Goal: Task Accomplishment & Management: Use online tool/utility

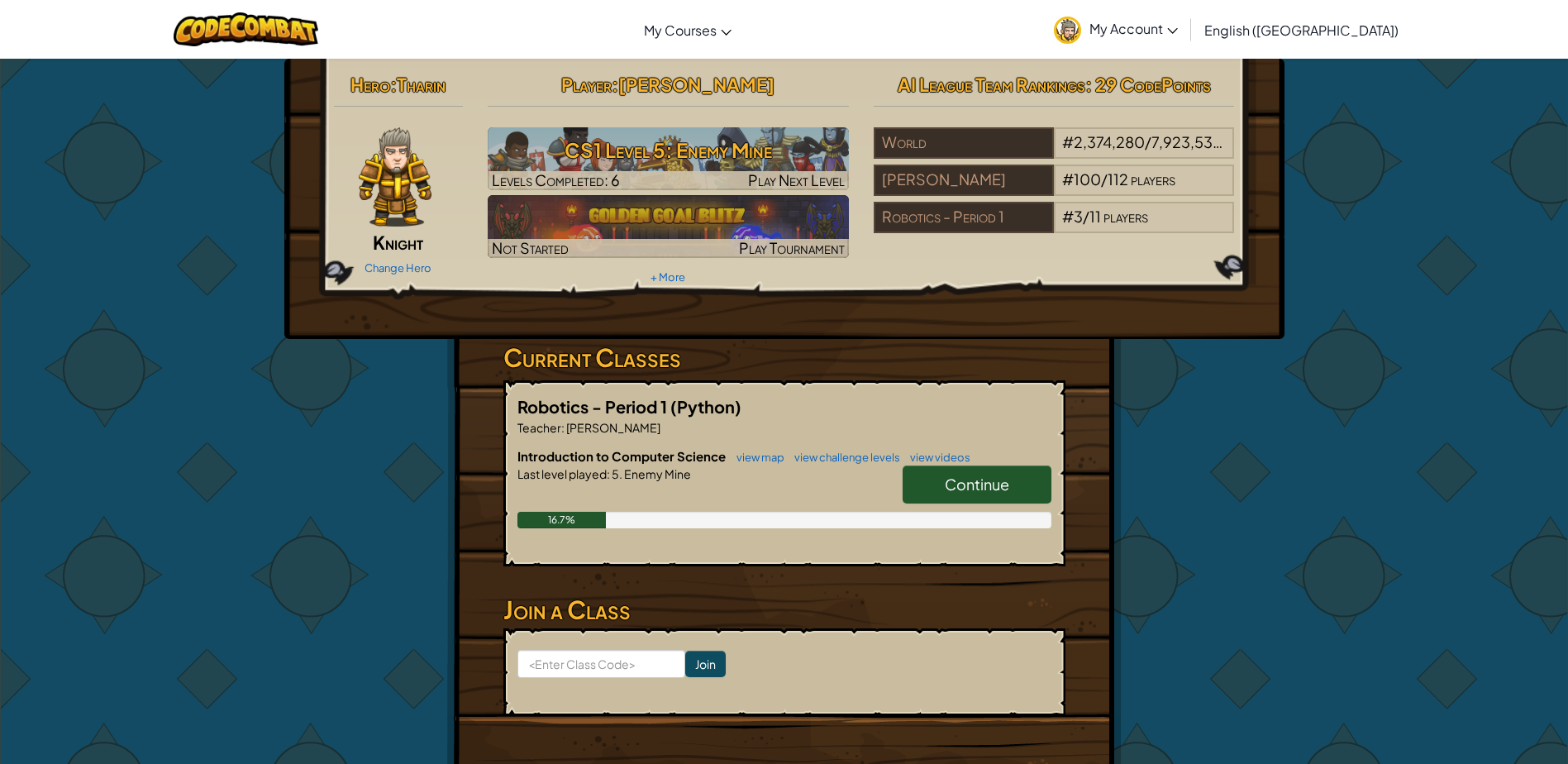
click at [1019, 487] on link "Continue" at bounding box center [977, 484] width 149 height 38
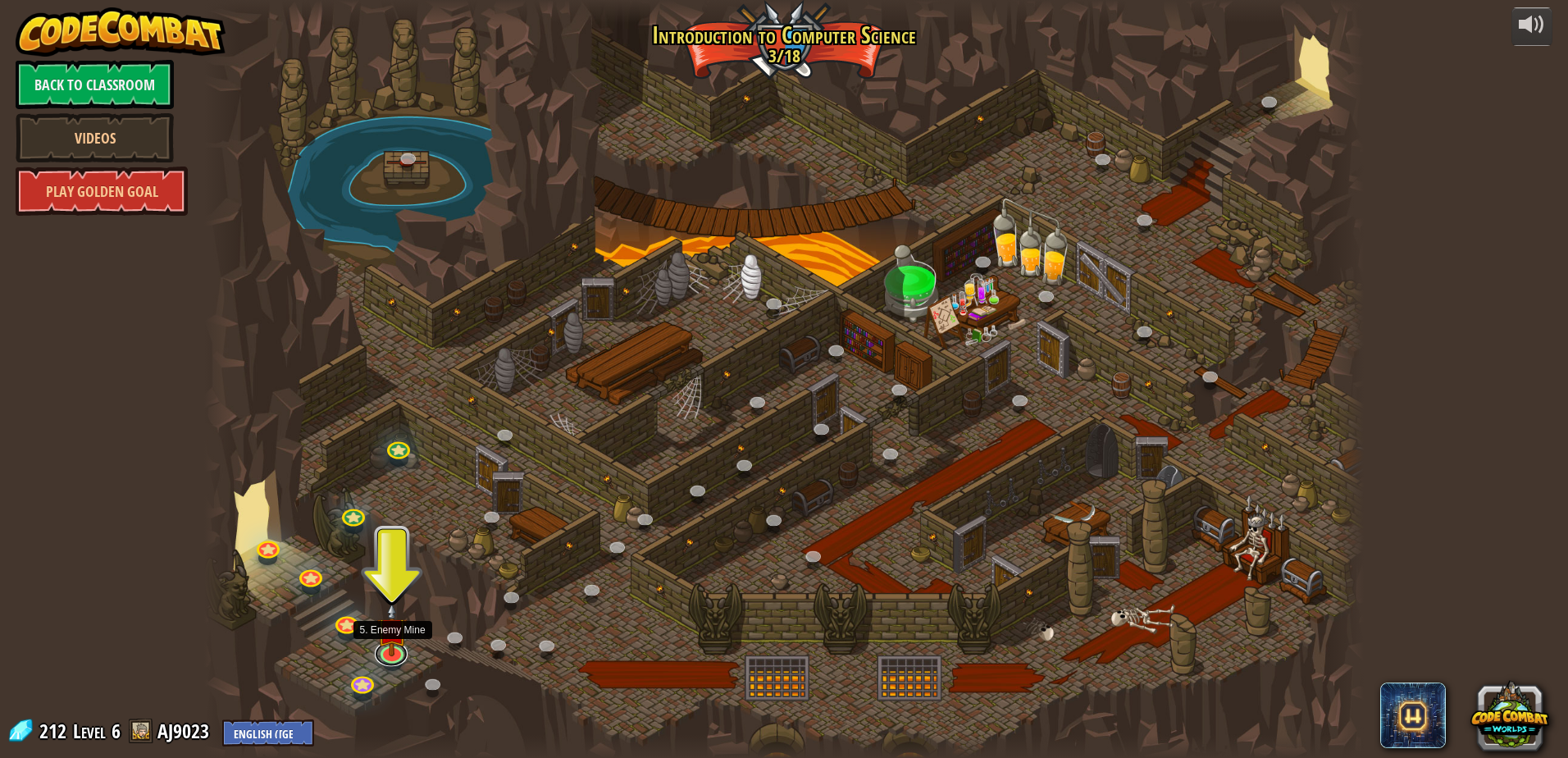
drag, startPoint x: 393, startPoint y: 657, endPoint x: 544, endPoint y: 595, distance: 163.2
click at [393, 657] on link at bounding box center [391, 653] width 33 height 24
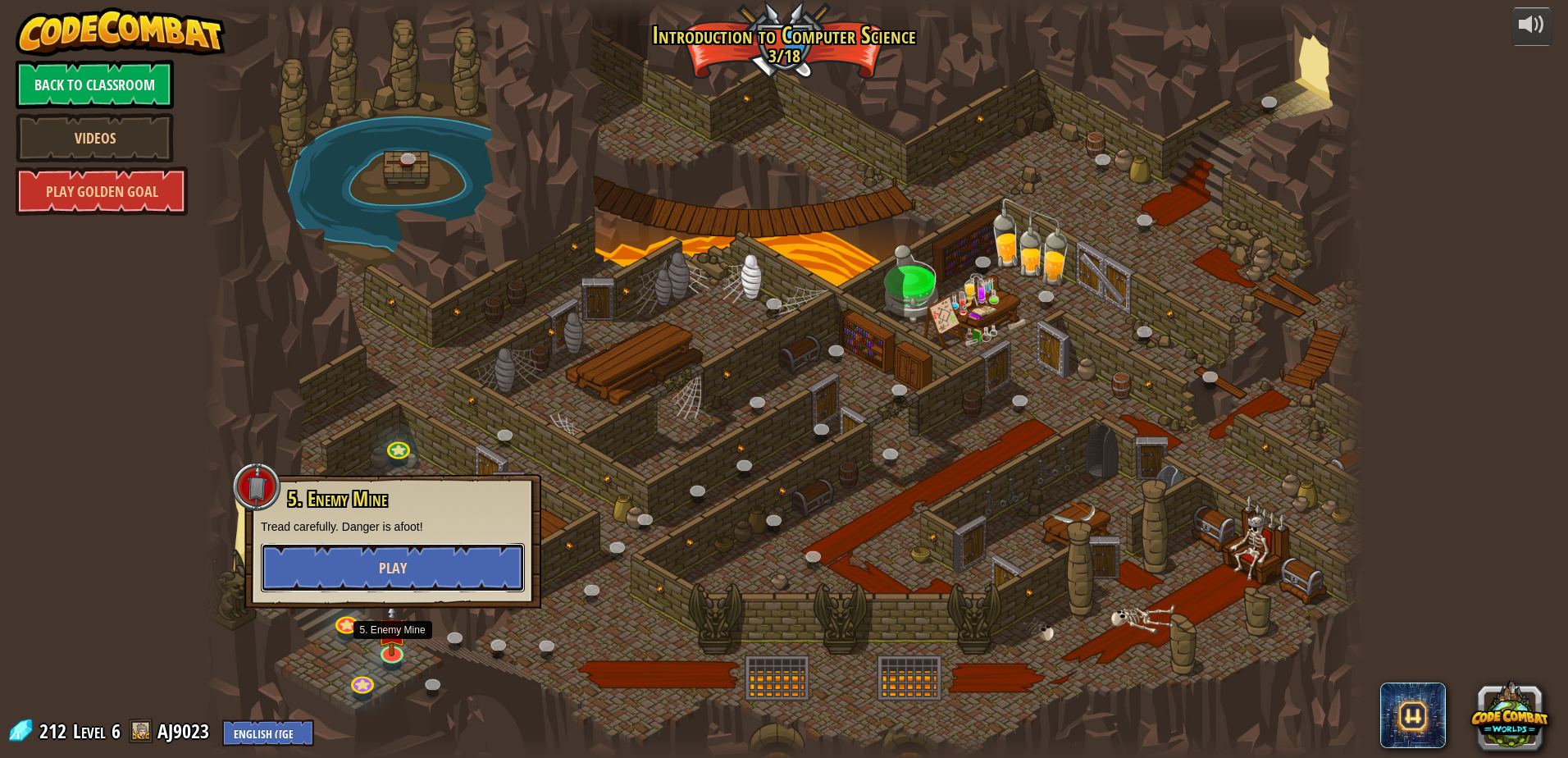
click at [472, 568] on button "Play" at bounding box center [393, 568] width 264 height 49
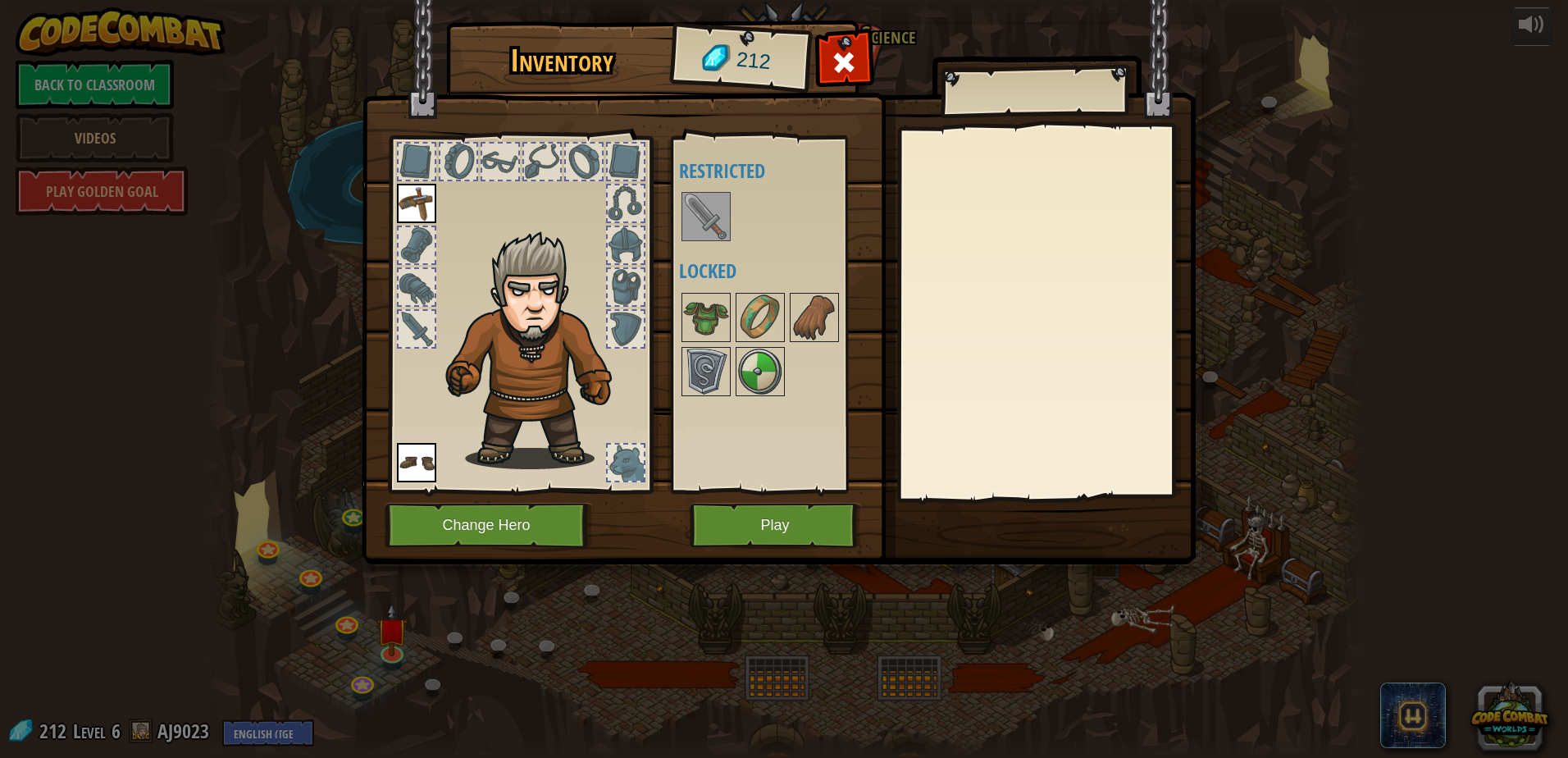
click at [708, 219] on img at bounding box center [706, 216] width 46 height 46
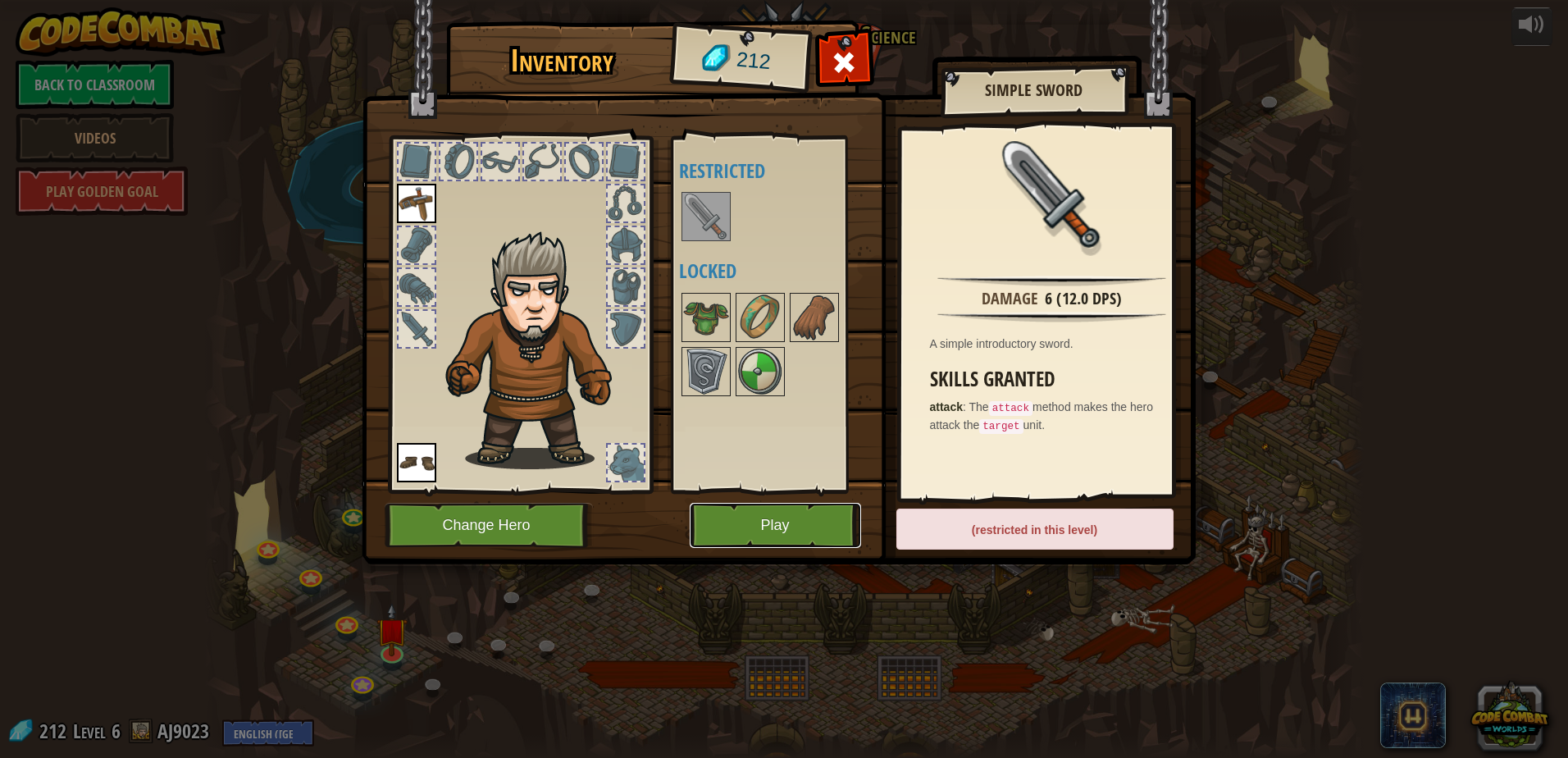
click at [778, 519] on button "Play" at bounding box center [775, 525] width 171 height 45
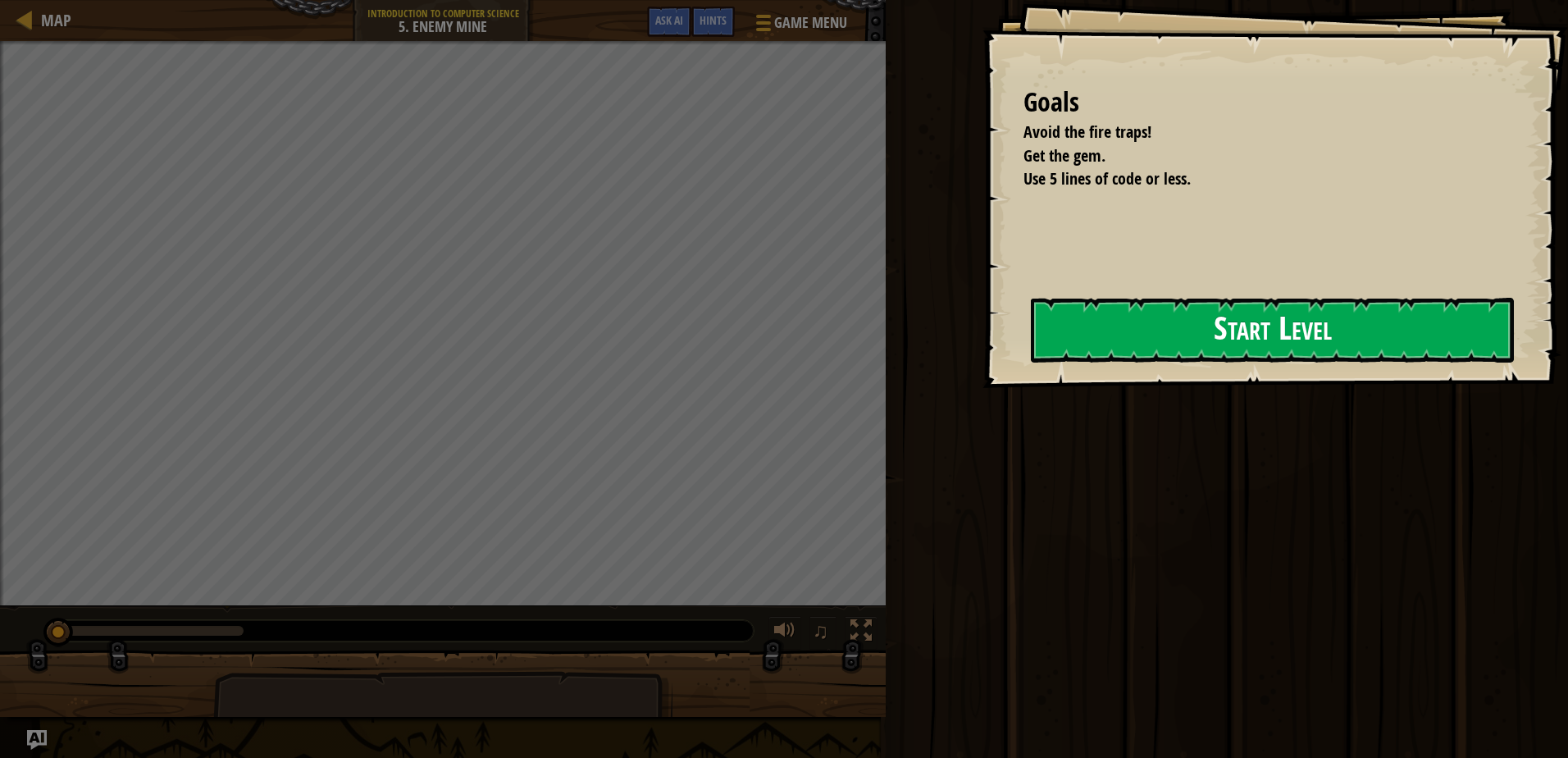
click at [1216, 330] on button "Start Level" at bounding box center [1272, 329] width 483 height 64
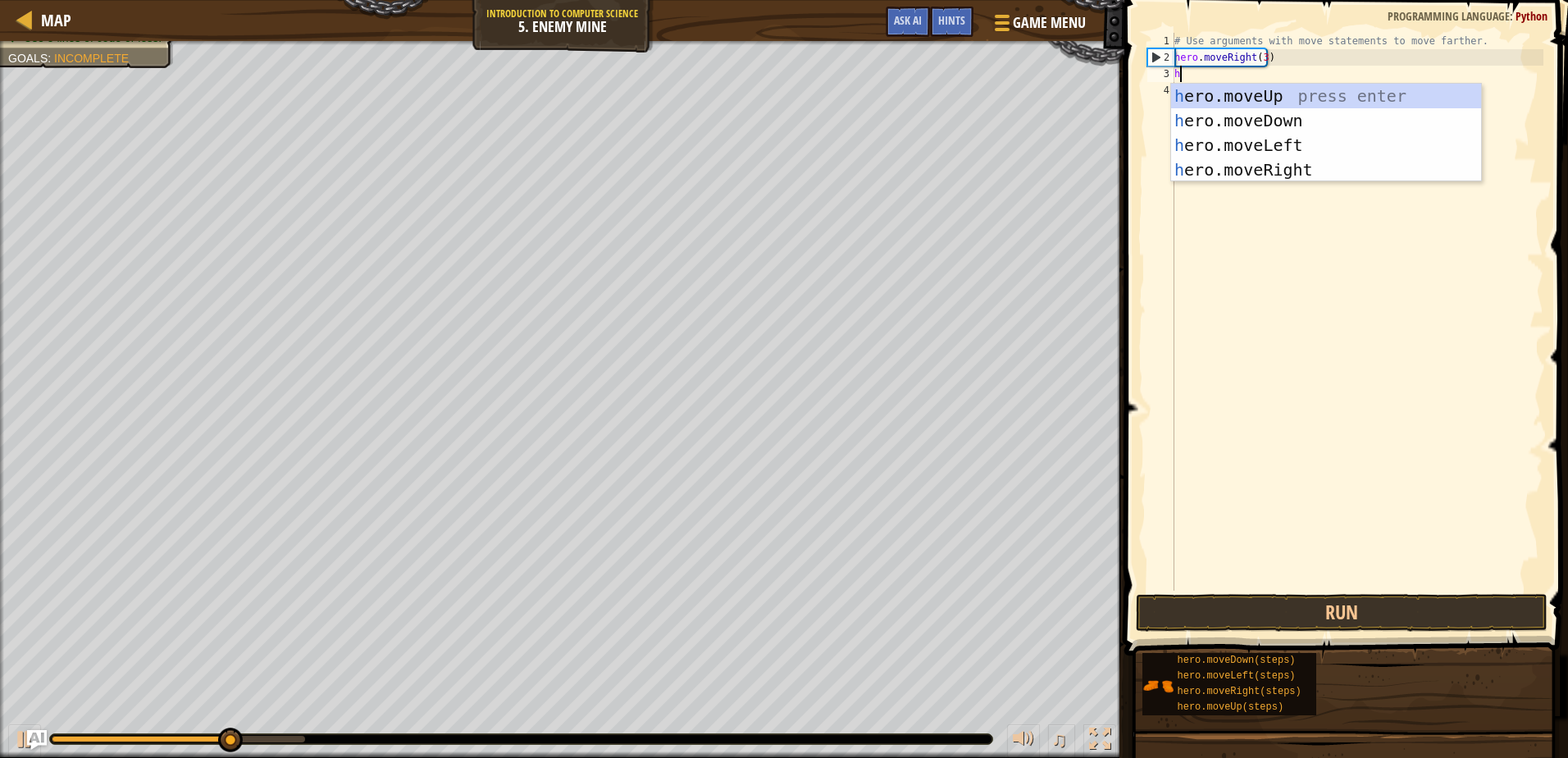
scroll to position [7, 1]
type textarea "her"
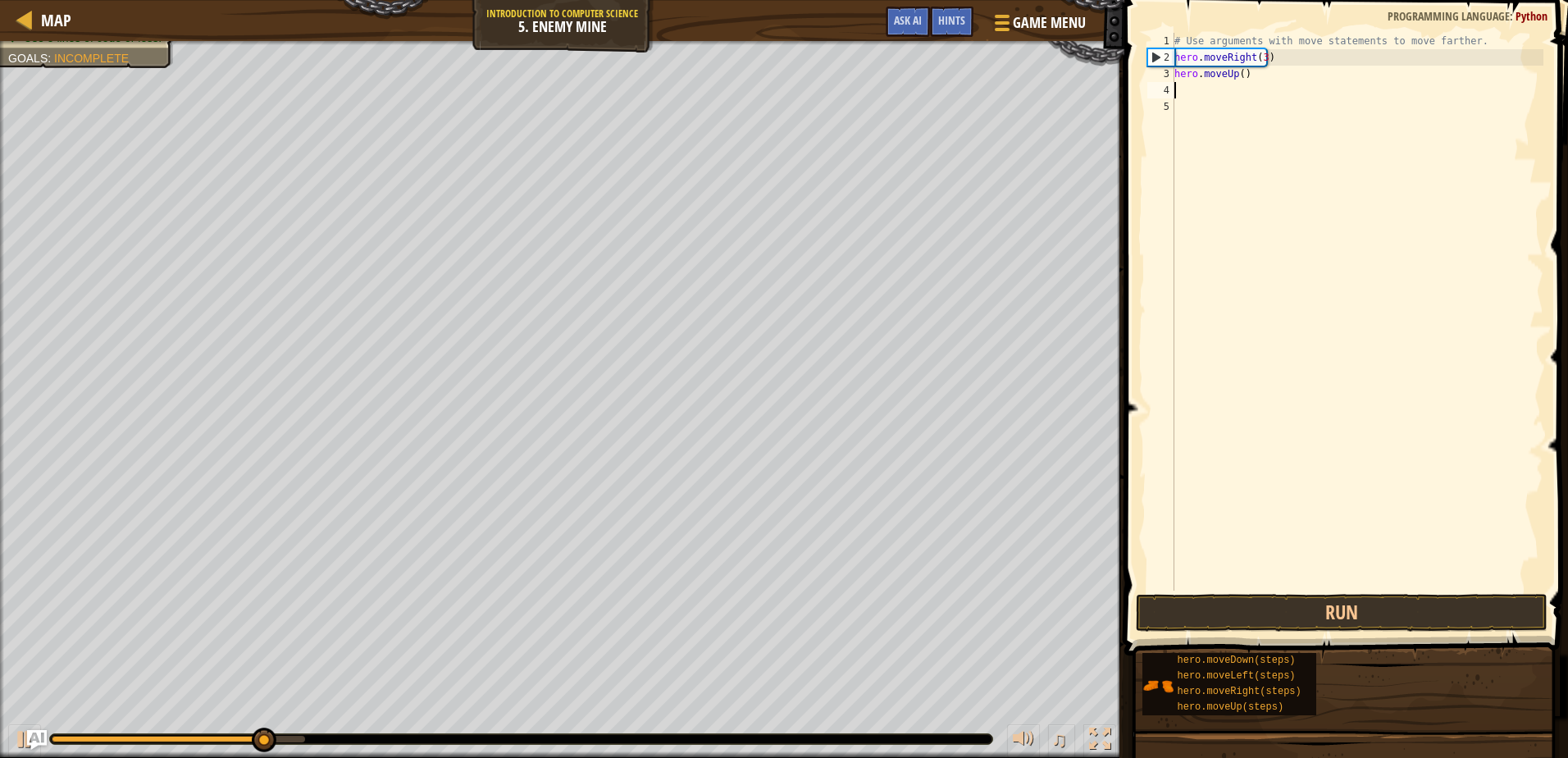
scroll to position [7, 0]
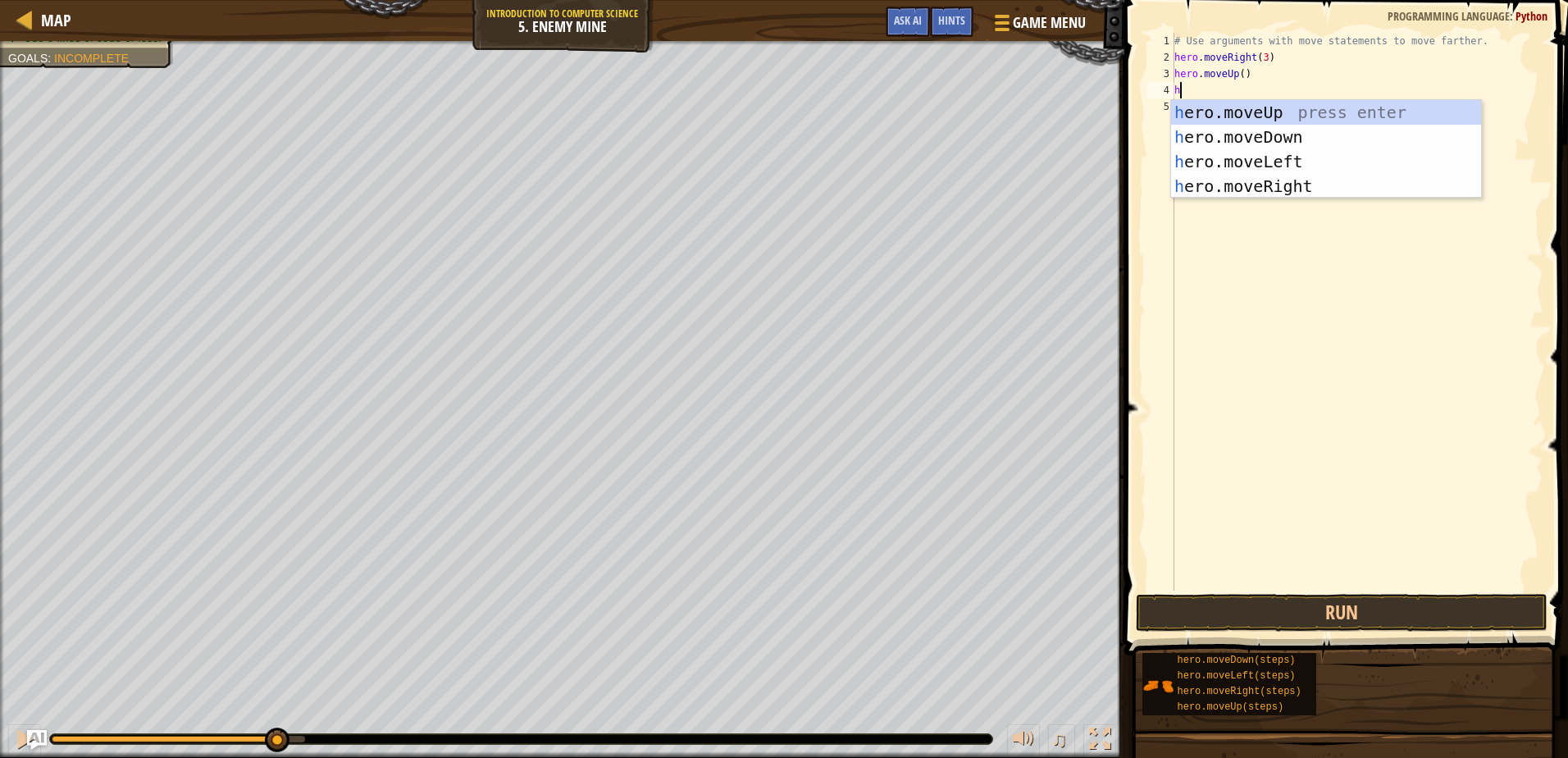
type textarea "her"
click at [1311, 187] on div "her o.moveUp press enter her o.moveDown press enter her o.moveLeft press enter …" at bounding box center [1326, 173] width 310 height 148
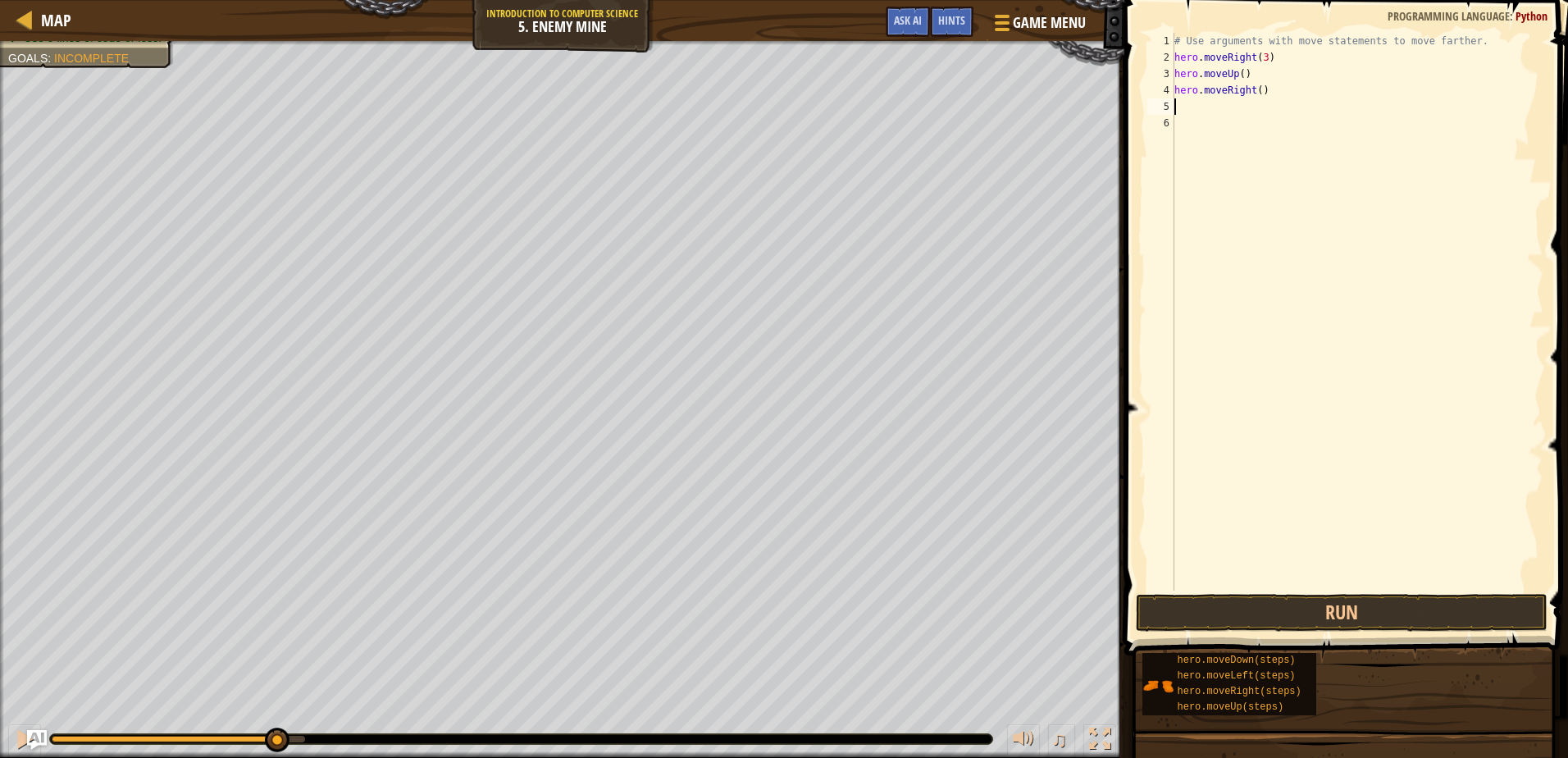
scroll to position [7, 0]
type textarea "her"
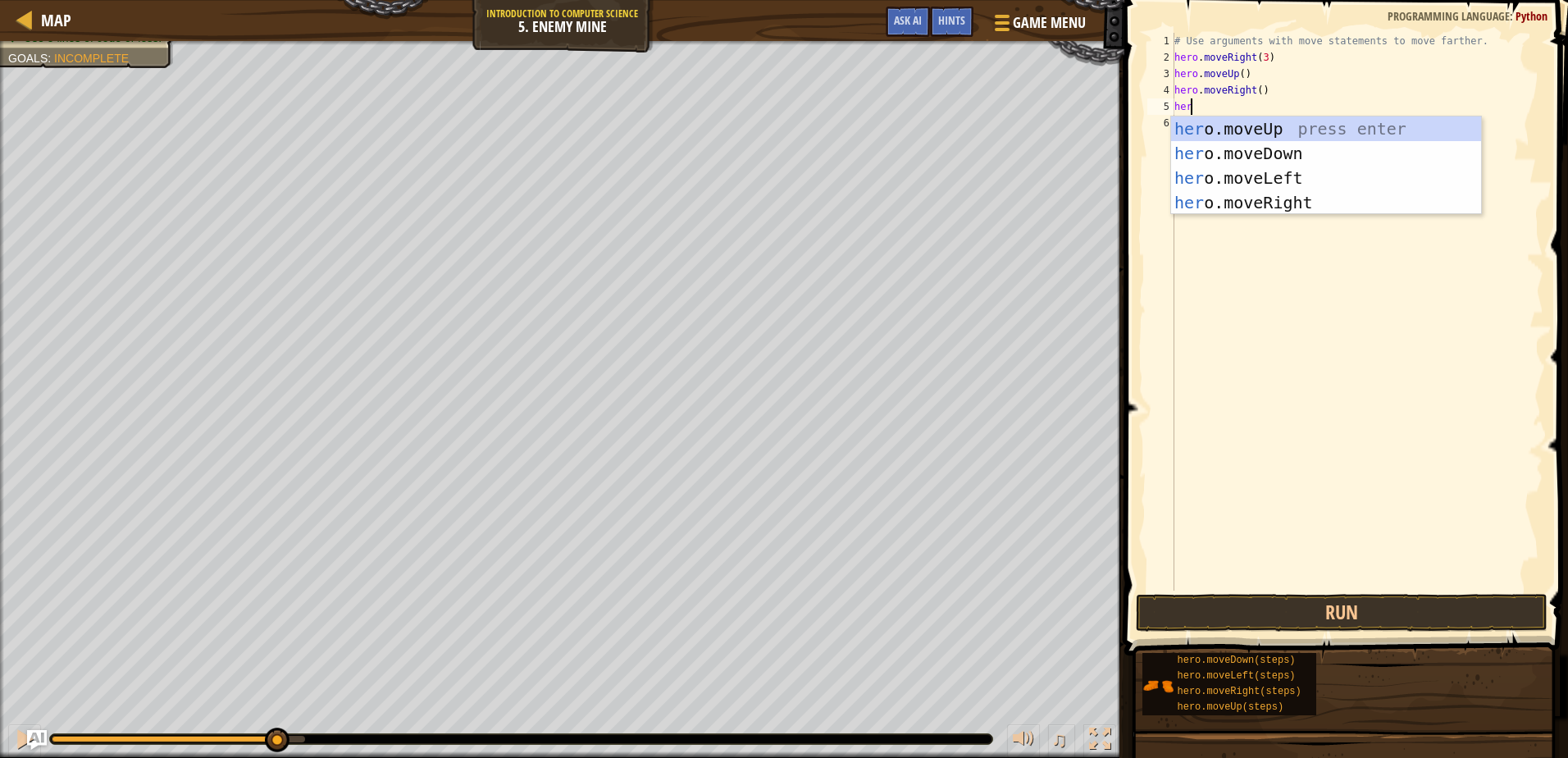
scroll to position [7, 1]
click at [1254, 151] on div "her o.moveUp press enter her o.moveDown press enter her o.moveLeft press enter …" at bounding box center [1326, 190] width 310 height 148
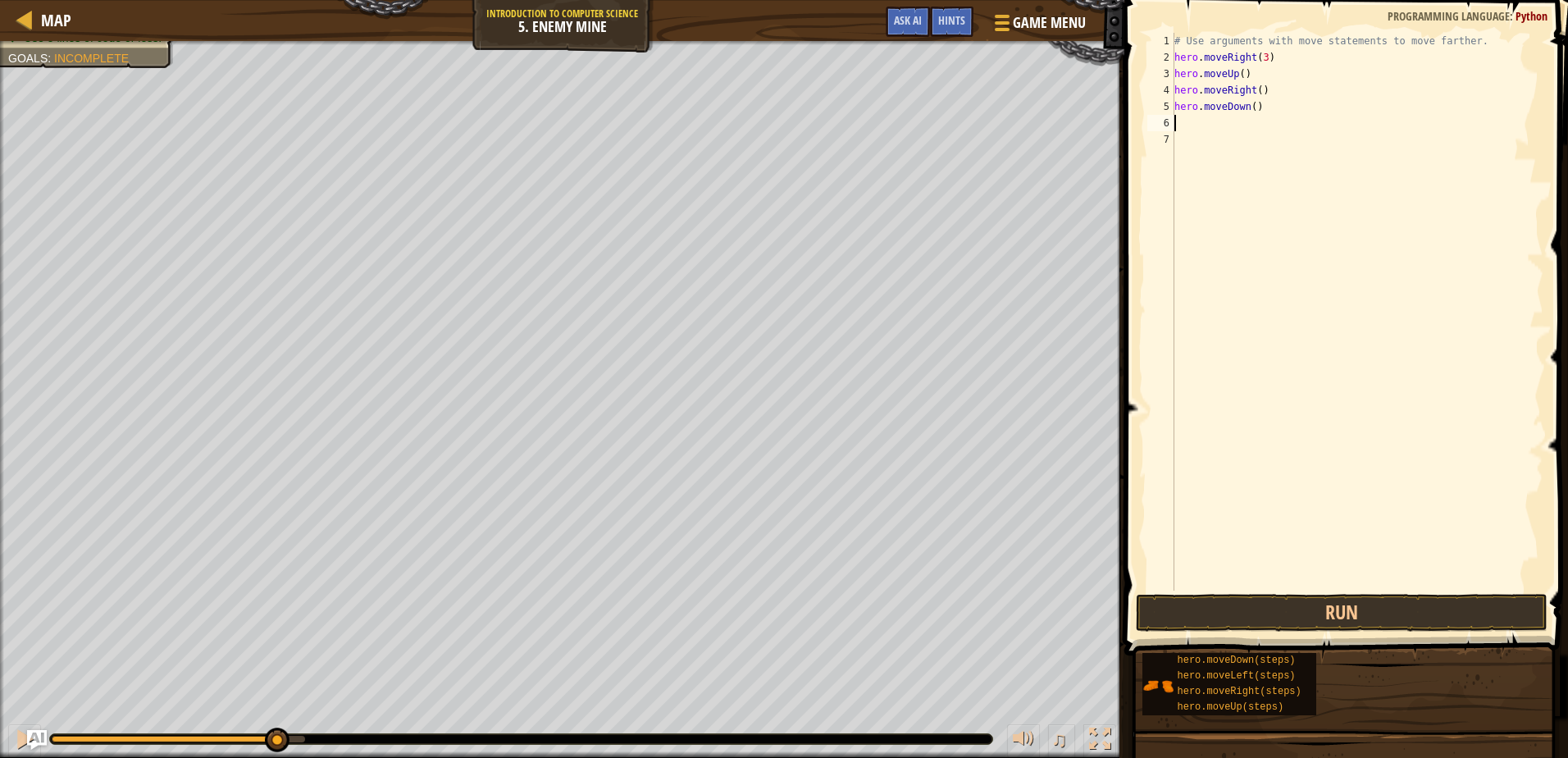
scroll to position [7, 0]
click at [1249, 105] on div "# Use arguments with move statements to move farther. hero . moveRight ( 3 ) he…" at bounding box center [1357, 327] width 373 height 590
type textarea "hero.moveDown(3)"
click at [1192, 123] on div "# Use arguments with move statements to move farther. hero . moveRight ( 3 ) he…" at bounding box center [1357, 327] width 373 height 590
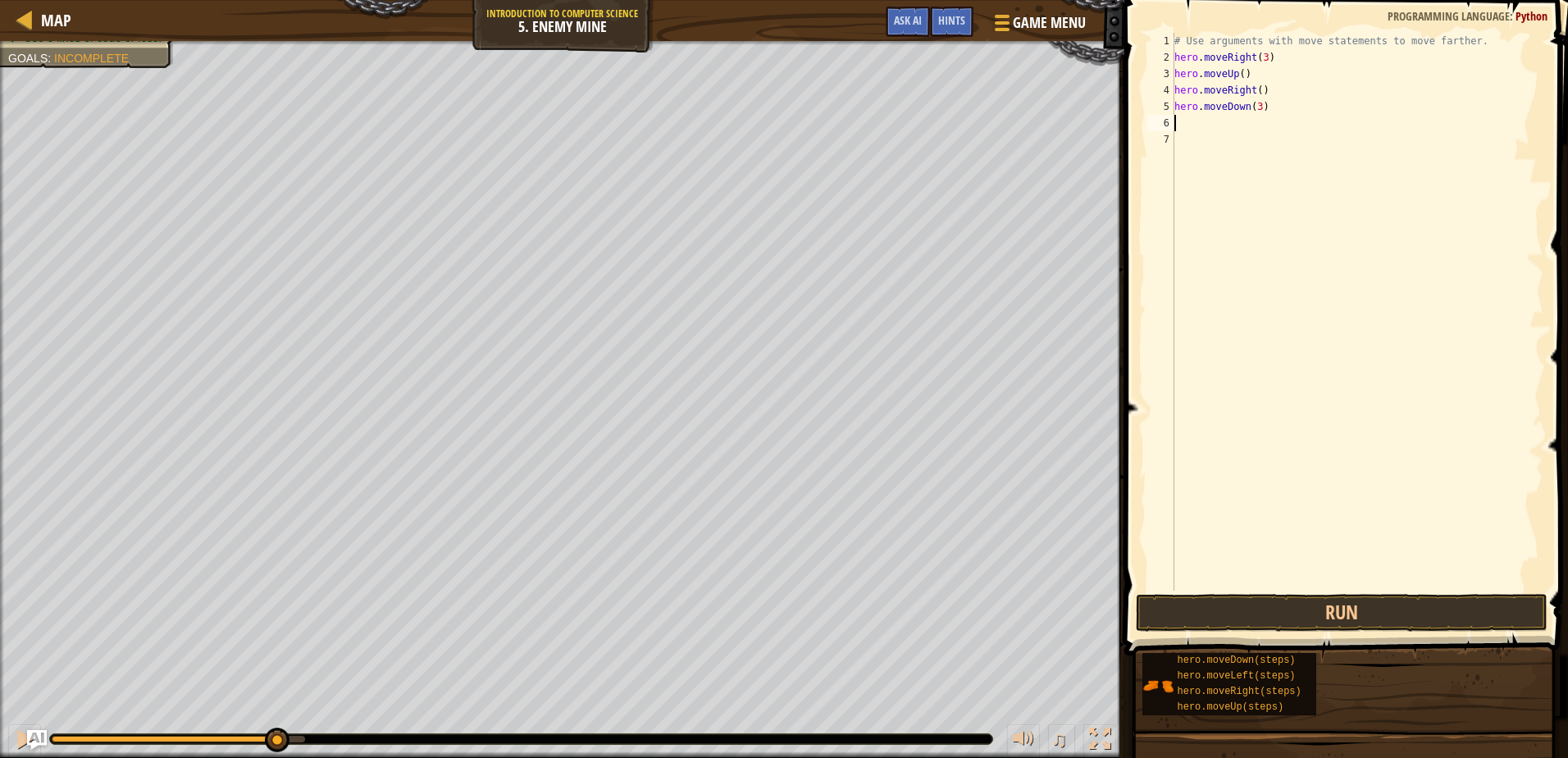
scroll to position [7, 0]
type textarea "her"
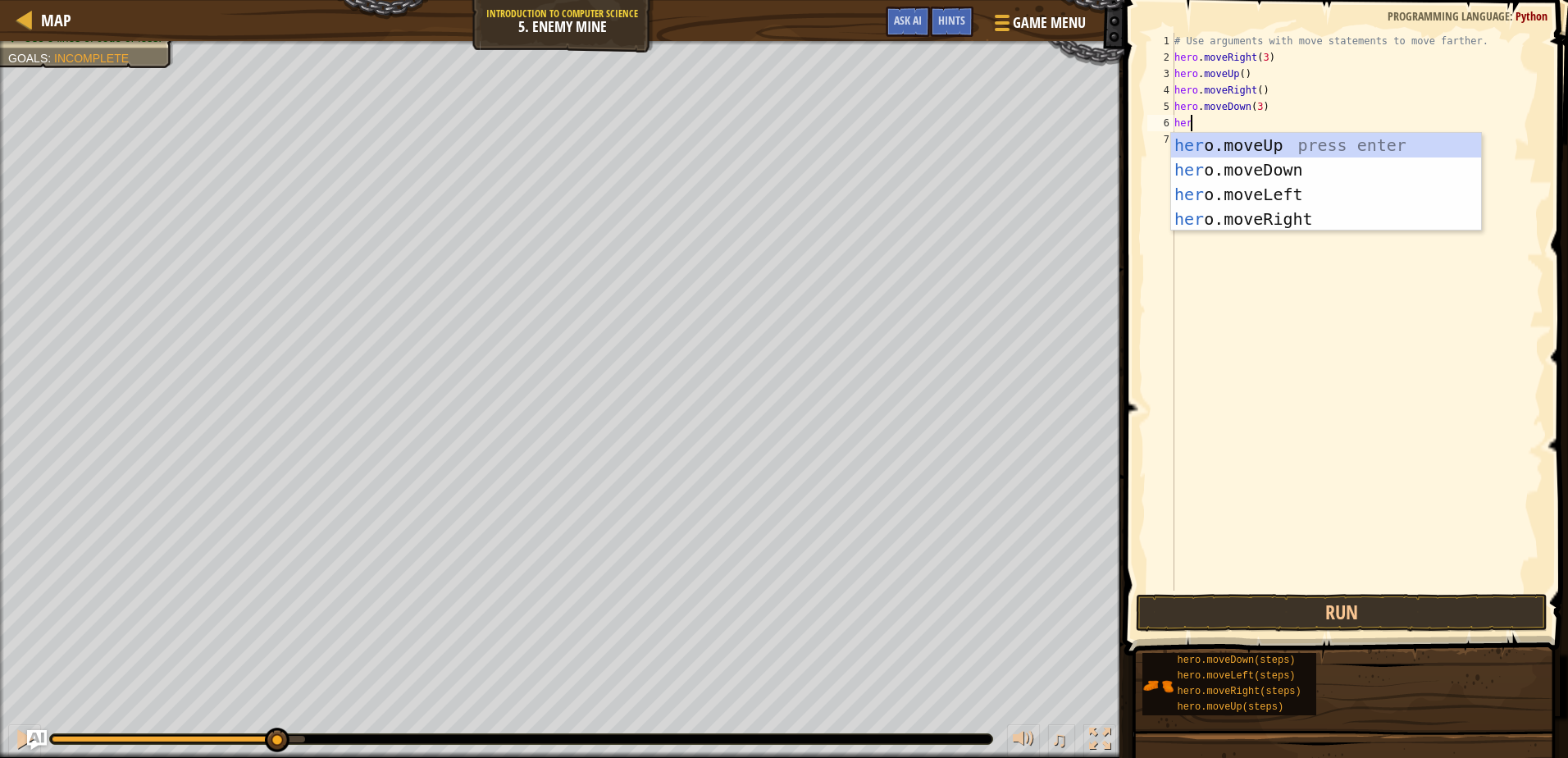
scroll to position [7, 1]
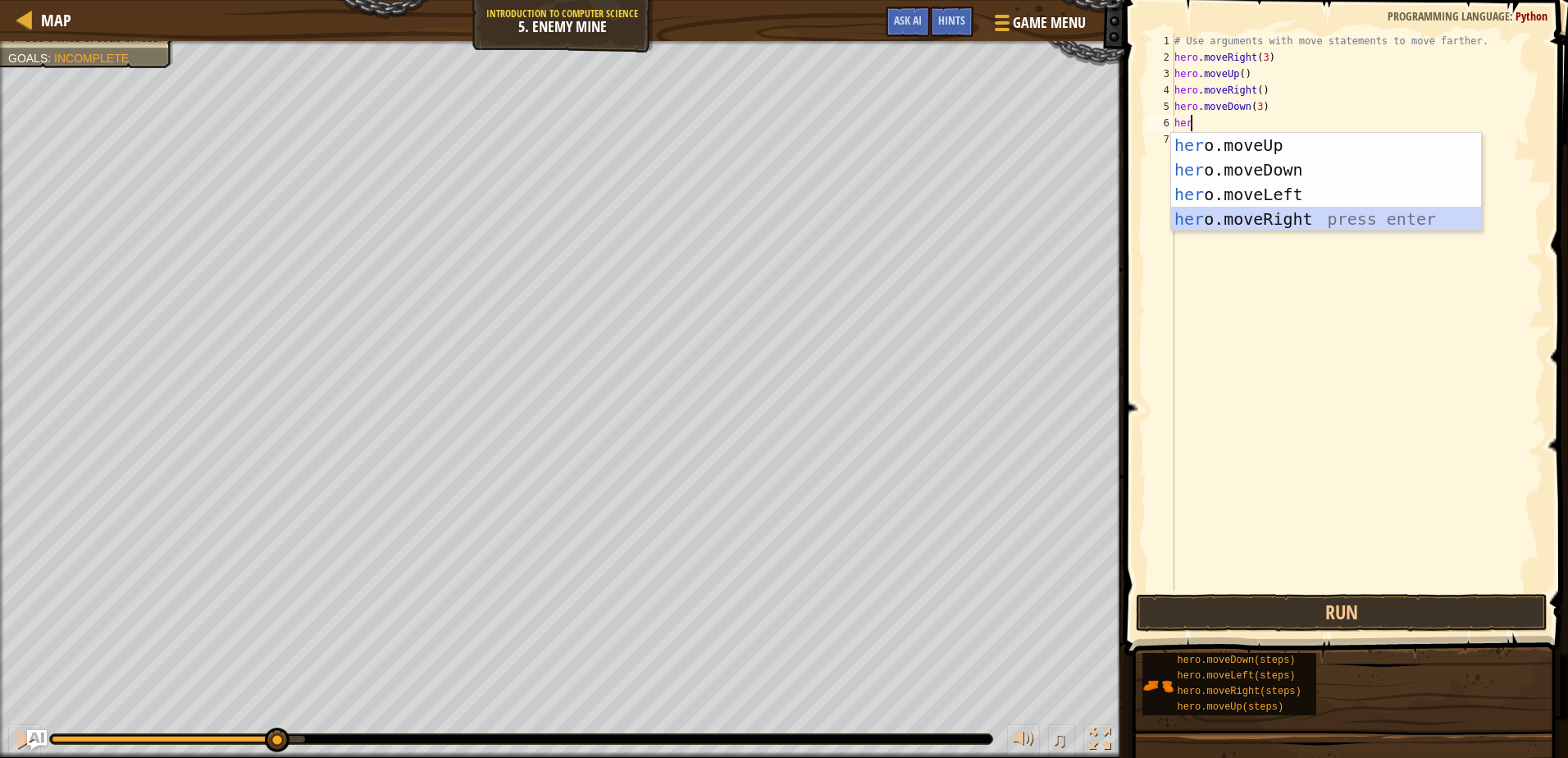
click at [1273, 226] on div "her o.moveUp press enter her o.moveDown press enter her o.moveLeft press enter …" at bounding box center [1326, 206] width 310 height 148
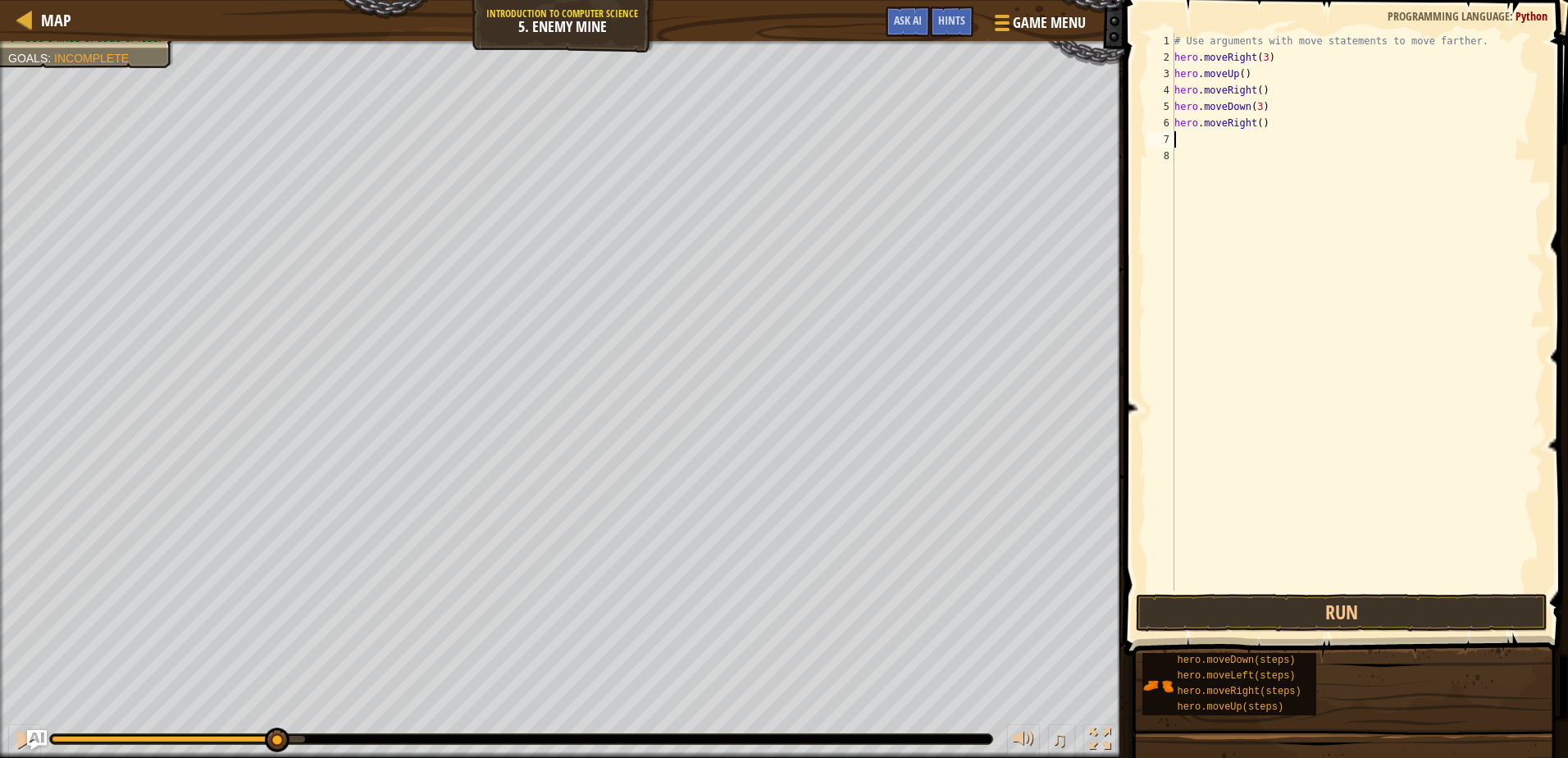
click at [1253, 123] on div "# Use arguments with move statements to move farther. hero . moveRight ( 3 ) he…" at bounding box center [1357, 327] width 373 height 590
type textarea "hero.moveRight(2)"
click at [1369, 597] on button "Run" at bounding box center [1340, 613] width 411 height 38
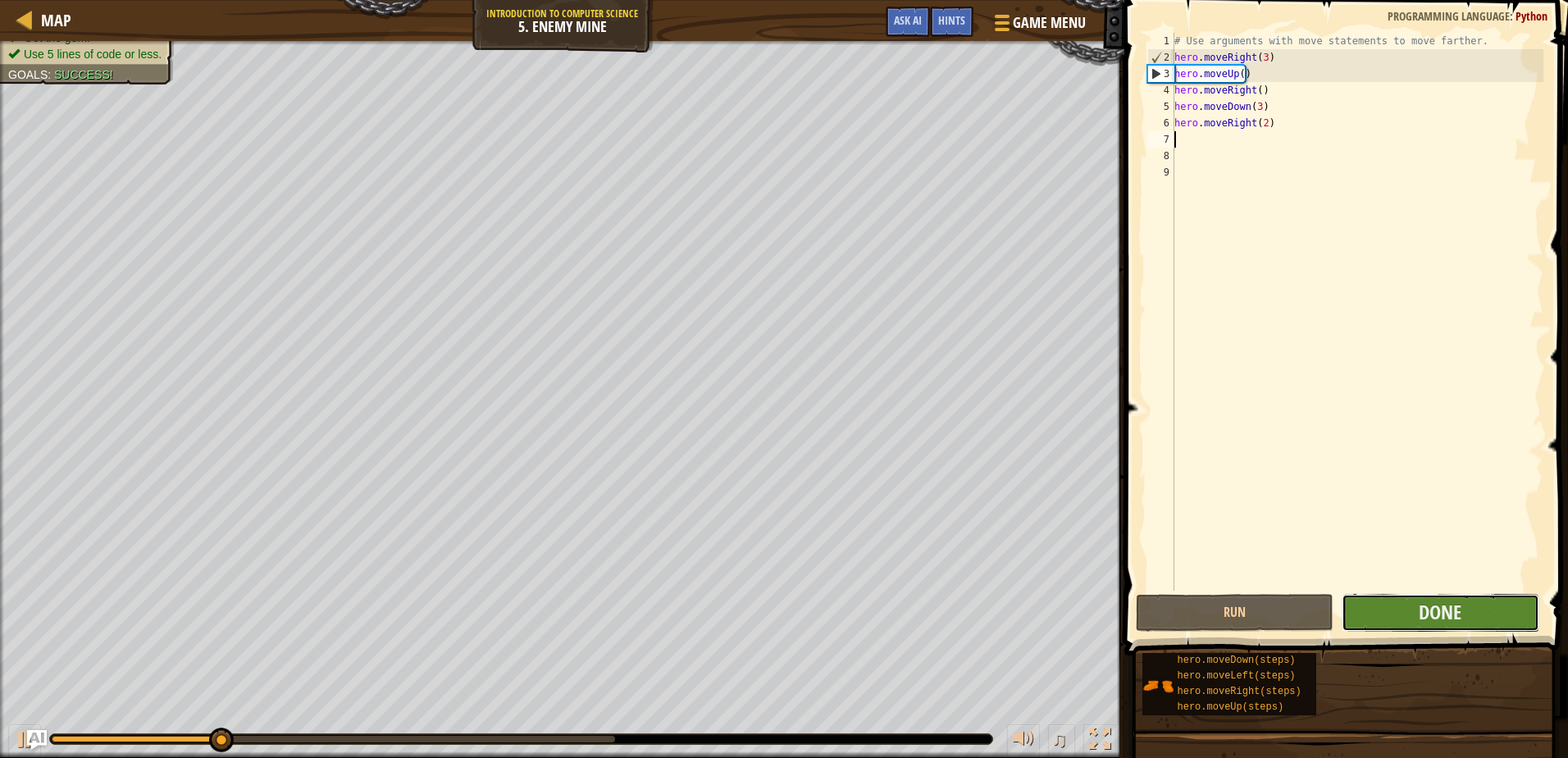
click at [1377, 610] on button "Done" at bounding box center [1440, 613] width 198 height 38
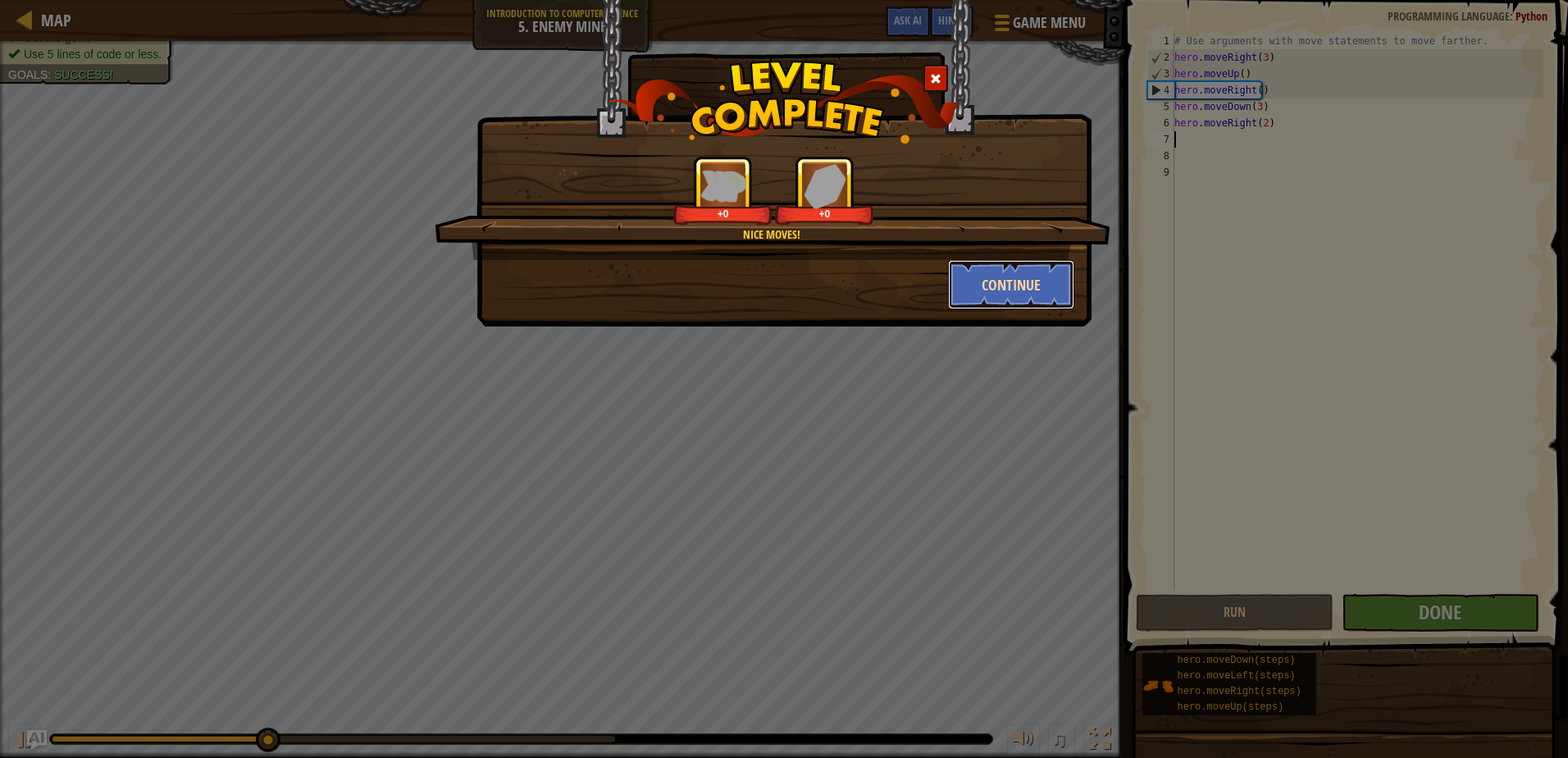
click at [1027, 281] on button "Continue" at bounding box center [1011, 285] width 127 height 49
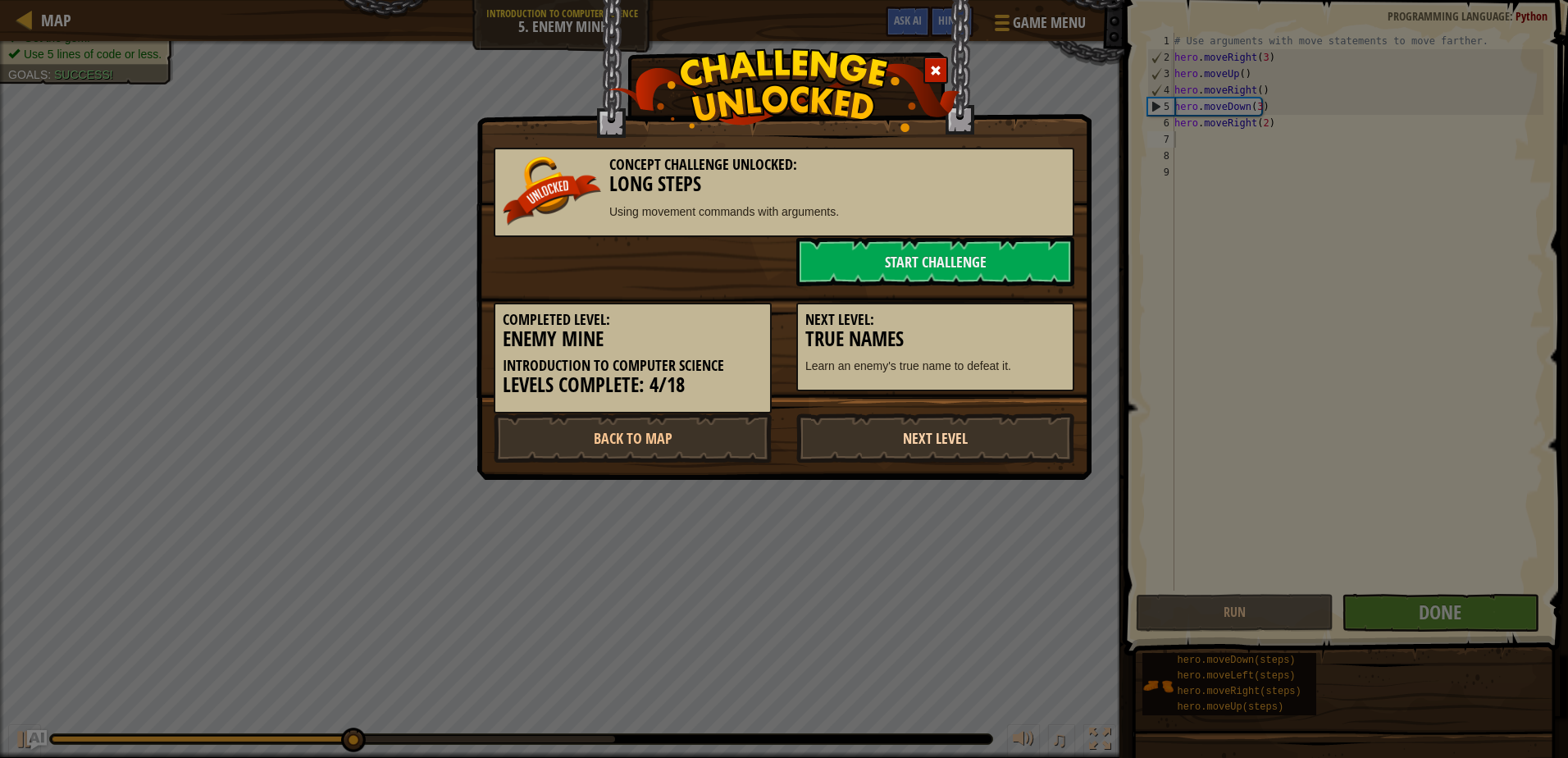
click at [942, 436] on link "Next Level" at bounding box center [935, 438] width 278 height 49
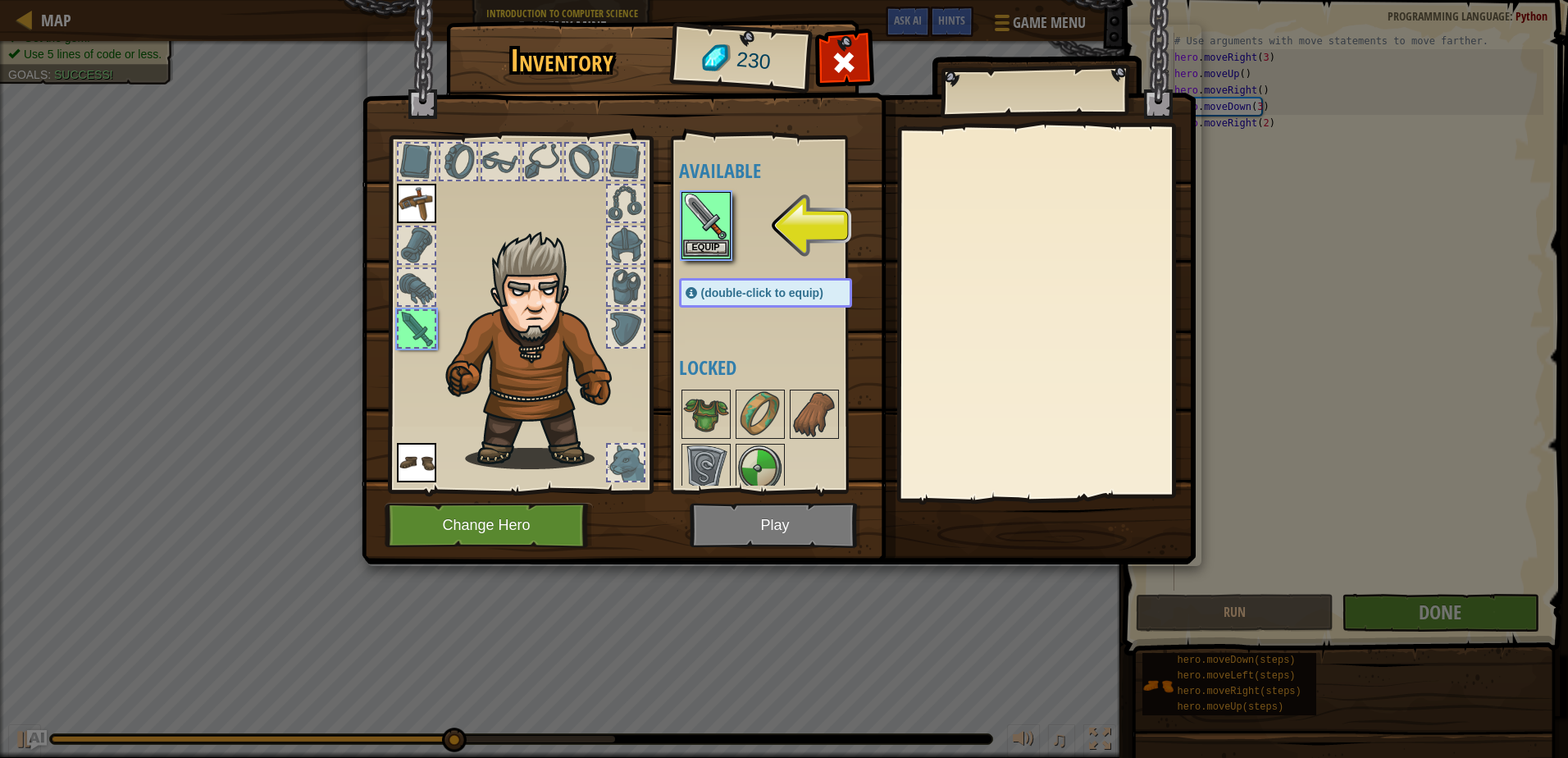
click at [702, 211] on img at bounding box center [706, 216] width 46 height 46
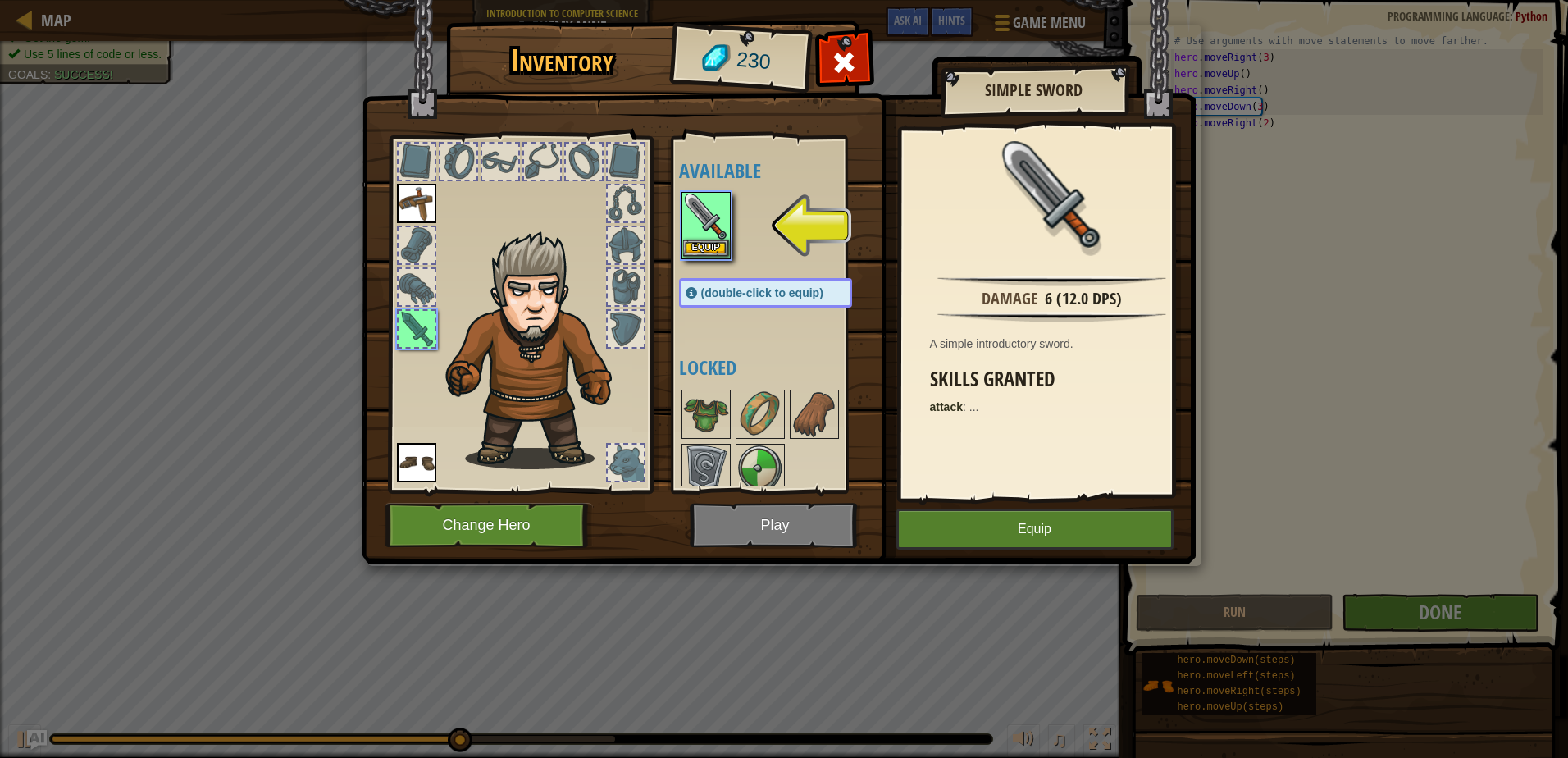
click at [702, 211] on img at bounding box center [706, 216] width 46 height 46
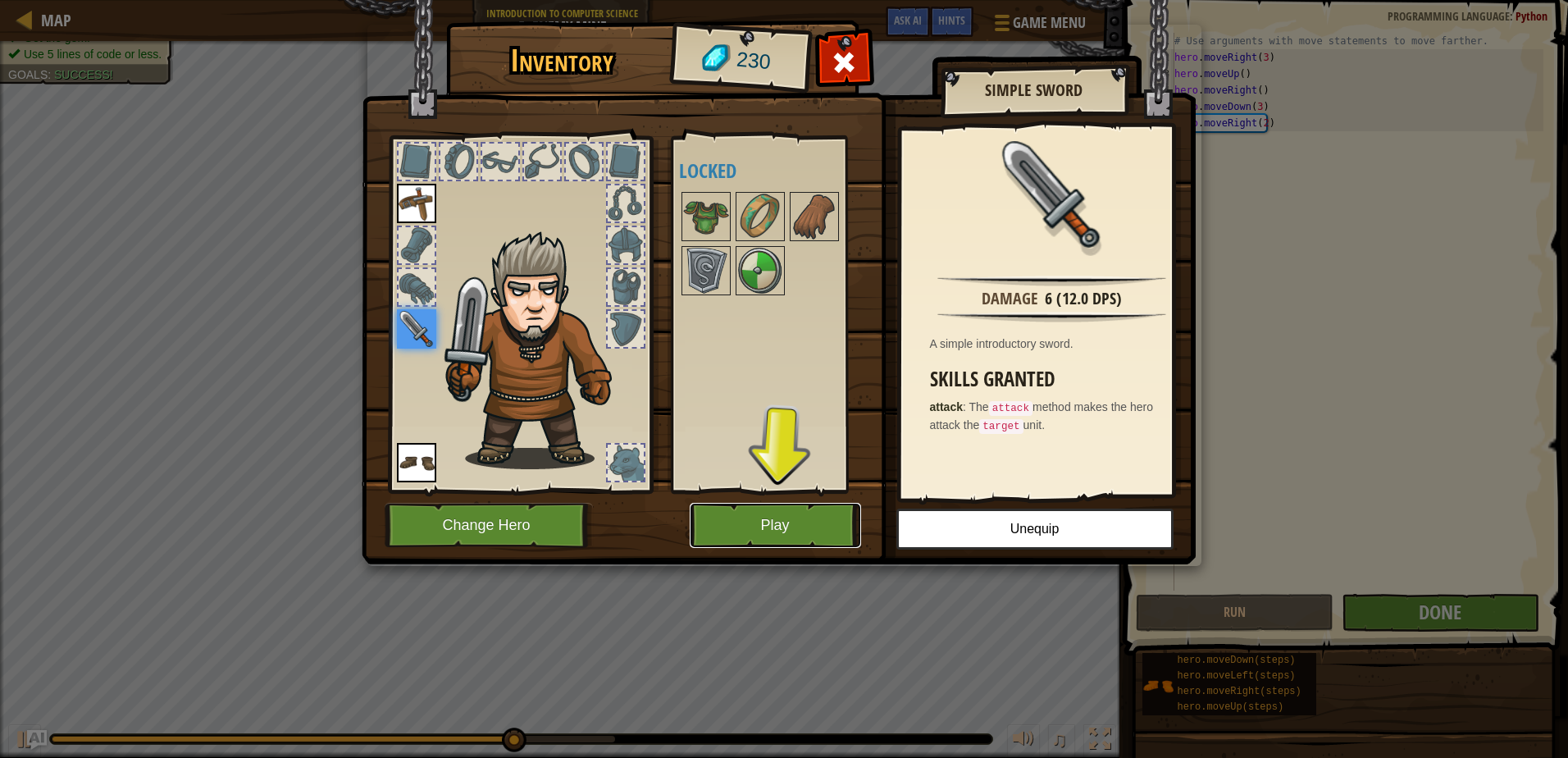
click at [723, 510] on button "Play" at bounding box center [775, 525] width 171 height 45
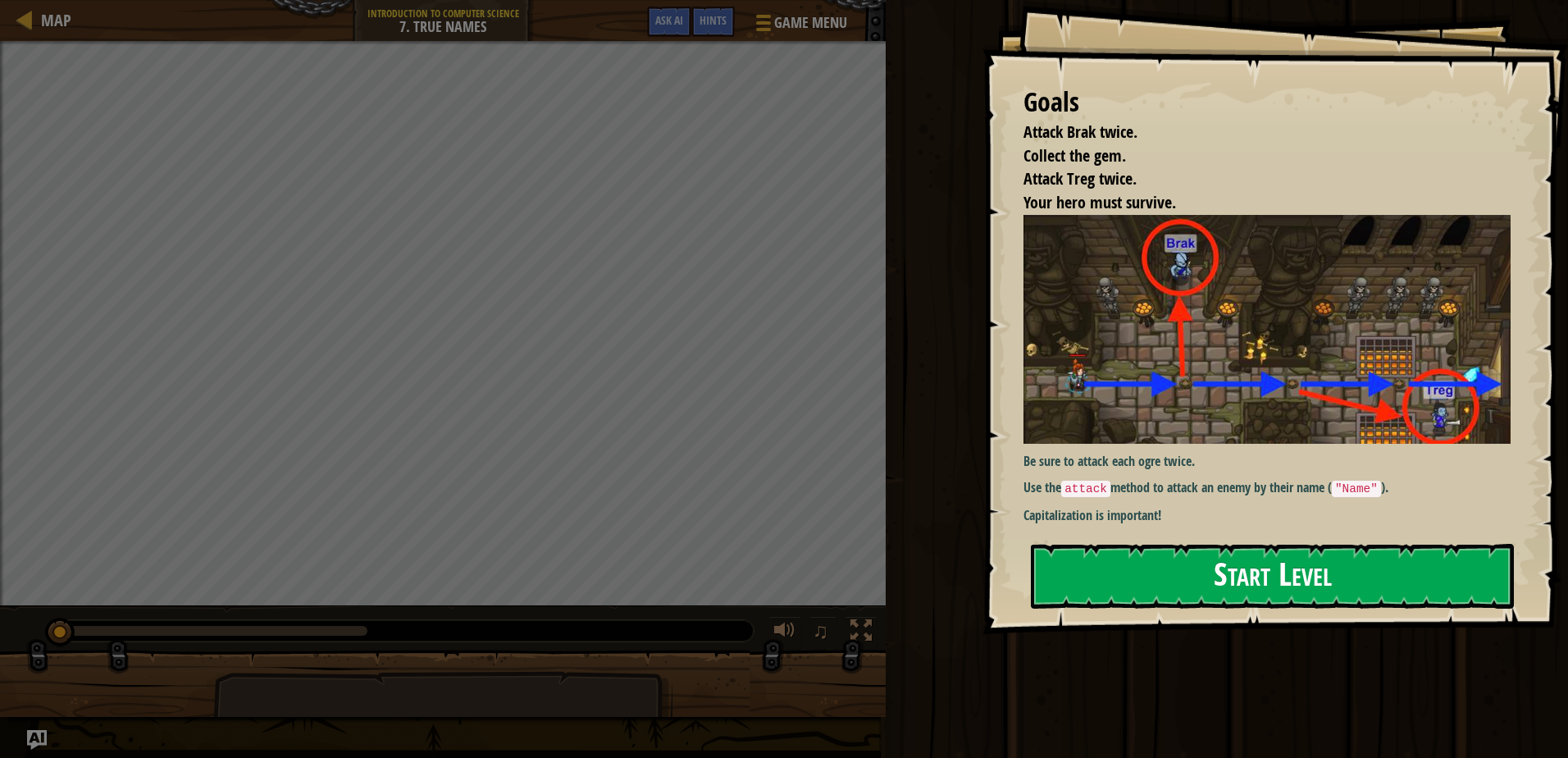
click at [1375, 544] on button "Start Level" at bounding box center [1272, 576] width 483 height 64
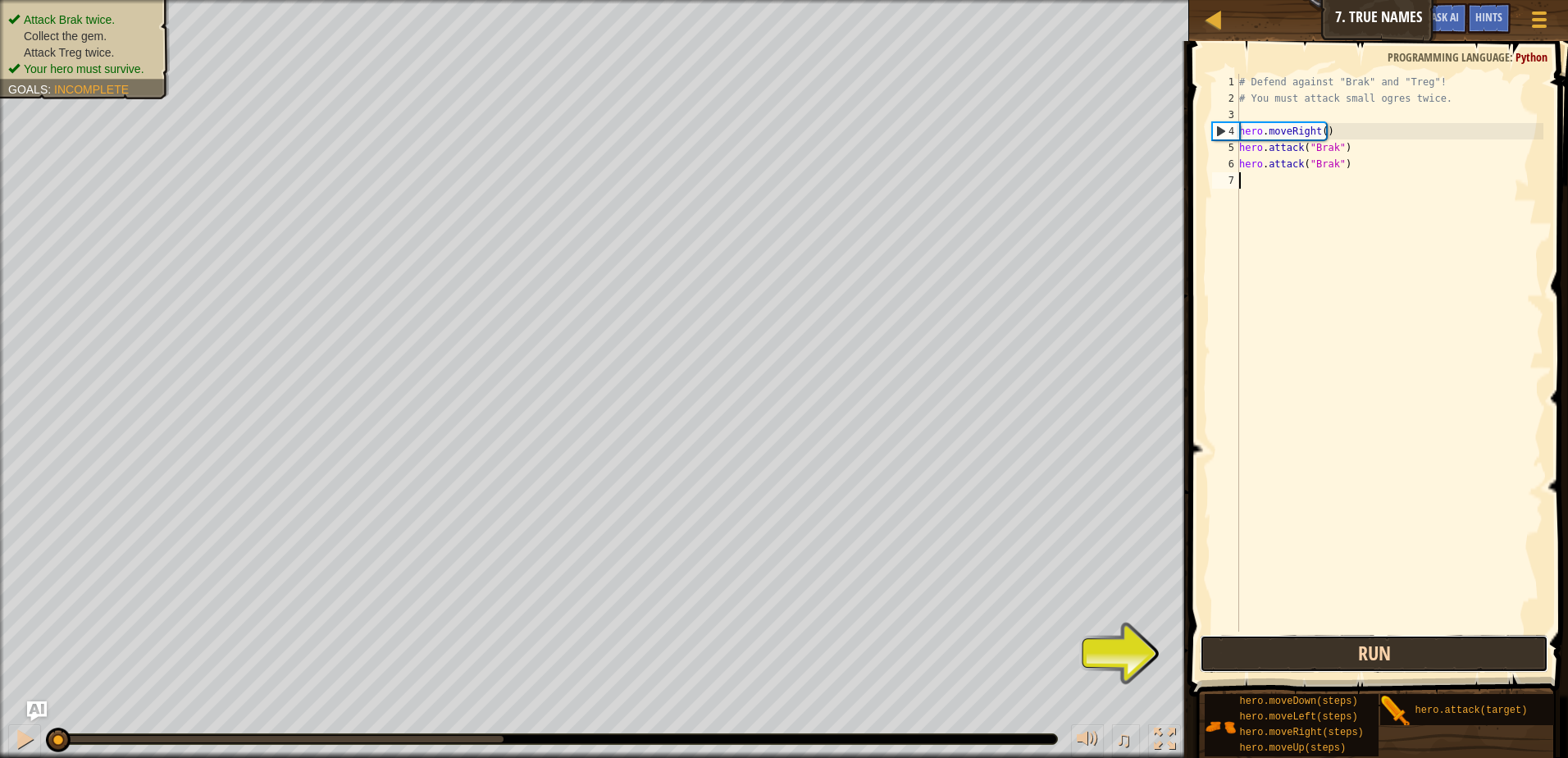
click at [1305, 651] on button "Run" at bounding box center [1374, 654] width 348 height 38
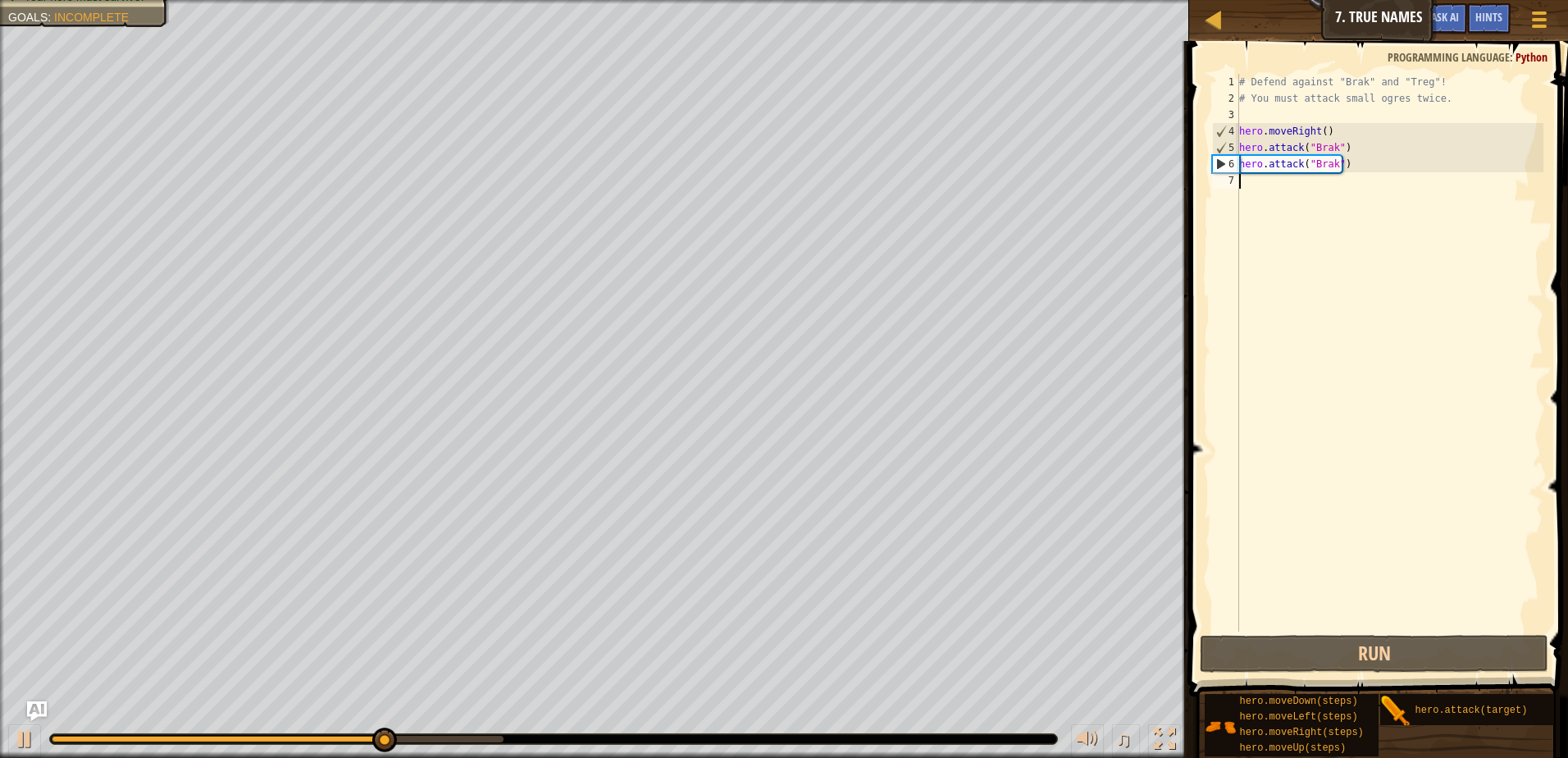
scroll to position [7, 0]
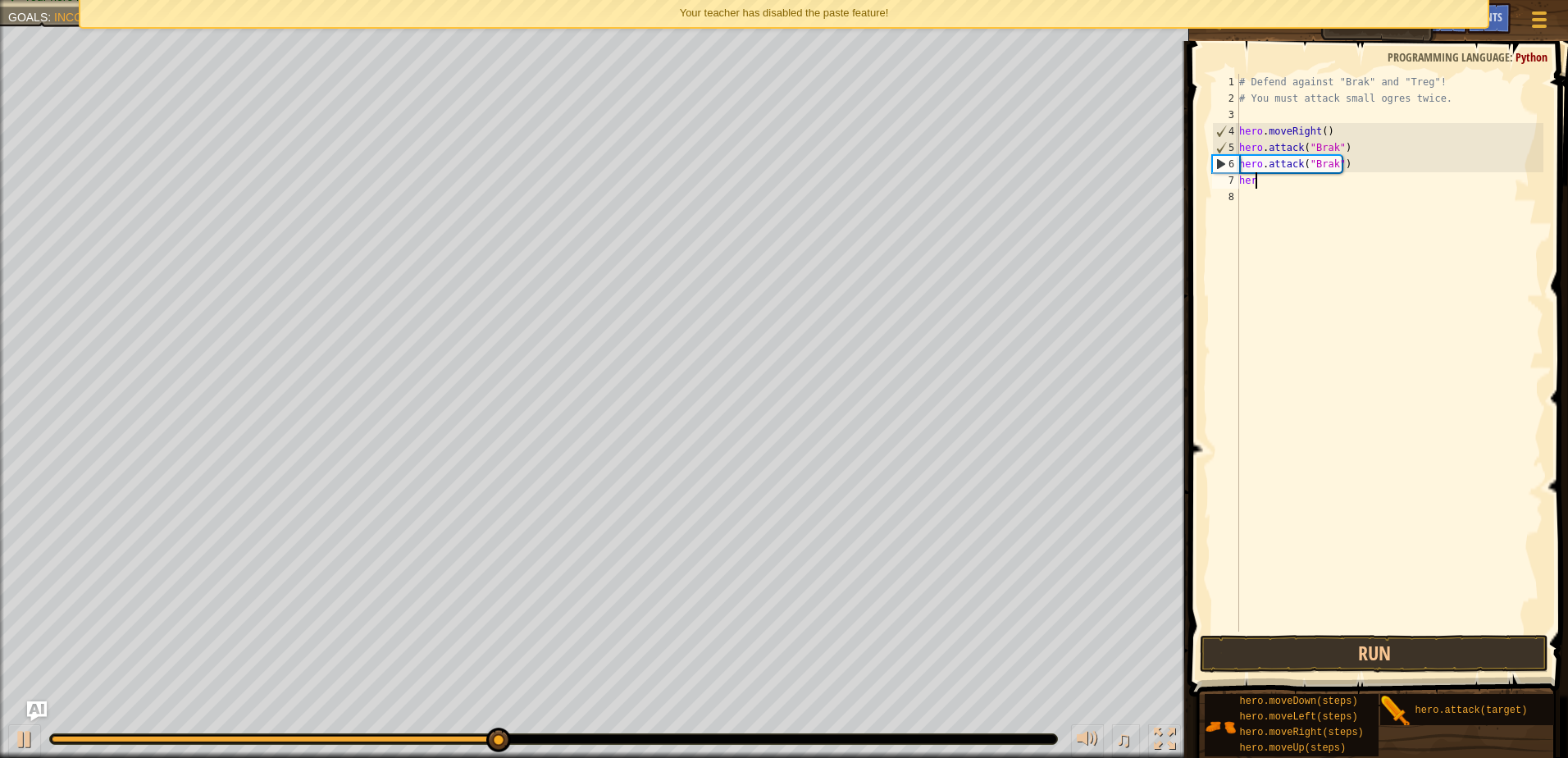
type textarea "hero"
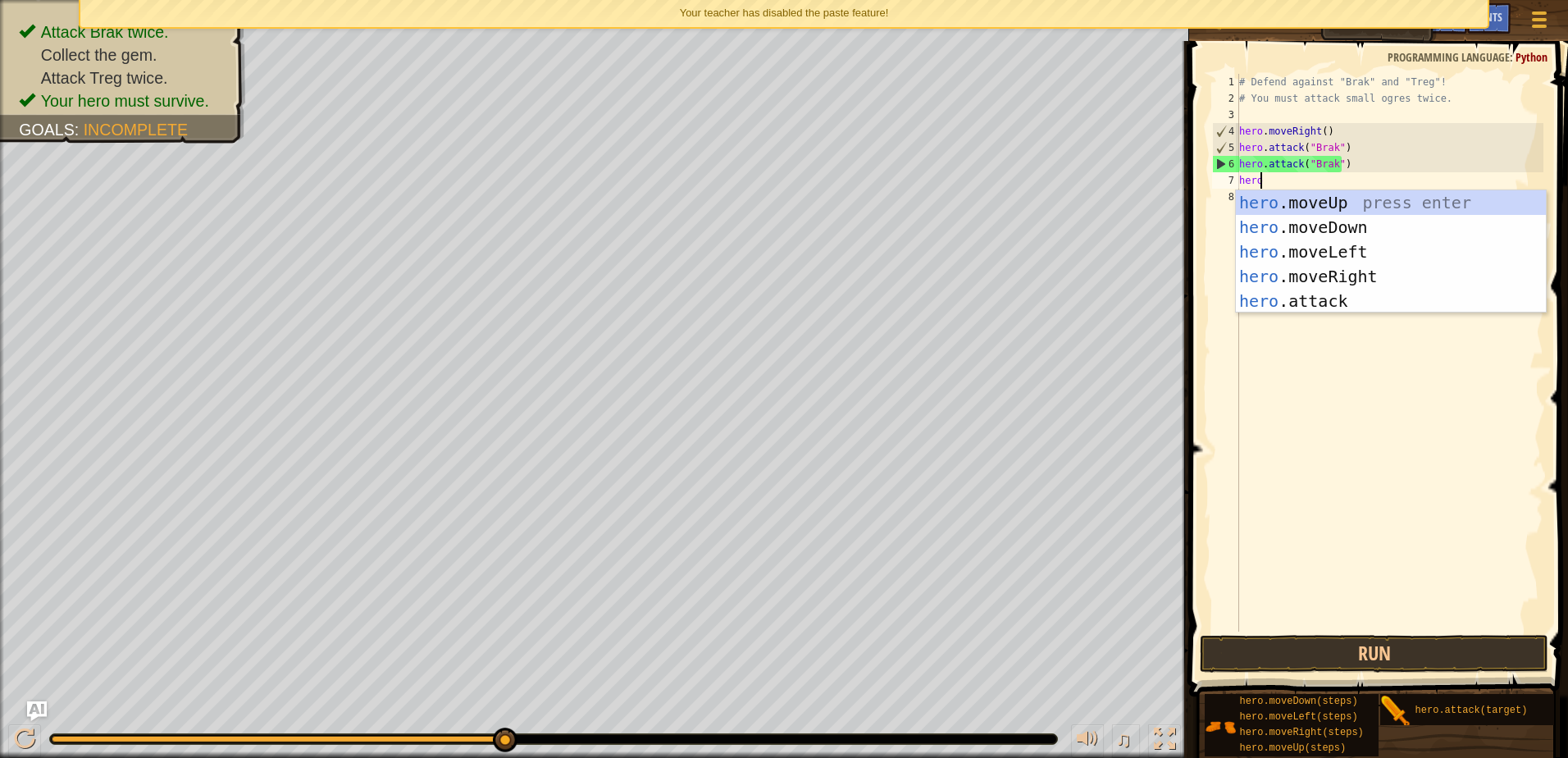
scroll to position [7, 1]
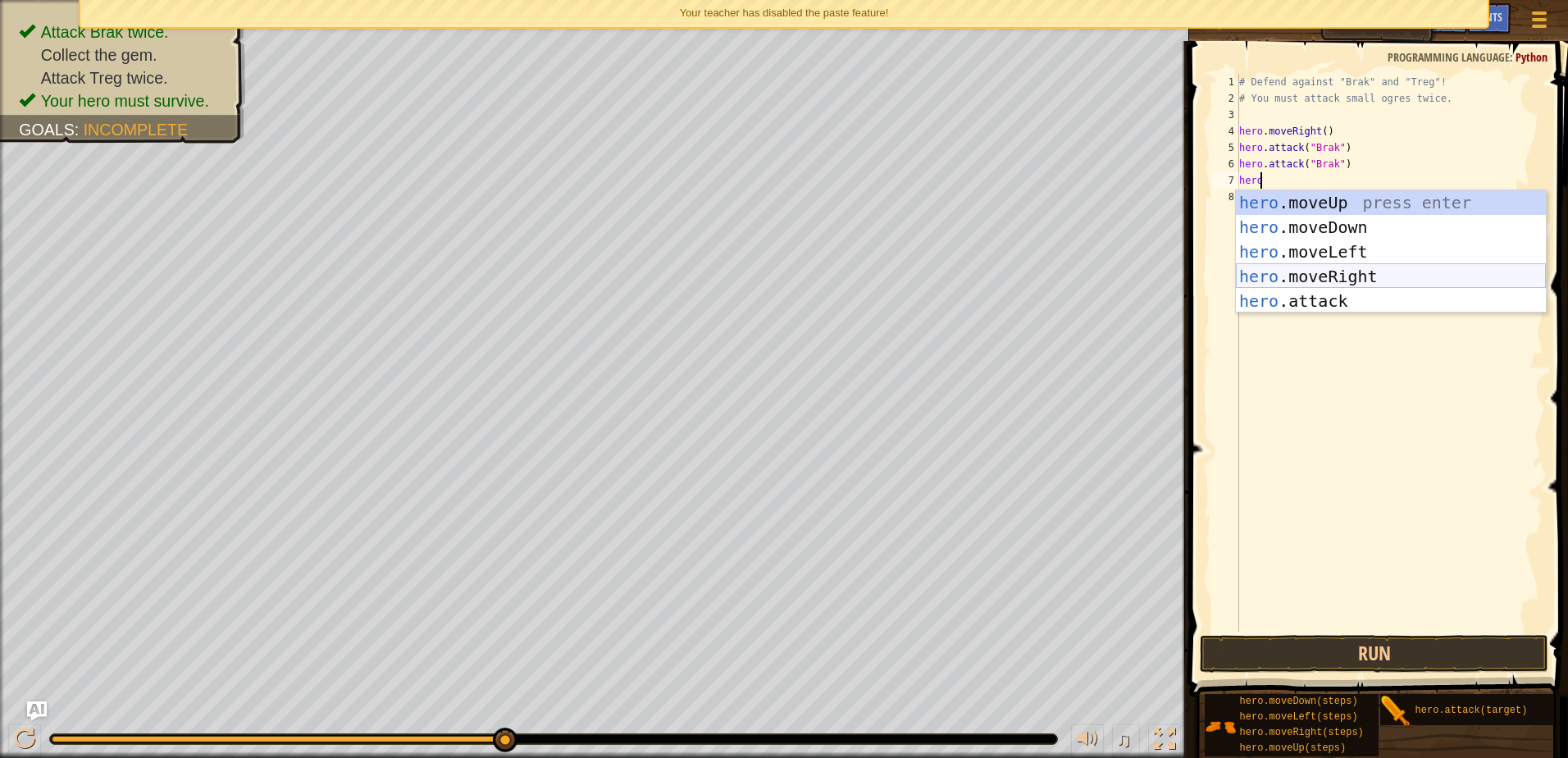
click at [1322, 275] on div "hero .moveUp press enter hero .moveDown press enter hero .moveLeft press enter …" at bounding box center [1391, 277] width 310 height 172
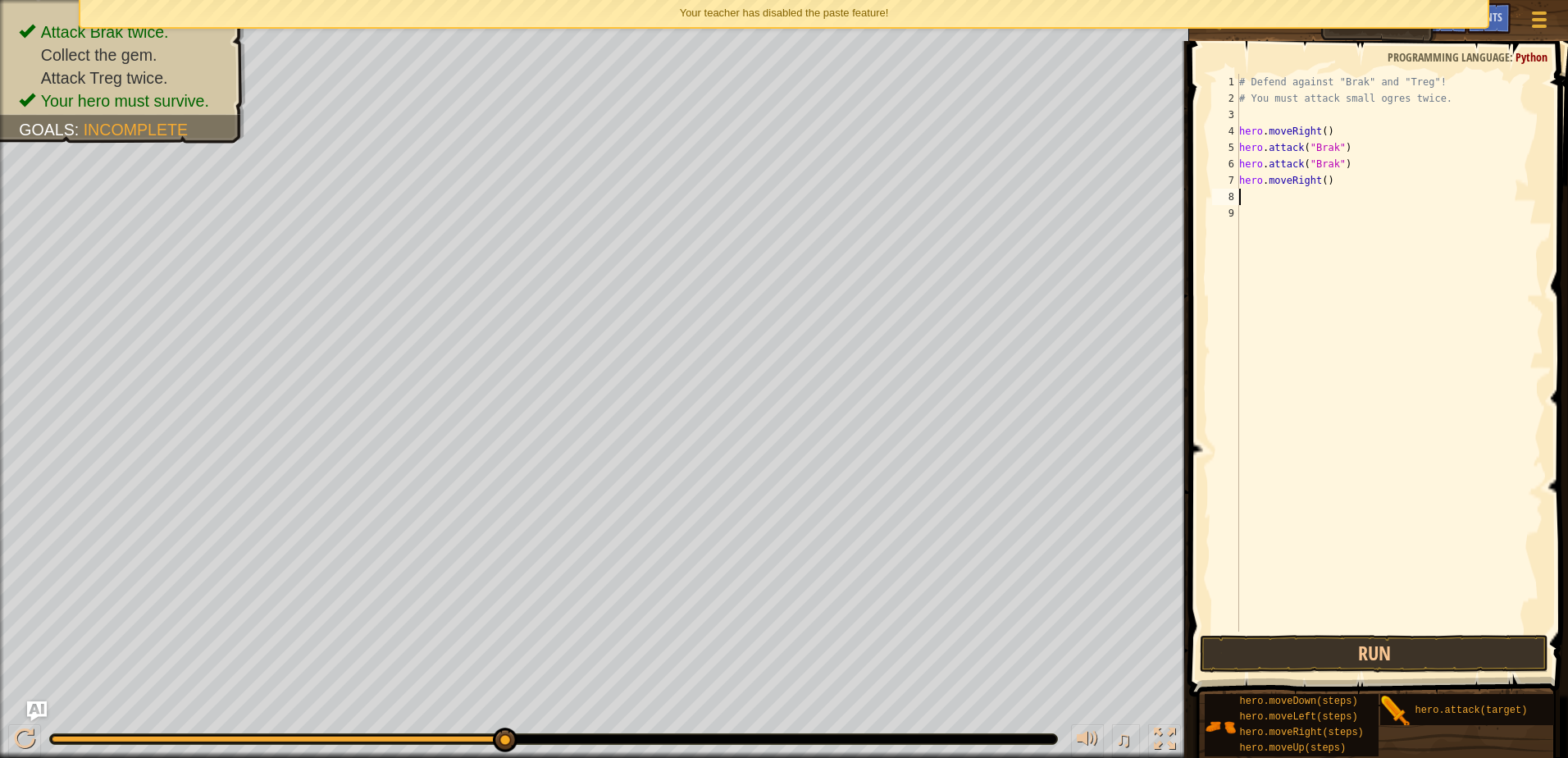
scroll to position [7, 0]
click at [1349, 658] on button "Run" at bounding box center [1374, 654] width 348 height 38
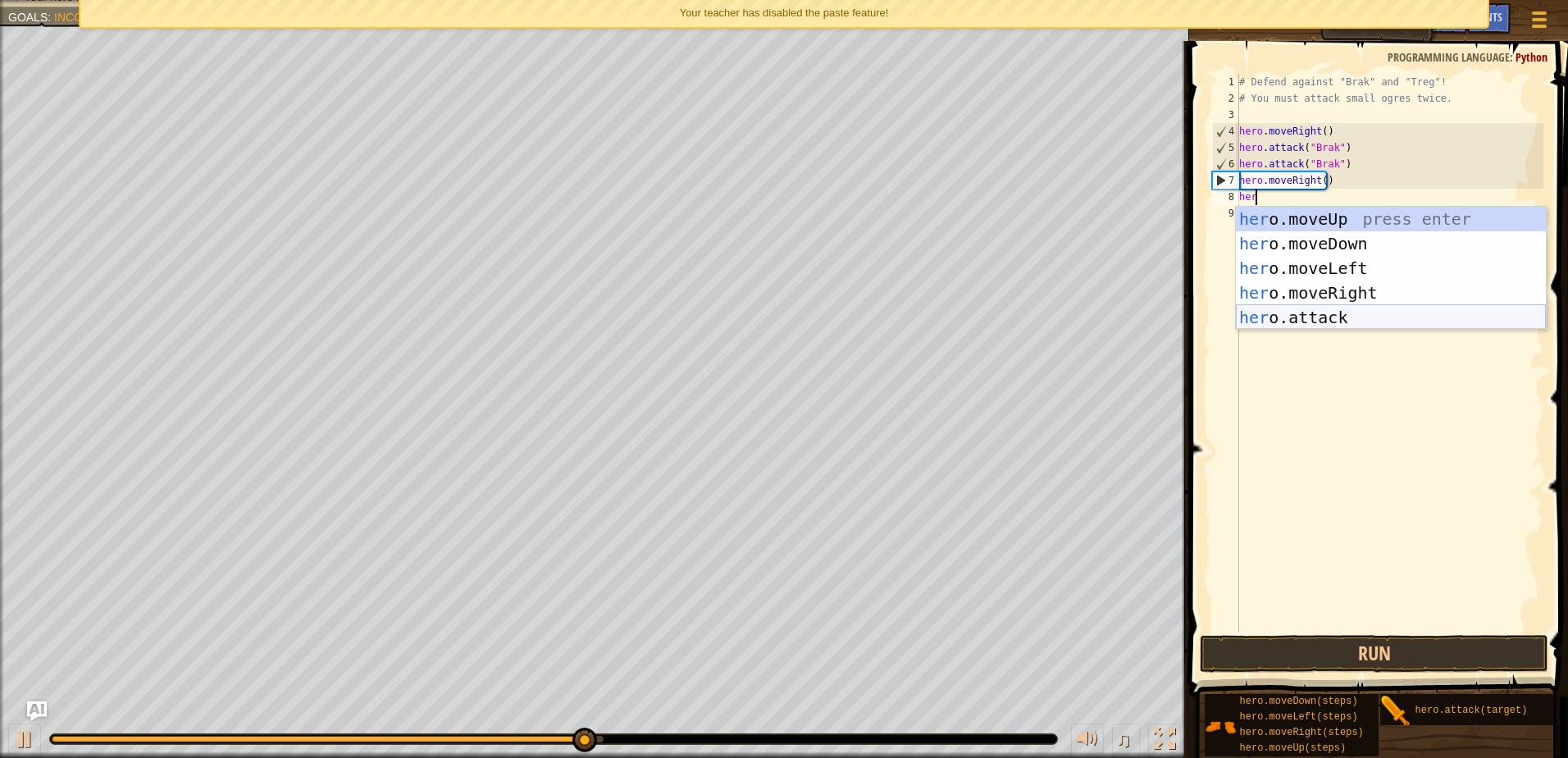
click at [1335, 320] on div "her o.moveUp press enter her o.moveDown press enter her o.moveLeft press enter …" at bounding box center [1391, 293] width 310 height 172
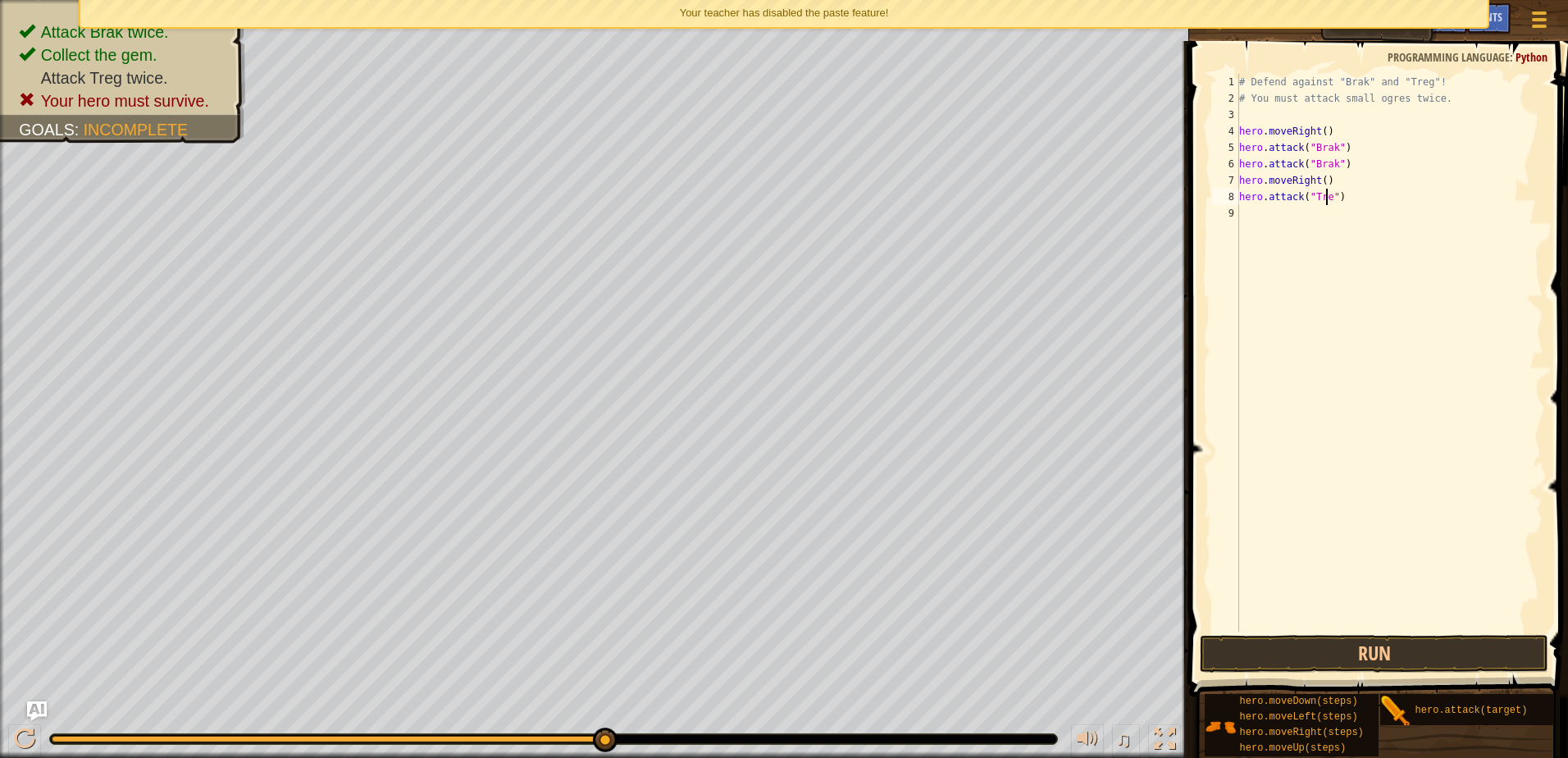
scroll to position [7, 7]
type textarea "hero.attack("Treg")"
click at [1384, 649] on button "Run" at bounding box center [1374, 654] width 348 height 38
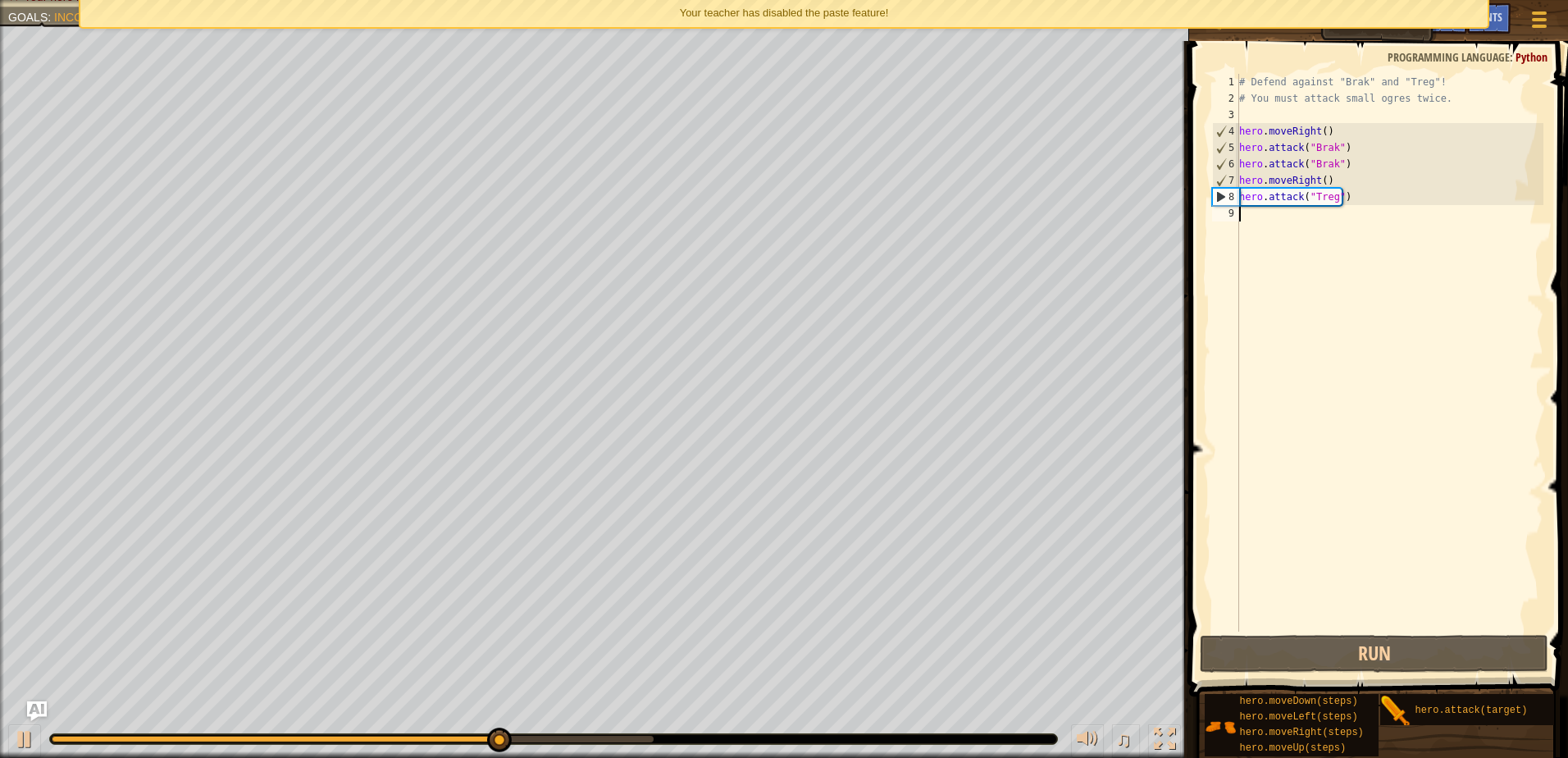
click at [1253, 210] on div "# Defend against "Brak" and "Treg"! # You must attack small ogres twice. hero .…" at bounding box center [1389, 368] width 307 height 590
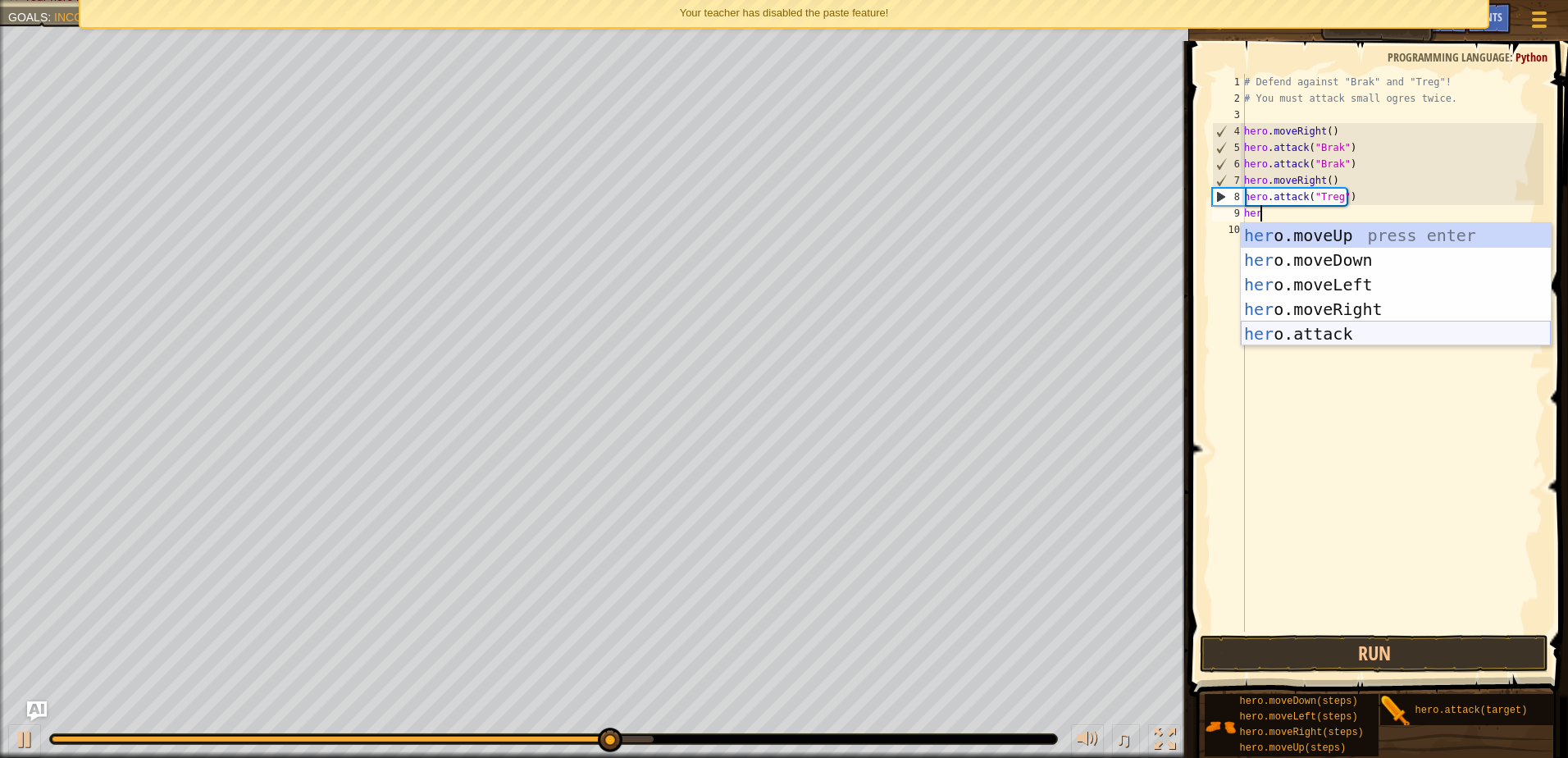
click at [1359, 337] on div "her o.moveUp press enter her o.moveDown press enter her o.moveLeft press enter …" at bounding box center [1396, 309] width 310 height 172
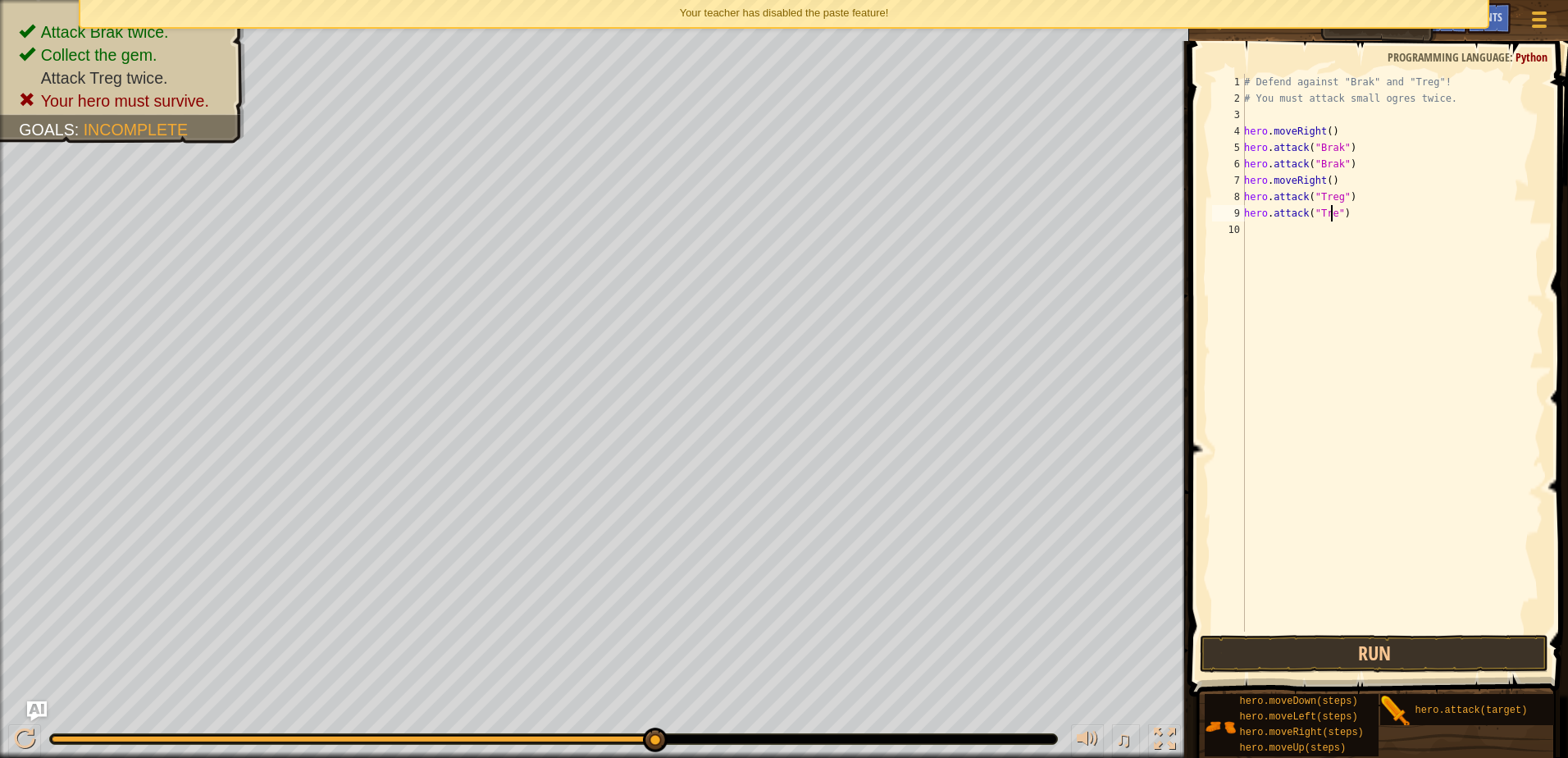
scroll to position [7, 7]
type textarea "hero.attack("Treg")"
click at [1438, 670] on button "Run" at bounding box center [1374, 654] width 348 height 38
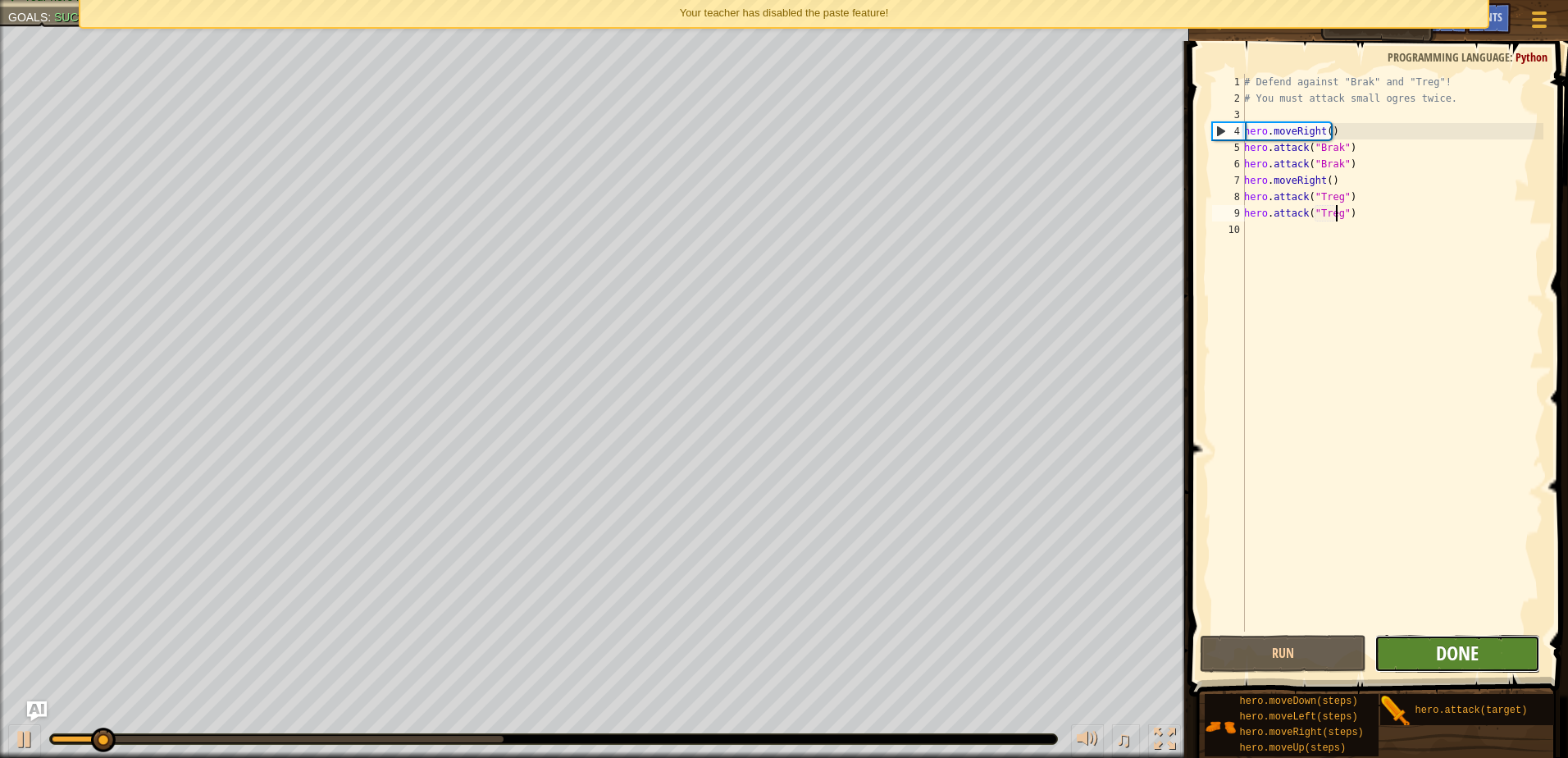
click at [1450, 649] on span "Done" at bounding box center [1456, 652] width 43 height 26
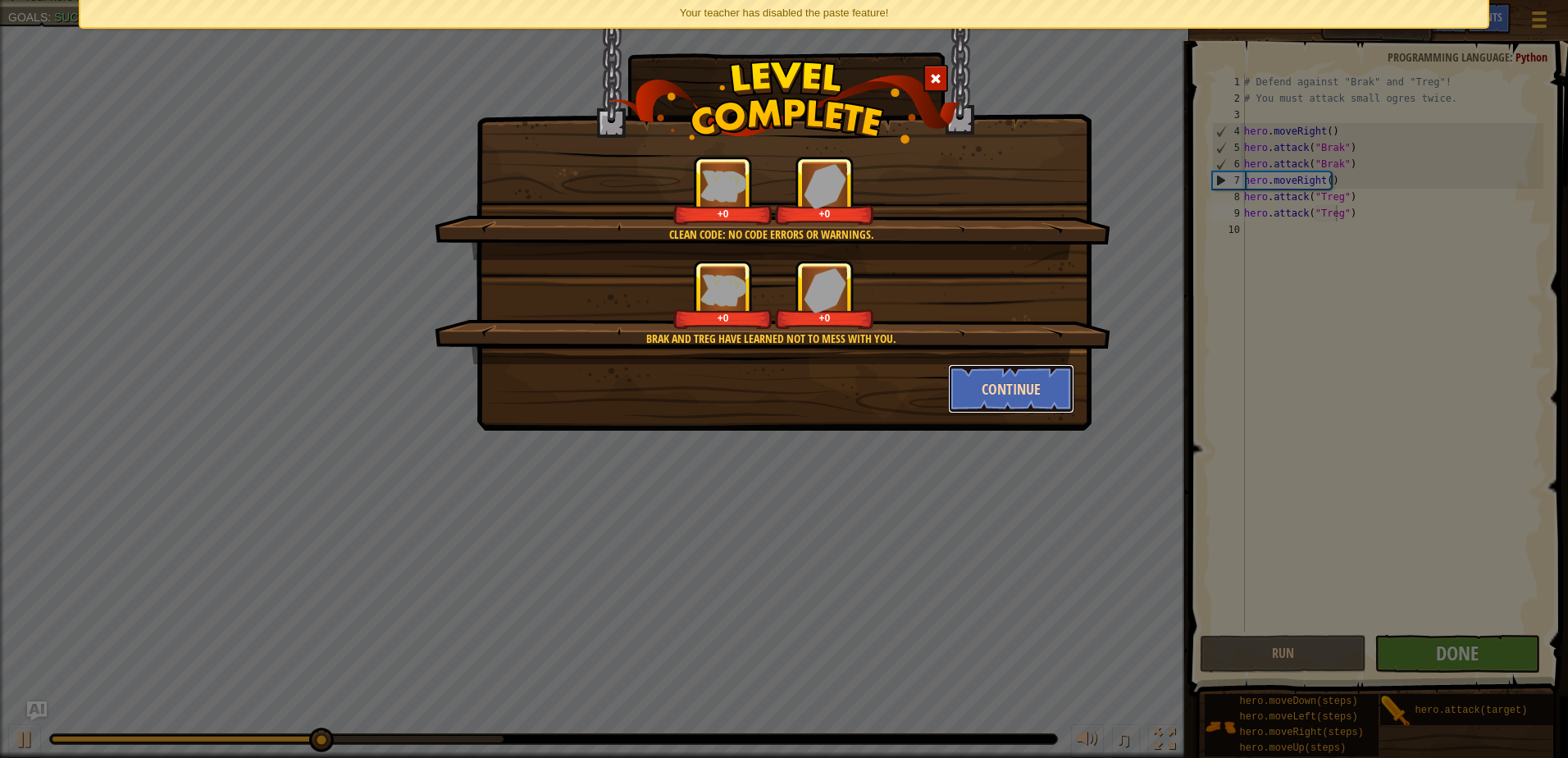
click at [1009, 381] on button "Continue" at bounding box center [1011, 389] width 127 height 49
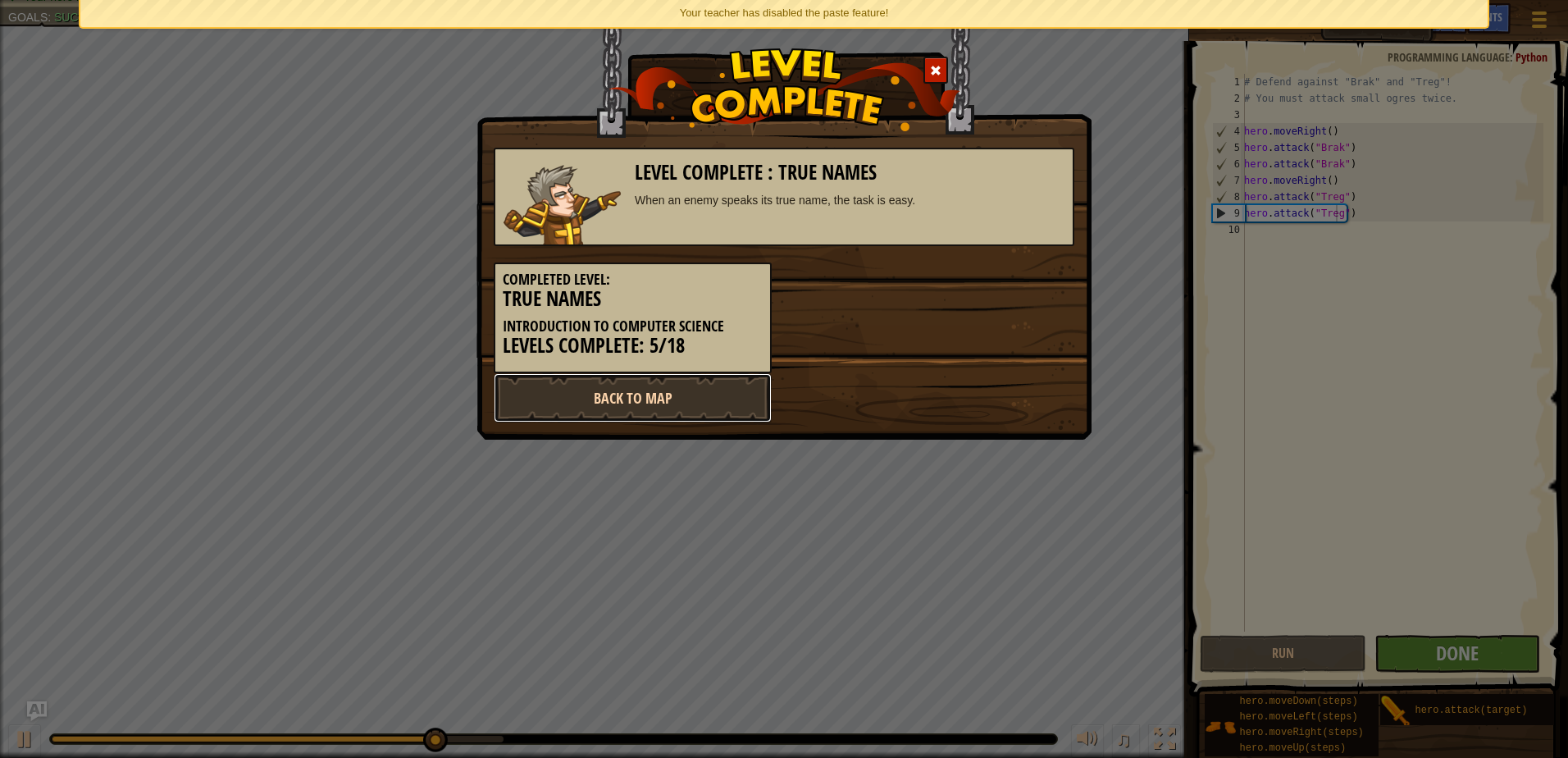
click at [687, 406] on link "Back to Map" at bounding box center [632, 397] width 278 height 49
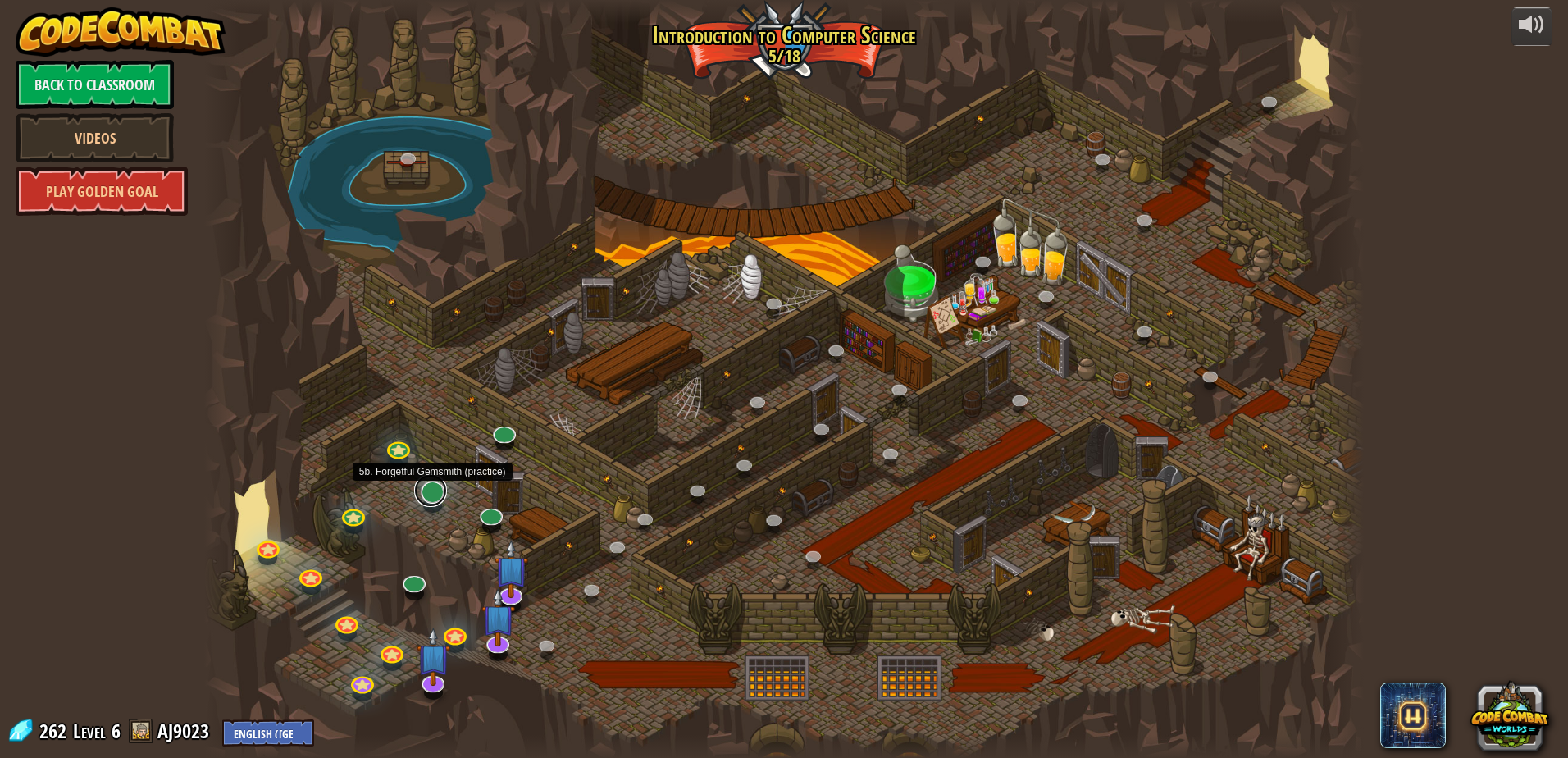
click at [433, 496] on link at bounding box center [431, 491] width 33 height 33
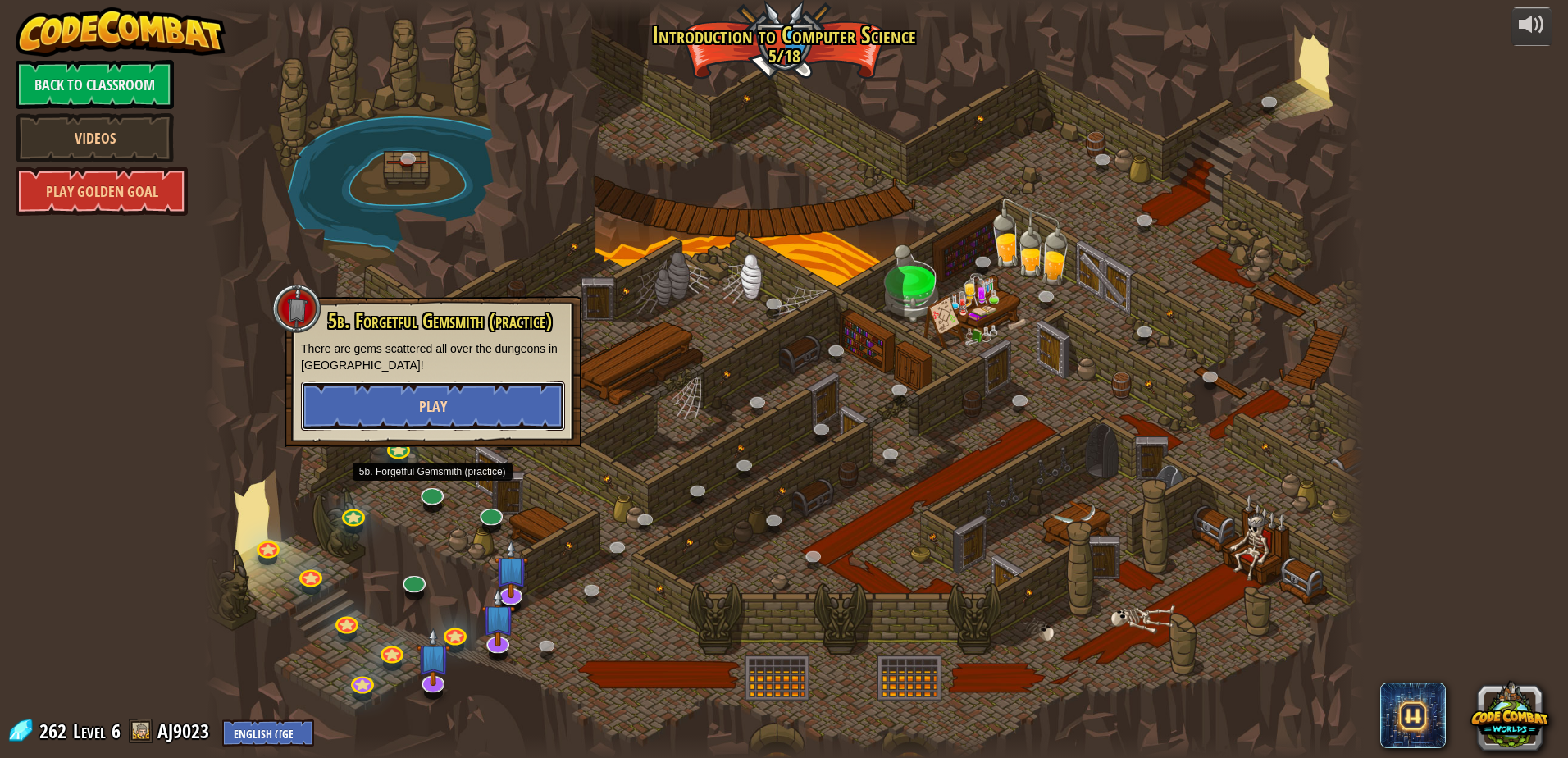
click at [452, 408] on button "Play" at bounding box center [433, 406] width 264 height 49
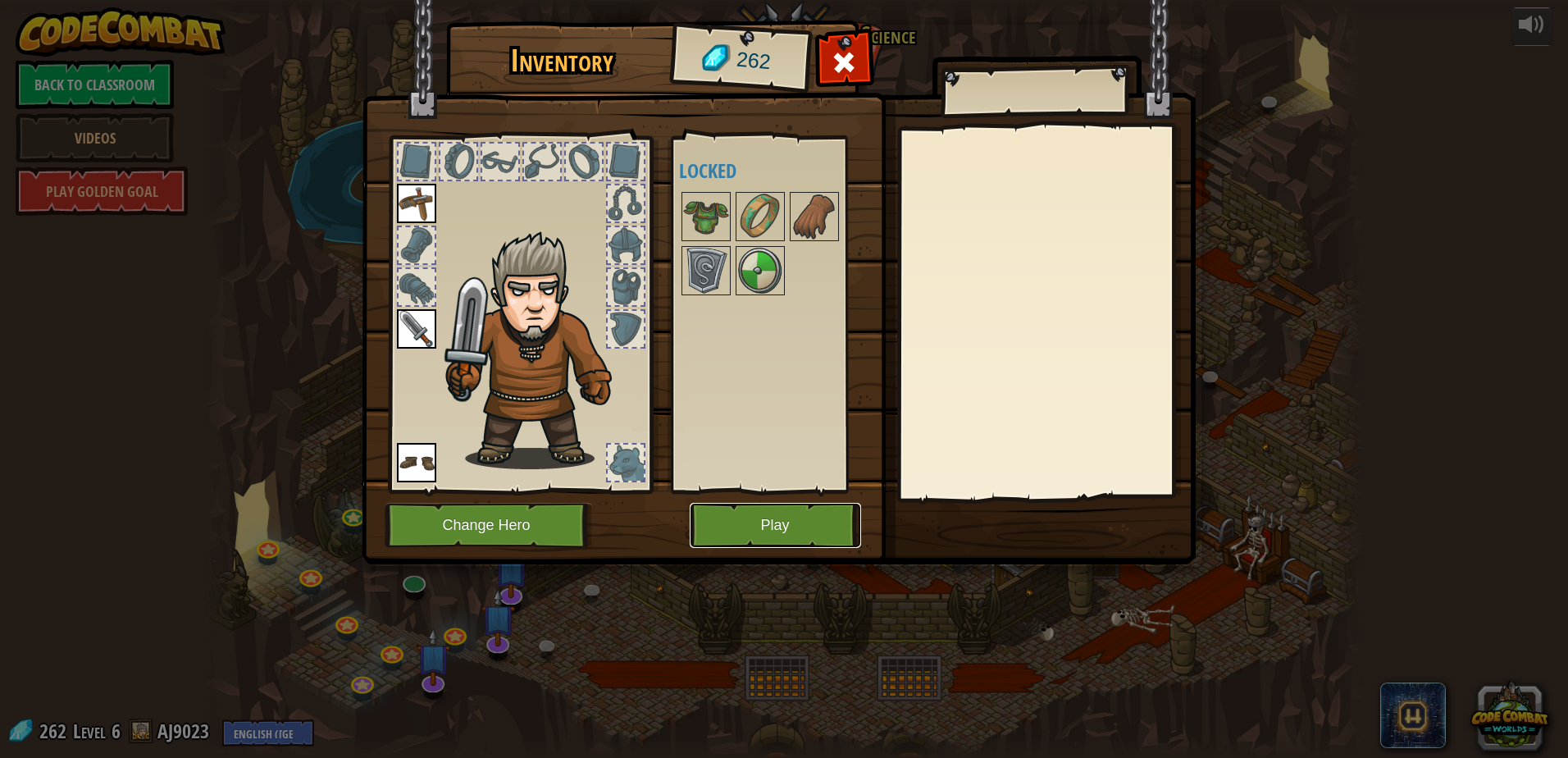
click at [785, 508] on button "Play" at bounding box center [775, 525] width 171 height 45
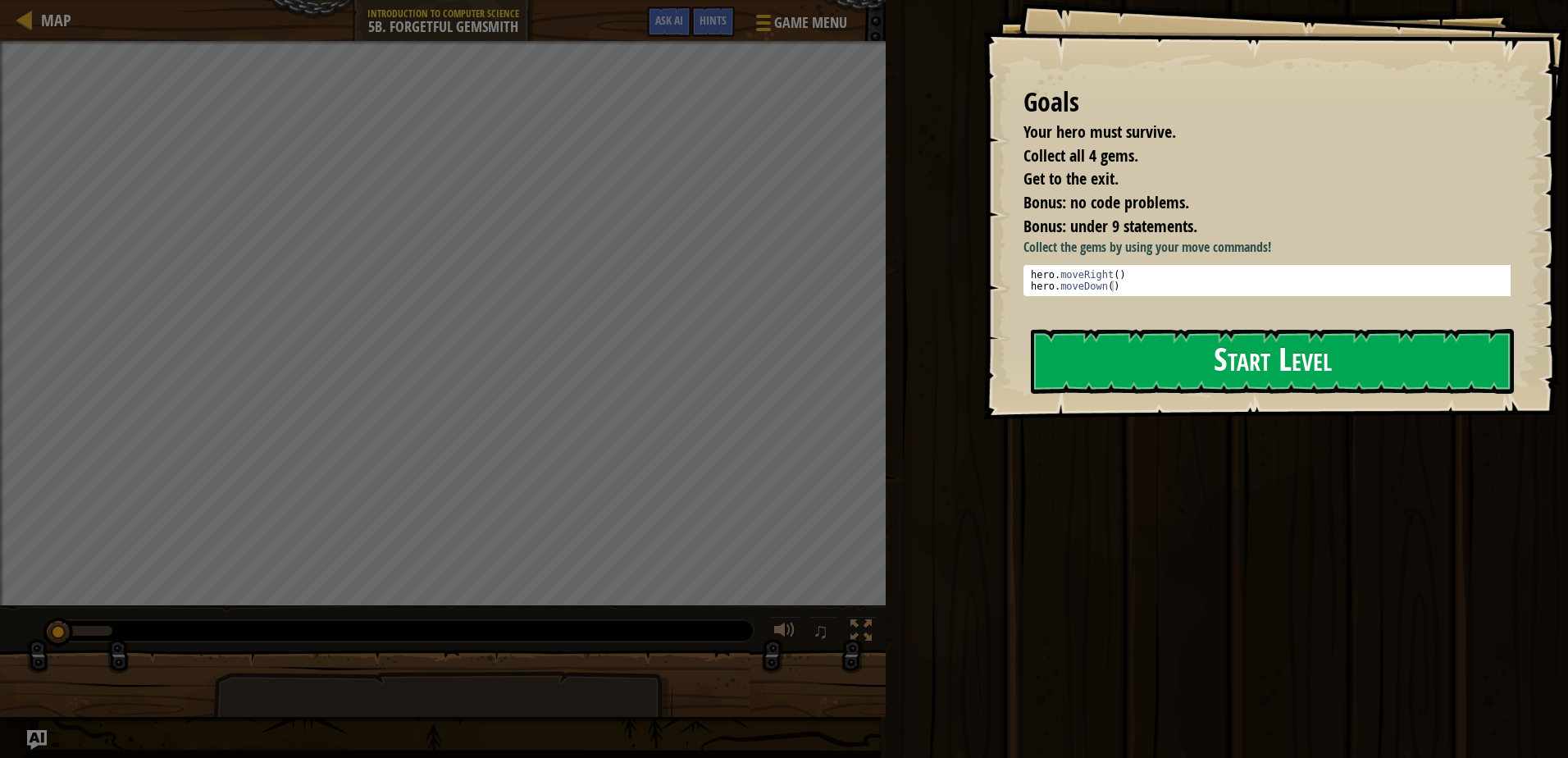
click at [1277, 343] on button "Start Level" at bounding box center [1272, 361] width 483 height 64
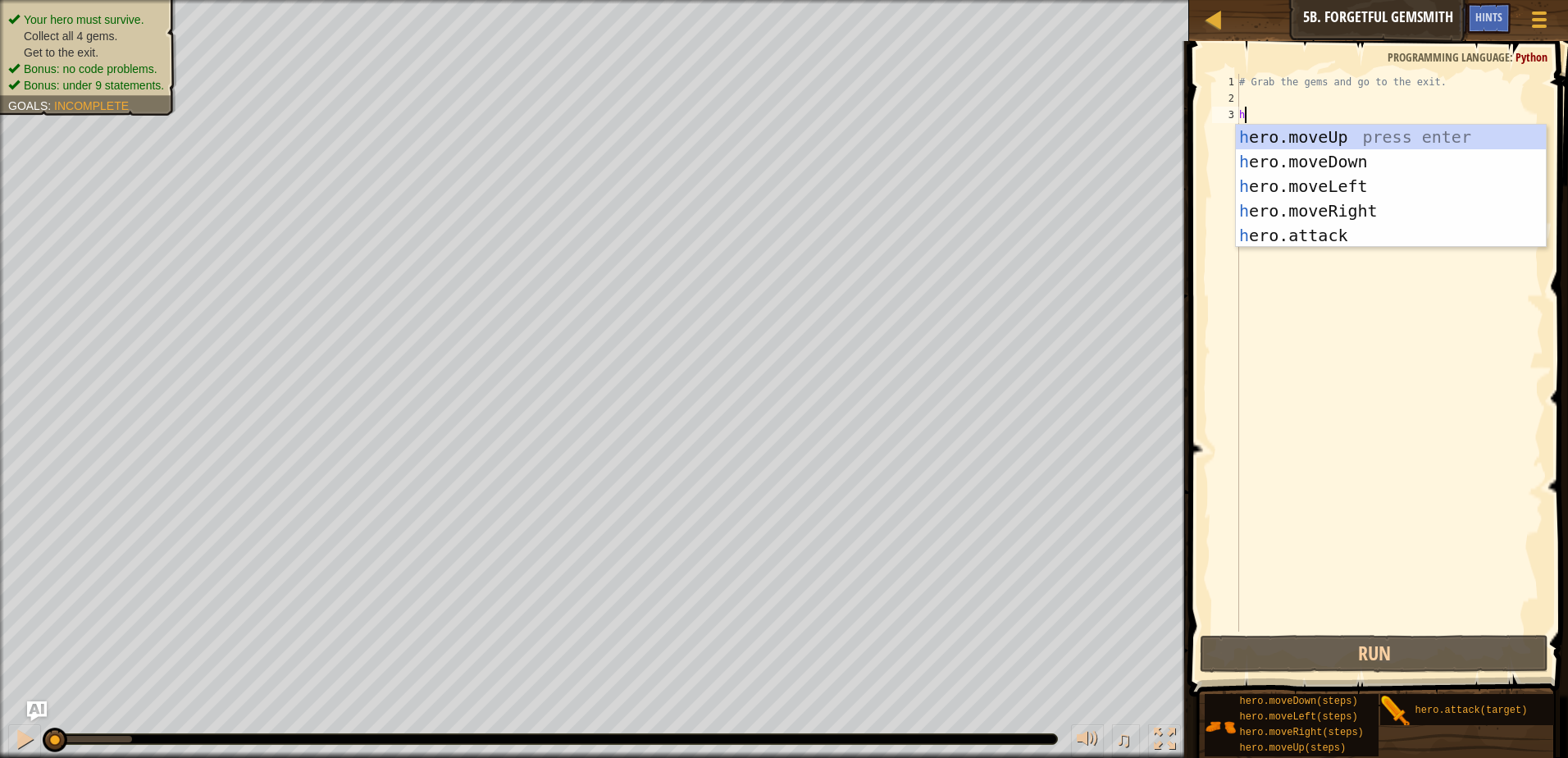
type textarea "her"
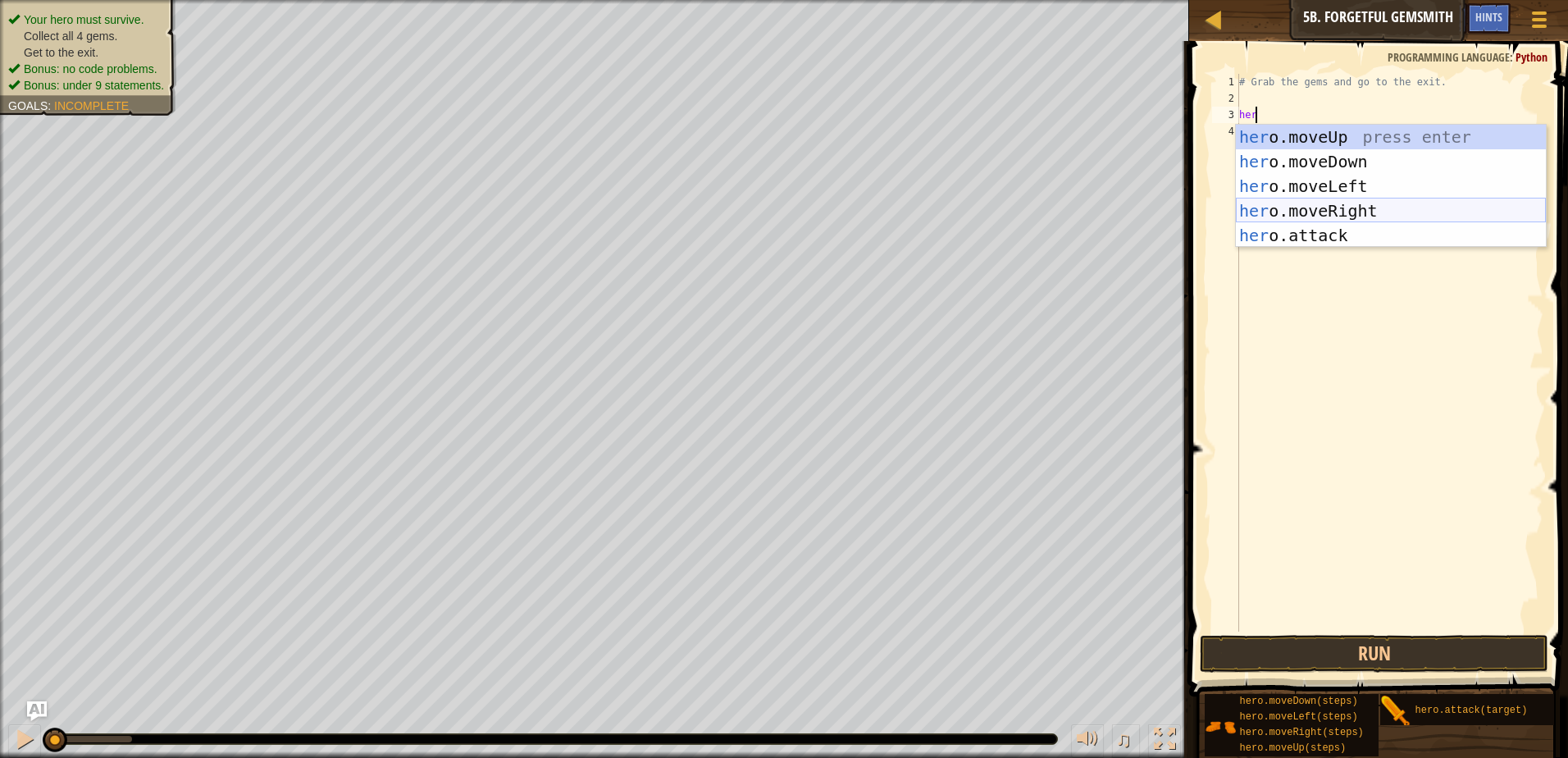
click at [1408, 205] on div "her o.moveUp press enter her o.moveDown press enter her o.moveLeft press enter …" at bounding box center [1391, 210] width 310 height 172
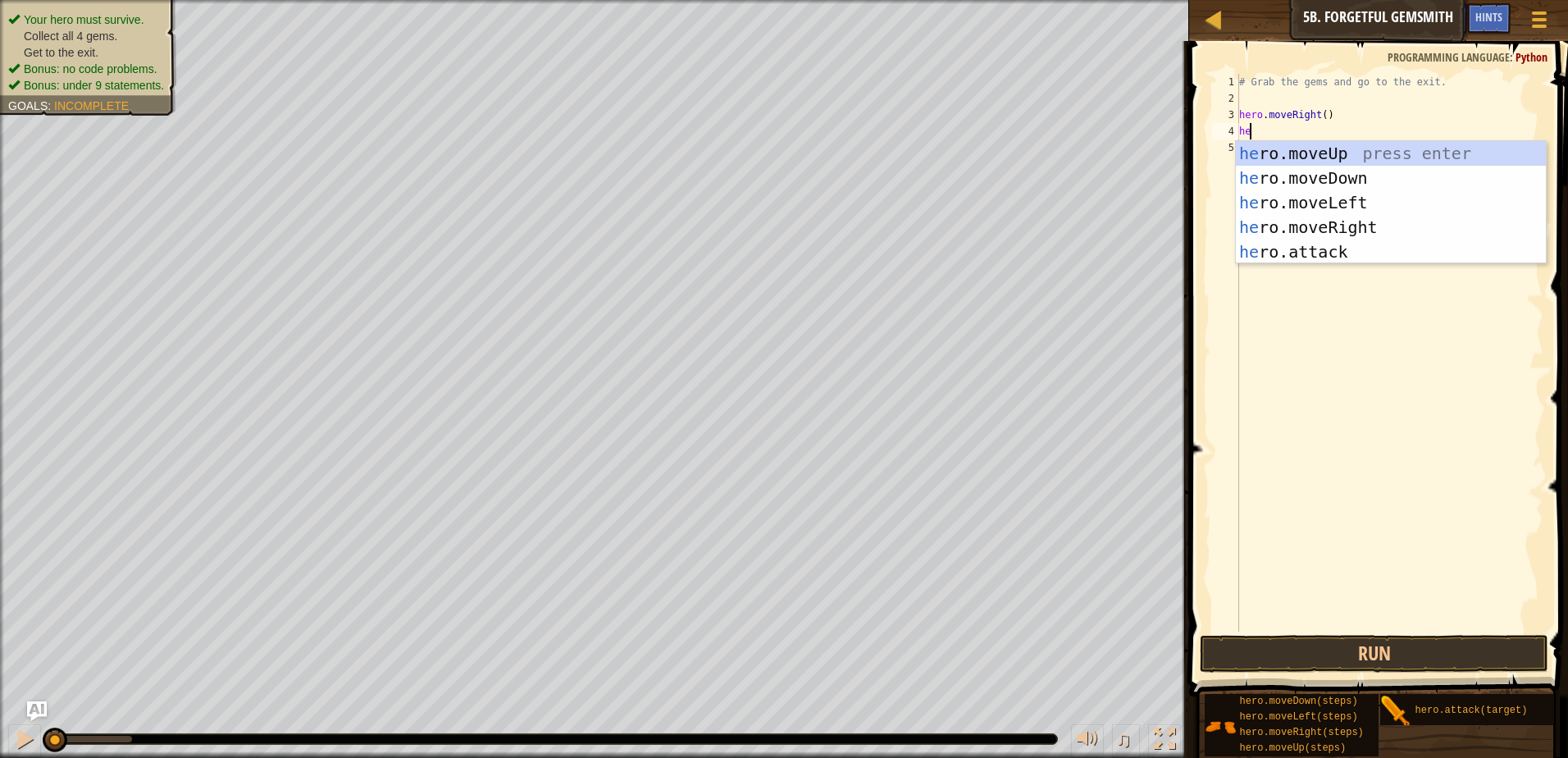
type textarea "her"
click at [1323, 173] on div "her o.moveUp press enter her o.moveDown press enter her o.moveLeft press enter …" at bounding box center [1391, 228] width 310 height 172
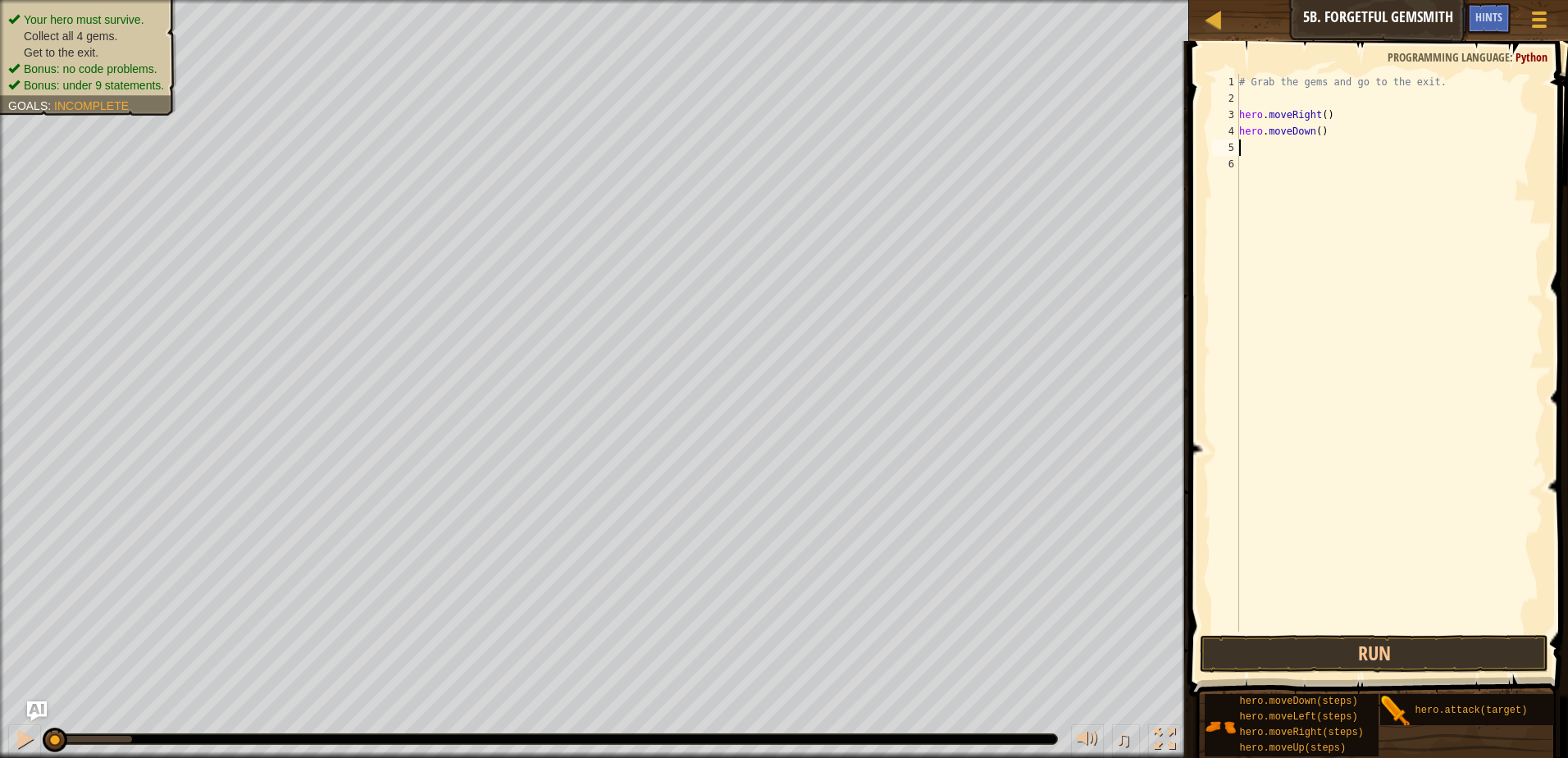
type textarea "her"
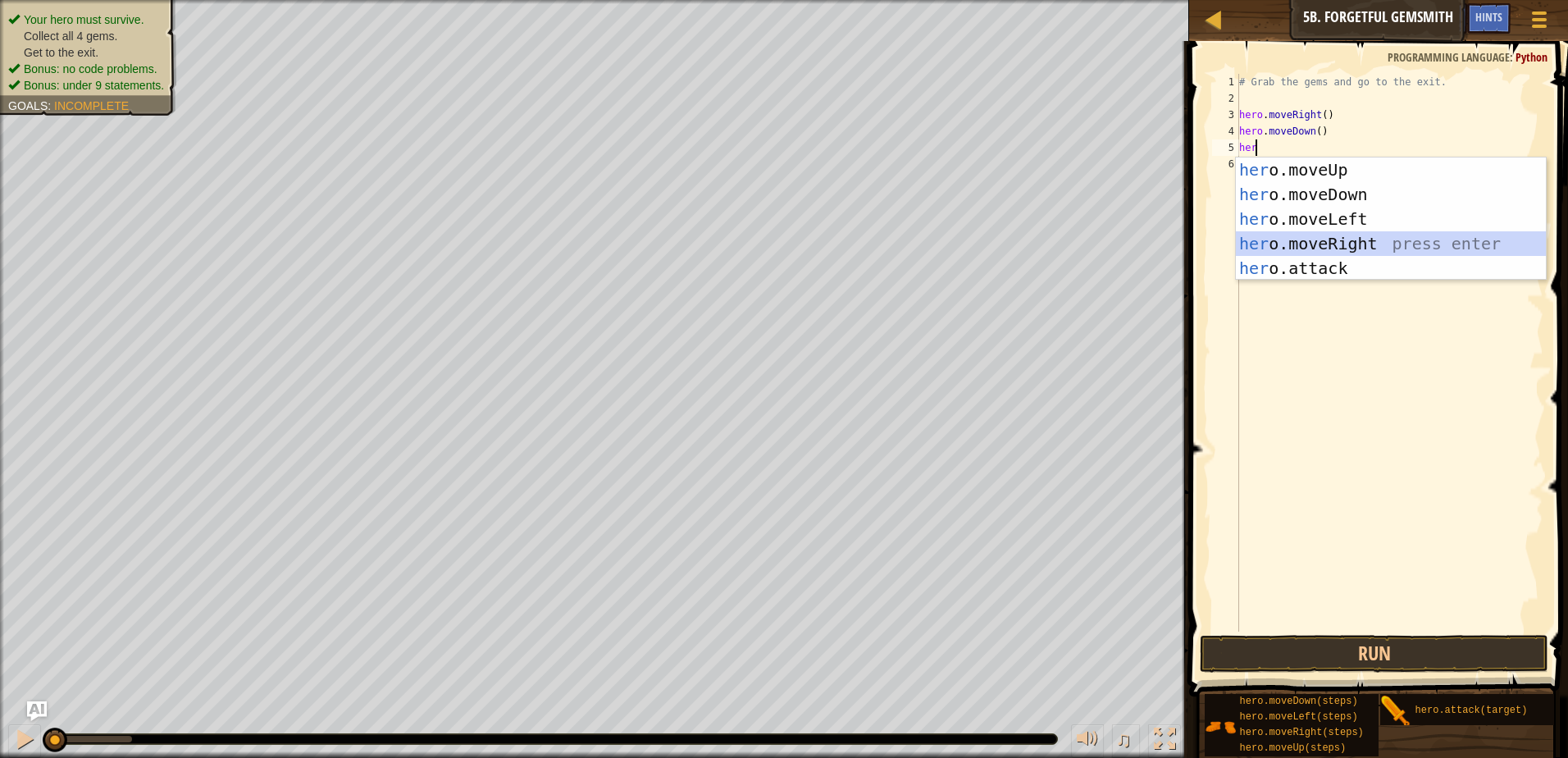
click at [1379, 245] on div "her o.moveUp press enter her o.moveDown press enter her o.moveLeft press enter …" at bounding box center [1391, 244] width 310 height 172
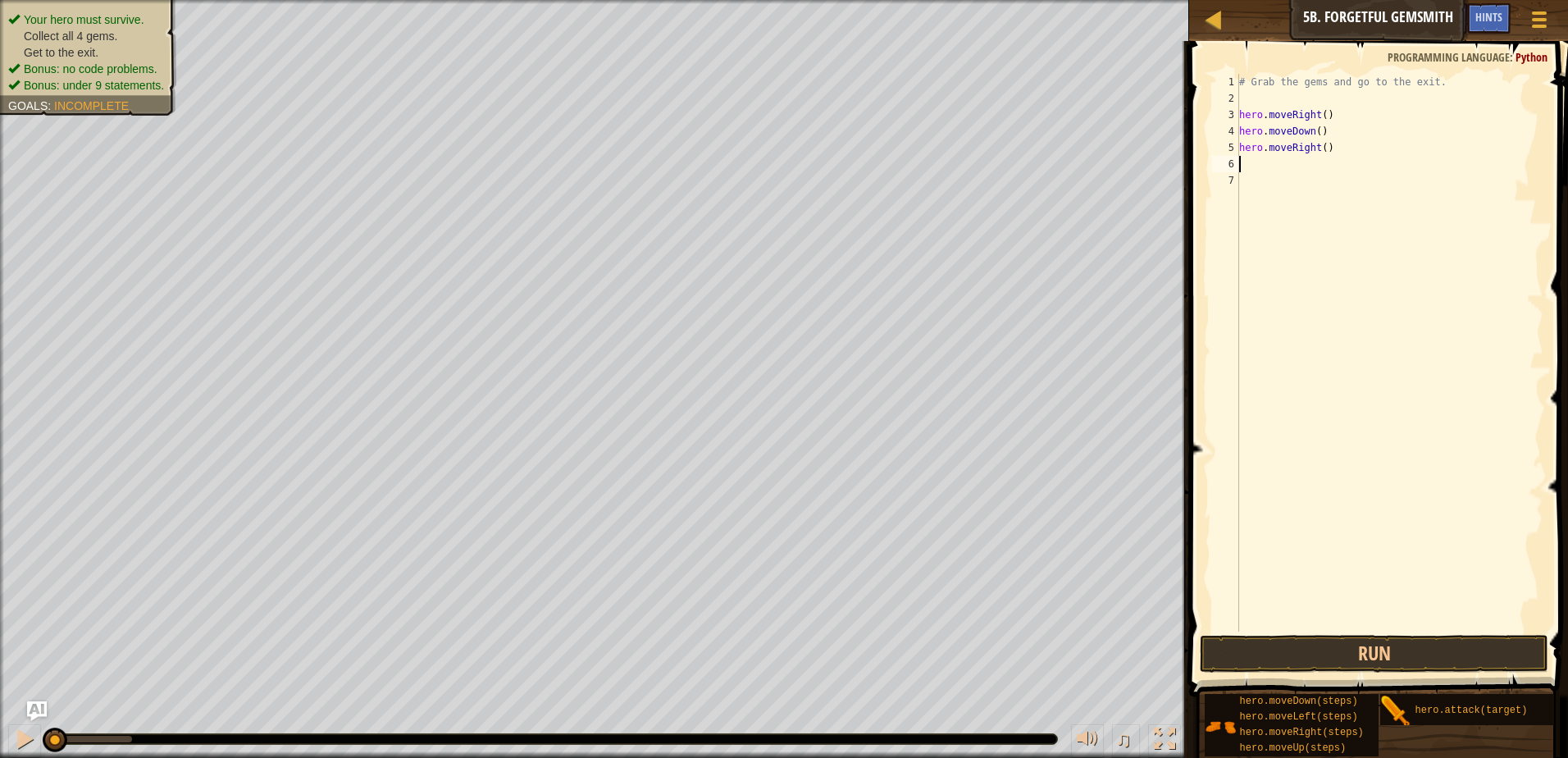
click at [1319, 143] on div "# Grab the gems and go to the exit. hero . moveRight ( ) hero . moveDown ( ) he…" at bounding box center [1389, 368] width 307 height 590
type textarea "hero.moveRight(2)"
click at [1278, 167] on div "# Grab the gems and go to the exit. hero . moveRight ( ) hero . moveDown ( ) he…" at bounding box center [1389, 368] width 307 height 590
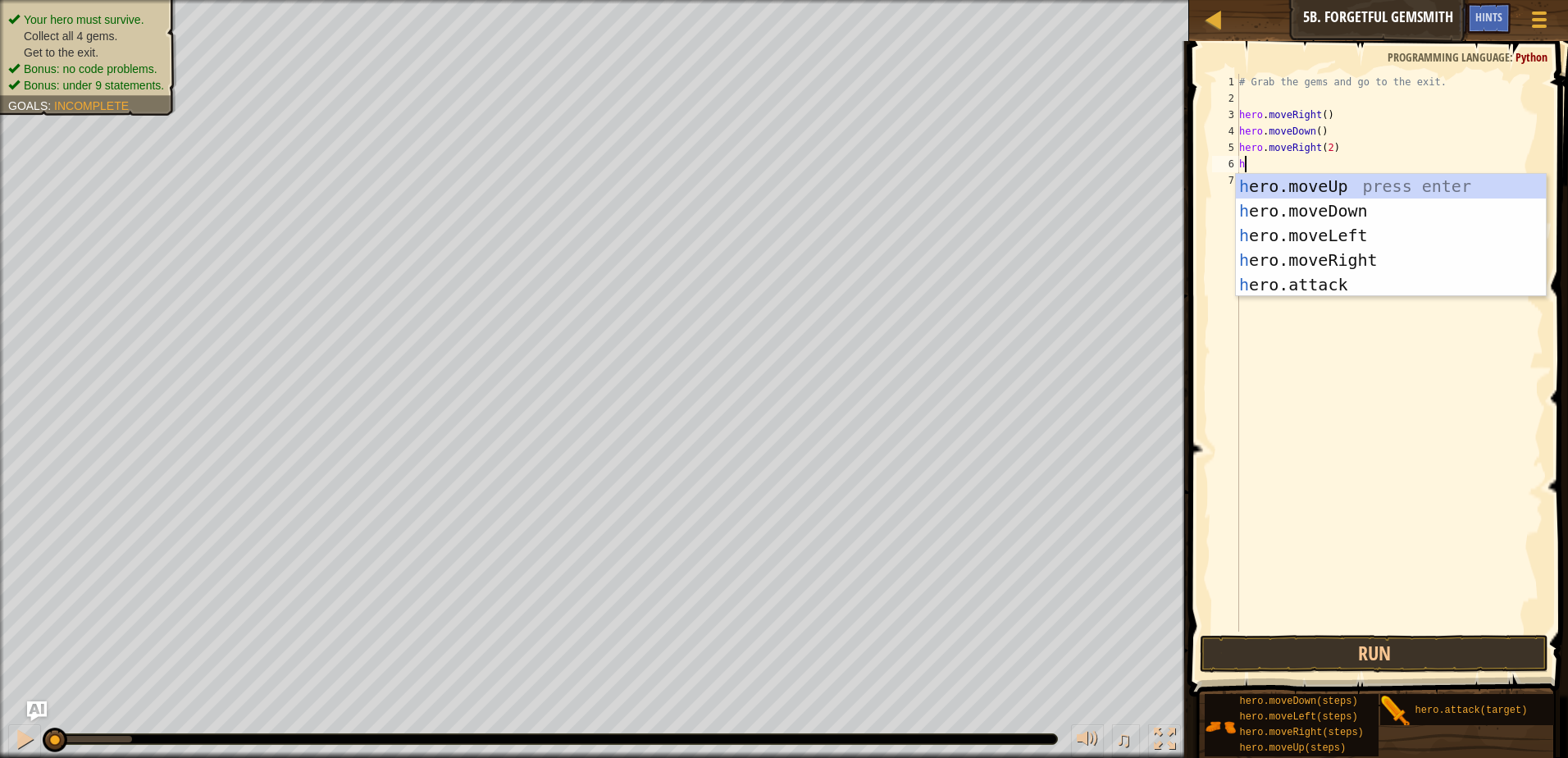
type textarea "her"
click at [1304, 178] on div "her o.moveUp press enter her o.moveDown press enter her o.moveLeft press enter …" at bounding box center [1391, 260] width 310 height 172
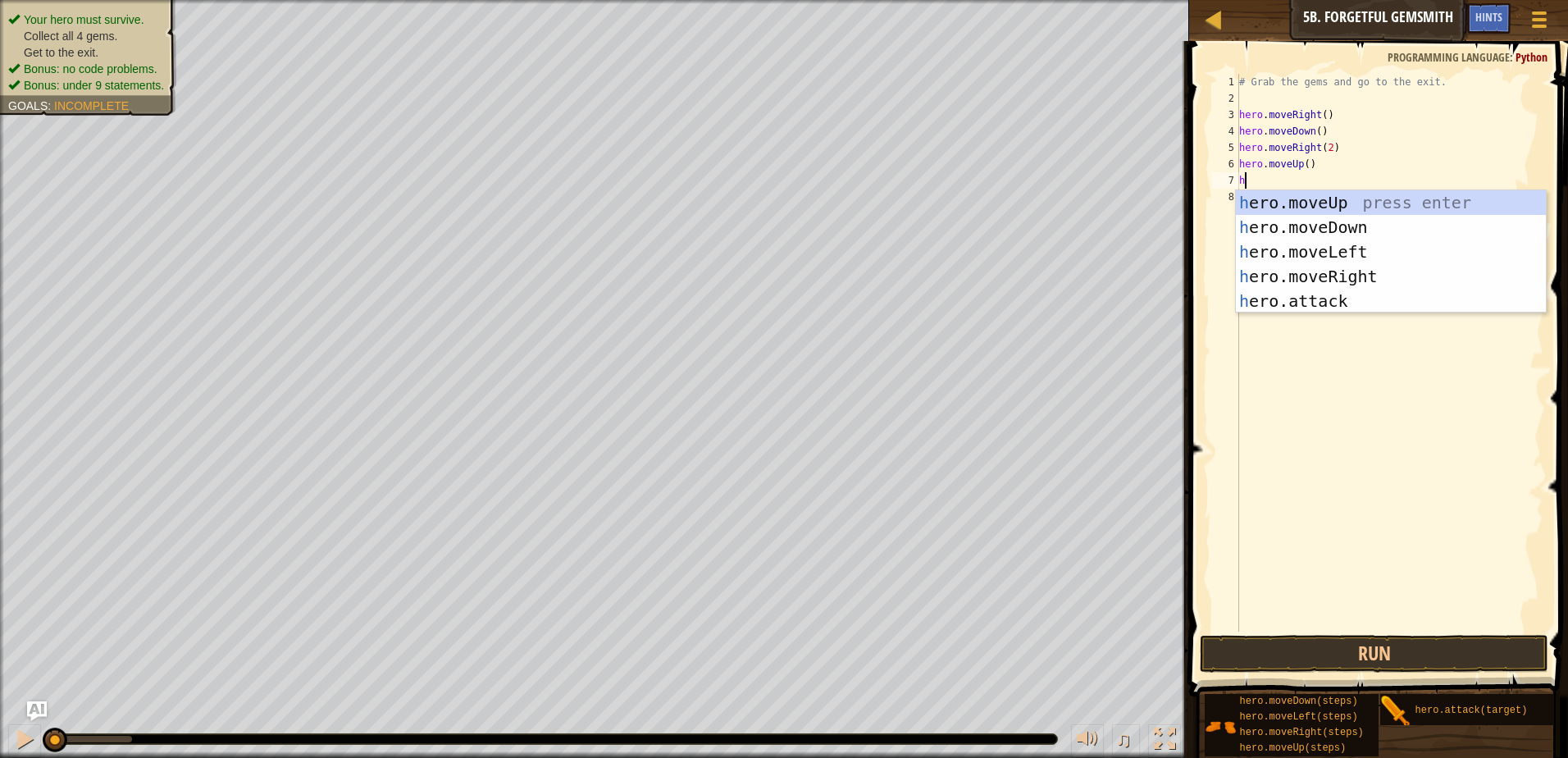
type textarea "her"
click at [1307, 267] on div "her o.moveUp press enter her o.moveDown press enter her o.moveLeft press enter …" at bounding box center [1391, 277] width 310 height 172
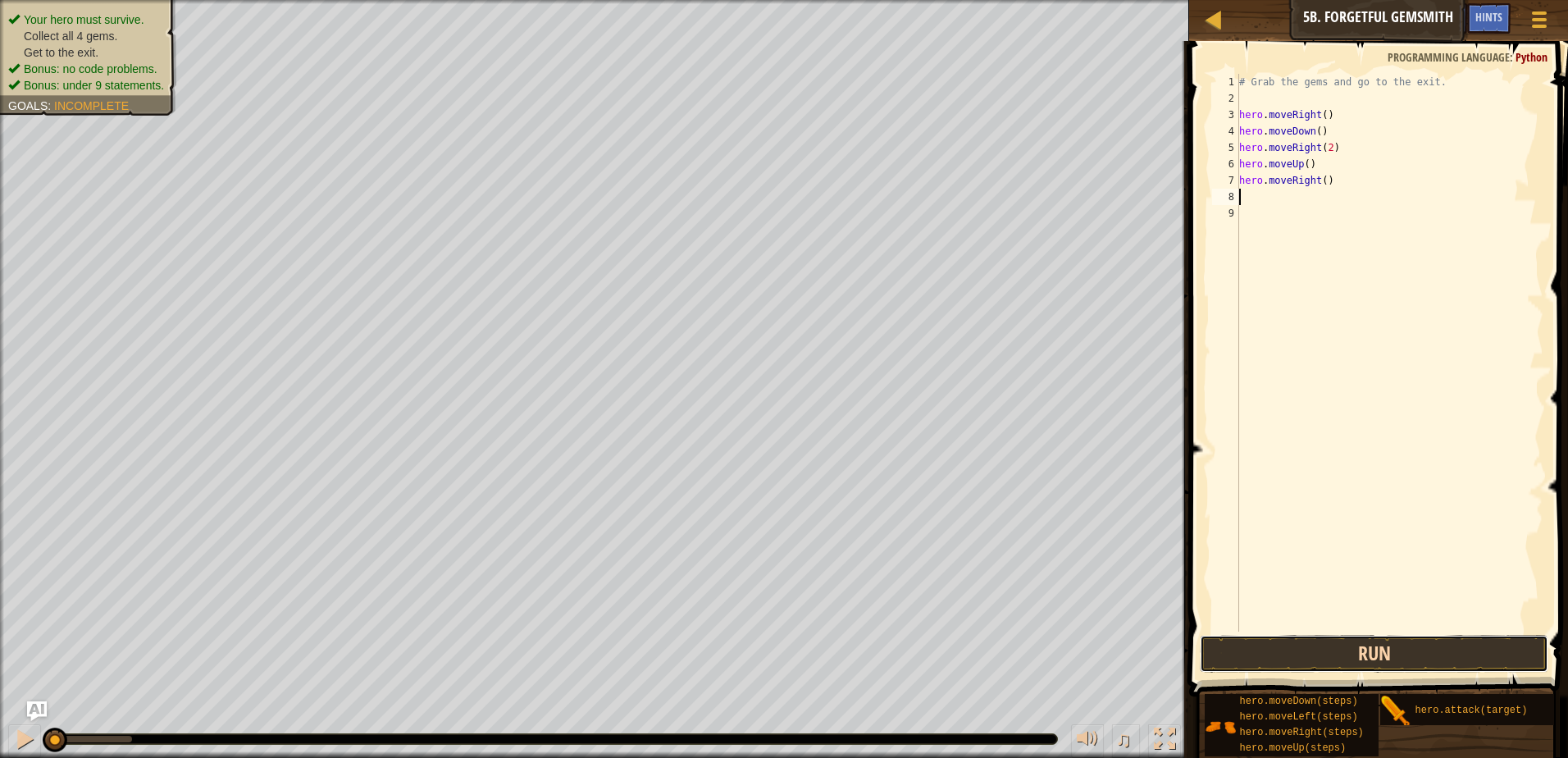
click at [1376, 652] on button "Run" at bounding box center [1374, 654] width 348 height 38
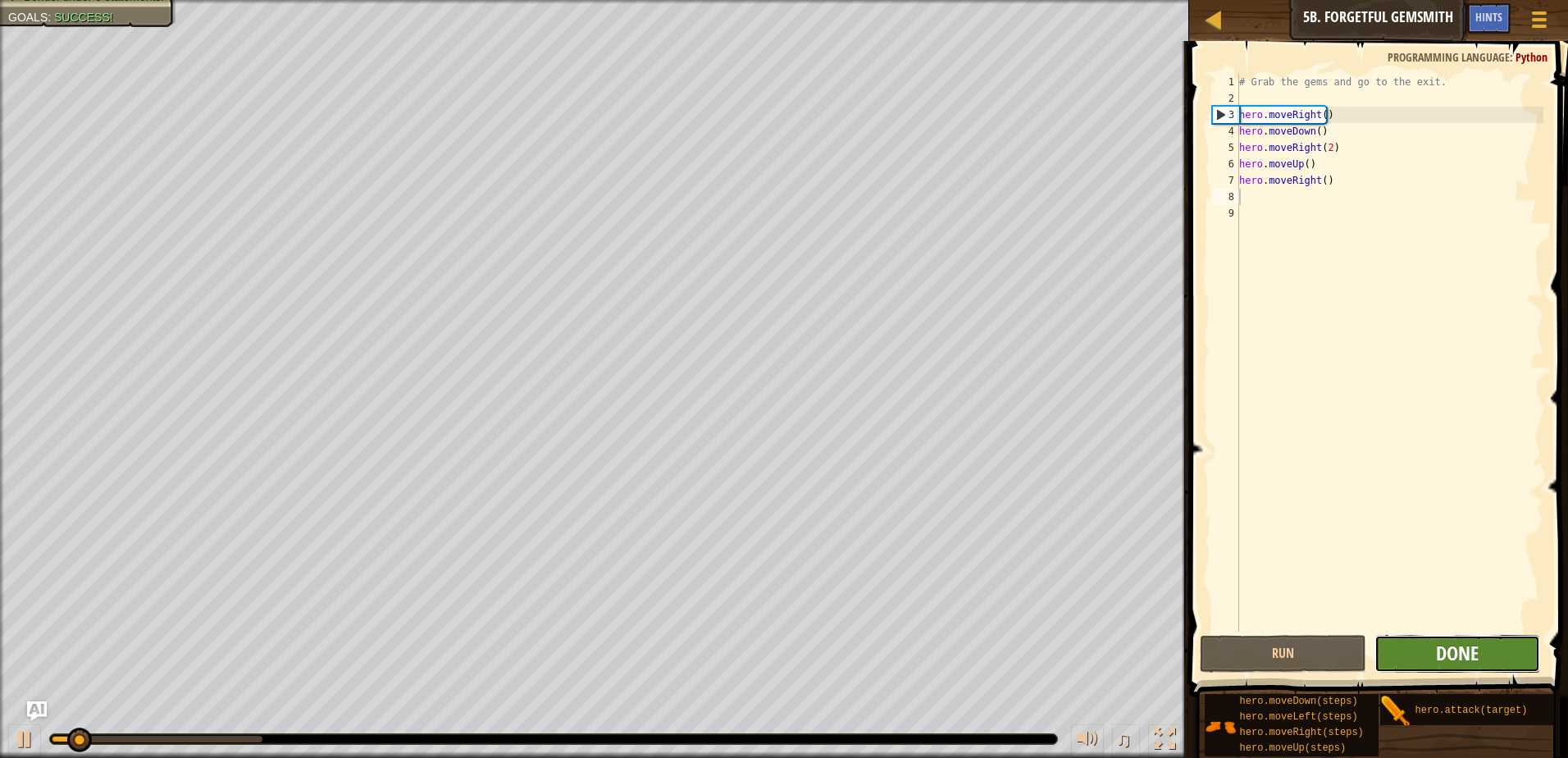
click at [1470, 660] on span "Done" at bounding box center [1456, 652] width 43 height 26
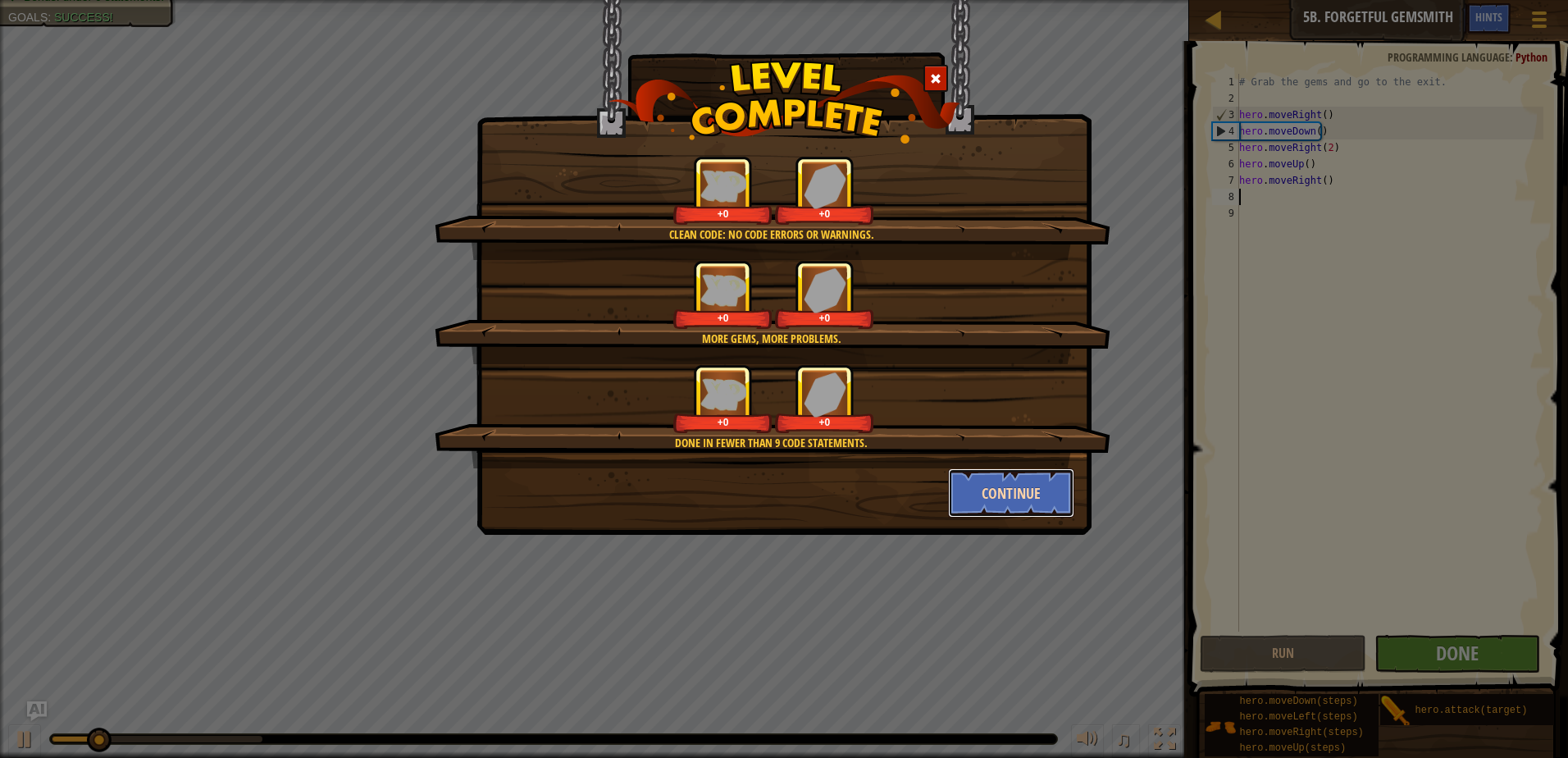
click at [1004, 493] on button "Continue" at bounding box center [1011, 492] width 127 height 49
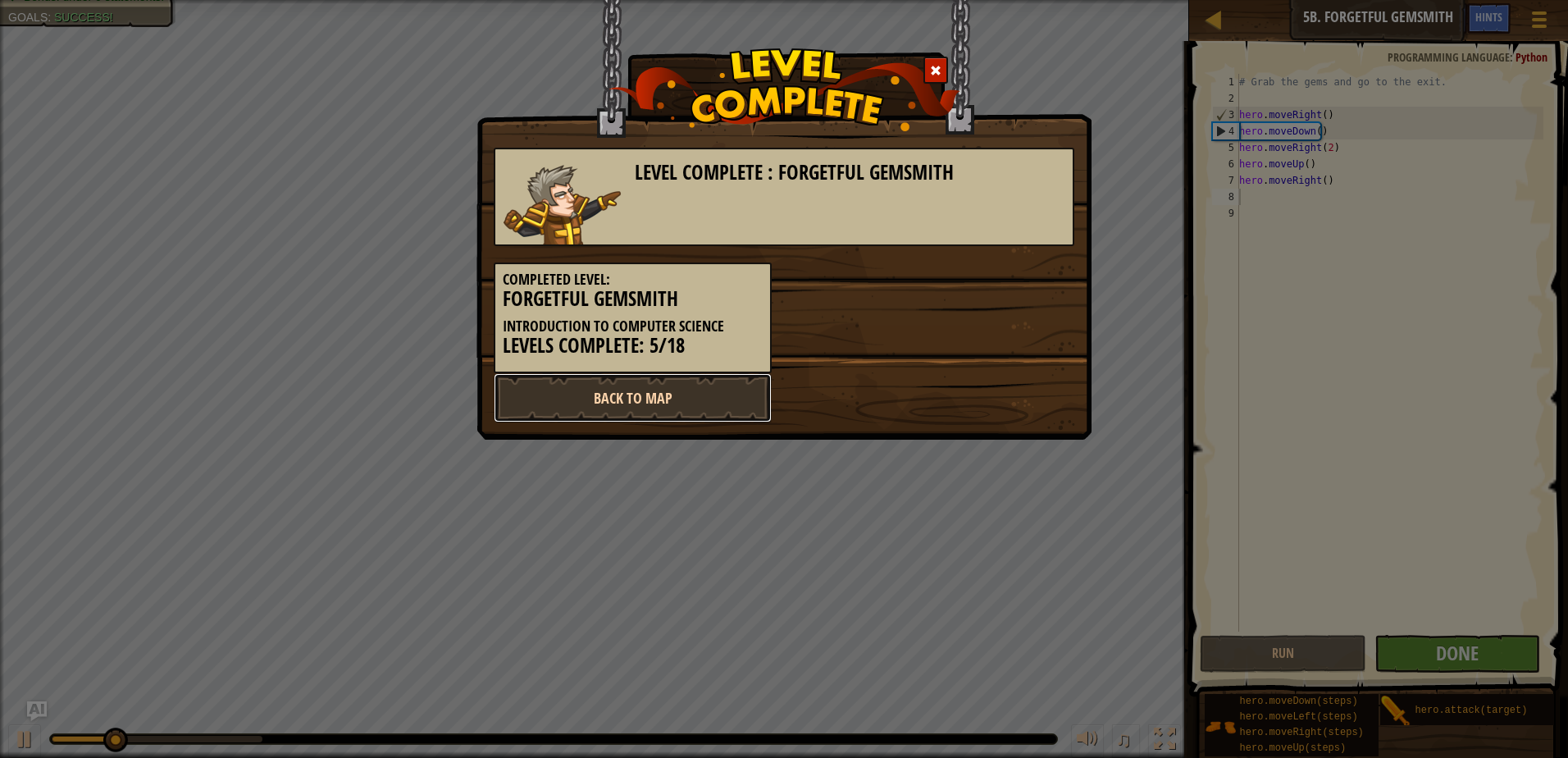
click at [644, 390] on link "Back to Map" at bounding box center [632, 397] width 278 height 49
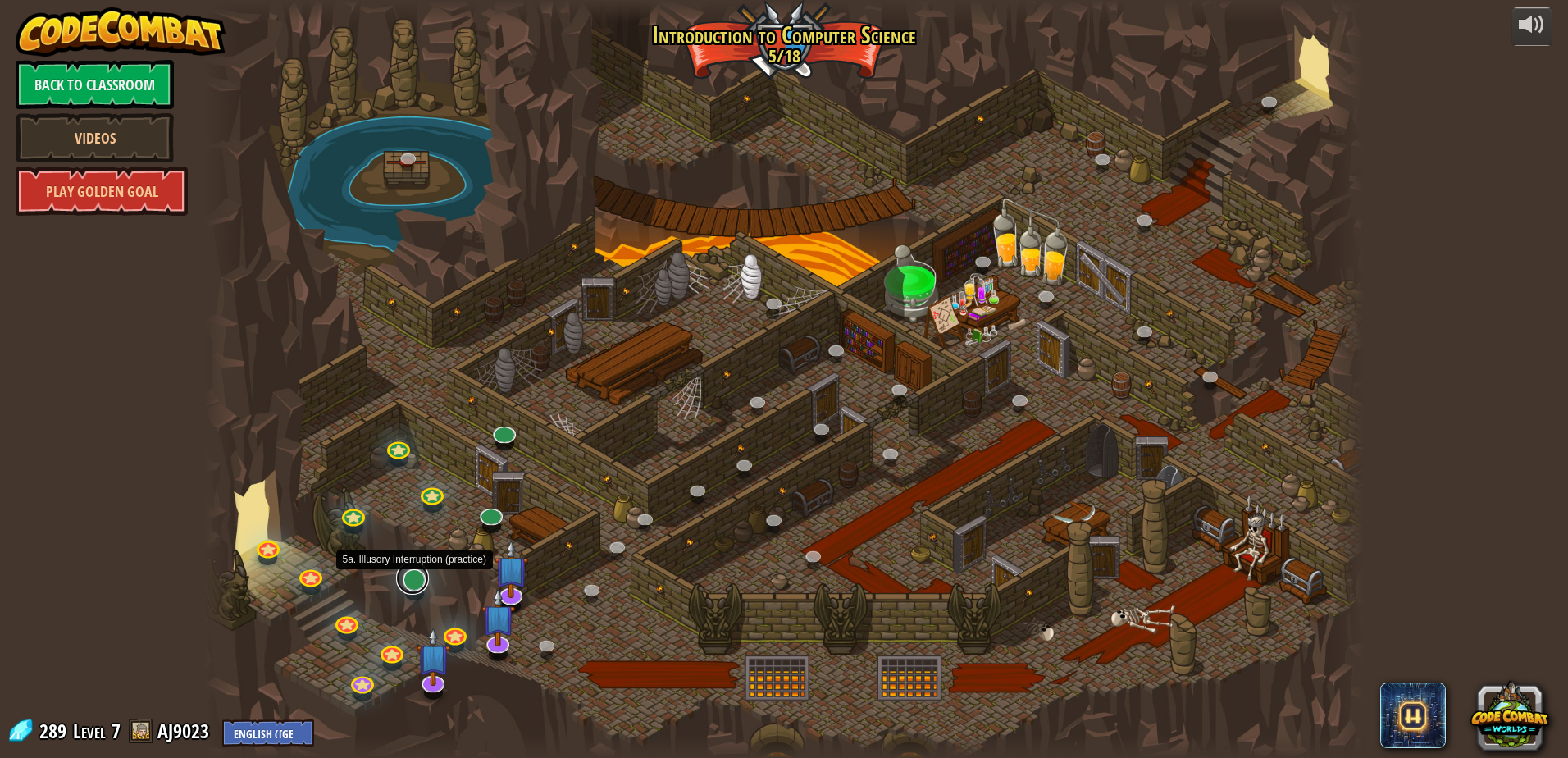
click at [413, 581] on link at bounding box center [413, 578] width 33 height 33
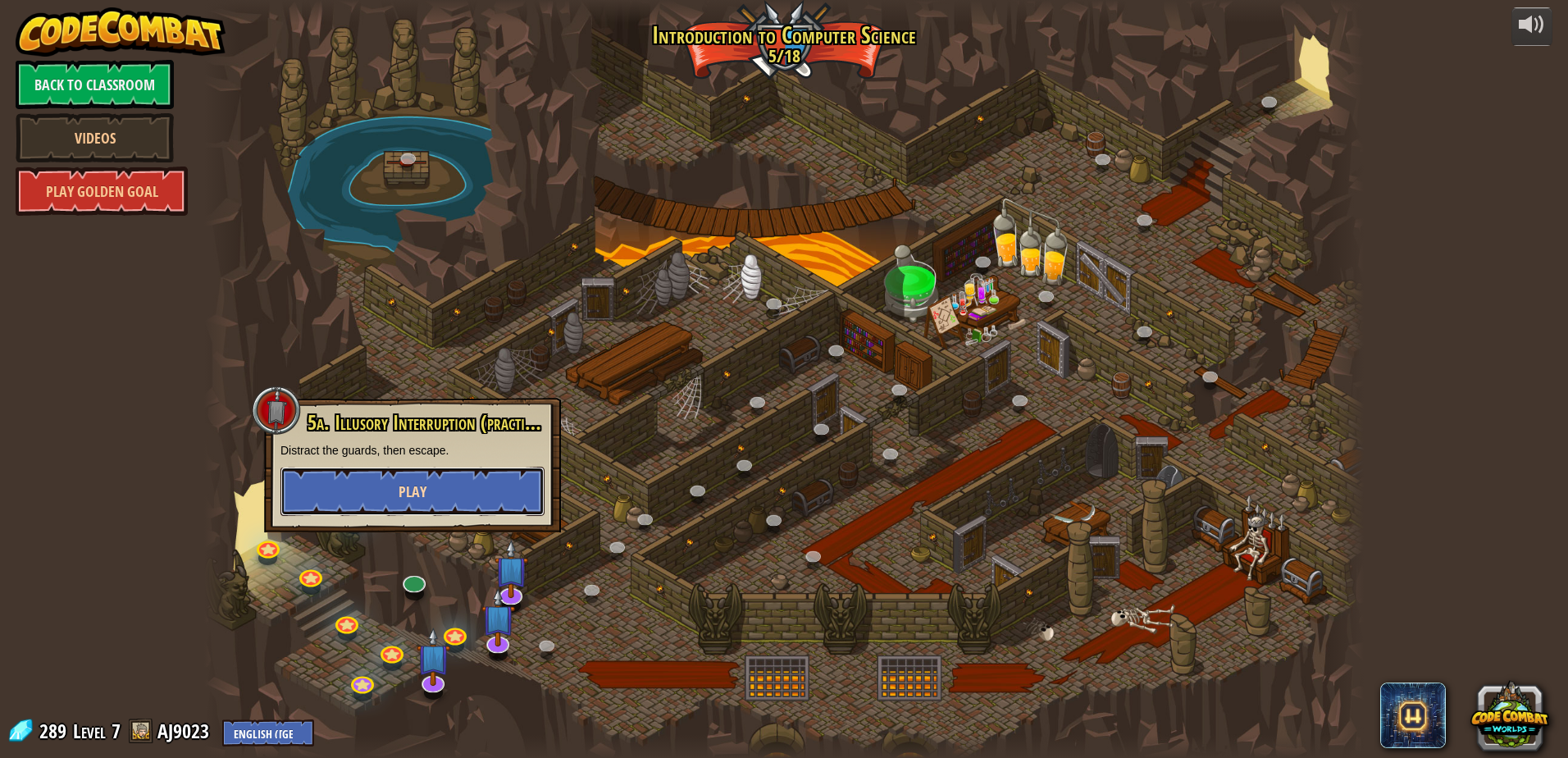
click at [455, 486] on button "Play" at bounding box center [412, 491] width 264 height 49
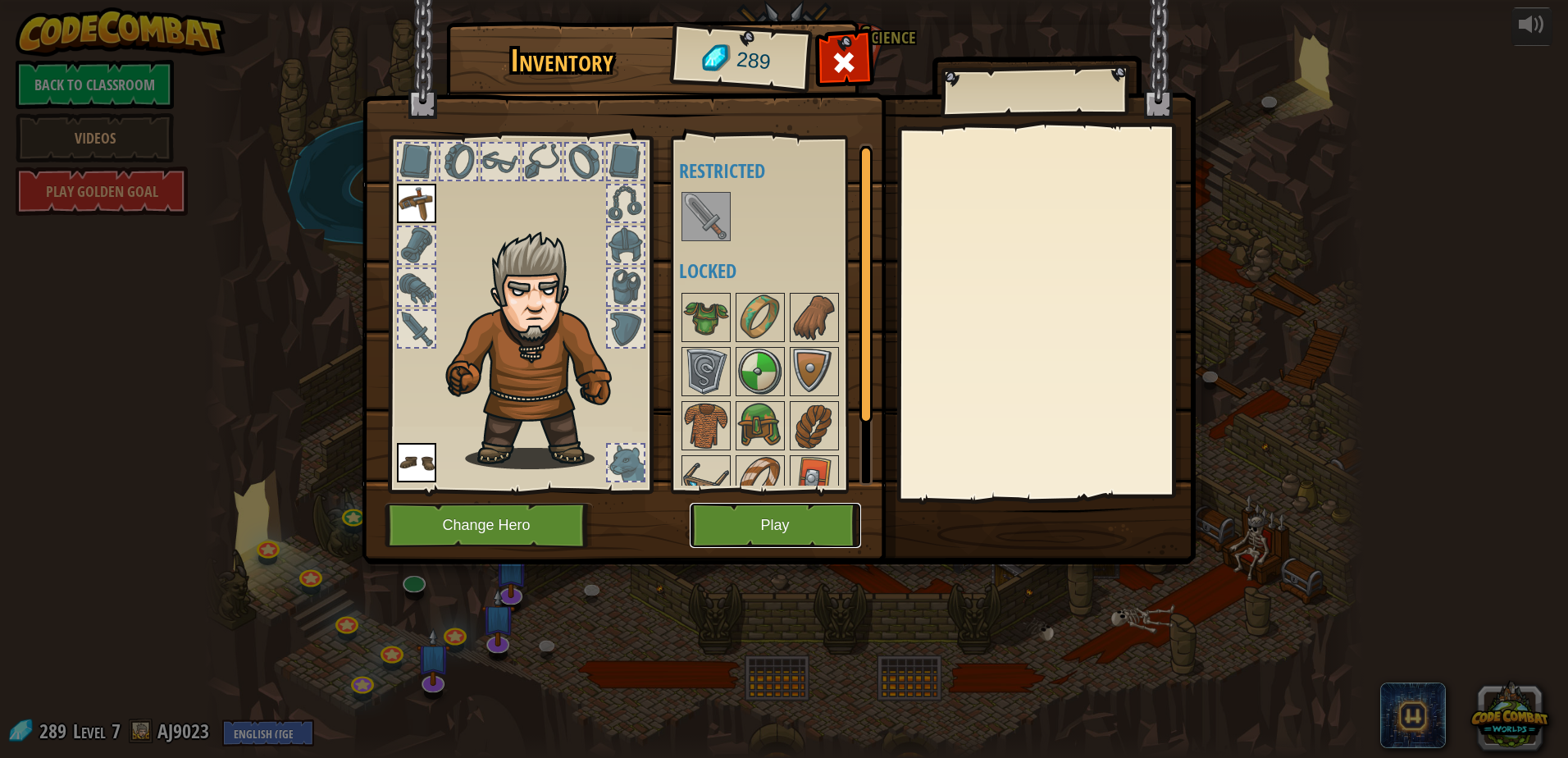
click at [822, 536] on button "Play" at bounding box center [775, 525] width 171 height 45
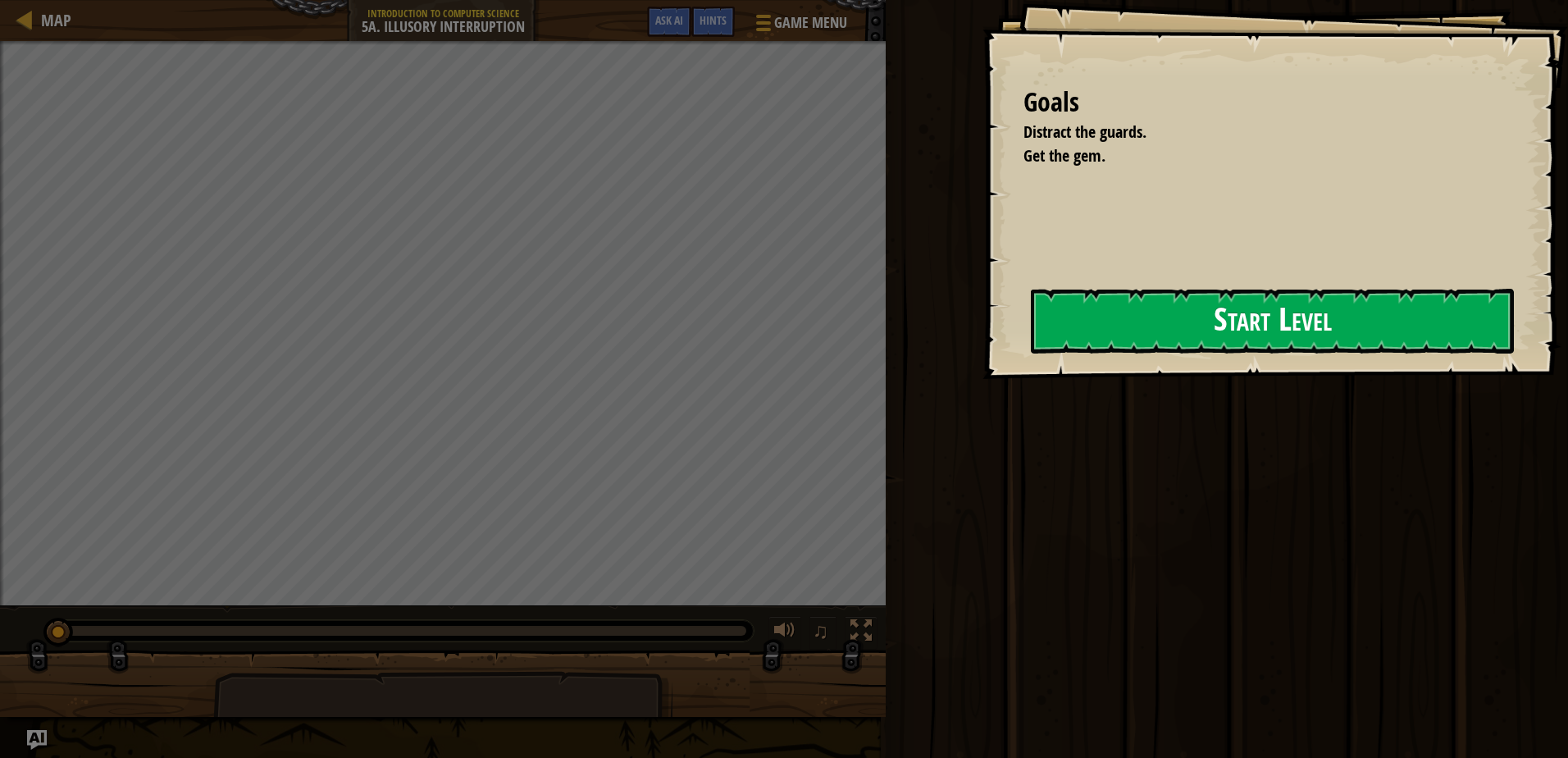
drag, startPoint x: 1290, startPoint y: 356, endPoint x: 1299, endPoint y: 344, distance: 15.0
click at [1290, 355] on div "Goals Distract the guards. Get the gem. Start Level Error loading from server. …" at bounding box center [1275, 190] width 586 height 379
click at [1303, 330] on button "Start Level" at bounding box center [1272, 320] width 483 height 64
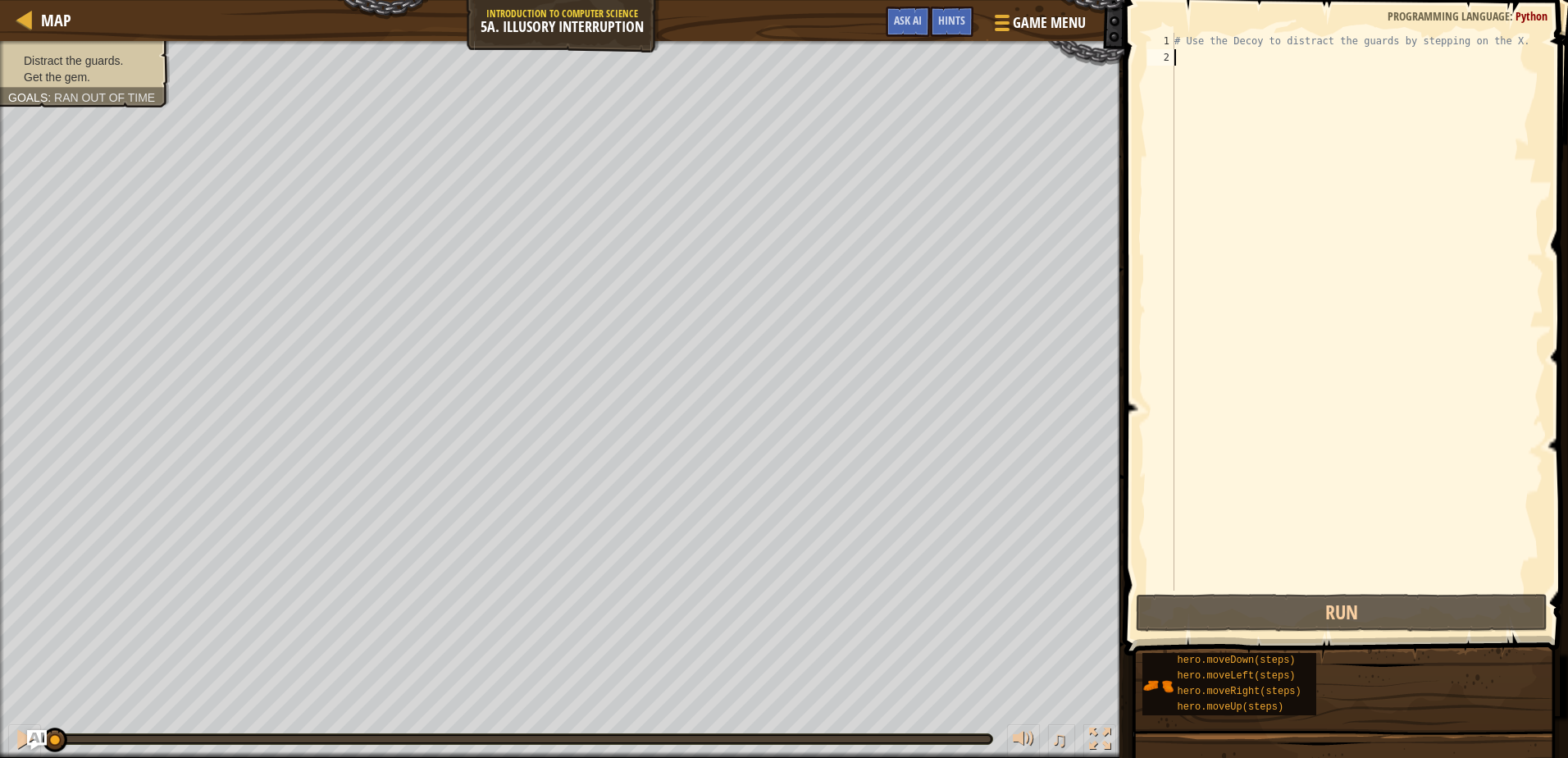
scroll to position [7, 0]
type textarea "her"
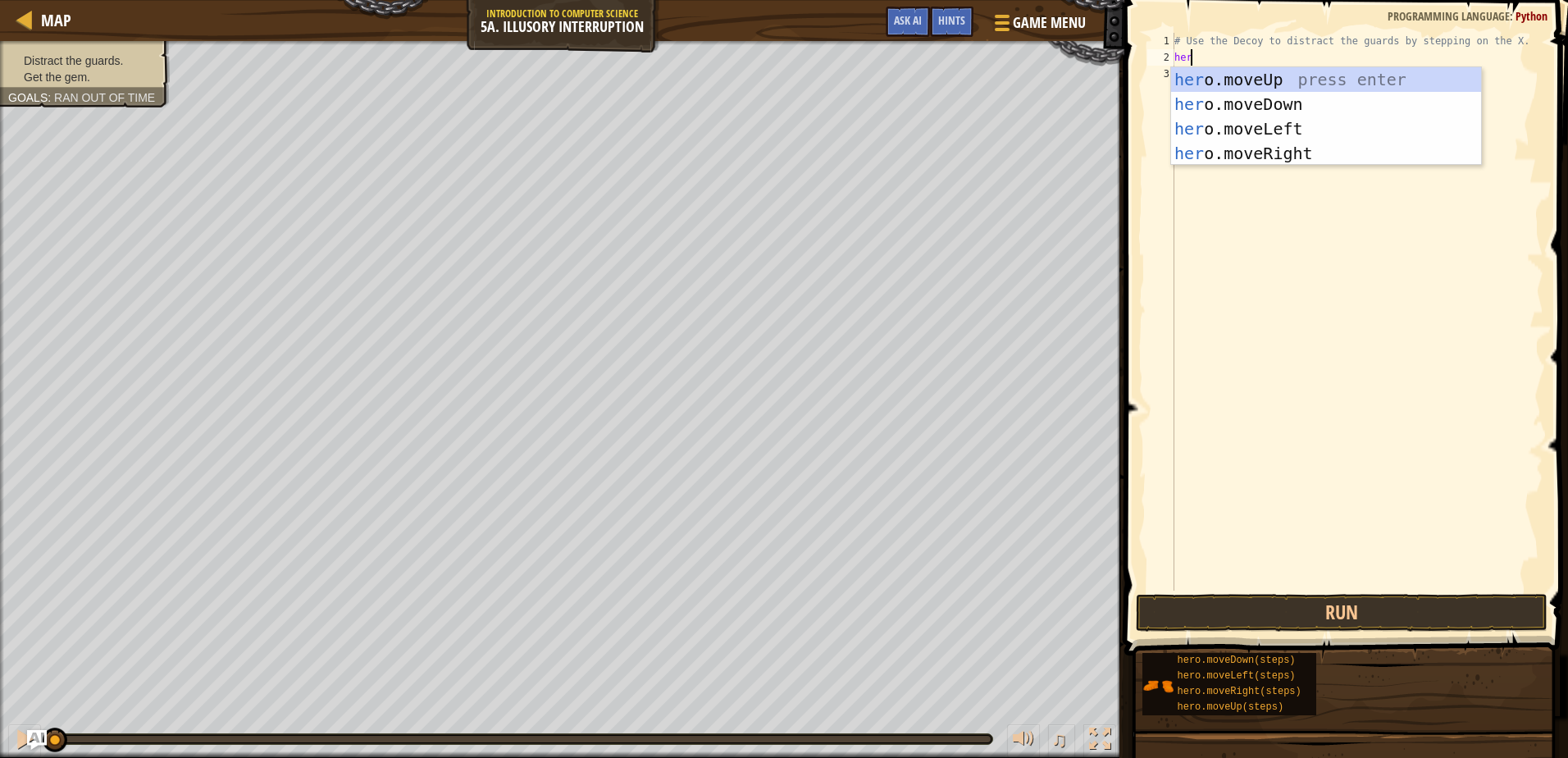
scroll to position [7, 1]
click at [1222, 150] on div "her o.moveUp press enter her o.moveDown press enter her o.moveLeft press enter …" at bounding box center [1326, 141] width 310 height 148
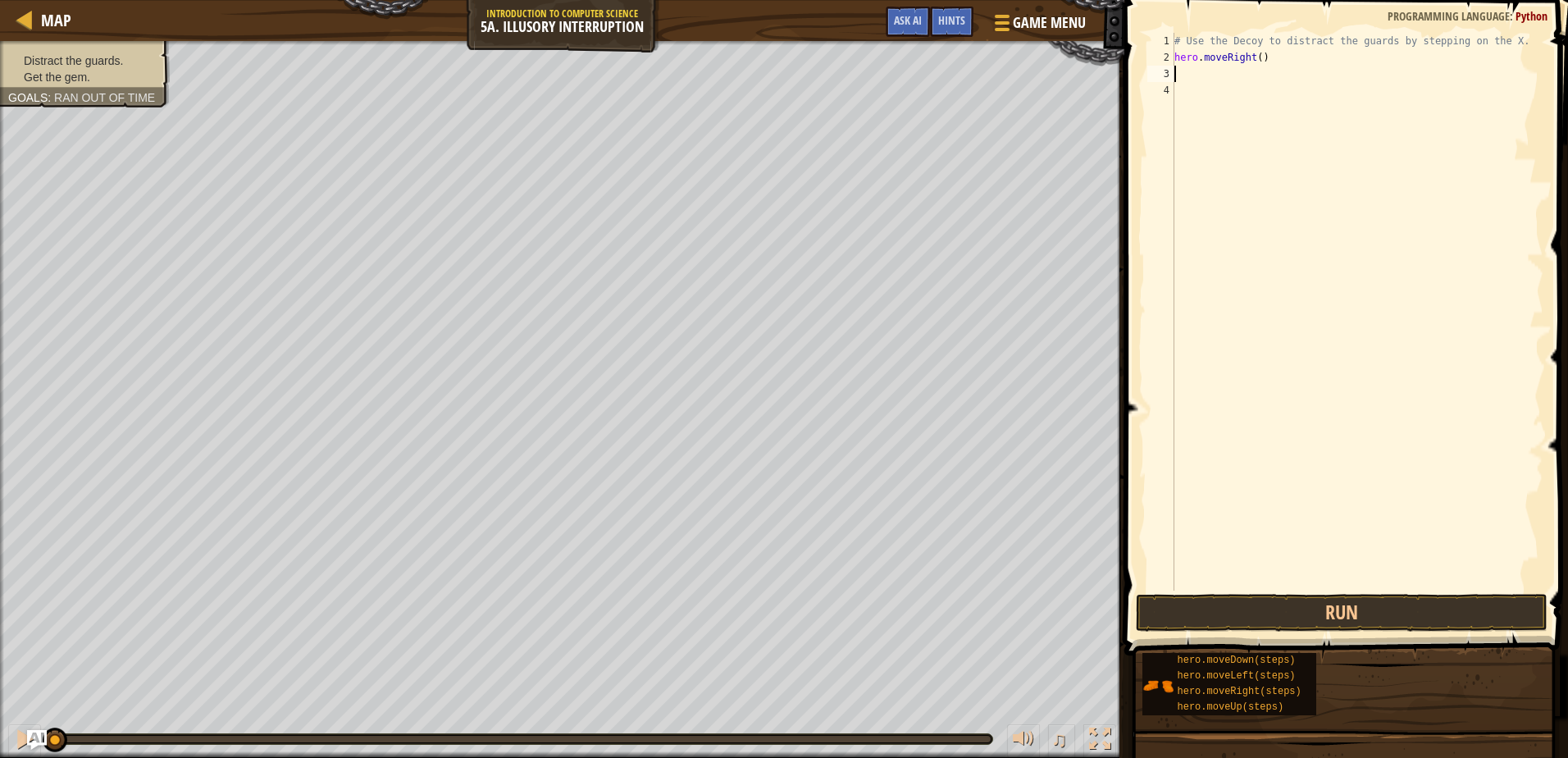
click at [1252, 56] on div "# Use the Decoy to distract the guards by stepping on the X. hero . moveRight (…" at bounding box center [1357, 327] width 373 height 590
click at [1487, 621] on button "Run" at bounding box center [1340, 613] width 411 height 38
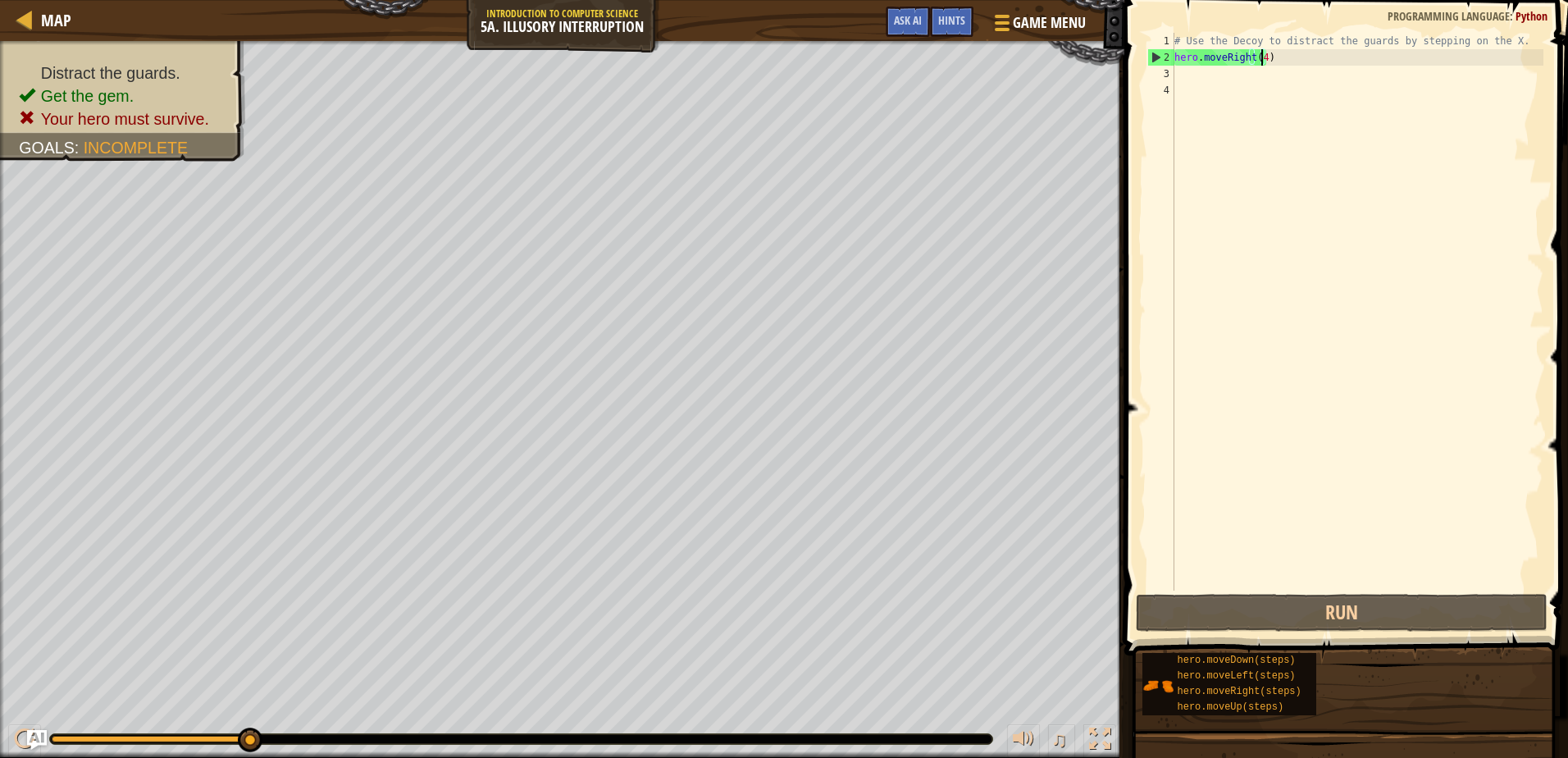
type textarea "hero.moveRight()"
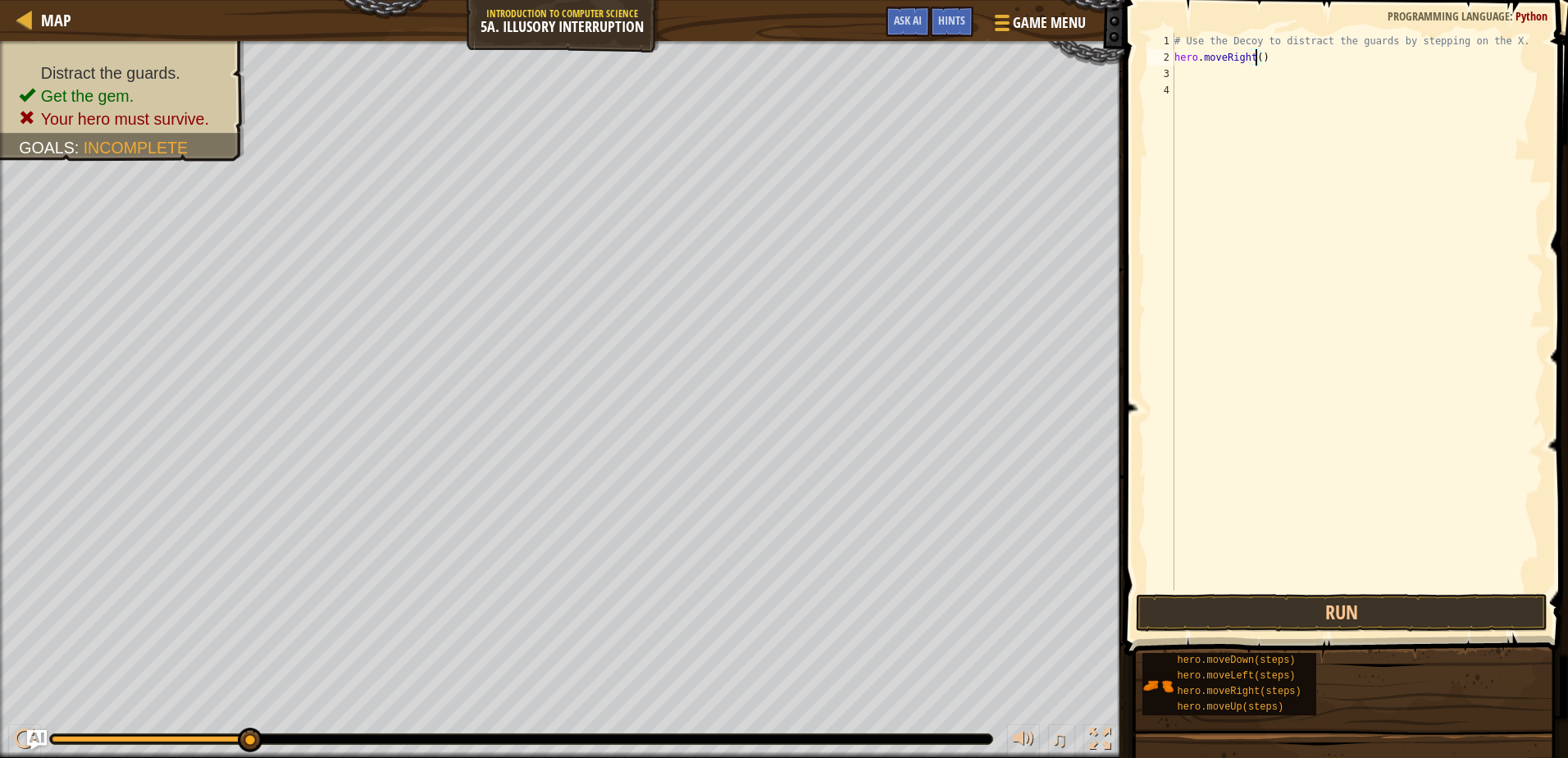
click at [1222, 72] on div "# Use the Decoy to distract the guards by stepping on the X. hero . moveRight (…" at bounding box center [1357, 327] width 373 height 590
type textarea "her"
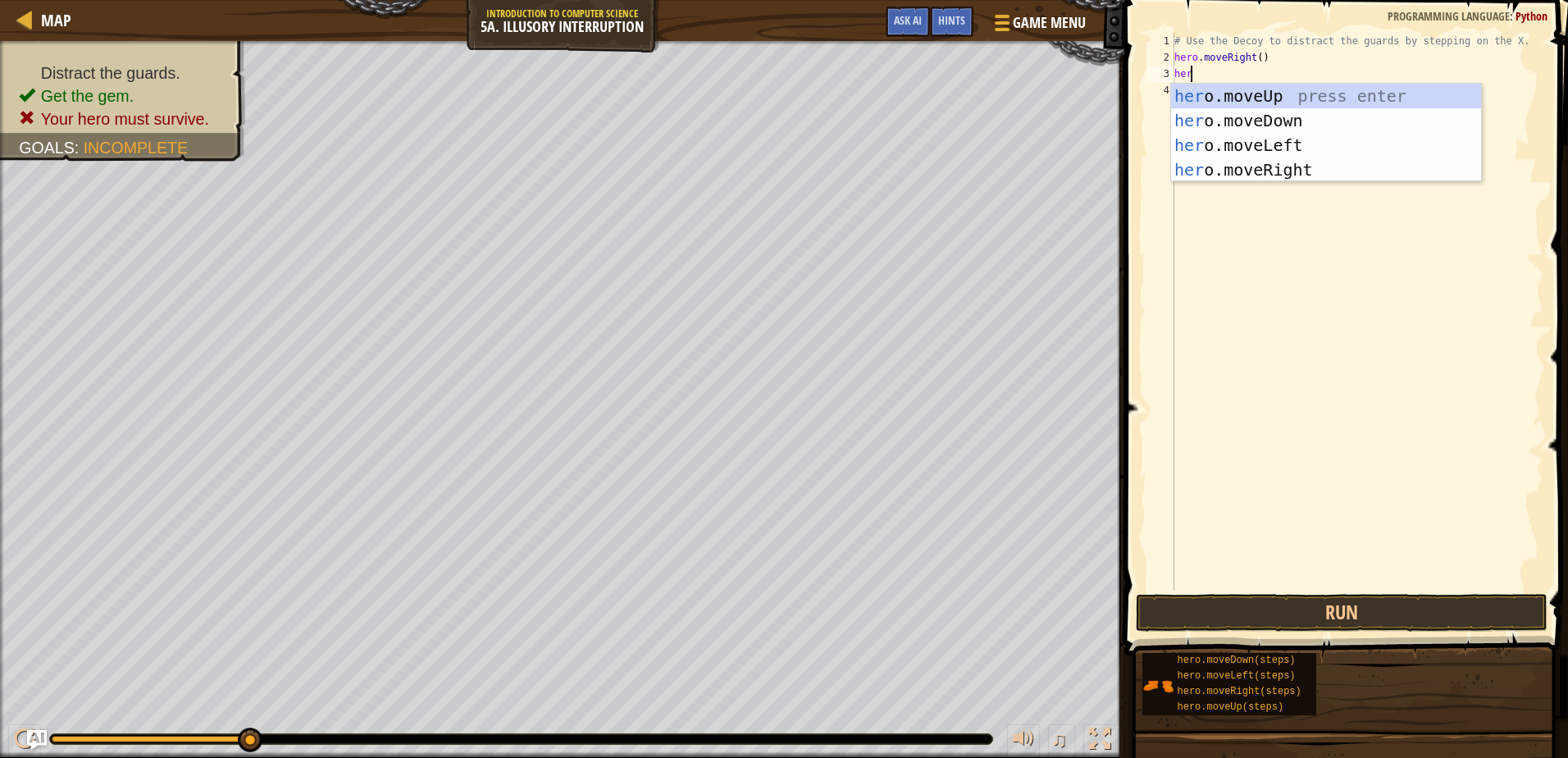
scroll to position [7, 1]
click at [1322, 115] on div "her o.moveUp press enter her o.moveDown press enter her o.moveLeft press enter …" at bounding box center [1326, 157] width 310 height 148
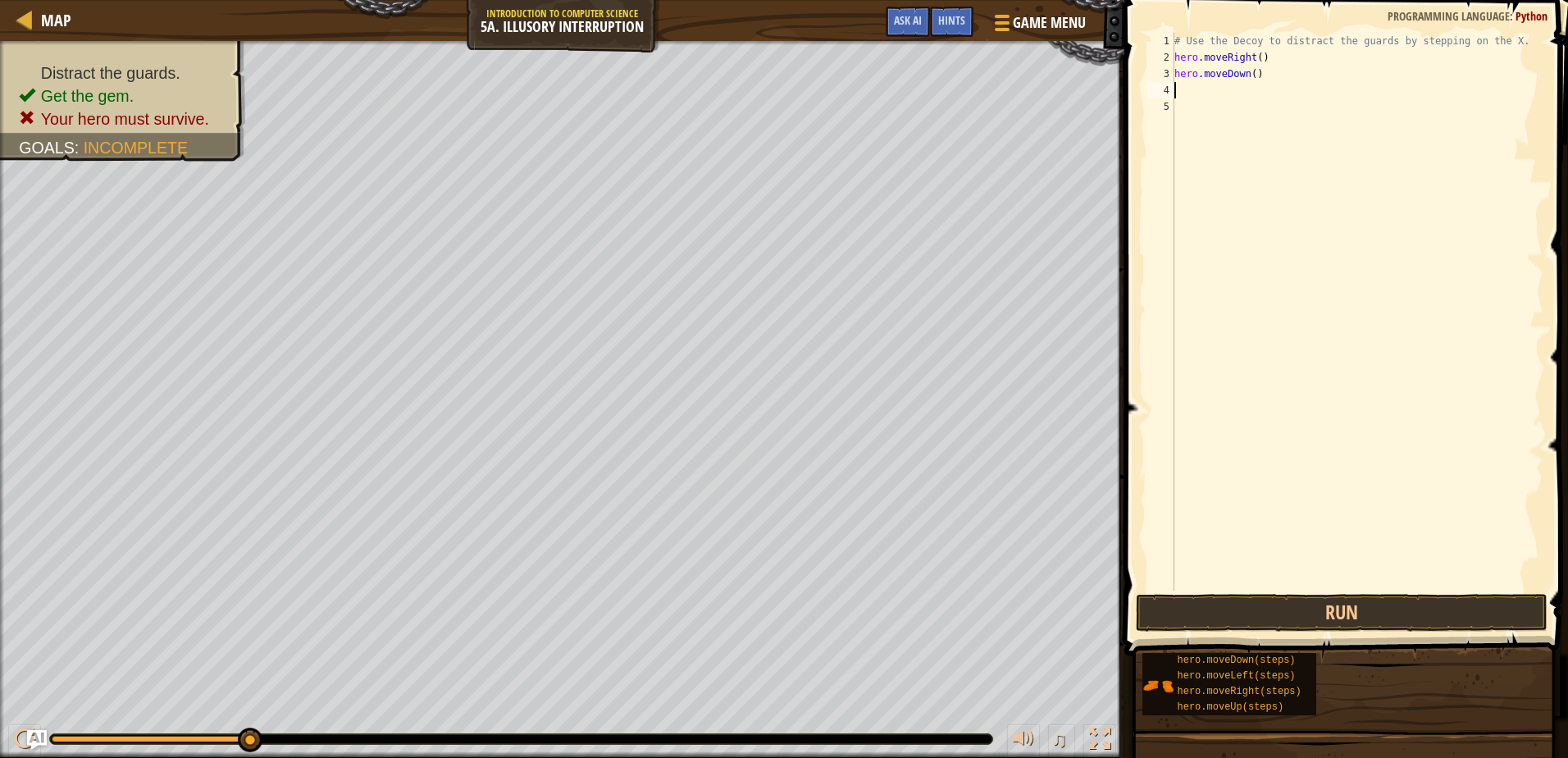
scroll to position [7, 0]
click at [1250, 73] on div "# Use the Decoy to distract the guards by stepping on the X. hero . moveRight (…" at bounding box center [1357, 327] width 373 height 590
type textarea "hero.moveDown(2)"
click at [1223, 104] on div "# Use the Decoy to distract the guards by stepping on the X. hero . moveRight (…" at bounding box center [1357, 327] width 373 height 590
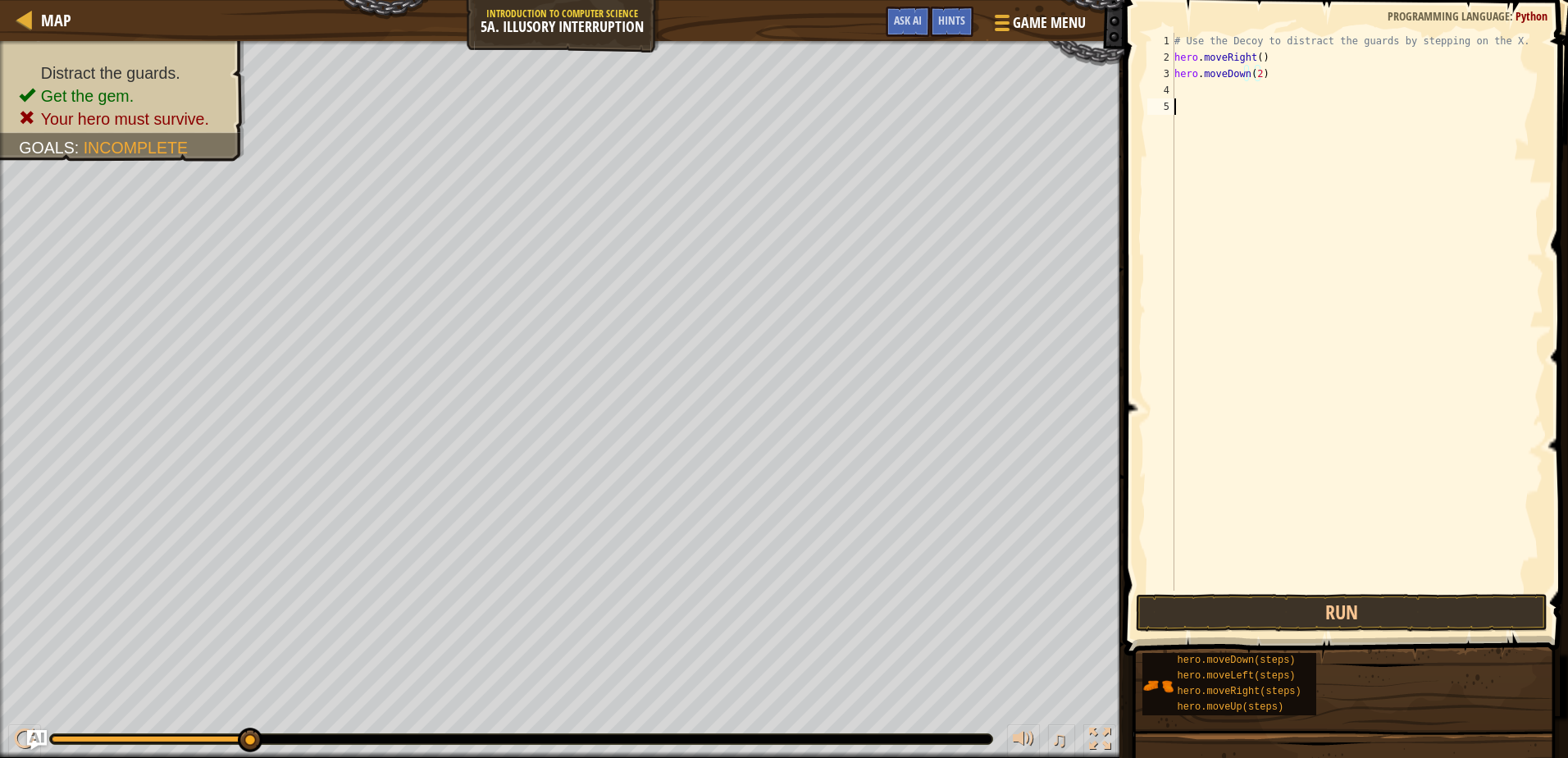
scroll to position [7, 0]
click at [1226, 90] on div "# Use the Decoy to distract the guards by stepping on the X. hero . moveRight (…" at bounding box center [1357, 327] width 373 height 590
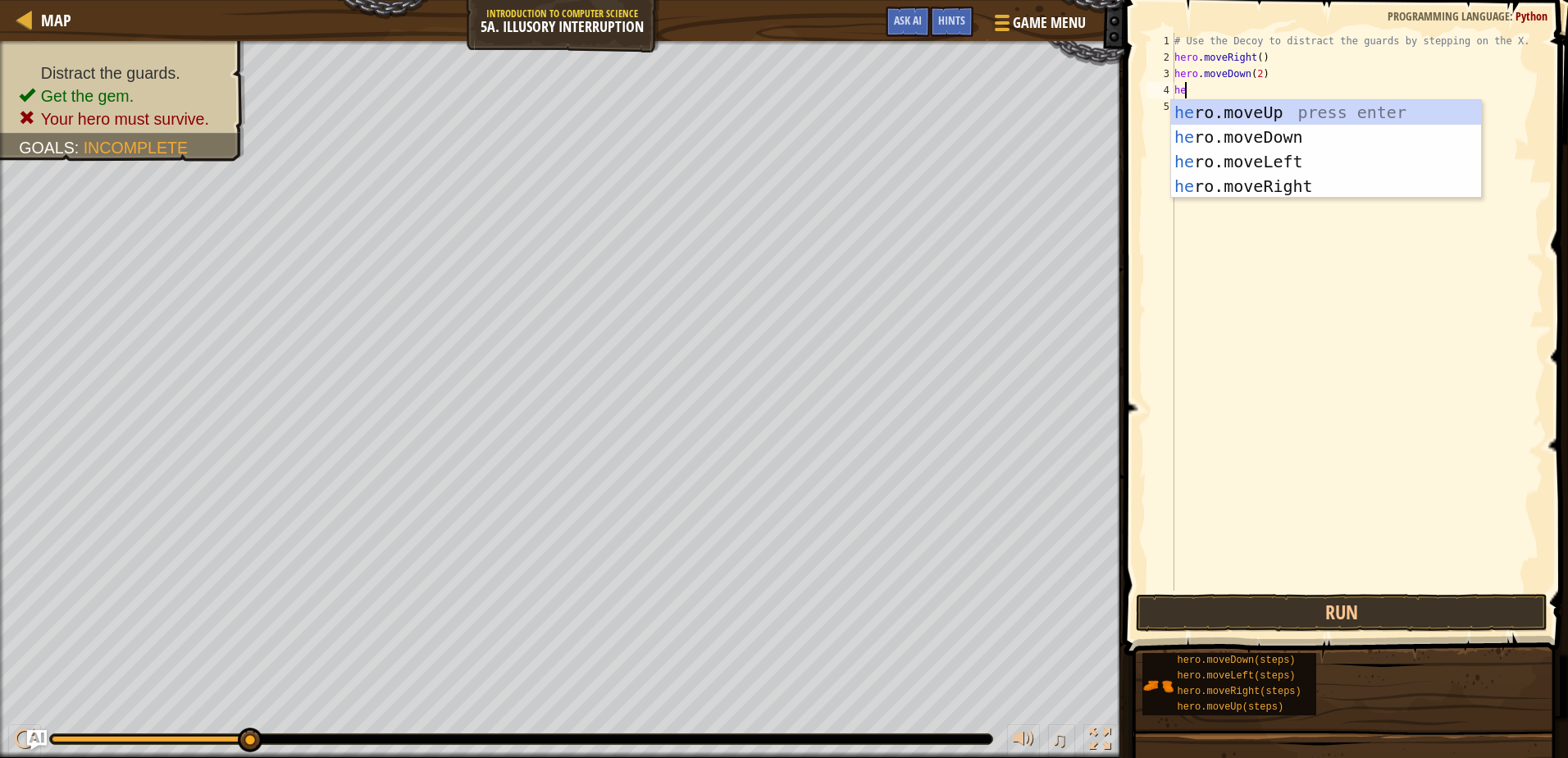
type textarea "her"
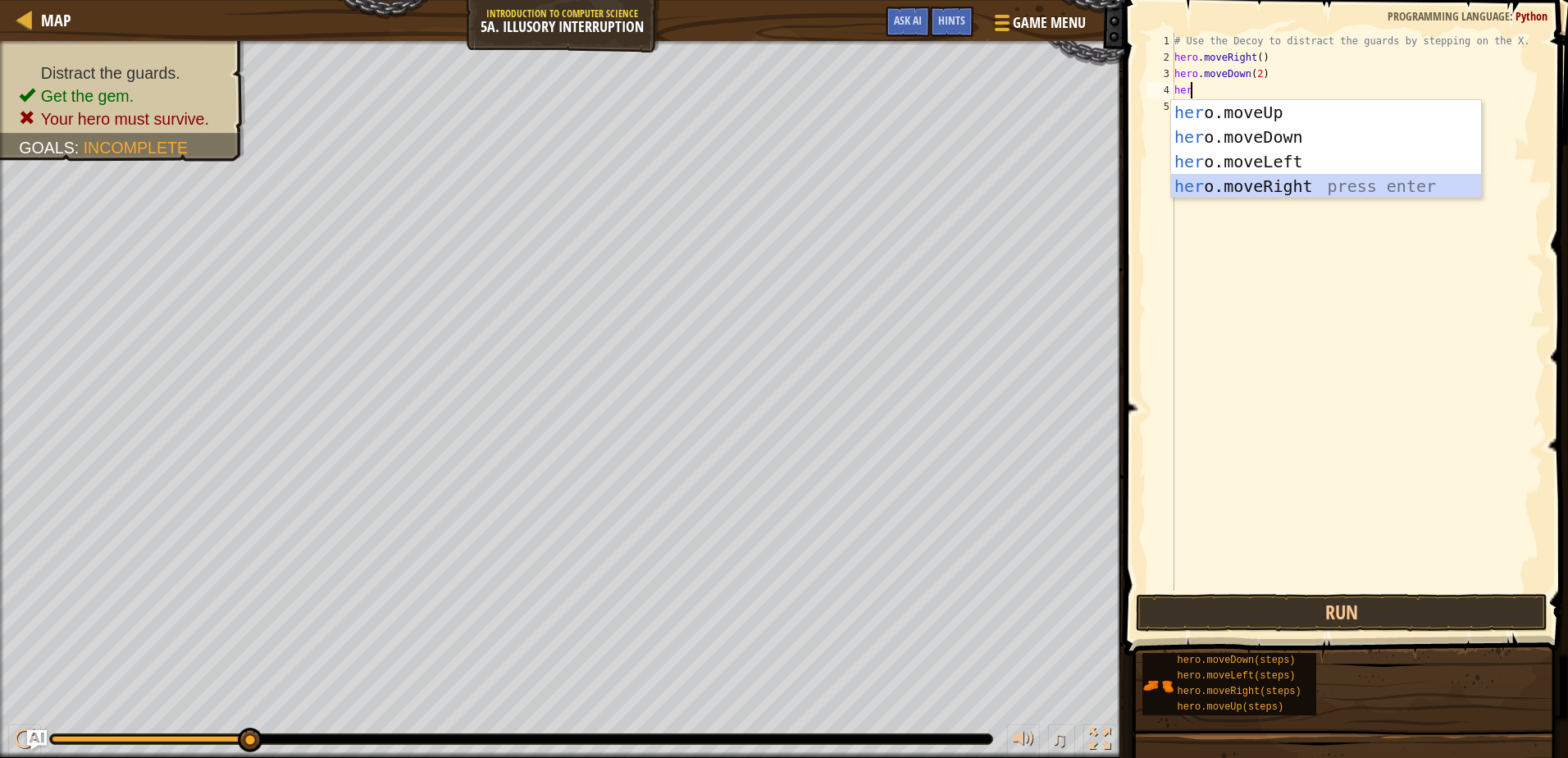
click at [1325, 184] on div "her o.moveUp press enter her o.moveDown press enter her o.moveLeft press enter …" at bounding box center [1326, 173] width 310 height 148
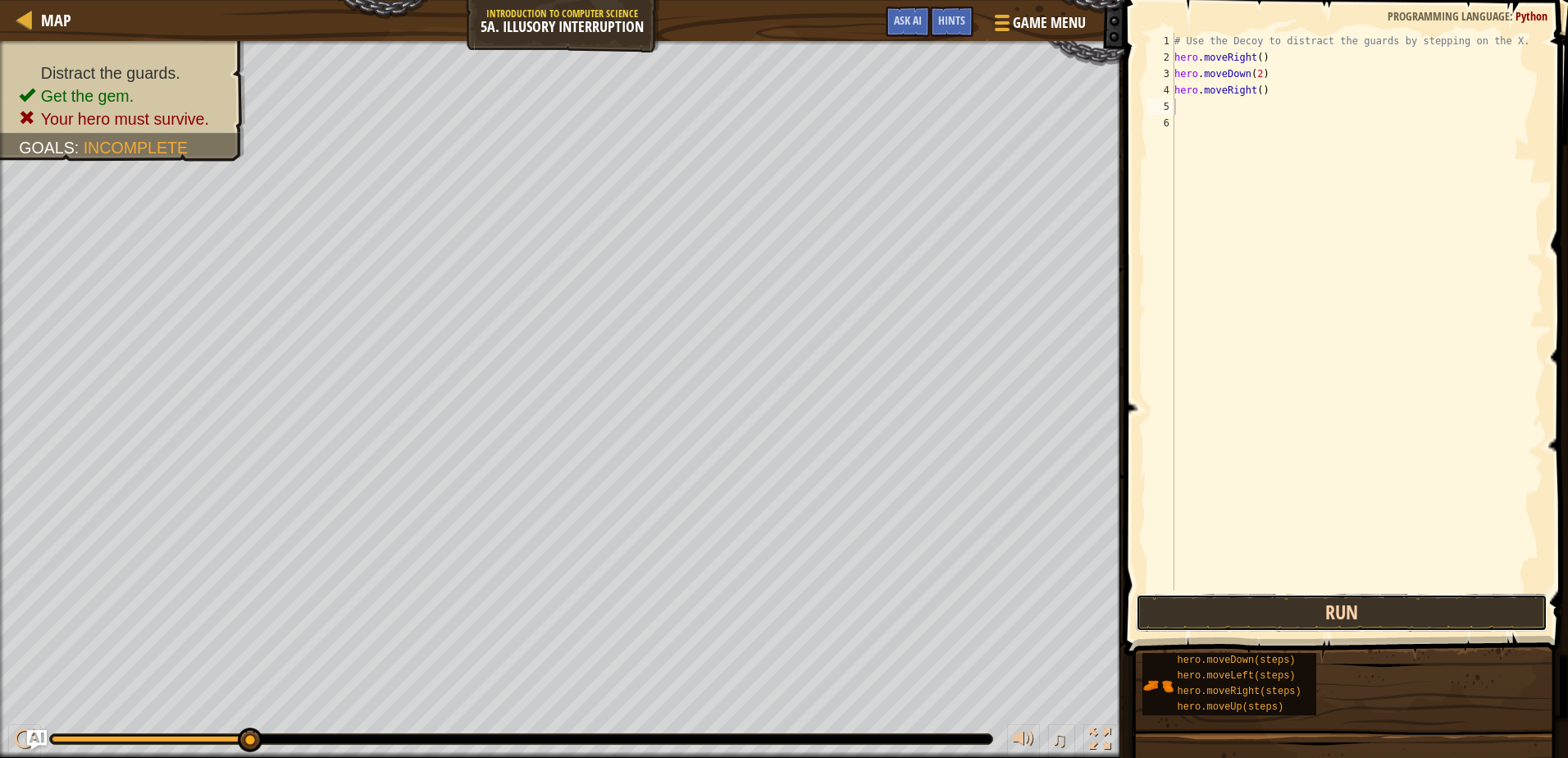
click at [1387, 621] on button "Run" at bounding box center [1340, 613] width 411 height 38
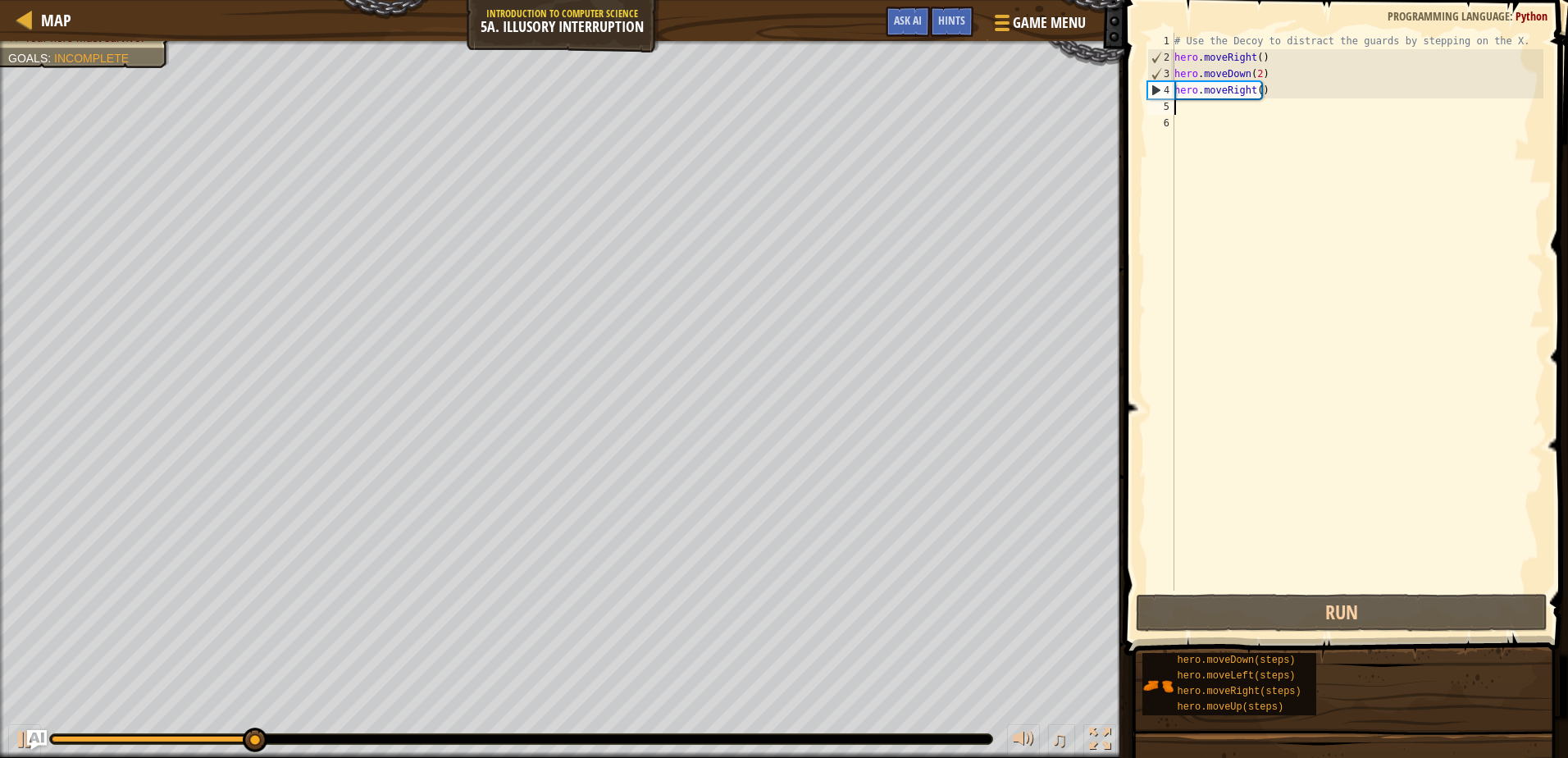
click at [1271, 88] on div "# Use the Decoy to distract the guards by stepping on the X. hero . moveRight (…" at bounding box center [1357, 327] width 373 height 590
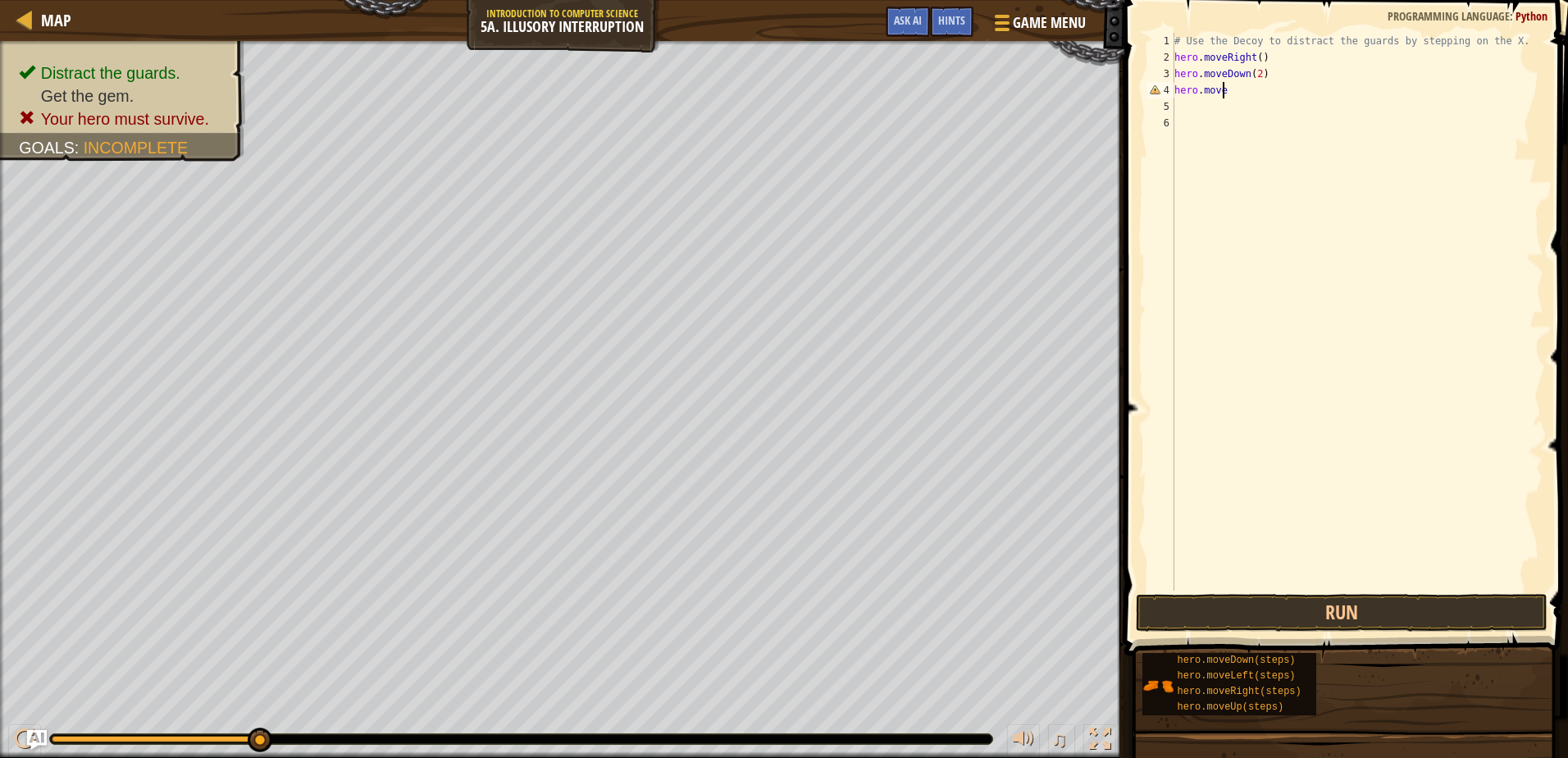
scroll to position [7, 5]
type textarea "hero.moveUp"
click at [1302, 115] on div "hero.moveUp press enter" at bounding box center [1326, 136] width 310 height 73
click at [1239, 90] on div "# Use the Decoy to distract the guards by stepping on the X. hero . moveRight (…" at bounding box center [1357, 327] width 373 height 590
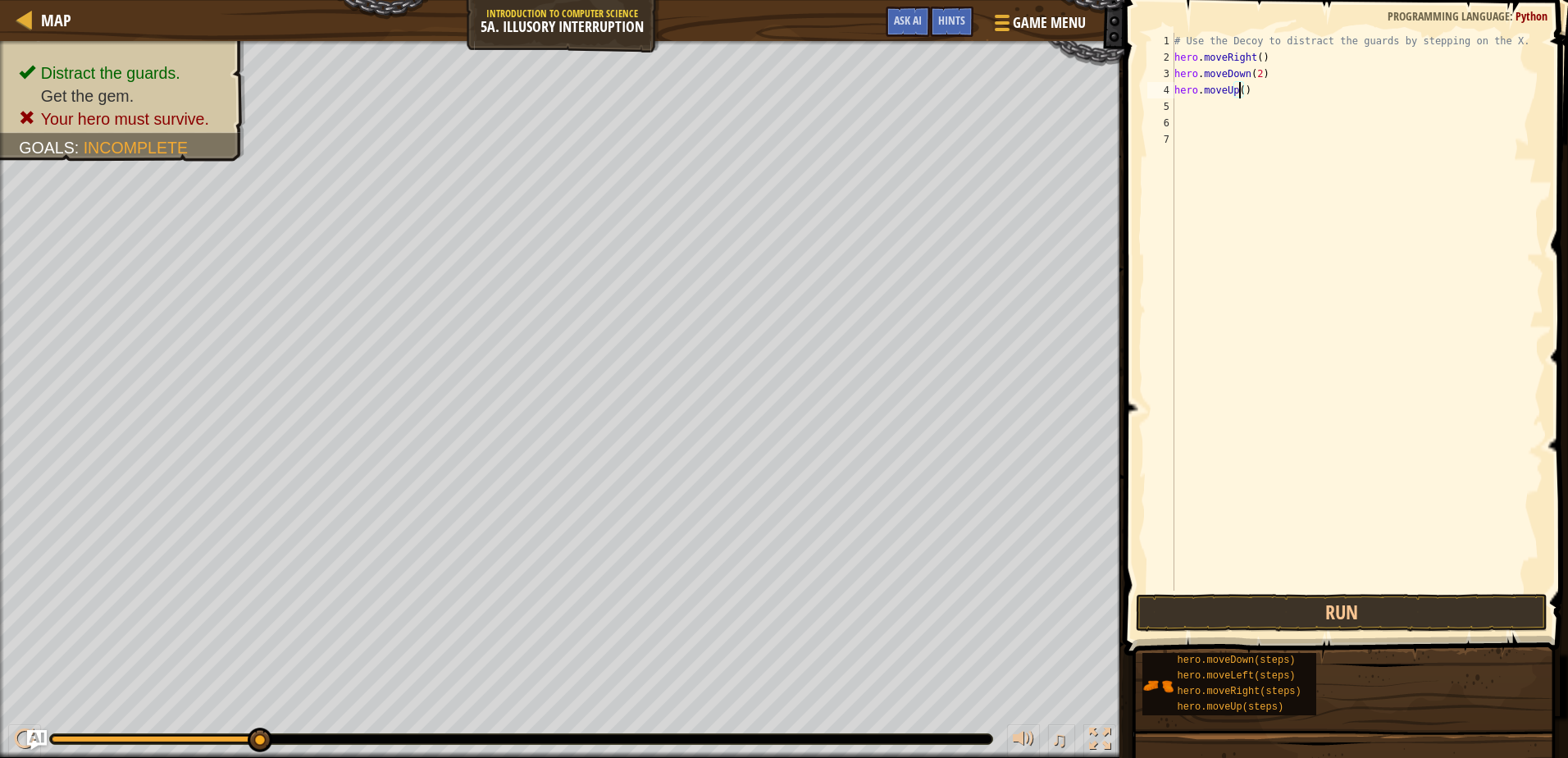
type textarea "hero.moveUp(2)"
click at [1187, 109] on div "# Use the Decoy to distract the guards by stepping on the X. hero . moveRight (…" at bounding box center [1357, 327] width 373 height 590
type textarea "her"
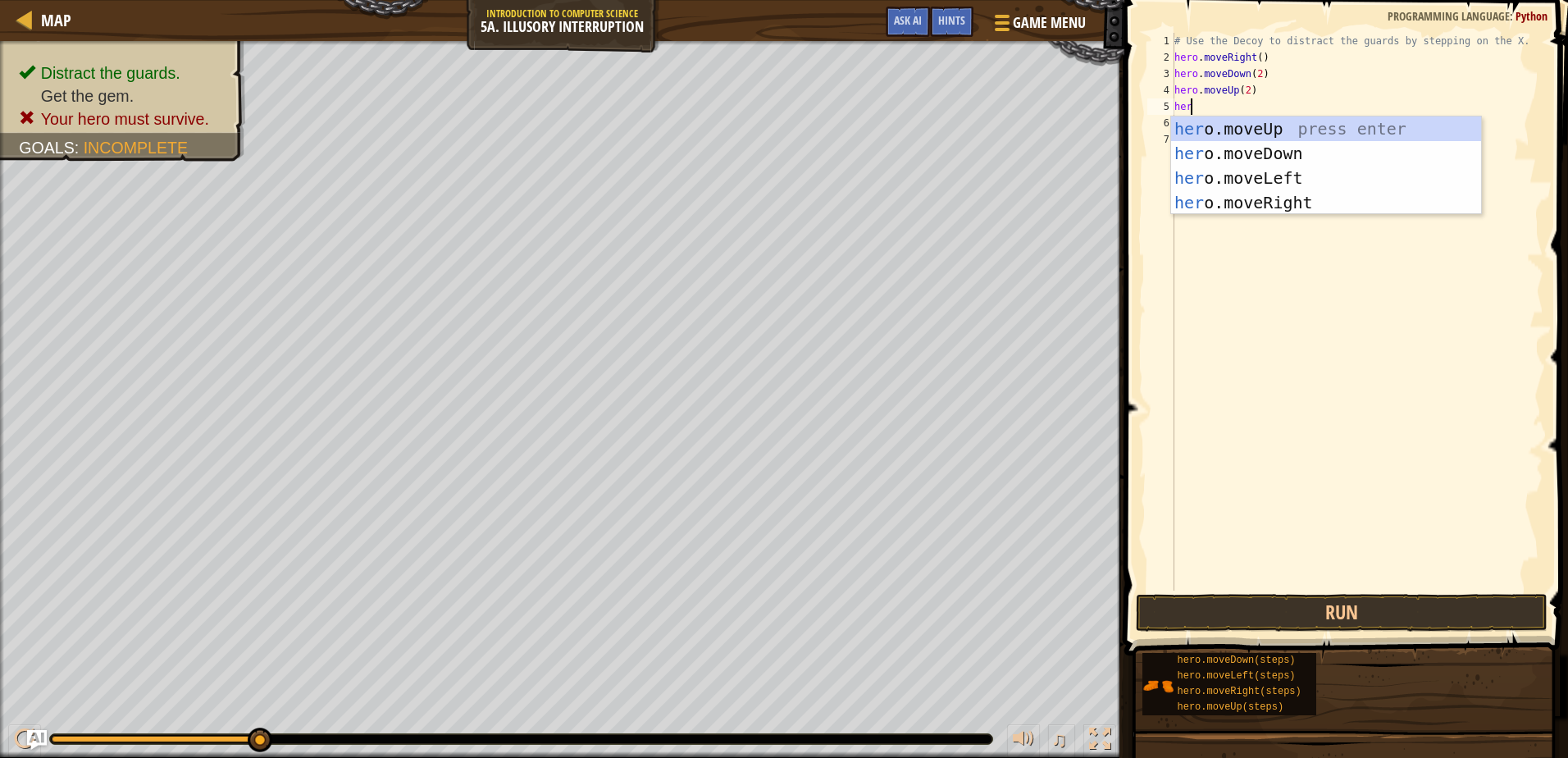
scroll to position [7, 1]
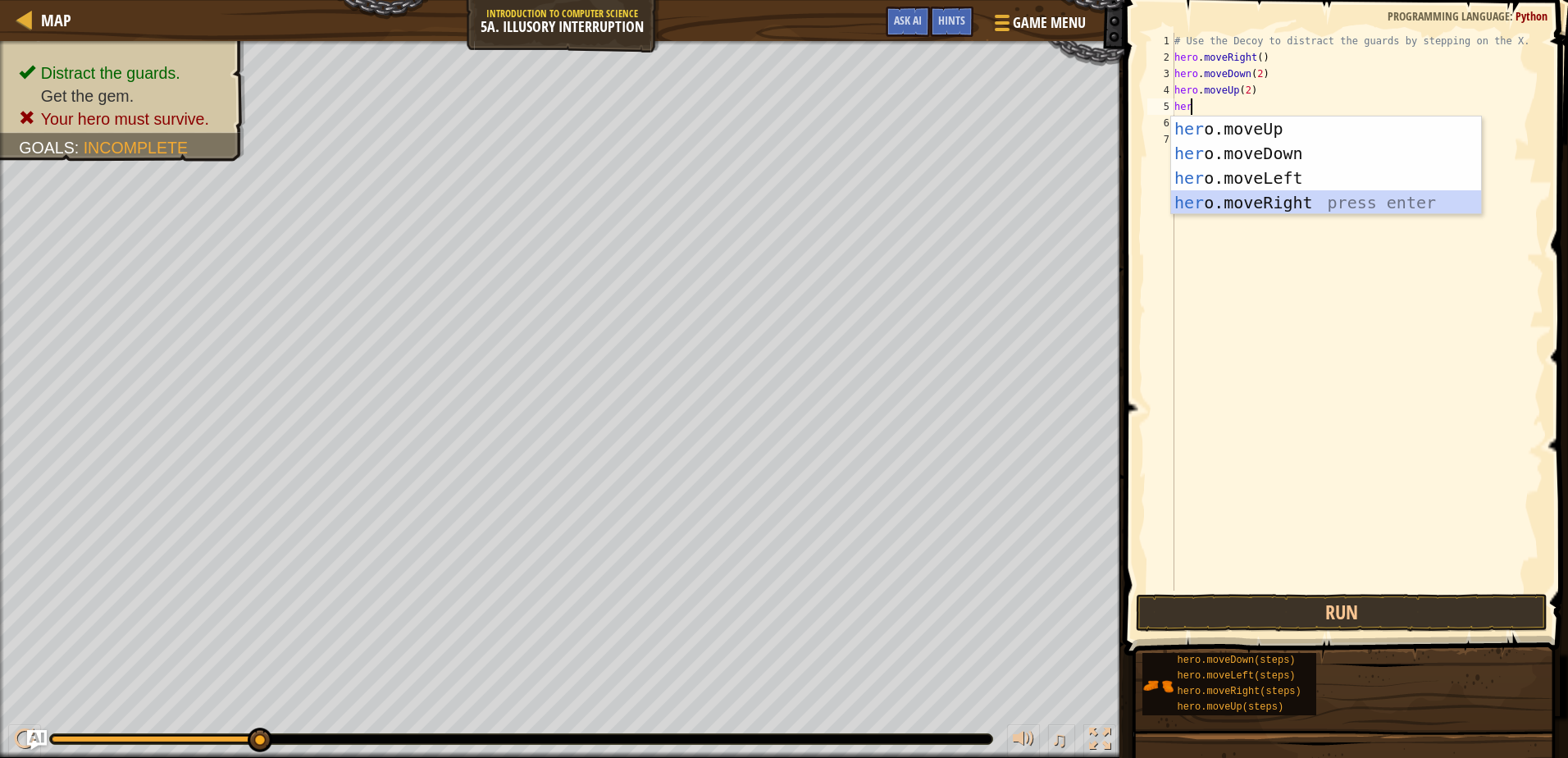
click at [1291, 202] on div "her o.moveUp press enter her o.moveDown press enter her o.moveLeft press enter …" at bounding box center [1326, 190] width 310 height 148
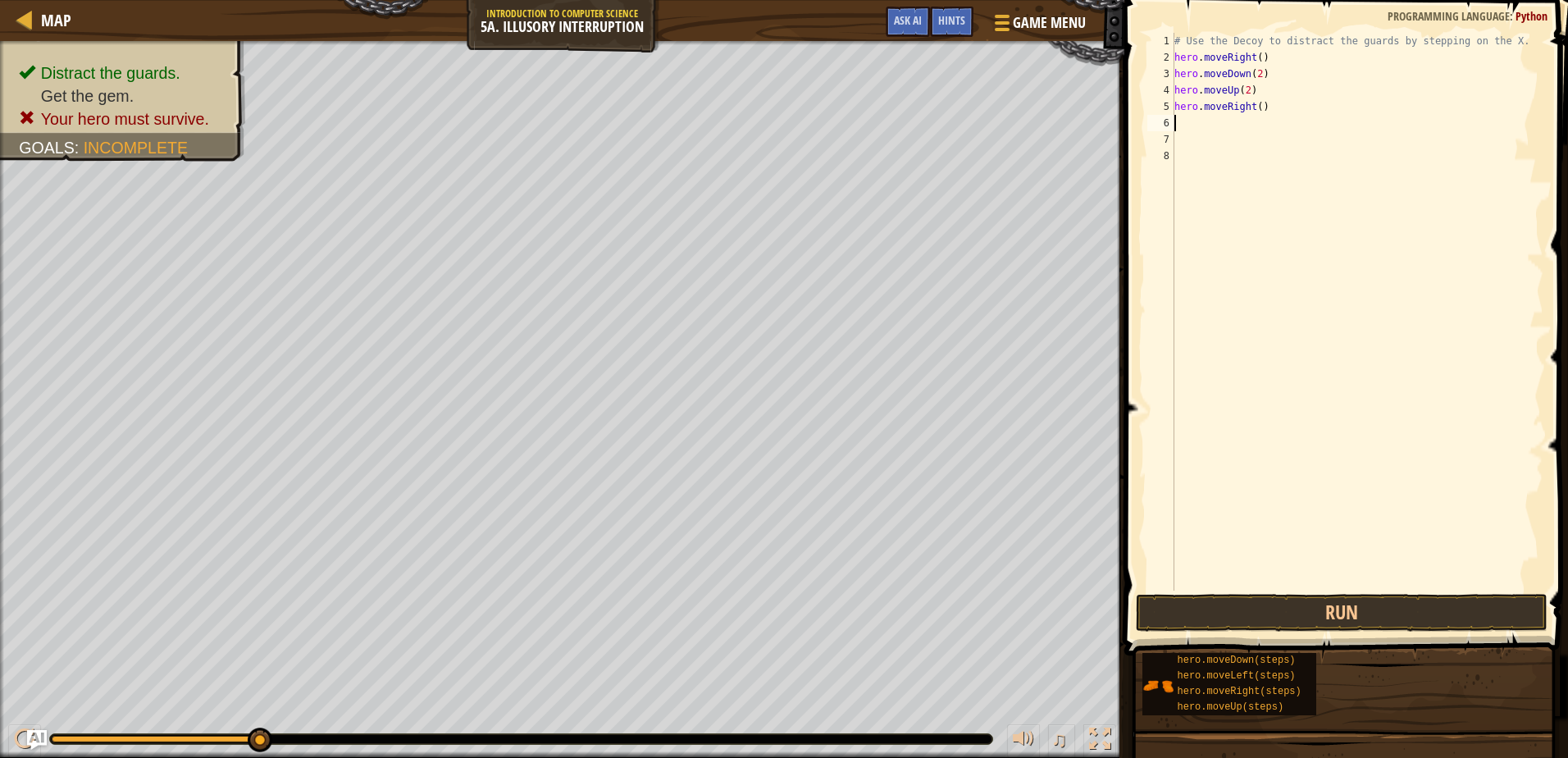
click at [1255, 105] on div "# Use the Decoy to distract the guards by stepping on the X. hero . moveRight (…" at bounding box center [1357, 327] width 373 height 590
type textarea "hero.moveRight(3)"
click at [1365, 604] on button "Run" at bounding box center [1340, 613] width 411 height 38
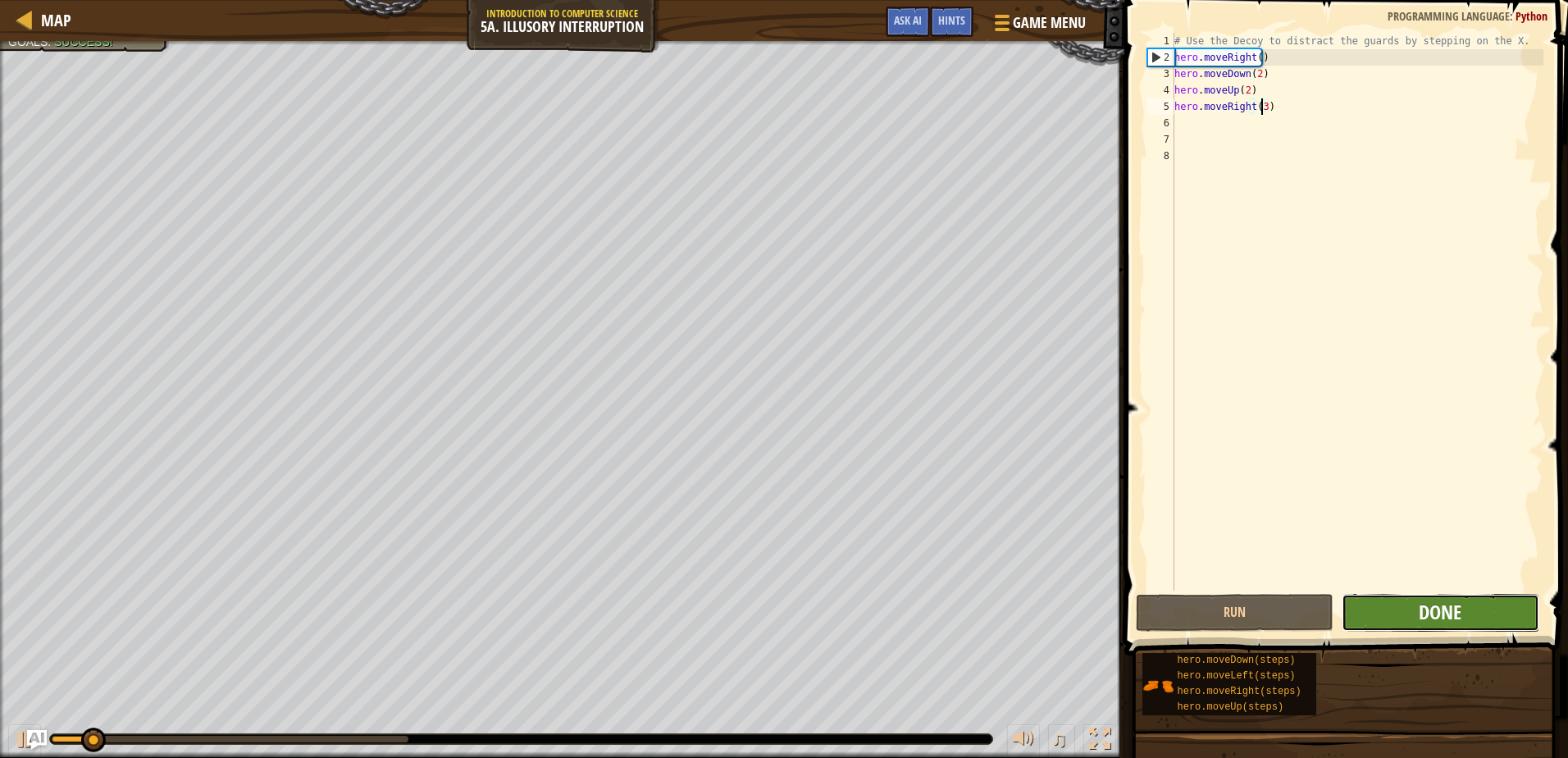
click at [1442, 614] on span "Done" at bounding box center [1439, 611] width 43 height 26
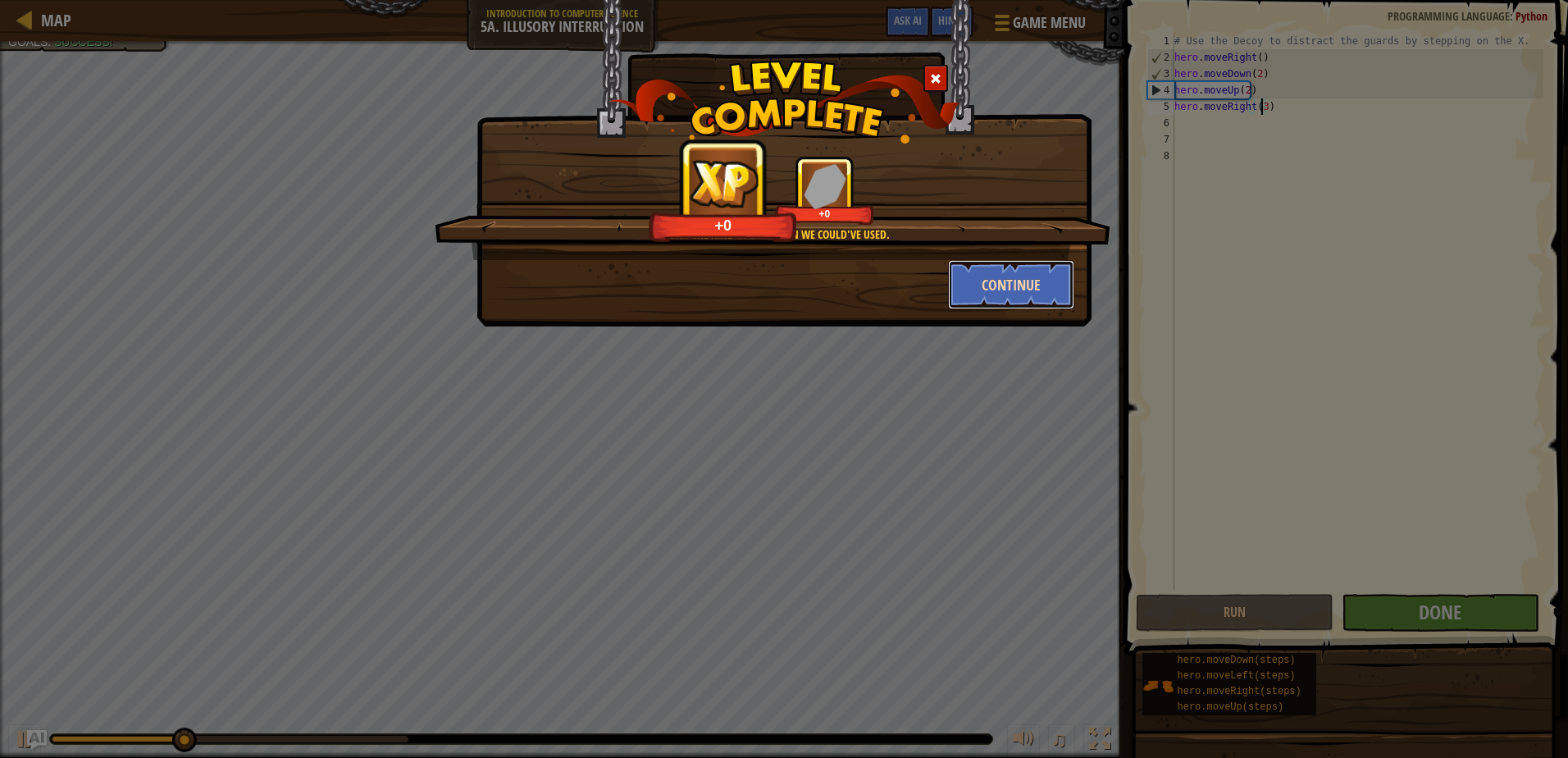
click at [996, 300] on button "Continue" at bounding box center [1011, 285] width 127 height 49
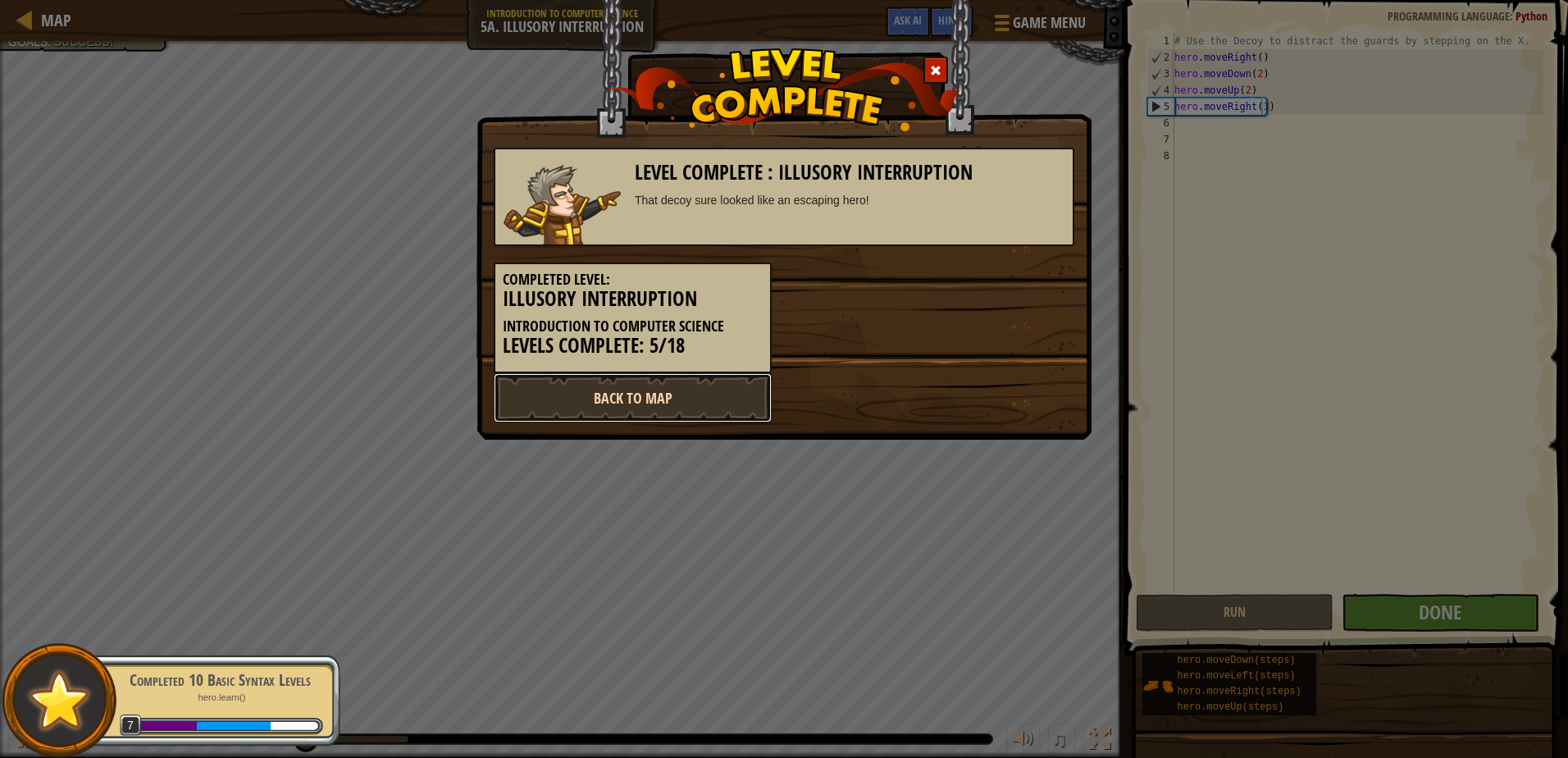
click at [680, 398] on link "Back to Map" at bounding box center [632, 397] width 278 height 49
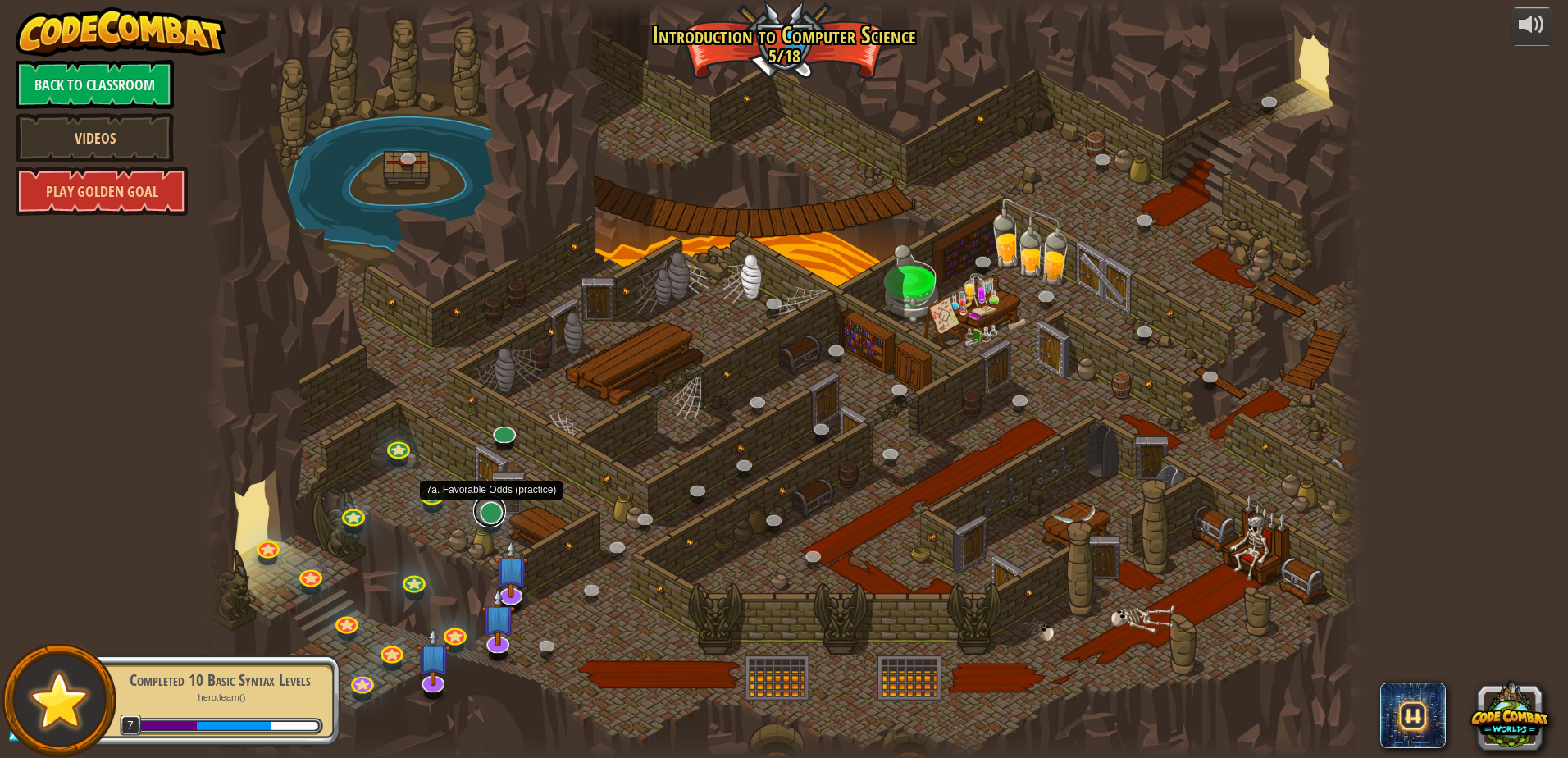
click at [494, 519] on link at bounding box center [490, 510] width 33 height 33
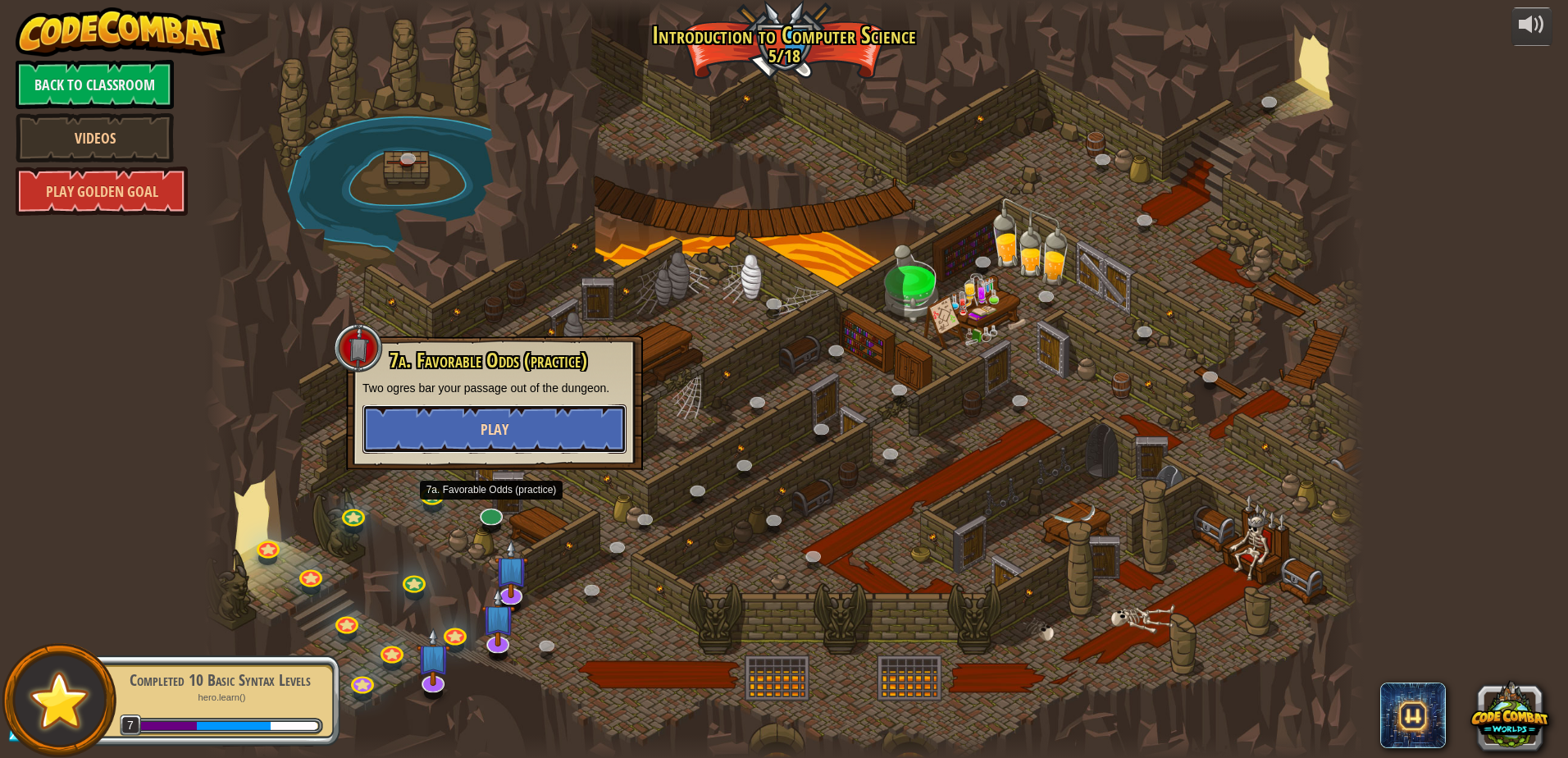
click at [532, 432] on button "Play" at bounding box center [494, 429] width 264 height 49
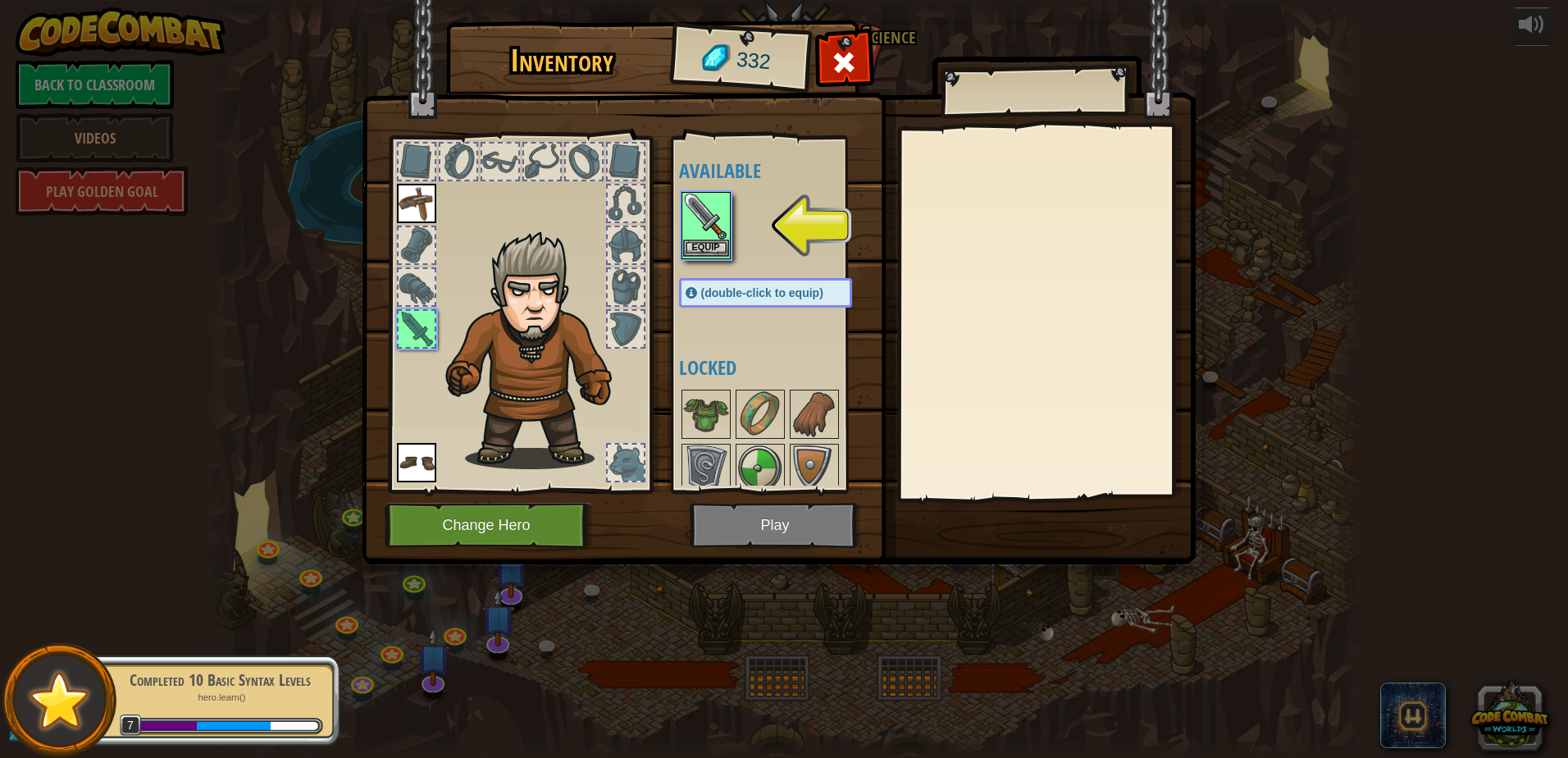
click at [704, 210] on img at bounding box center [706, 216] width 46 height 46
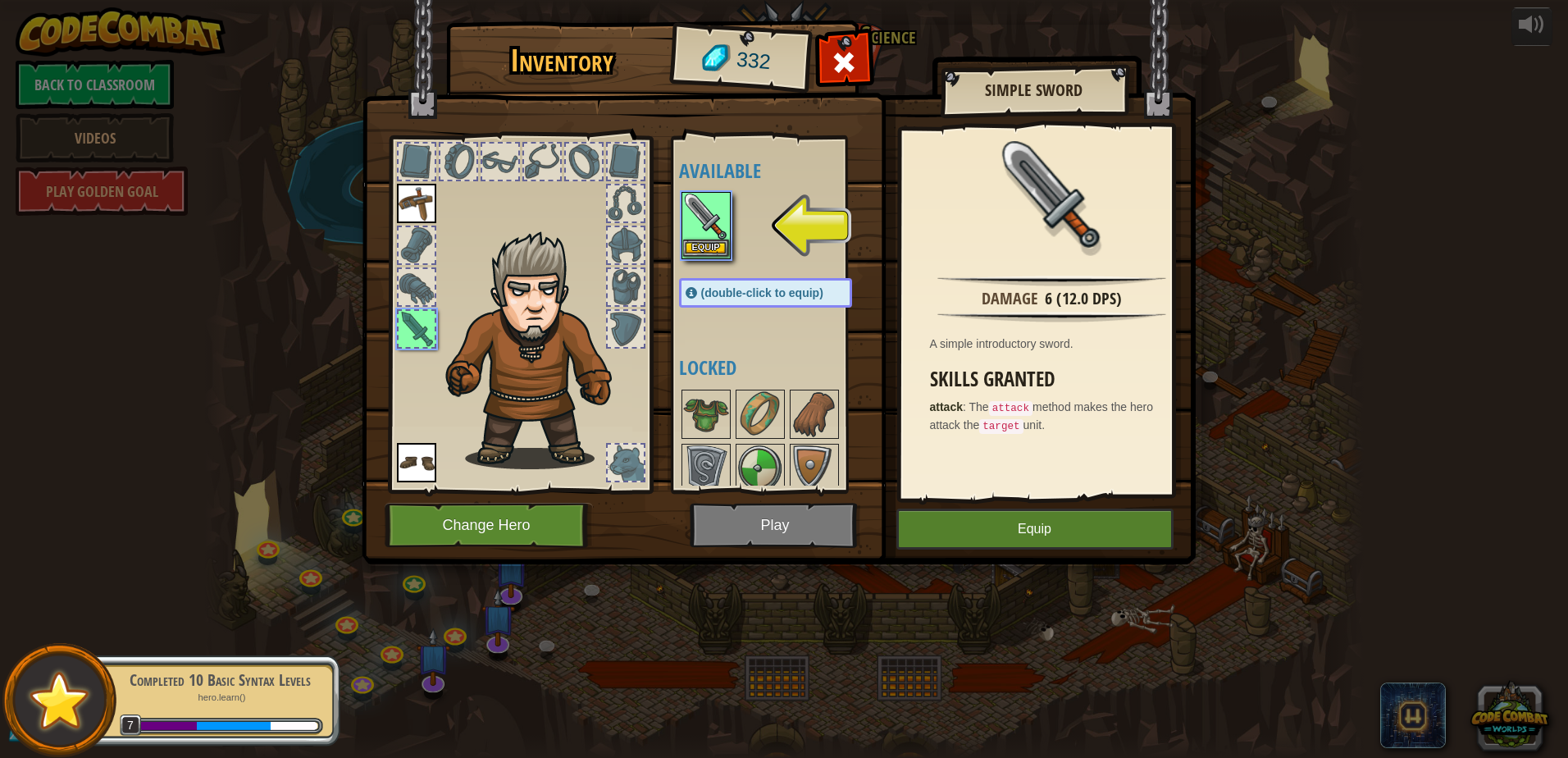
click at [704, 210] on img at bounding box center [706, 216] width 46 height 46
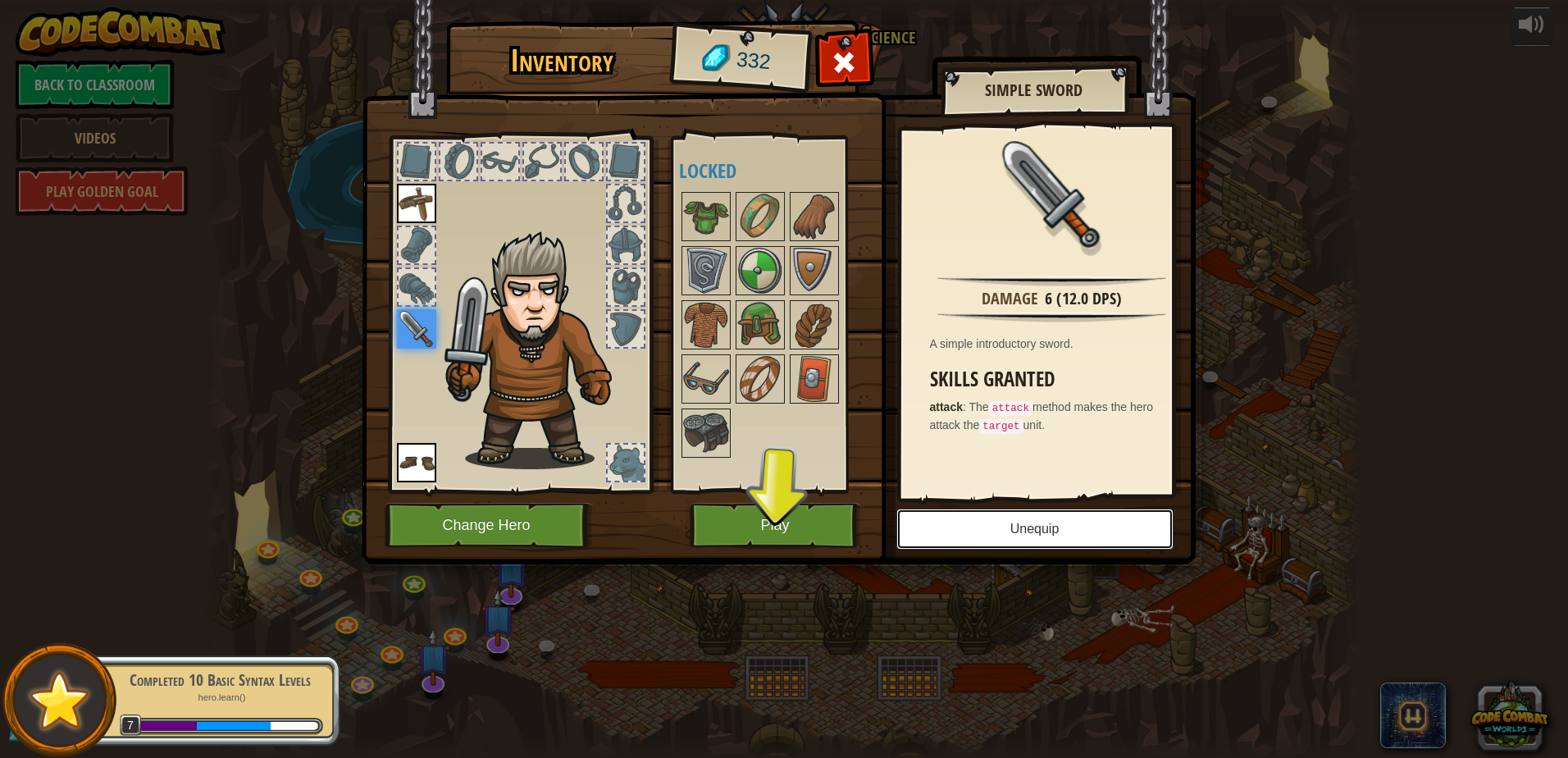
click at [987, 532] on button "Unequip" at bounding box center [1035, 529] width 278 height 41
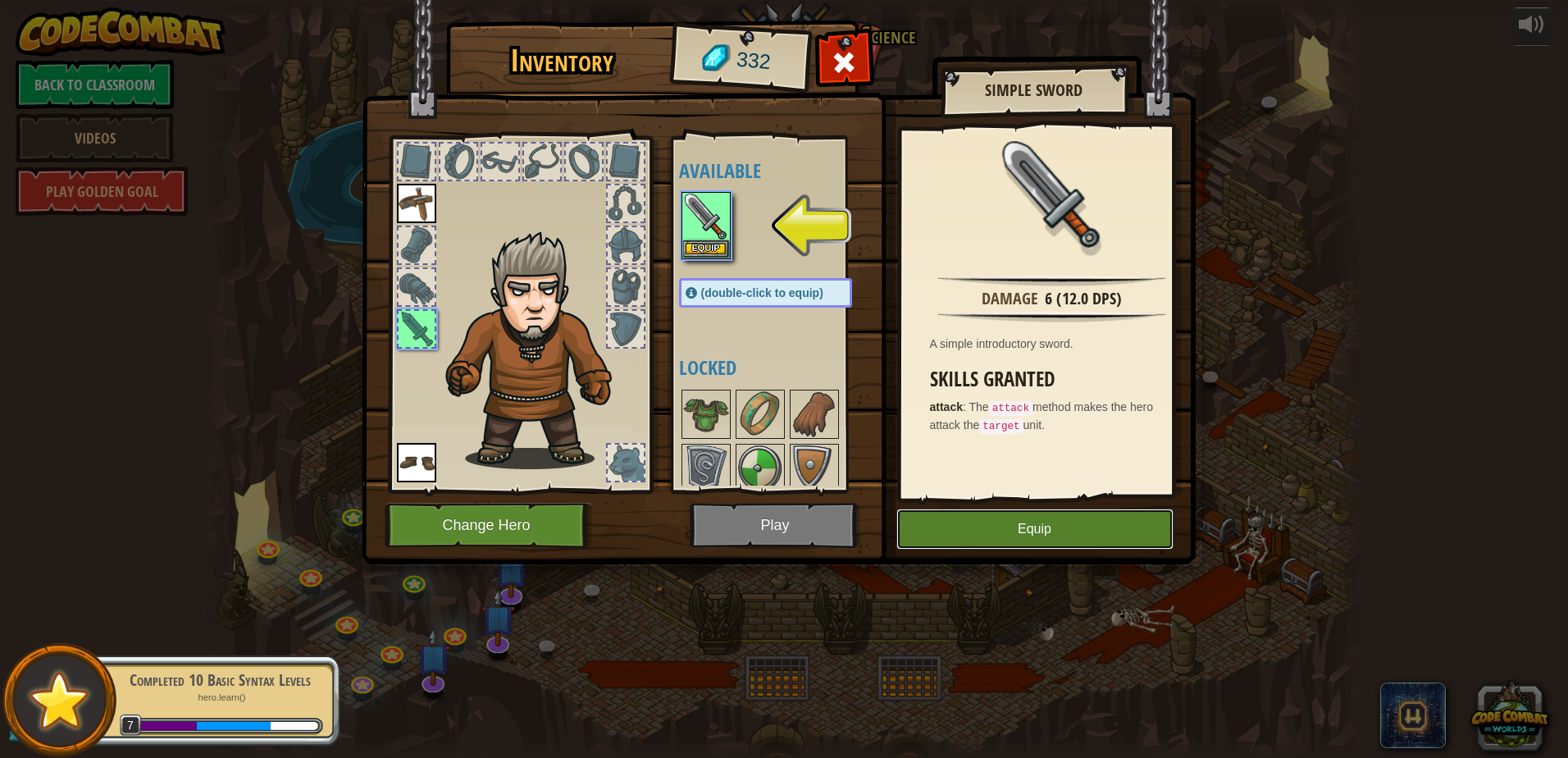
click at [1027, 527] on button "Equip" at bounding box center [1035, 529] width 278 height 41
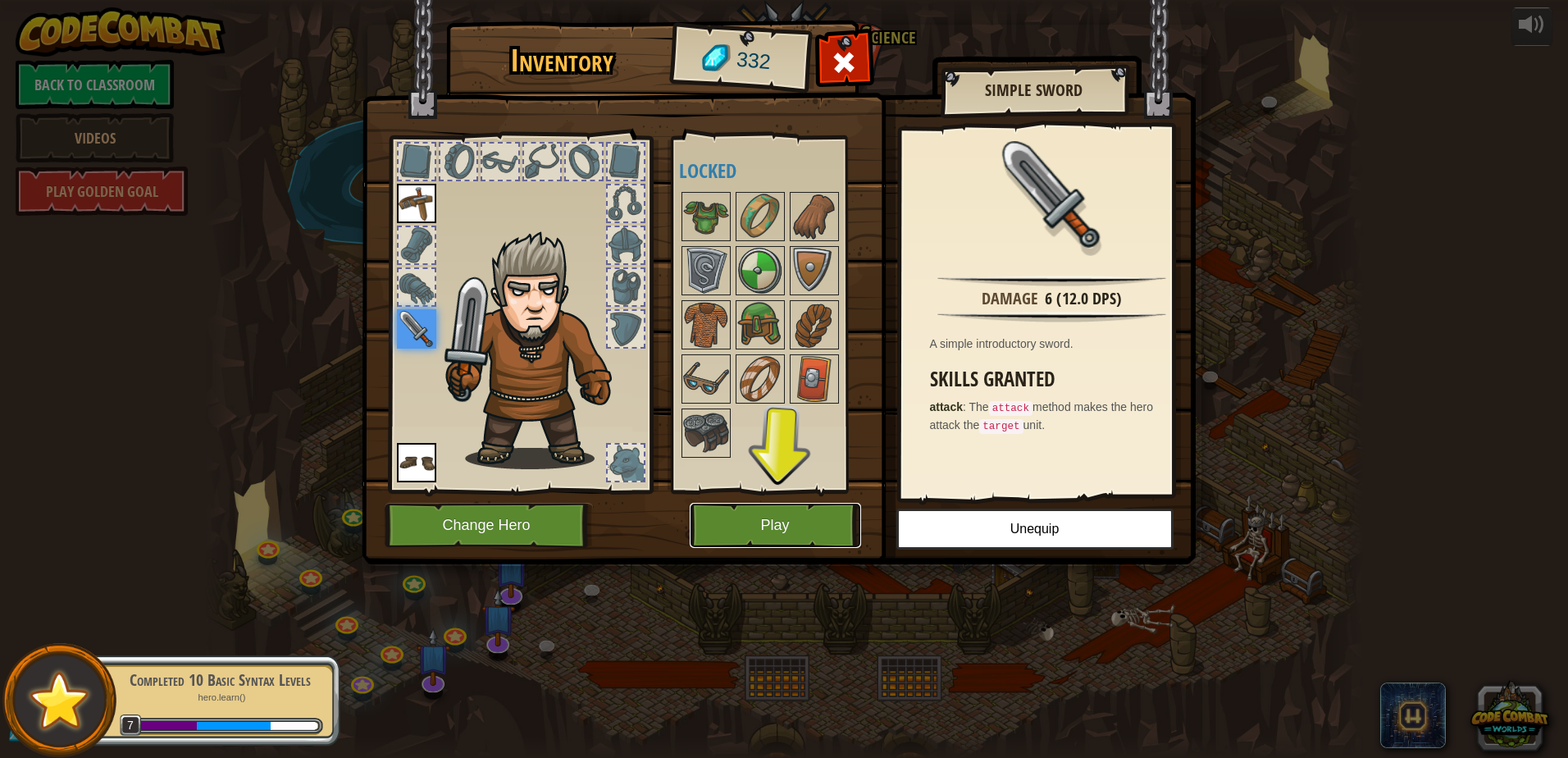
click at [798, 523] on button "Play" at bounding box center [775, 525] width 171 height 45
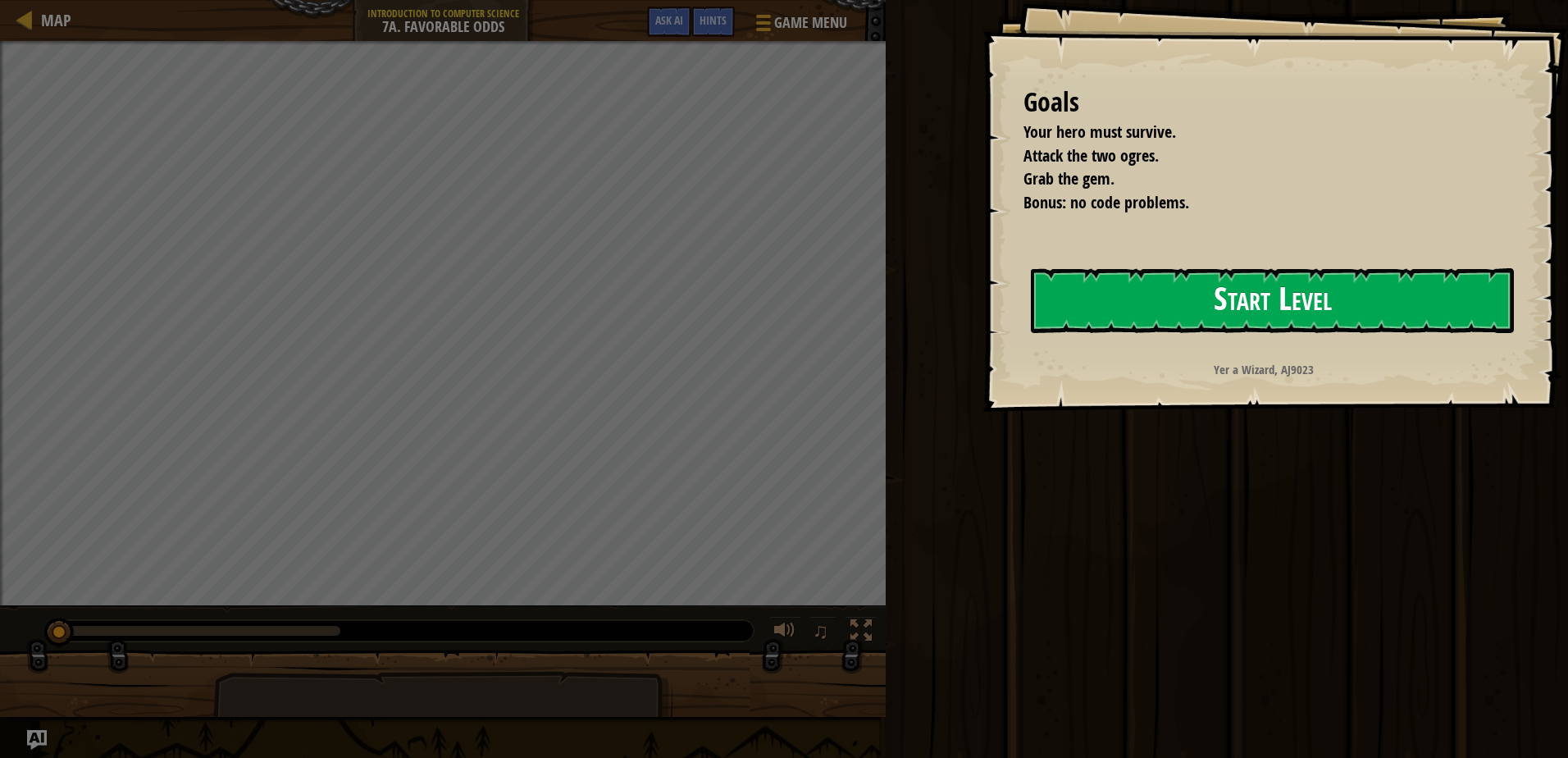
click at [1135, 322] on button "Start Level" at bounding box center [1272, 300] width 483 height 64
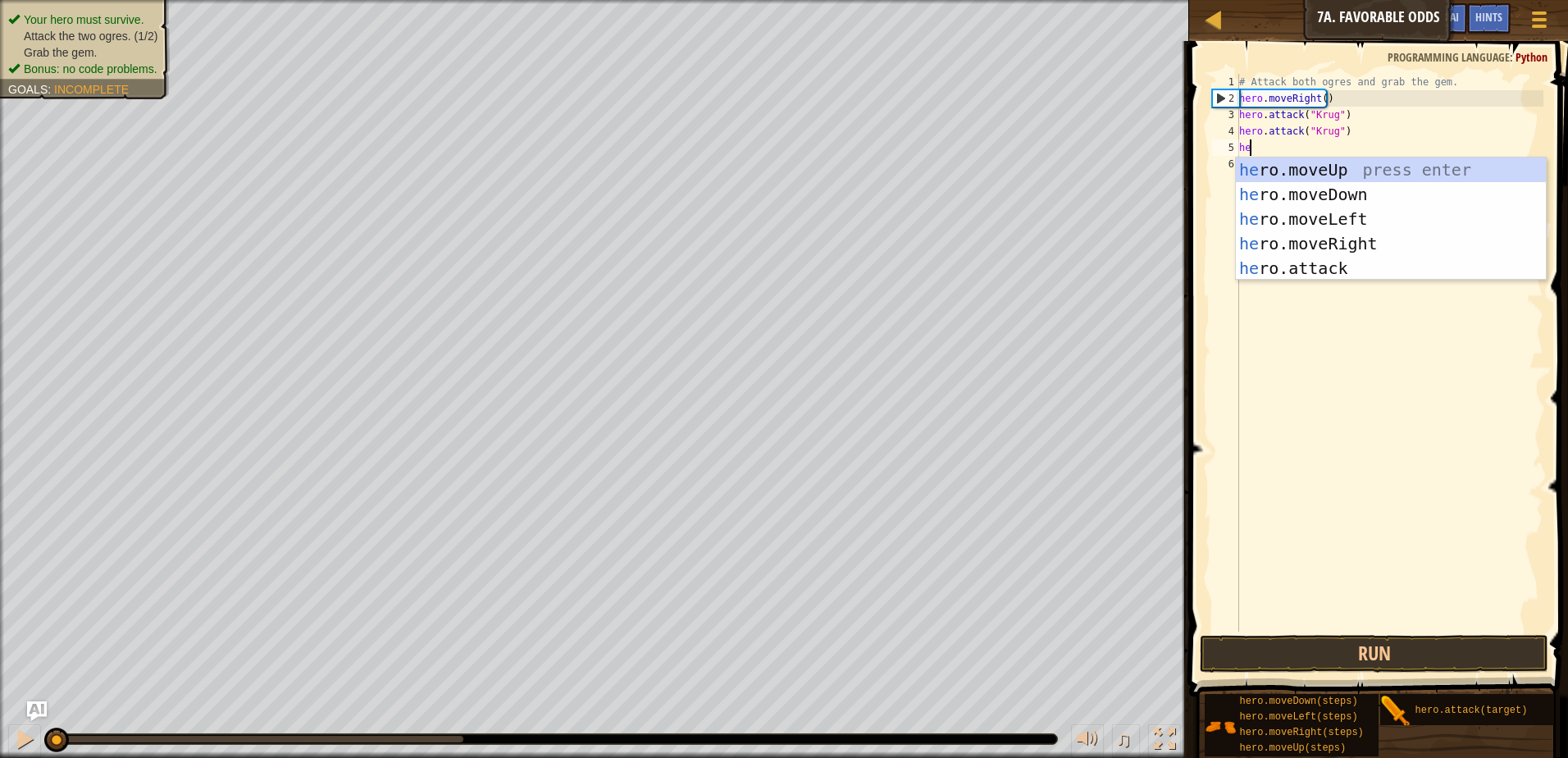
scroll to position [7, 0]
type textarea "her"
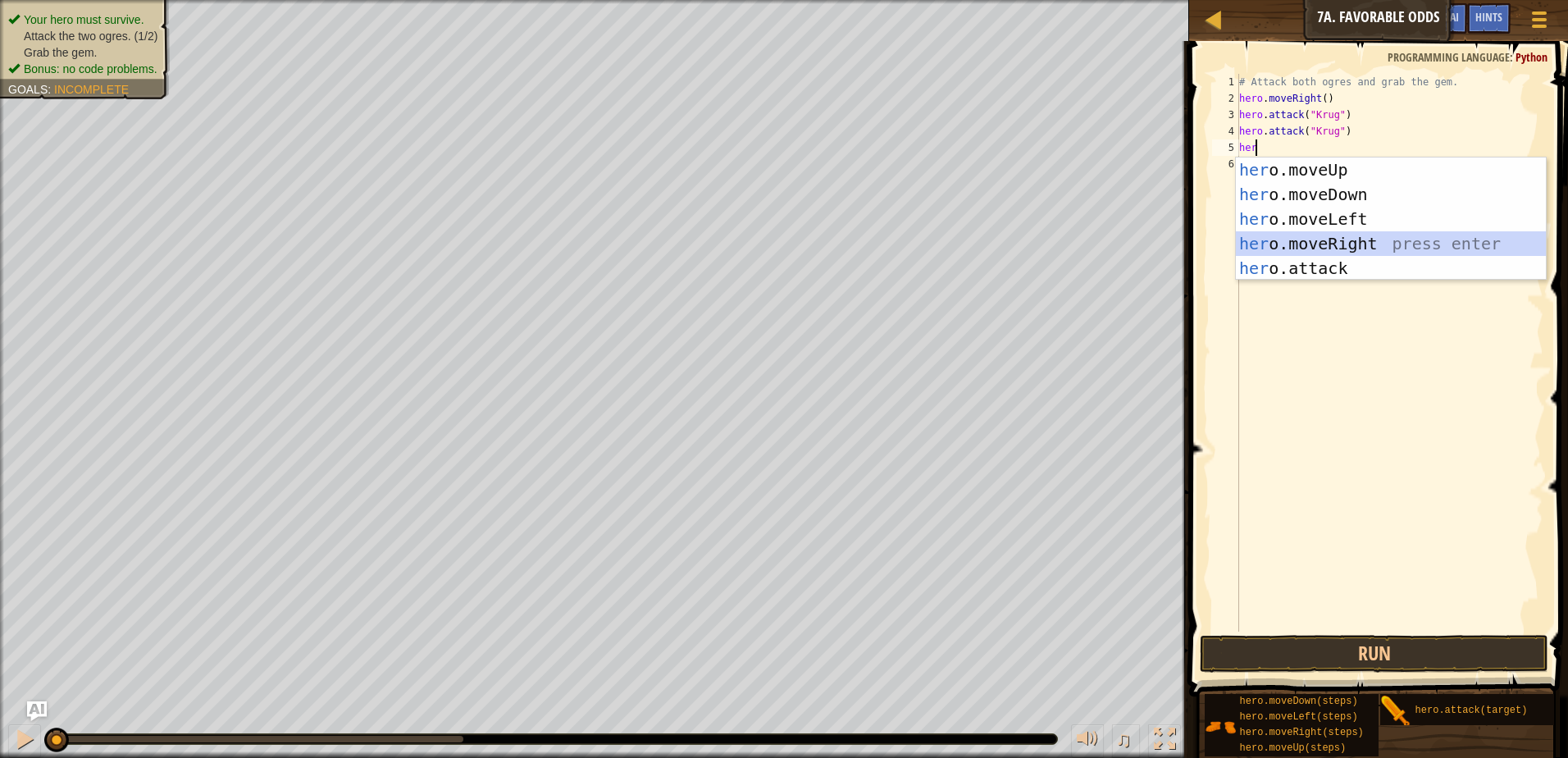
click at [1323, 238] on div "her o.moveUp press enter her o.moveDown press enter her o.moveLeft press enter …" at bounding box center [1391, 244] width 310 height 172
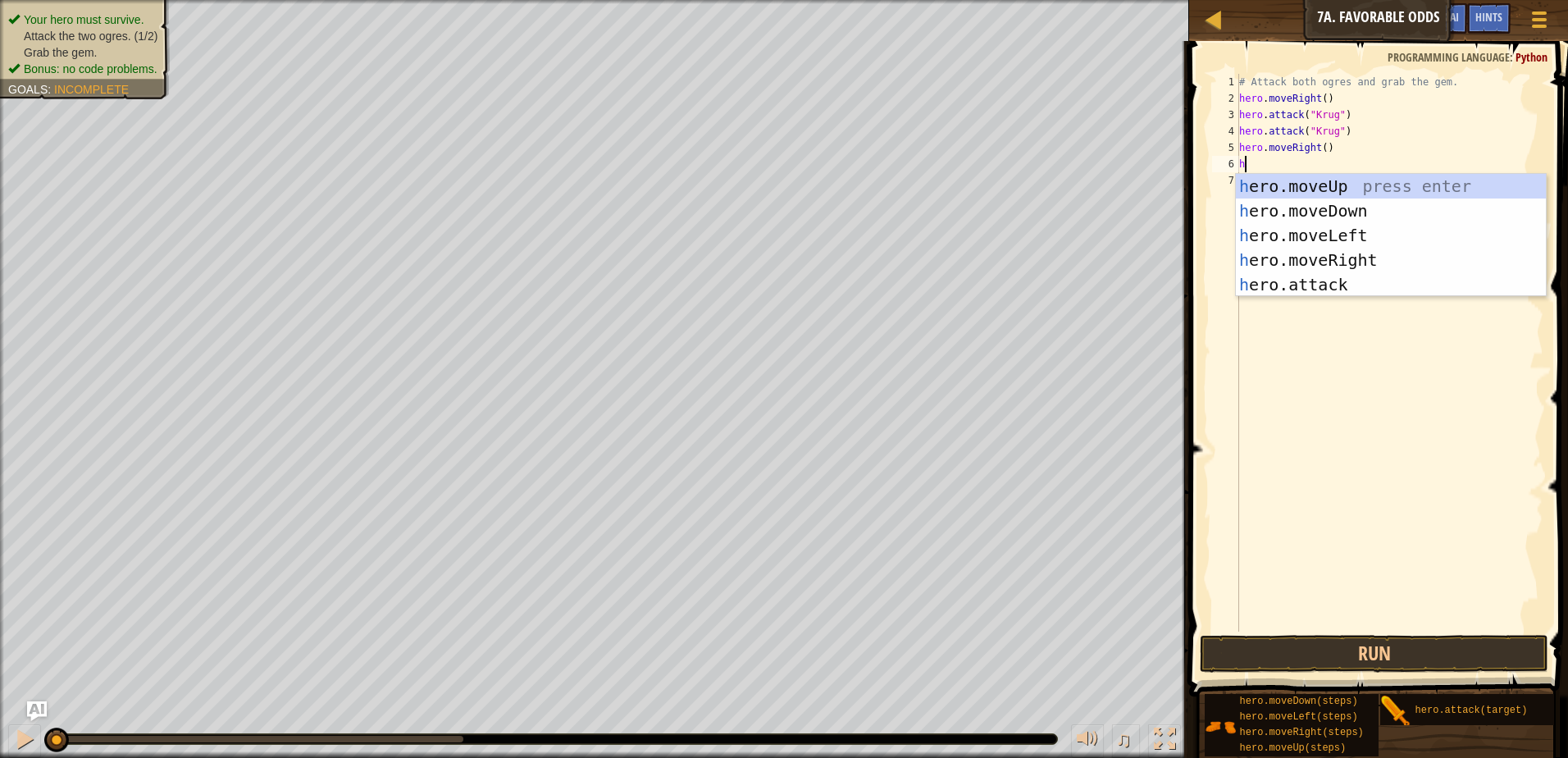
type textarea "her"
click at [1361, 184] on div "her o.moveUp press enter her o.moveDown press enter her o.moveLeft press enter …" at bounding box center [1391, 260] width 310 height 172
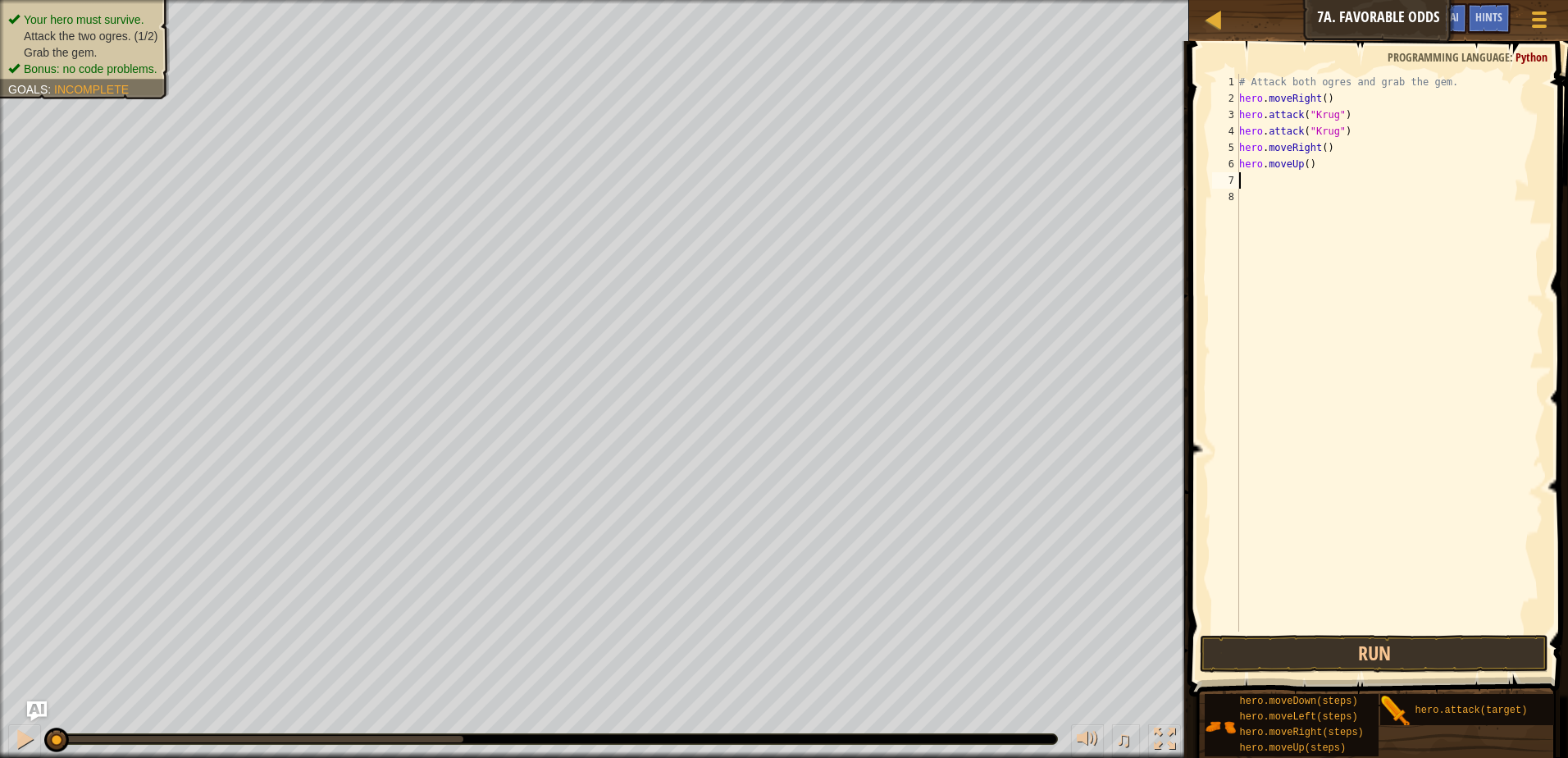
type textarea "her"
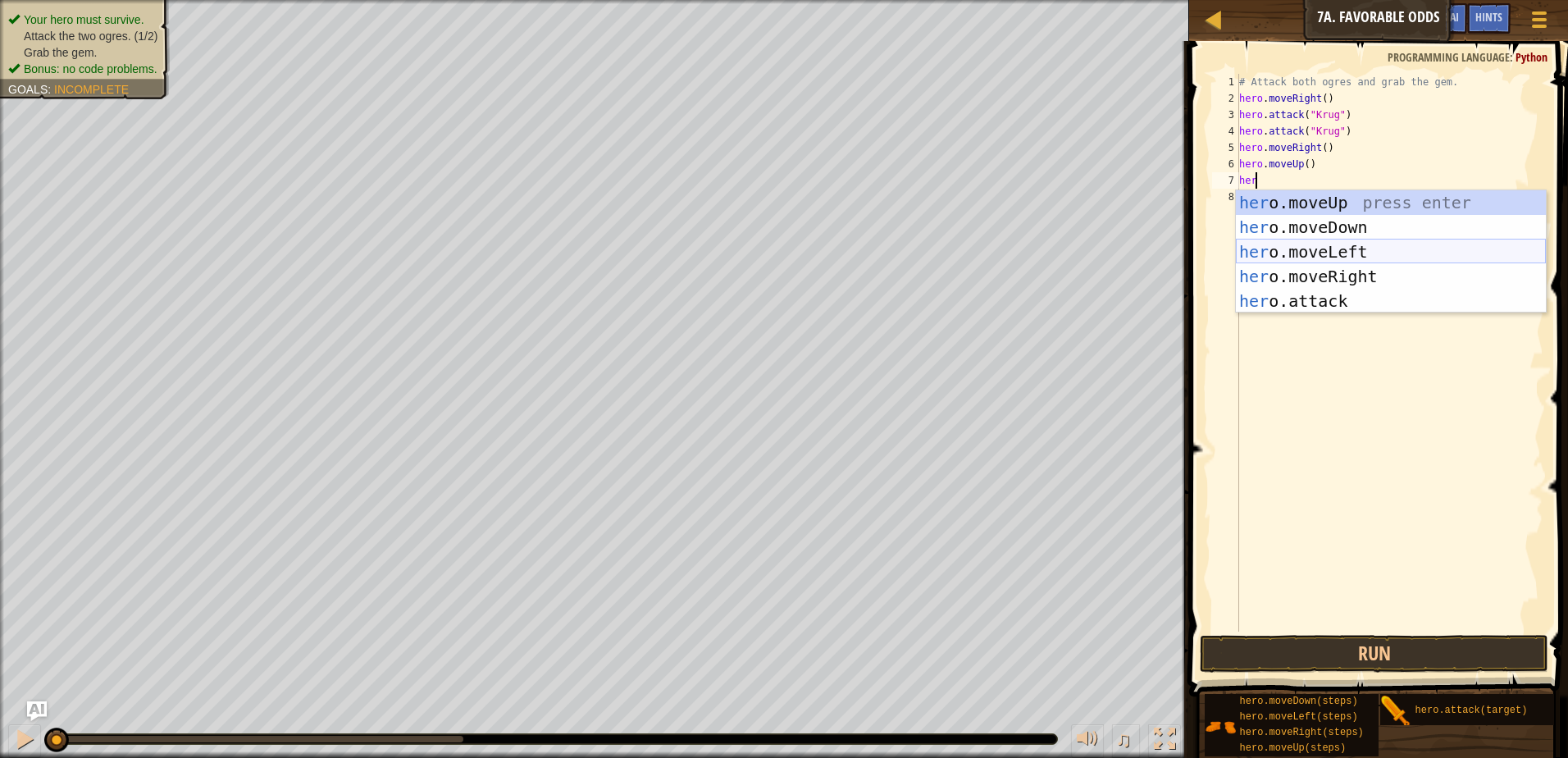
click at [1330, 241] on div "her o.moveUp press enter her o.moveDown press enter her o.moveLeft press enter …" at bounding box center [1391, 277] width 310 height 172
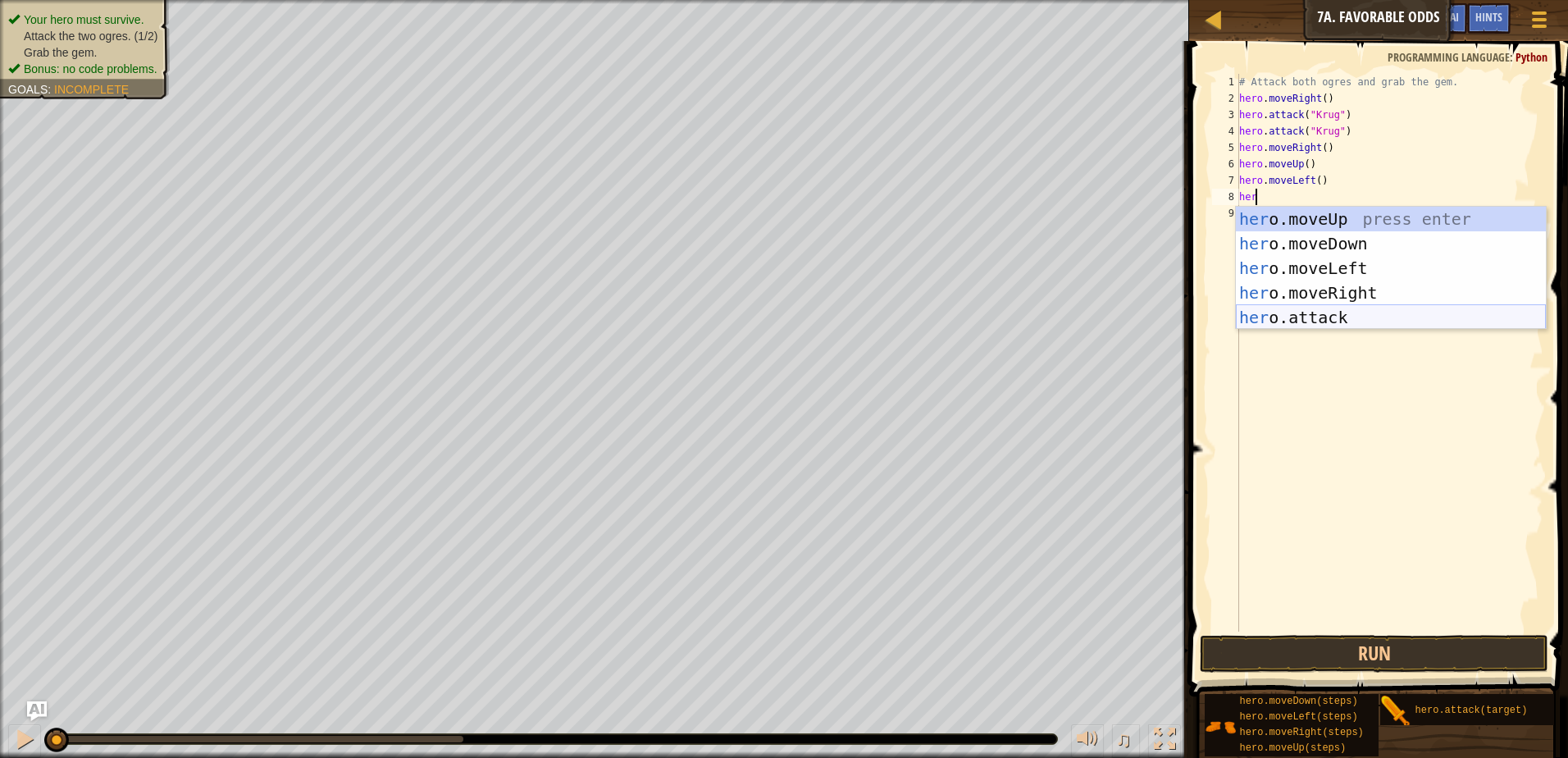
click at [1295, 316] on div "her o.moveUp press enter her o.moveDown press enter her o.moveLeft press enter …" at bounding box center [1391, 293] width 310 height 172
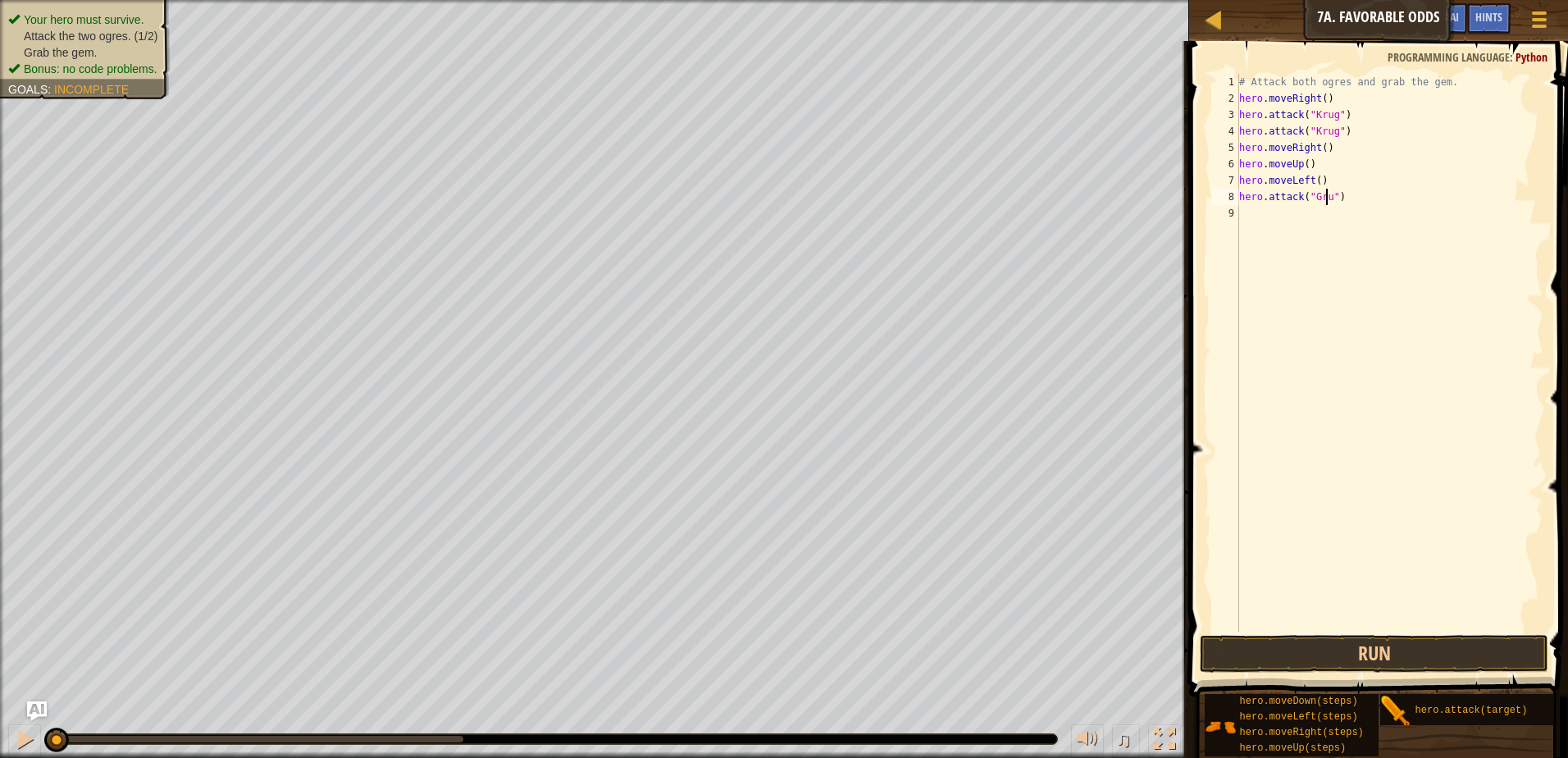
scroll to position [7, 7]
type textarea "hero.attack("Grump")"
click at [1296, 220] on div "# Attack both ogres and grab the gem. hero . moveRight ( ) hero . attack ( "Kru…" at bounding box center [1389, 368] width 307 height 590
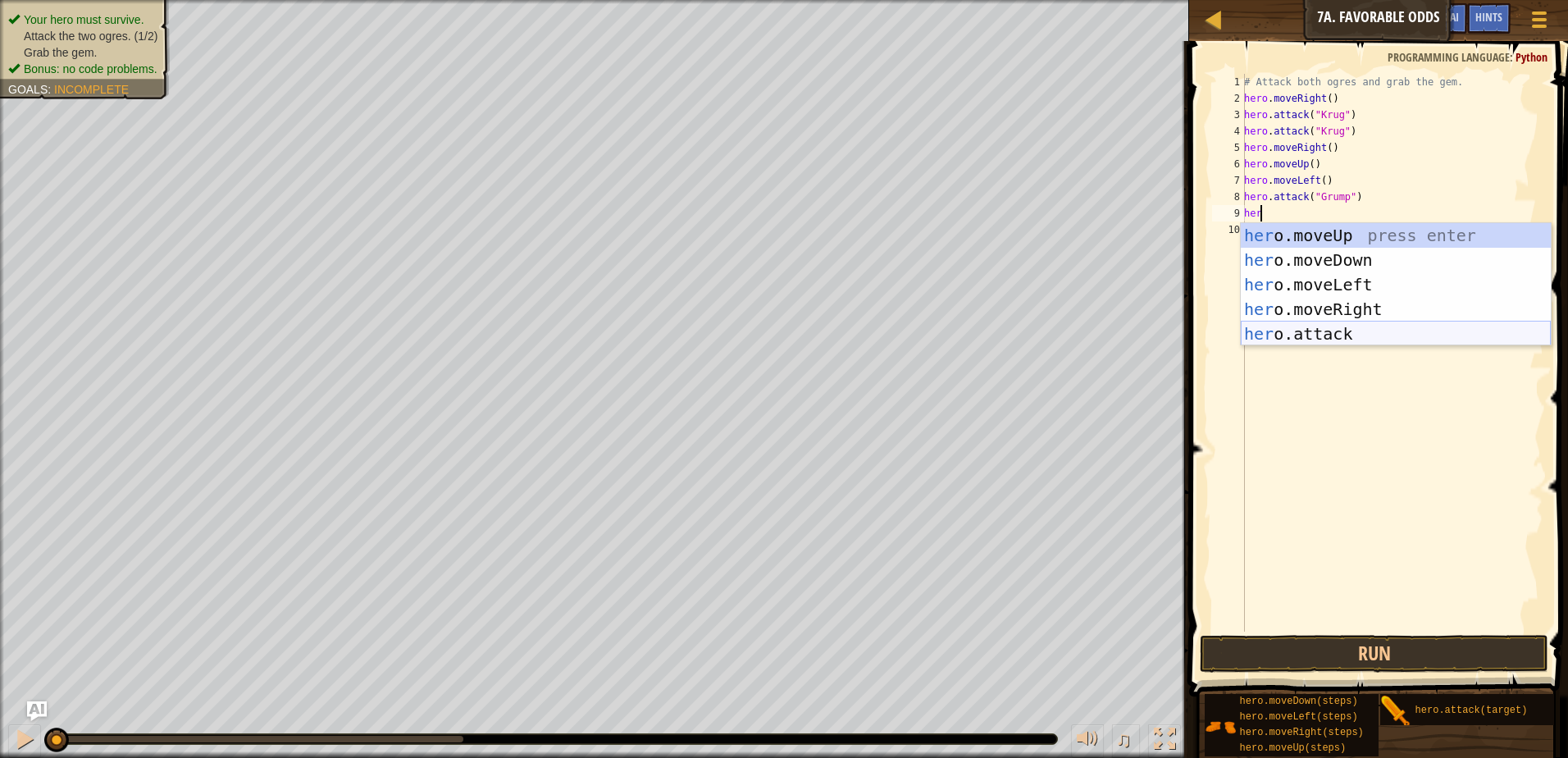
click at [1368, 340] on div "her o.moveUp press enter her o.moveDown press enter her o.moveLeft press enter …" at bounding box center [1396, 309] width 310 height 172
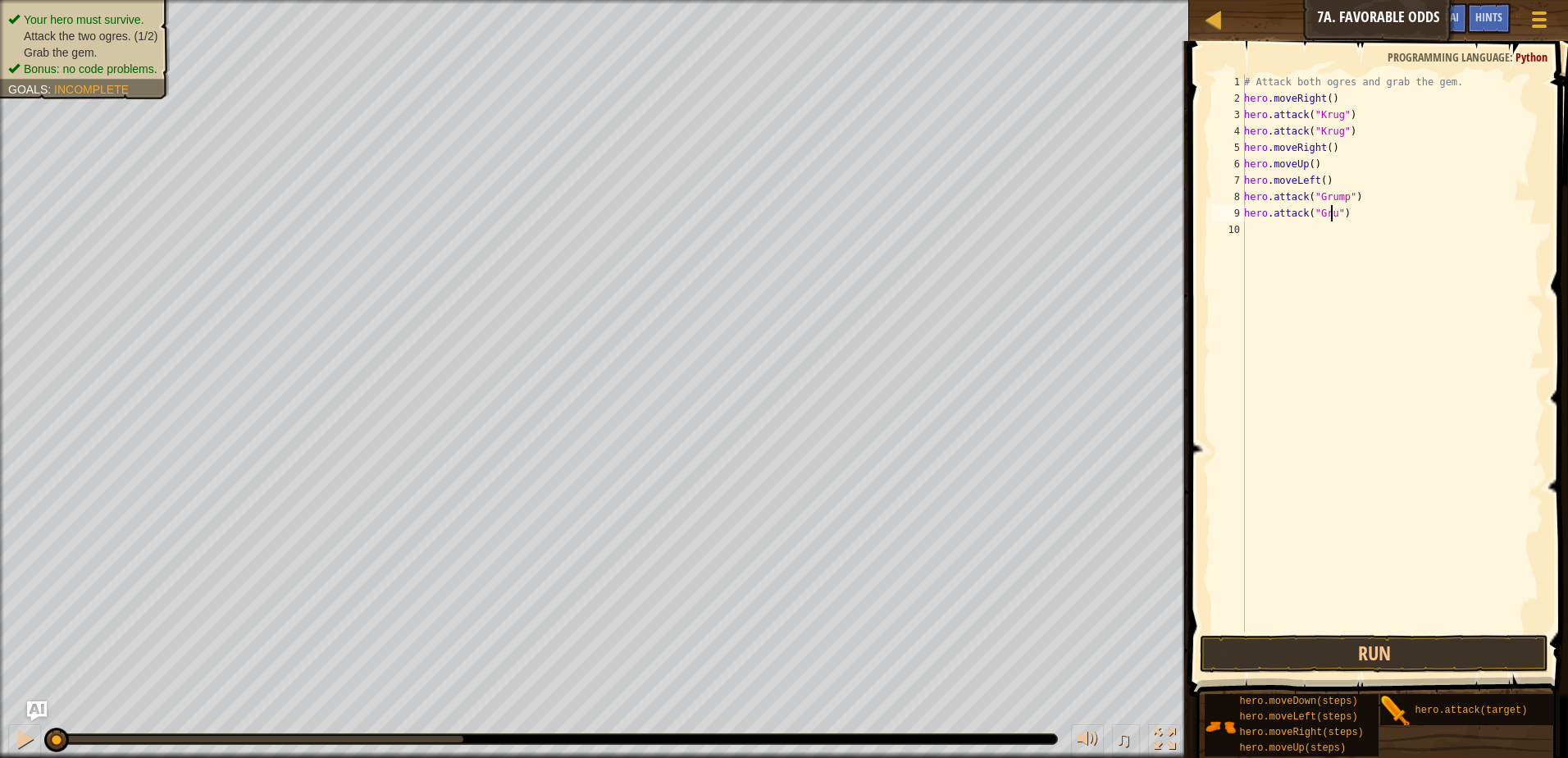
scroll to position [7, 7]
type textarea "hero.attack("Grump")"
click at [1307, 227] on div "# Attack both ogres and grab the gem. hero . moveRight ( ) hero . attack ( "Kru…" at bounding box center [1392, 368] width 303 height 590
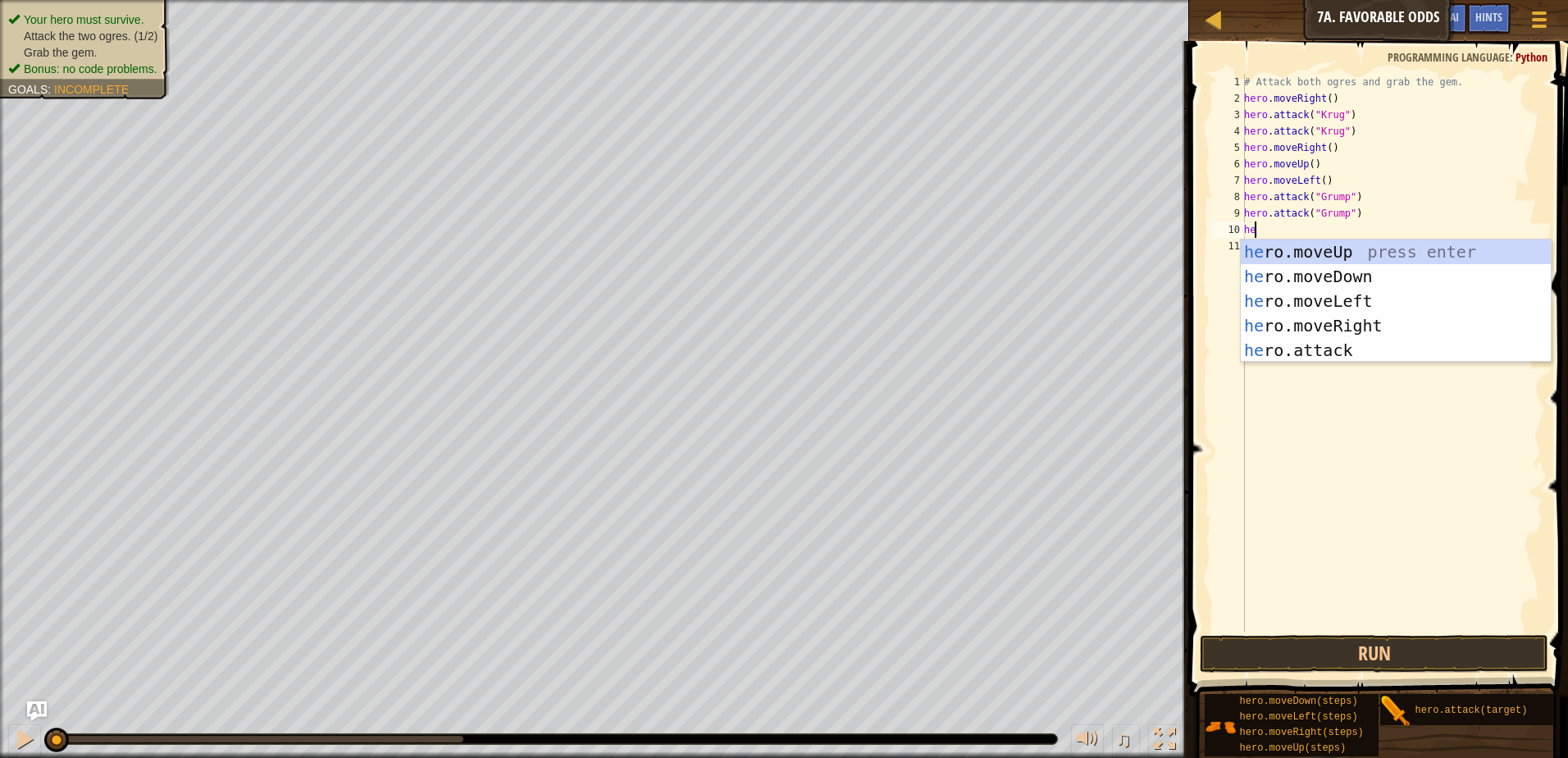
type textarea "her"
click at [1378, 332] on div "her o.moveUp press enter her o.moveDown press enter her o.moveLeft press enter …" at bounding box center [1396, 326] width 310 height 172
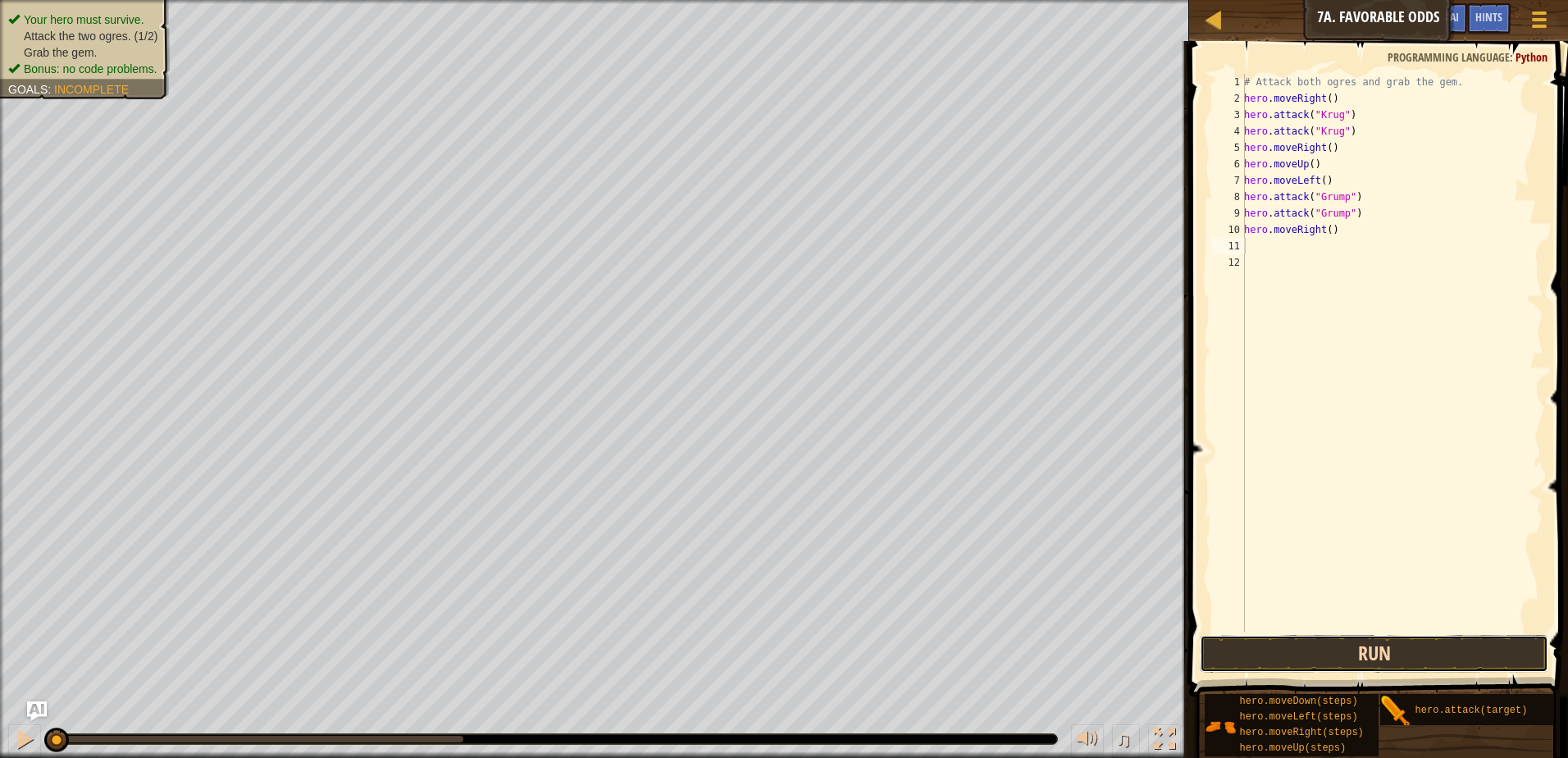
click at [1422, 664] on button "Run" at bounding box center [1374, 654] width 348 height 38
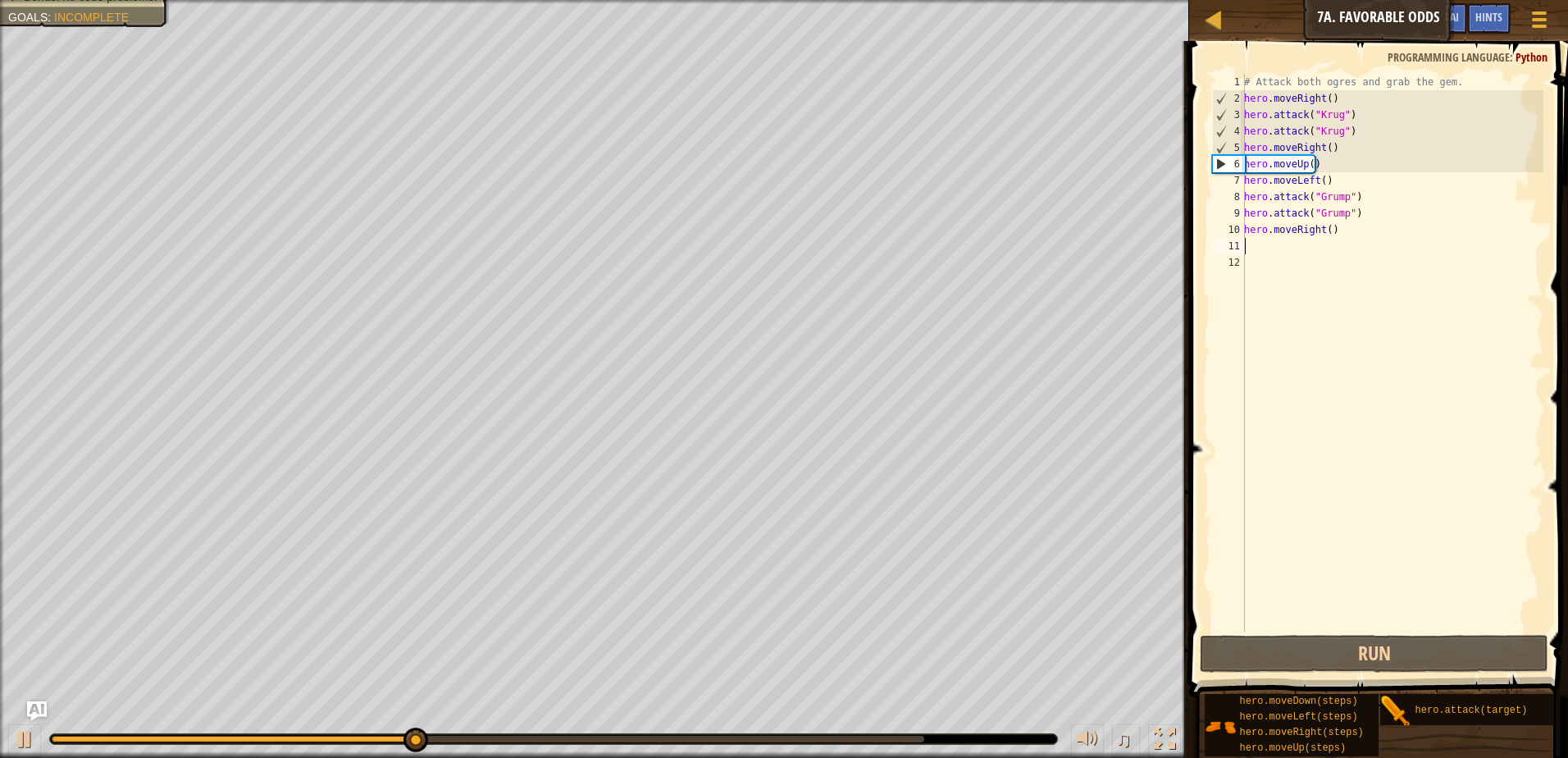
click at [1316, 229] on div "# Attack both ogres and grab the gem. hero . moveRight ( ) hero . attack ( "[PE…" at bounding box center [1392, 368] width 303 height 590
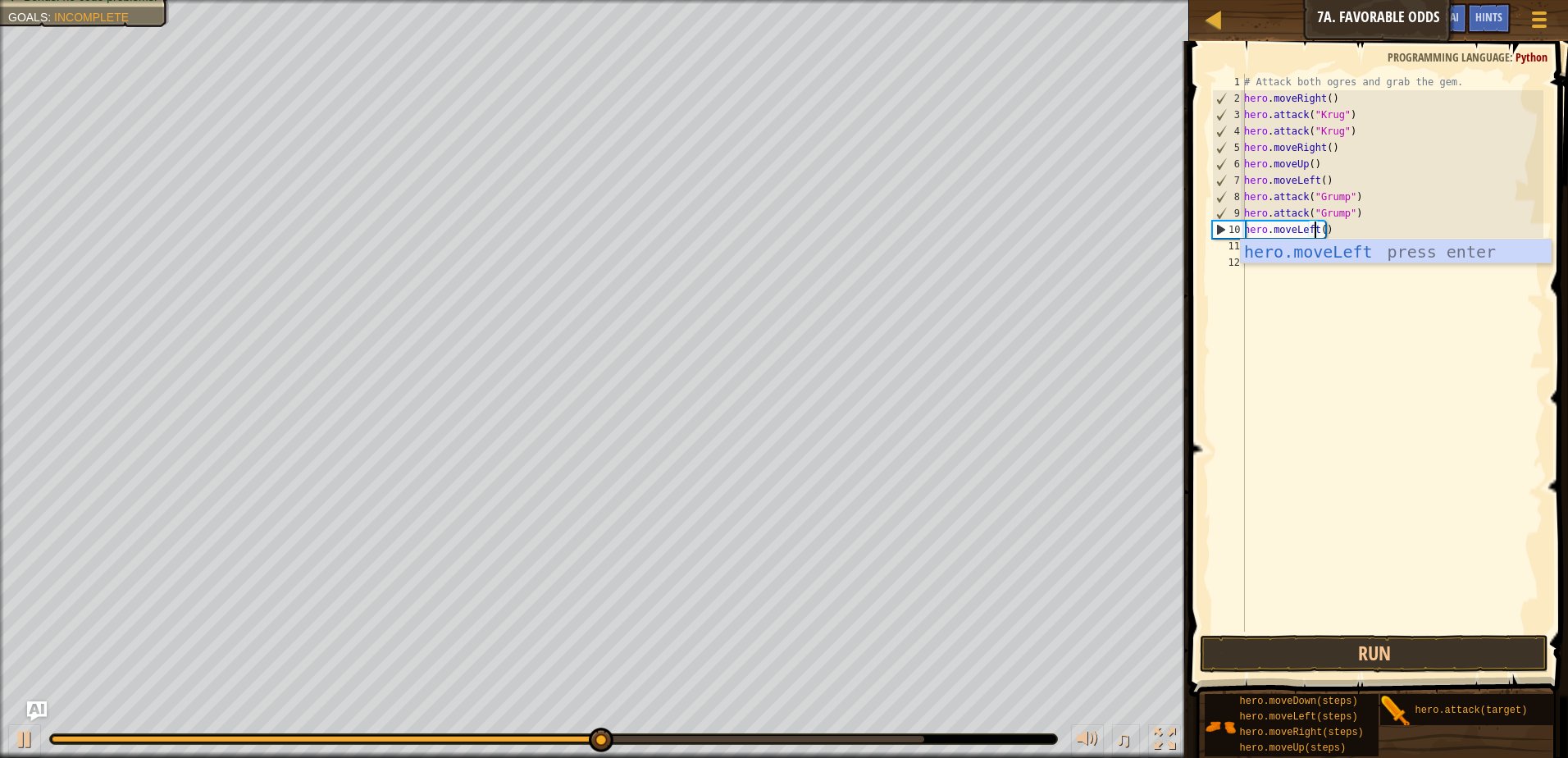
scroll to position [7, 5]
type textarea "hero.moveLeft()"
click at [1373, 647] on button "Run" at bounding box center [1374, 654] width 348 height 38
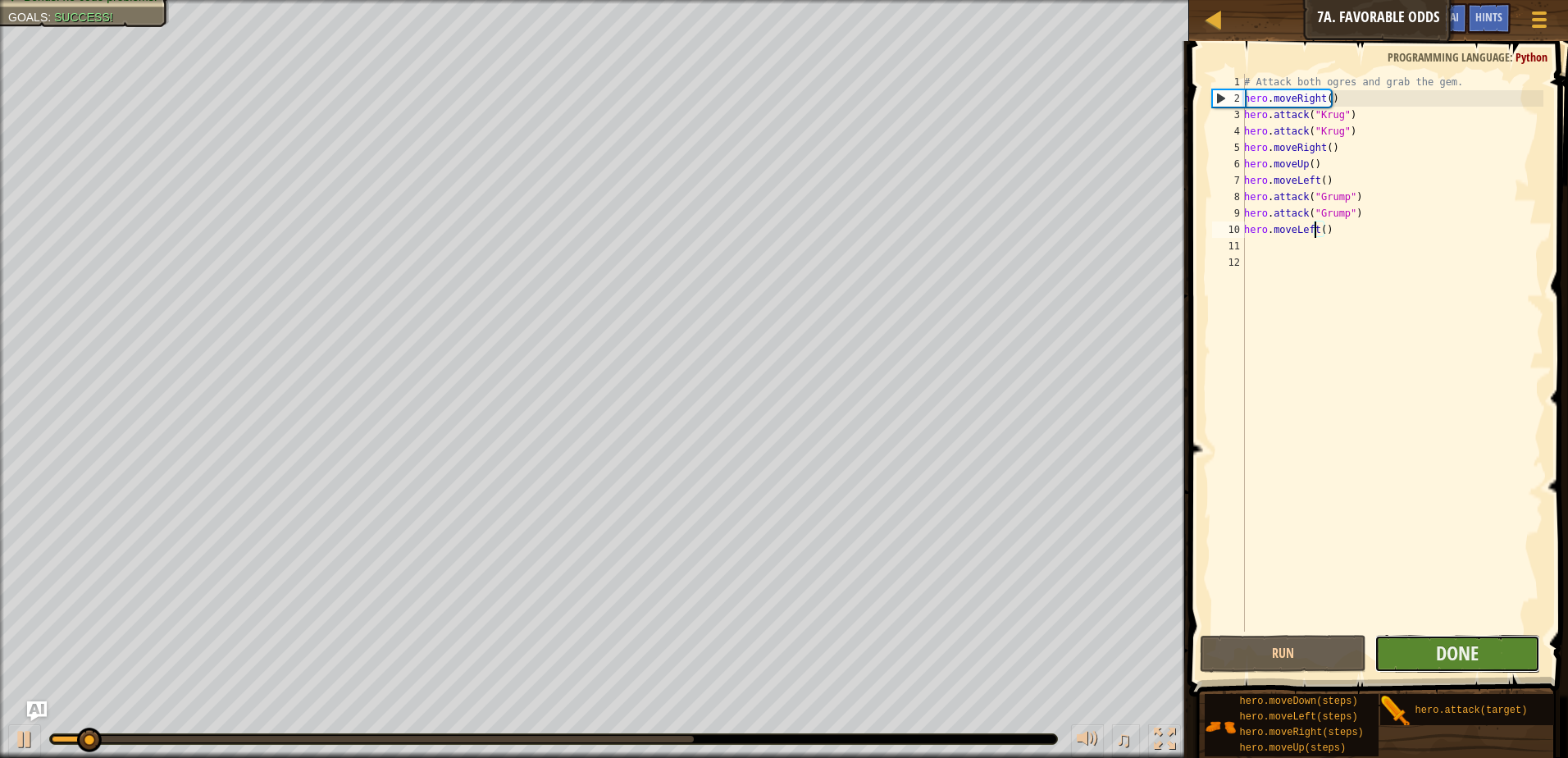
click at [1430, 656] on button "Done" at bounding box center [1458, 654] width 167 height 38
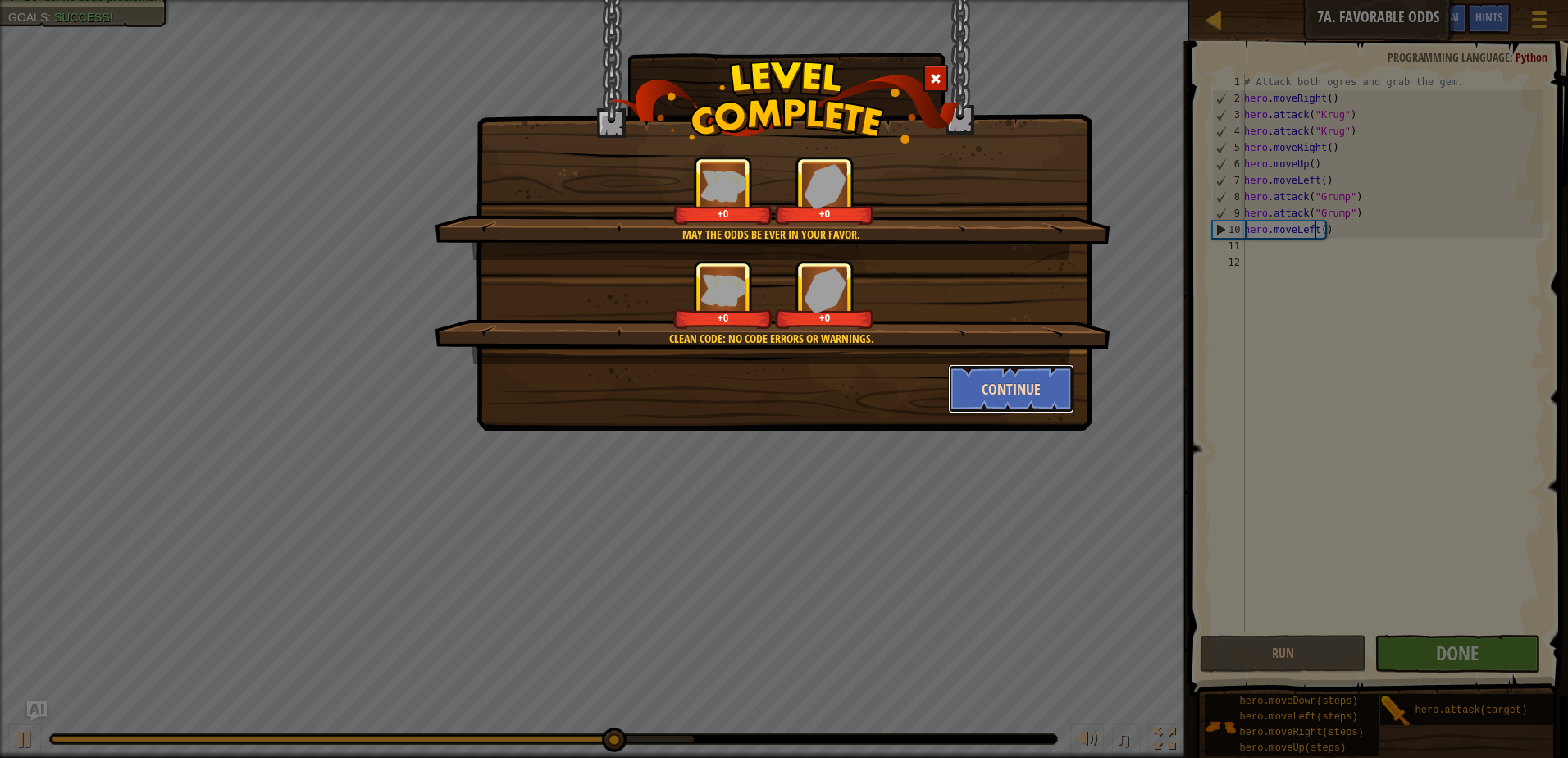
click at [998, 393] on button "Continue" at bounding box center [1011, 389] width 127 height 49
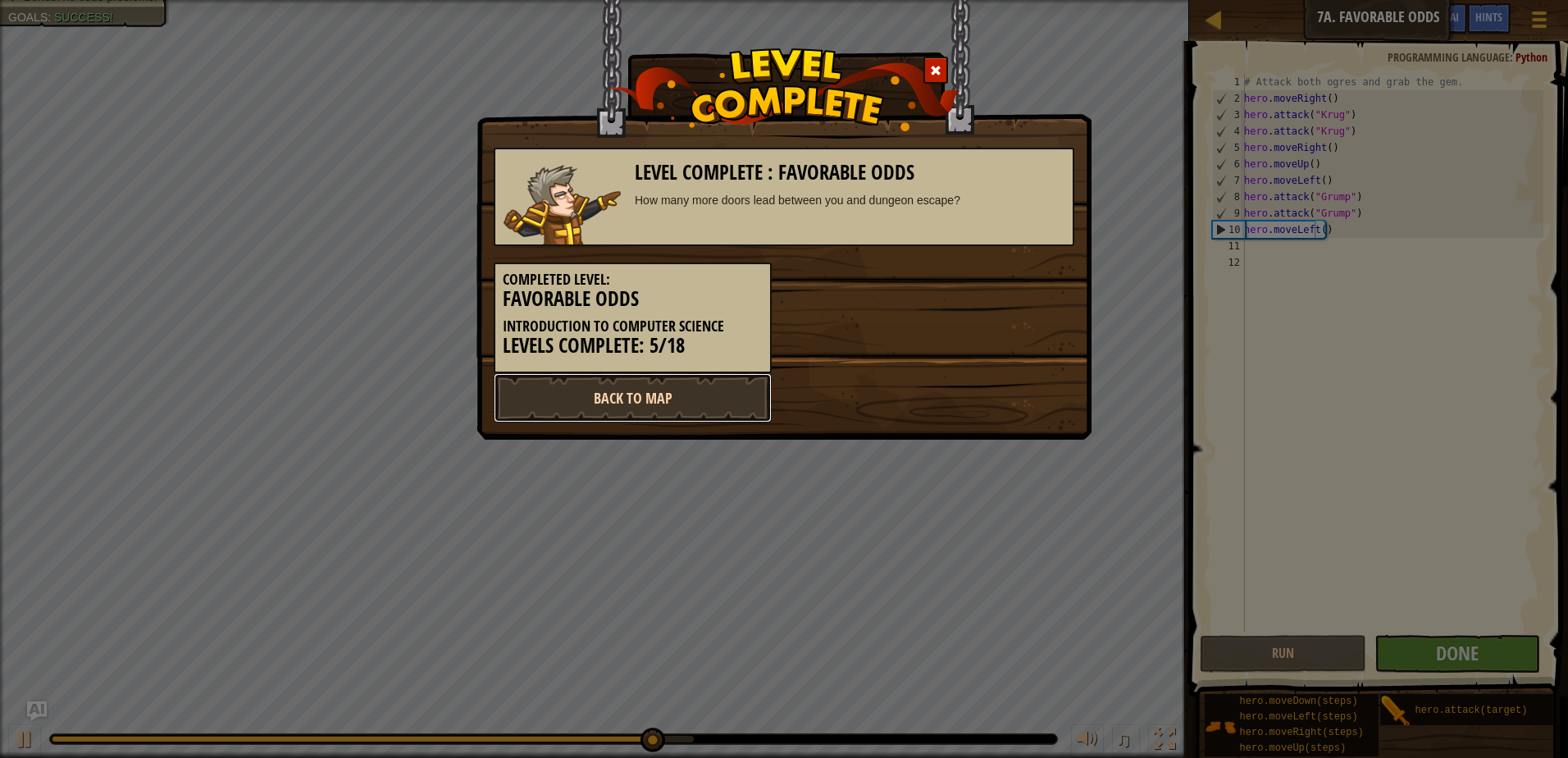
click at [644, 413] on link "Back to Map" at bounding box center [632, 397] width 278 height 49
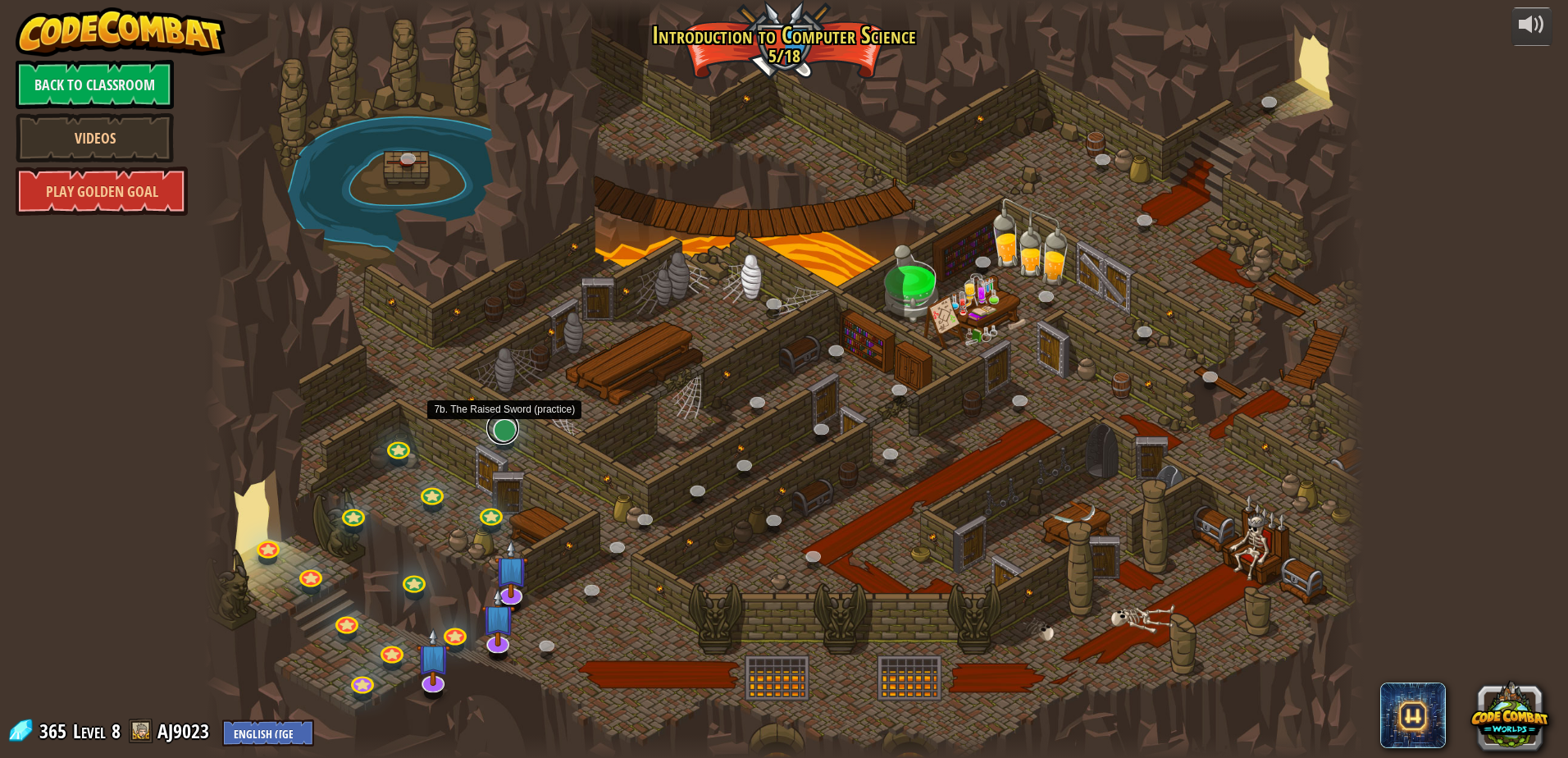
click at [502, 432] on link at bounding box center [502, 428] width 33 height 33
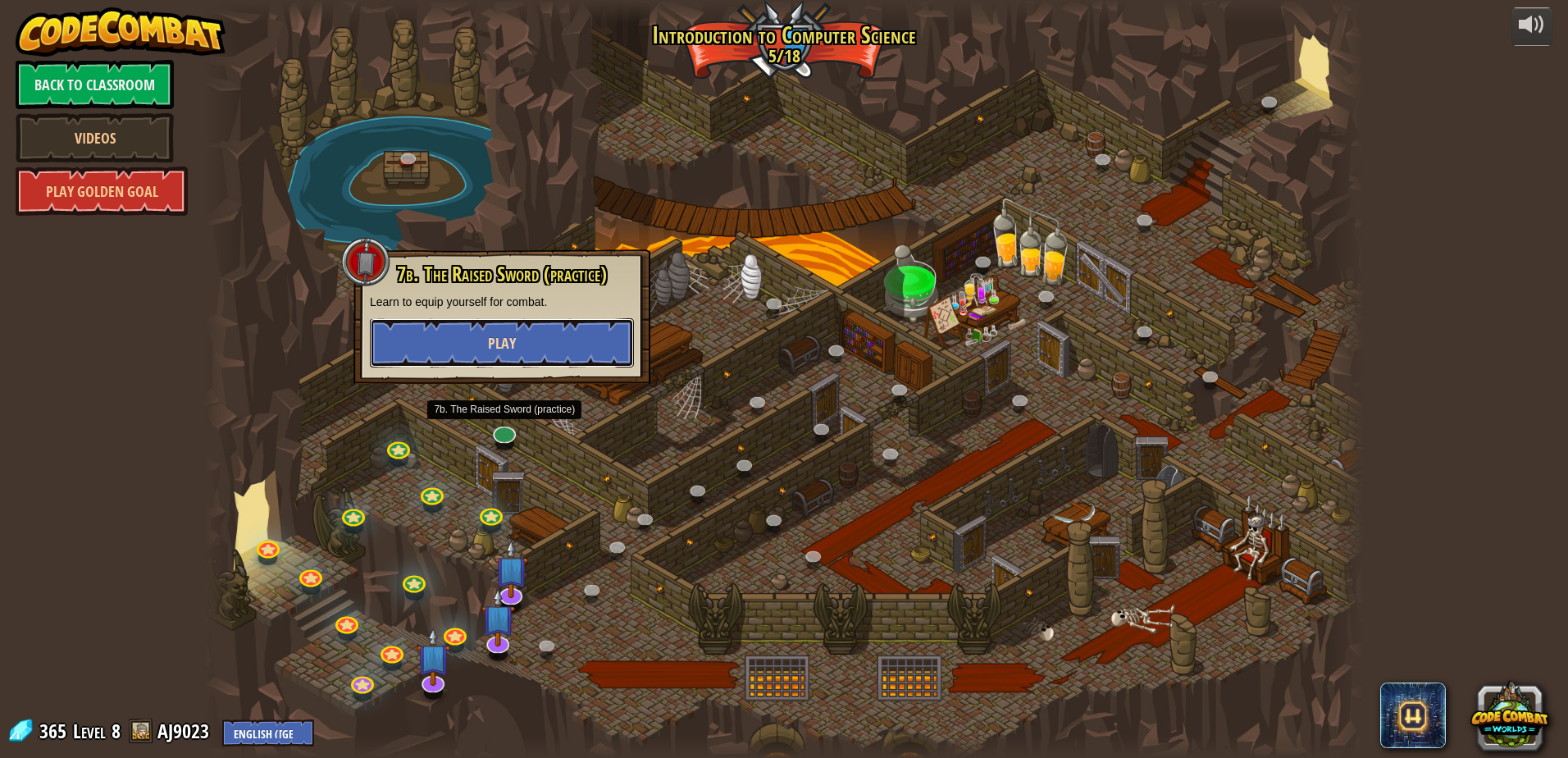
click at [497, 343] on span "Play" at bounding box center [502, 343] width 28 height 21
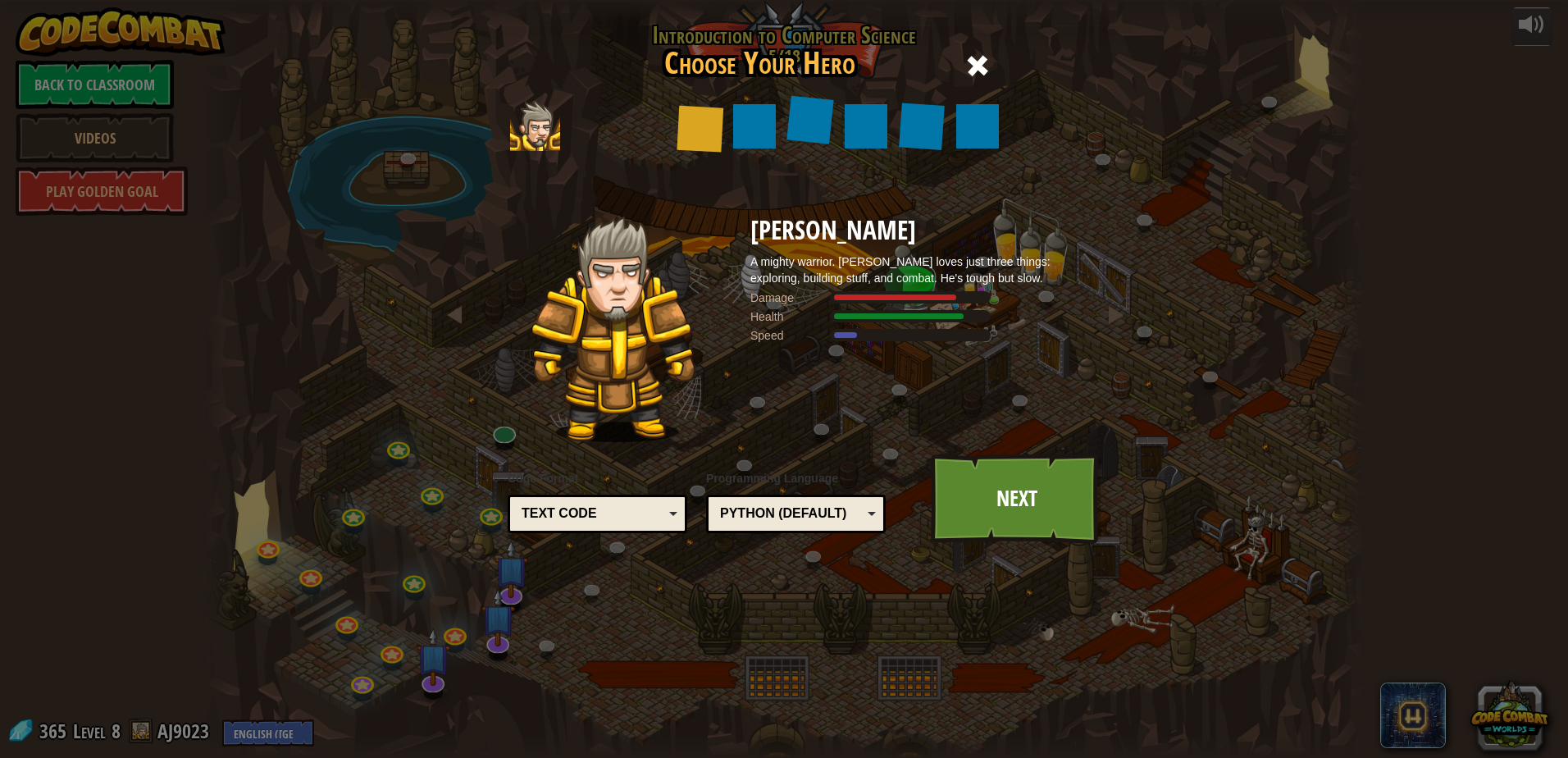
click at [682, 132] on div at bounding box center [700, 130] width 47 height 47
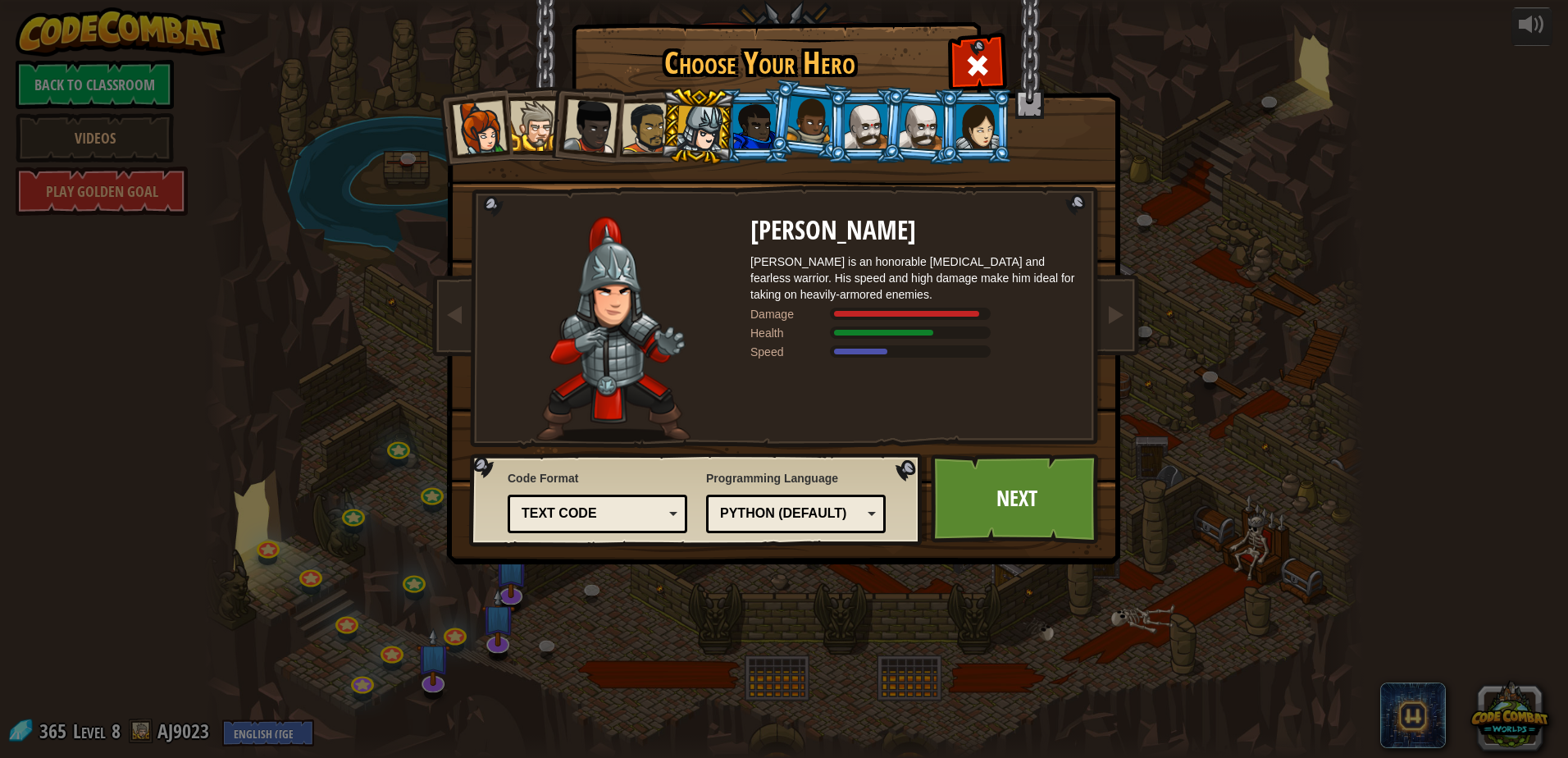
click at [522, 124] on div at bounding box center [534, 125] width 50 height 50
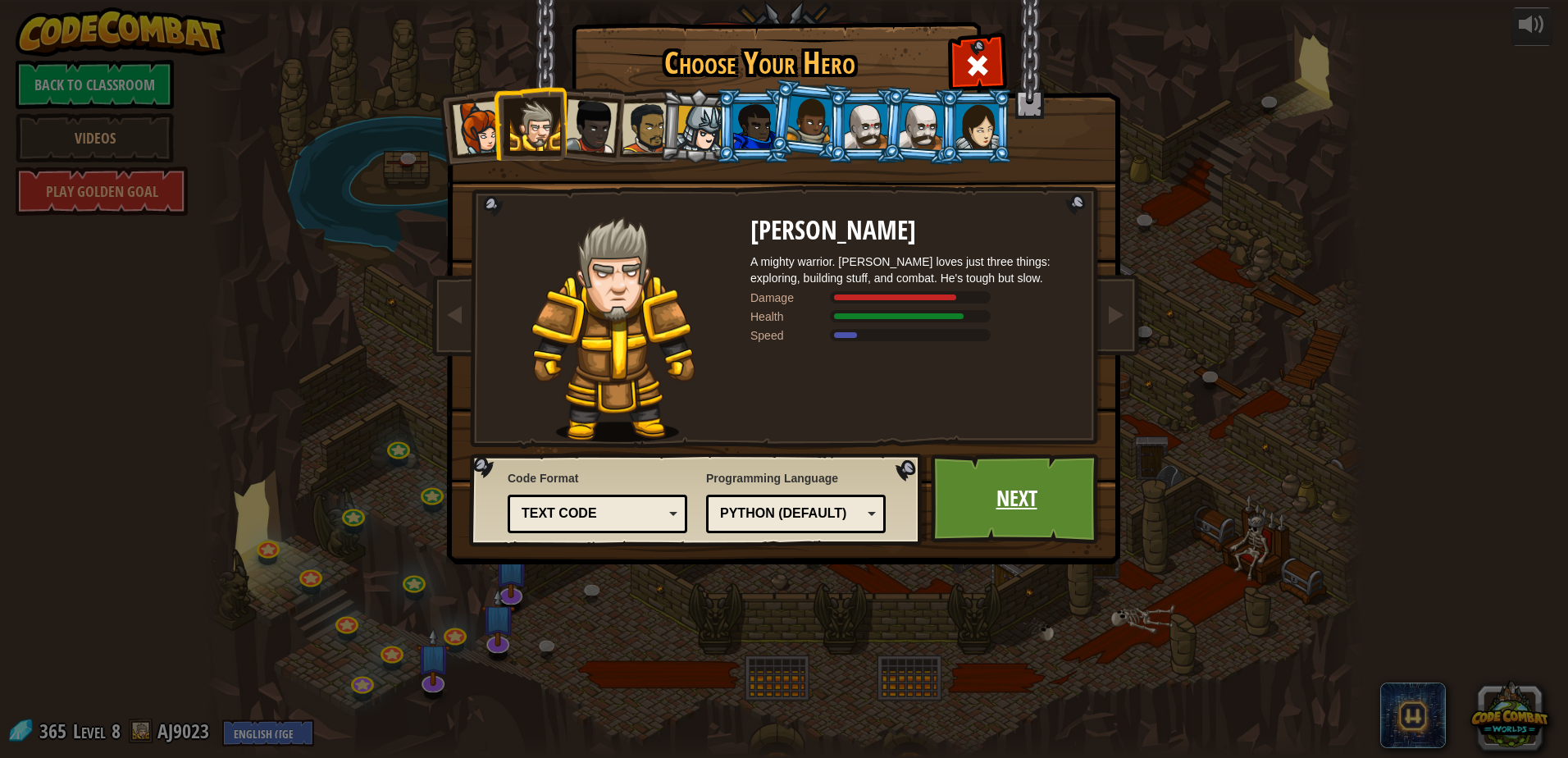
click at [989, 477] on link "Next" at bounding box center [1016, 498] width 171 height 90
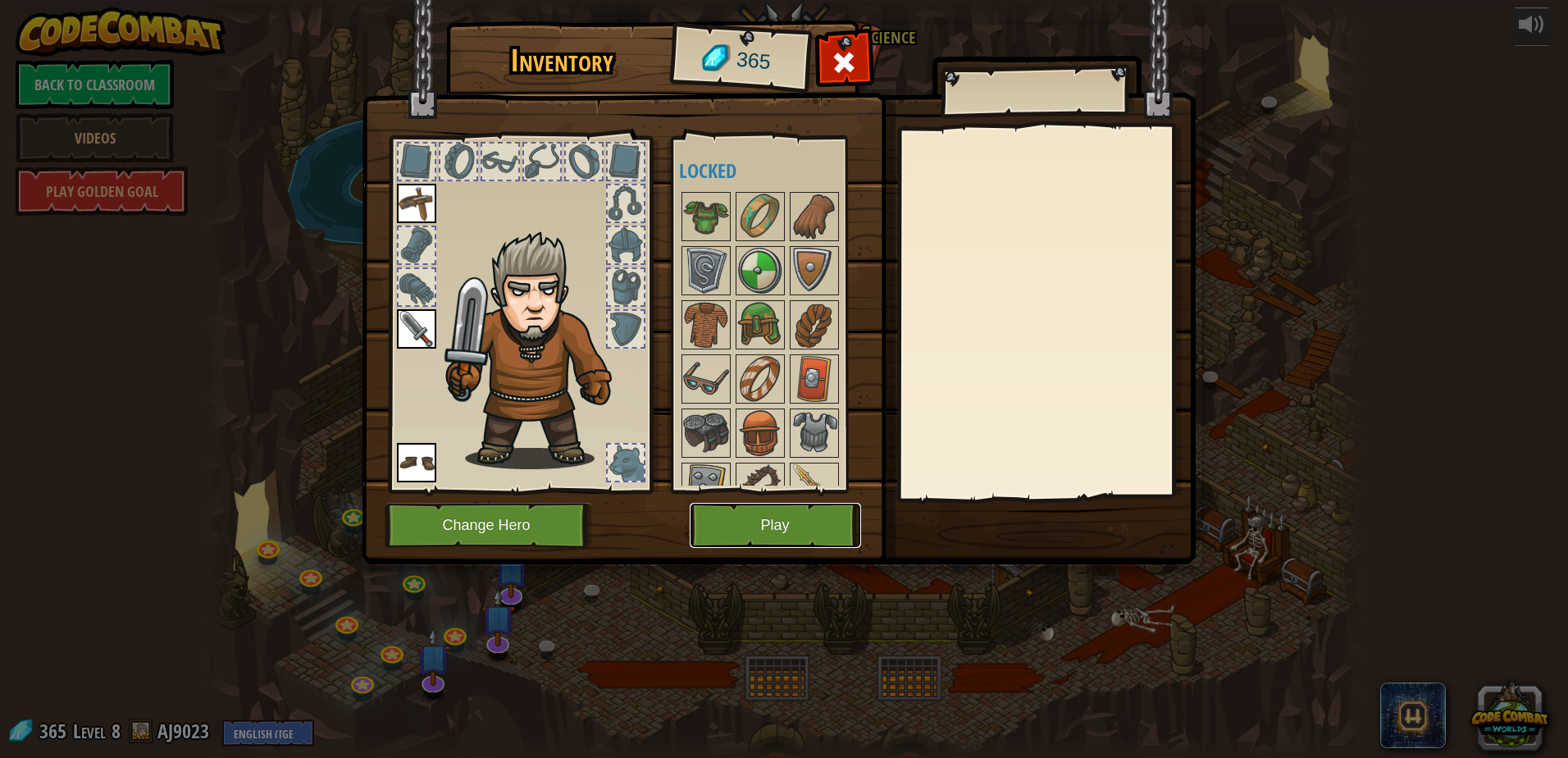
click at [748, 536] on button "Play" at bounding box center [775, 525] width 171 height 45
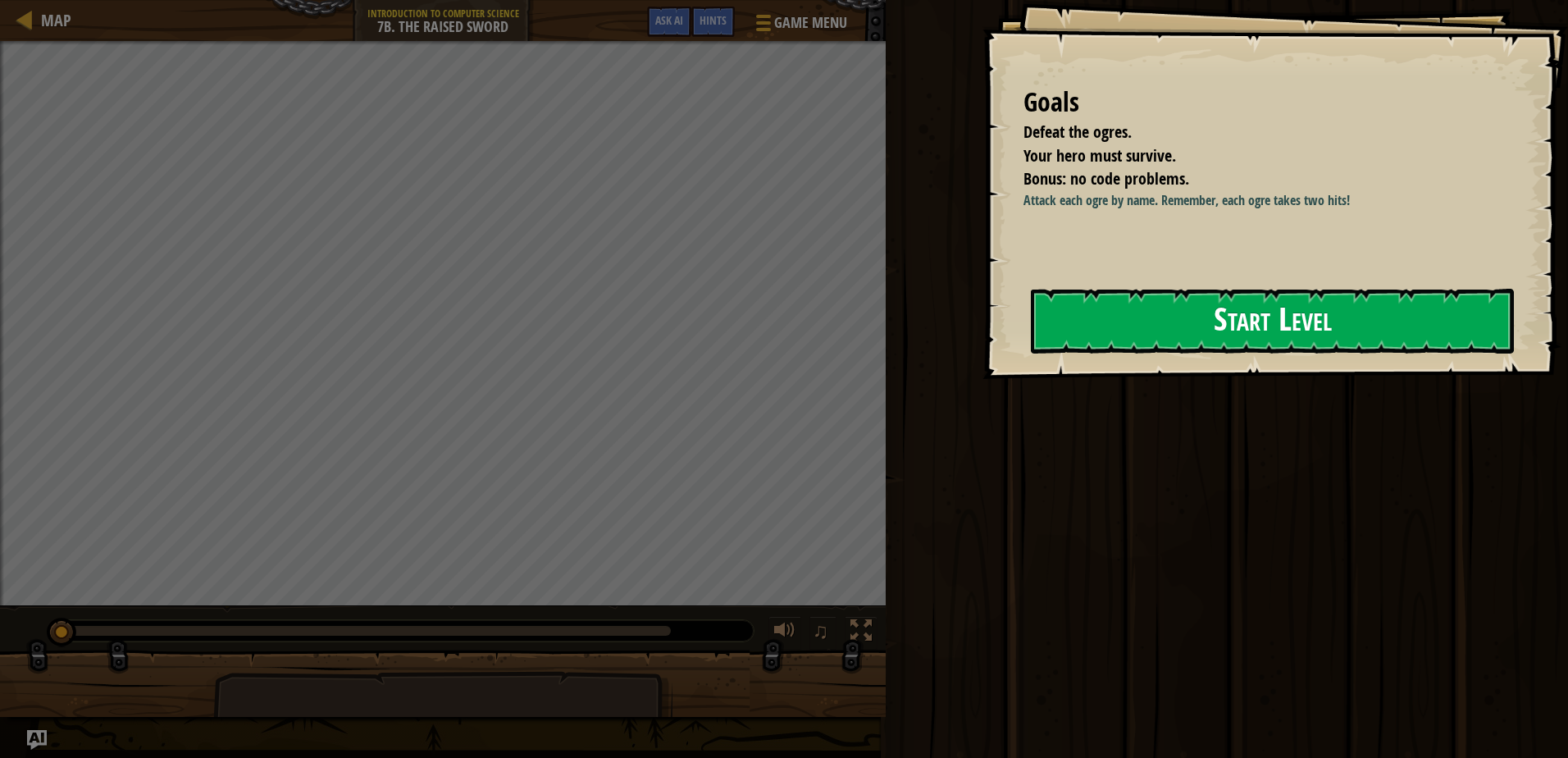
click at [1205, 338] on button "Start Level" at bounding box center [1272, 320] width 483 height 64
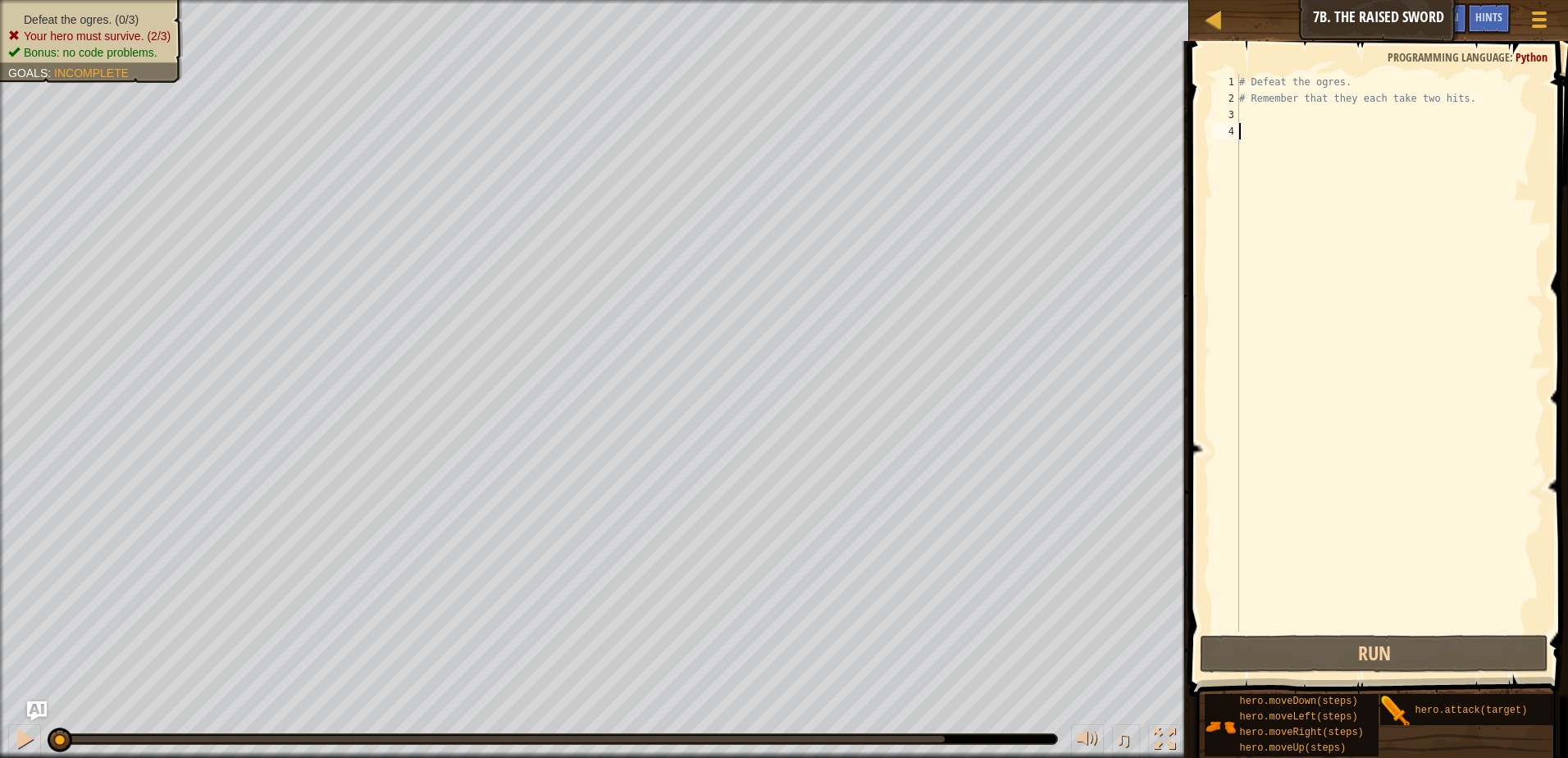
click at [1267, 112] on div "# Defeat the ogres. # Remember that they each take two hits." at bounding box center [1389, 368] width 307 height 590
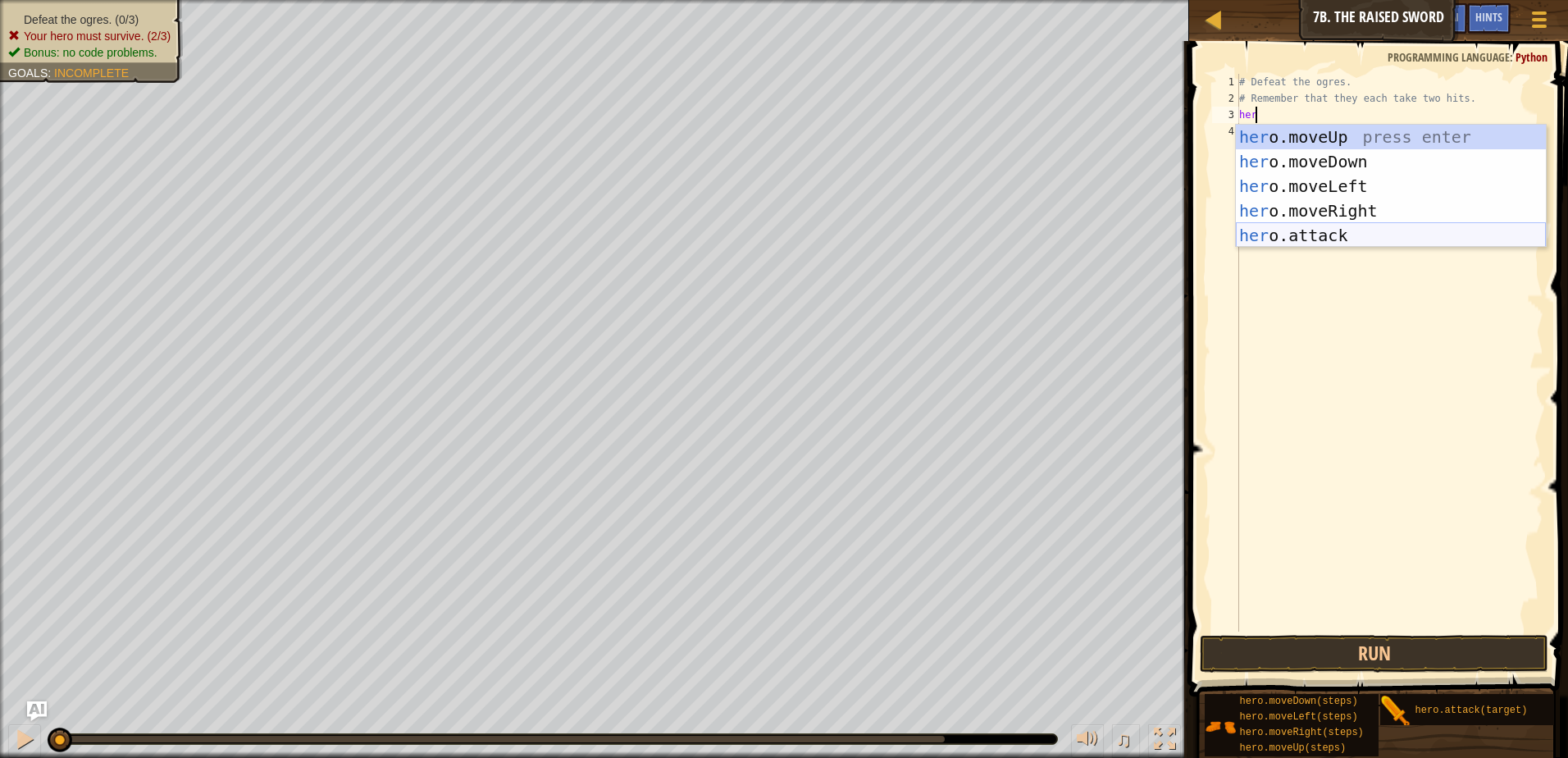
click at [1311, 238] on div "her o.moveUp press enter her o.moveDown press enter her o.moveLeft press enter …" at bounding box center [1391, 210] width 310 height 172
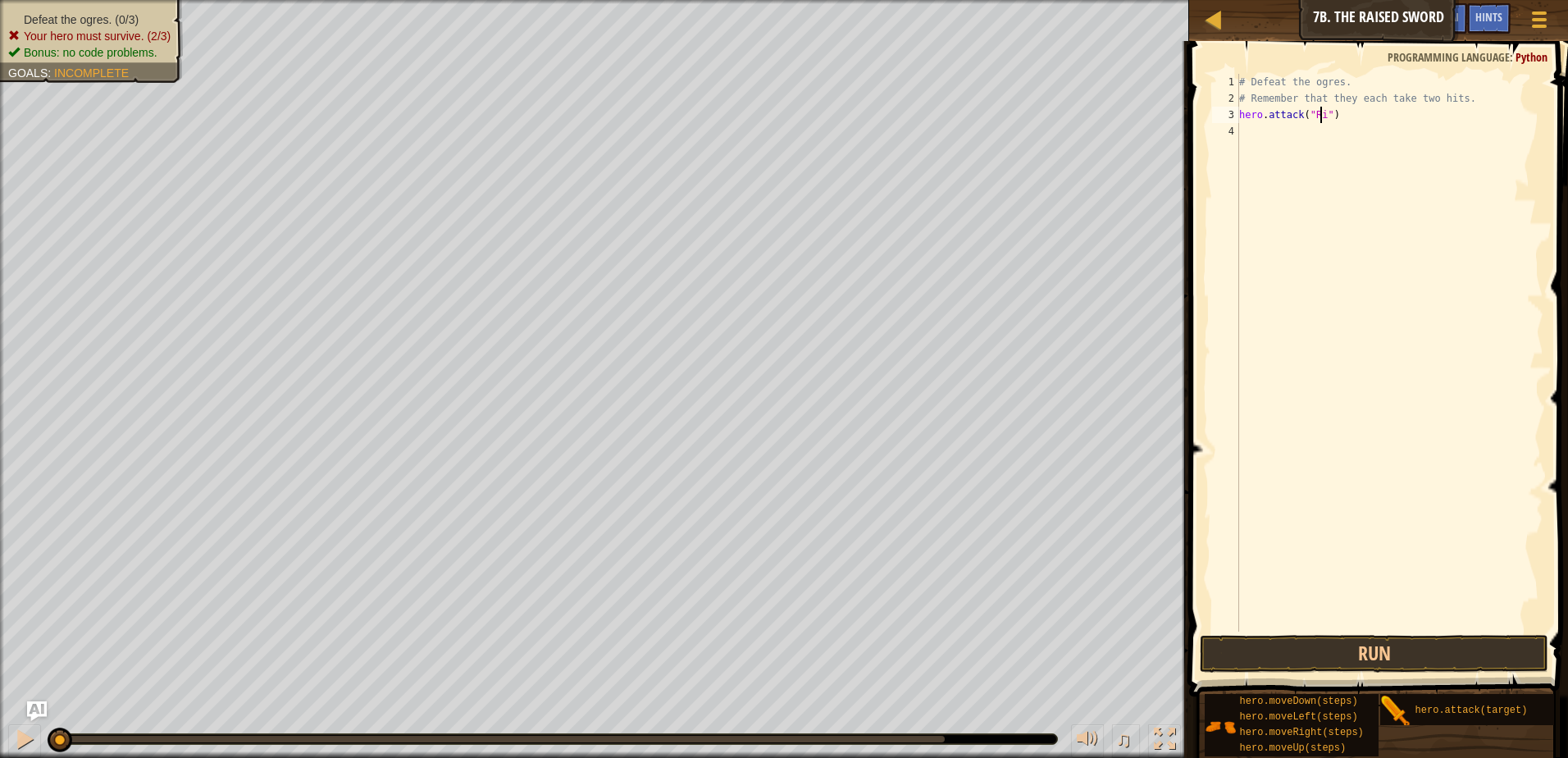
scroll to position [7, 6]
type textarea "hero.attack("Rig")"
click at [1435, 646] on button "Run" at bounding box center [1374, 654] width 348 height 38
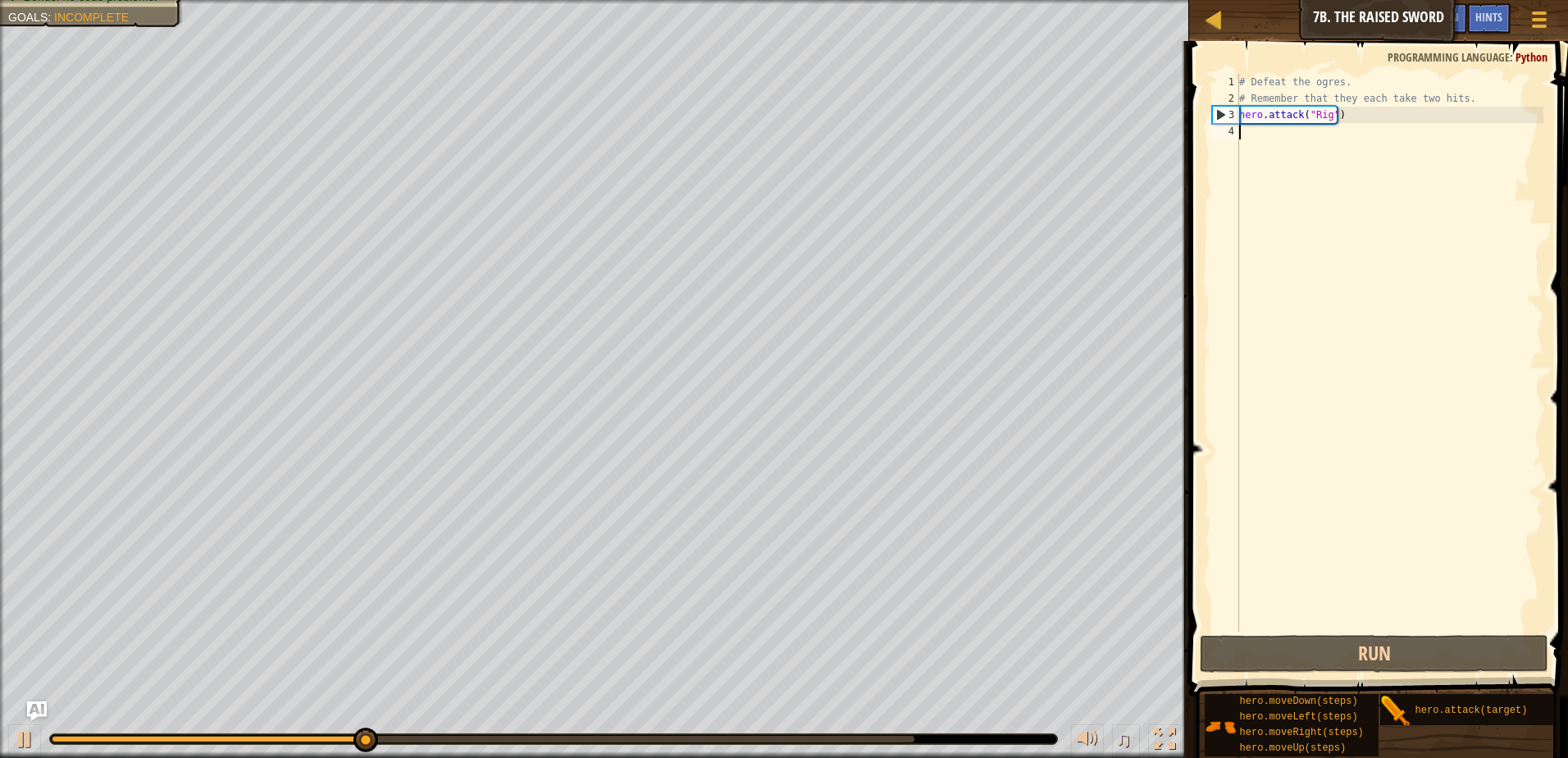
click at [1263, 139] on div "# Defeat the ogres. # Remember that they each take two hits. hero . attack ( "R…" at bounding box center [1389, 368] width 307 height 590
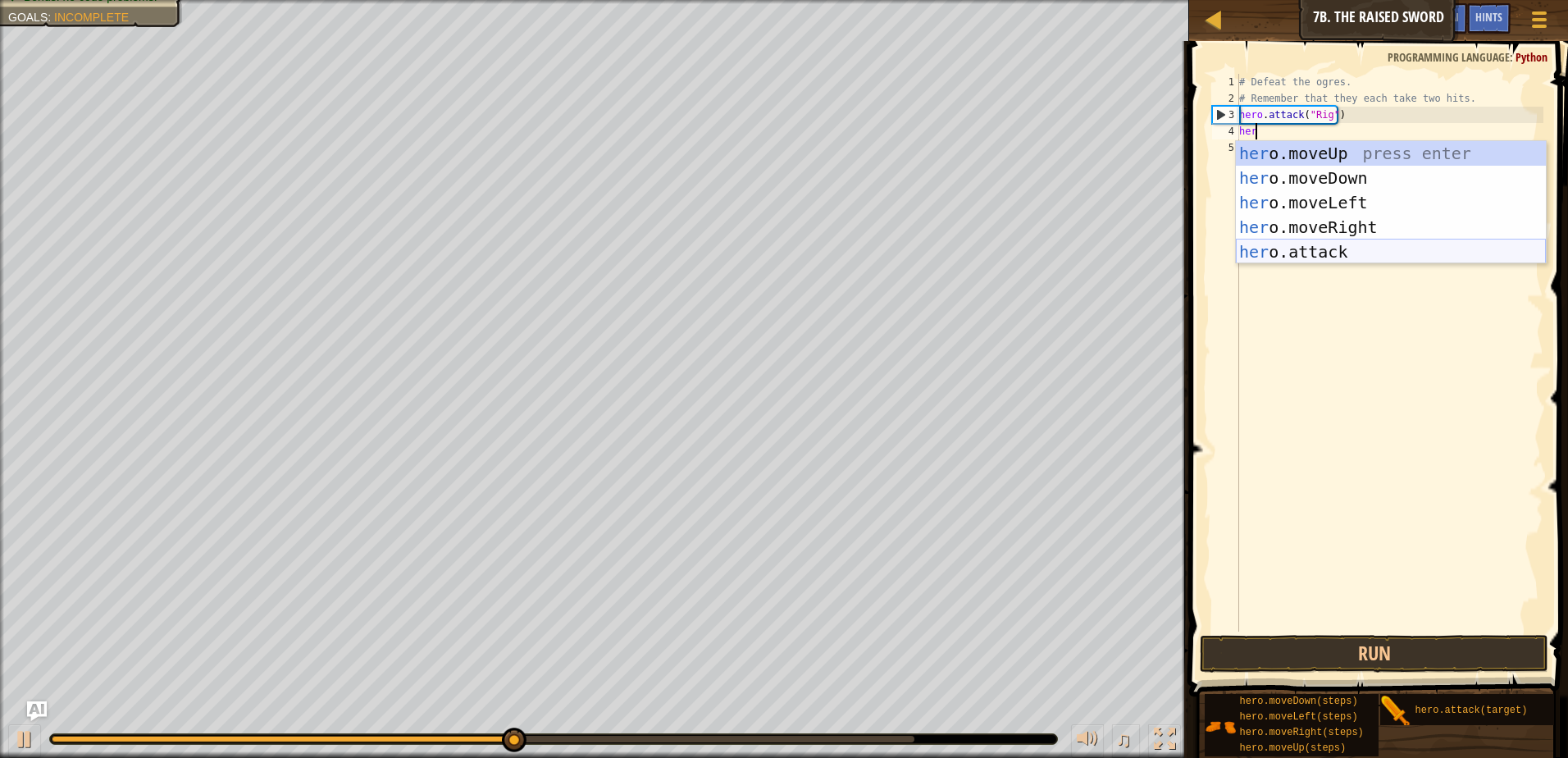
click at [1332, 248] on div "her o.moveUp press enter her o.moveDown press enter her o.moveLeft press enter …" at bounding box center [1391, 228] width 310 height 172
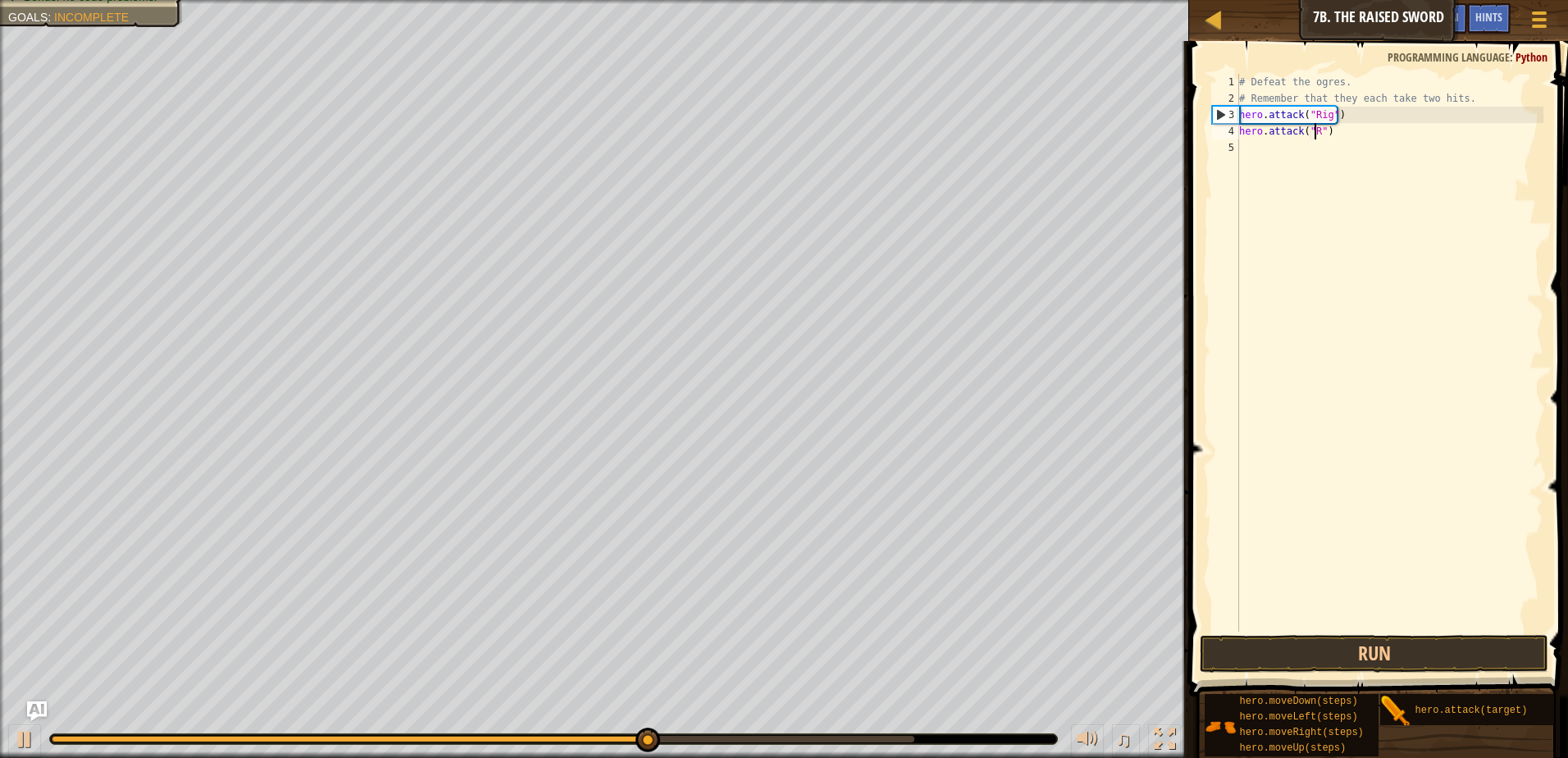
scroll to position [7, 6]
type textarea "hero.attack("Rig")"
click at [1257, 149] on div "# Defeat the ogres. # Remember that they each take two hits. hero . attack ( "R…" at bounding box center [1389, 368] width 307 height 590
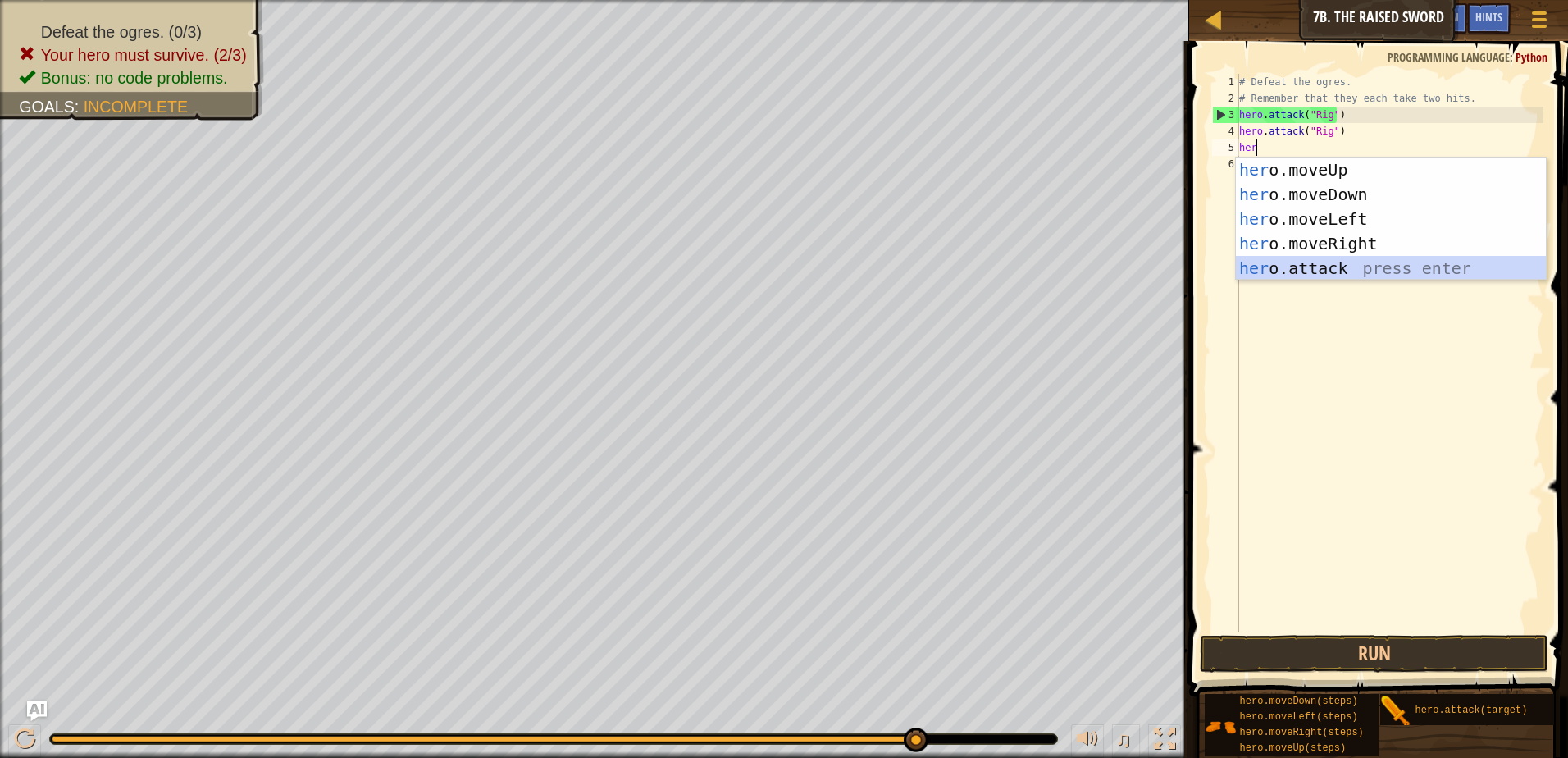
click at [1319, 261] on div "her o.moveUp press enter her o.moveDown press enter her o.moveLeft press enter …" at bounding box center [1391, 244] width 310 height 172
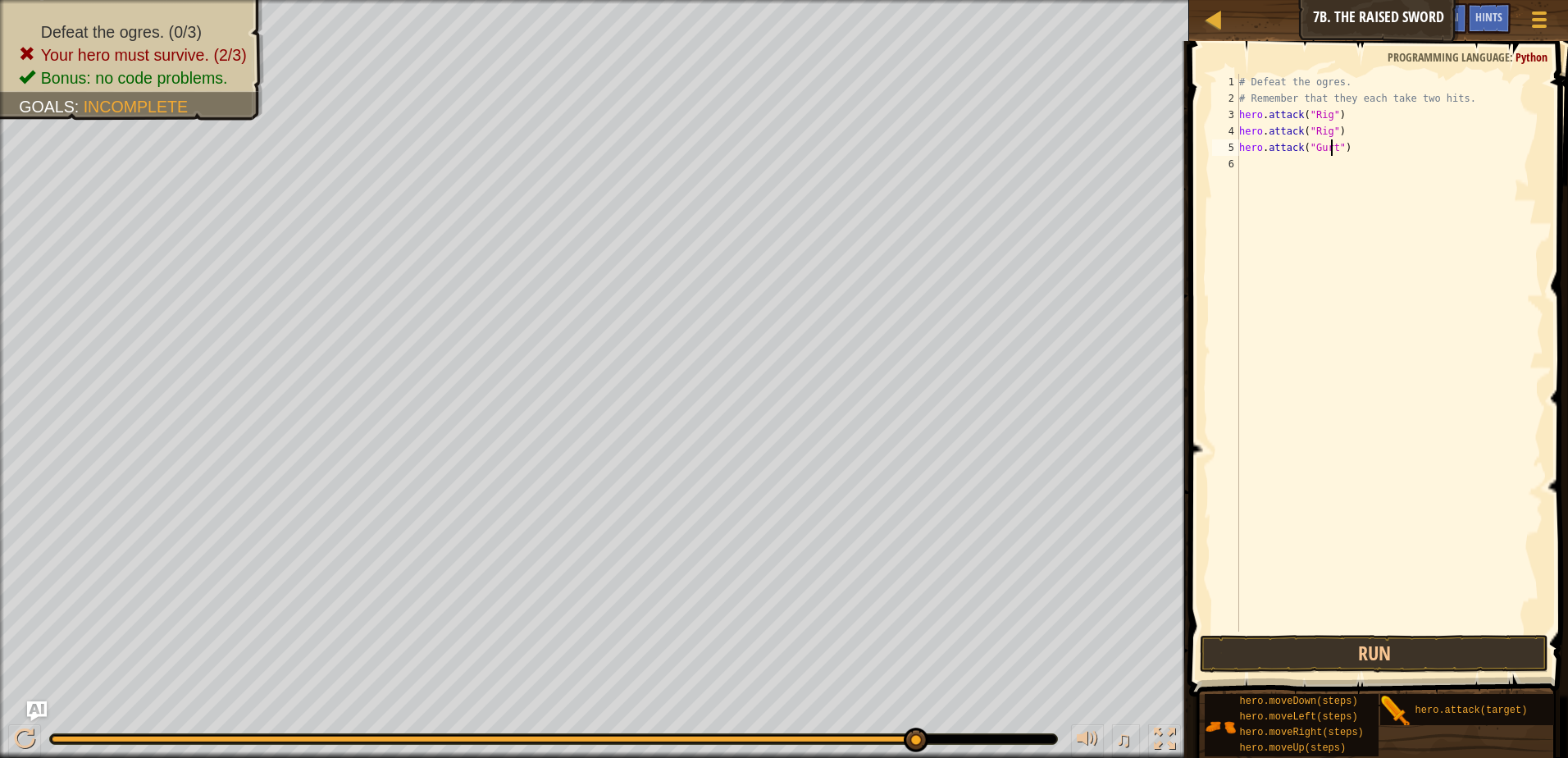
scroll to position [7, 7]
type textarea "hero.attack("Gurt")"
click at [1254, 666] on button "Run" at bounding box center [1374, 654] width 348 height 38
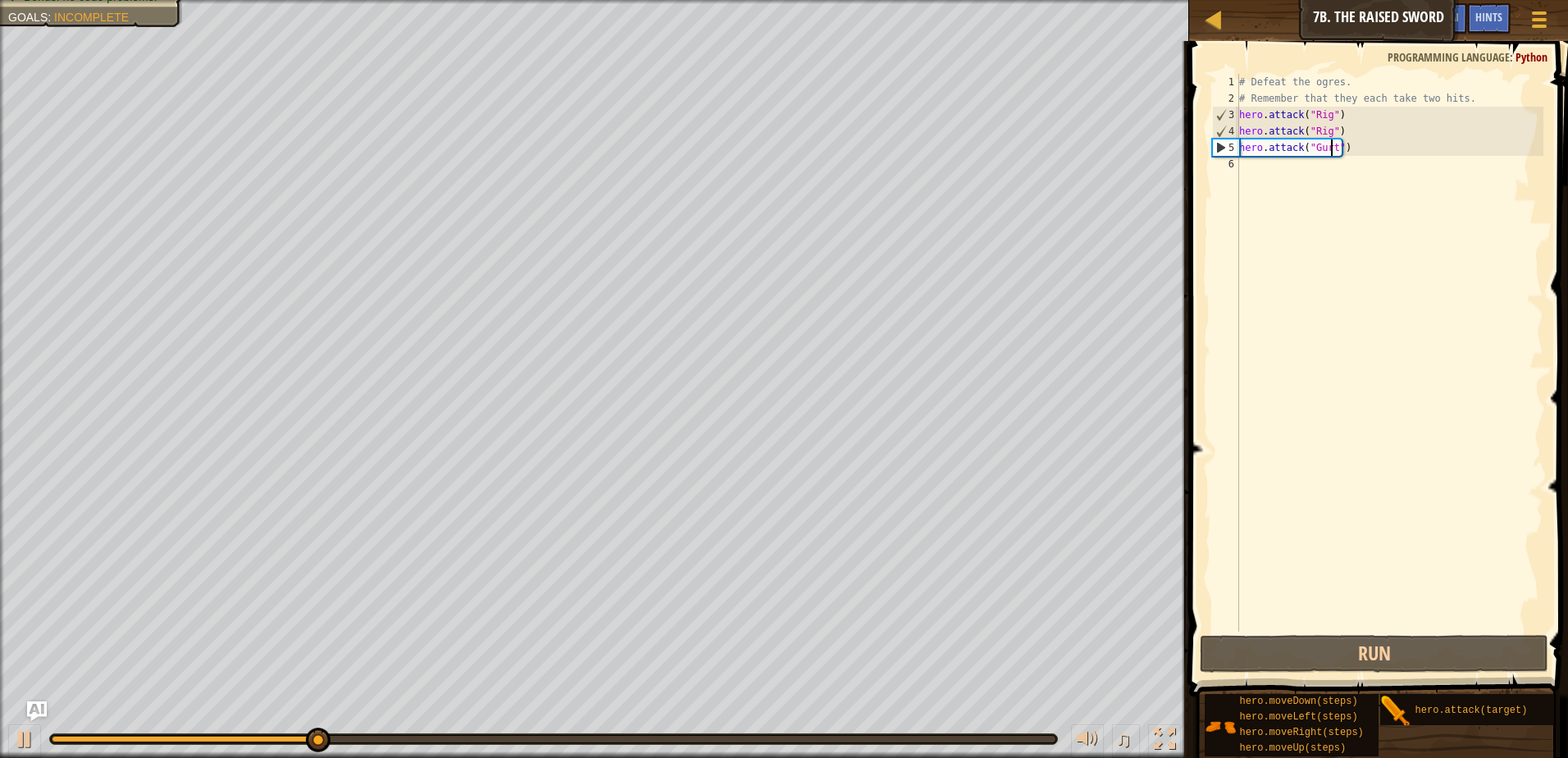
click at [1254, 169] on div "# Defeat the ogres. # Remember that they each take two hits. hero . attack ( "R…" at bounding box center [1389, 368] width 307 height 590
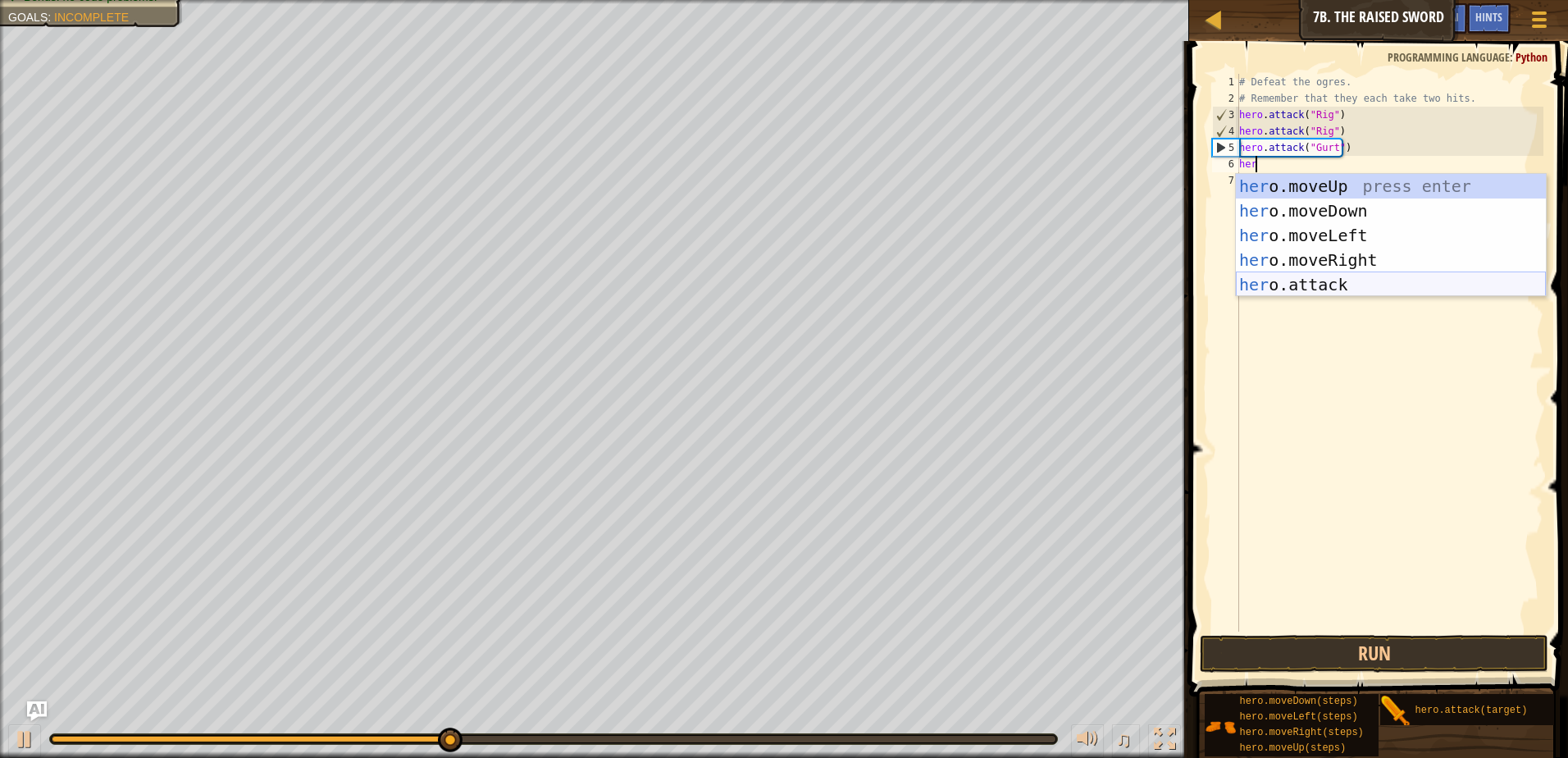
click at [1296, 278] on div "her o.moveUp press enter her o.moveDown press enter her o.moveLeft press enter …" at bounding box center [1391, 260] width 310 height 172
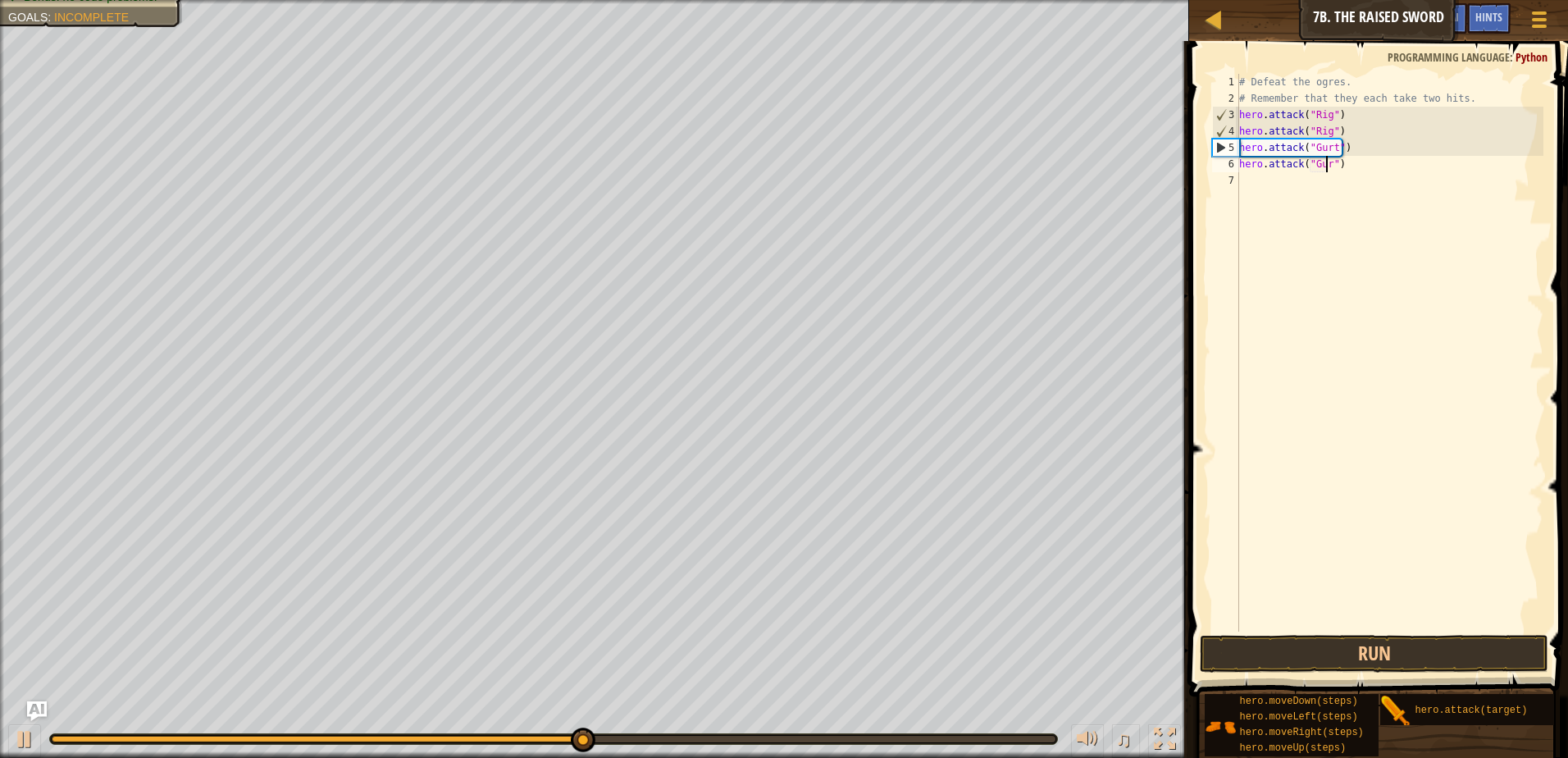
type textarea "hero.attack("Gurt")"
click at [1263, 180] on div "# Defeat the ogres. # Remember that they each take two hits. hero . attack ( "R…" at bounding box center [1389, 368] width 307 height 590
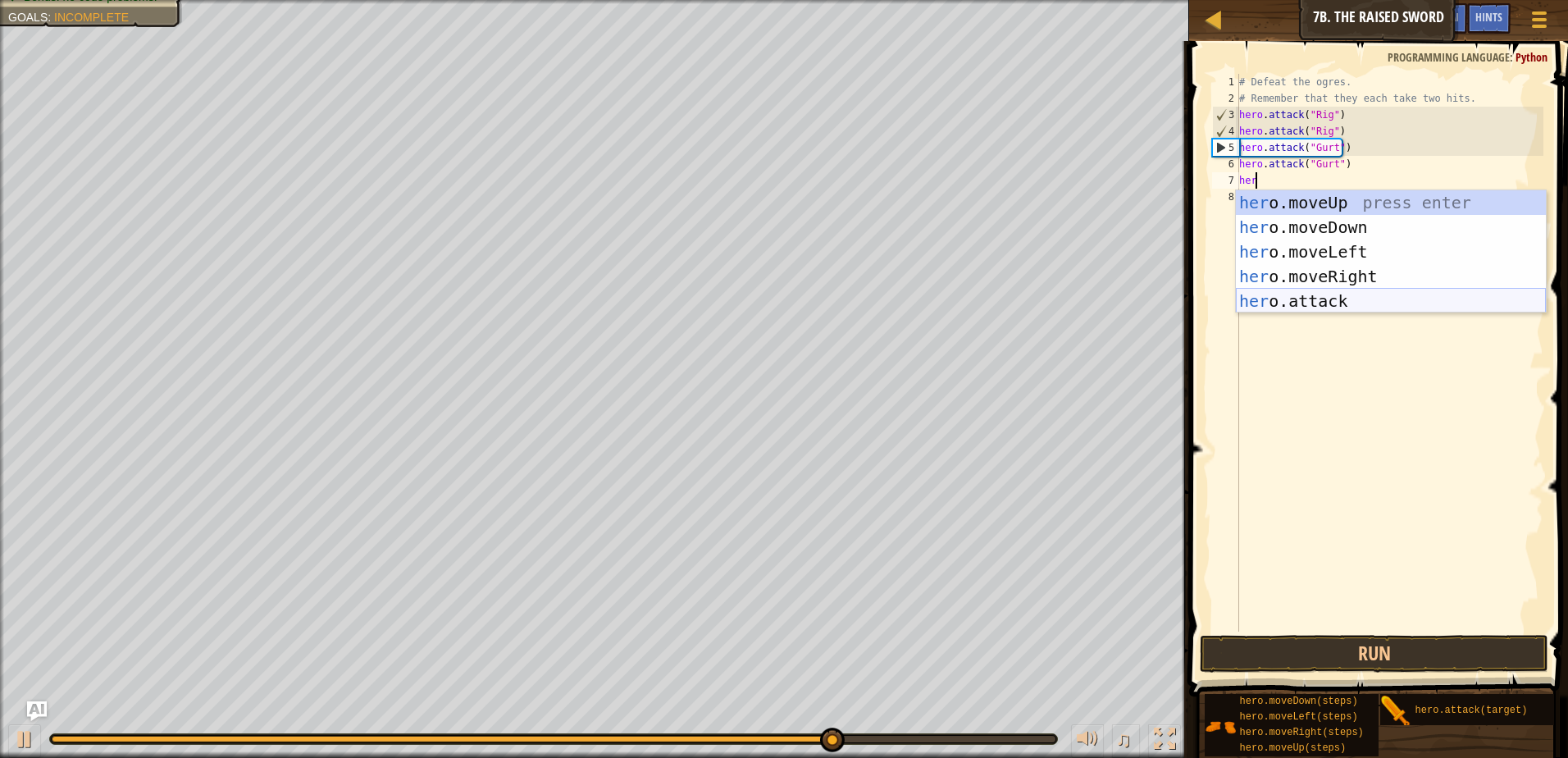
click at [1368, 304] on div "her o.moveUp press enter her o.moveDown press enter her o.moveLeft press enter …" at bounding box center [1391, 277] width 310 height 172
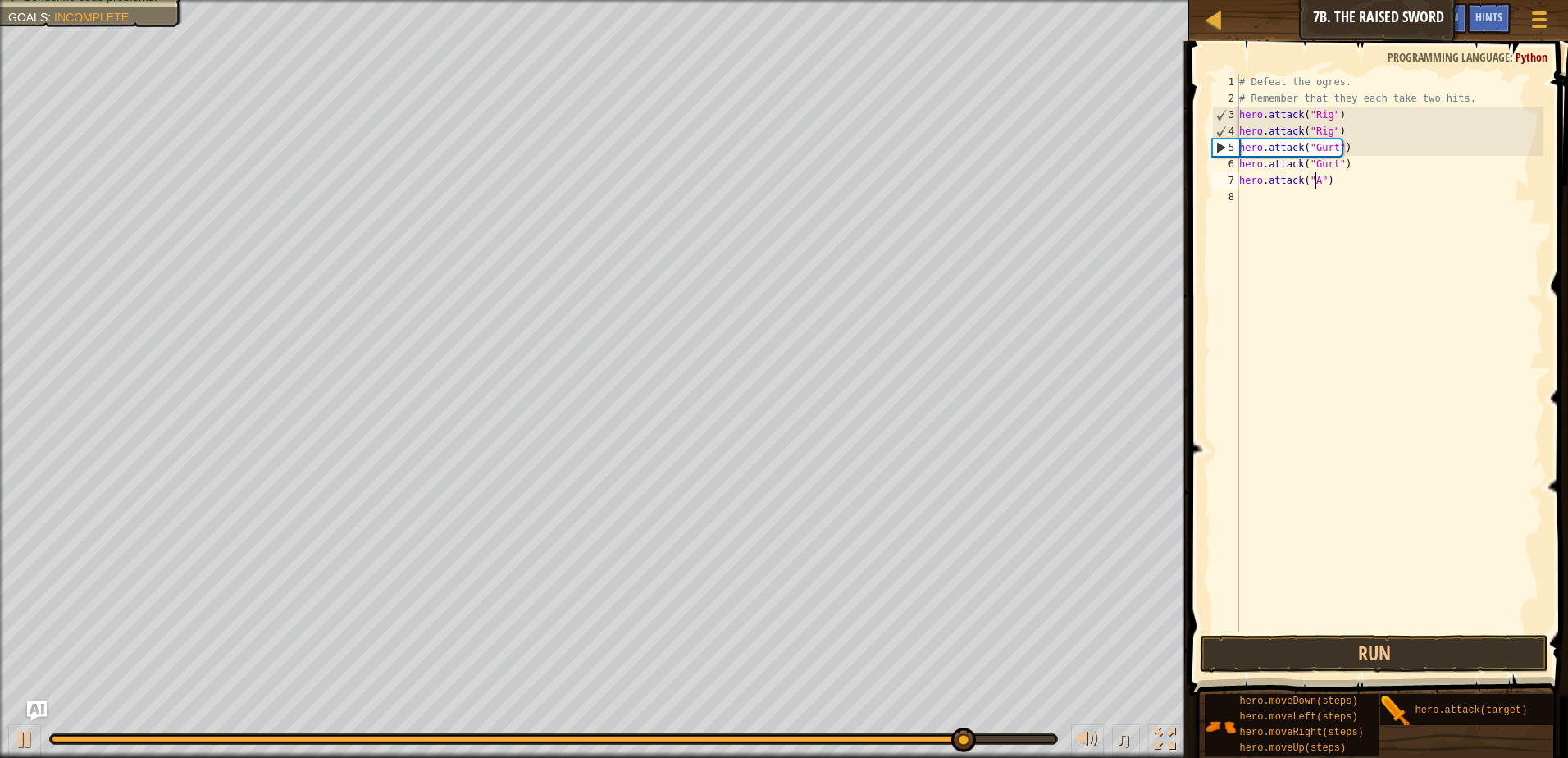
type textarea "hero.attack("Ack")"
click at [1324, 201] on div "# Defeat the ogres. # Remember that they each take two hits. hero . attack ( "R…" at bounding box center [1389, 368] width 307 height 590
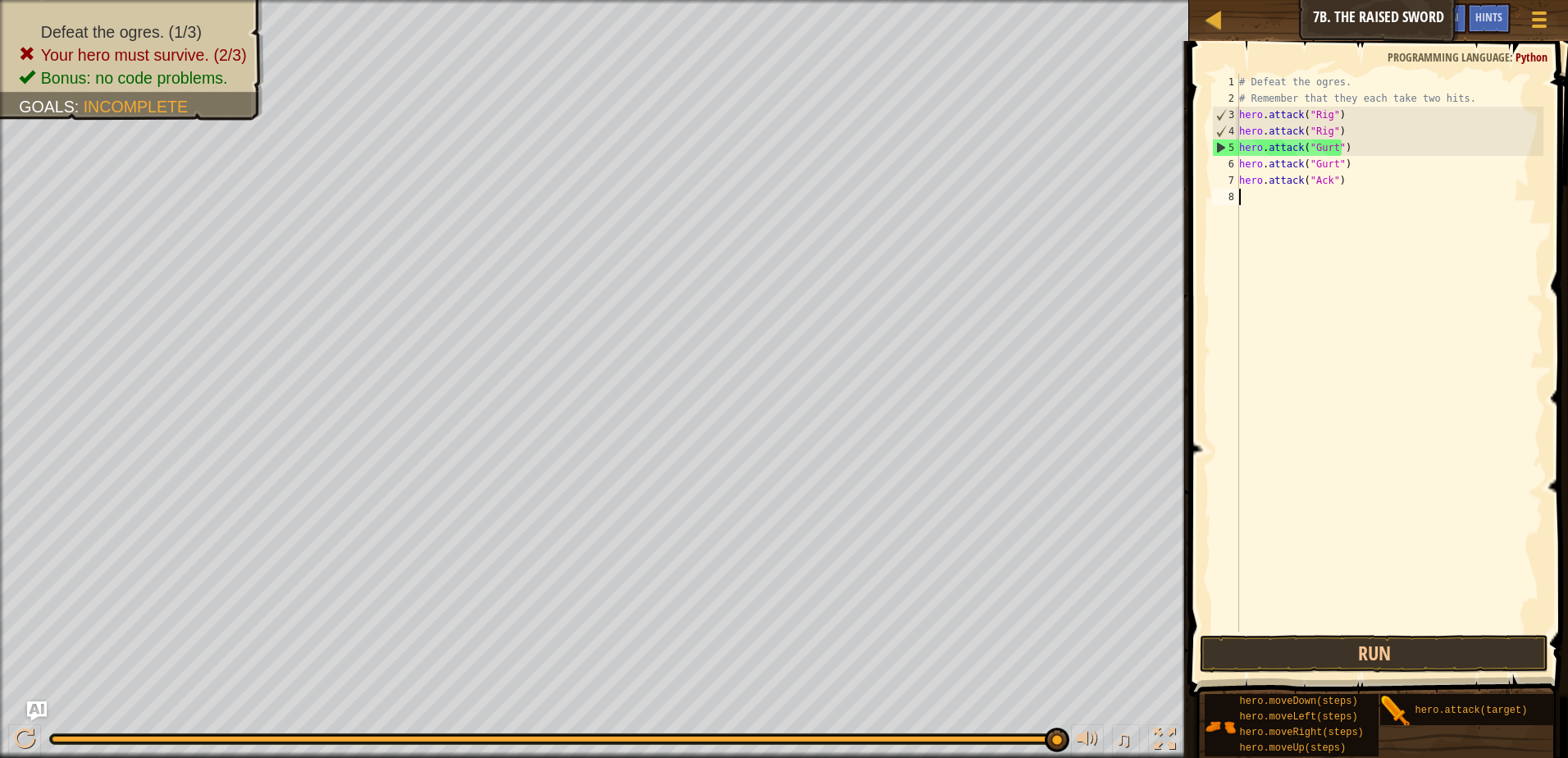
scroll to position [7, 0]
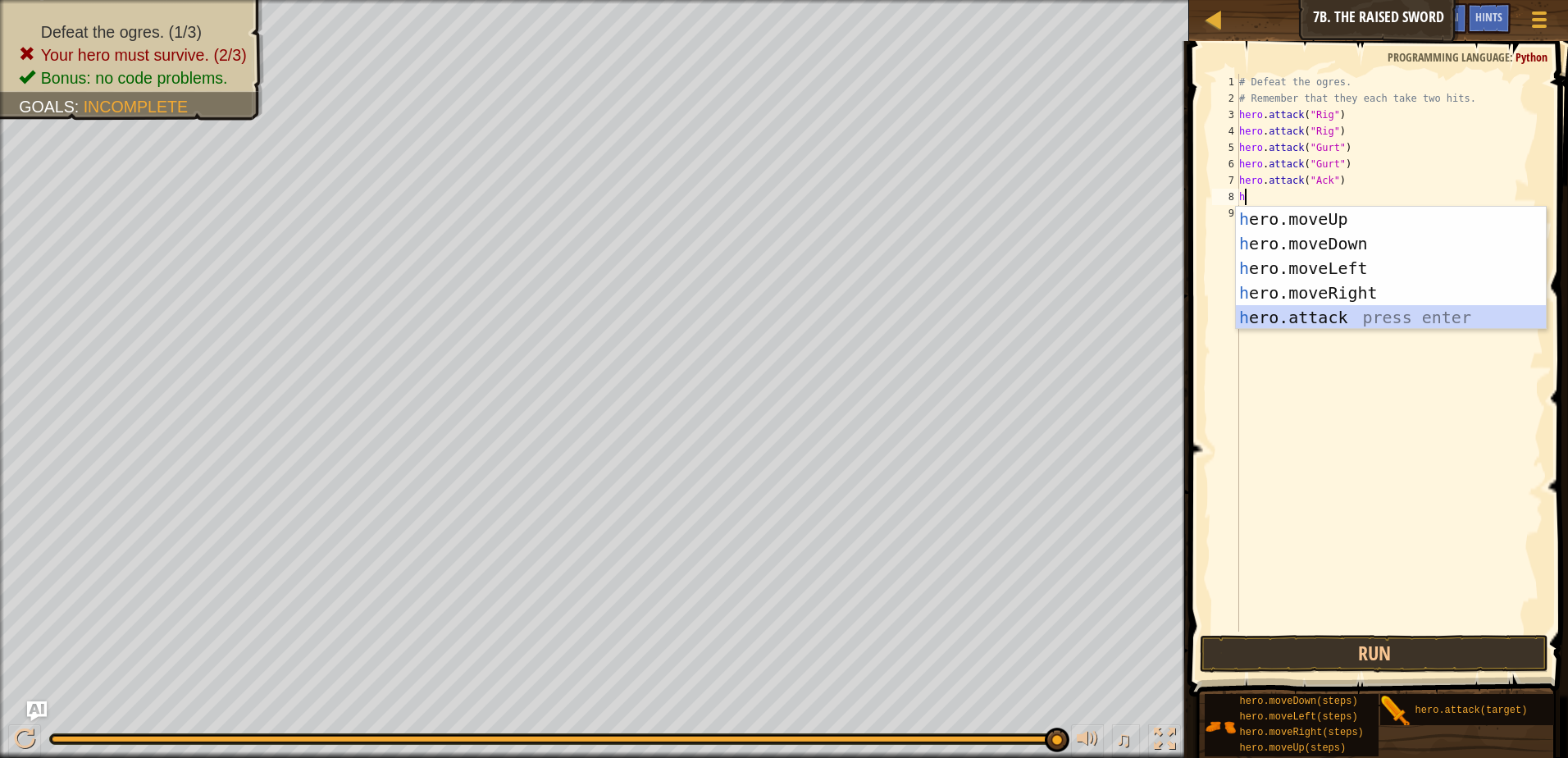
click at [1339, 321] on div "h ero.moveUp press enter h ero.moveDown press enter h ero.moveLeft press enter …" at bounding box center [1391, 293] width 310 height 172
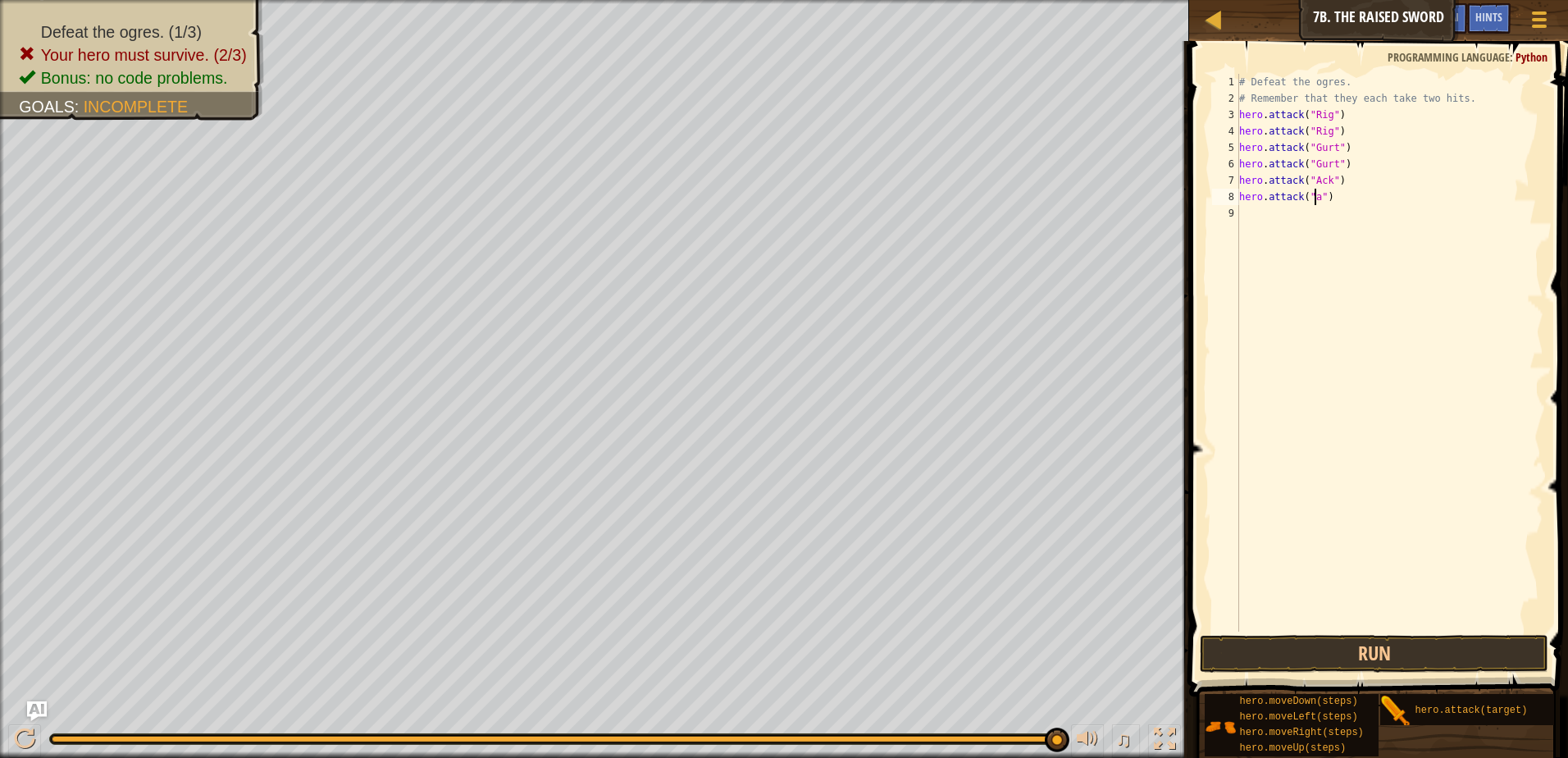
scroll to position [7, 6]
click at [1307, 640] on button "Run" at bounding box center [1374, 654] width 348 height 38
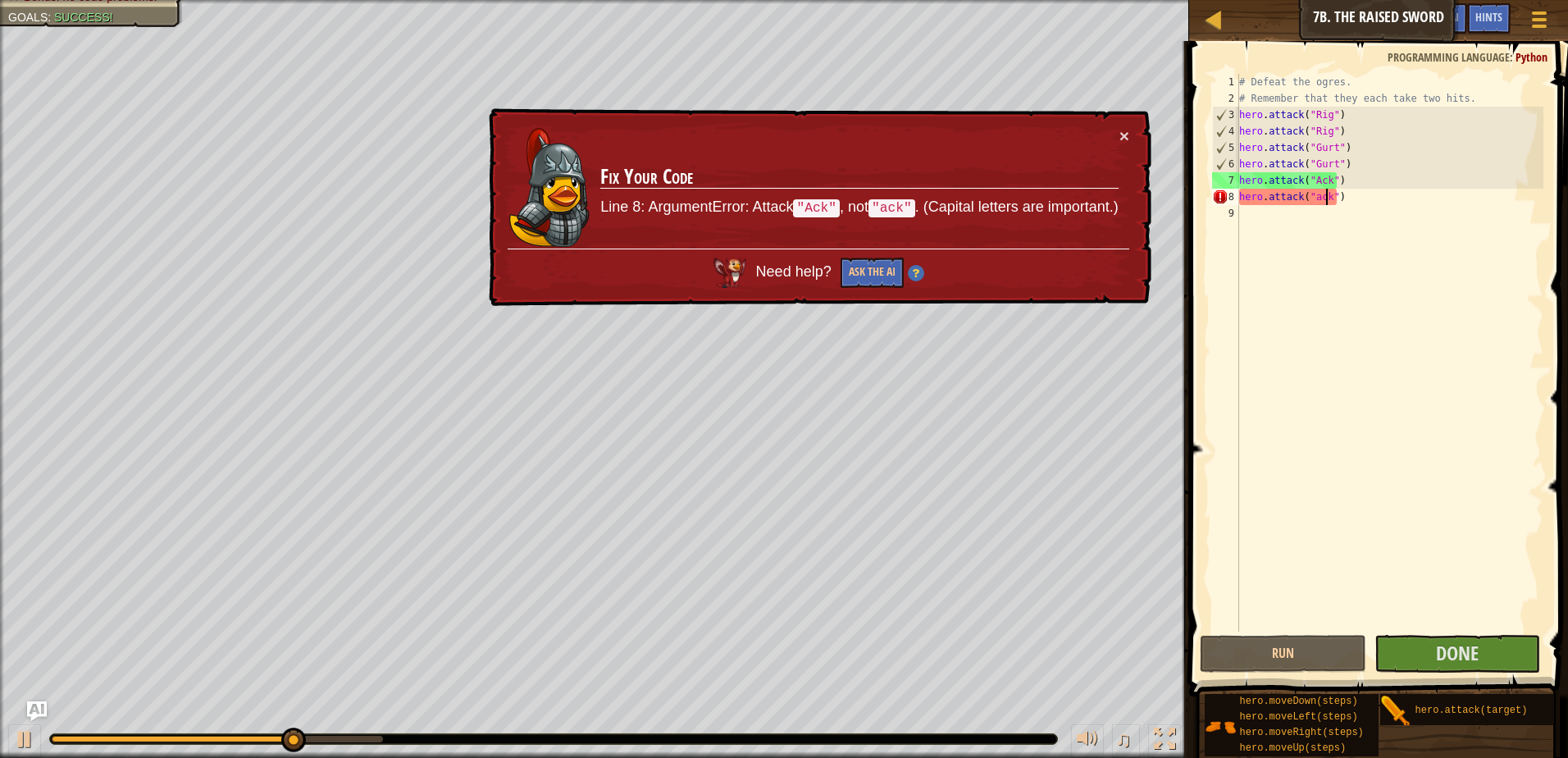
click at [1313, 194] on div "# Defeat the ogres. # Remember that they each take two hits. hero . attack ( "R…" at bounding box center [1389, 368] width 307 height 590
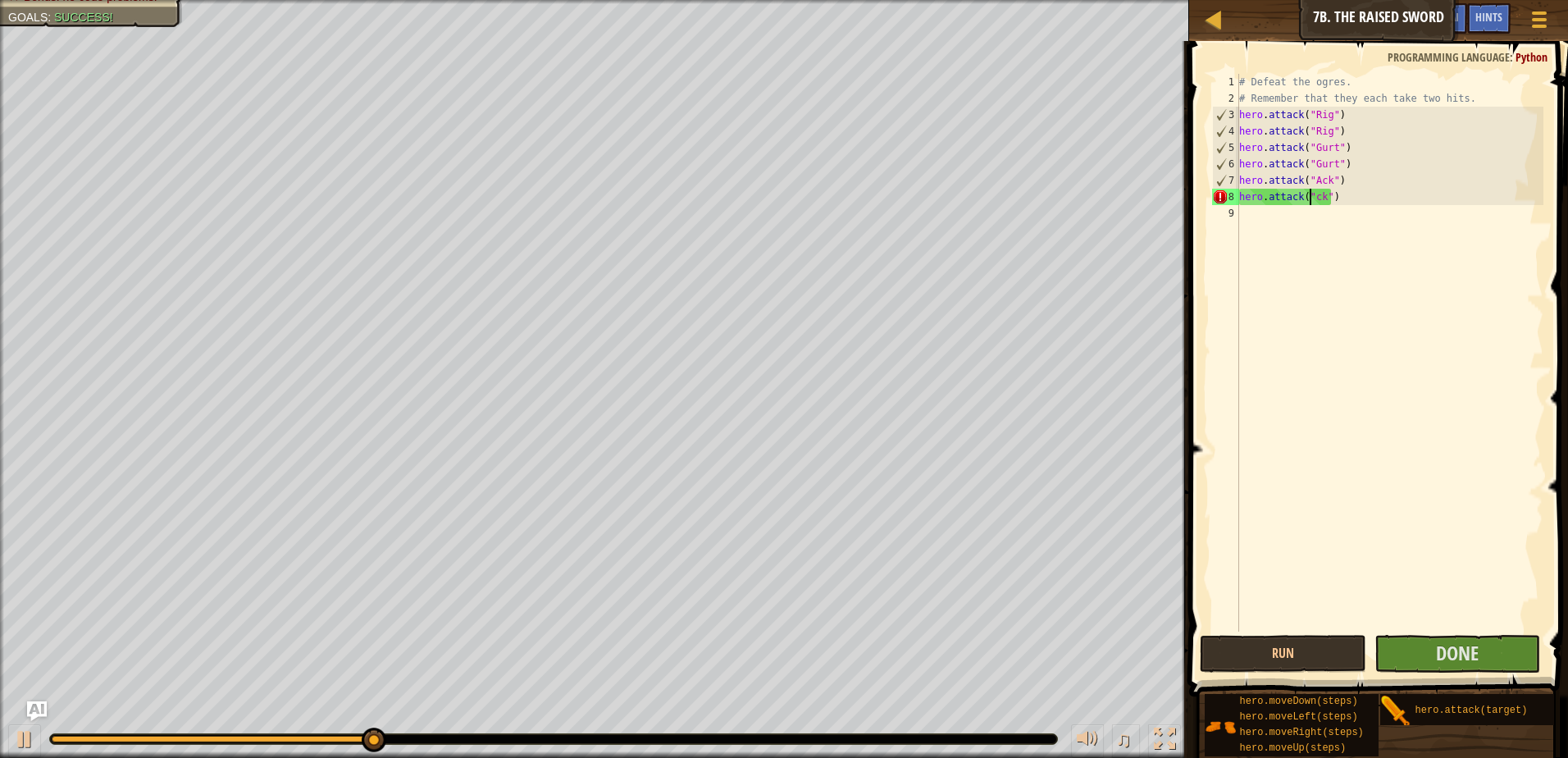
scroll to position [7, 5]
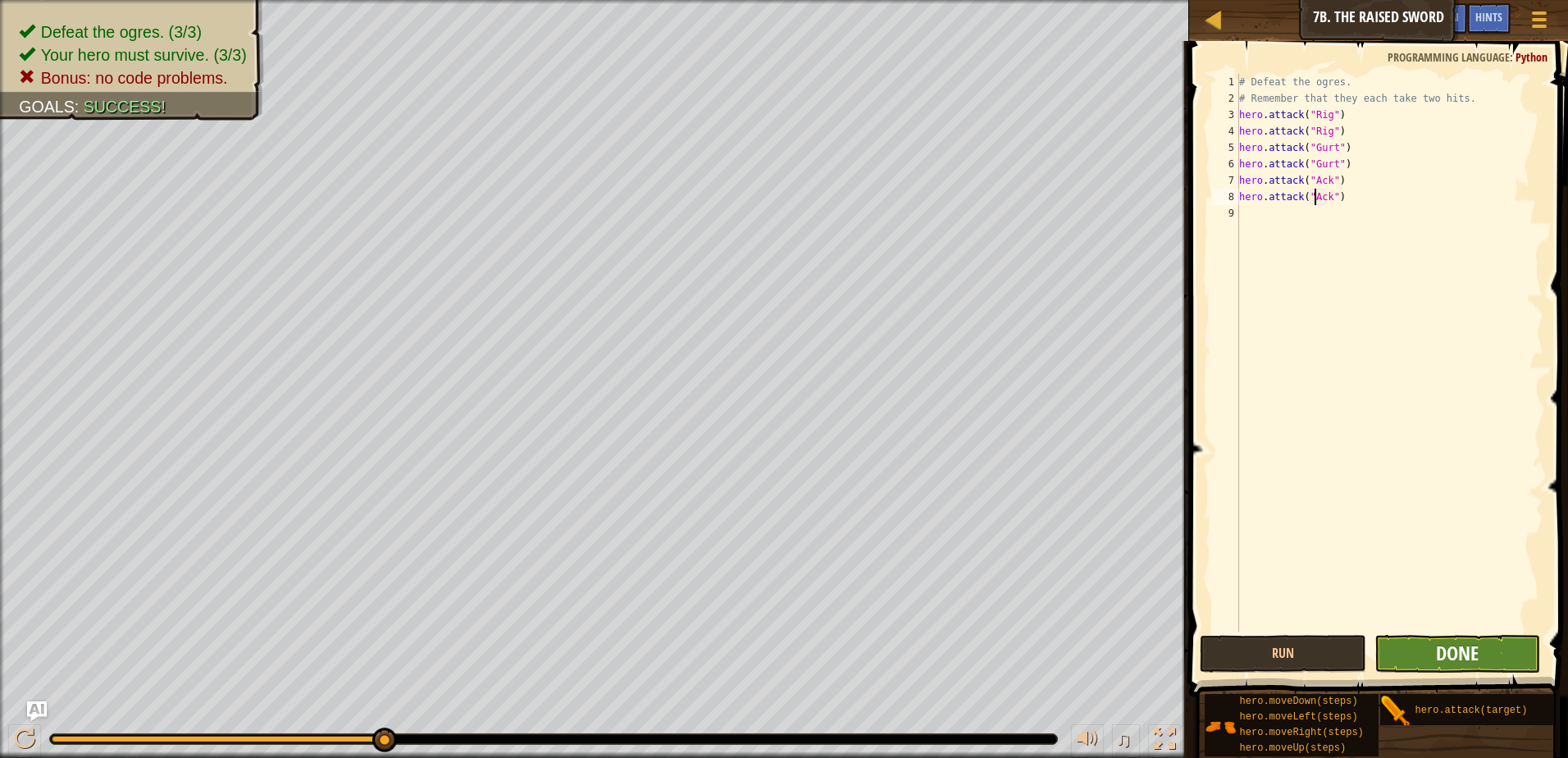
type textarea "hero.attack("Ack")"
click at [1466, 660] on span "Done" at bounding box center [1456, 652] width 43 height 26
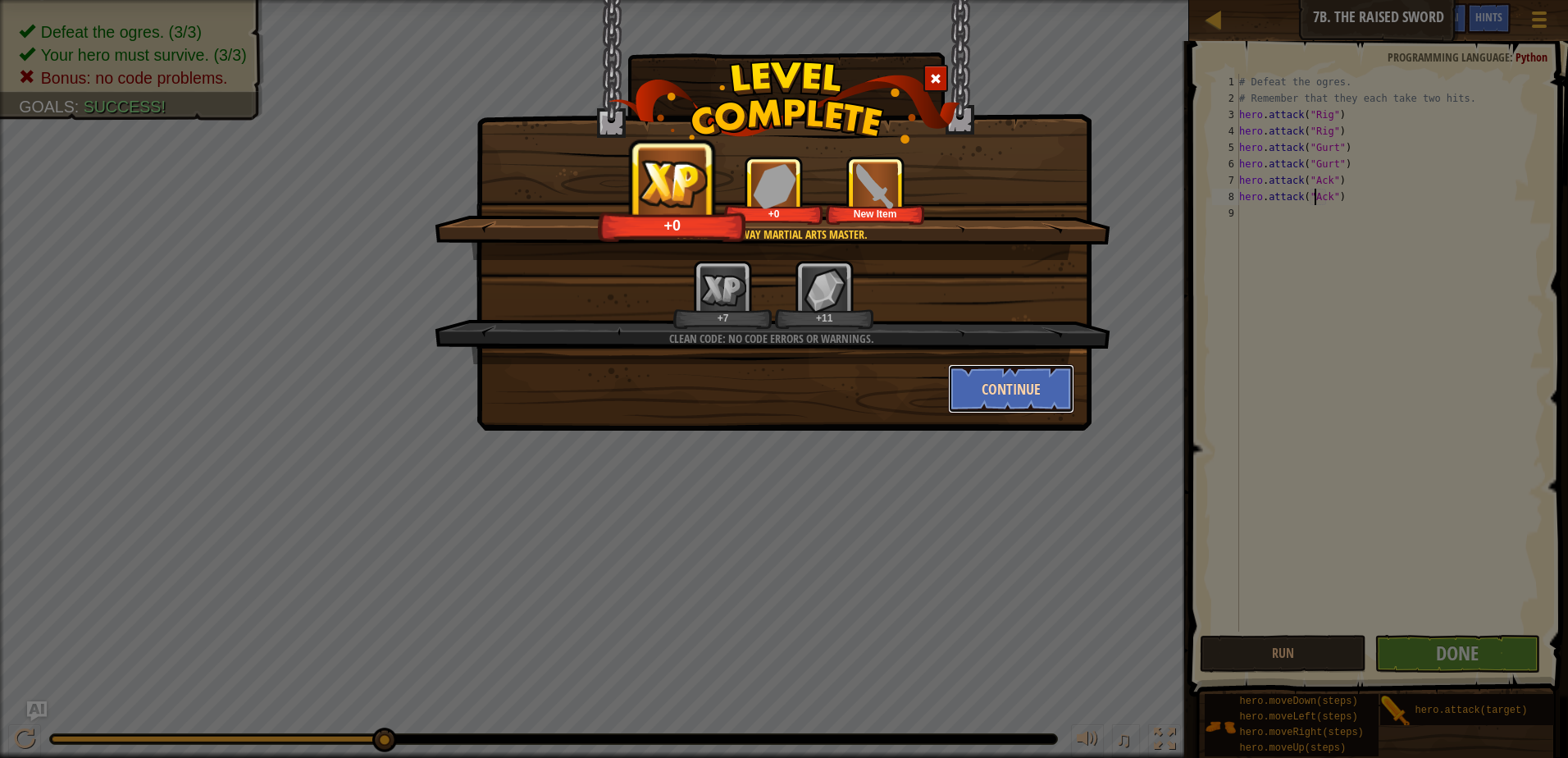
click at [973, 390] on button "Continue" at bounding box center [1011, 389] width 127 height 49
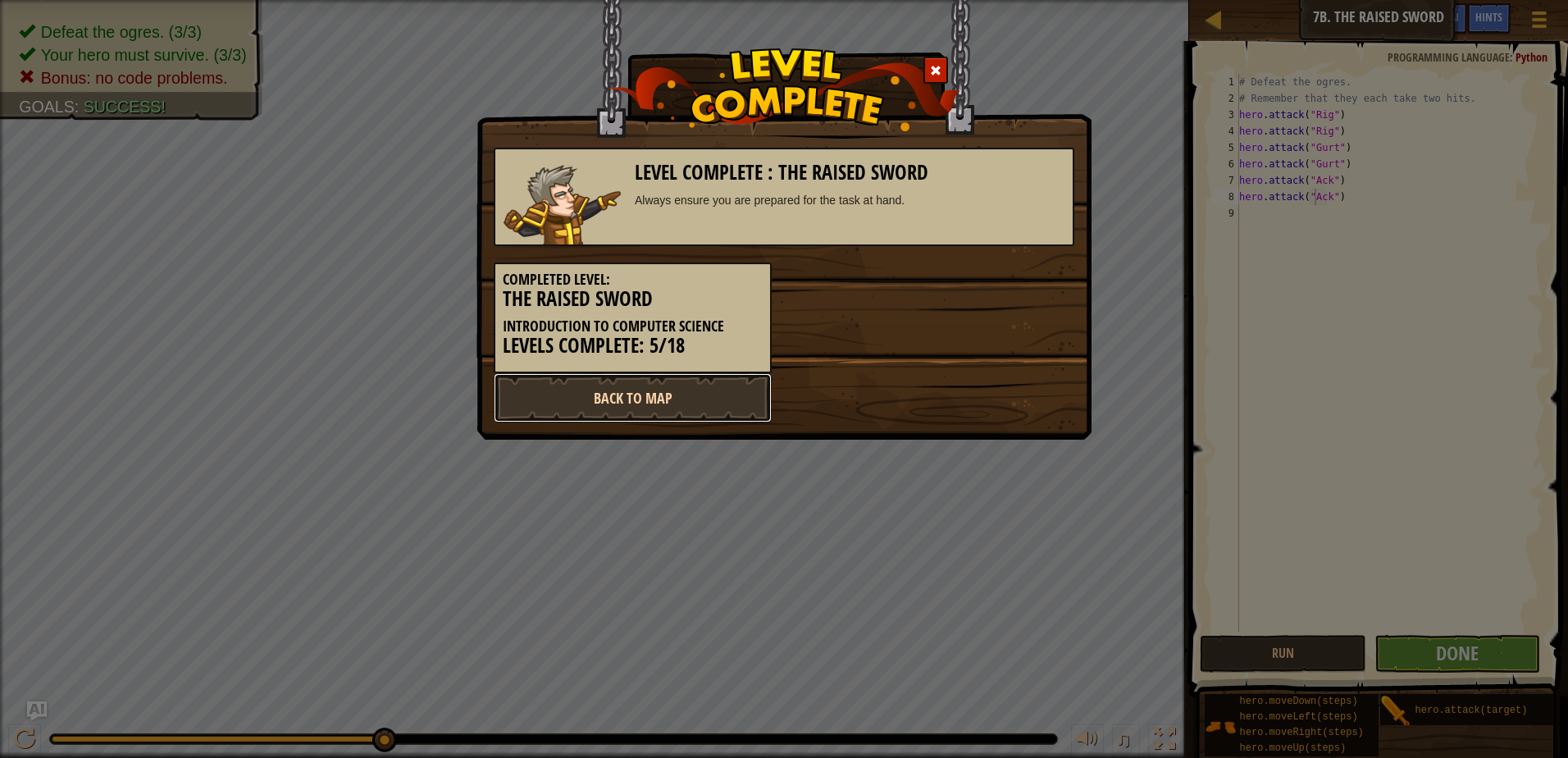
click at [648, 388] on link "Back to Map" at bounding box center [632, 397] width 278 height 49
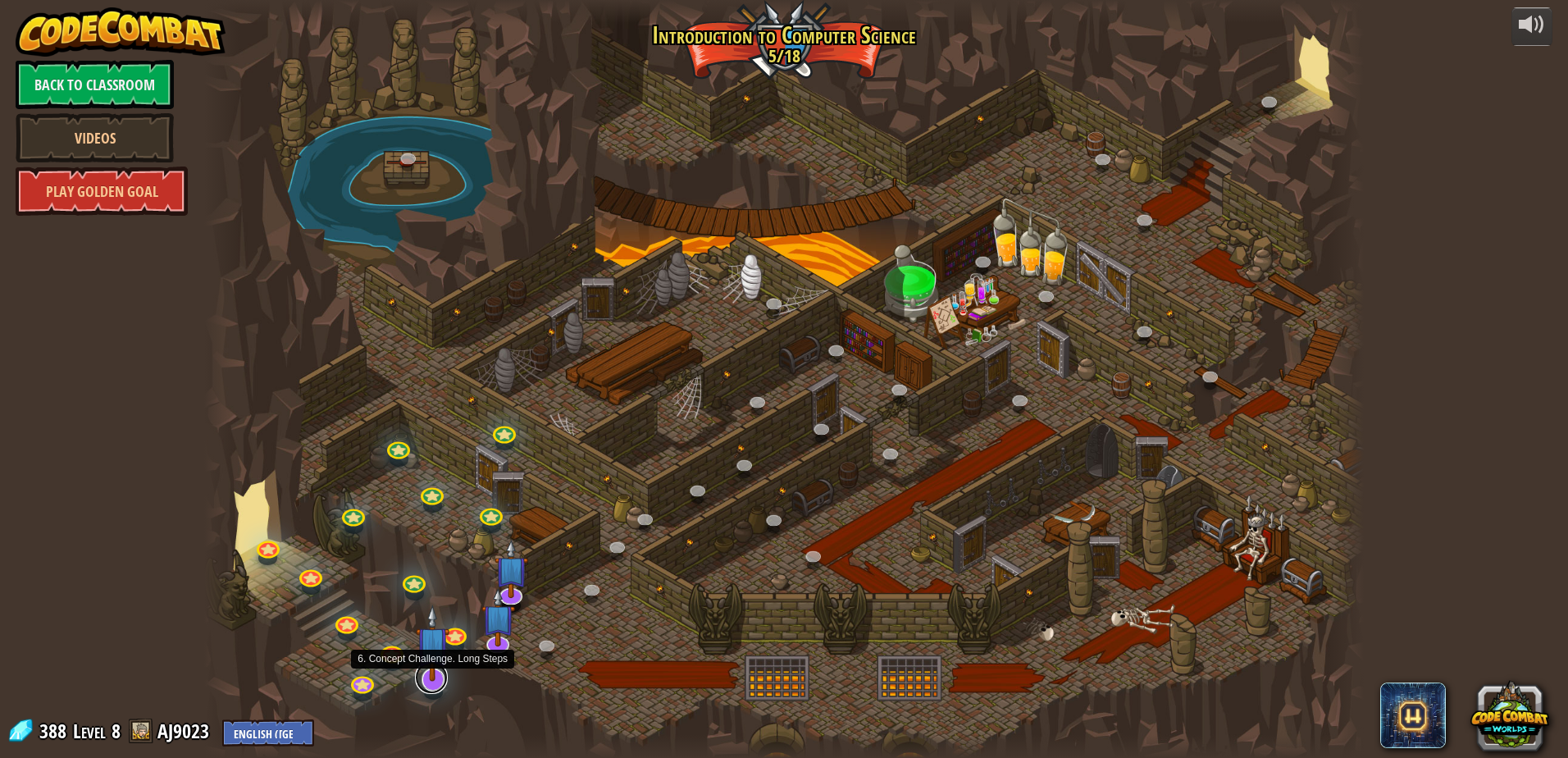
click at [426, 687] on link at bounding box center [432, 677] width 33 height 33
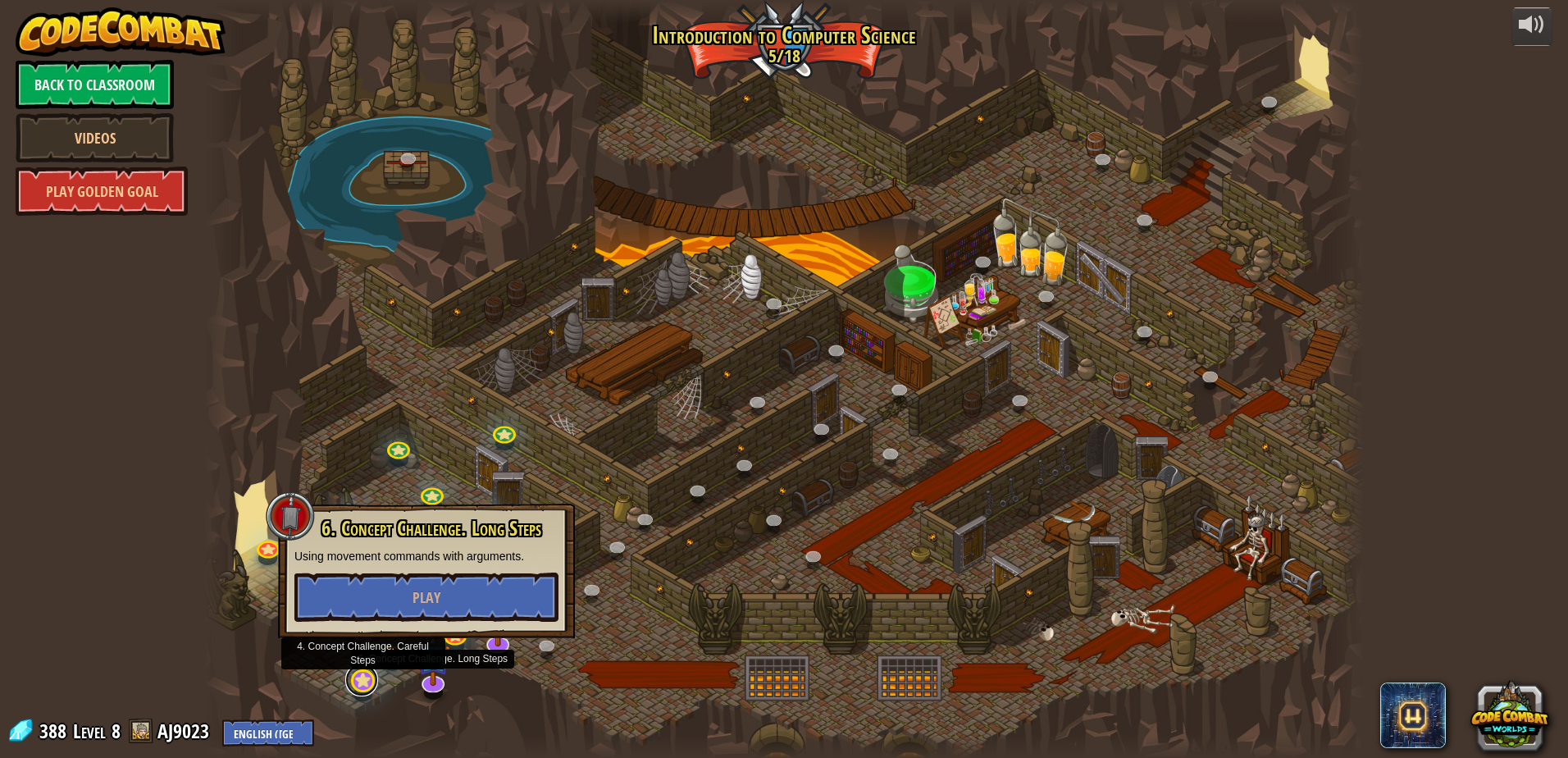
click at [365, 680] on link at bounding box center [362, 680] width 33 height 33
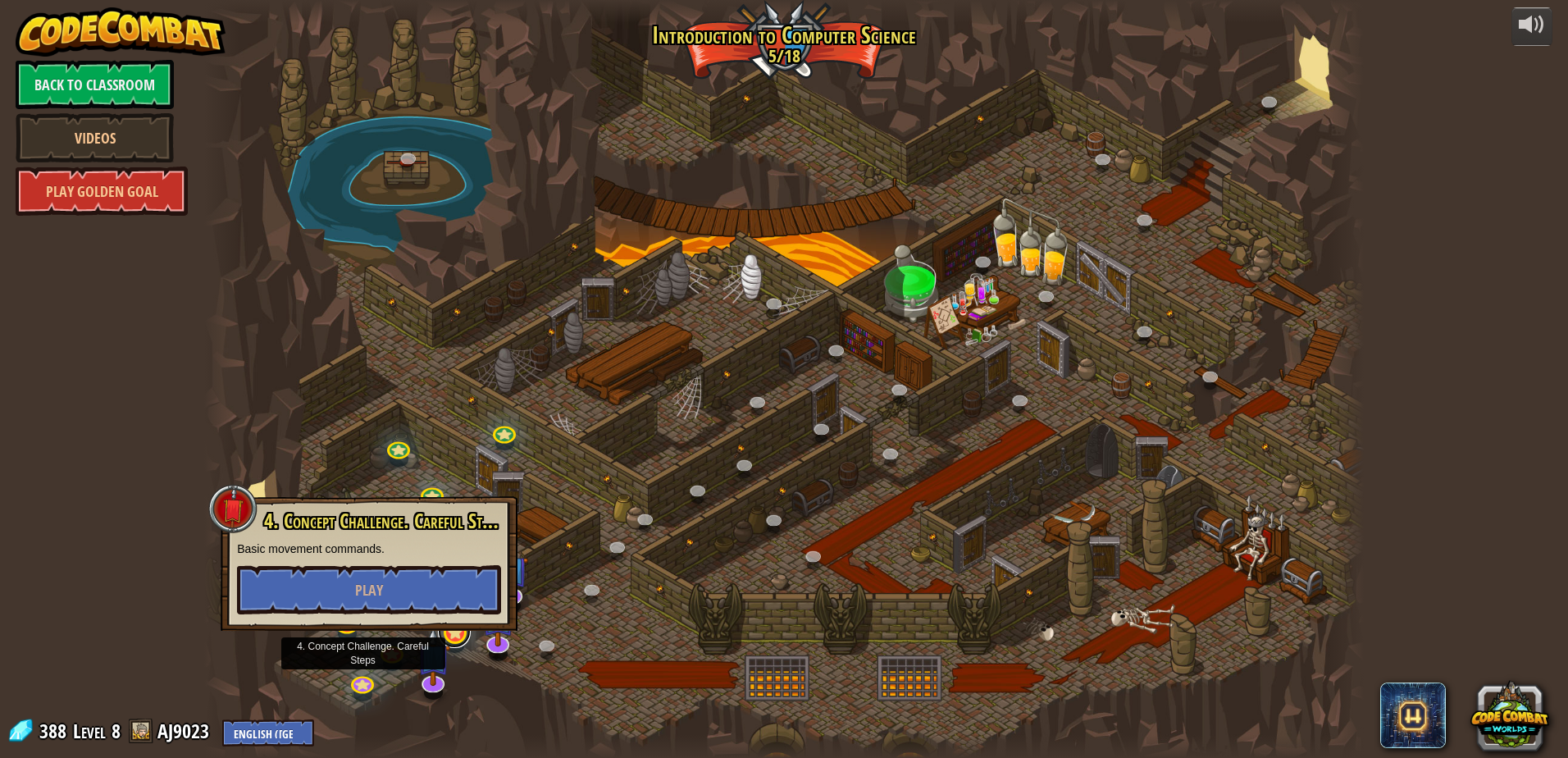
click at [454, 641] on link at bounding box center [454, 631] width 33 height 33
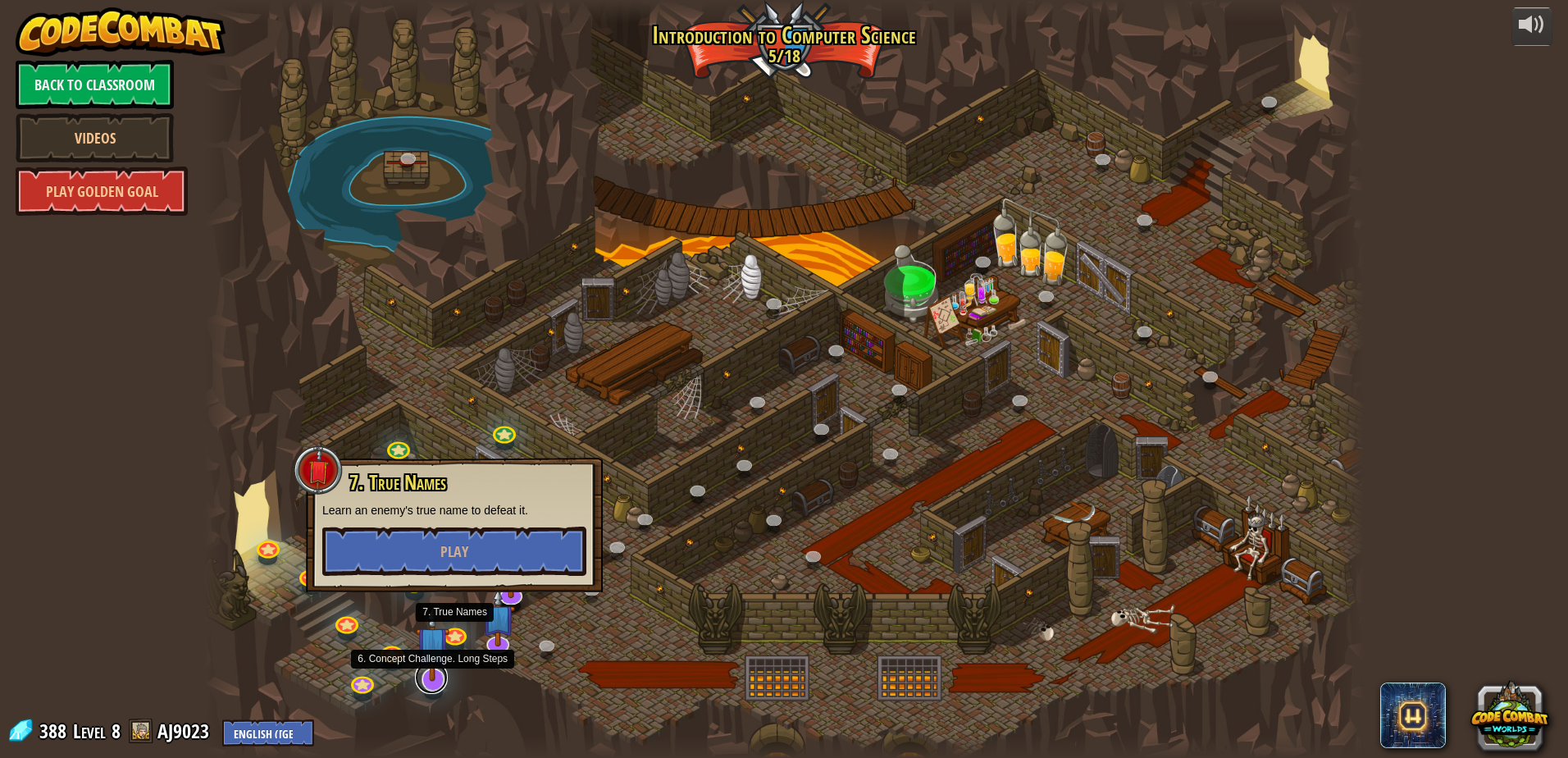
click at [434, 685] on link at bounding box center [432, 677] width 33 height 33
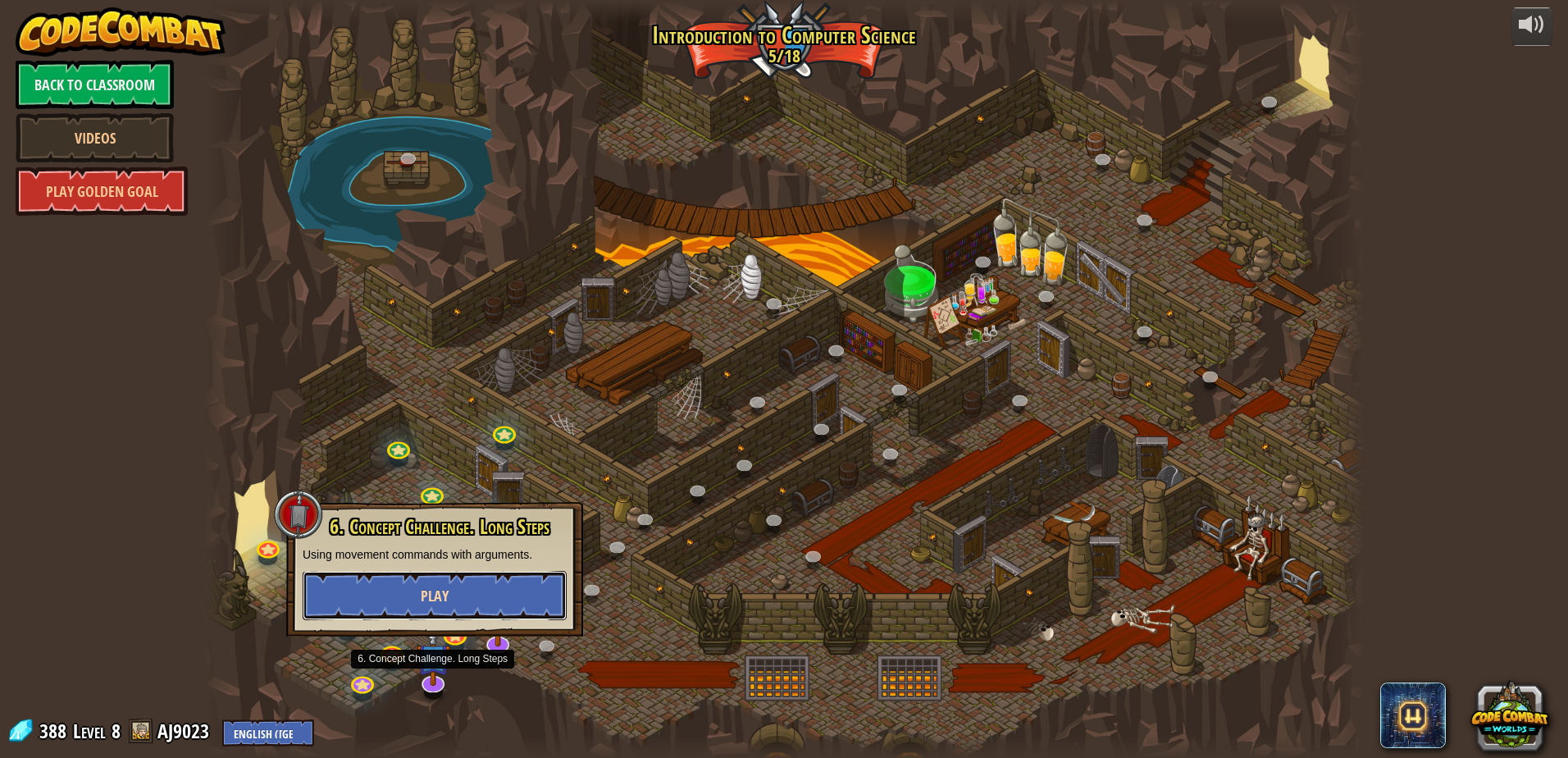
click at [461, 610] on button "Play" at bounding box center [434, 595] width 264 height 49
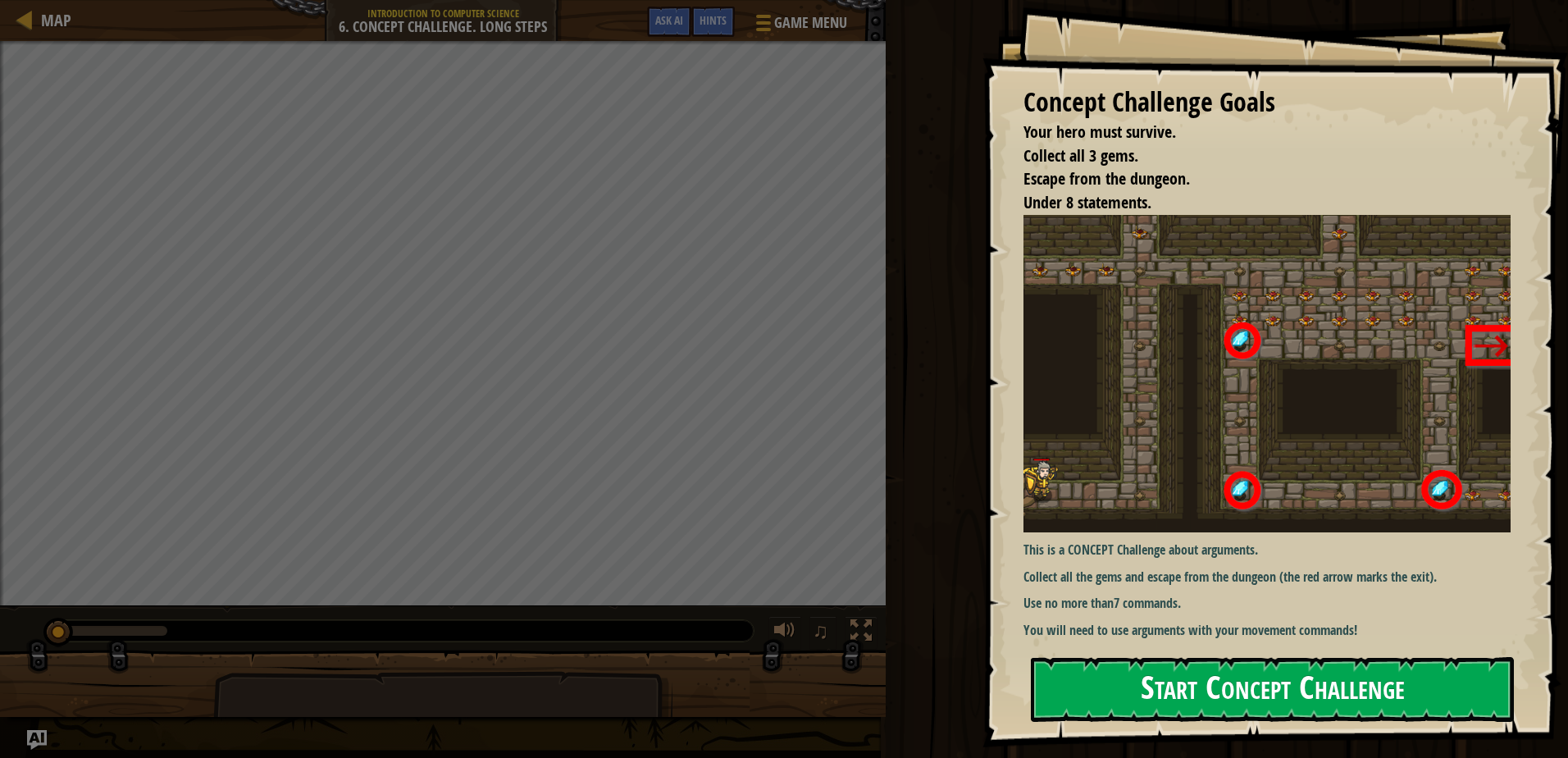
click at [1198, 686] on button "Start Concept Challenge" at bounding box center [1272, 688] width 483 height 64
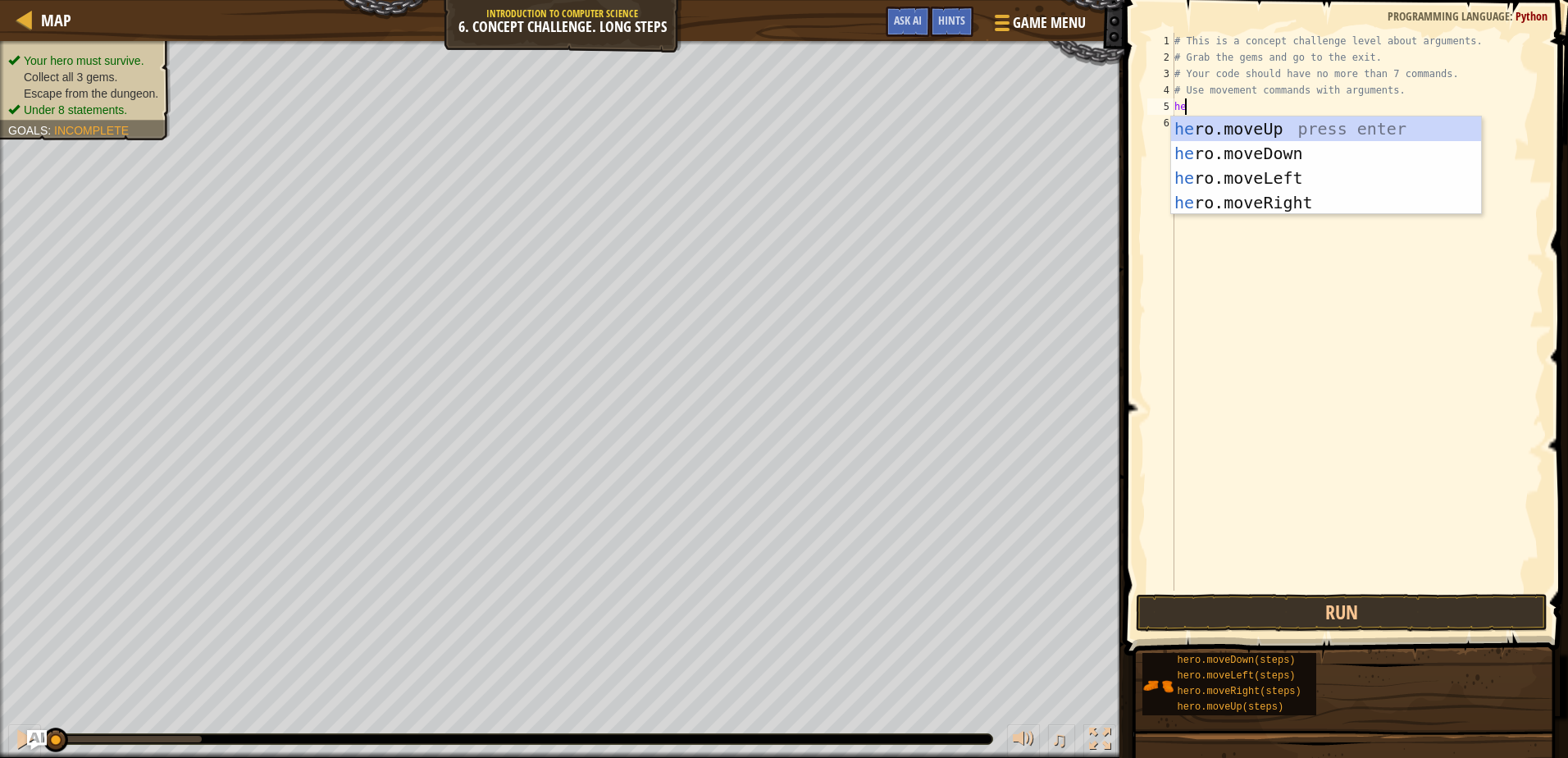
scroll to position [7, 0]
type textarea "her"
click at [1320, 215] on div "# This is a concept challenge level about arguments. # Grab the gems and go to …" at bounding box center [1357, 327] width 373 height 590
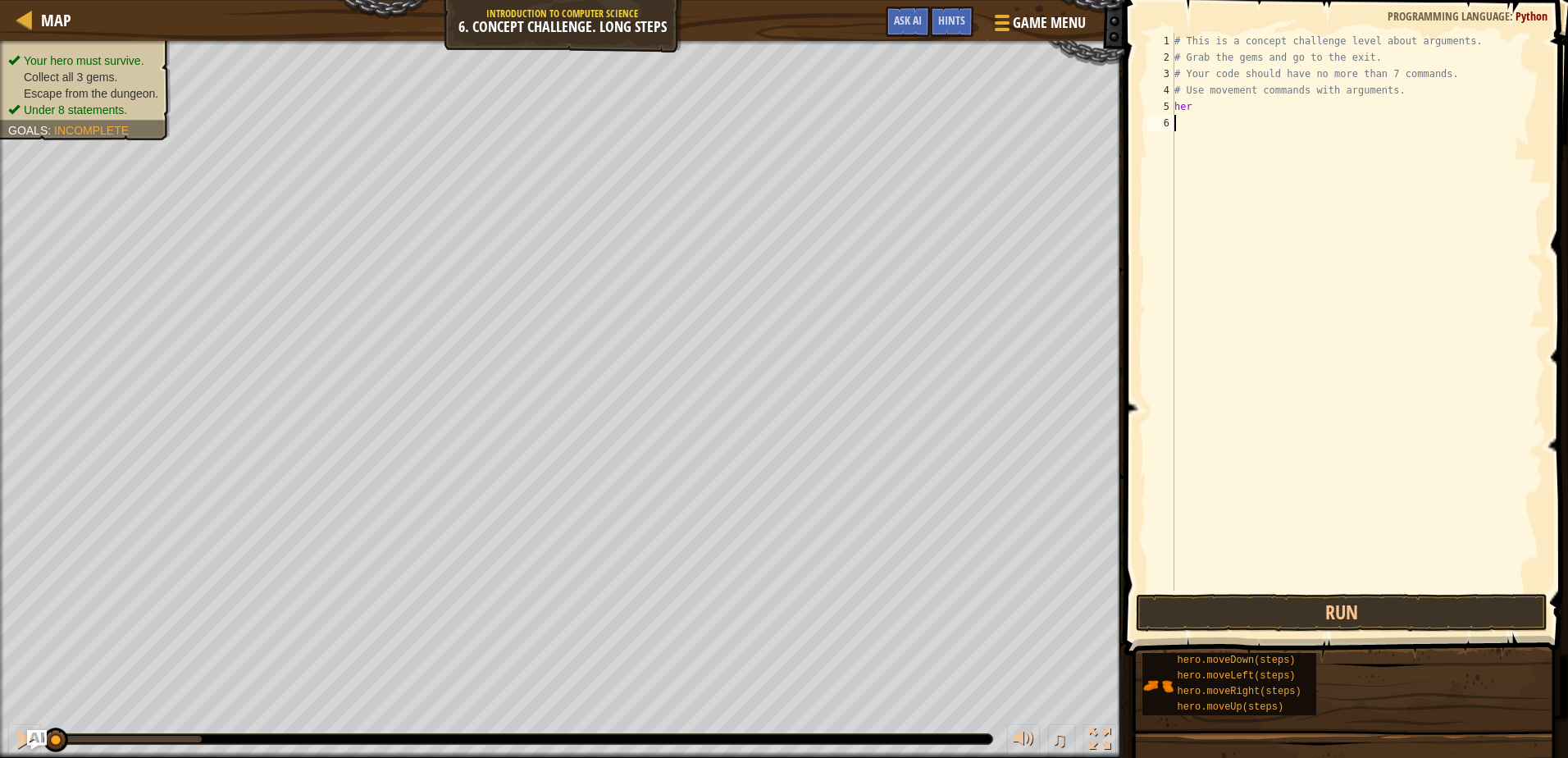
scroll to position [7, 0]
click at [1199, 107] on div "# This is a concept challenge level about arguments. # Grab the gems and go to …" at bounding box center [1357, 327] width 373 height 590
type textarea "hero"
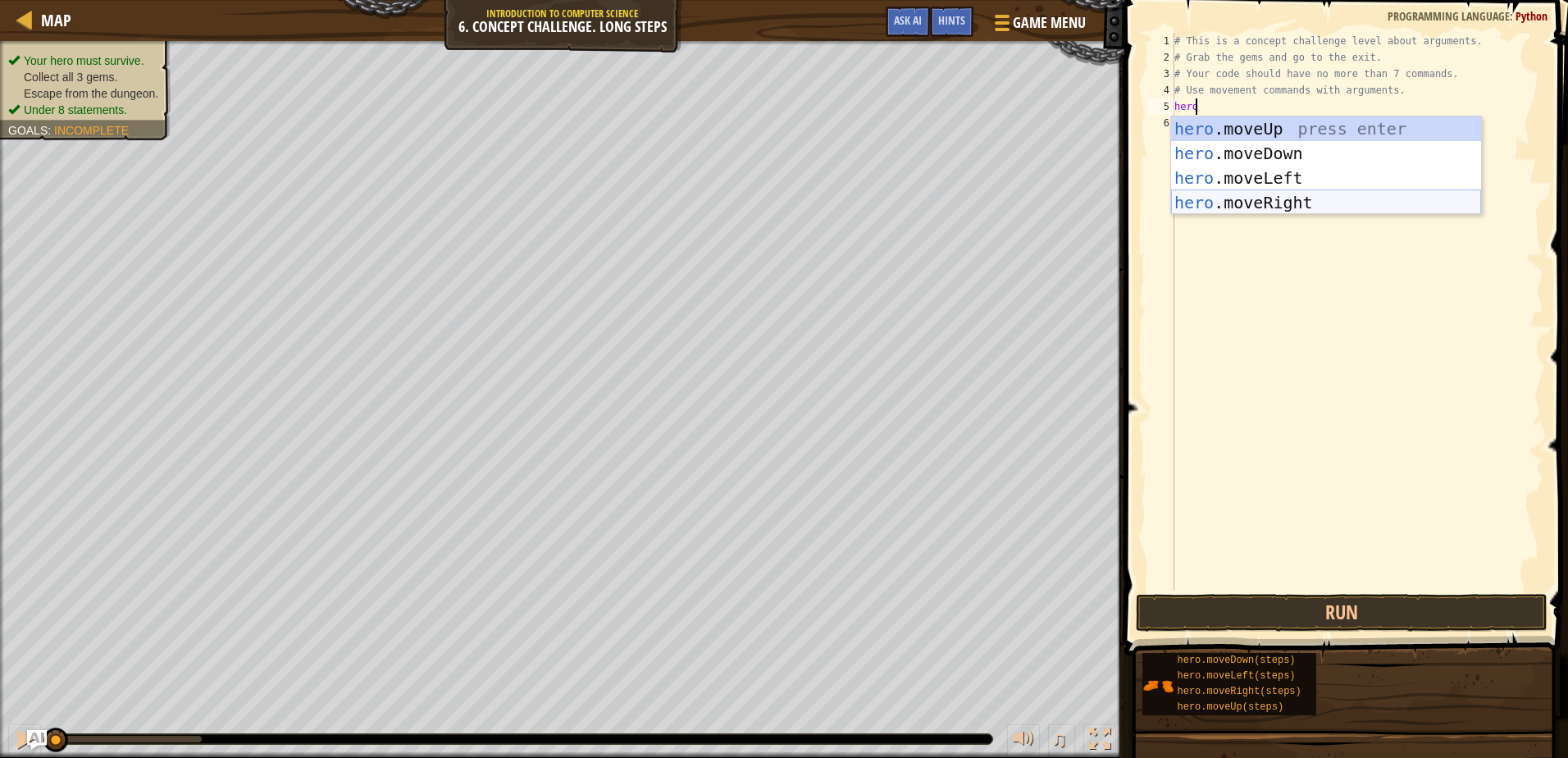
click at [1233, 201] on div "hero .moveUp press enter hero .moveDown press enter hero .moveLeft press enter …" at bounding box center [1326, 190] width 310 height 148
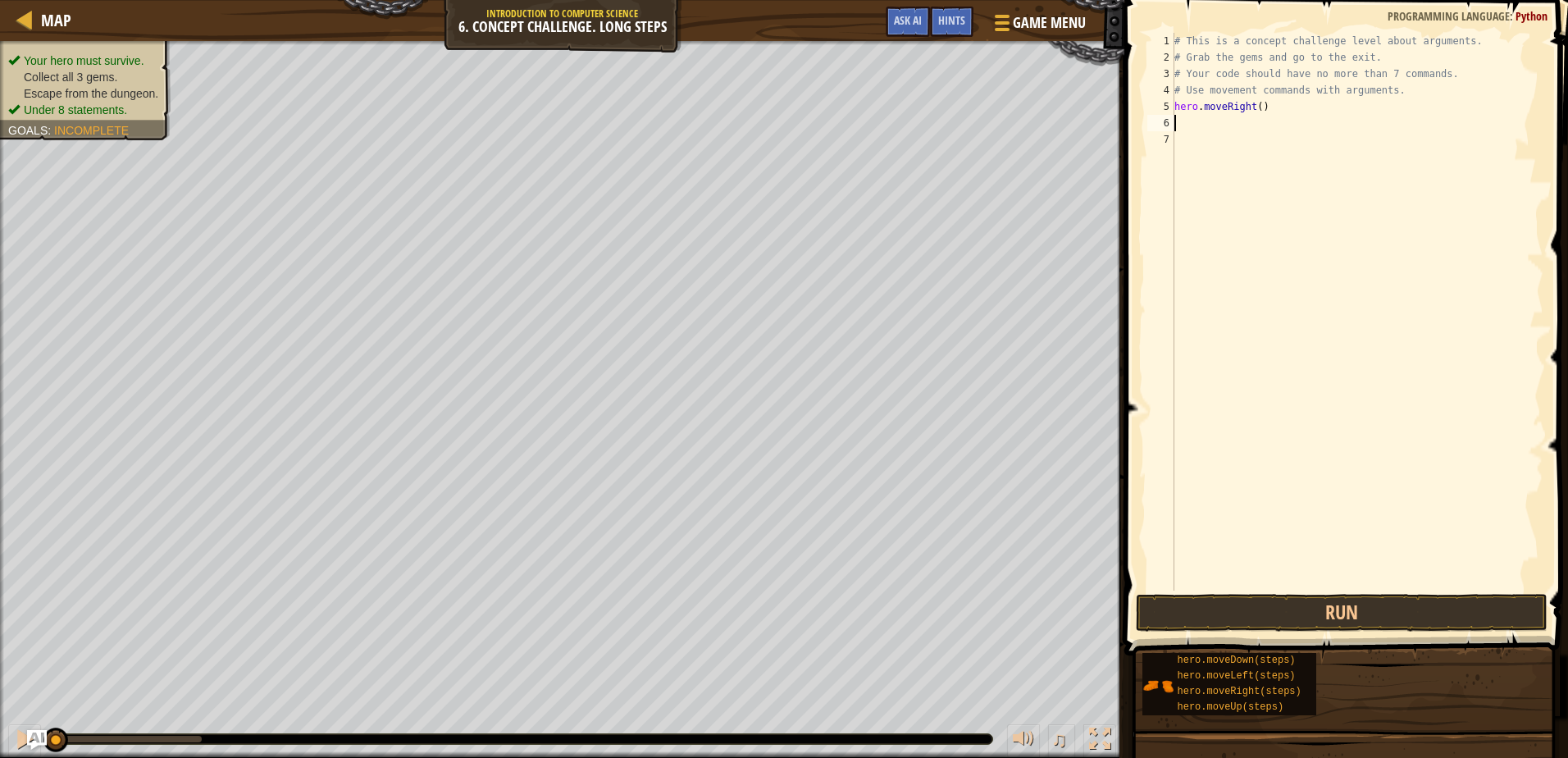
scroll to position [7, 0]
type textarea "hero.moveRight()"
click at [1186, 119] on div "# This is a concept challenge level about arguments. # Grab the gems and go to …" at bounding box center [1357, 327] width 373 height 590
type textarea "her"
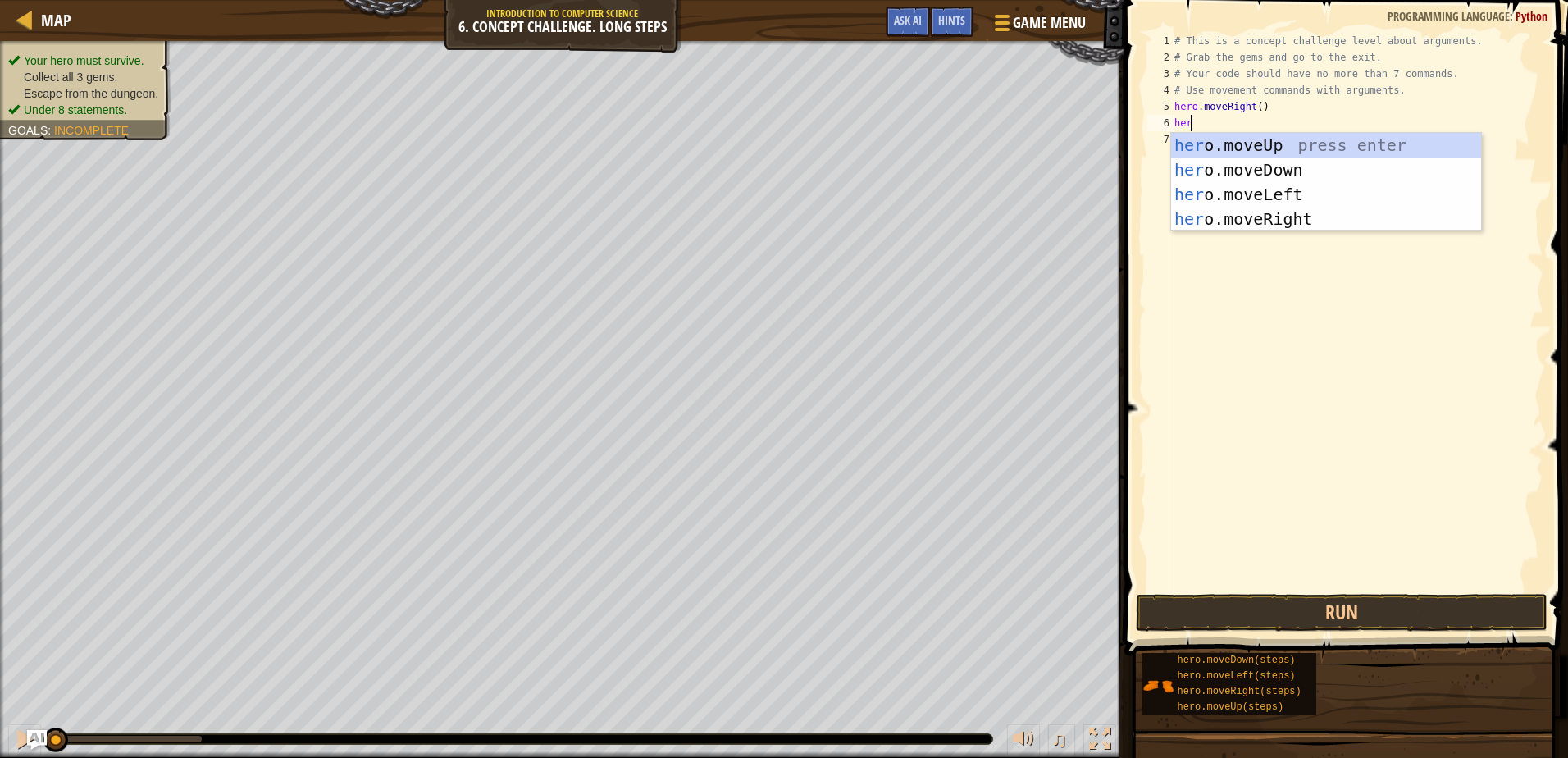
scroll to position [7, 1]
click at [1363, 151] on div "her o.moveUp press enter her o.moveDown press enter her o.moveLeft press enter …" at bounding box center [1326, 206] width 310 height 148
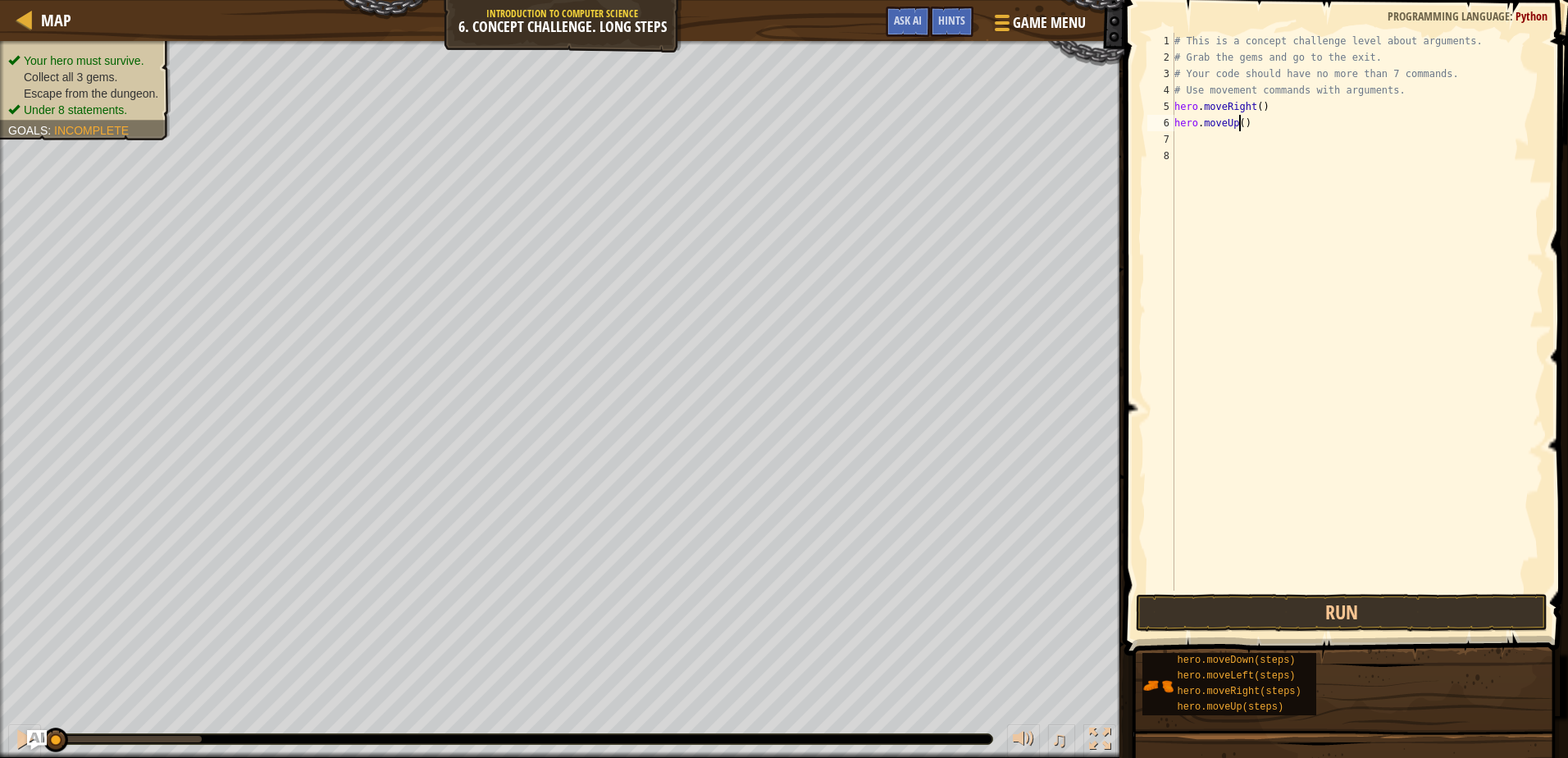
click at [1239, 126] on div "# This is a concept challenge level about arguments. # Grab the gems and go to …" at bounding box center [1357, 327] width 373 height 590
type textarea "hero.moveUp(3)"
click at [1336, 611] on button "Run" at bounding box center [1340, 613] width 411 height 38
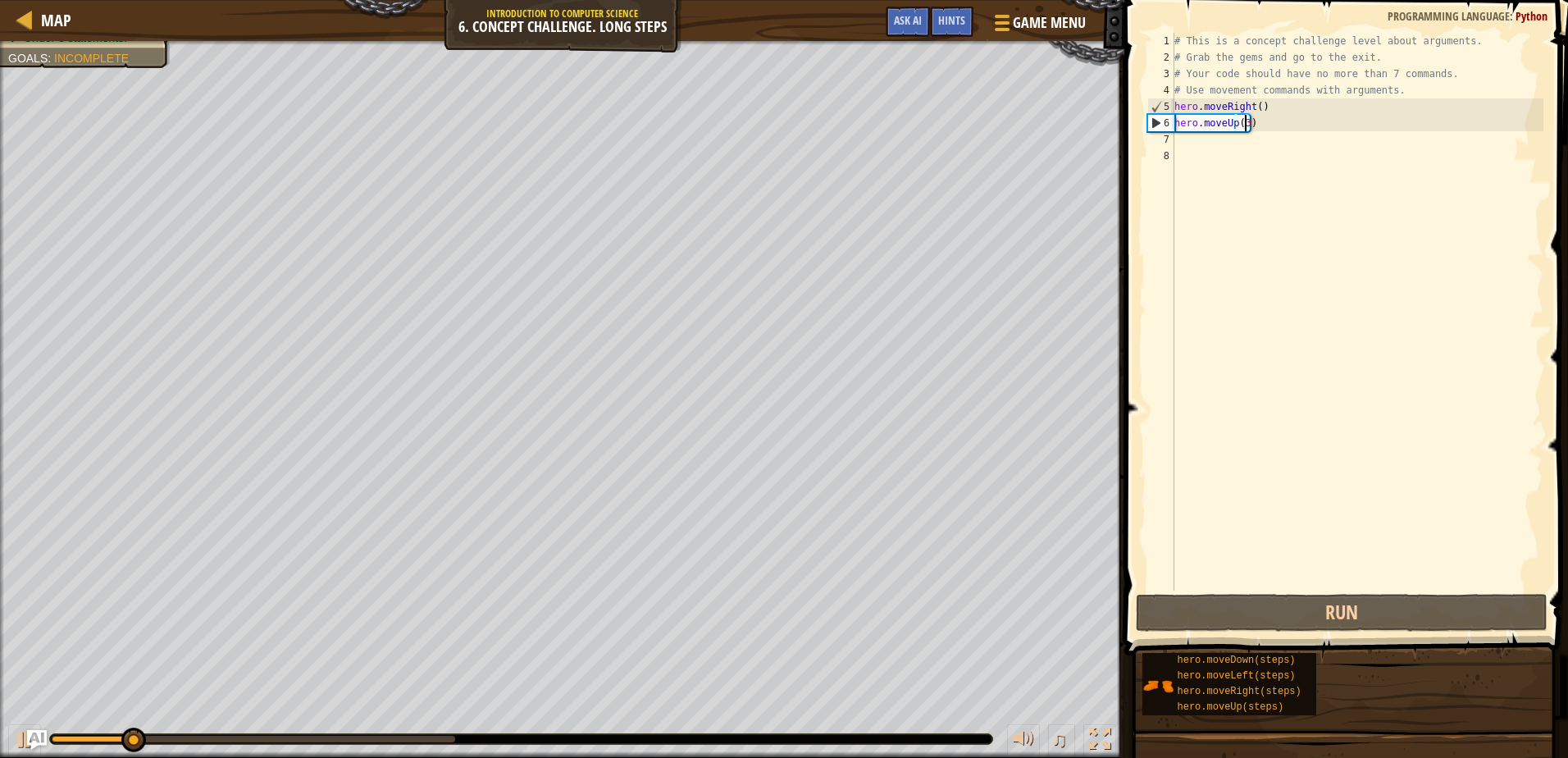
click at [415, 735] on div at bounding box center [253, 738] width 404 height 6
click at [1189, 151] on div "# This is a concept challenge level about arguments. # Grab the gems and go to …" at bounding box center [1357, 327] width 373 height 590
click at [1190, 143] on div "# This is a concept challenge level about arguments. # Grab the gems and go to …" at bounding box center [1357, 327] width 373 height 590
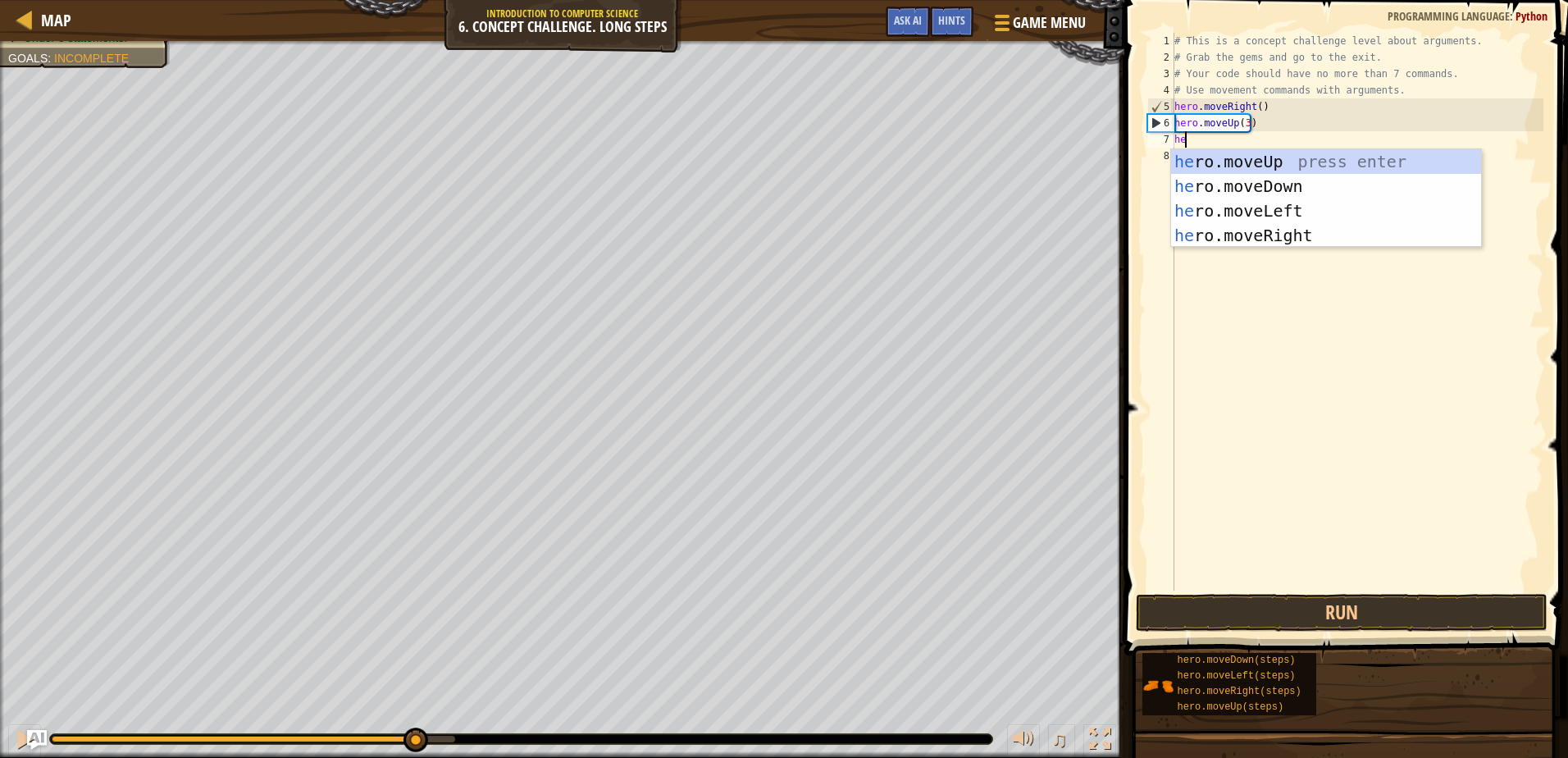
type textarea "her"
click at [1264, 243] on div "her o.moveUp press enter her o.moveDown press enter her o.moveLeft press enter …" at bounding box center [1326, 223] width 310 height 148
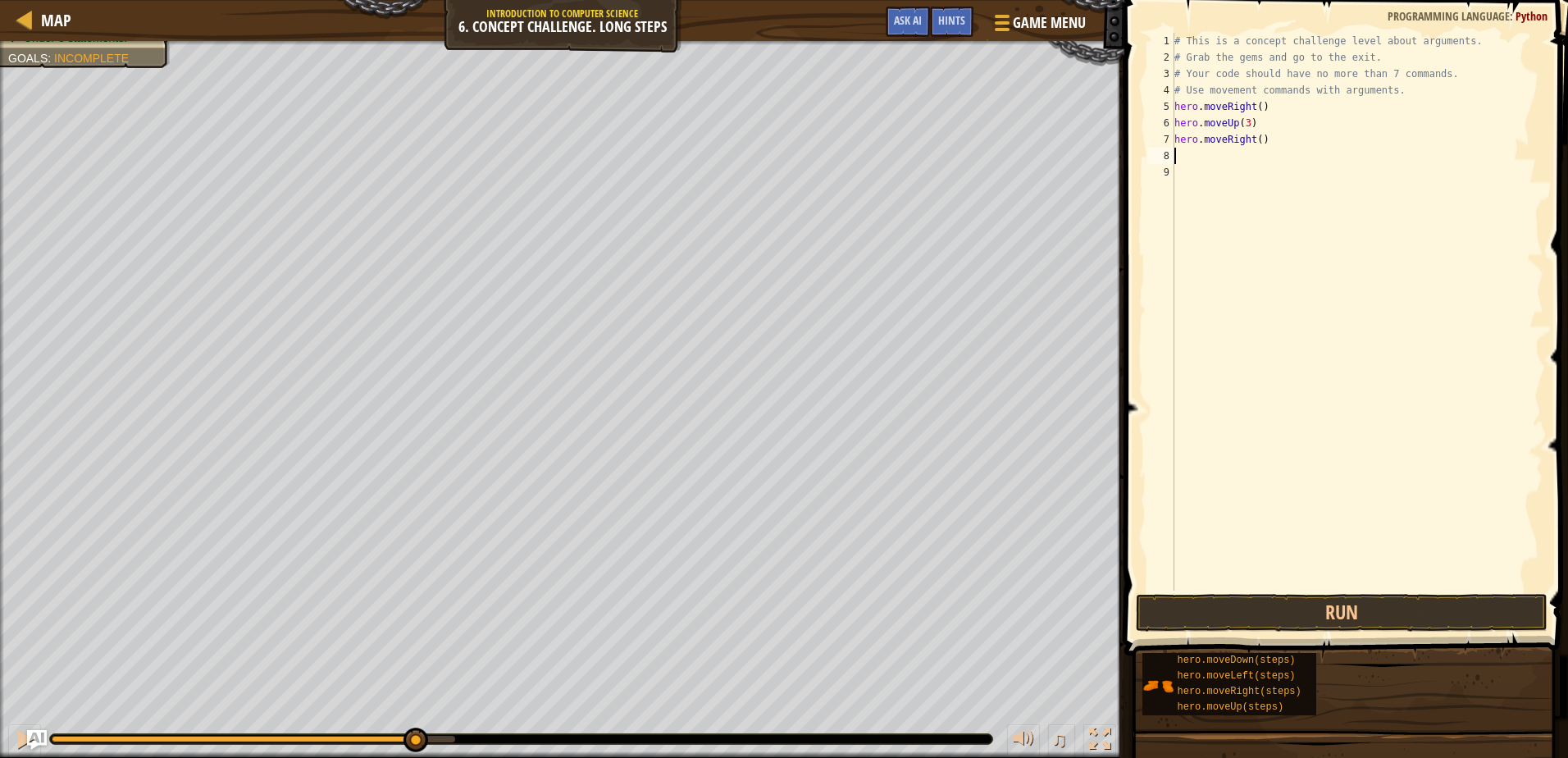
click at [1253, 149] on div "# This is a concept challenge level about arguments. # Grab the gems and go to …" at bounding box center [1357, 327] width 373 height 590
click at [1254, 143] on div "# This is a concept challenge level about arguments. # Grab the gems and go to …" at bounding box center [1357, 327] width 373 height 590
type textarea "hero.moveRight(2)"
click at [1197, 152] on div "# This is a concept challenge level about arguments. # Grab the gems and go to …" at bounding box center [1357, 327] width 373 height 590
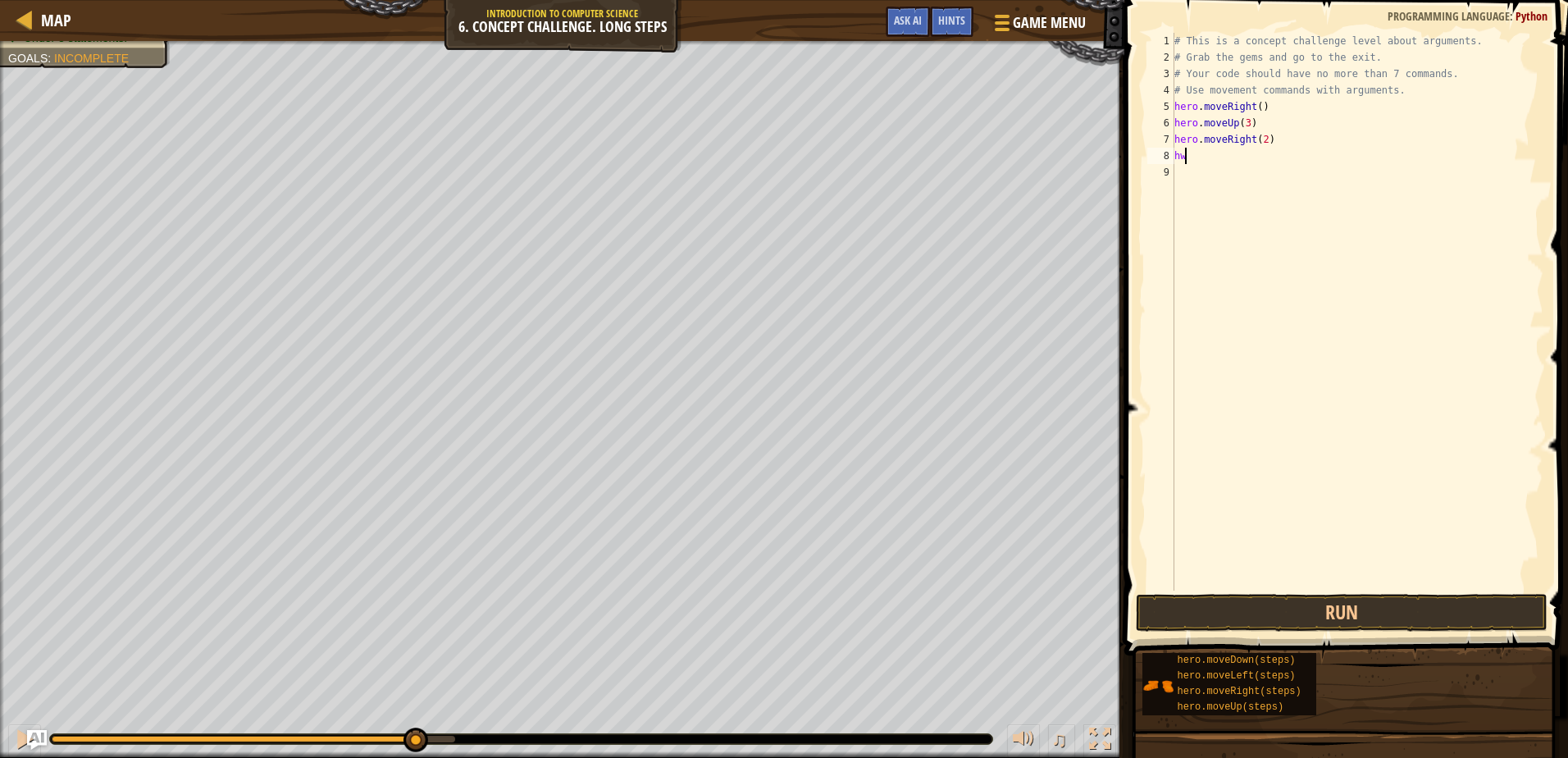
scroll to position [7, 0]
type textarea "her"
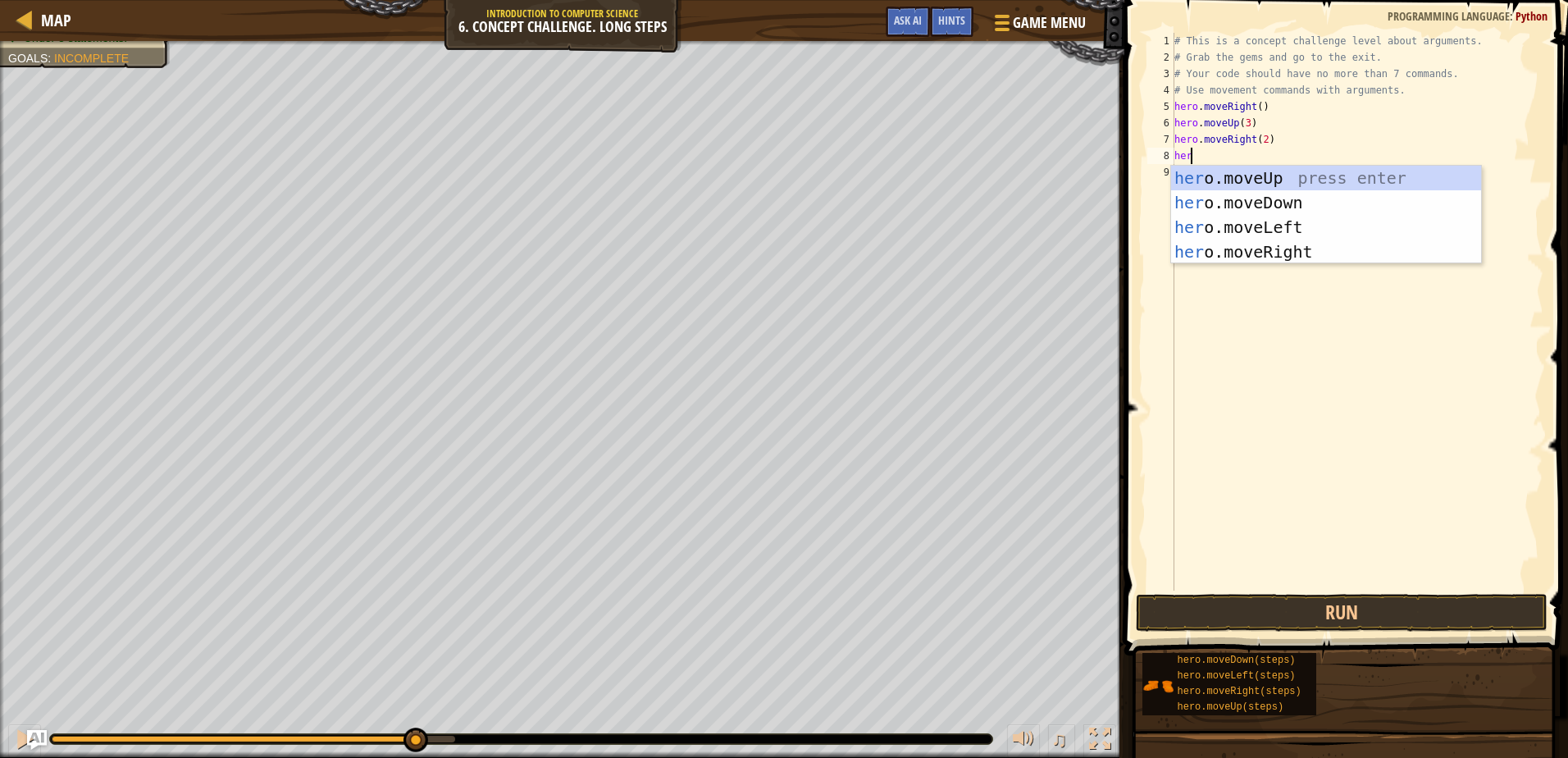
scroll to position [7, 1]
click at [1278, 197] on div "her o.moveUp press enter her o.moveDown press enter her o.moveLeft press enter …" at bounding box center [1326, 239] width 310 height 148
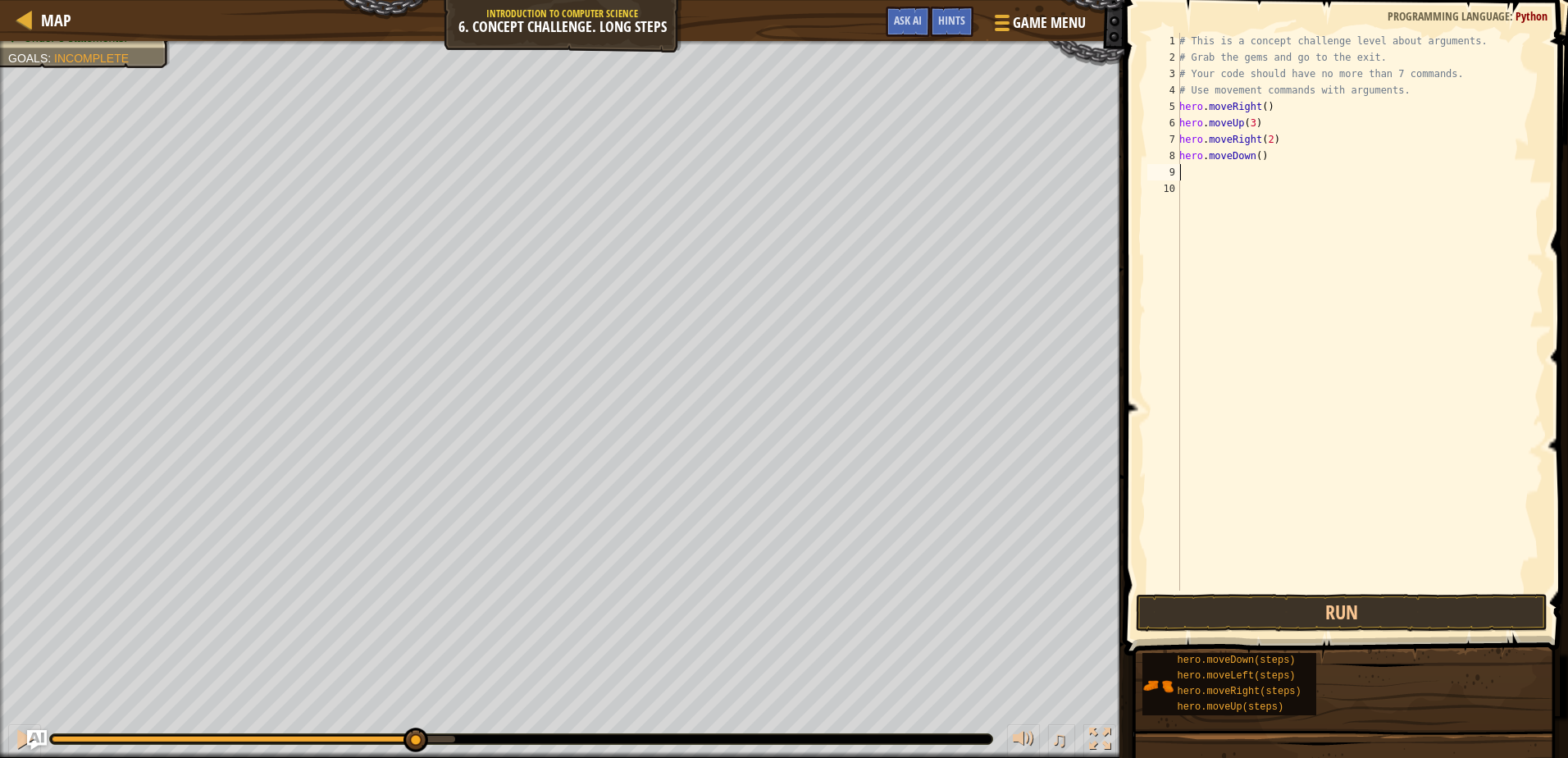
click at [1256, 155] on div "# This is a concept challenge level about arguments. # Grab the gems and go to …" at bounding box center [1359, 327] width 367 height 590
type textarea "hero.moveDown(3)"
click at [1203, 172] on div "# This is a concept challenge level about arguments. # Grab the gems and go to …" at bounding box center [1359, 327] width 367 height 590
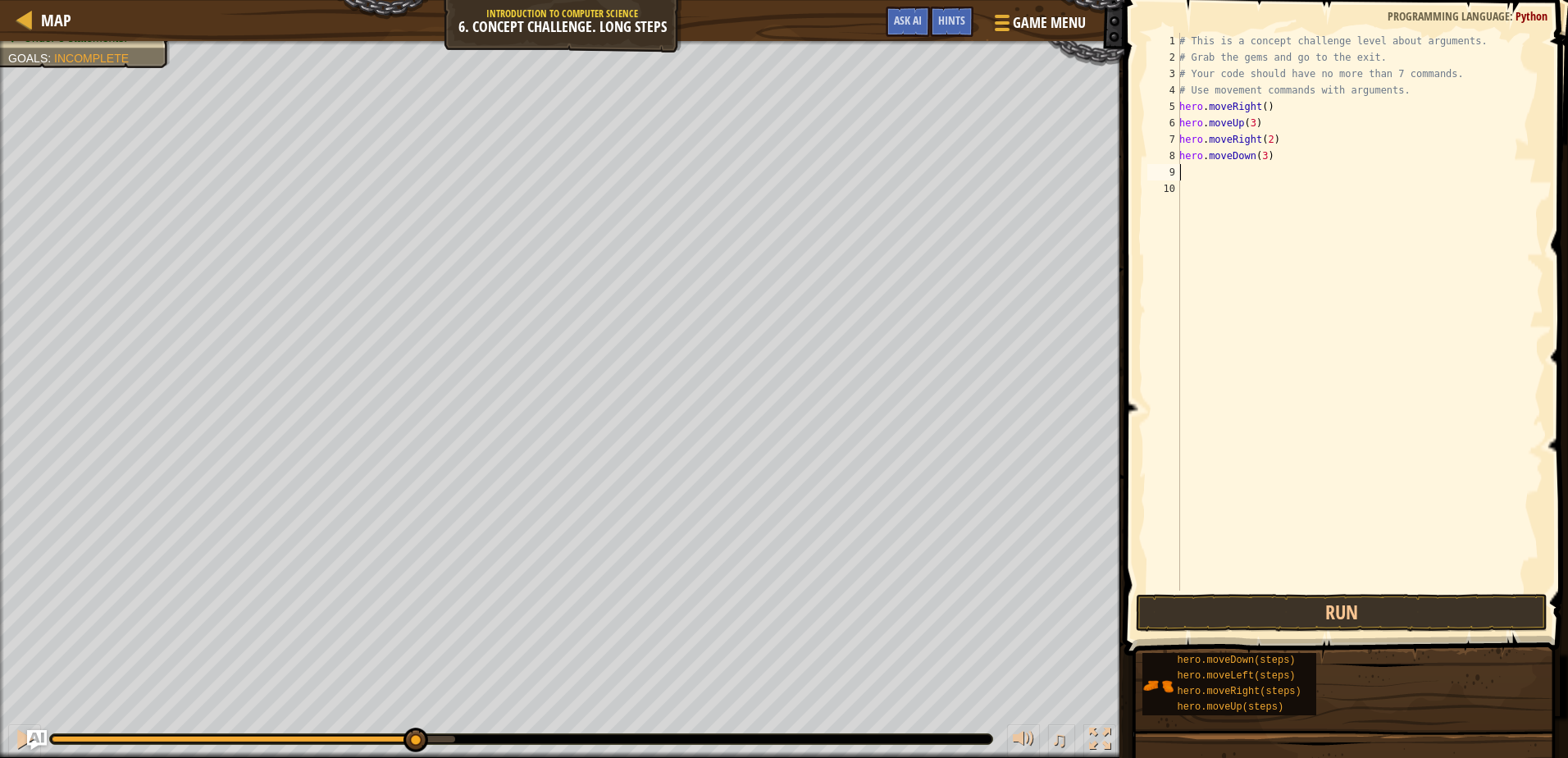
type textarea "her"
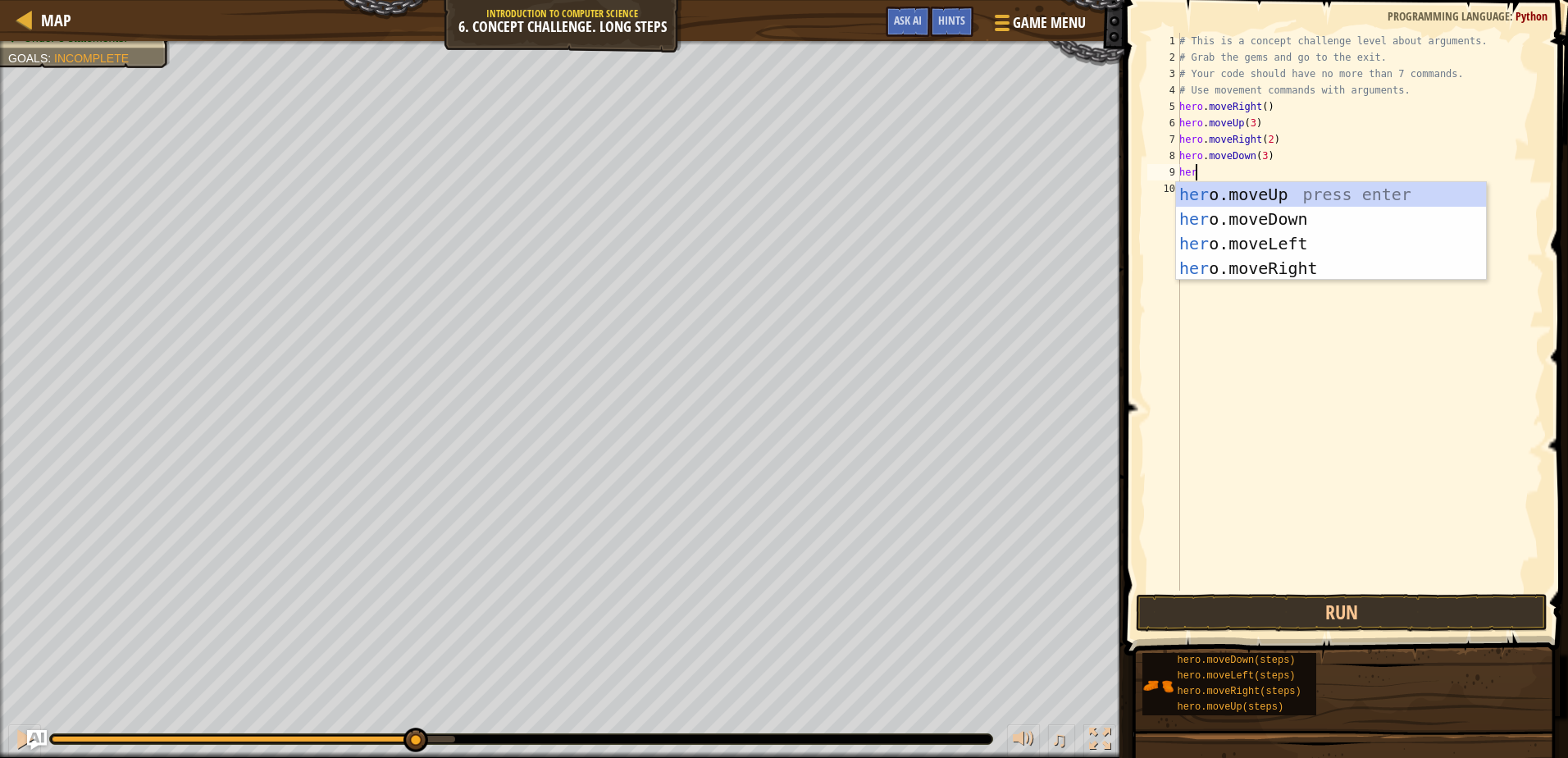
scroll to position [7, 1]
click at [1254, 242] on div "her o.moveUp press enter her o.moveDown press enter her o.moveLeft press enter …" at bounding box center [1331, 256] width 310 height 148
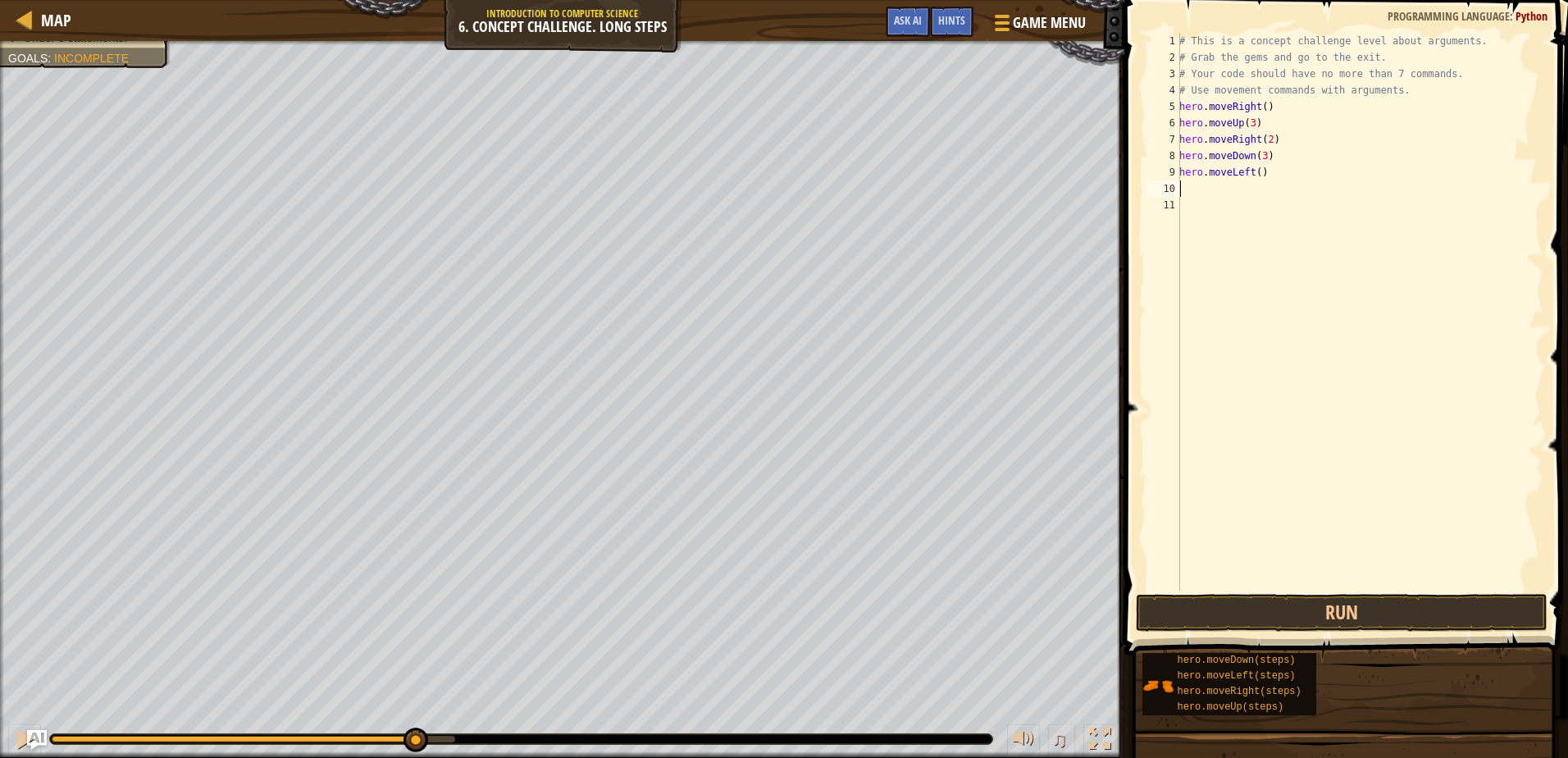
type textarea "her"
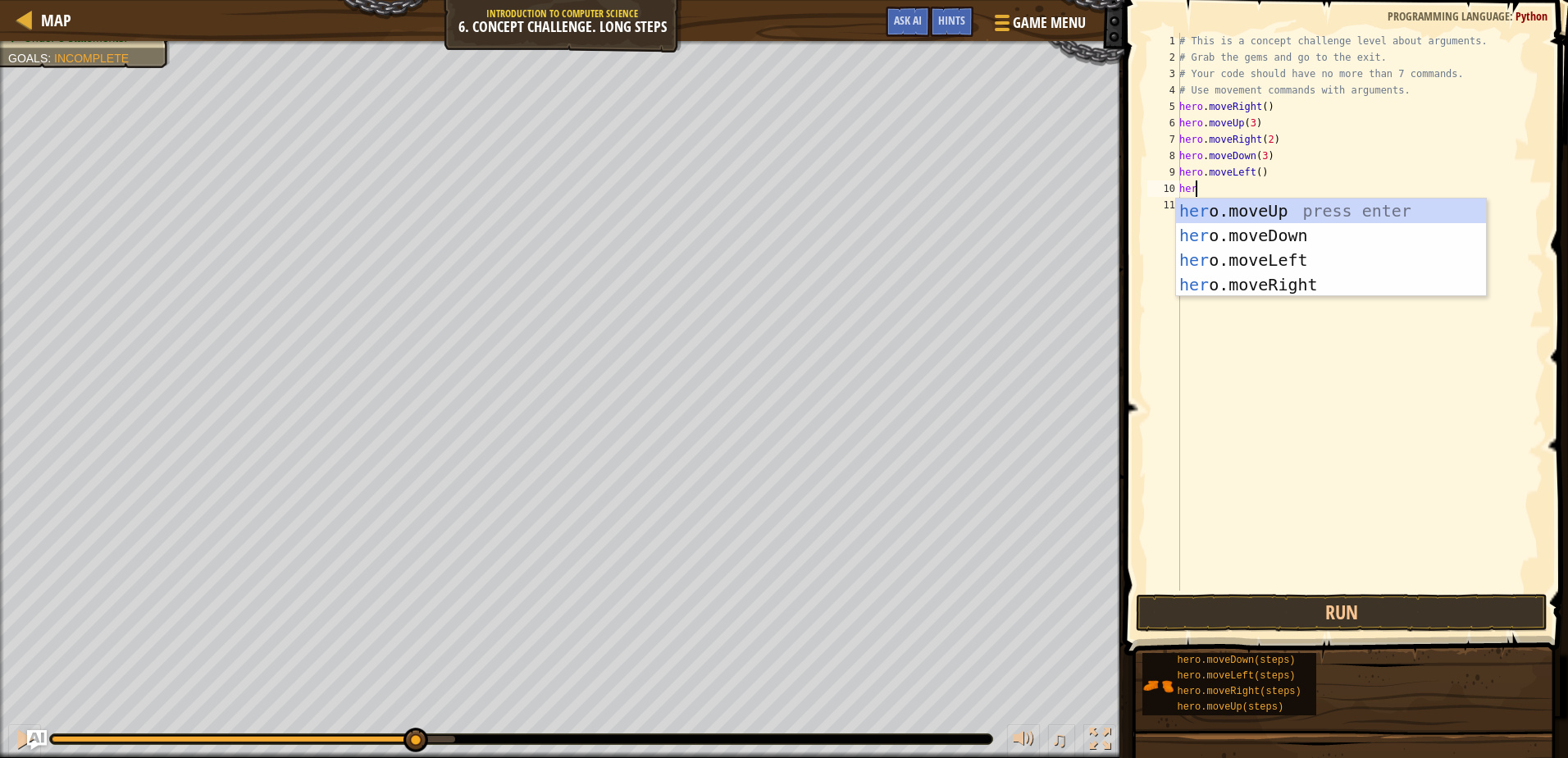
scroll to position [7, 1]
click at [1220, 204] on div "her o.moveUp press enter her o.moveDown press enter her o.moveLeft press enter …" at bounding box center [1331, 272] width 310 height 148
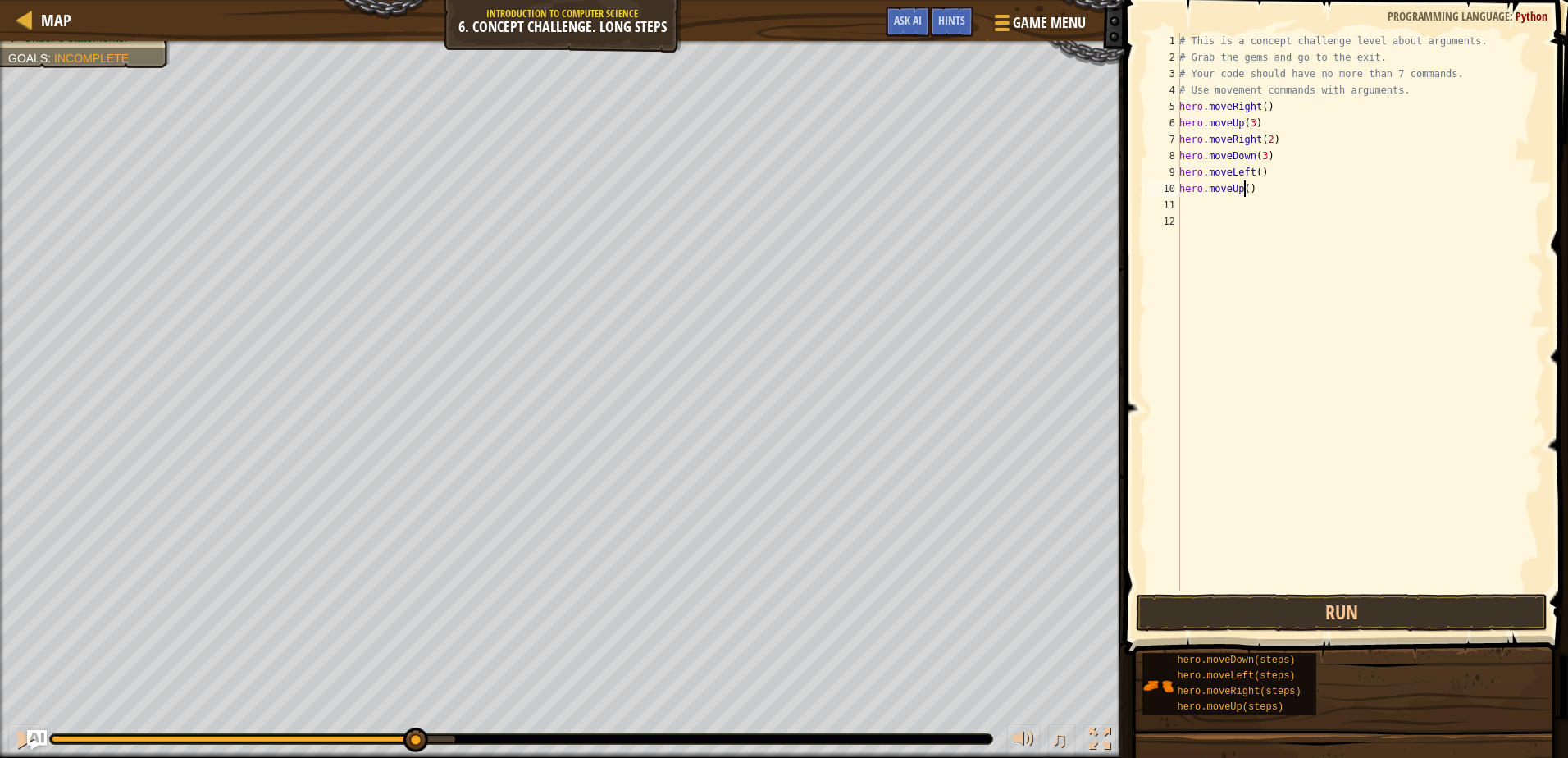
click at [1242, 185] on div "# This is a concept challenge level about arguments. # Grab the gems and go to …" at bounding box center [1359, 327] width 367 height 590
type textarea "hero.moveUp(2)"
click at [1212, 204] on div "# This is a concept challenge level about arguments. # Grab the gems and go to …" at bounding box center [1359, 327] width 367 height 590
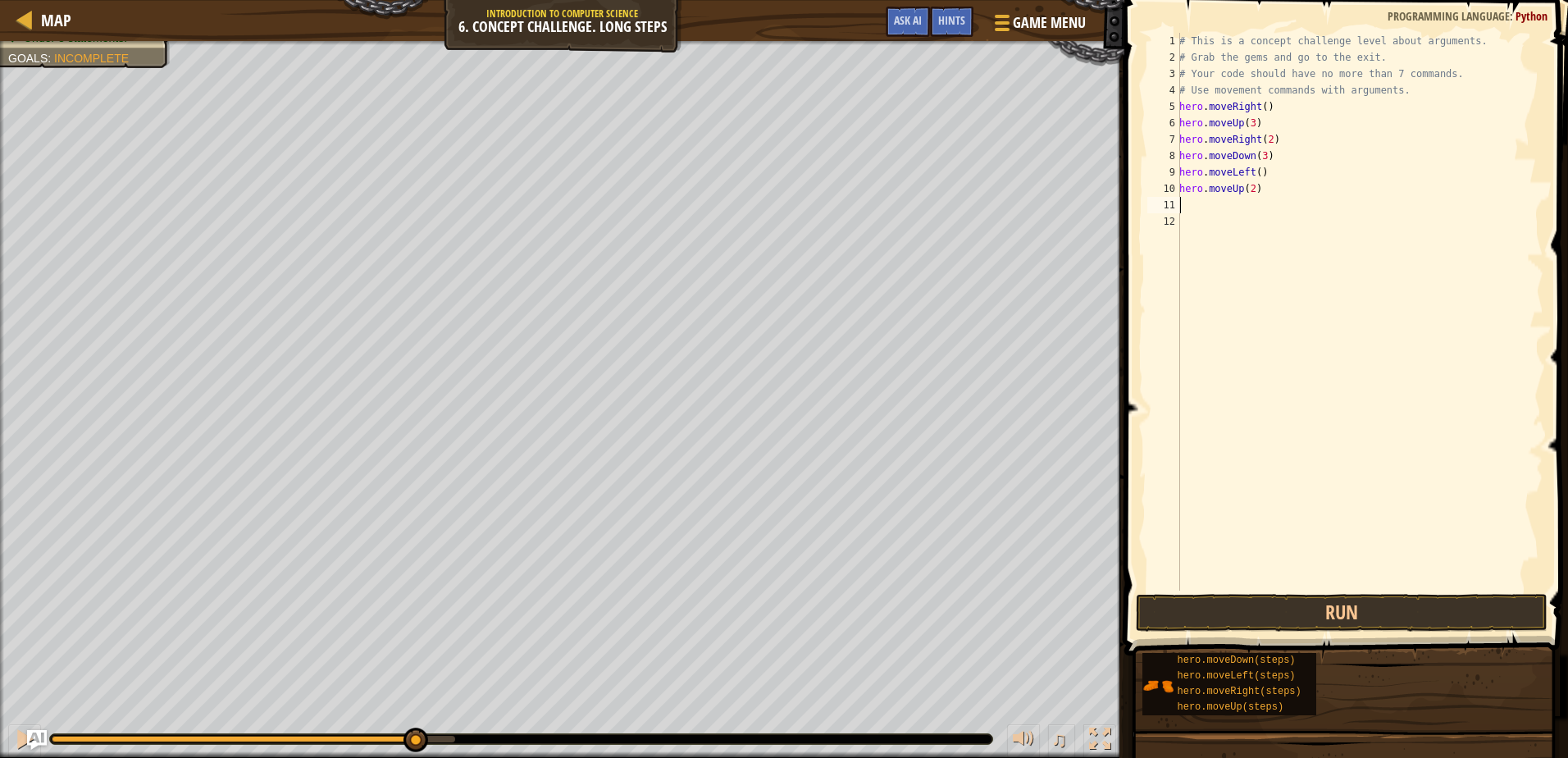
type textarea "her"
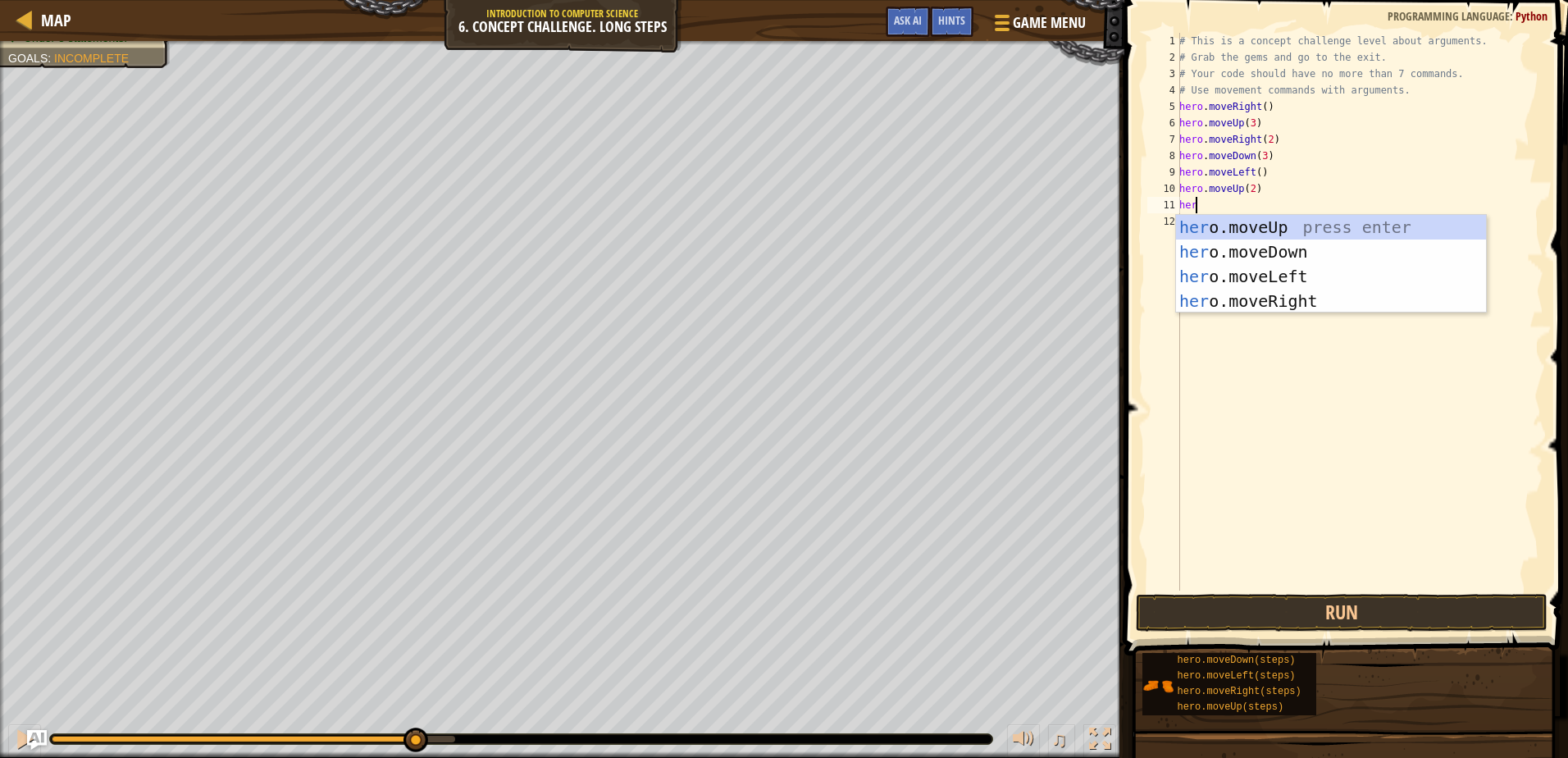
scroll to position [7, 1]
click at [1237, 245] on div "her o.moveUp press enter her o.moveDown press enter her o.moveLeft press enter …" at bounding box center [1331, 288] width 310 height 148
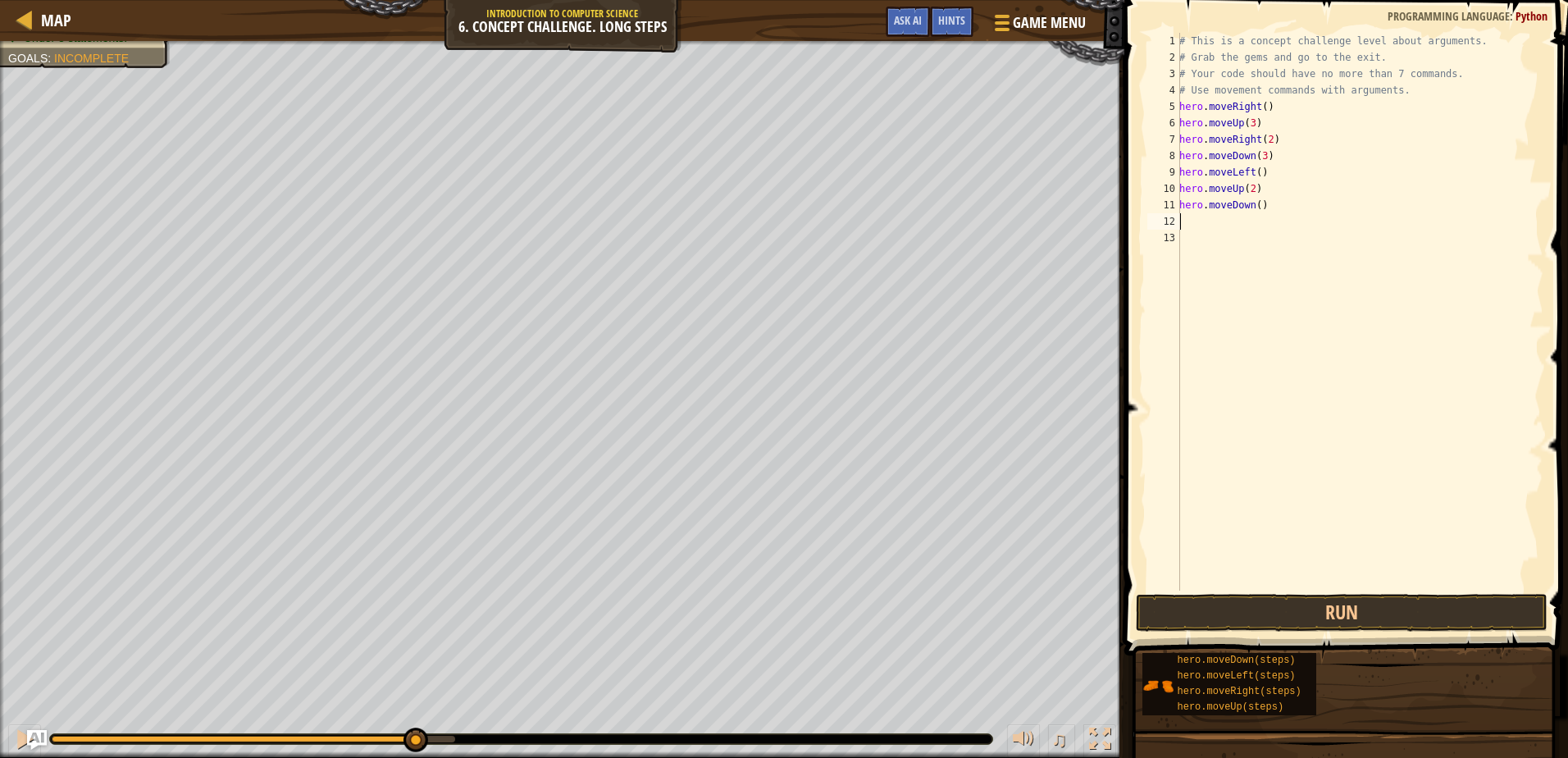
click at [1256, 205] on div "# This is a concept challenge level about arguments. # Grab the gems and go to …" at bounding box center [1359, 327] width 367 height 590
type textarea "hero.moveDown(2)"
click at [1232, 224] on div "# This is a concept challenge level about arguments. # Grab the gems and go to …" at bounding box center [1359, 327] width 367 height 590
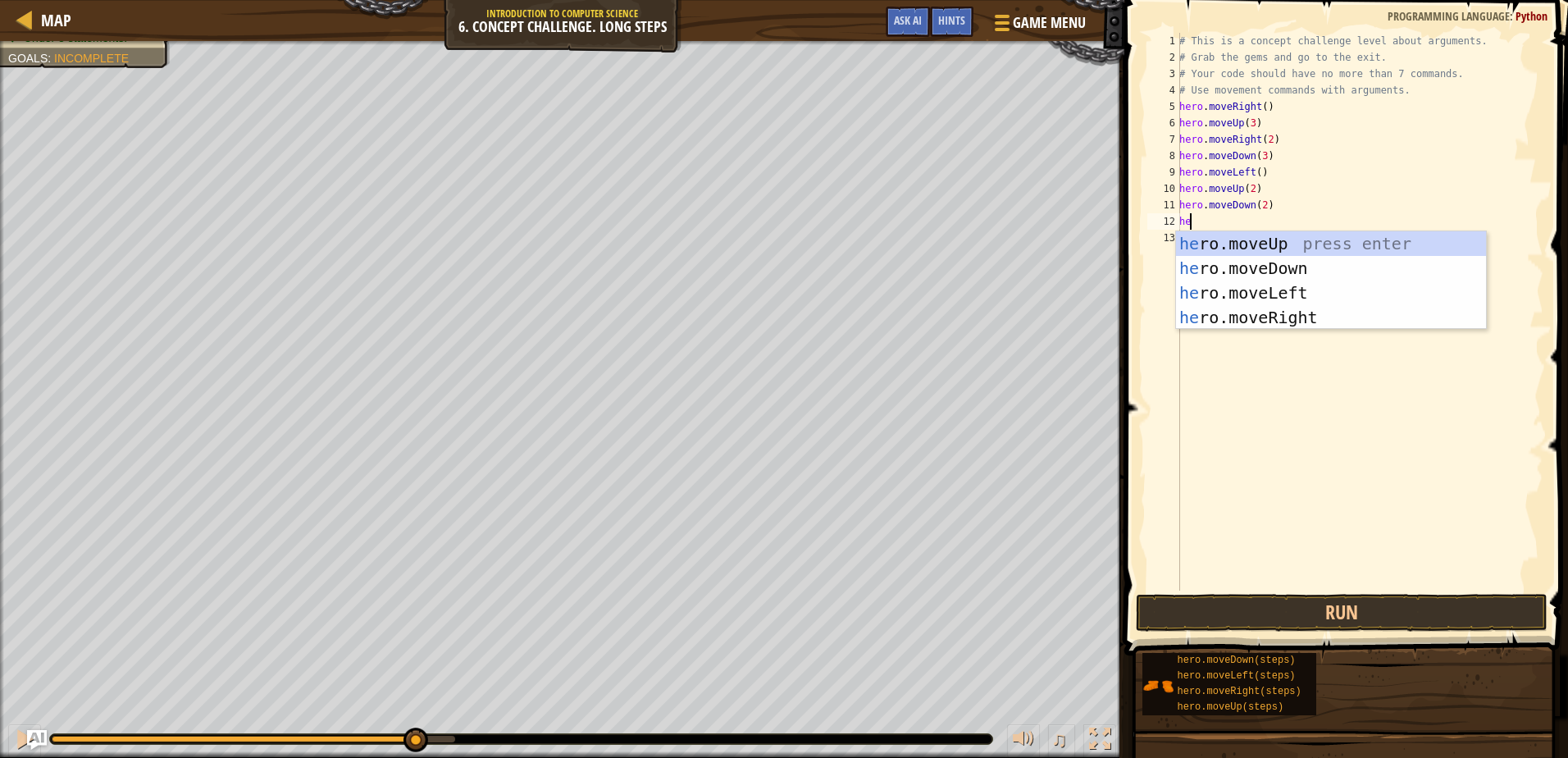
type textarea "heR"
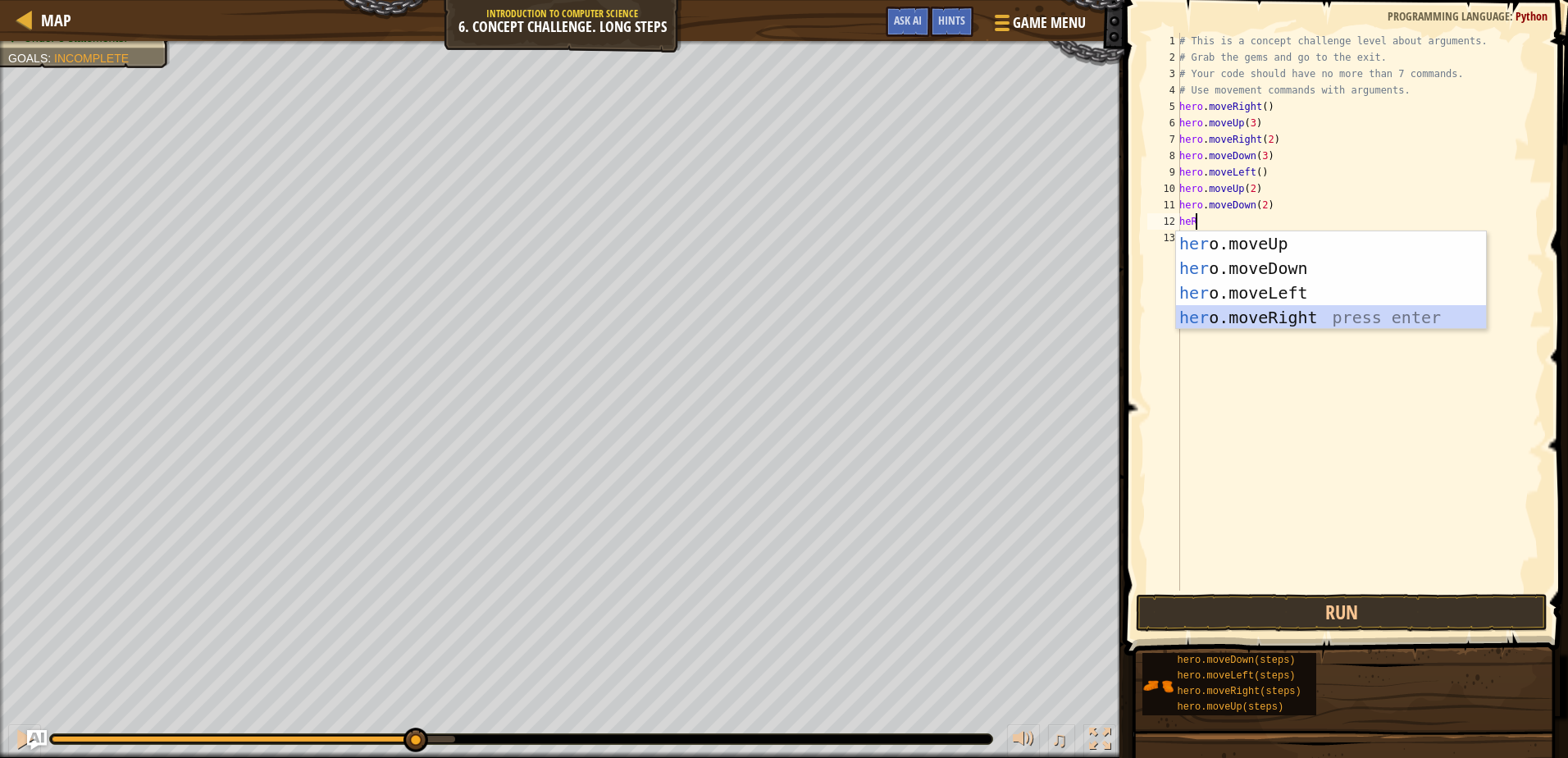
click at [1247, 318] on div "her o.moveUp press enter her o.moveDown press enter her o.moveLeft press enter …" at bounding box center [1331, 305] width 310 height 148
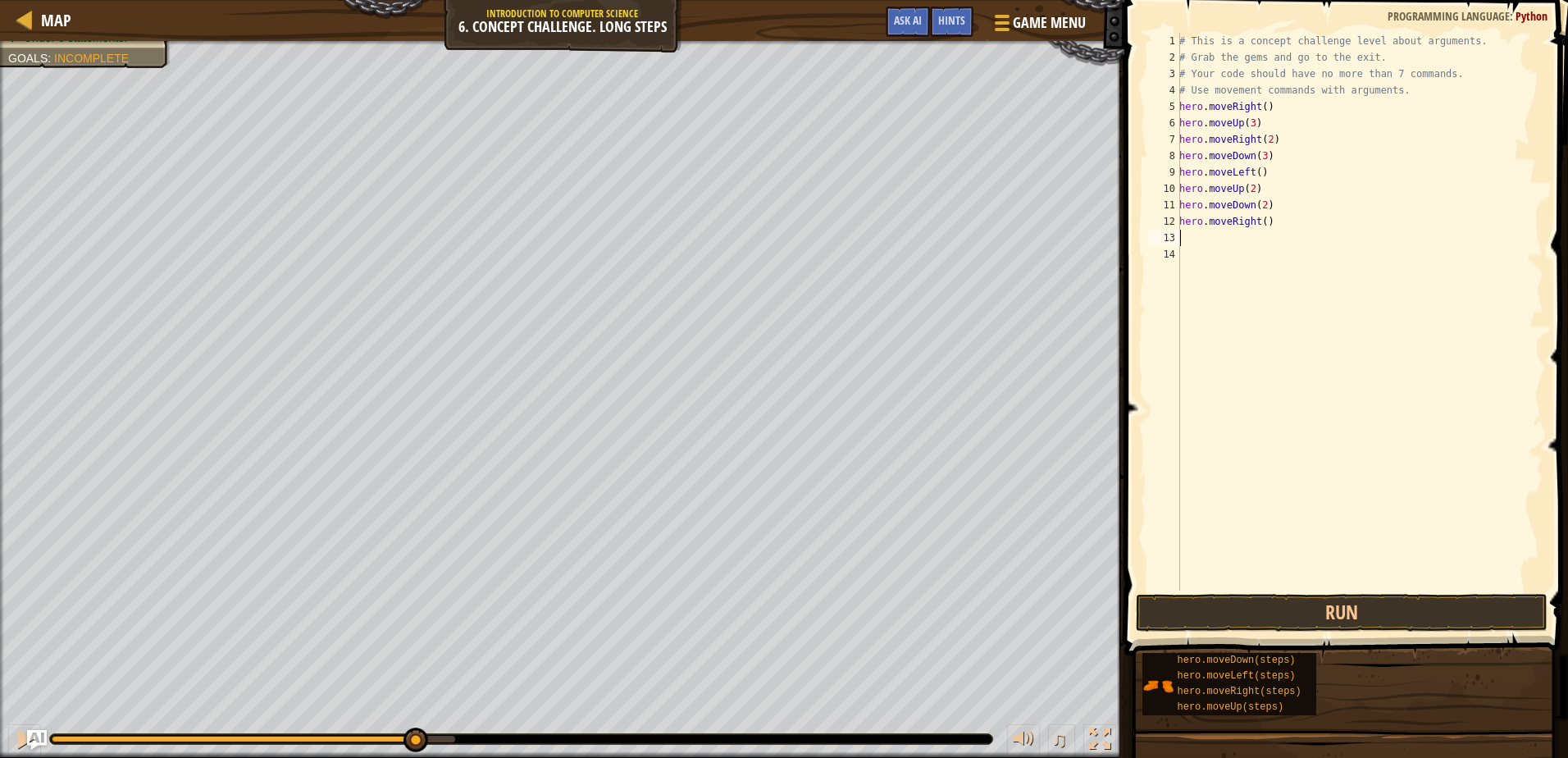
click at [1259, 225] on div "# This is a concept challenge level about arguments. # Grab the gems and go to …" at bounding box center [1359, 327] width 367 height 590
type textarea "hero.moveRight(2)"
click at [1216, 242] on div "# This is a concept challenge level about arguments. # Grab the gems and go to …" at bounding box center [1359, 327] width 367 height 590
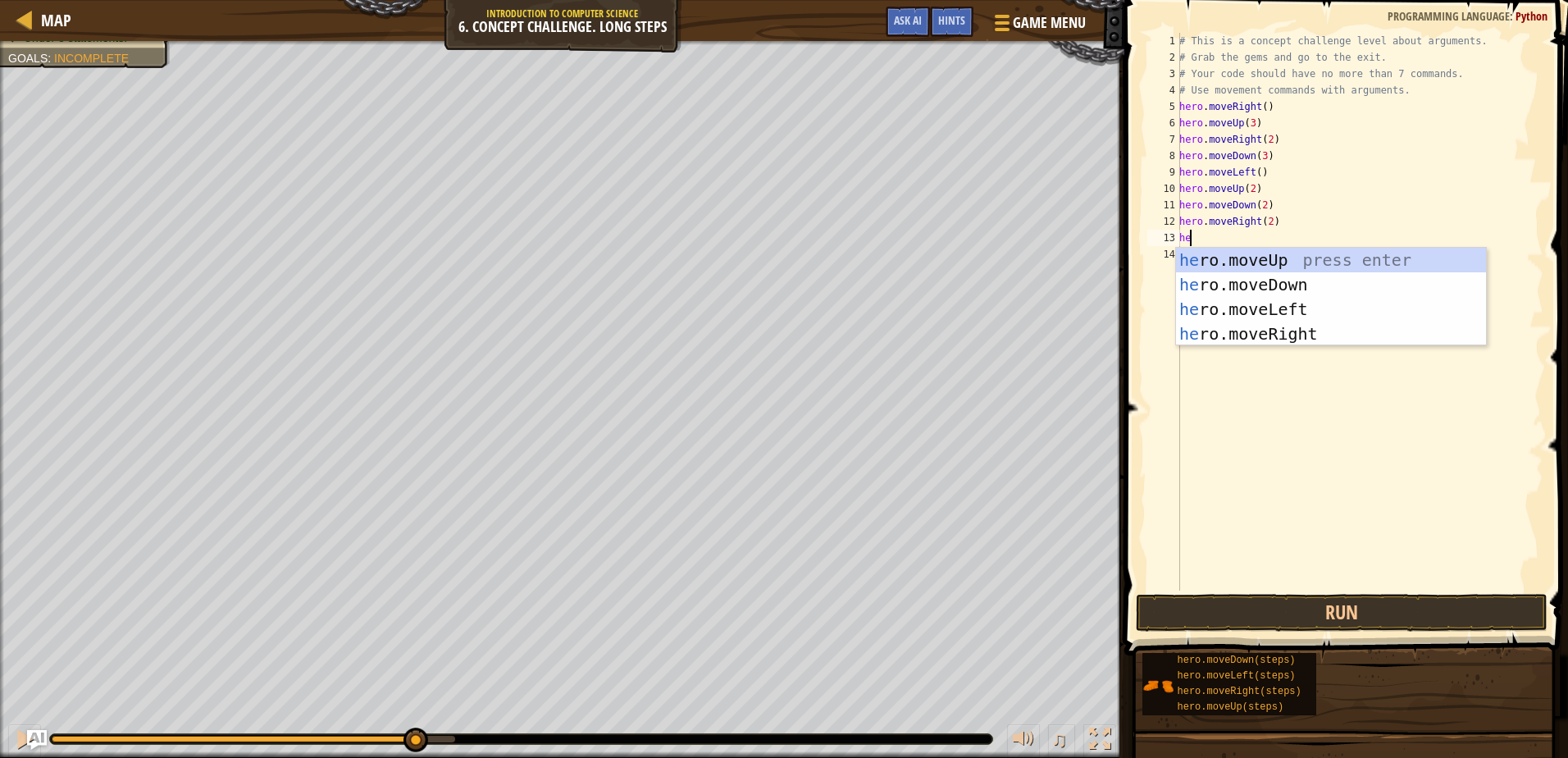
type textarea "her"
click at [1267, 261] on div "her o.moveUp press enter her o.moveDown press enter her o.moveLeft press enter …" at bounding box center [1331, 321] width 310 height 148
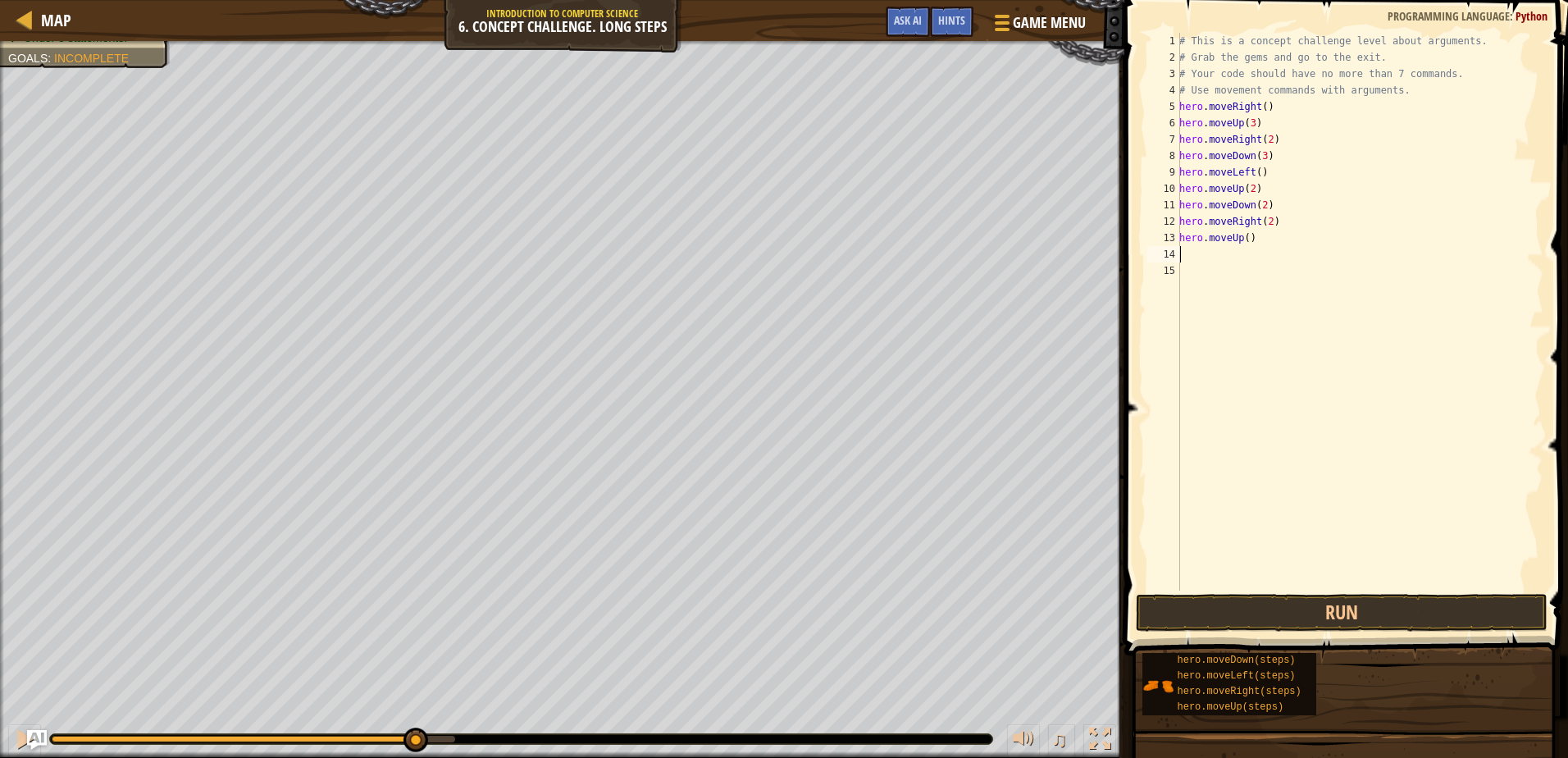
click at [1250, 237] on div "# This is a concept challenge level about arguments. # Grab the gems and go to …" at bounding box center [1359, 327] width 367 height 590
click at [1242, 240] on div "# This is a concept challenge level about arguments. # Grab the gems and go to …" at bounding box center [1359, 327] width 367 height 590
click at [1289, 610] on button "Run" at bounding box center [1340, 613] width 411 height 38
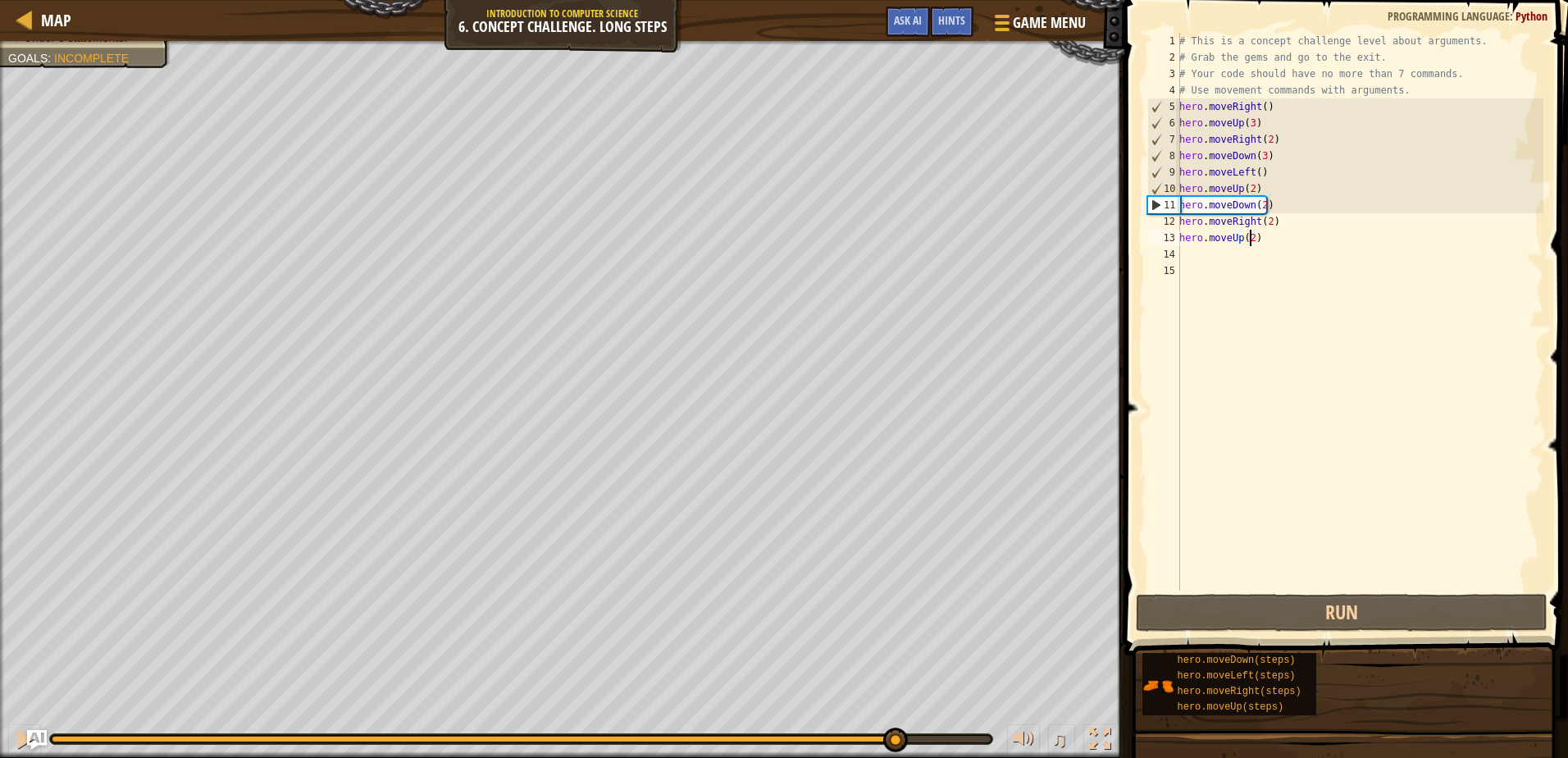
click at [897, 696] on div "Your hero must survive. Collect all 3 gems. Escape from the dungeon. Under 8 st…" at bounding box center [784, 399] width 1568 height 716
click at [1414, 85] on div "# This is a concept challenge level about arguments. # Grab the gems and go to …" at bounding box center [1359, 327] width 367 height 590
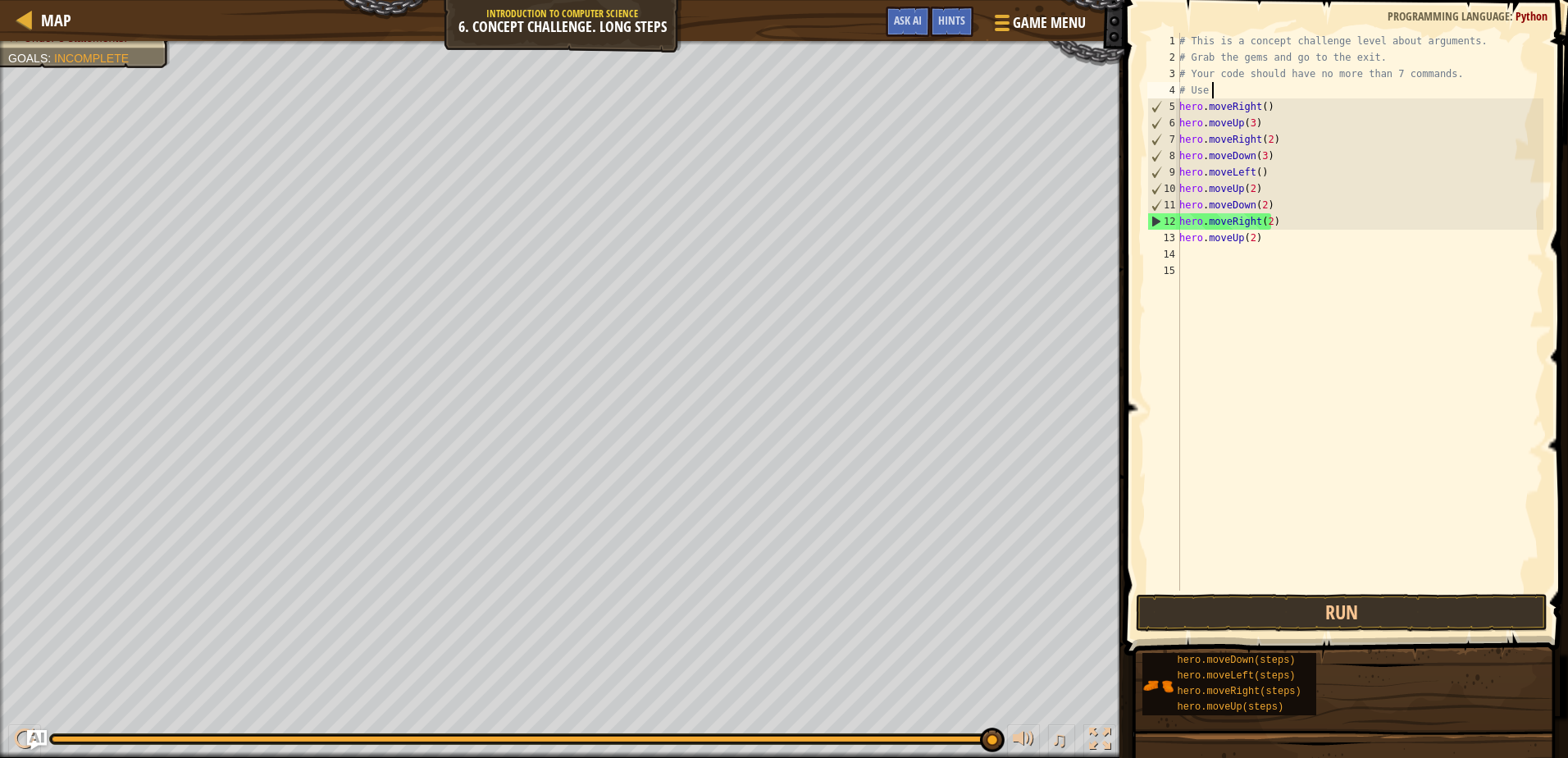
scroll to position [7, 0]
type textarea "#"
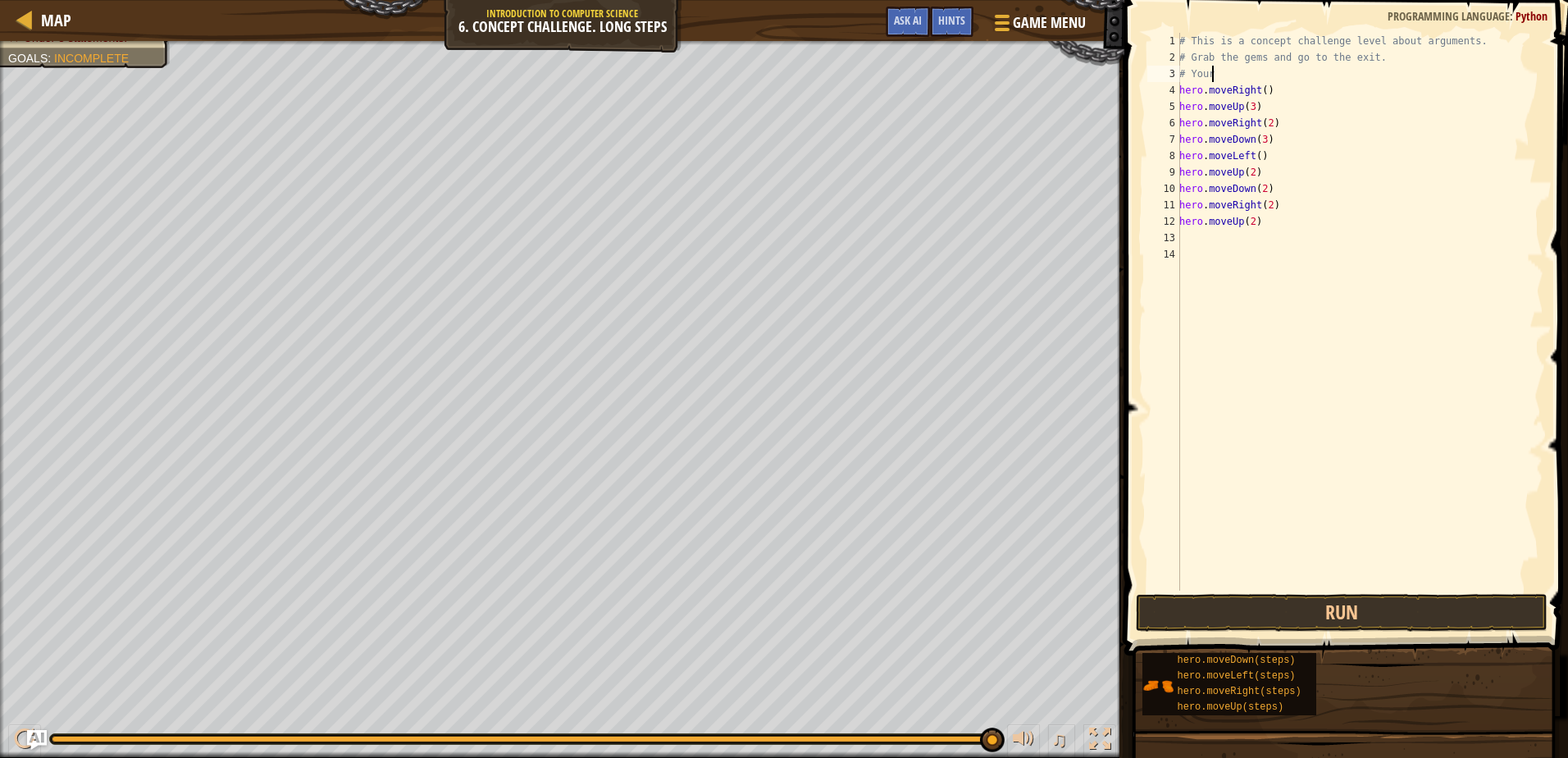
type textarea "#"
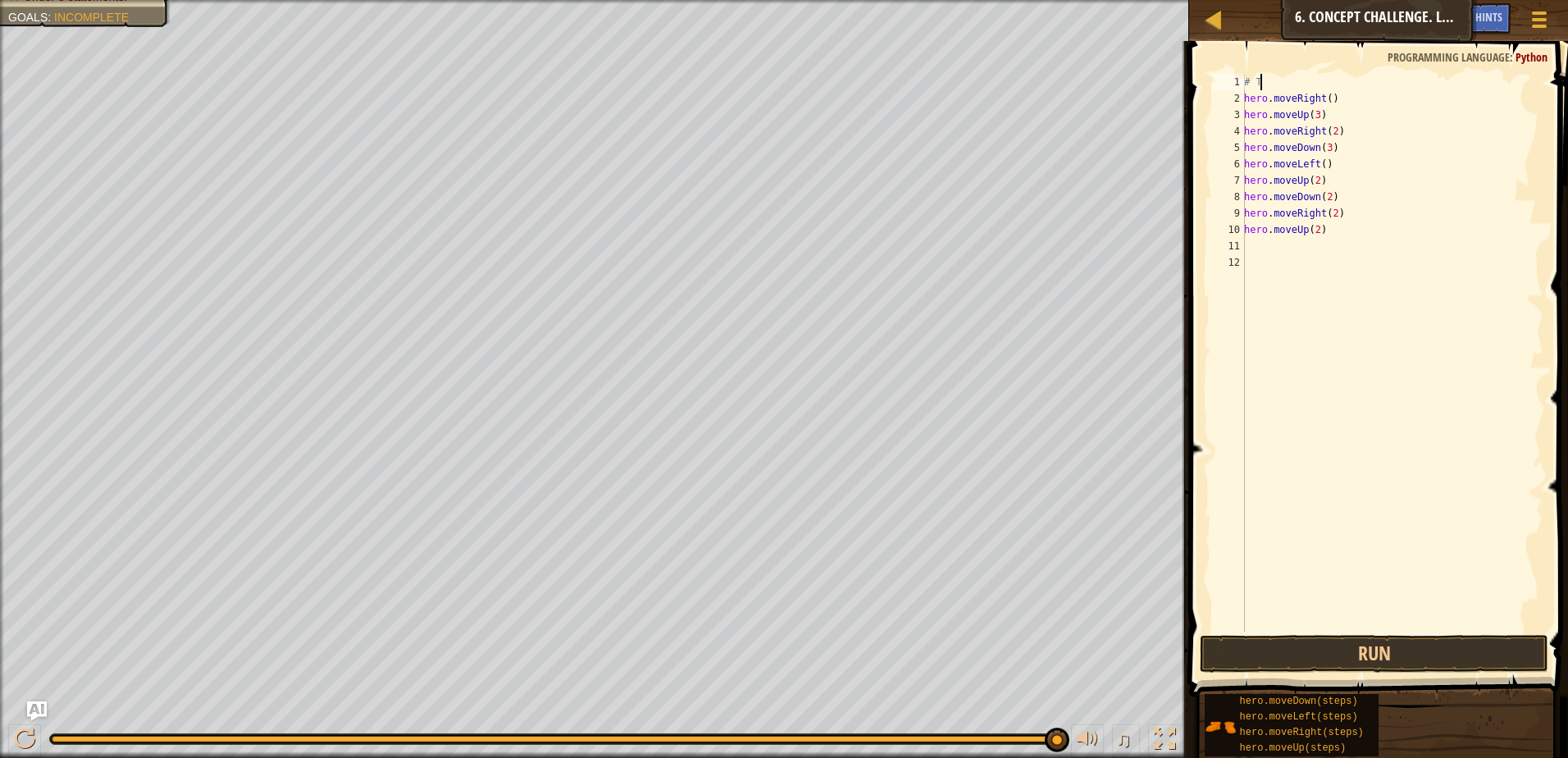
type textarea "#"
click at [1331, 218] on div "hero . moveRight ( ) hero . moveUp ( 3 ) hero . moveRight ( 2 ) hero . moveDown…" at bounding box center [1392, 368] width 302 height 590
type textarea "h"
click at [1331, 656] on button "Run" at bounding box center [1374, 654] width 348 height 38
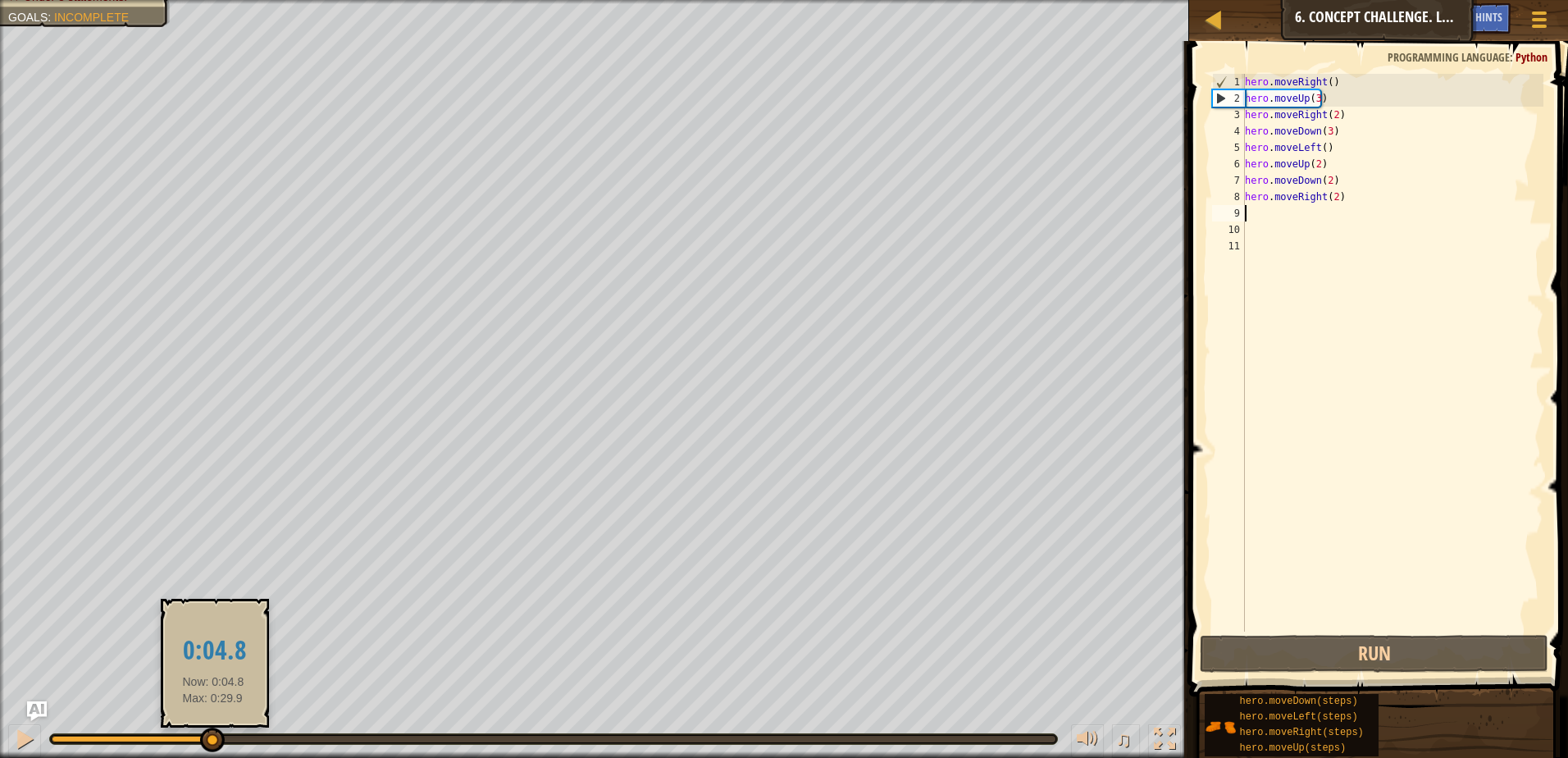
drag, startPoint x: 1018, startPoint y: 755, endPoint x: 213, endPoint y: 748, distance: 805.0
click at [213, 748] on div at bounding box center [212, 739] width 24 height 24
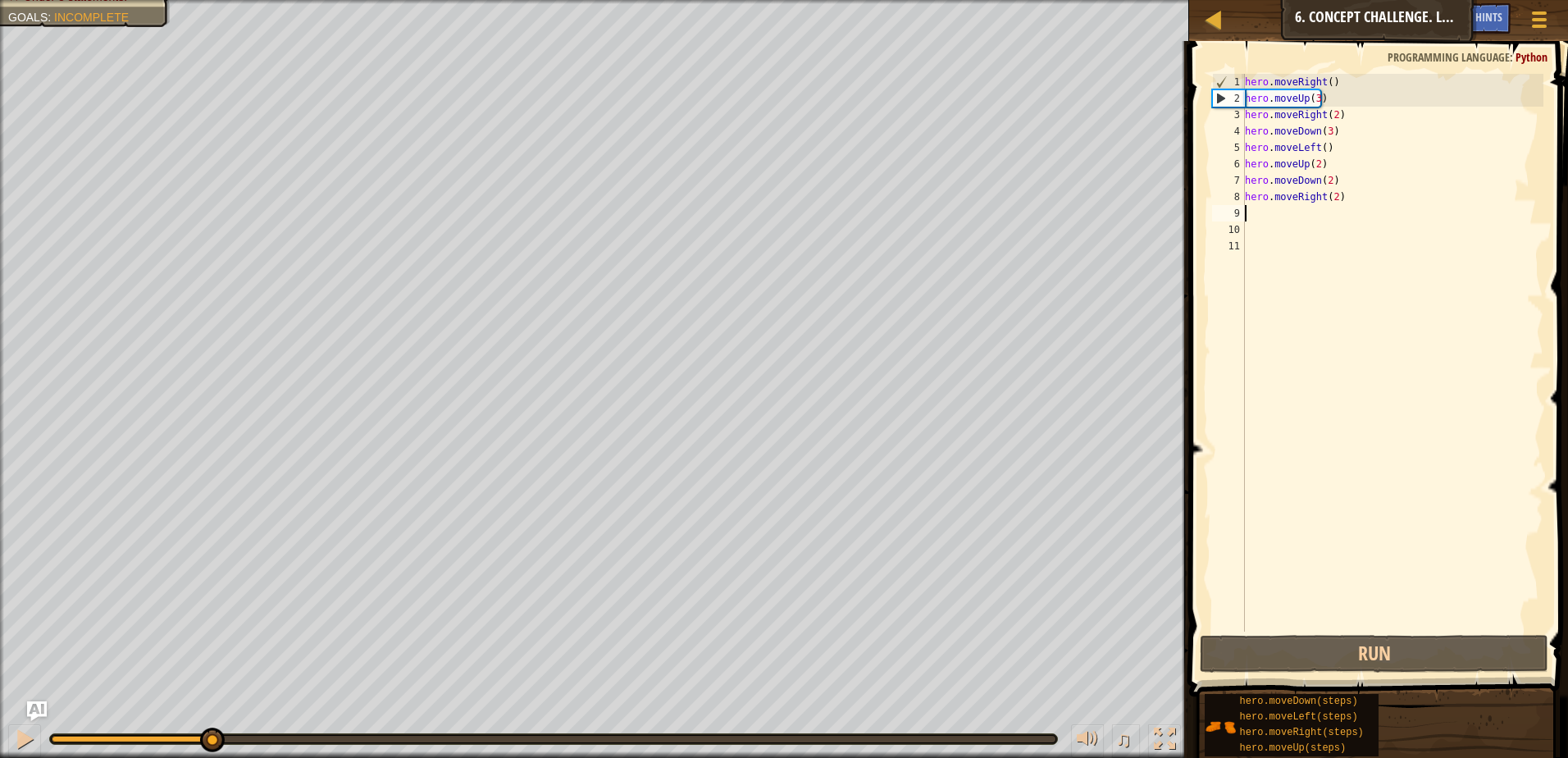
click at [1325, 130] on div "hero . moveRight ( ) hero . moveUp ( 3 ) hero . moveRight ( 2 ) hero . moveDown…" at bounding box center [1392, 368] width 302 height 590
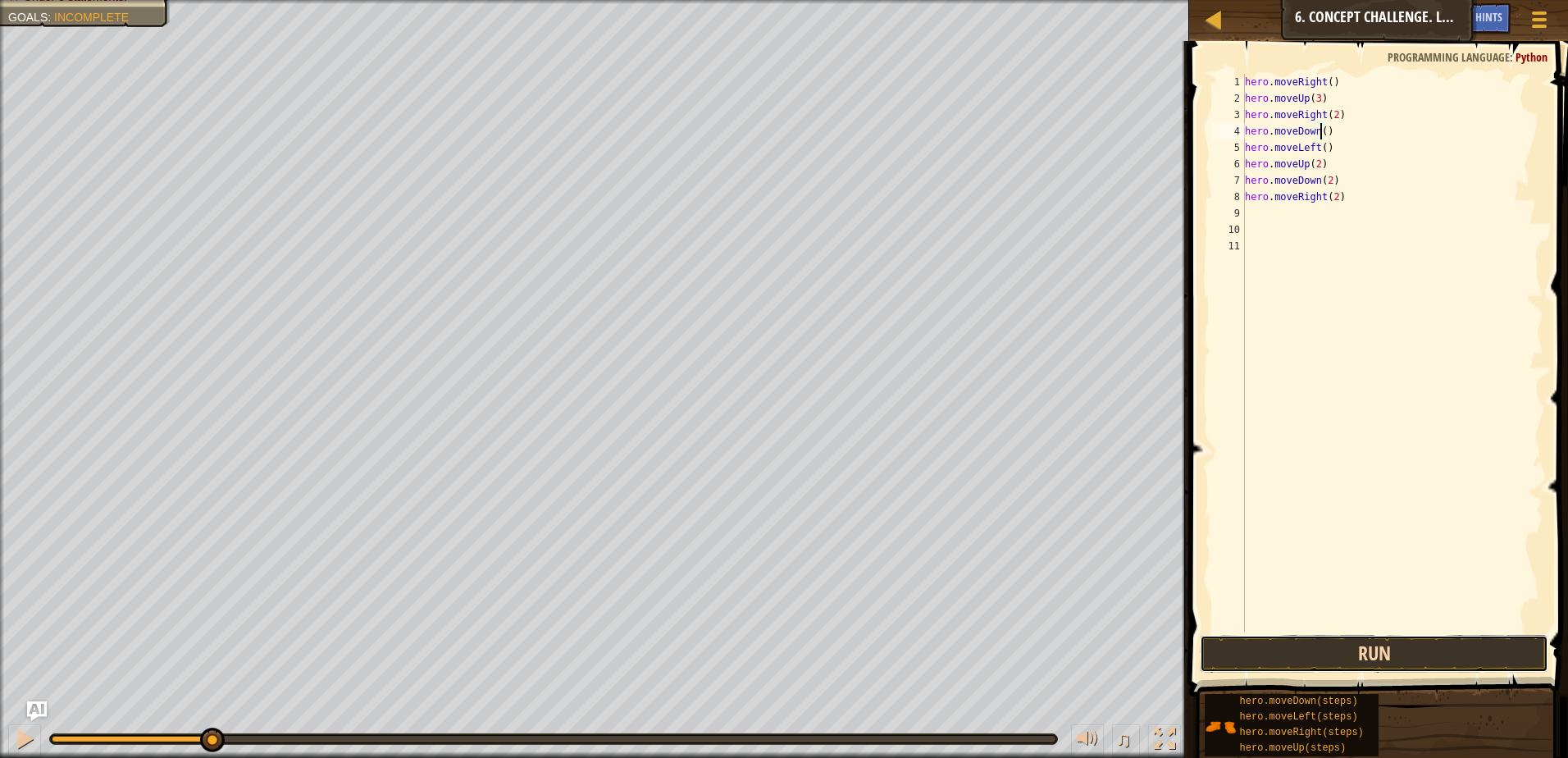
click at [1387, 660] on button "Run" at bounding box center [1374, 654] width 348 height 38
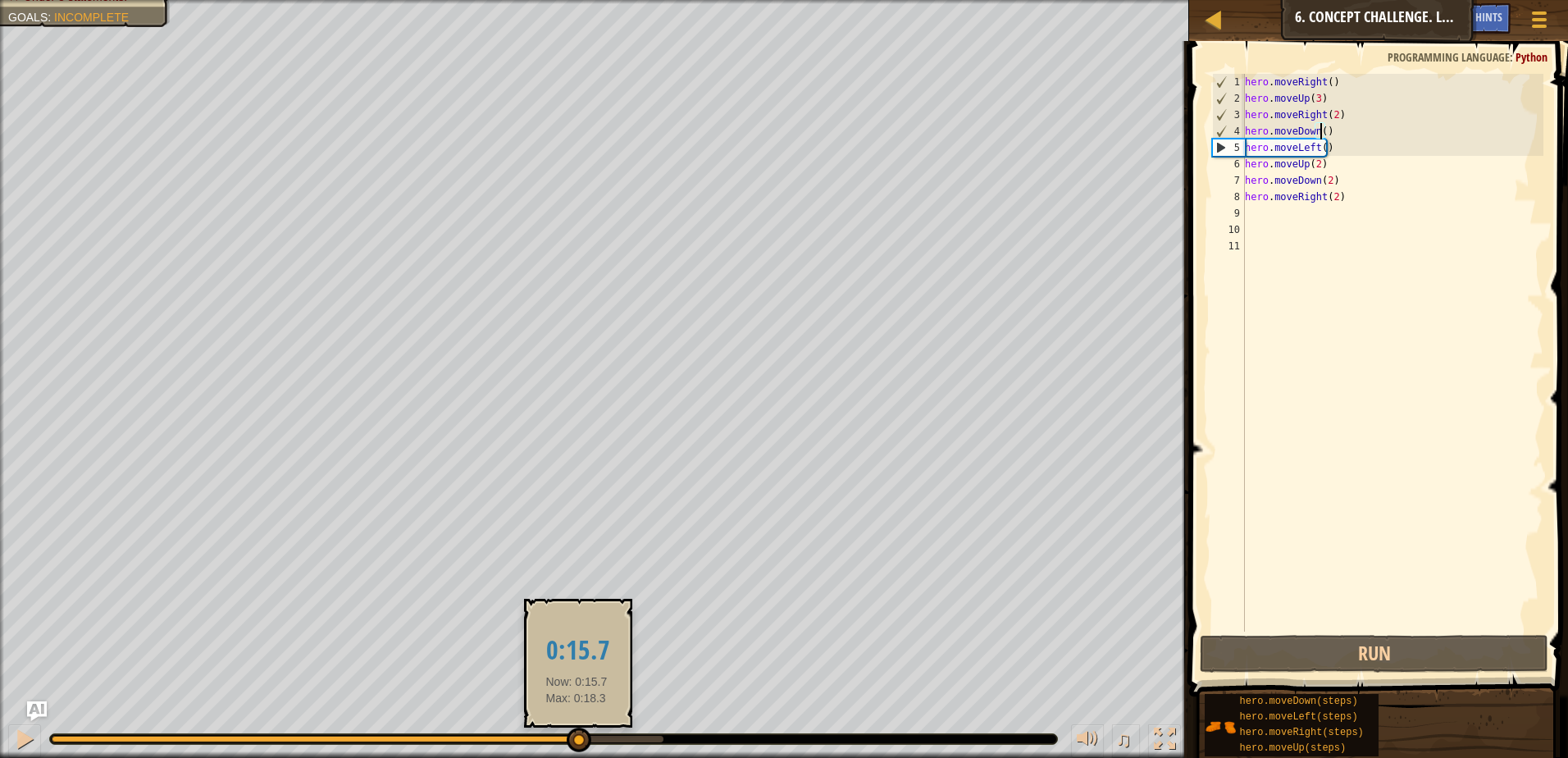
drag, startPoint x: 313, startPoint y: 738, endPoint x: 577, endPoint y: 740, distance: 264.0
click at [577, 740] on div at bounding box center [579, 739] width 24 height 24
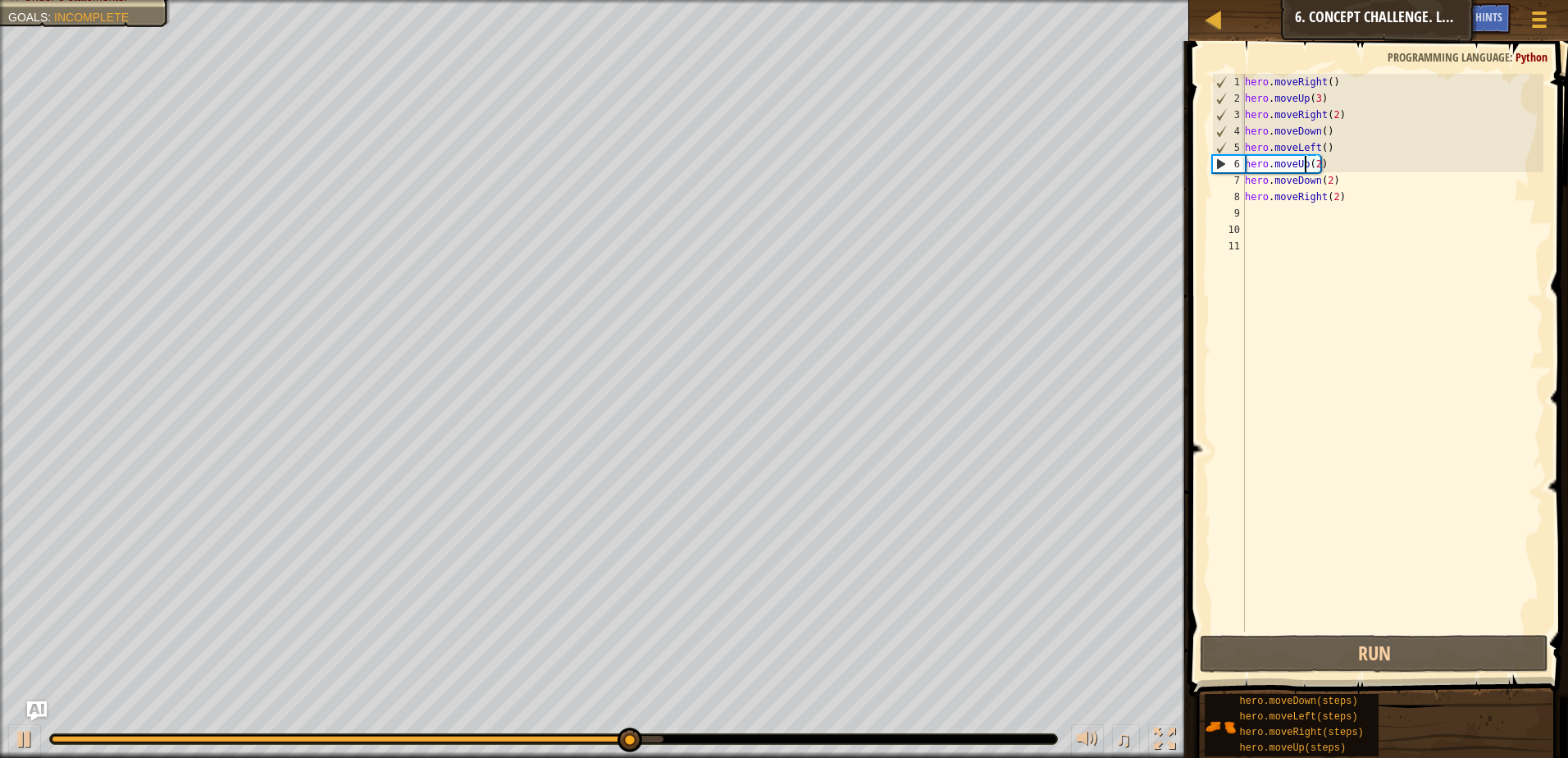
click at [1303, 163] on div "hero . moveRight ( ) hero . moveUp ( 3 ) hero . moveRight ( 2 ) hero . moveDown…" at bounding box center [1392, 368] width 302 height 590
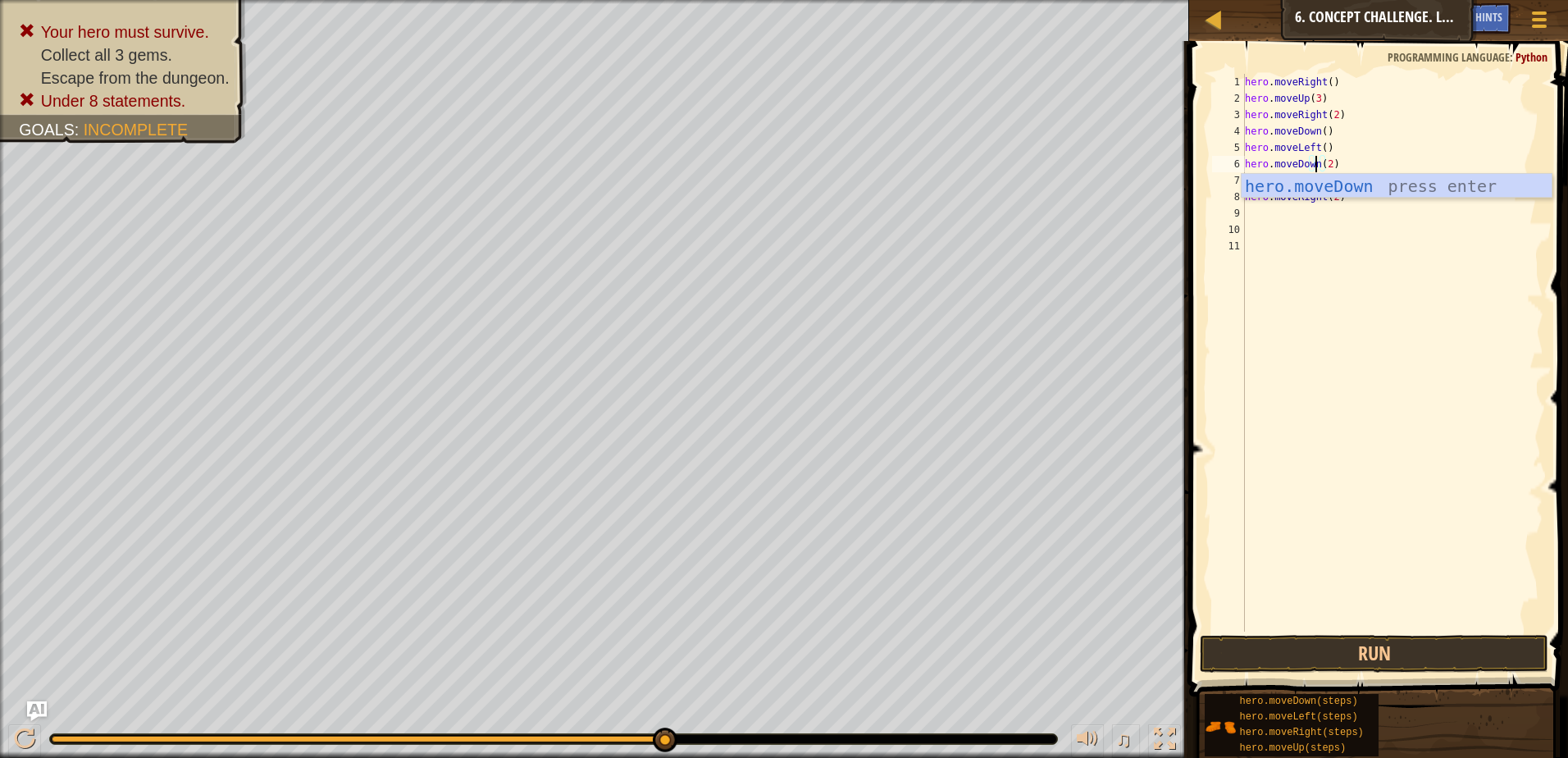
scroll to position [7, 5]
click at [1359, 187] on div "hero.moveDown press enter" at bounding box center [1397, 210] width 310 height 73
type textarea "hero.moveDown(2)"
click at [1093, 168] on div "Map Introduction to Computer Science 6. Concept Challenge. Long Steps Game Menu…" at bounding box center [784, 379] width 1568 height 758
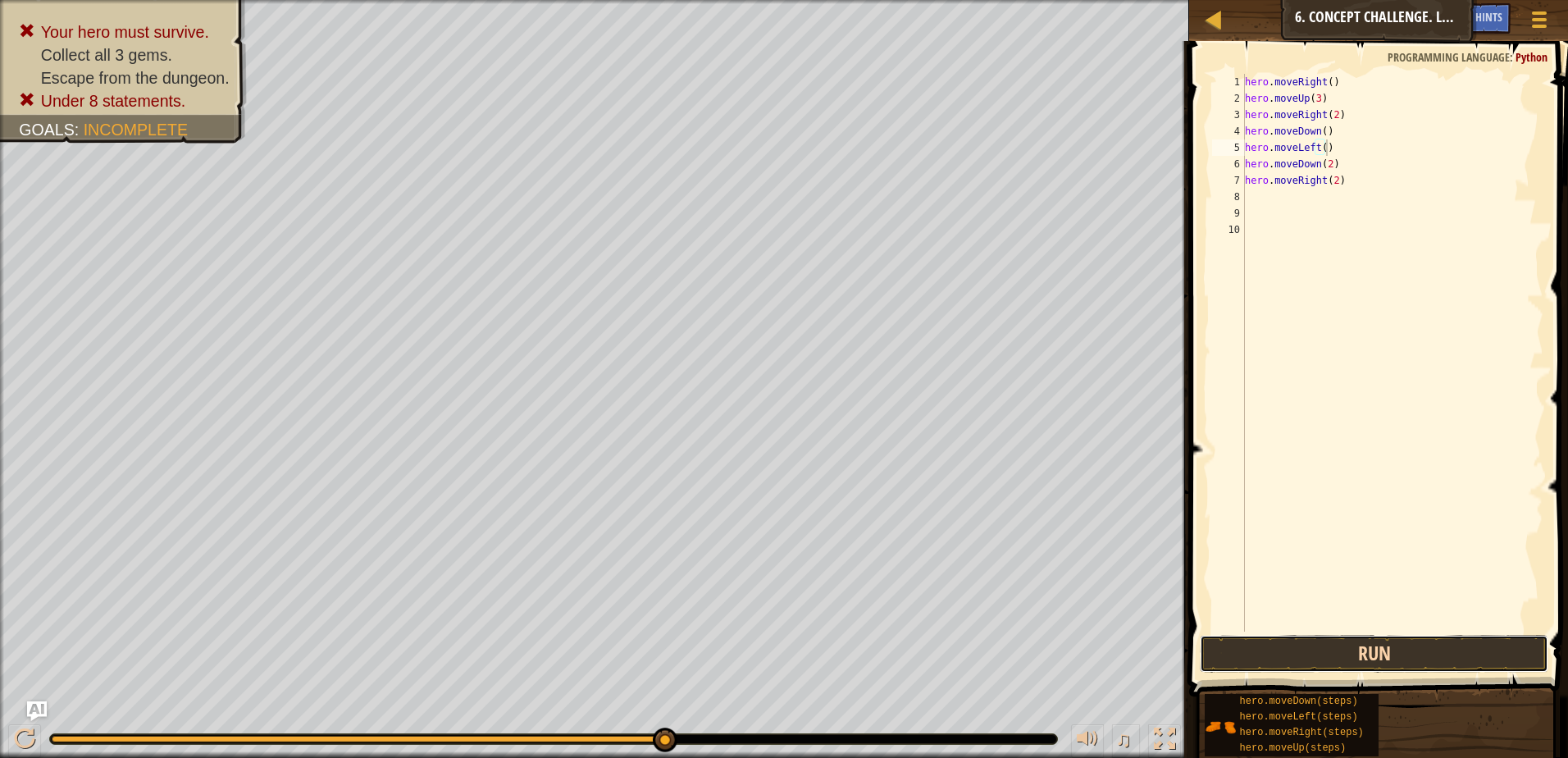
click at [1401, 653] on button "Run" at bounding box center [1374, 654] width 348 height 38
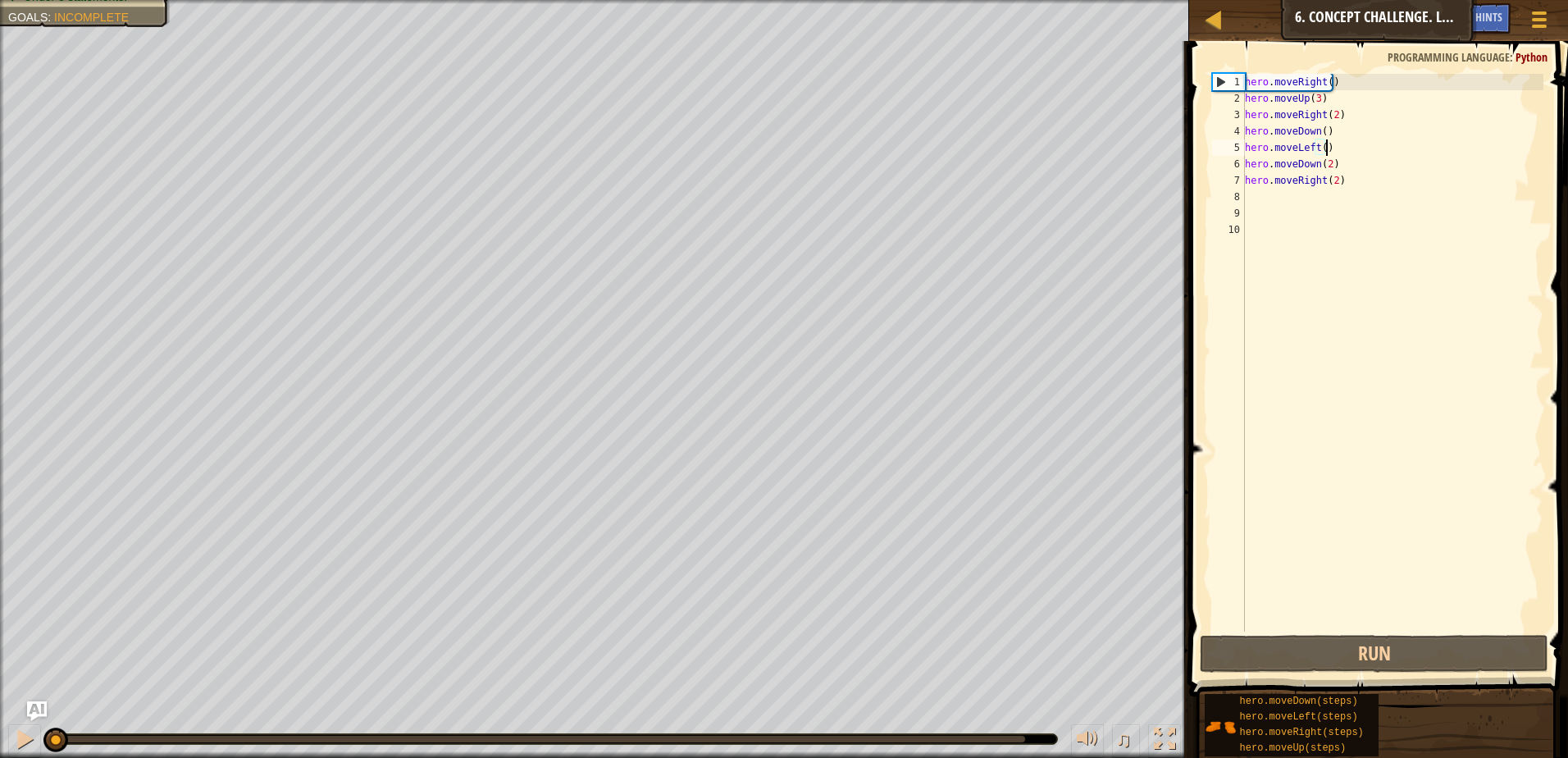
click at [5, 673] on div "Your hero must survive. Collect all 3 gems. Escape from the dungeon. Under 8 st…" at bounding box center [784, 379] width 1568 height 758
click at [1331, 182] on div "hero . moveRight ( ) hero . moveUp ( 3 ) hero . moveRight ( 2 ) hero . moveDown…" at bounding box center [1392, 368] width 302 height 590
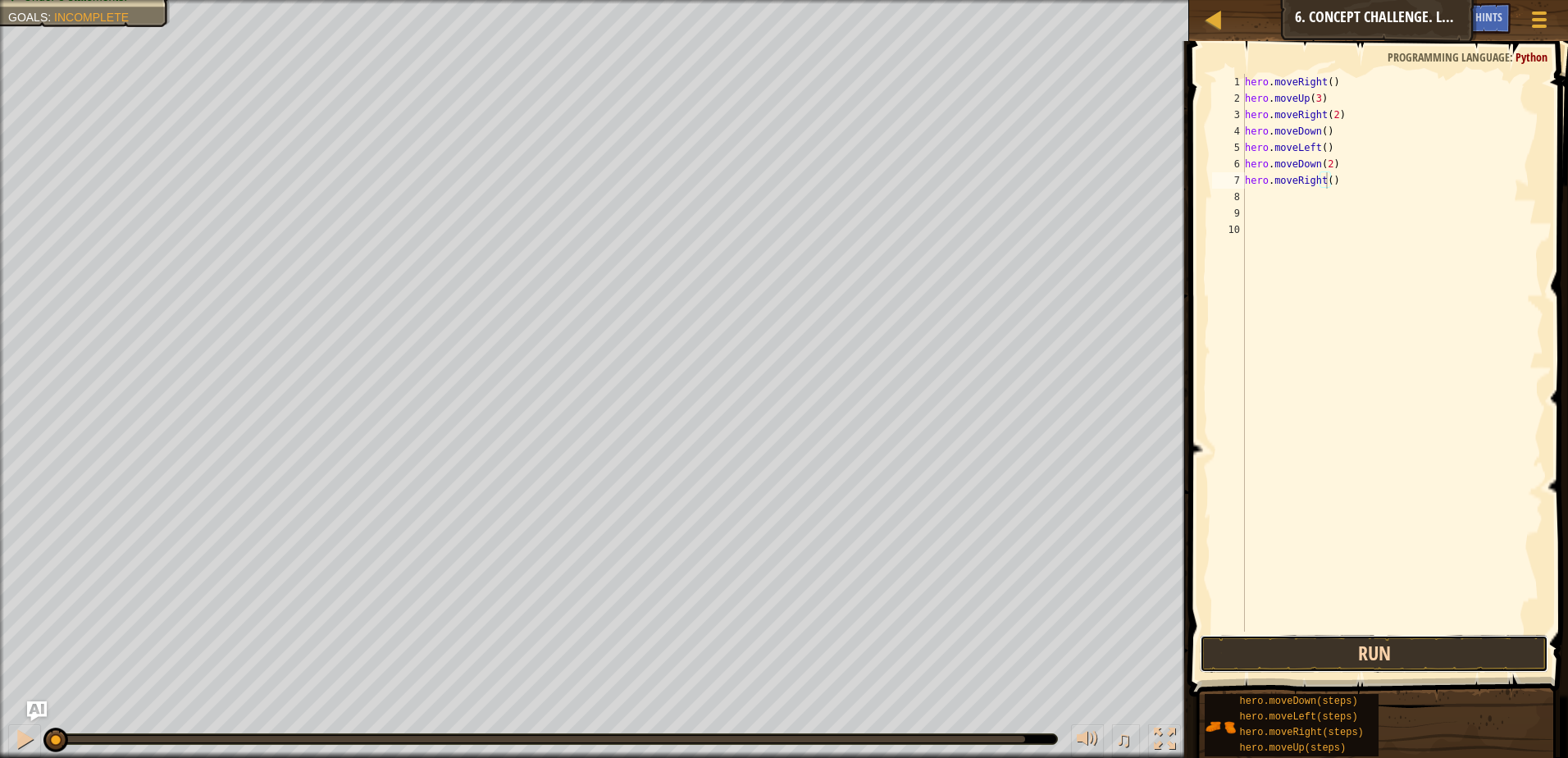
click at [1301, 663] on button "Run" at bounding box center [1374, 654] width 348 height 38
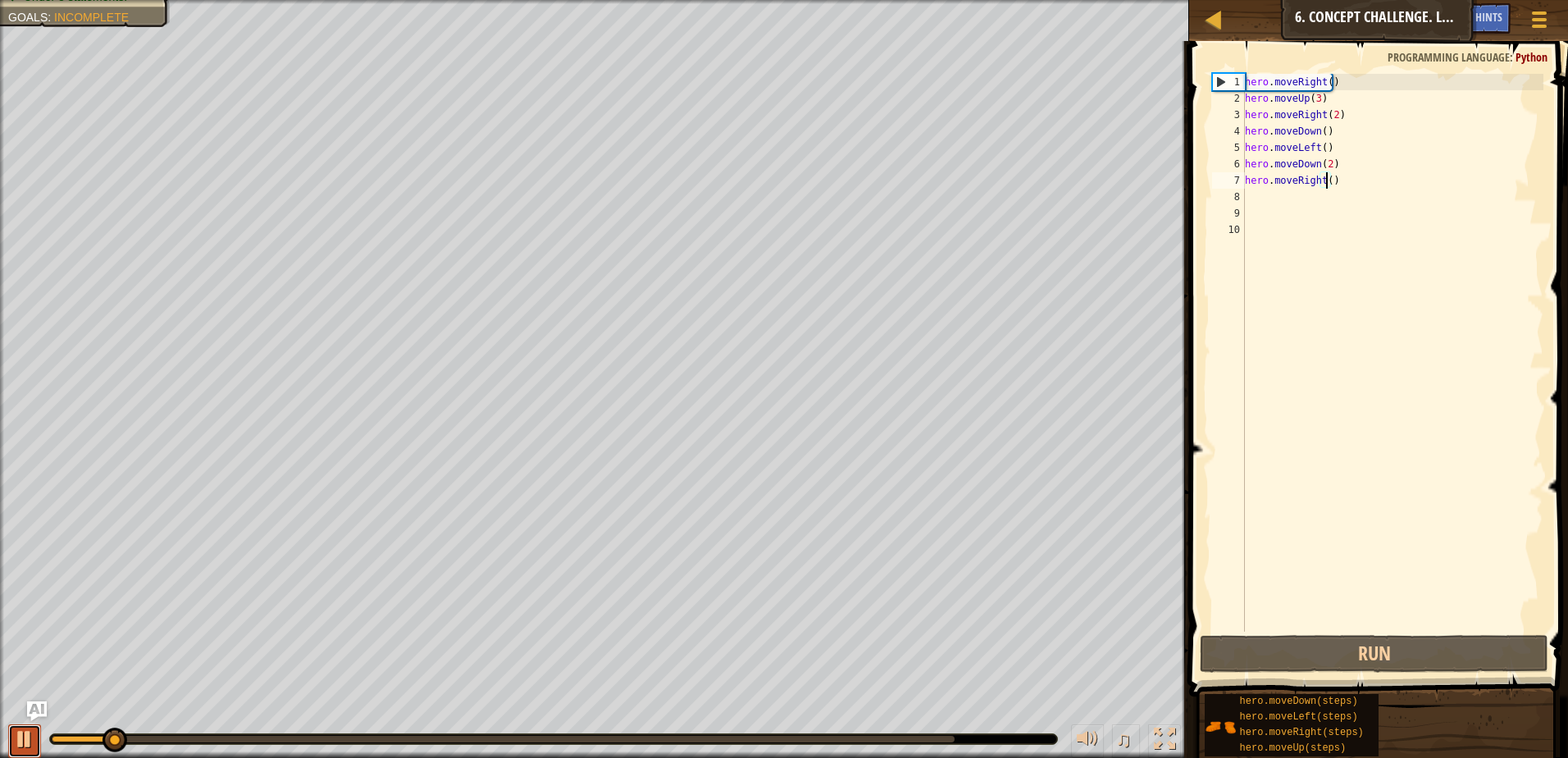
click at [32, 738] on div at bounding box center [24, 739] width 22 height 22
click at [1320, 129] on div "hero . moveRight ( ) hero . moveUp ( 3 ) hero . moveRight ( 2 ) hero . moveDown…" at bounding box center [1392, 368] width 302 height 590
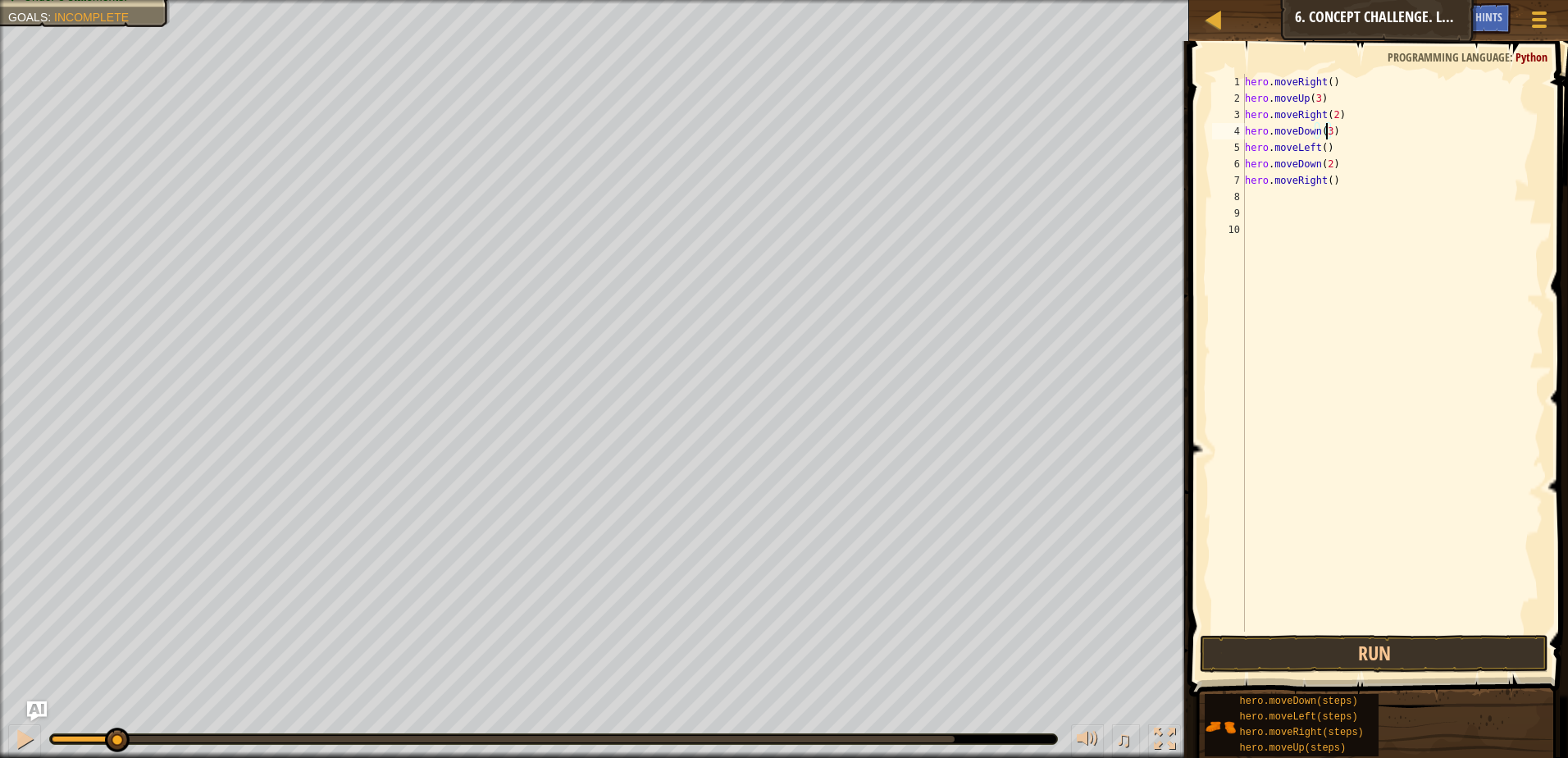
click at [1314, 168] on div "hero . moveRight ( ) hero . moveUp ( 3 ) hero . moveRight ( 2 ) hero . moveDown…" at bounding box center [1392, 368] width 302 height 590
type textarea "hero.moveUp(2)"
click at [1326, 445] on div "hero . moveRight ( ) hero . moveUp ( 3 ) hero . moveRight ( 2 ) hero . moveDown…" at bounding box center [1392, 368] width 302 height 590
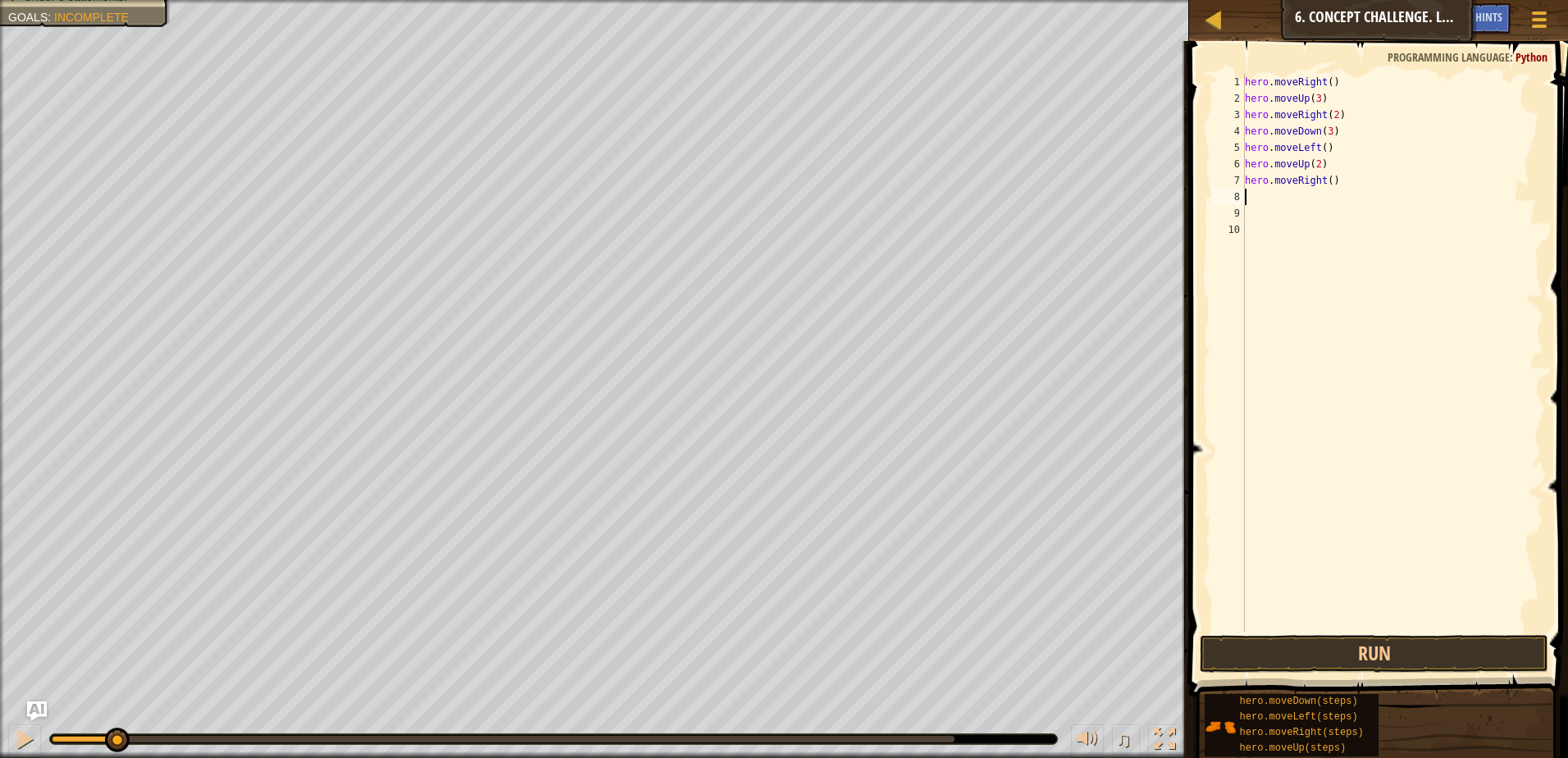
click at [1282, 199] on div "hero . moveRight ( ) hero . moveUp ( 3 ) hero . moveRight ( 2 ) hero . moveDown…" at bounding box center [1392, 368] width 302 height 590
click at [1325, 664] on button "Run" at bounding box center [1374, 654] width 348 height 38
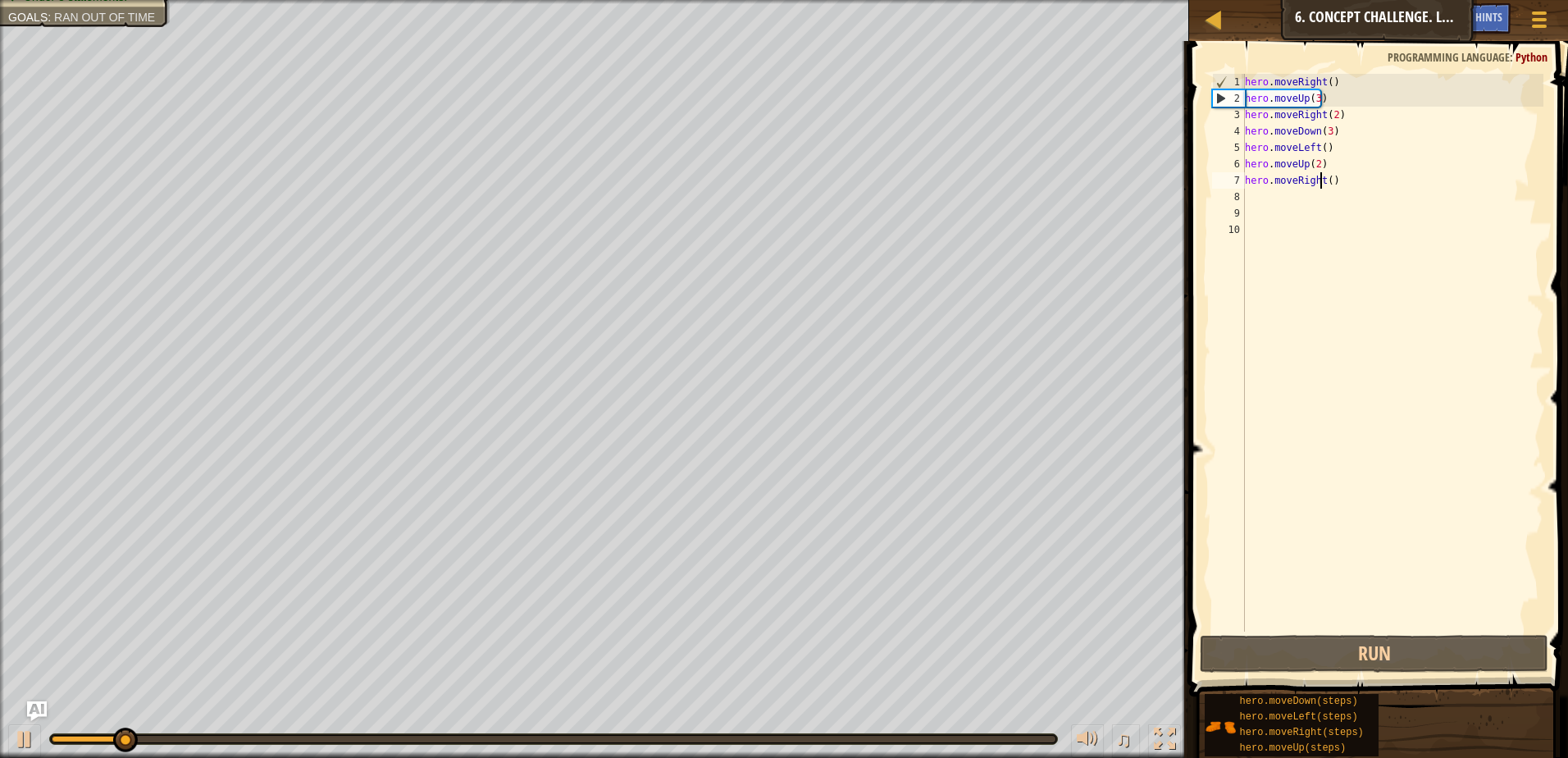
click at [1322, 178] on div "hero . moveRight ( ) hero . moveUp ( 3 ) hero . moveRight ( 2 ) hero . moveDown…" at bounding box center [1392, 368] width 302 height 590
click at [1327, 183] on div "hero . moveRight ( ) hero . moveUp ( 3 ) hero . moveRight ( 2 ) hero . moveDown…" at bounding box center [1392, 368] width 302 height 590
type textarea "hero.moveRight(3)"
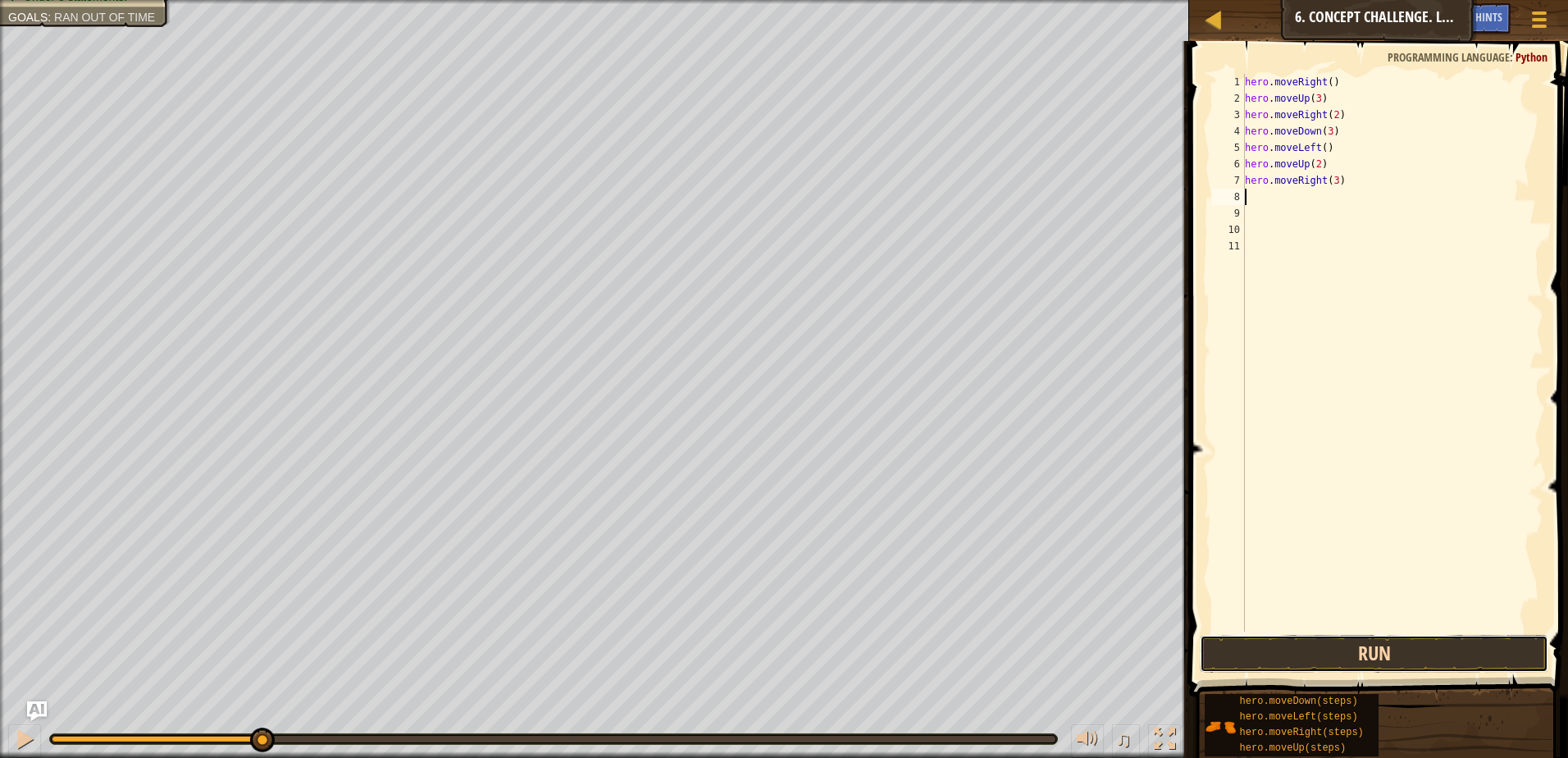
click at [1427, 656] on button "Run" at bounding box center [1374, 654] width 348 height 38
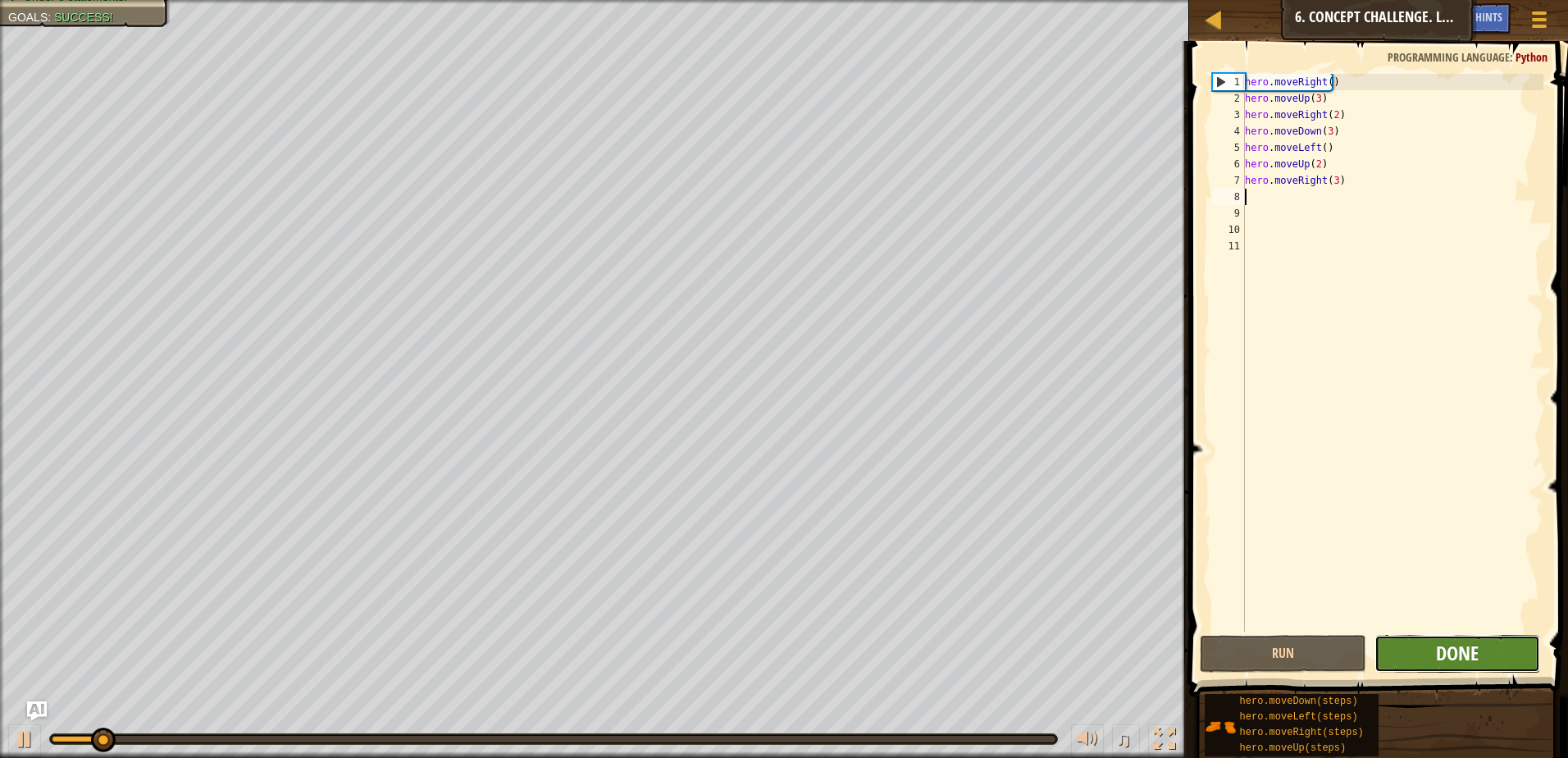
click at [1453, 651] on span "Done" at bounding box center [1456, 652] width 43 height 26
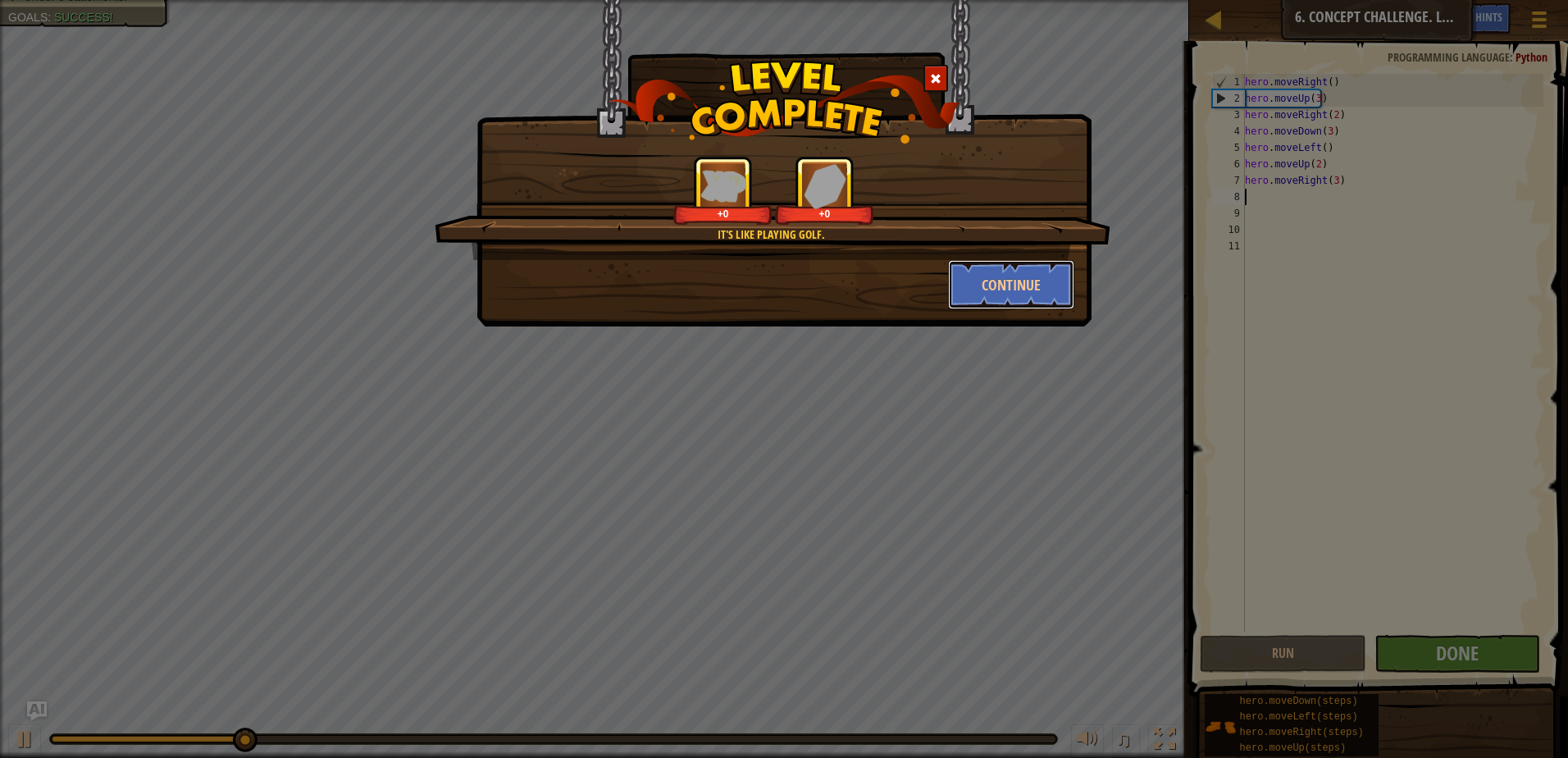
click at [1023, 286] on button "Continue" at bounding box center [1011, 285] width 127 height 49
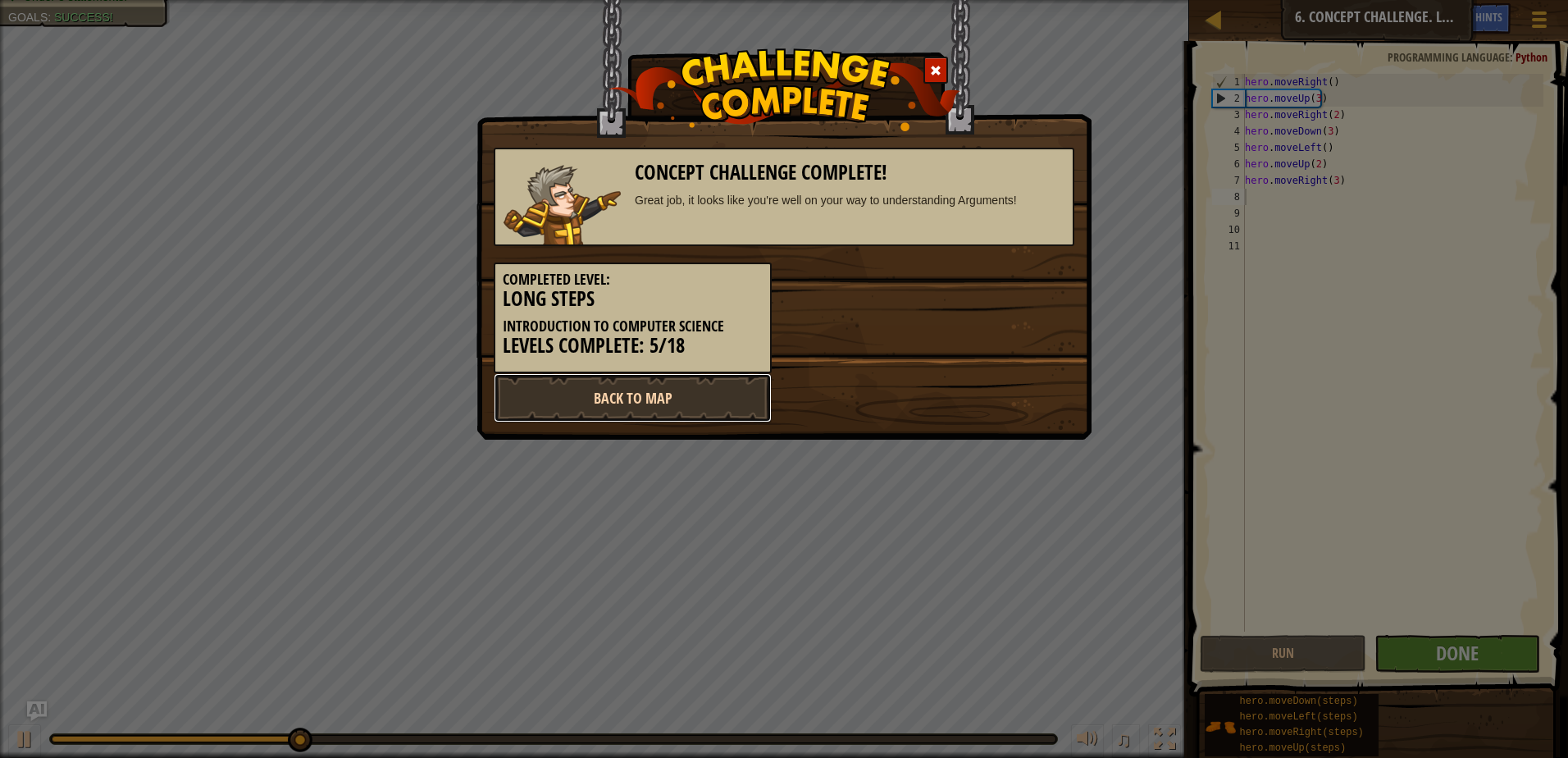
click at [666, 413] on link "Back to Map" at bounding box center [632, 397] width 278 height 49
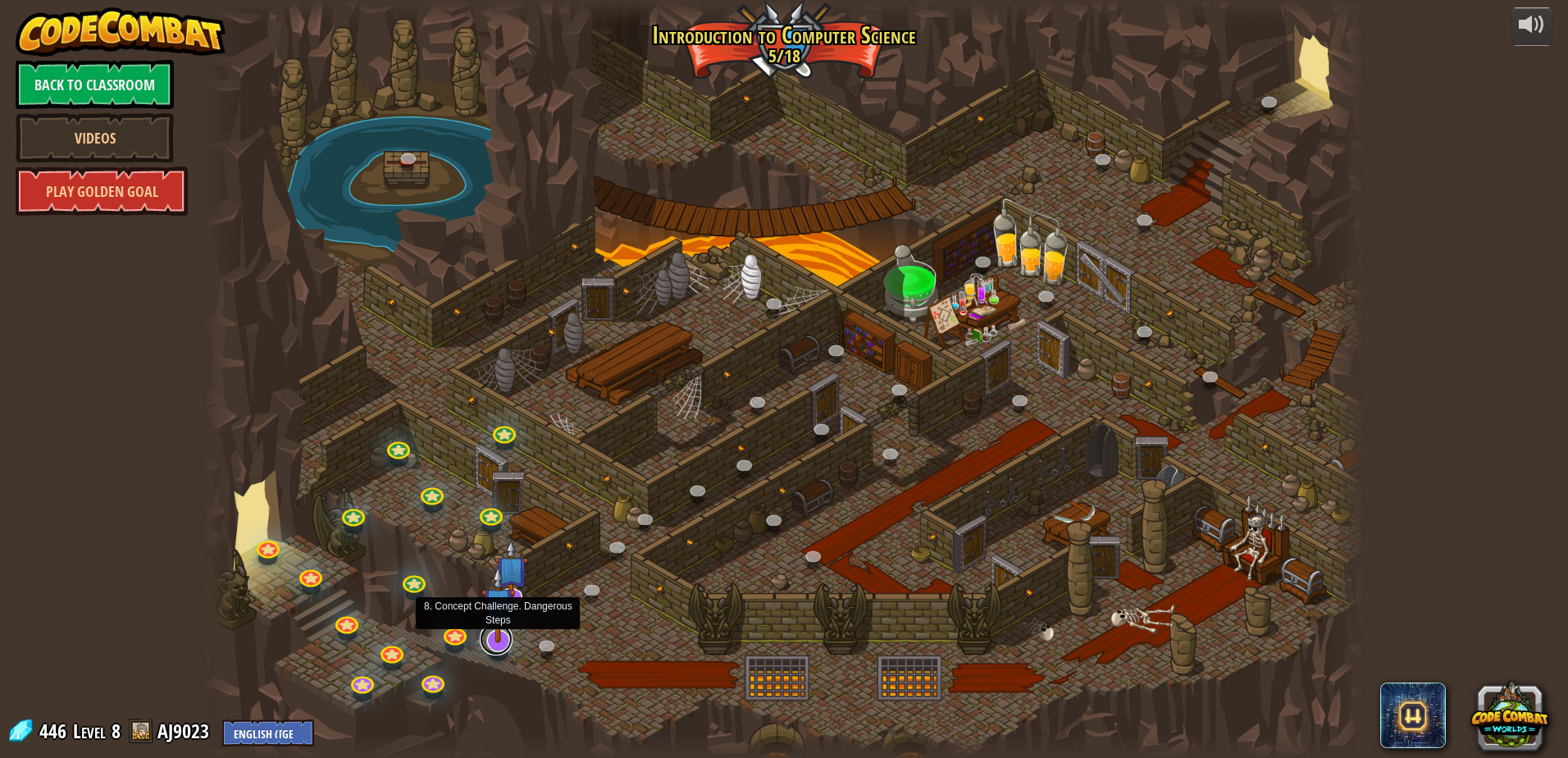
click at [493, 651] on link at bounding box center [496, 638] width 33 height 33
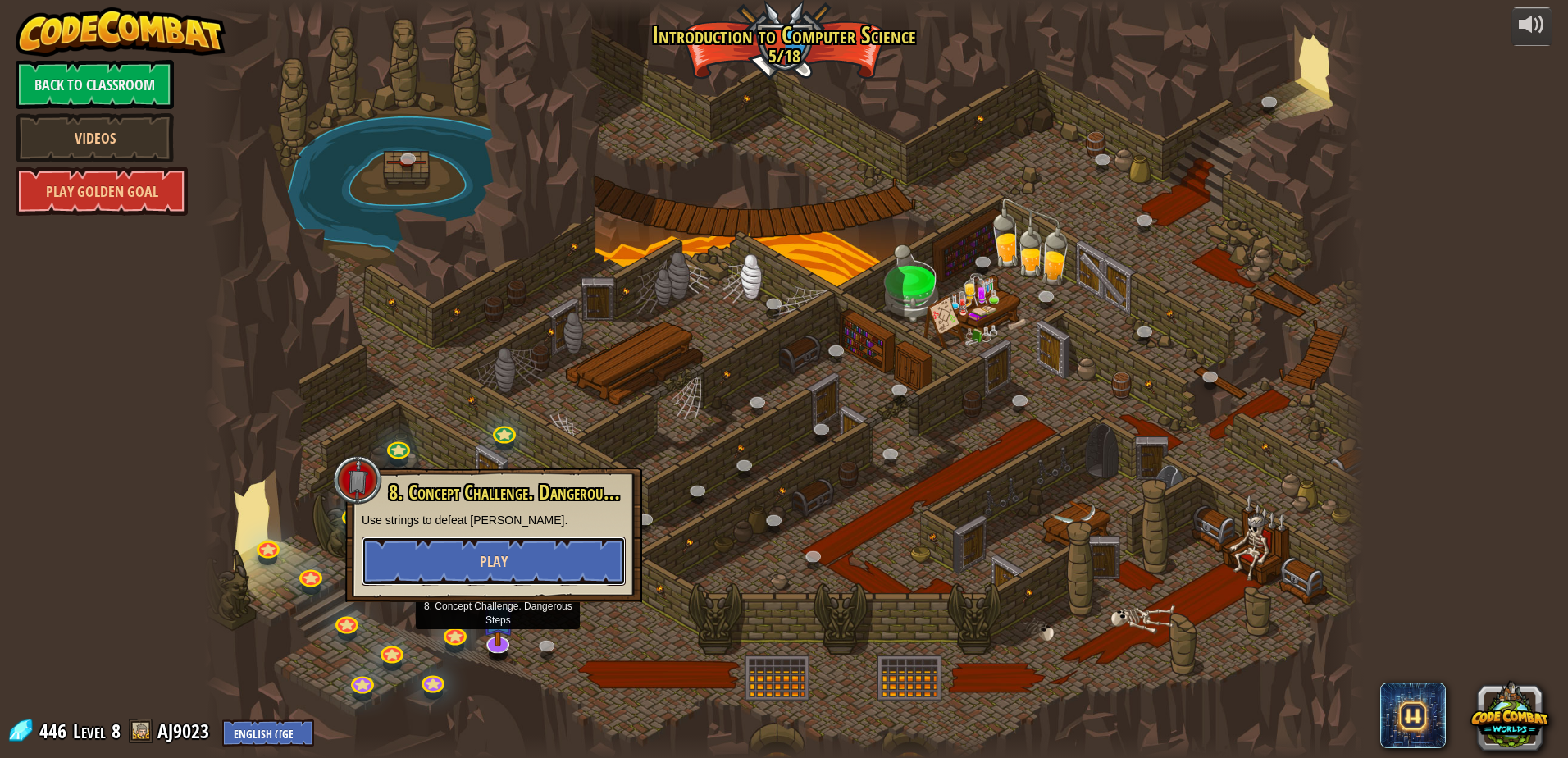
click at [581, 561] on button "Play" at bounding box center [493, 560] width 264 height 49
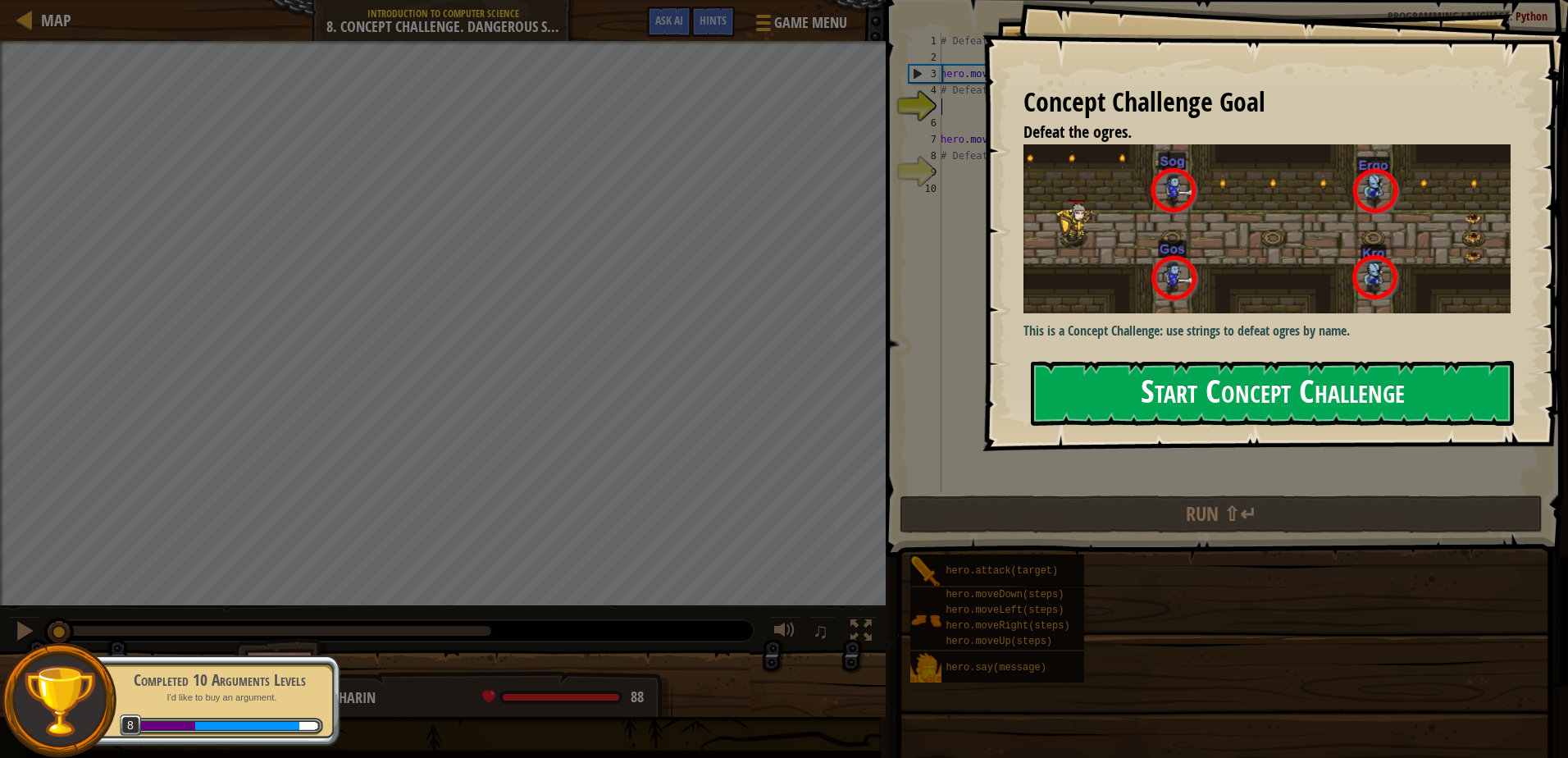
click at [1377, 361] on button "Start Concept Challenge" at bounding box center [1272, 393] width 483 height 64
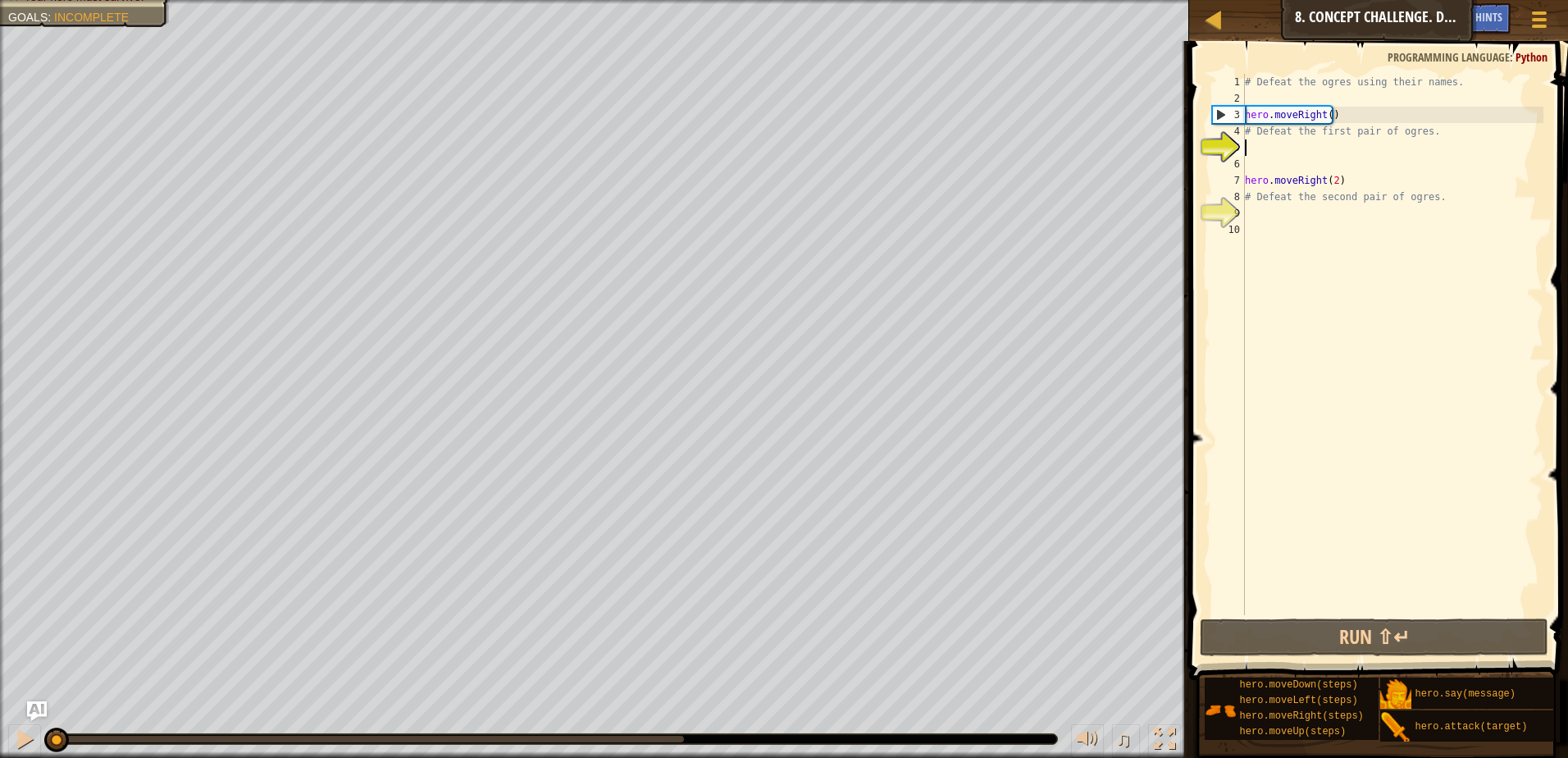
scroll to position [7, 0]
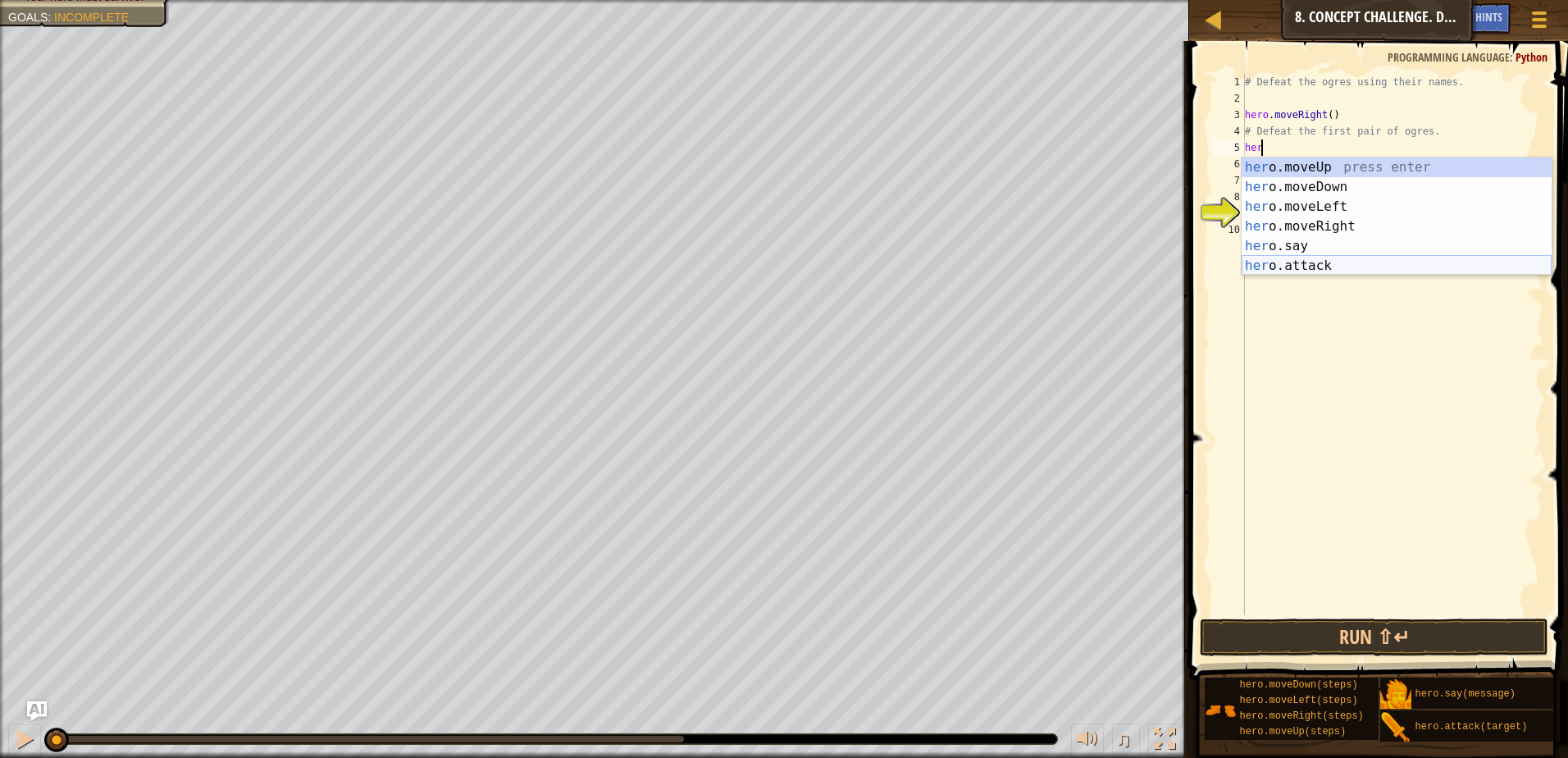
click at [1283, 260] on div "her o.moveUp press enter her o.moveDown press enter her o.moveLeft press enter …" at bounding box center [1397, 237] width 310 height 158
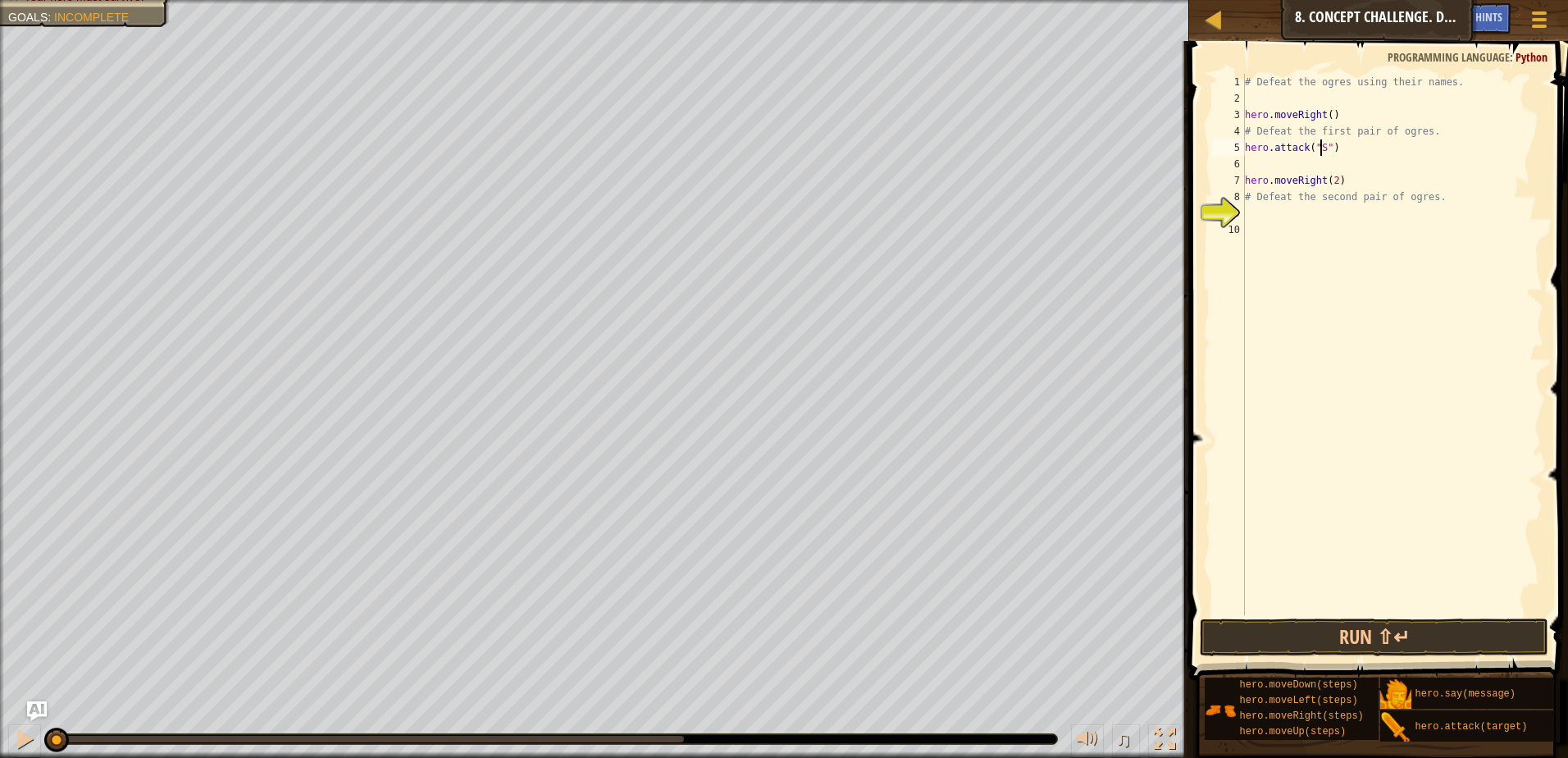
scroll to position [7, 6]
type textarea "hero.attack("Sog")"
click at [1363, 145] on div "# Defeat the ogres using their names. hero . moveRight ( ) # Defeat the first p…" at bounding box center [1392, 360] width 302 height 574
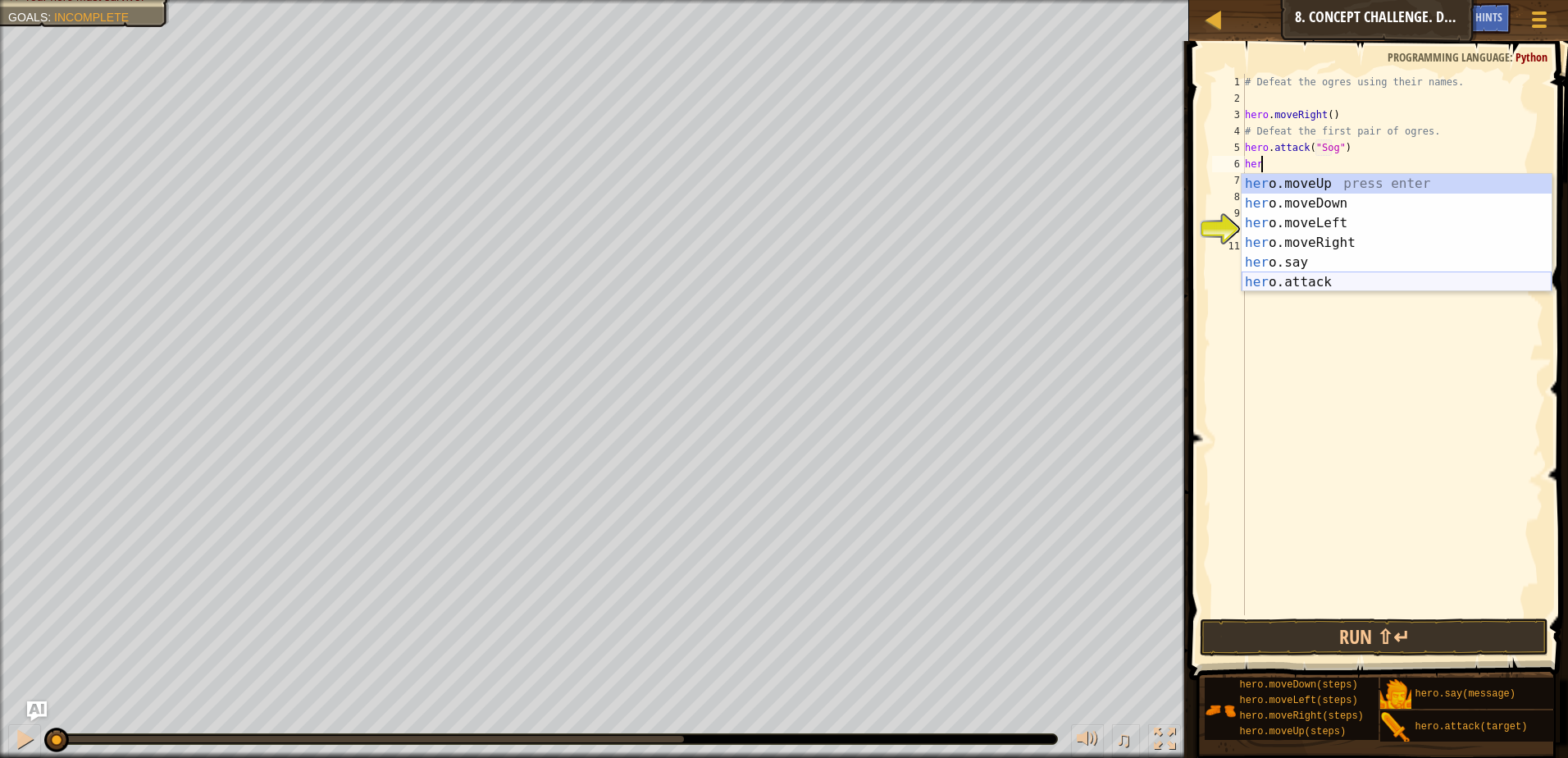
click at [1286, 277] on div "her o.moveUp press enter her o.moveDown press enter her o.moveLeft press enter …" at bounding box center [1397, 253] width 310 height 158
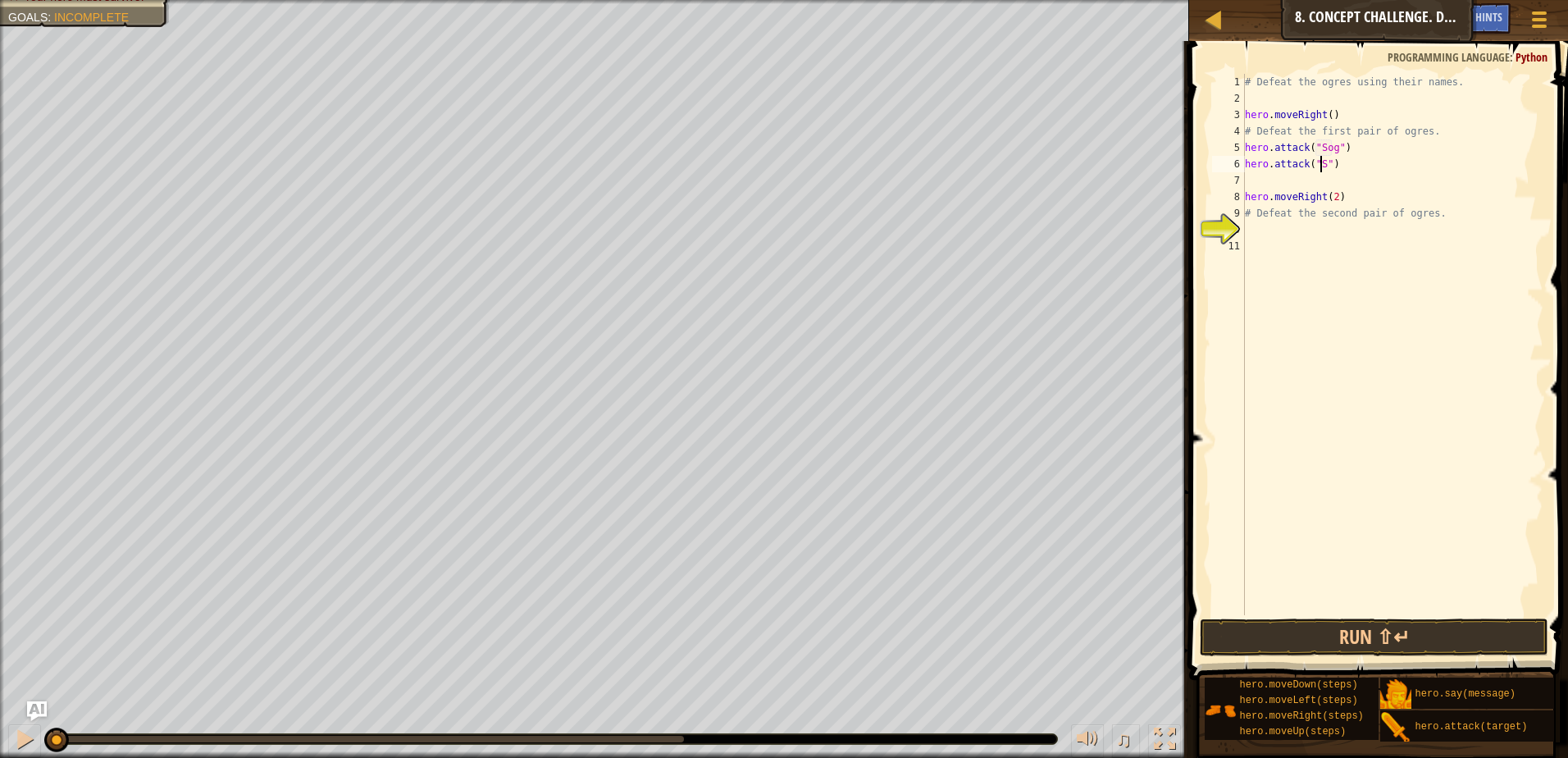
scroll to position [7, 6]
type textarea "hero.attack("Sog")"
click at [1276, 180] on div "# Defeat the ogres using their names. hero . moveRight ( ) # Defeat the first p…" at bounding box center [1392, 360] width 302 height 574
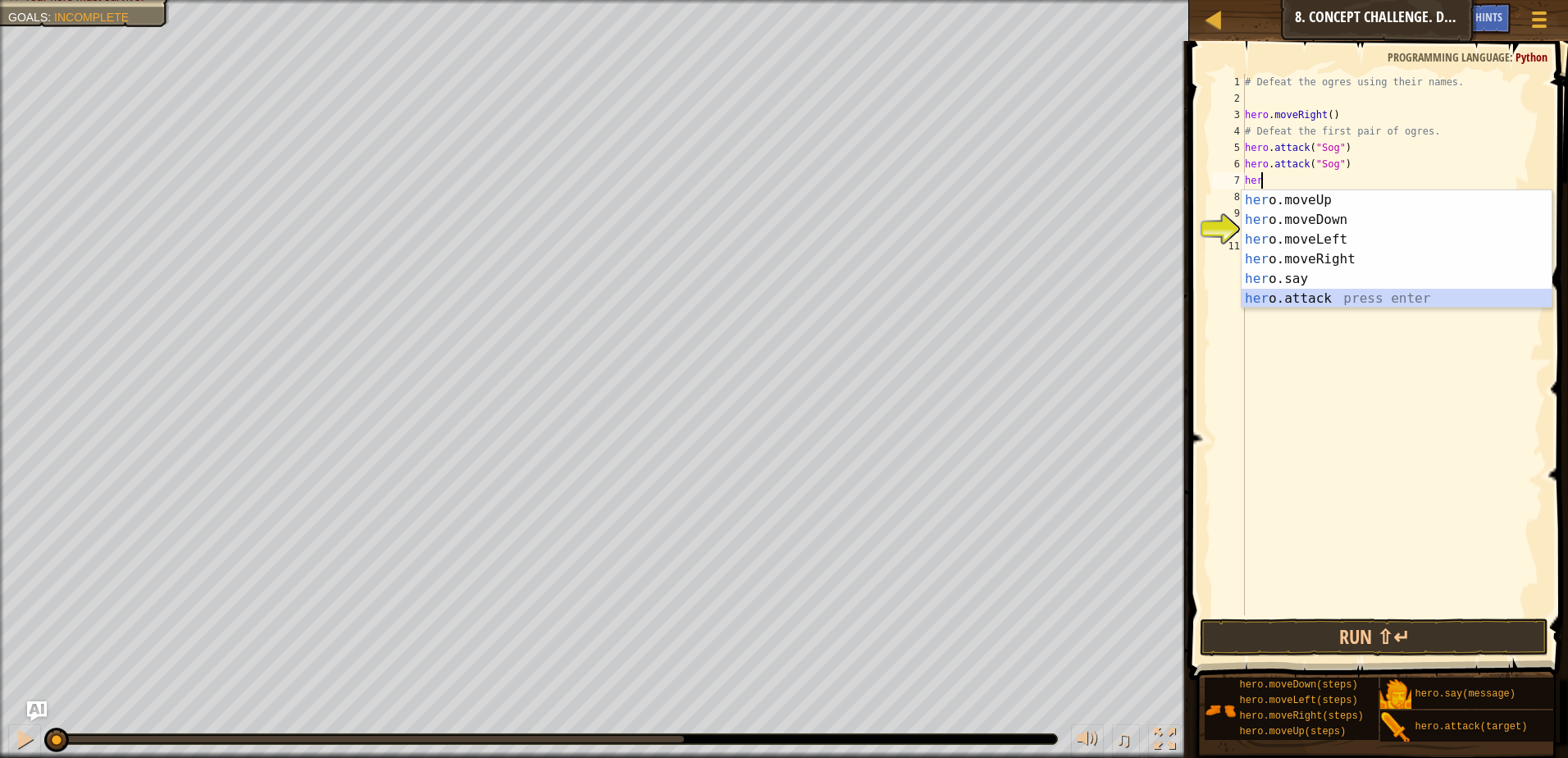
click at [1305, 303] on div "her o.moveUp press enter her o.moveDown press enter her o.moveLeft press enter …" at bounding box center [1397, 269] width 310 height 158
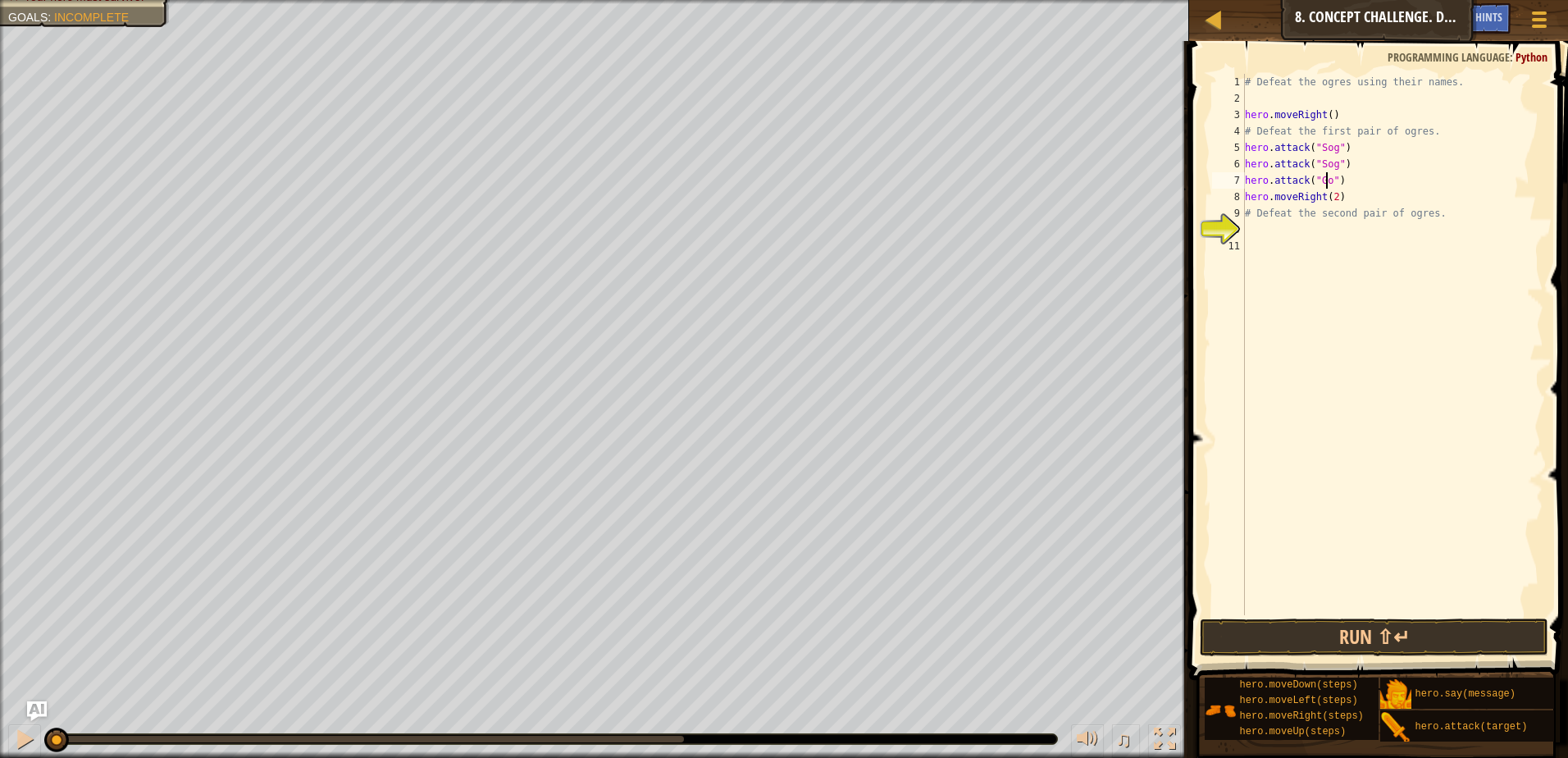
scroll to position [7, 6]
type textarea "hero.attack("Gos")"
click at [1347, 184] on div "# Defeat the ogres using their names. hero . moveRight ( ) # Defeat the first p…" at bounding box center [1392, 360] width 302 height 574
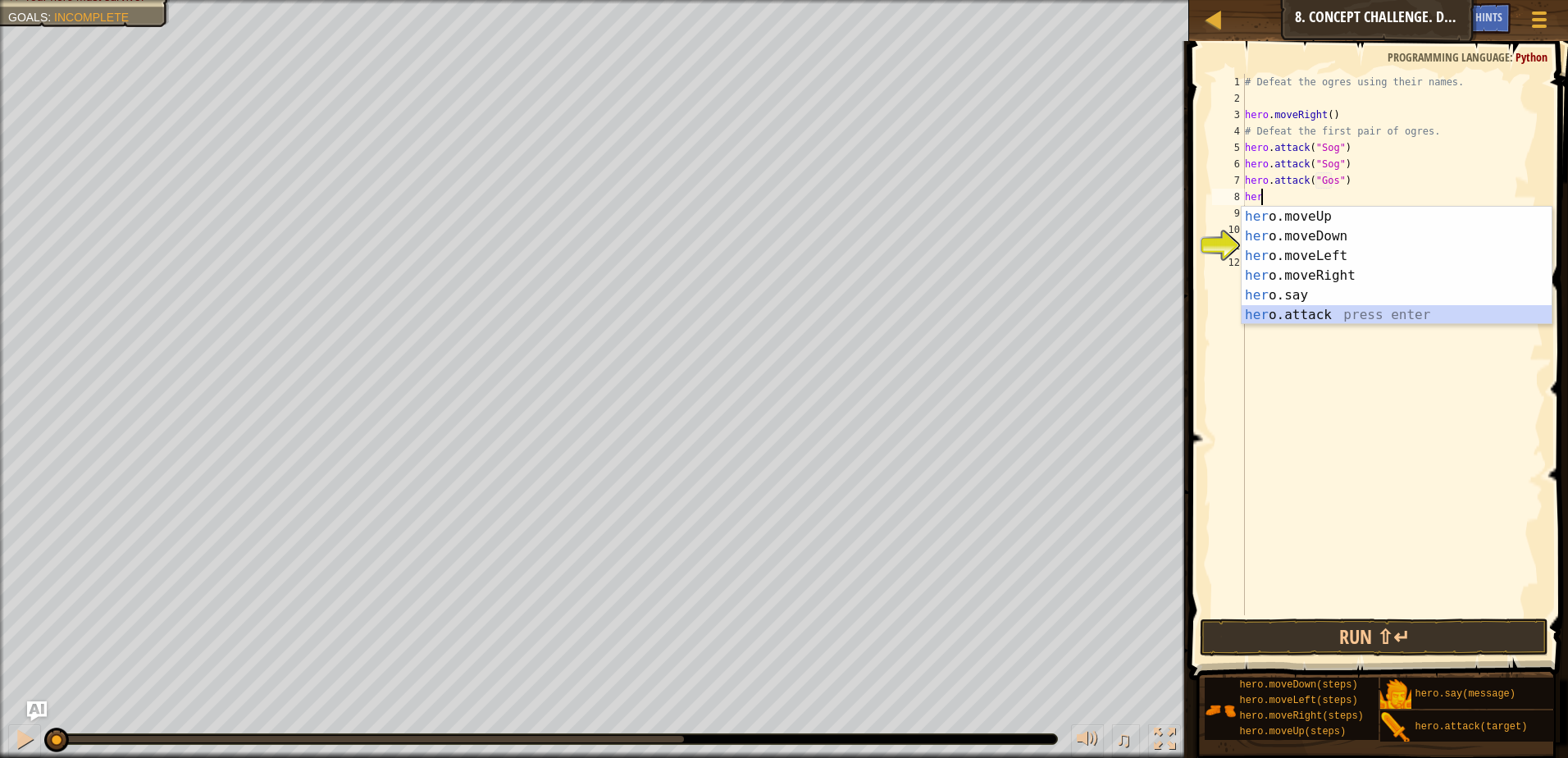
click at [1310, 312] on div "her o.moveUp press enter her o.moveDown press enter her o.moveLeft press enter …" at bounding box center [1397, 286] width 310 height 158
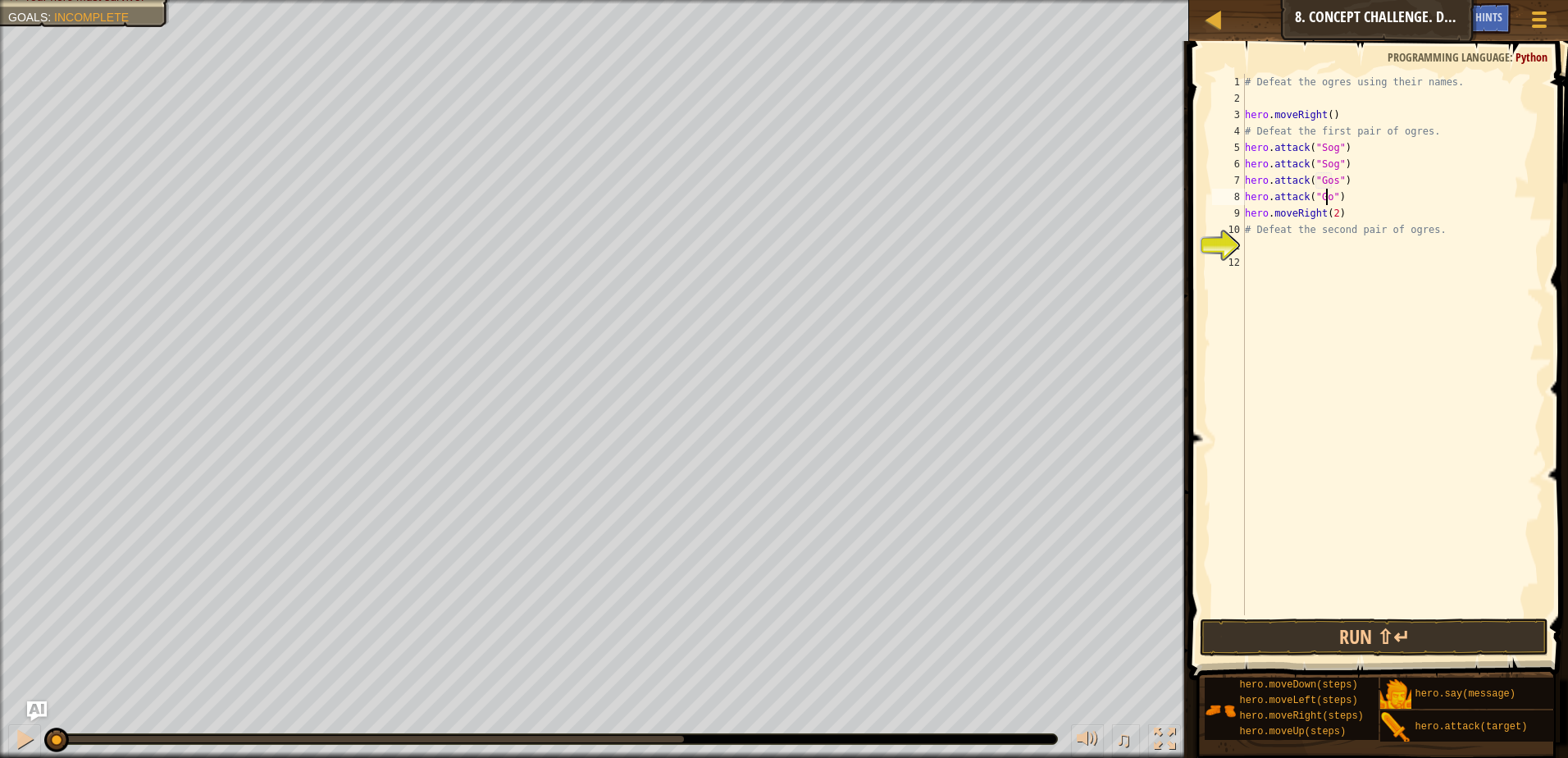
scroll to position [7, 6]
type textarea "hero.attack("Gos")"
click at [1342, 198] on div "# Defeat the ogres using their names. hero . moveRight ( ) # Defeat the first p…" at bounding box center [1392, 360] width 302 height 574
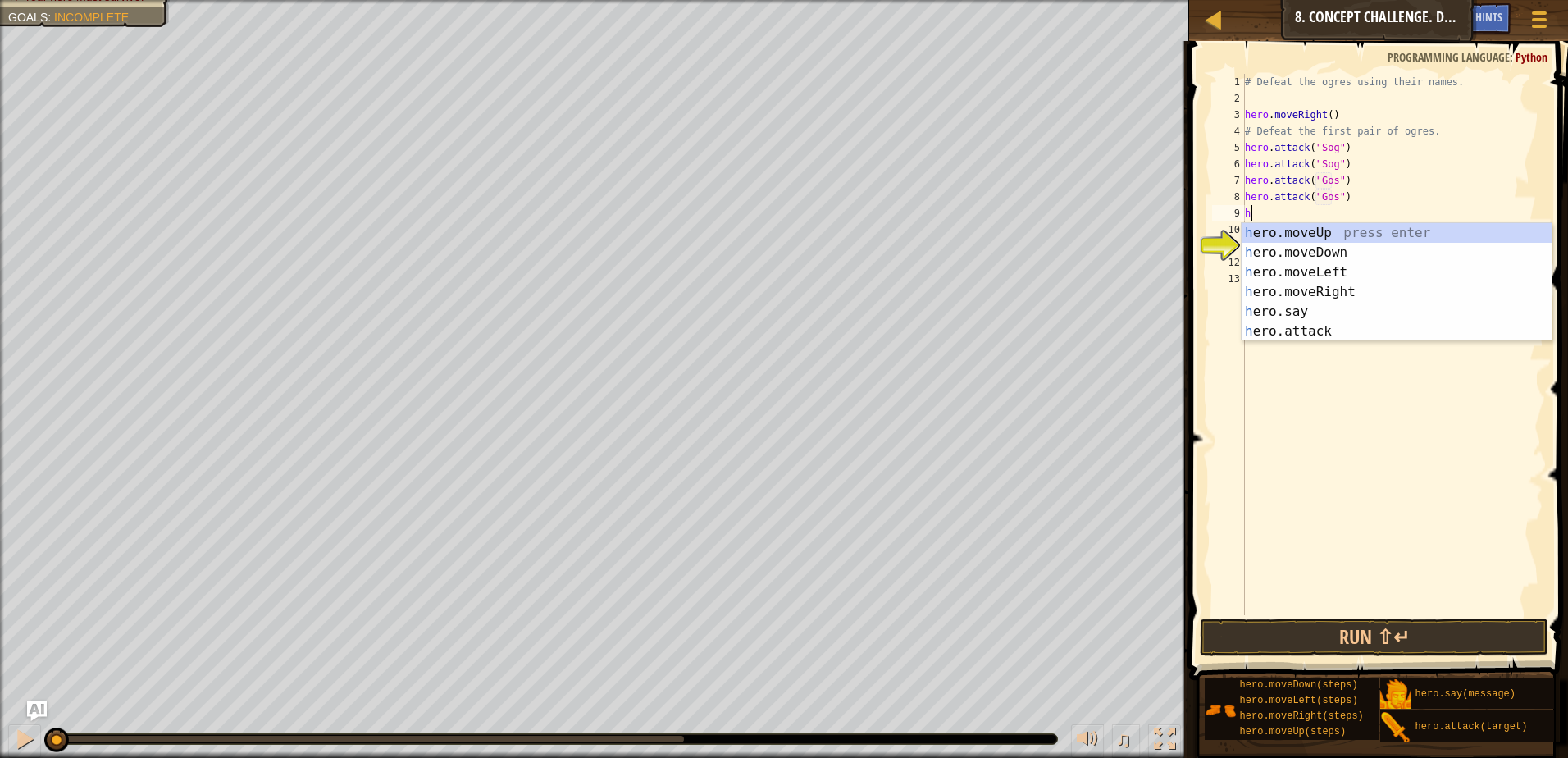
type textarea "her"
click at [1311, 249] on div "her o.moveUp press enter her o.moveDown press enter her o.moveLeft press enter …" at bounding box center [1397, 302] width 310 height 158
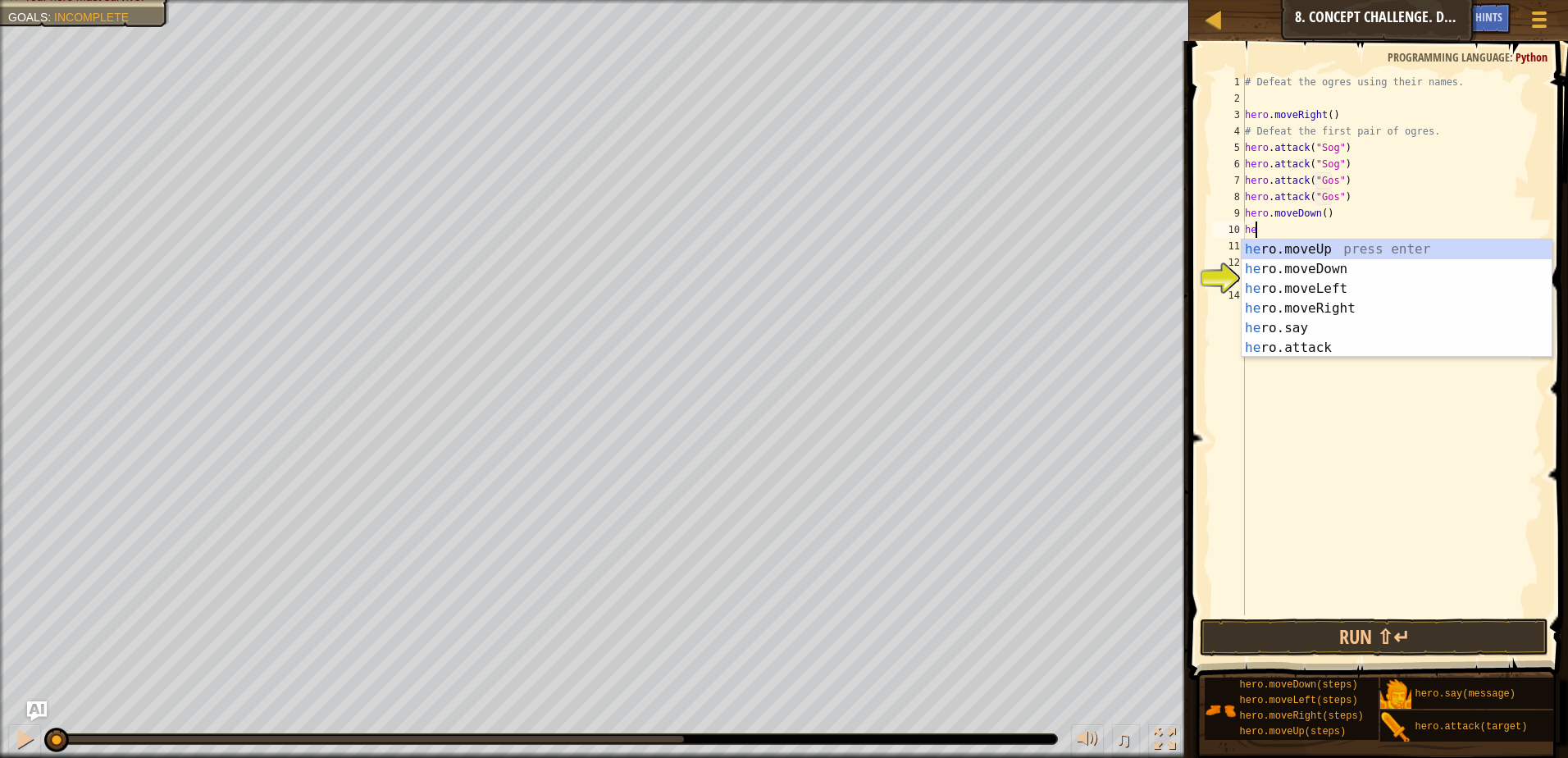
type textarea "her"
click at [1318, 253] on div "her o.moveUp press enter her o.moveDown press enter her o.moveLeft press enter …" at bounding box center [1397, 318] width 310 height 158
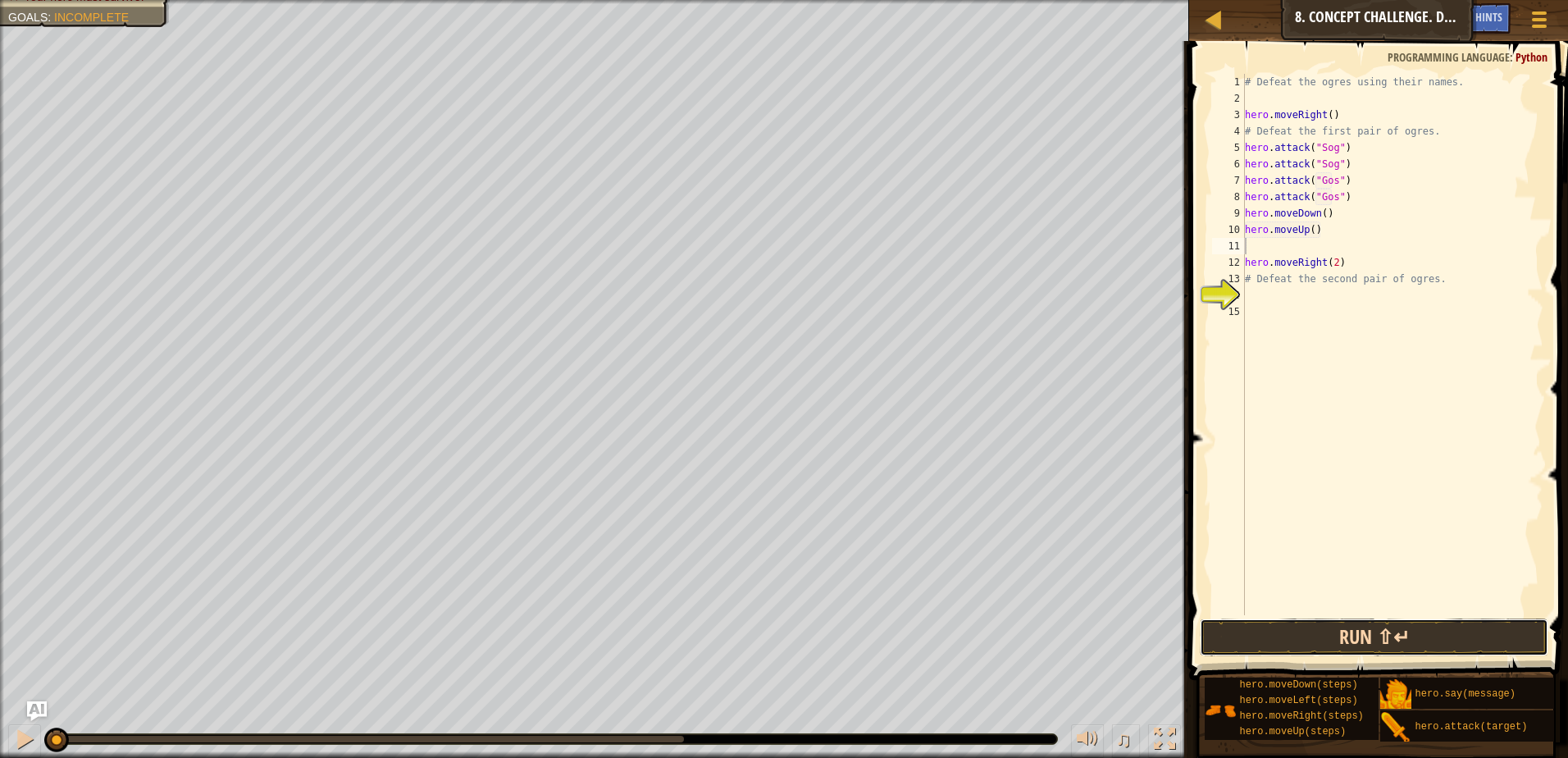
click at [1435, 639] on button "Run ⇧↵" at bounding box center [1374, 637] width 348 height 38
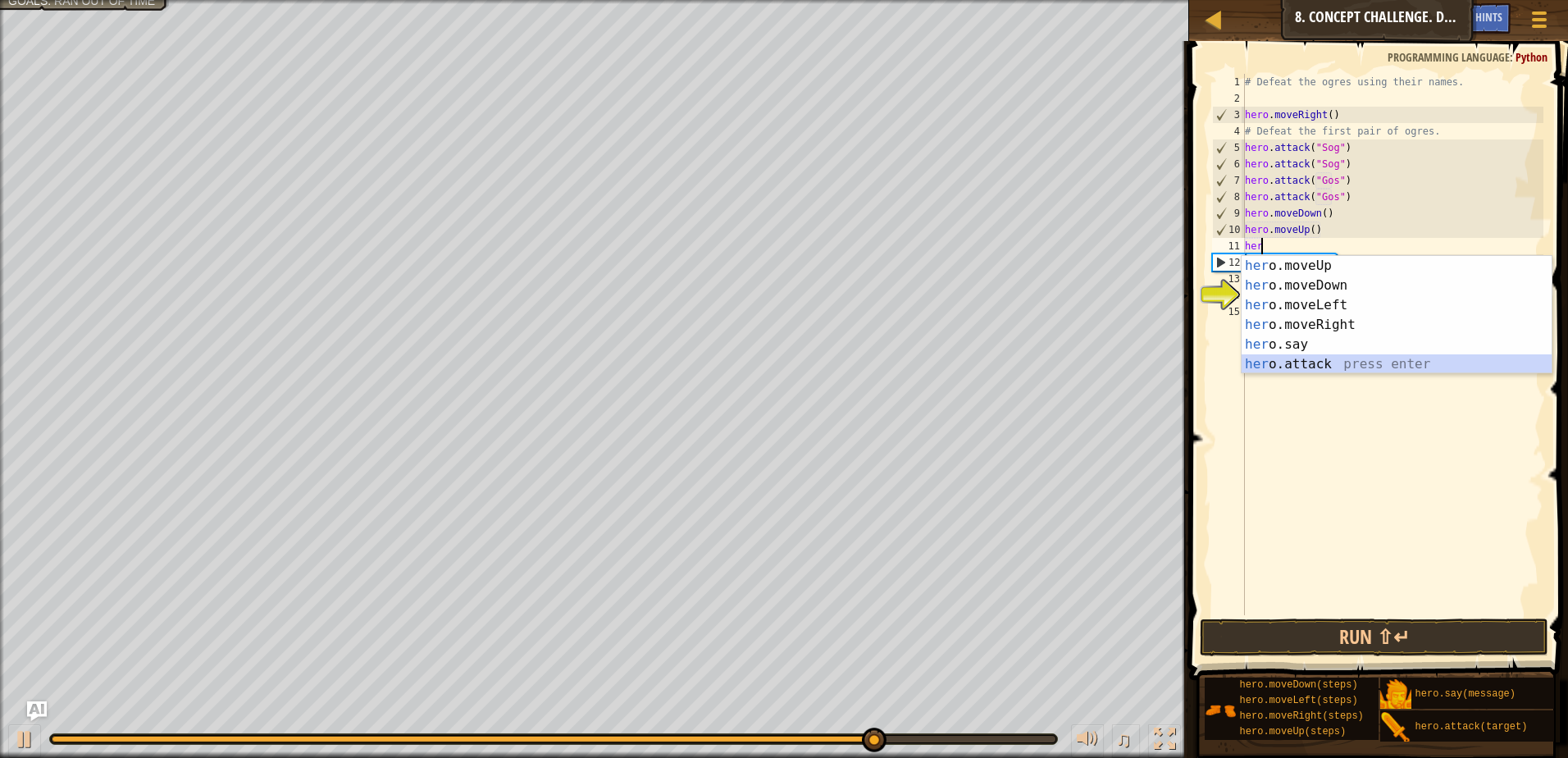
click at [1290, 364] on div "her o.moveUp press enter her o.moveDown press enter her o.moveLeft press enter …" at bounding box center [1397, 335] width 310 height 158
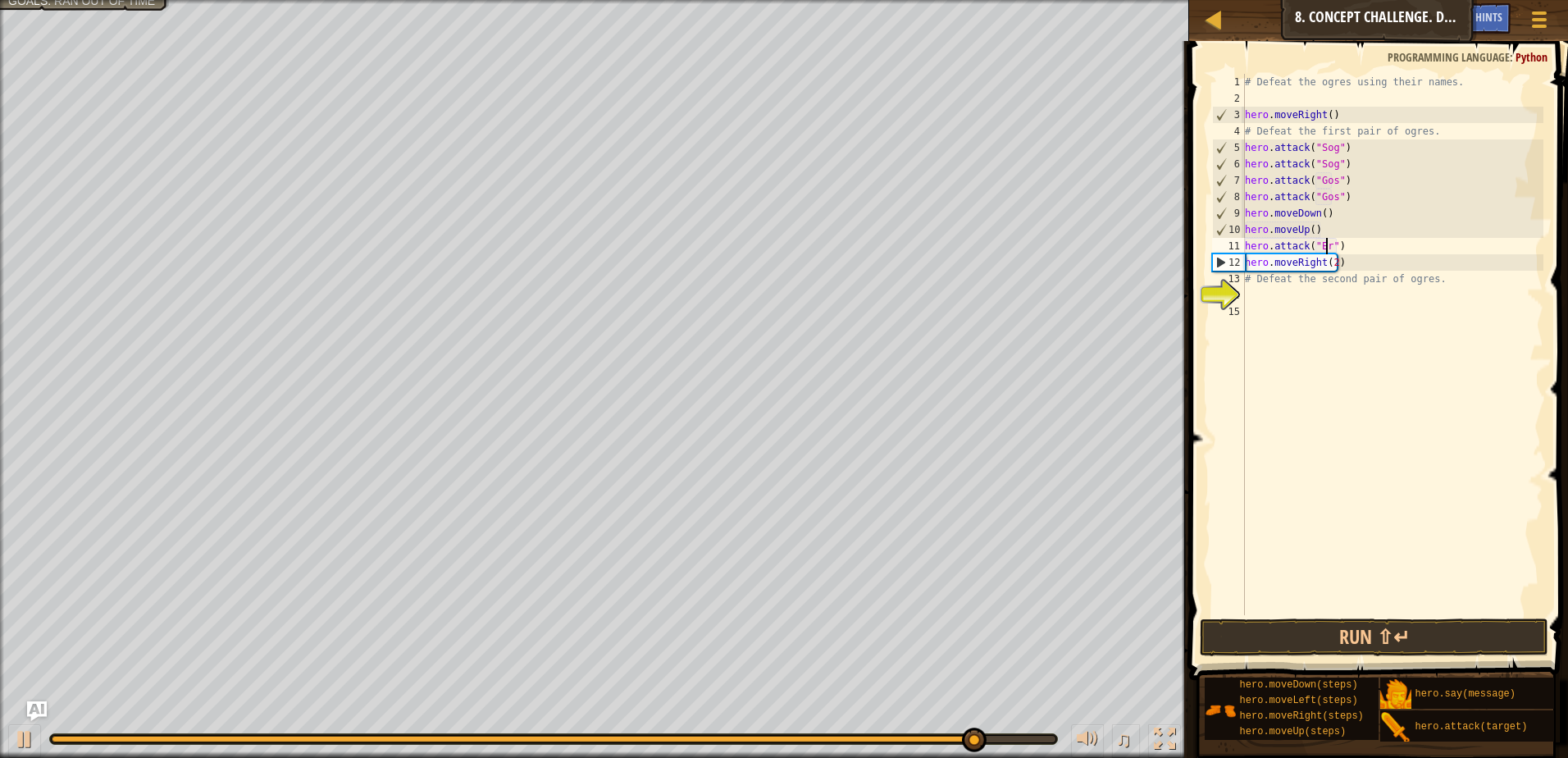
type textarea "hero.attack("Ergo")"
drag, startPoint x: 1355, startPoint y: 249, endPoint x: 1204, endPoint y: 247, distance: 151.0
click at [1204, 247] on div "hero.attack("Ergo") 1 2 3 4 5 6 7 8 9 10 11 12 13 14 15 # Defeat the ogres usin…" at bounding box center [1376, 393] width 384 height 687
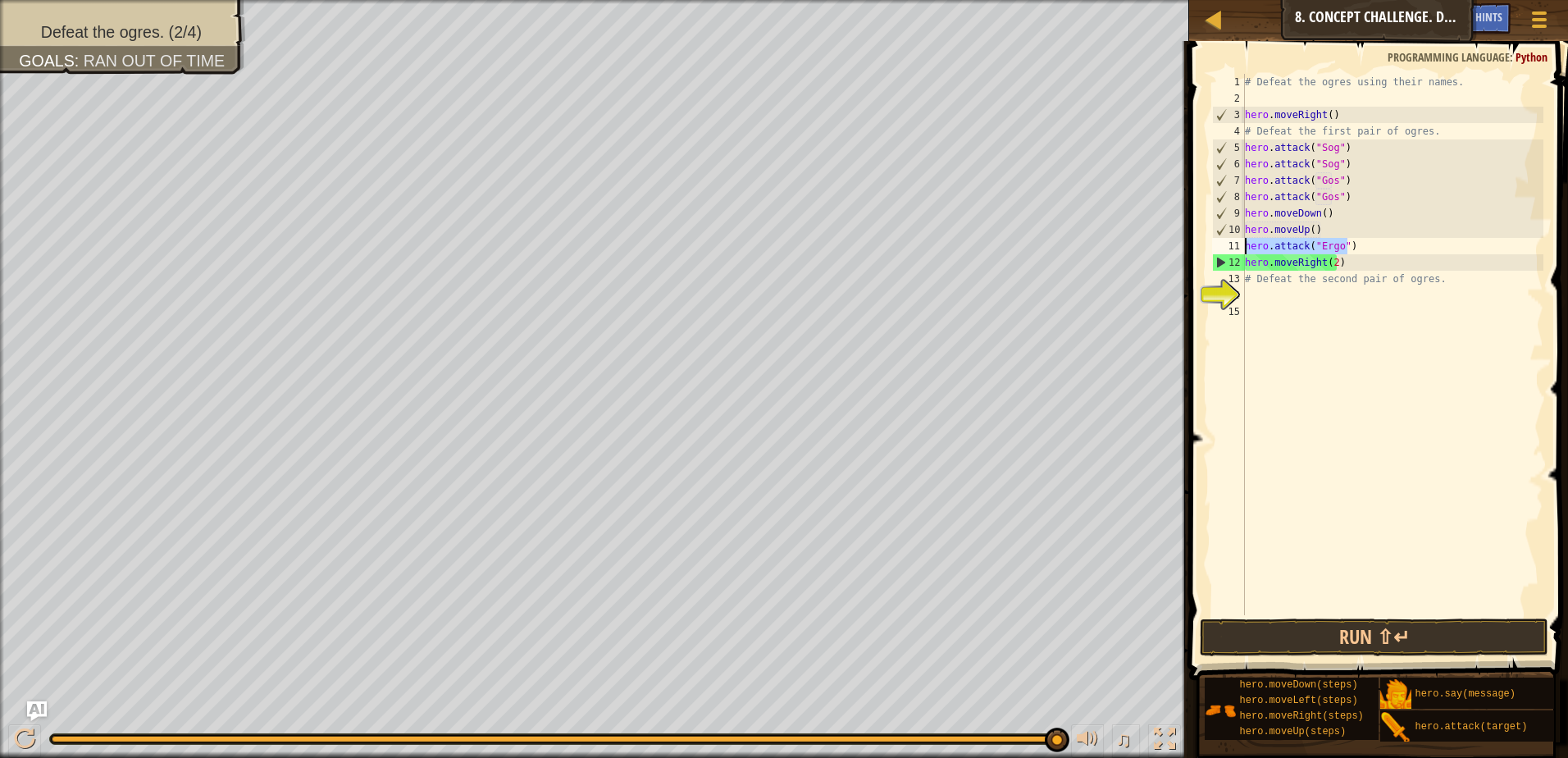
click at [1359, 244] on div "# Defeat the ogres using their names. hero . moveRight ( ) # Defeat the first p…" at bounding box center [1392, 360] width 302 height 574
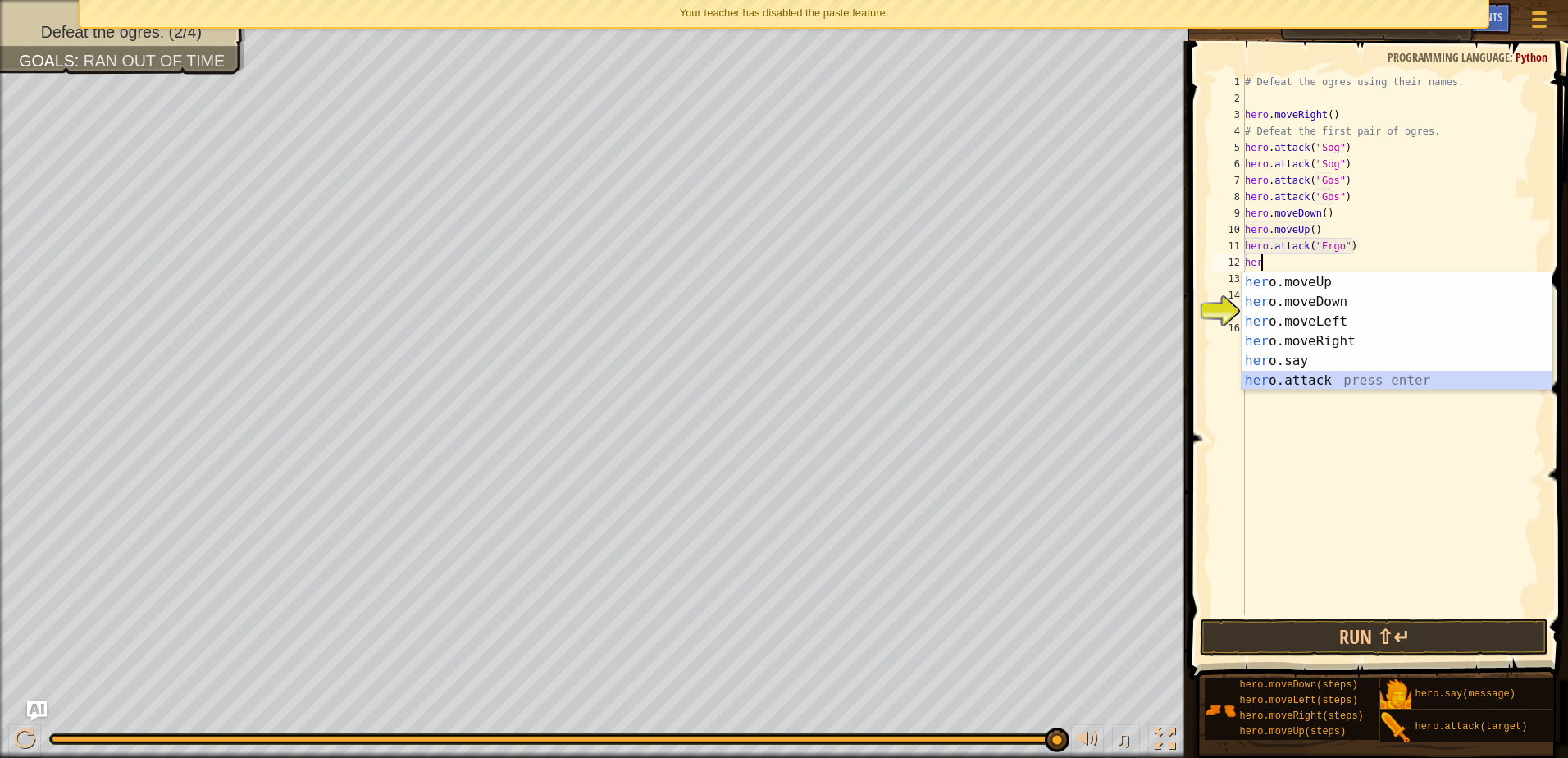
click at [1309, 374] on div "her o.moveUp press enter her o.moveDown press enter her o.moveLeft press enter …" at bounding box center [1397, 351] width 310 height 158
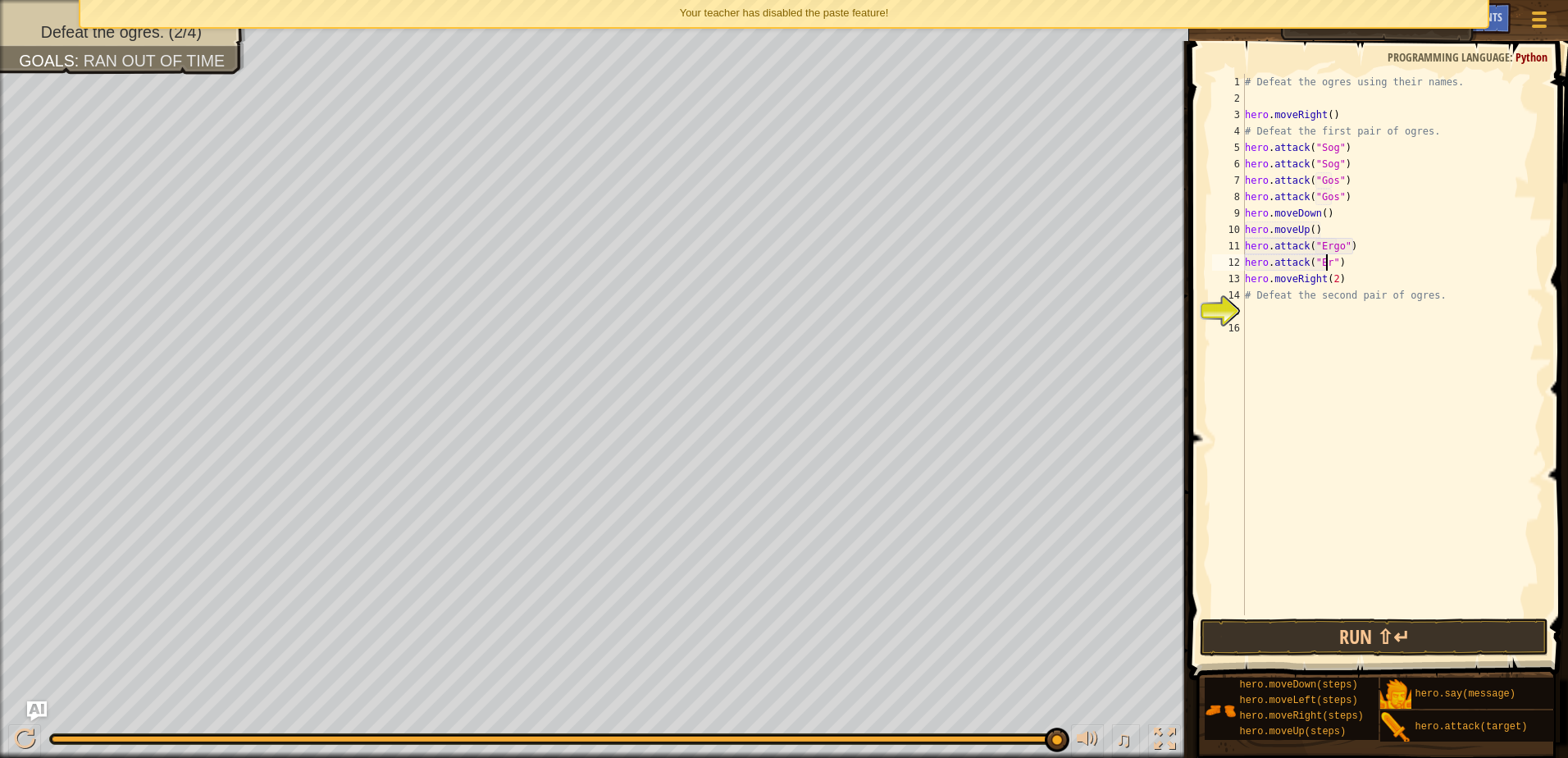
type textarea "hero.attack("Ergo")"
click at [1357, 261] on div "# Defeat the ogres using their names. hero . moveRight ( ) # Defeat the first p…" at bounding box center [1392, 360] width 302 height 574
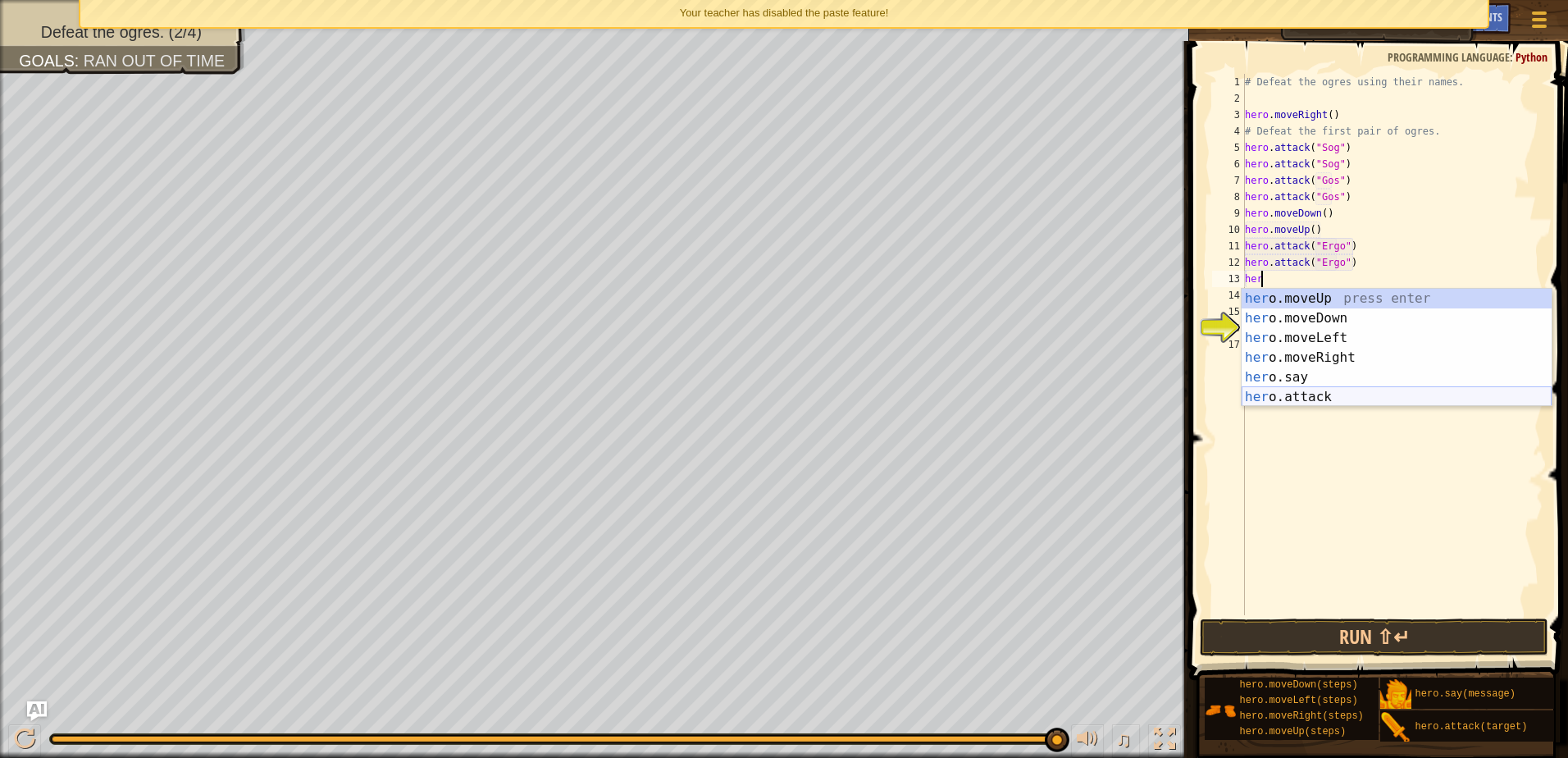
click at [1308, 398] on div "her o.moveUp press enter her o.moveDown press enter her o.moveLeft press enter …" at bounding box center [1397, 367] width 310 height 158
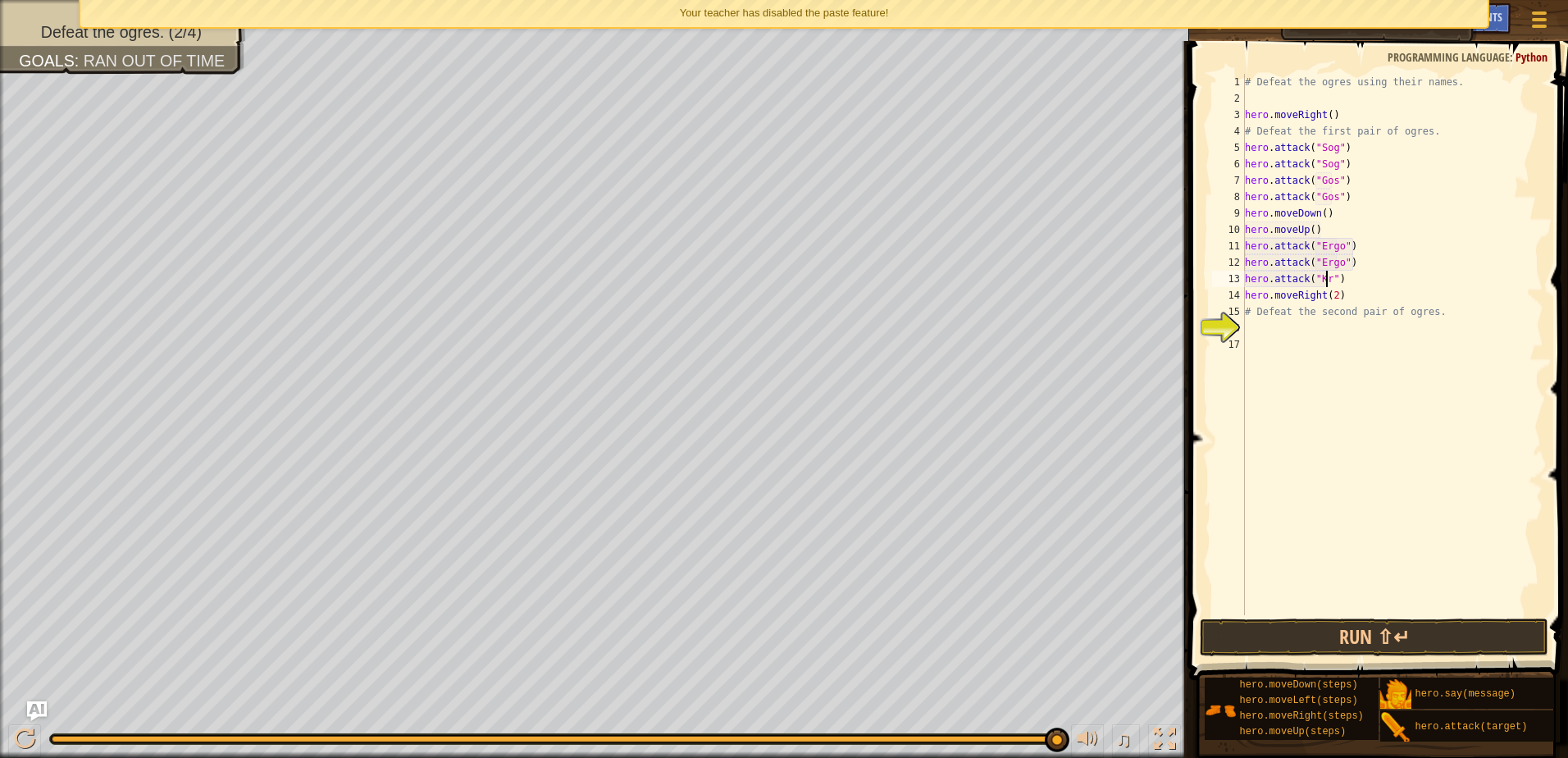
type textarea "hero.attack("Kro")"
click at [1353, 277] on div "# Defeat the ogres using their names. hero . moveRight ( ) # Defeat the first p…" at bounding box center [1392, 360] width 302 height 574
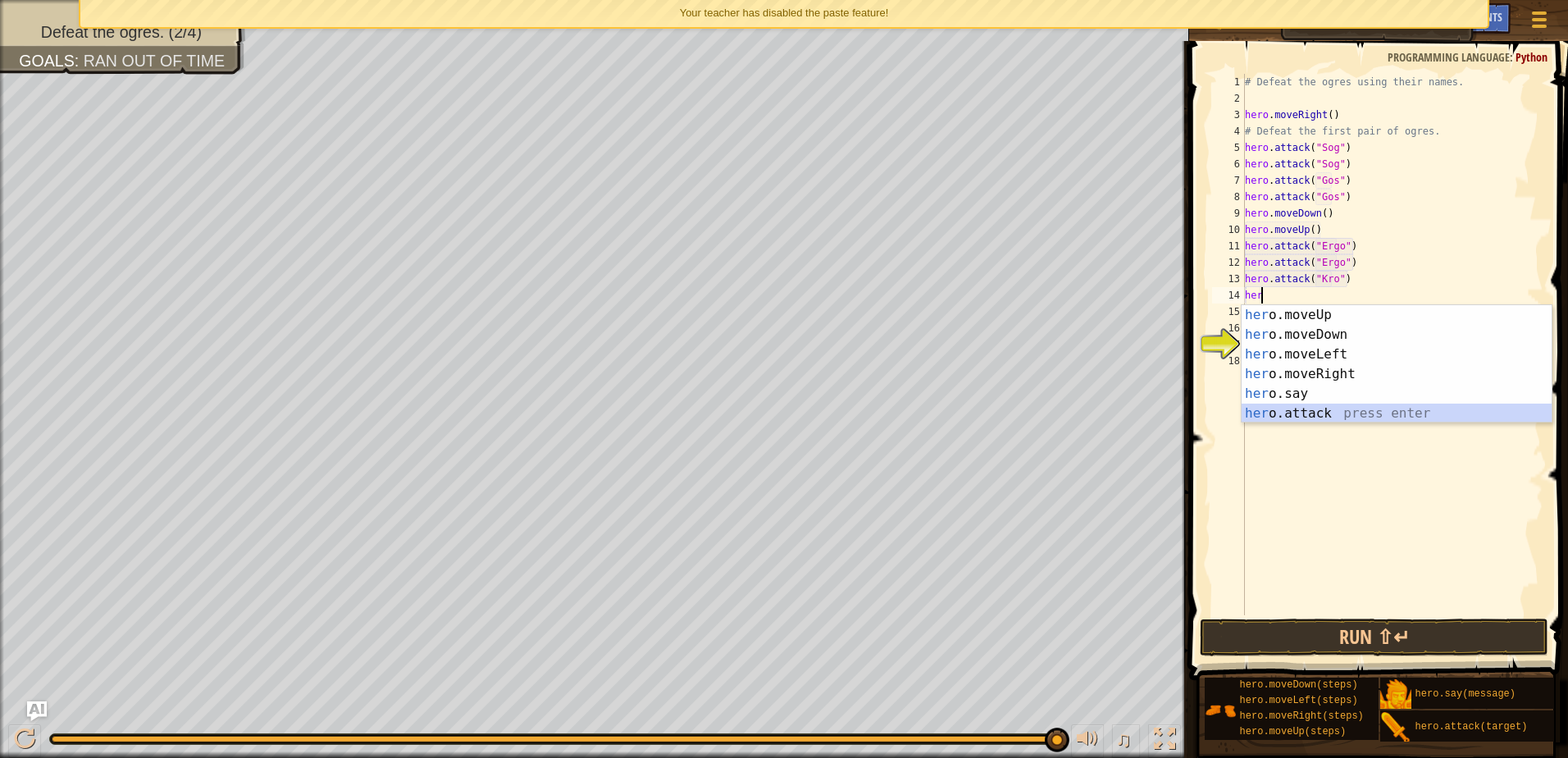
click at [1287, 415] on div "her o.moveUp press enter her o.moveDown press enter her o.moveLeft press enter …" at bounding box center [1397, 384] width 310 height 158
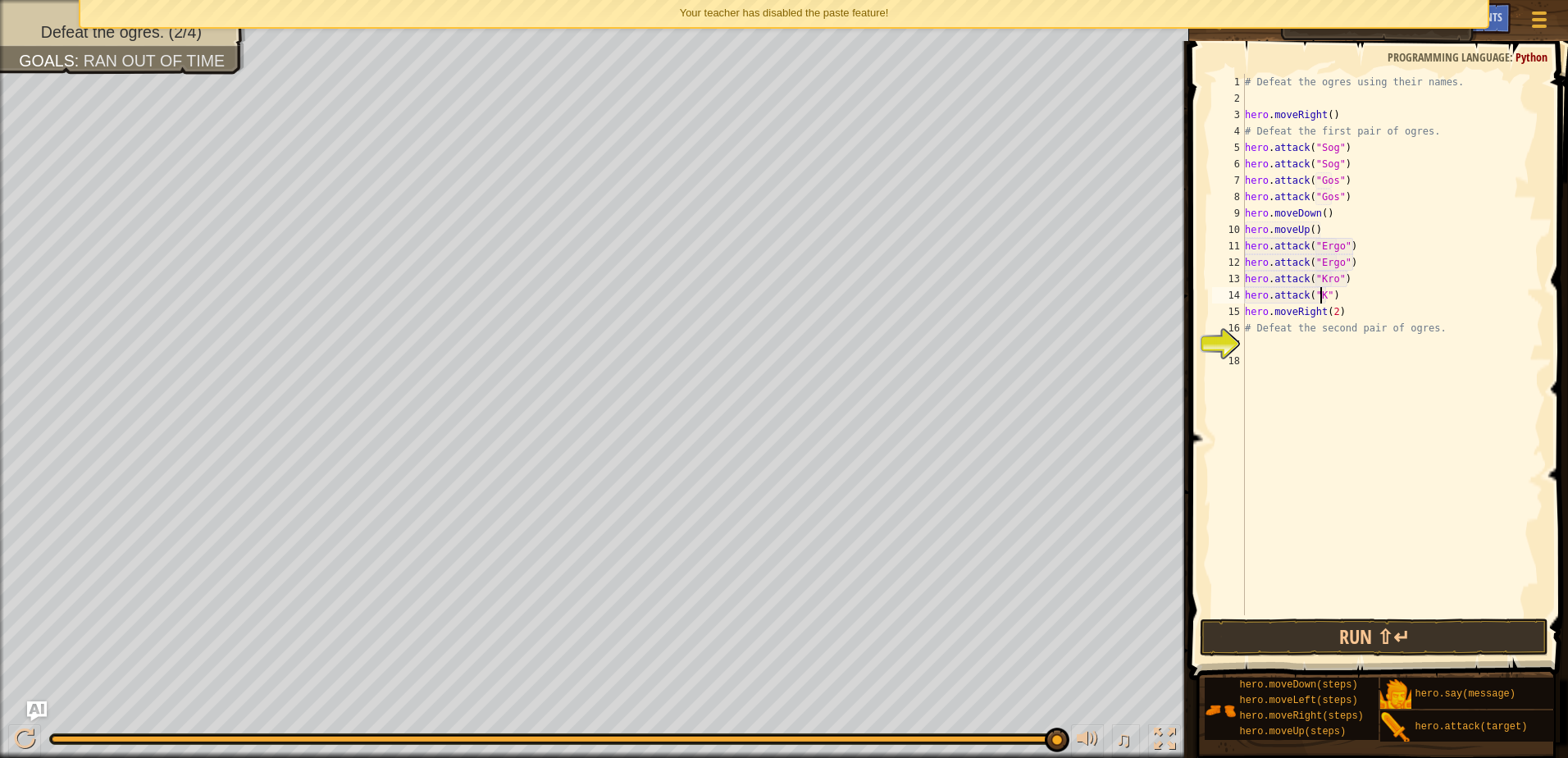
scroll to position [7, 6]
click at [1348, 290] on div "# Defeat the ogres using their names. hero . moveRight ( ) # Defeat the first p…" at bounding box center [1392, 360] width 302 height 574
click at [1449, 640] on button "Run ⇧↵" at bounding box center [1374, 637] width 348 height 38
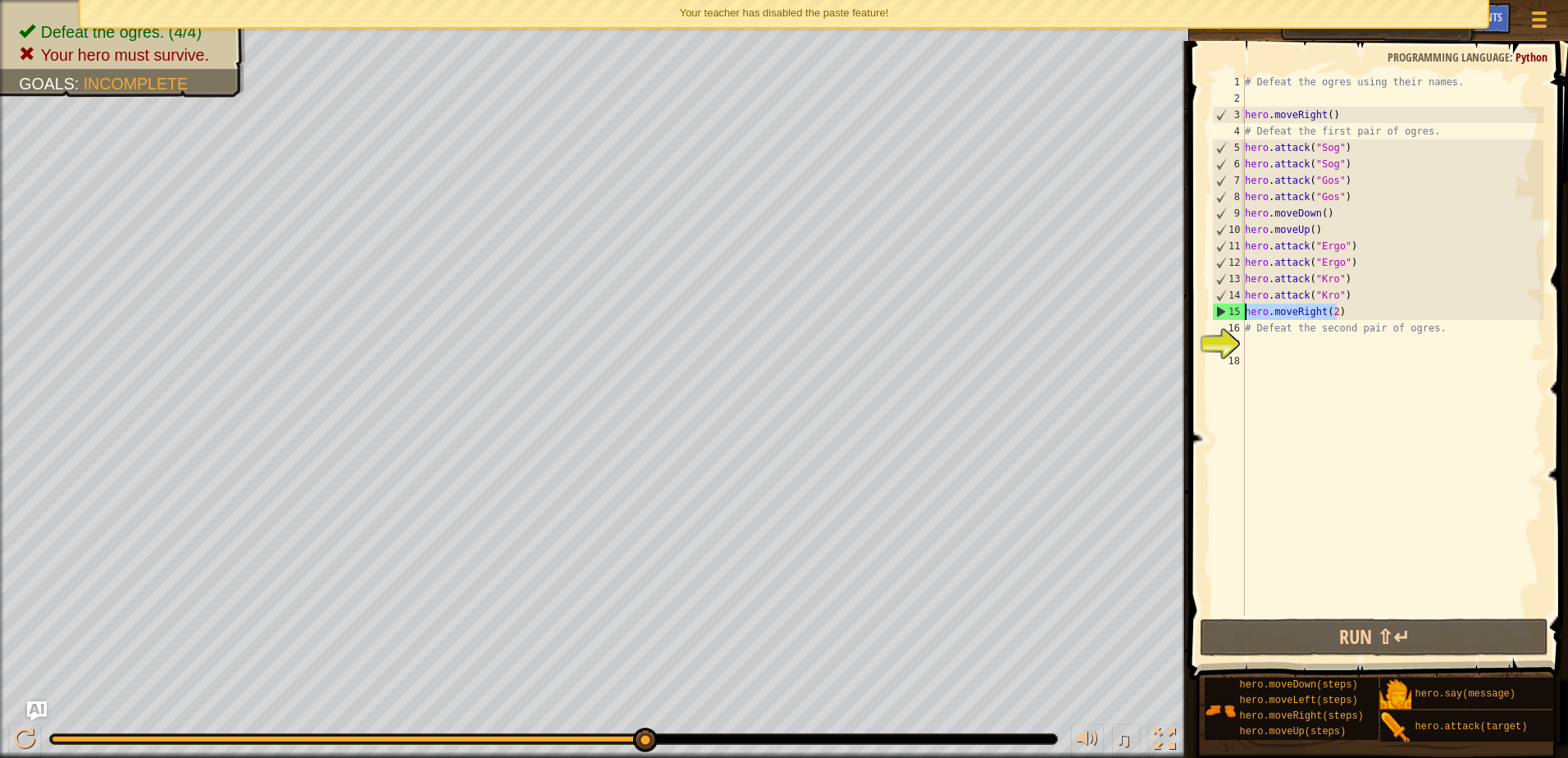
click at [1146, 306] on div "Map Introduction to Computer Science 8. Concept Challenge. Dangerous Steps Game…" at bounding box center [784, 379] width 1568 height 758
type textarea "hero.moveRight(2)"
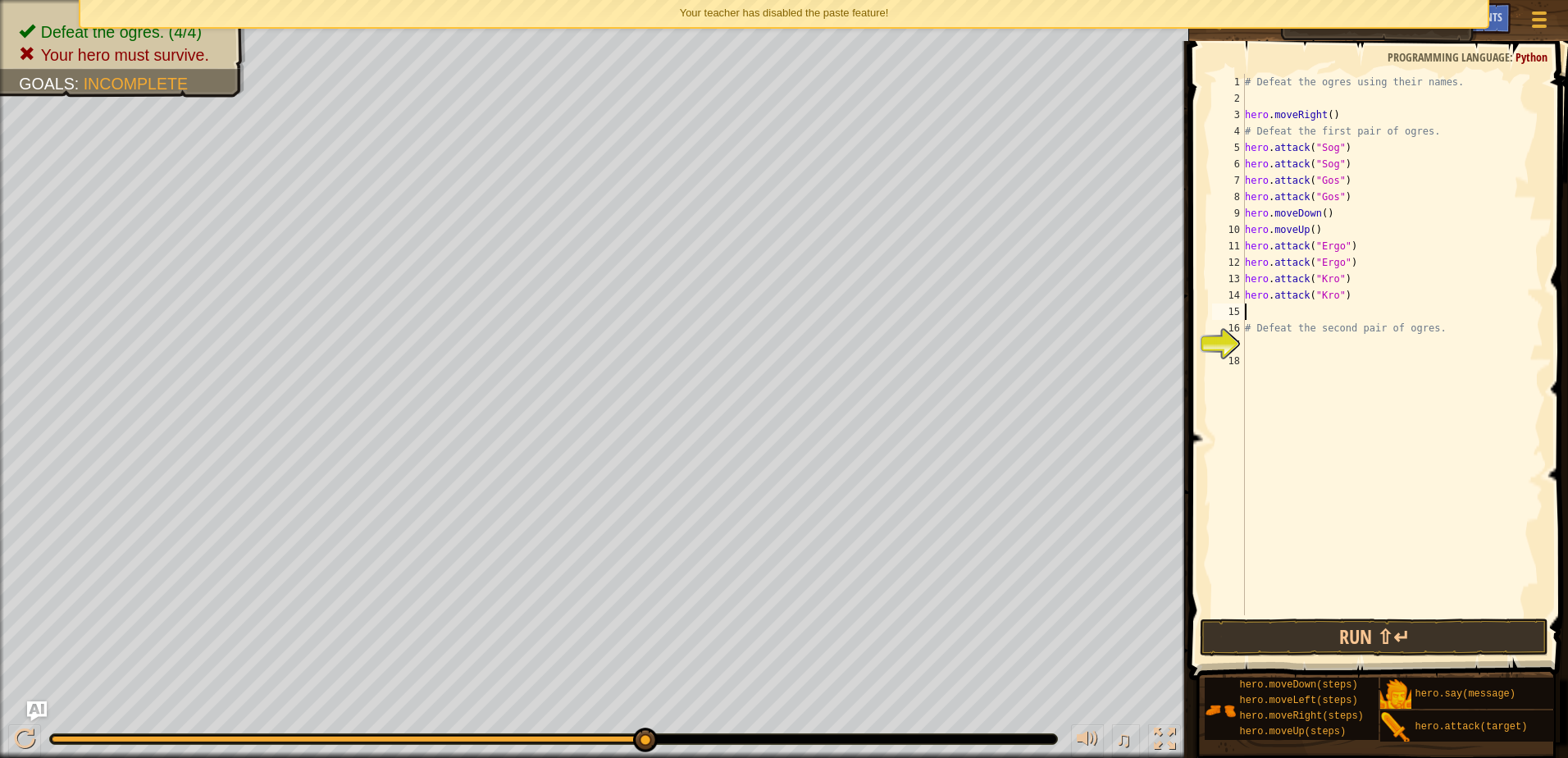
click at [1324, 230] on div "# Defeat the ogres using their names. hero . moveRight ( ) # Defeat the first p…" at bounding box center [1392, 360] width 302 height 574
type textarea "hero.moveUp()"
type textarea "her"
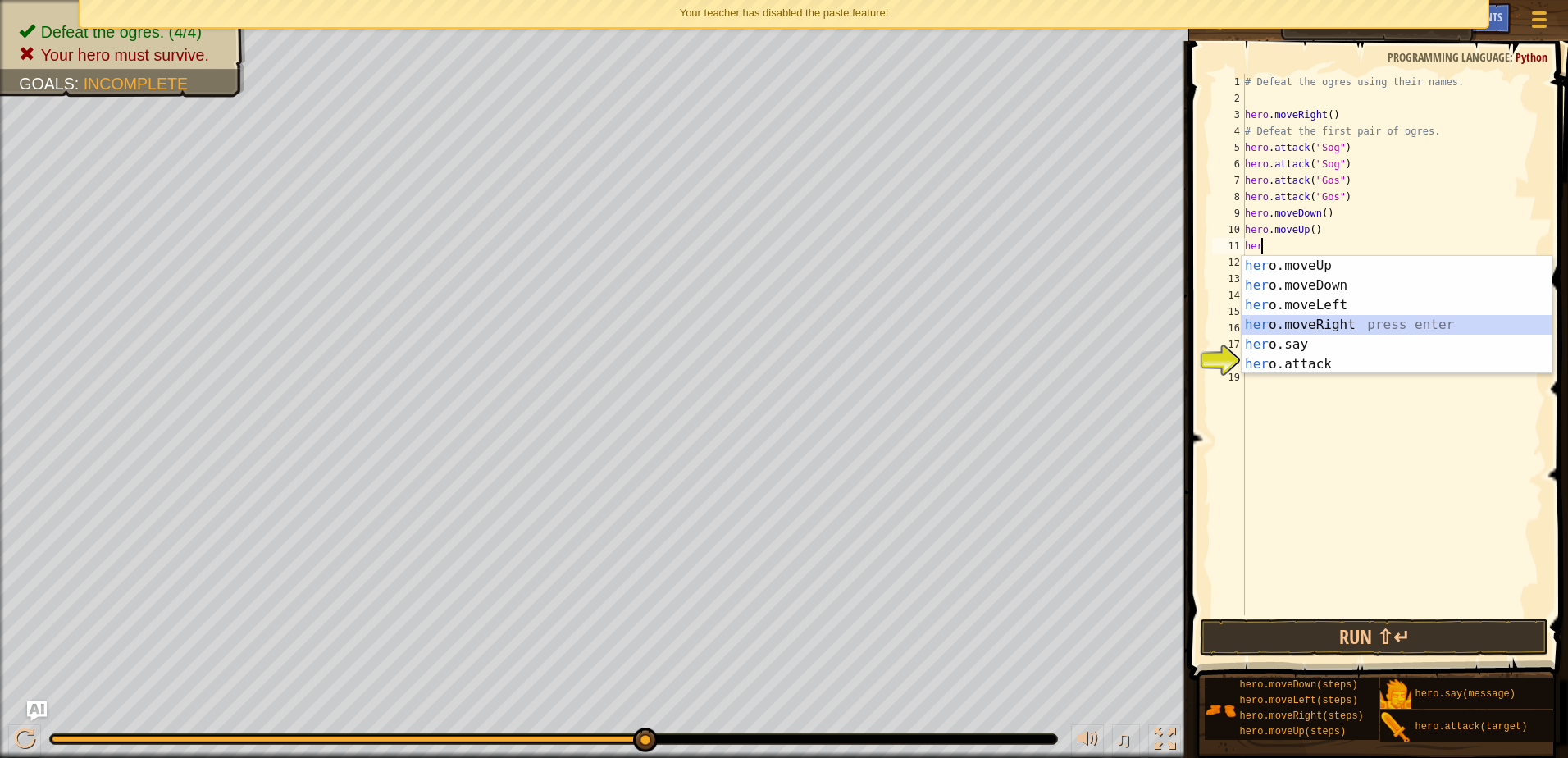
click at [1347, 330] on div "her o.moveUp press enter her o.moveDown press enter her o.moveLeft press enter …" at bounding box center [1397, 335] width 310 height 158
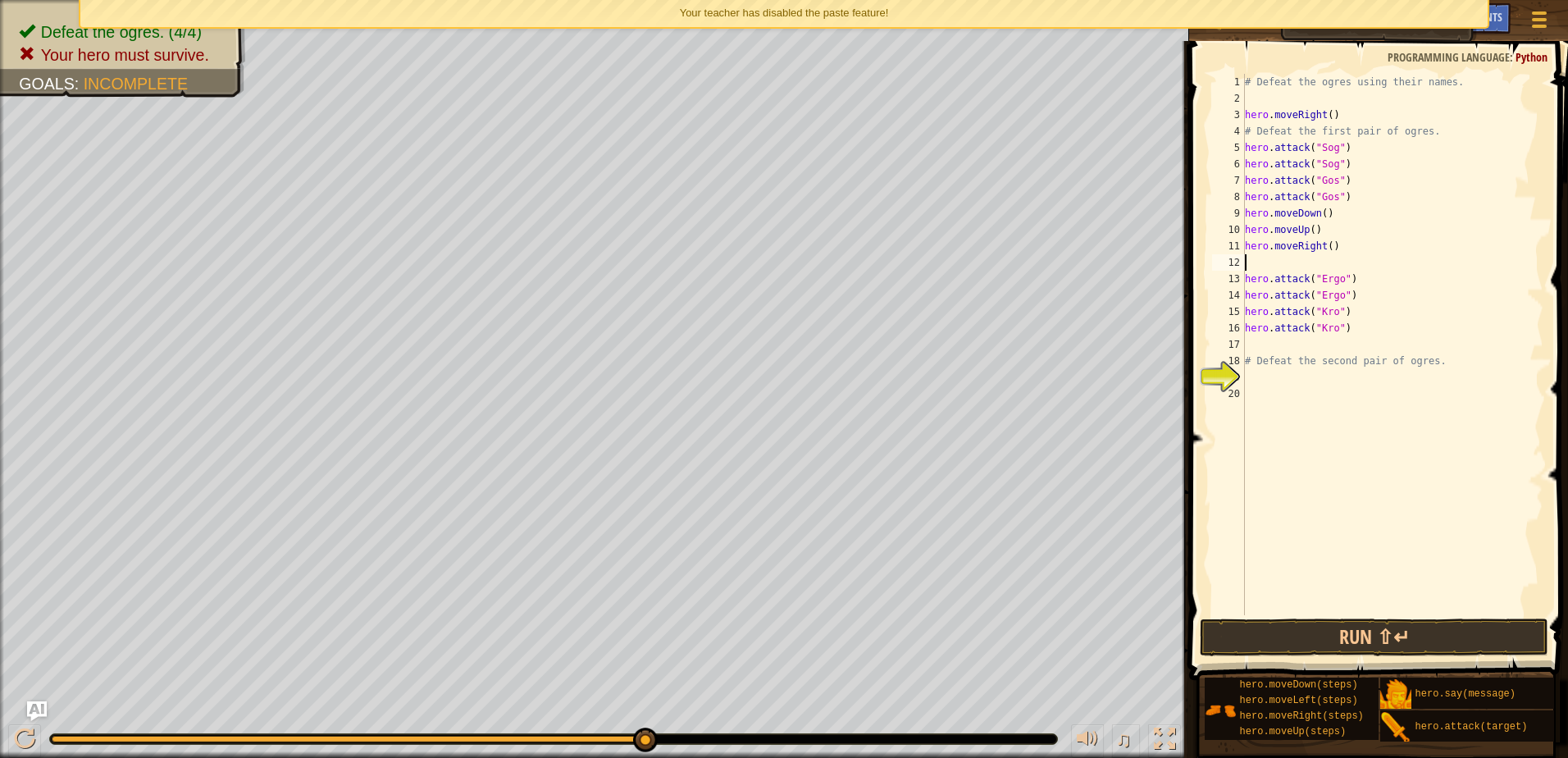
click at [1324, 245] on div "# Defeat the ogres using their names. hero . moveRight ( ) # Defeat the first p…" at bounding box center [1392, 360] width 302 height 574
type textarea "hero.moveRight(2)"
click at [1281, 261] on div "# Defeat the ogres using their names. hero . moveRight ( ) # Defeat the first p…" at bounding box center [1392, 360] width 302 height 574
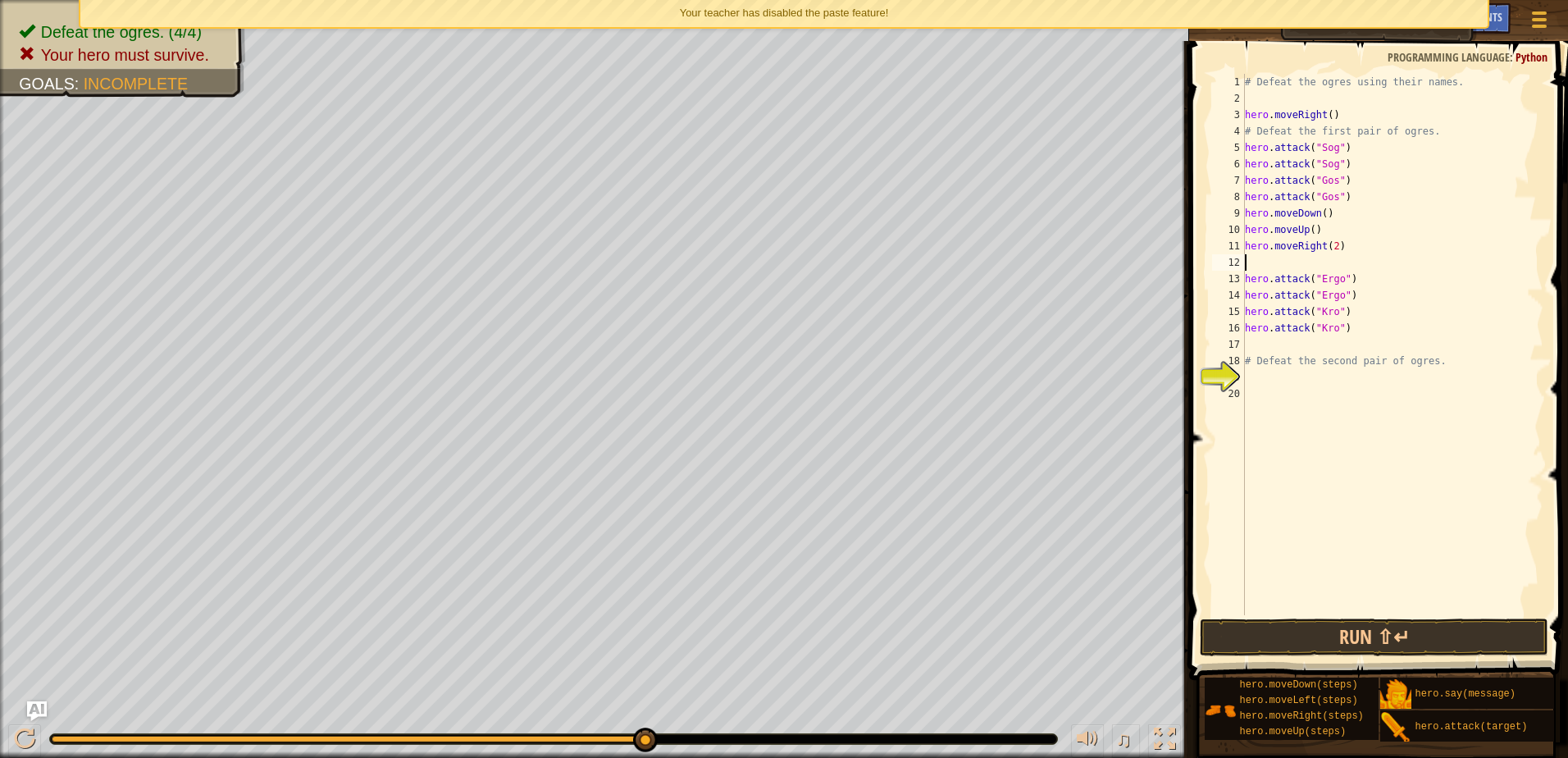
type textarea "hero.moveRight(2)"
click at [1313, 327] on div "# Defeat the ogres using their names. hero . moveRight ( ) # Defeat the first p…" at bounding box center [1392, 360] width 302 height 574
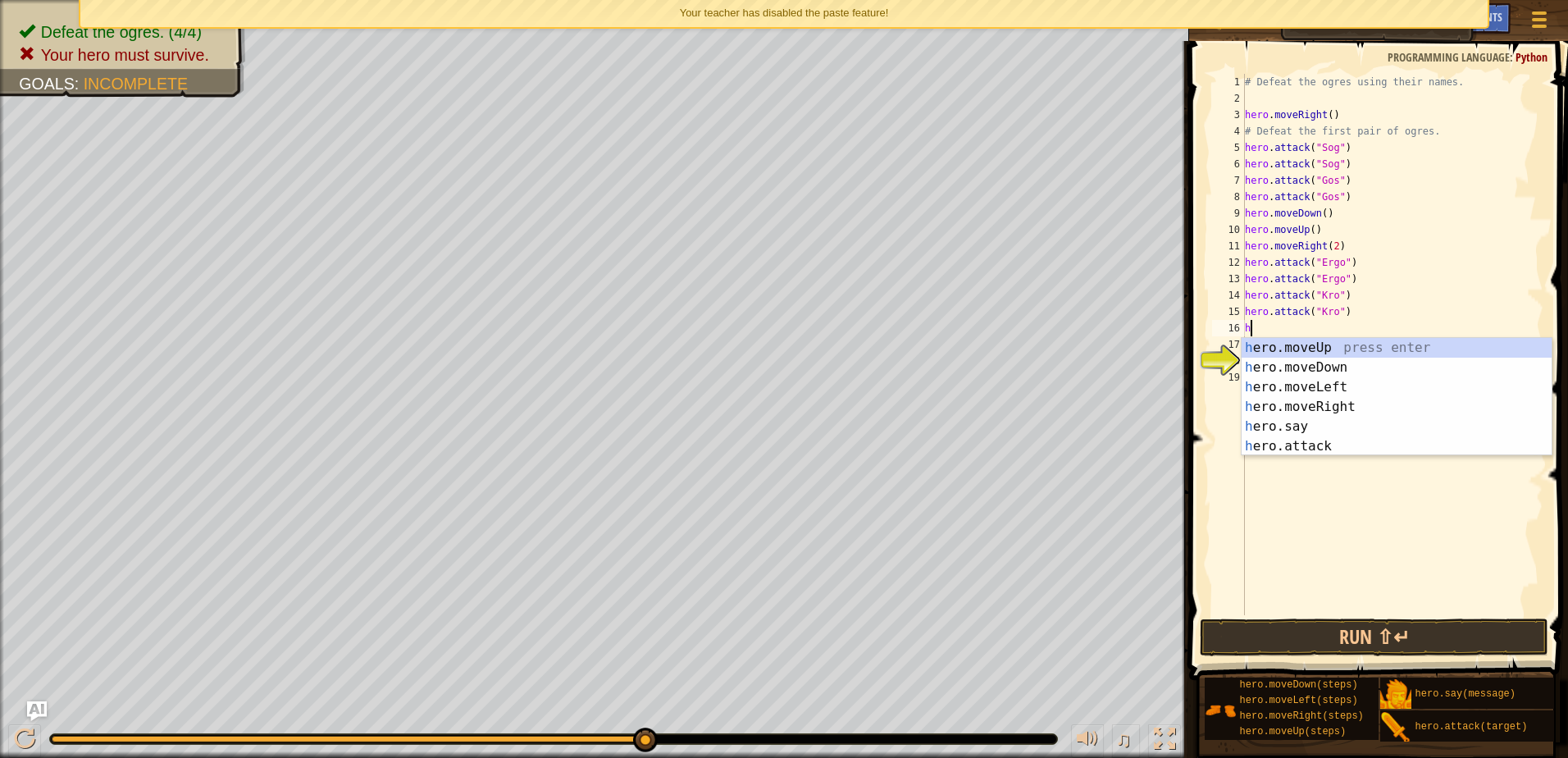
type textarea "her"
click at [1330, 369] on div "her o.moveUp press enter her o.moveDown press enter her o.moveLeft press enter …" at bounding box center [1397, 417] width 310 height 158
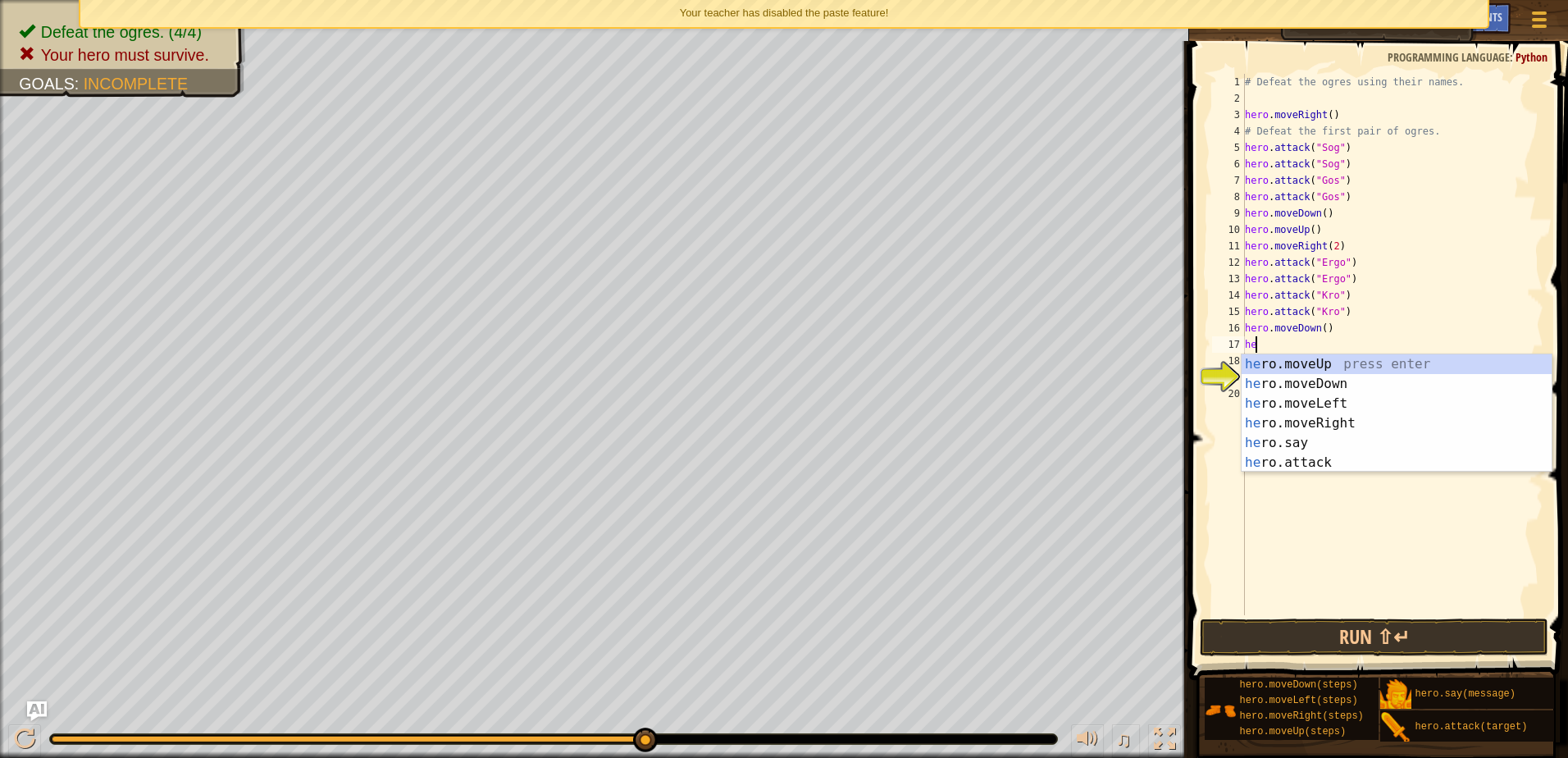
type textarea "her"
click at [1313, 364] on div "her o.moveUp press enter her o.moveDown press enter her o.moveLeft press enter …" at bounding box center [1397, 433] width 310 height 158
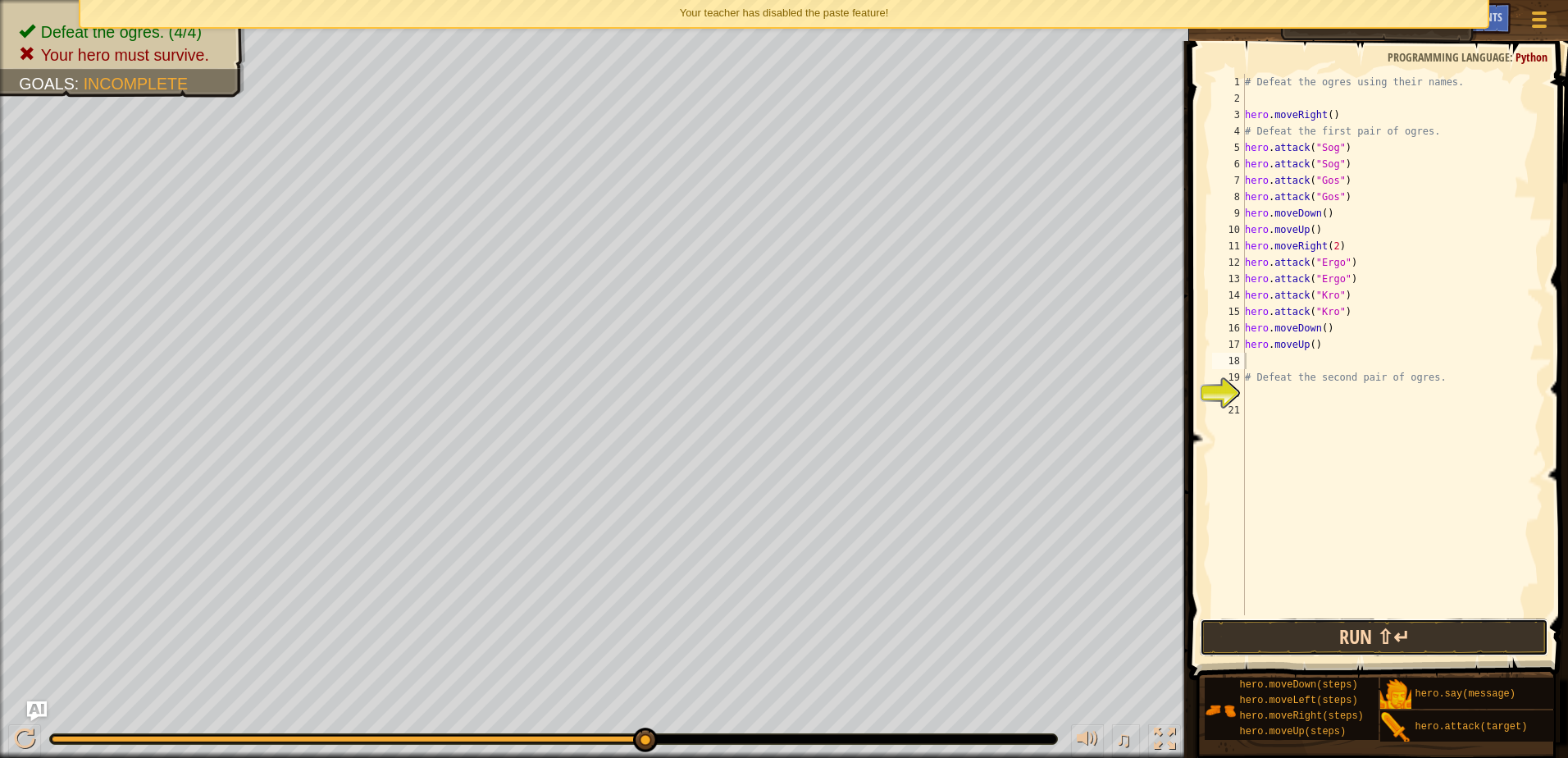
click at [1336, 633] on button "Run ⇧↵" at bounding box center [1374, 637] width 348 height 38
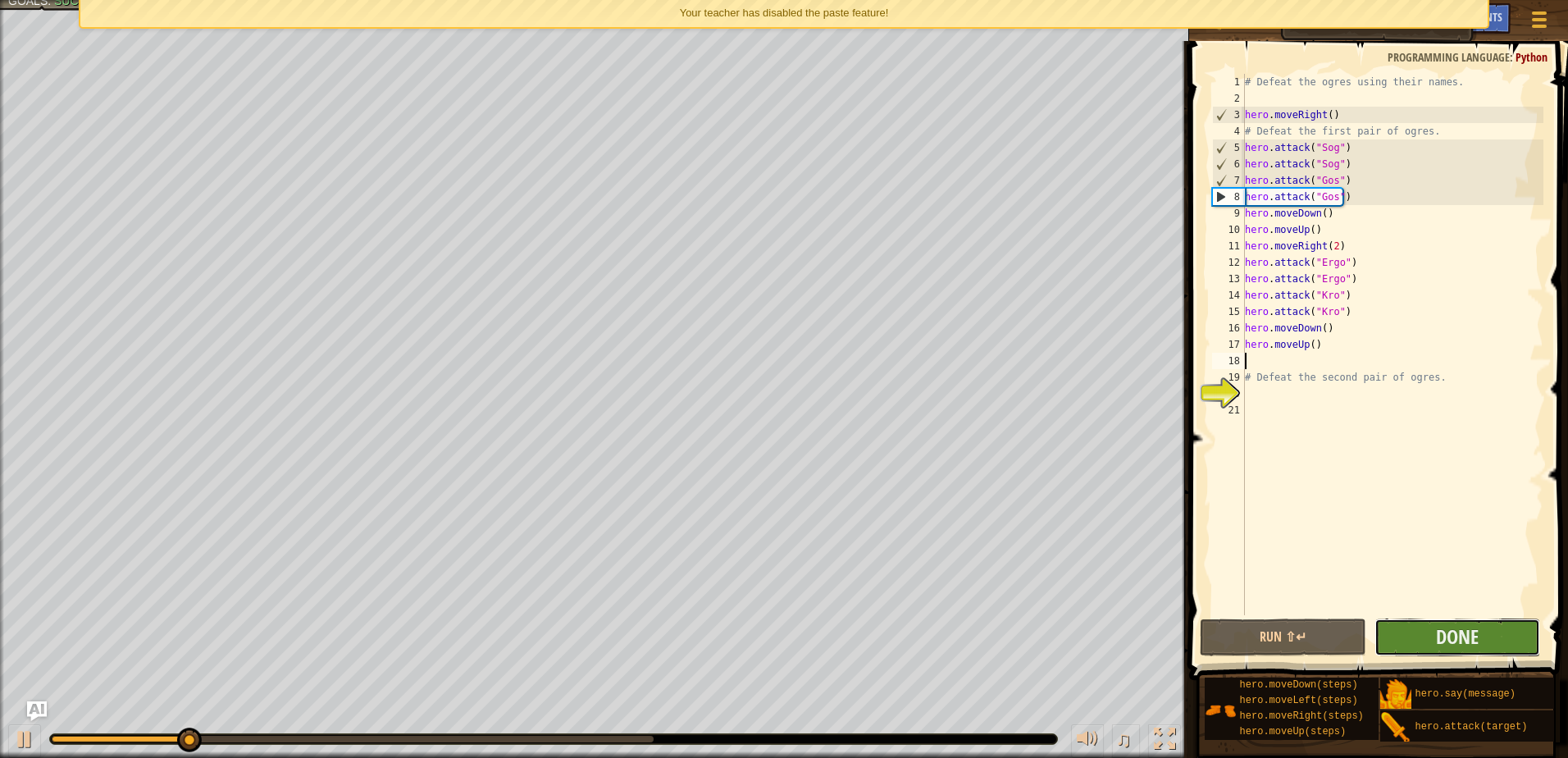
click at [1423, 637] on button "Done" at bounding box center [1458, 637] width 167 height 38
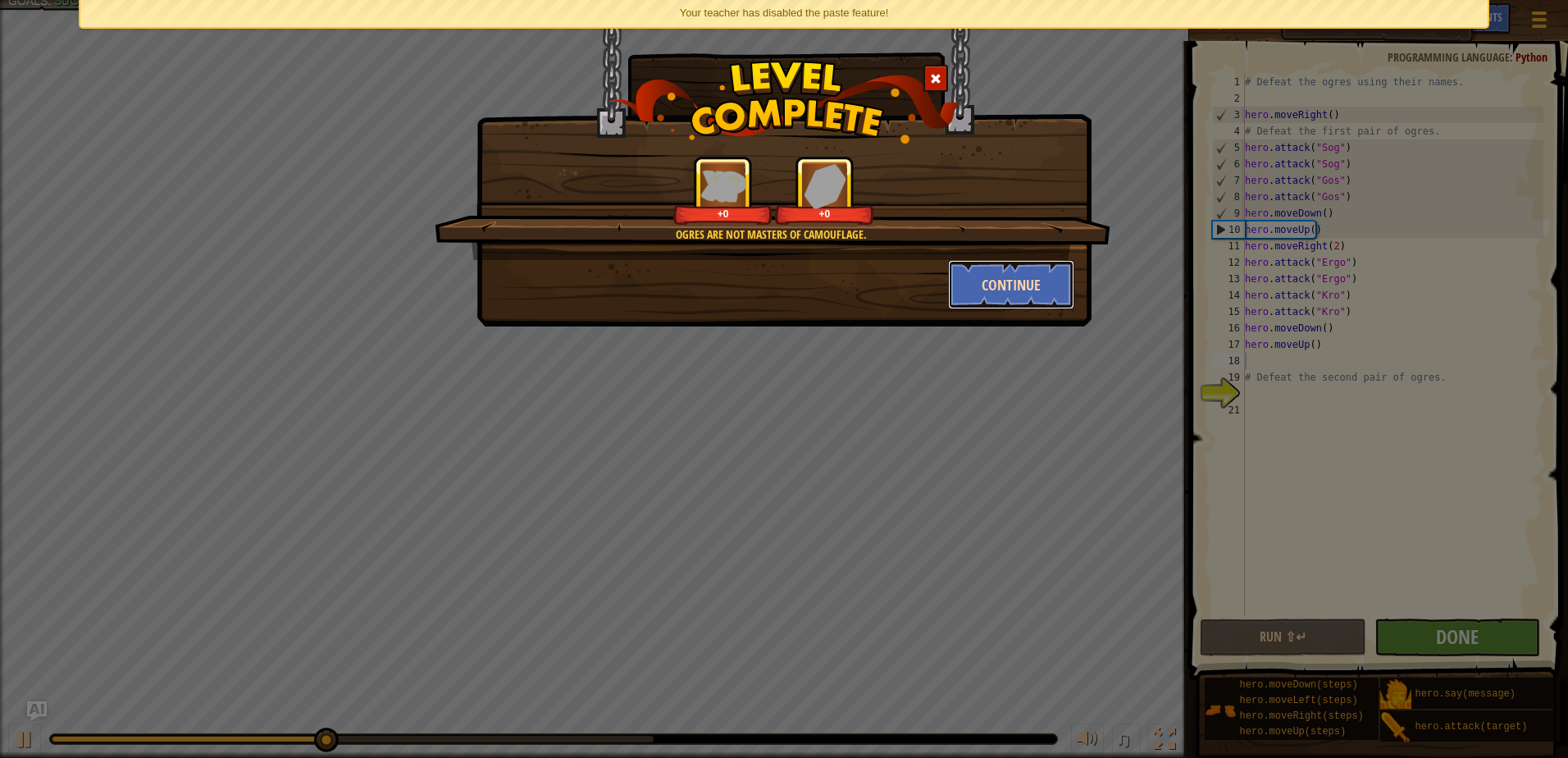
click at [1012, 285] on button "Continue" at bounding box center [1011, 285] width 127 height 49
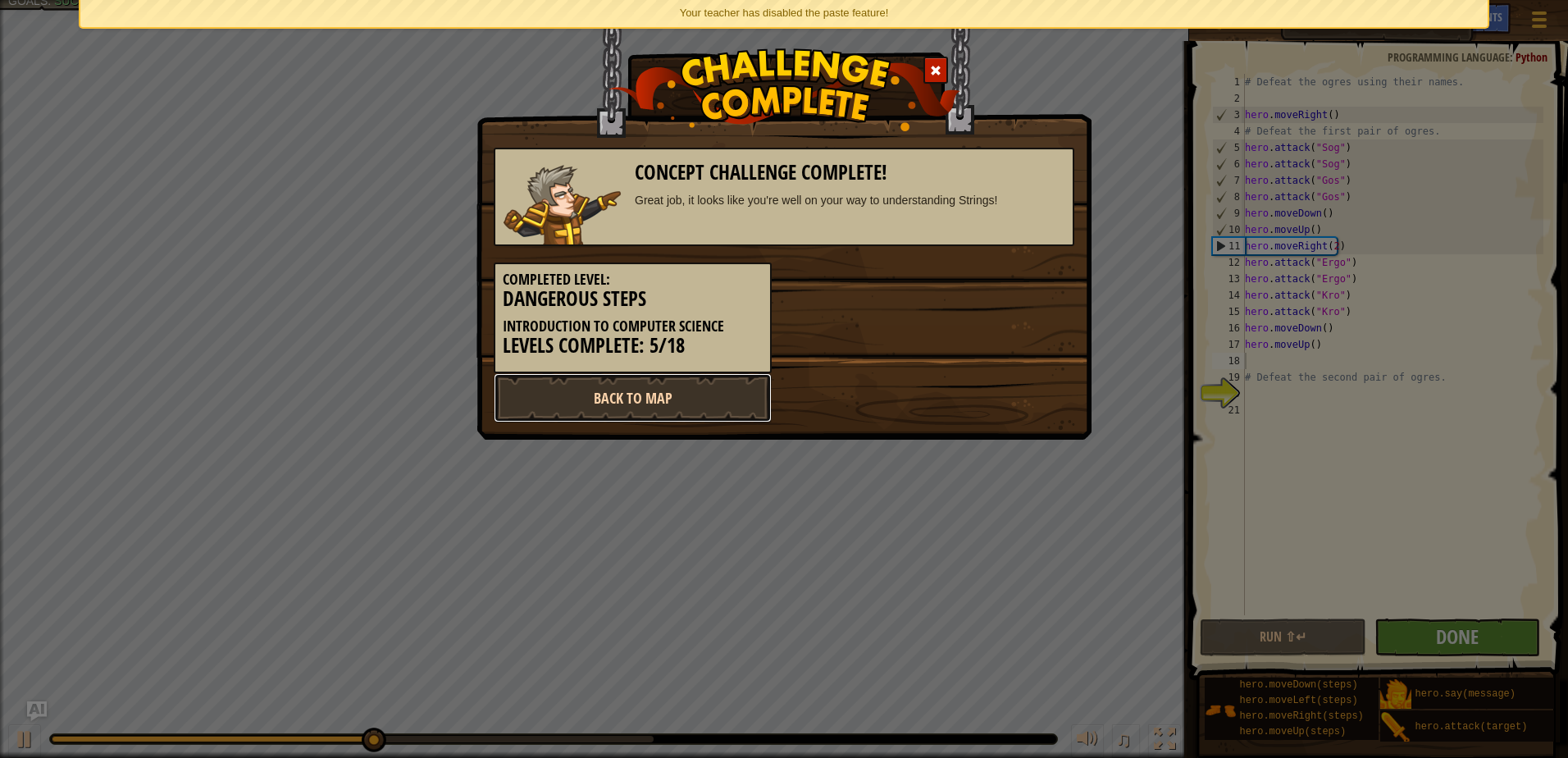
click at [711, 394] on link "Back to Map" at bounding box center [632, 397] width 278 height 49
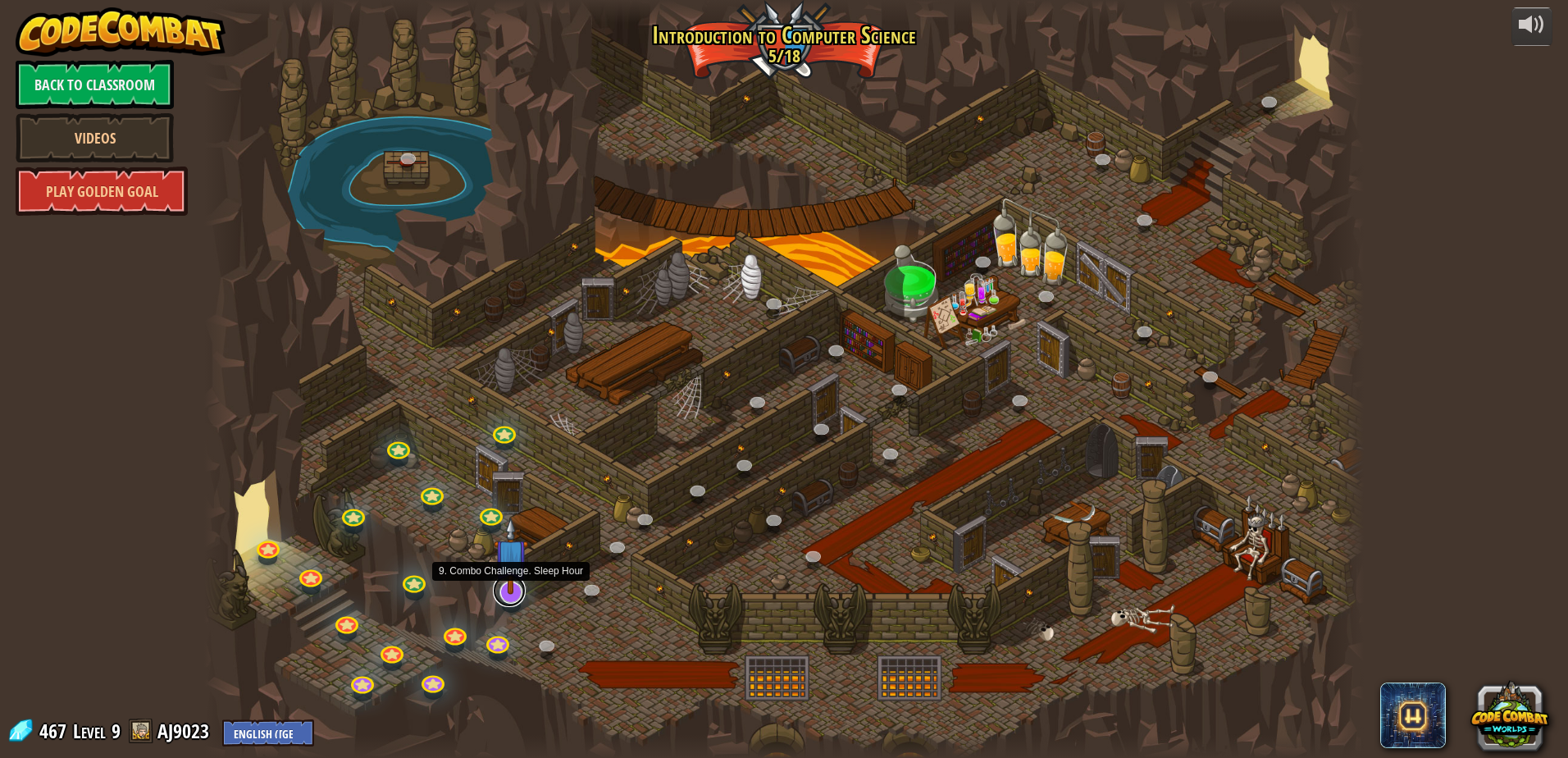
click at [510, 603] on link at bounding box center [509, 590] width 33 height 33
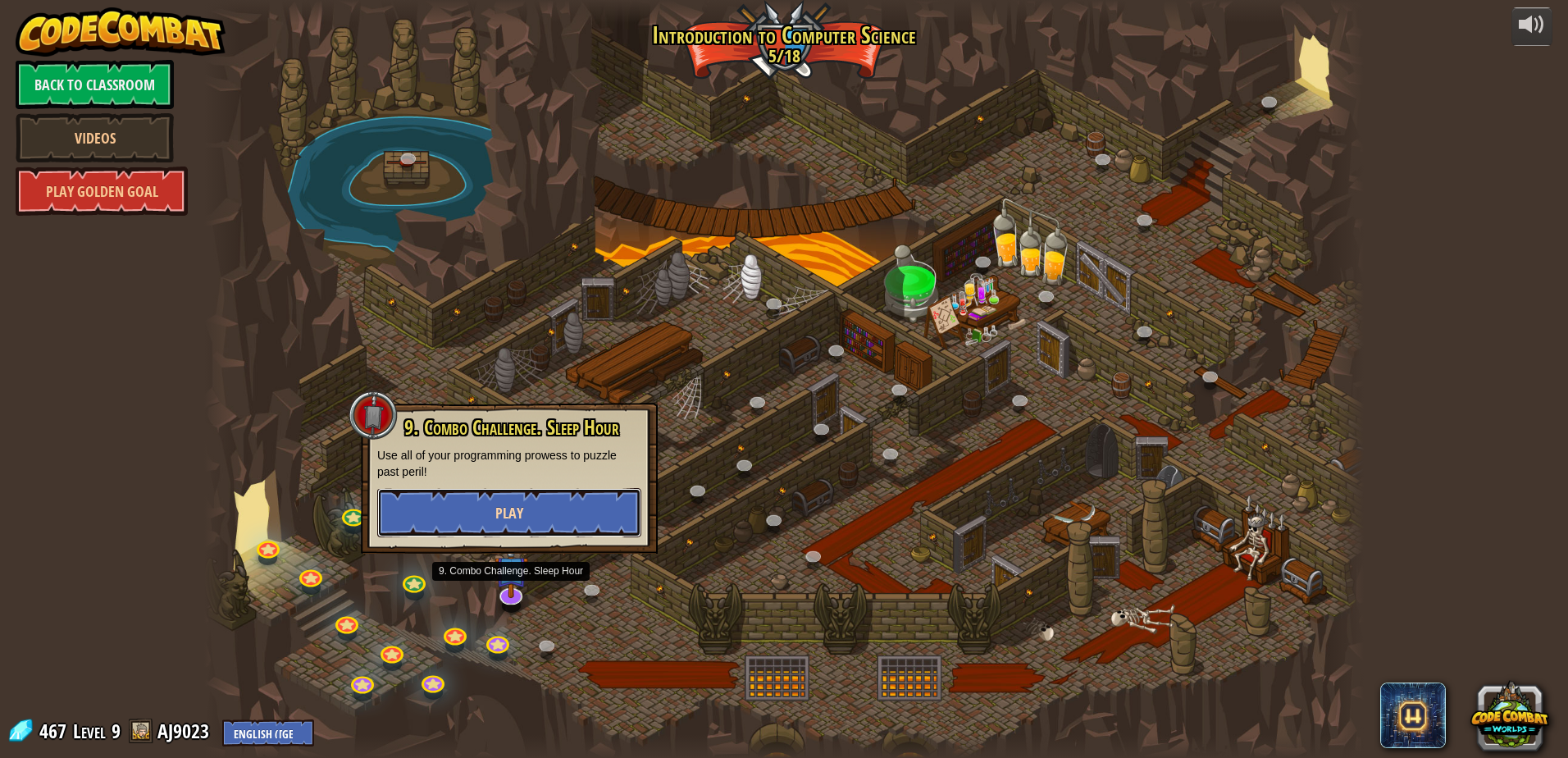
click at [539, 509] on button "Play" at bounding box center [509, 512] width 264 height 49
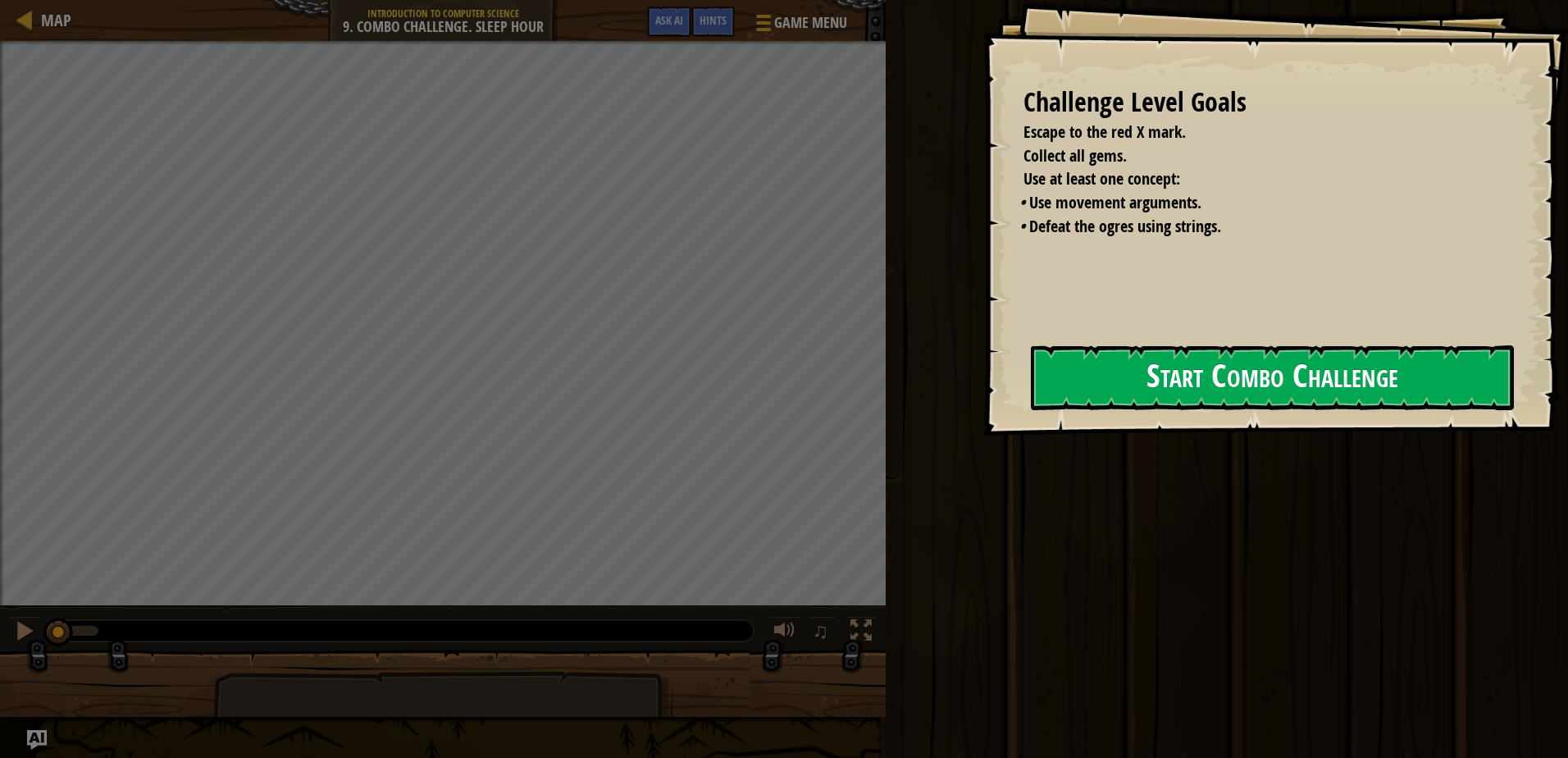
click at [1213, 383] on button "Start Combo Challenge" at bounding box center [1272, 377] width 483 height 64
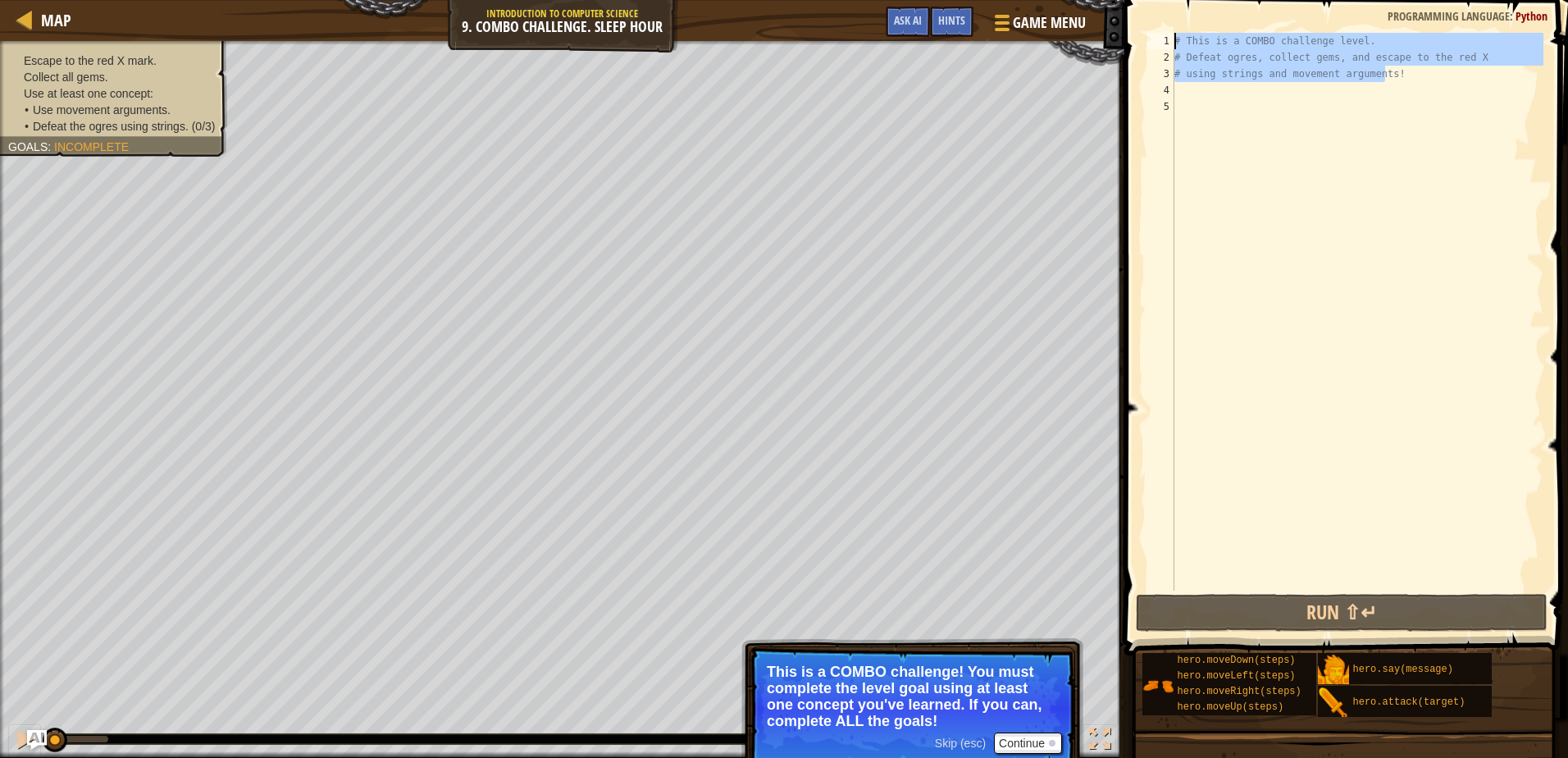
drag, startPoint x: 1416, startPoint y: 78, endPoint x: 720, endPoint y: -82, distance: 714.2
click at [720, 0] on html "Map Introduction to Computer Science 9. Combo Challenge. Sleep Hour Game Menu D…" at bounding box center [784, 0] width 1568 height 0
type textarea "# This is a COMBO challenge level. # Defeat ogres, collect gems, and escape to …"
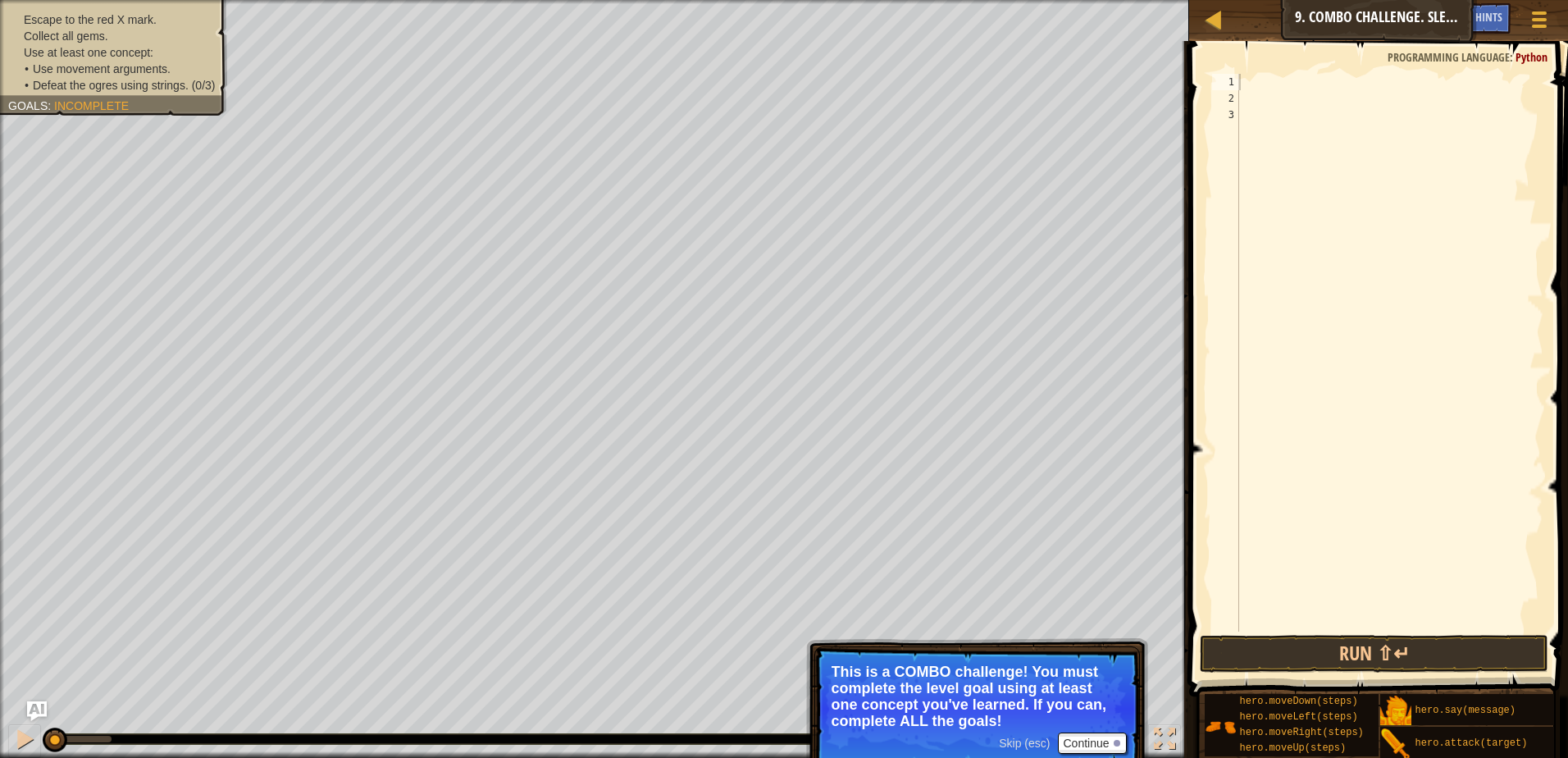
click at [1191, 74] on span at bounding box center [1380, 345] width 392 height 704
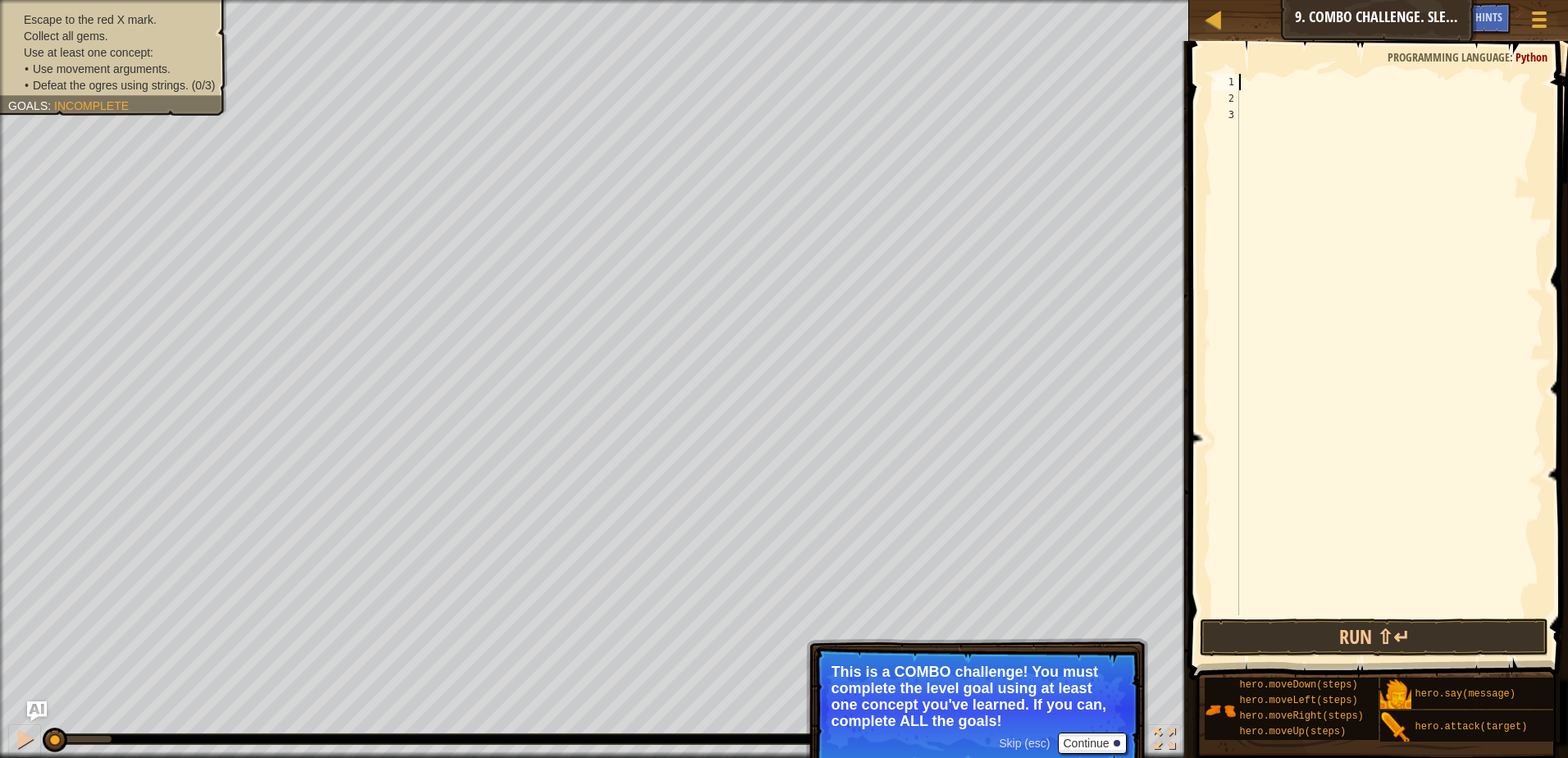
click at [1255, 113] on div at bounding box center [1389, 360] width 307 height 574
click at [1096, 745] on button "Continue" at bounding box center [1092, 743] width 68 height 22
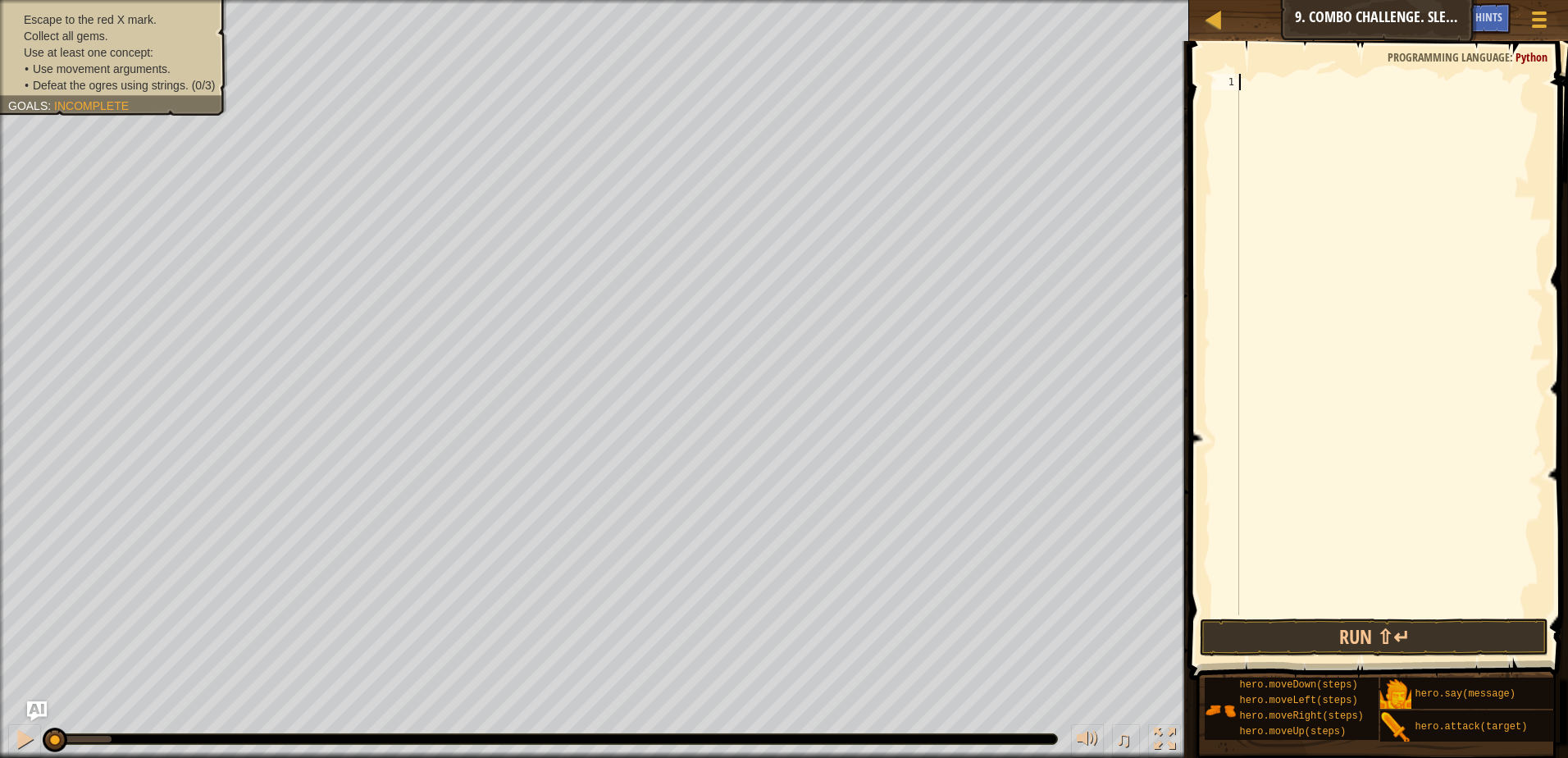
scroll to position [7, 0]
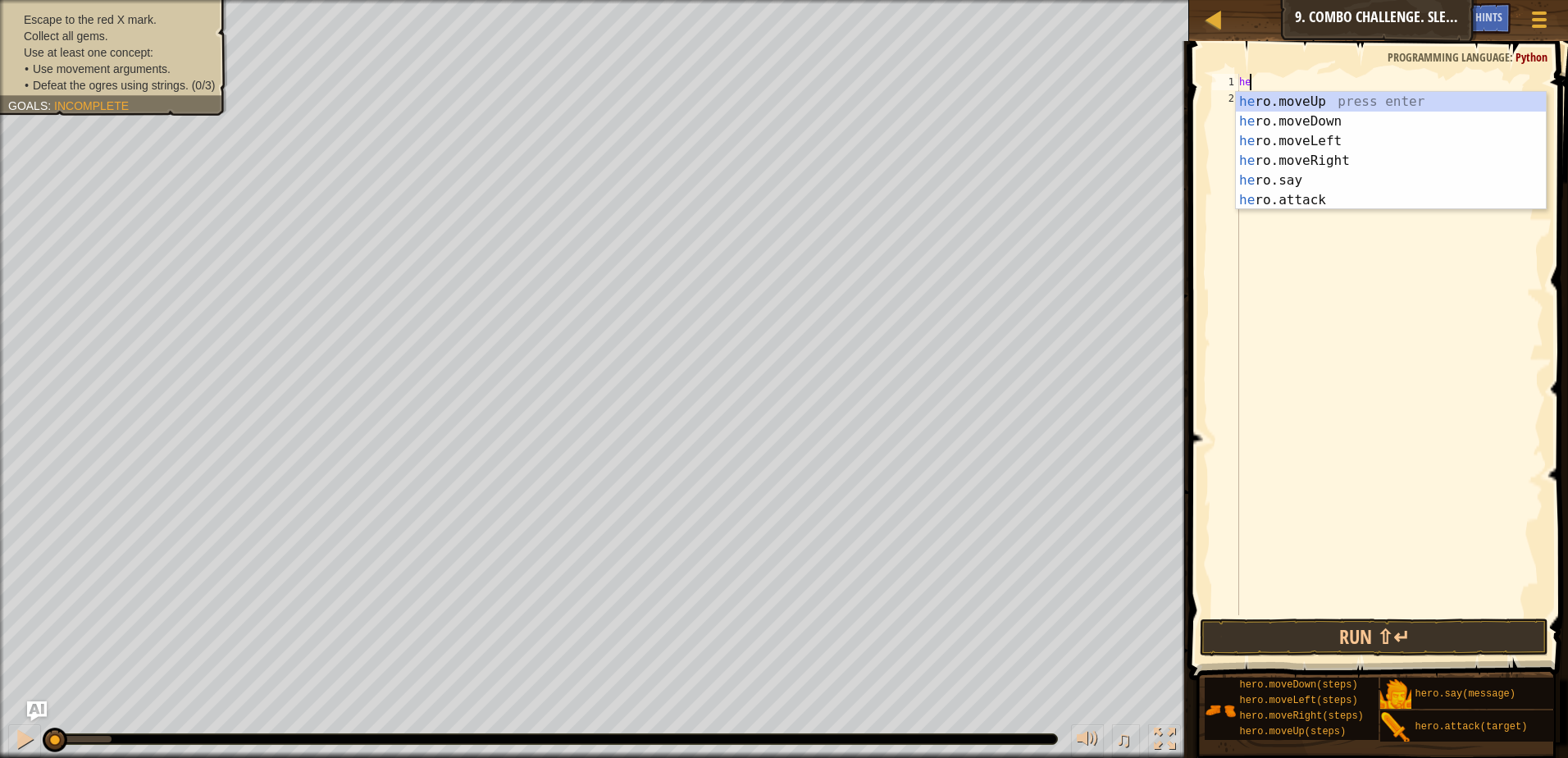
type textarea "her"
click at [1305, 99] on div "her o.moveUp press enter her o.moveDown press enter her o.moveLeft press enter …" at bounding box center [1391, 170] width 310 height 158
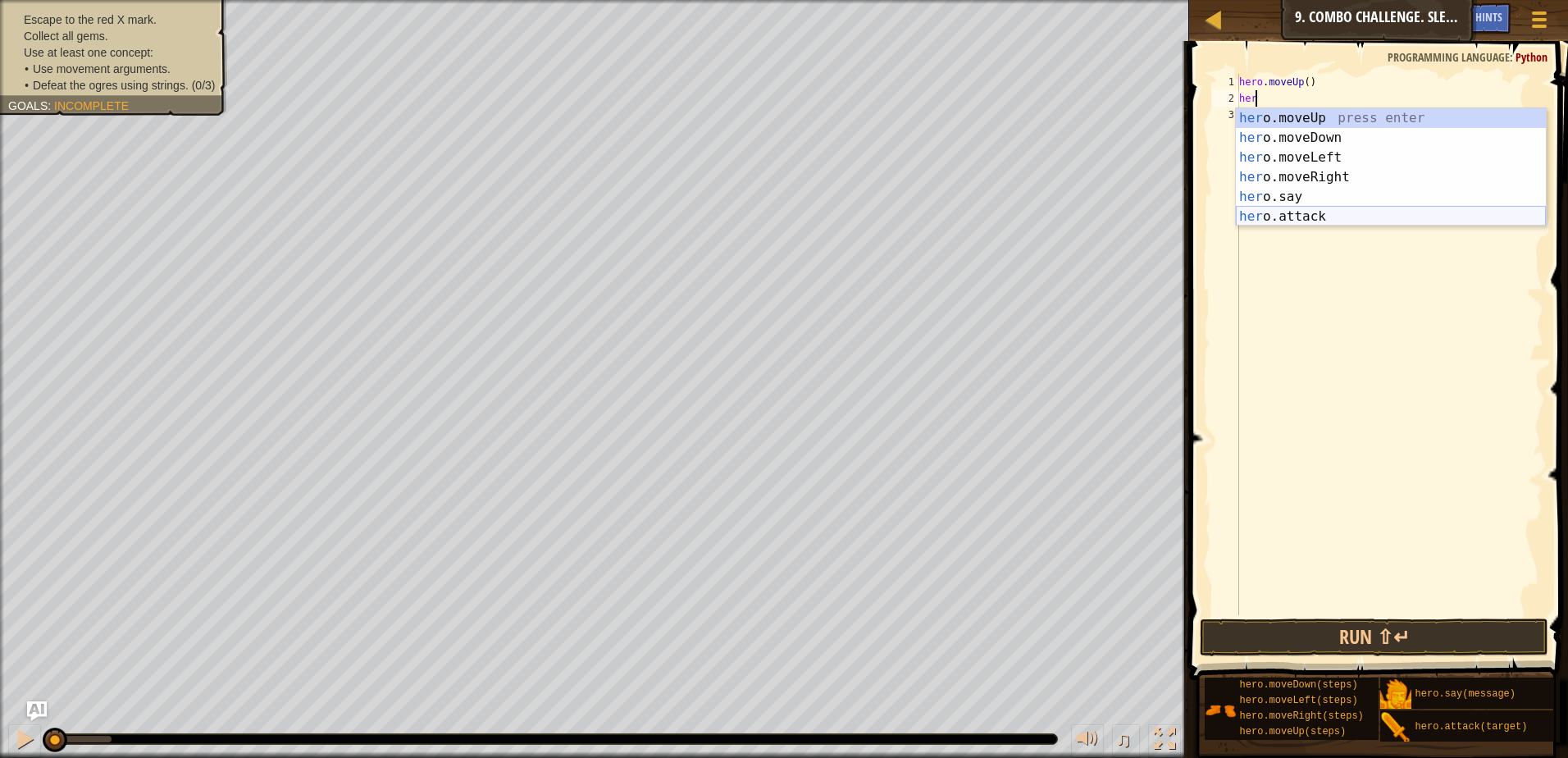
click at [1312, 219] on div "her o.moveUp press enter her o.moveDown press enter her o.moveLeft press enter …" at bounding box center [1391, 187] width 310 height 158
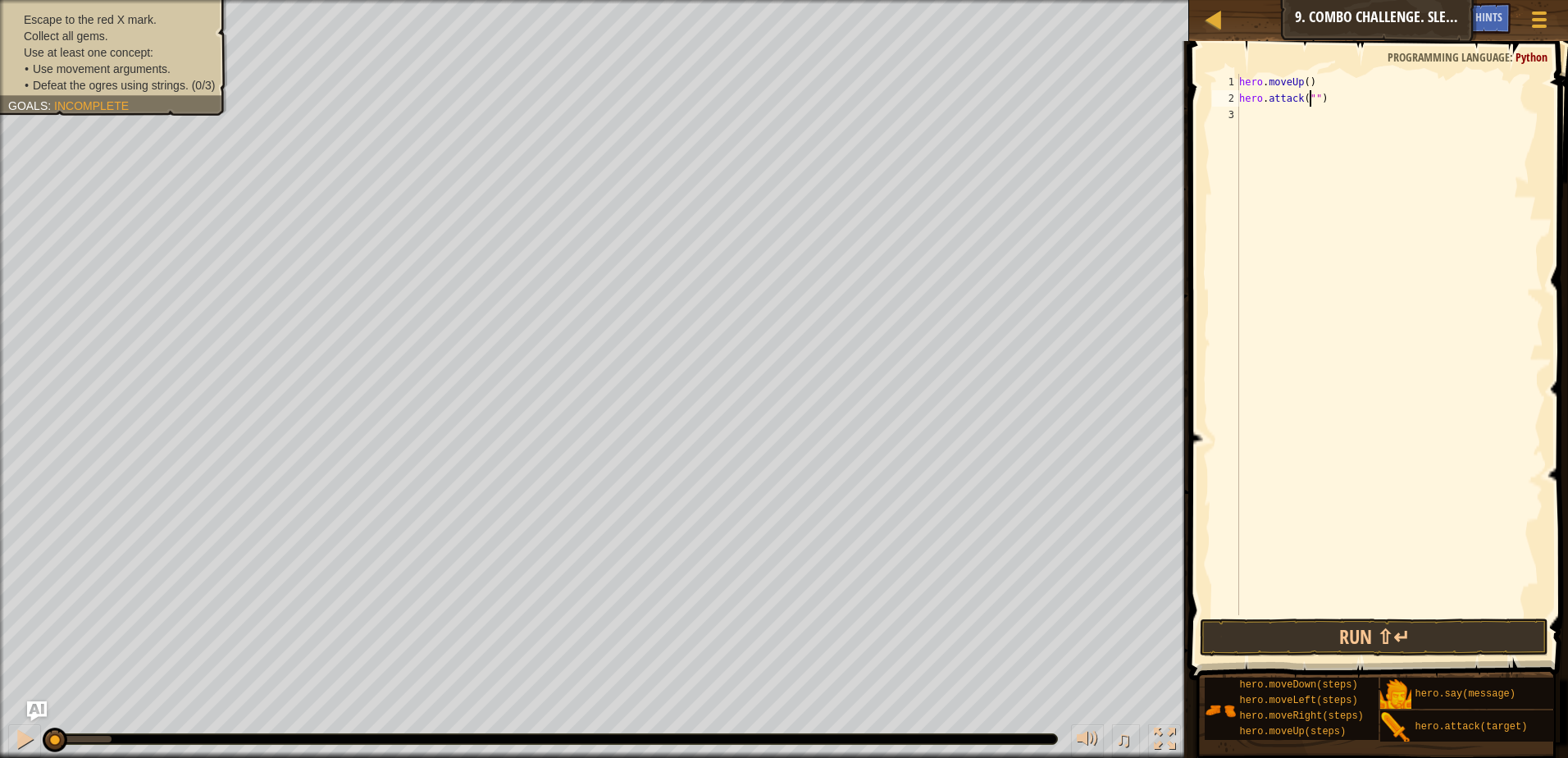
click at [122, 105] on span "Incomplete" at bounding box center [92, 105] width 74 height 13
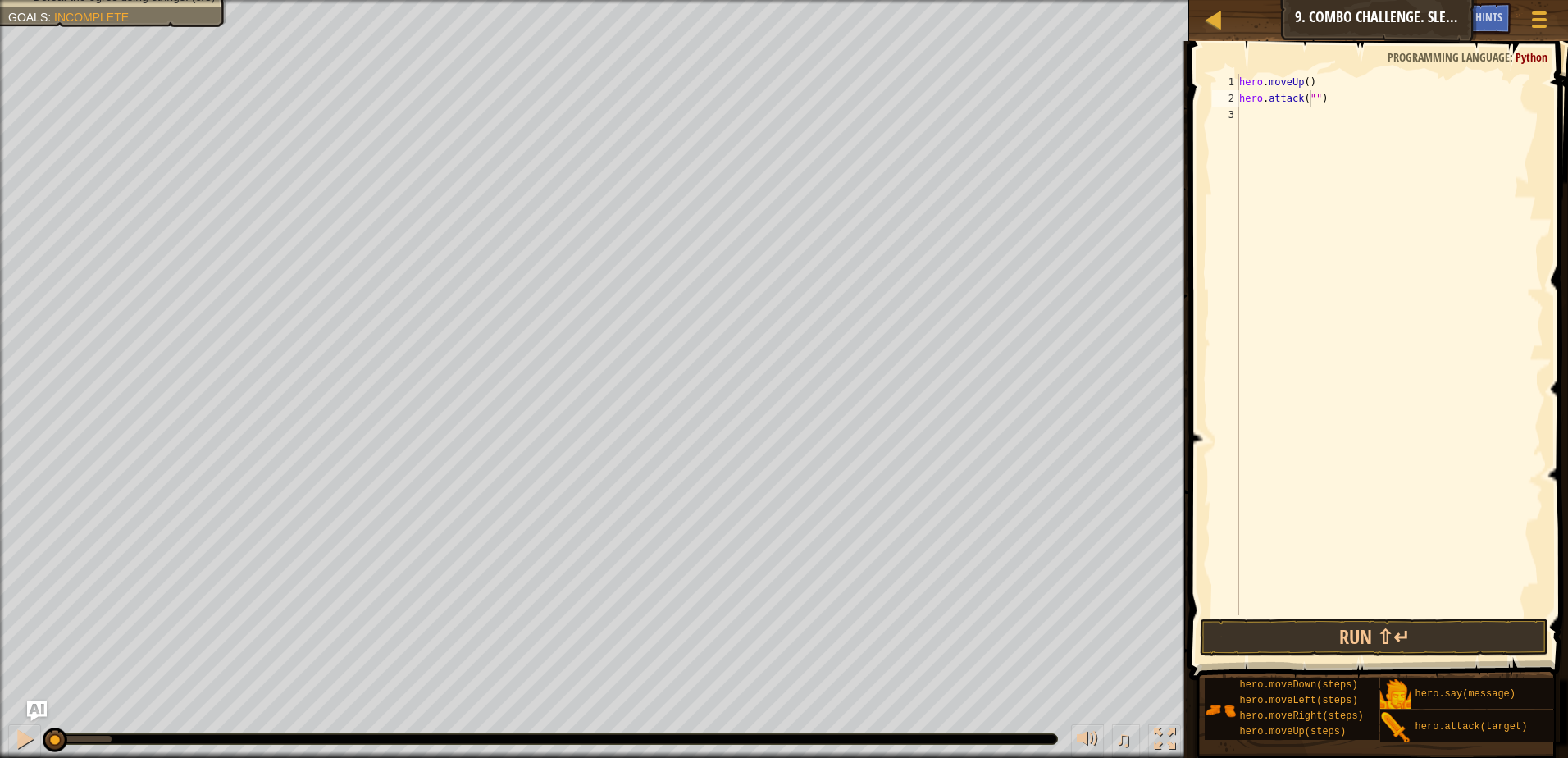
click at [1310, 101] on div "hero . moveUp ( ) hero . attack ( "" )" at bounding box center [1389, 360] width 307 height 574
type textarea "hero.attack("Rexxar")"
click at [1270, 118] on div "hero . moveUp ( ) hero . attack ( "Rexxar" )" at bounding box center [1389, 360] width 307 height 574
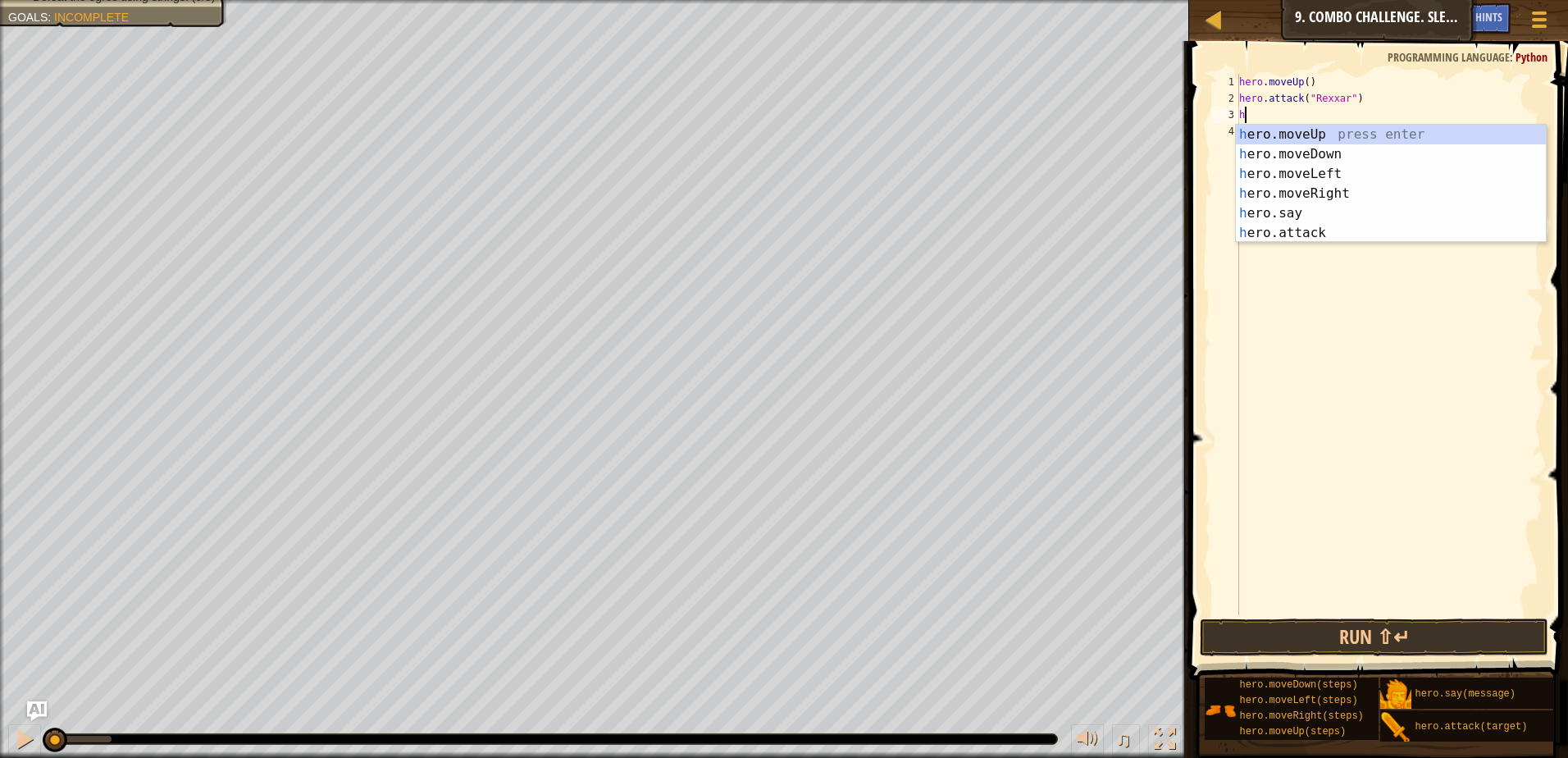
type textarea "her"
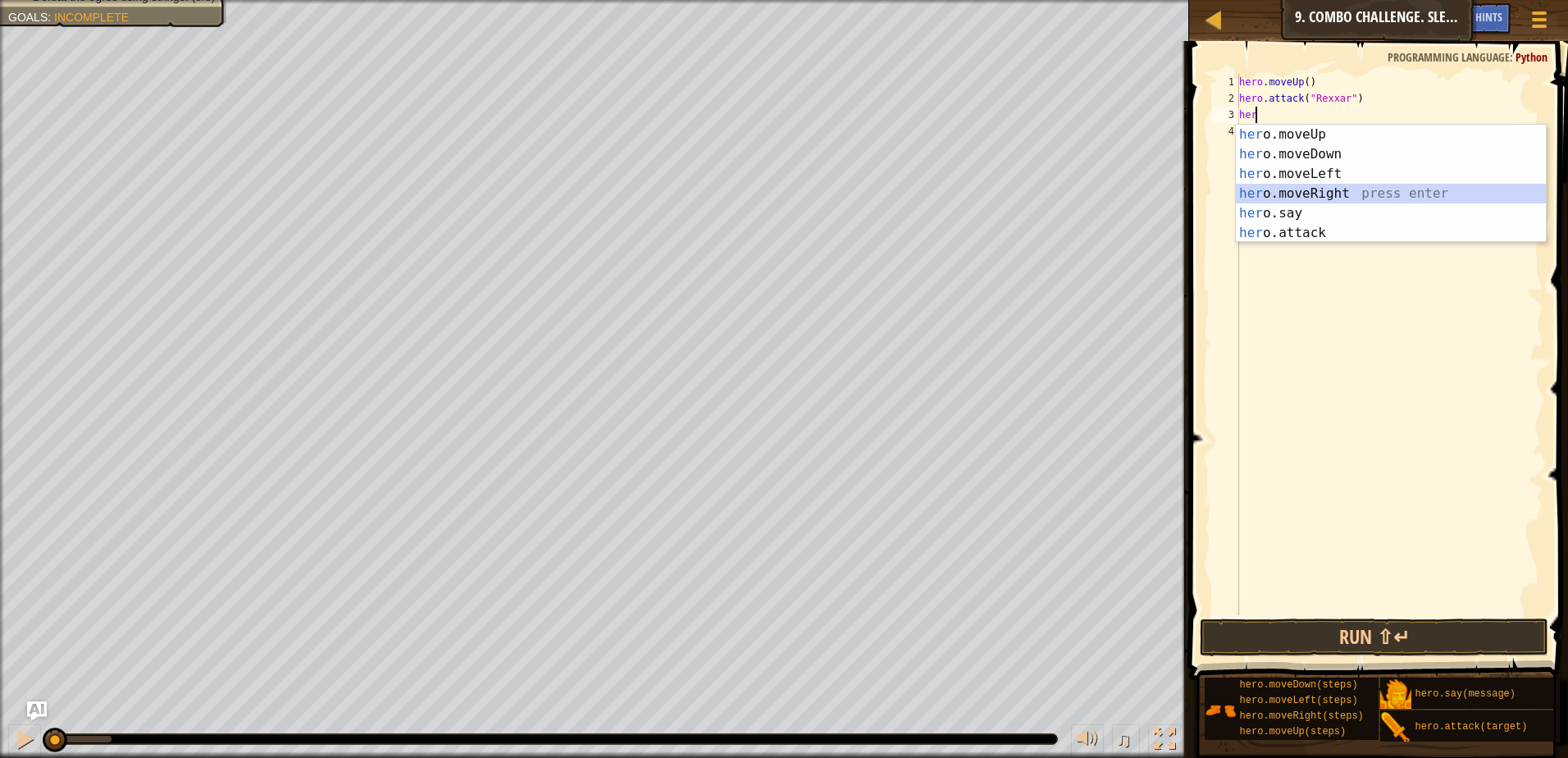
click at [1323, 193] on div "her o.moveUp press enter her o.moveDown press enter her o.moveLeft press enter …" at bounding box center [1391, 203] width 310 height 158
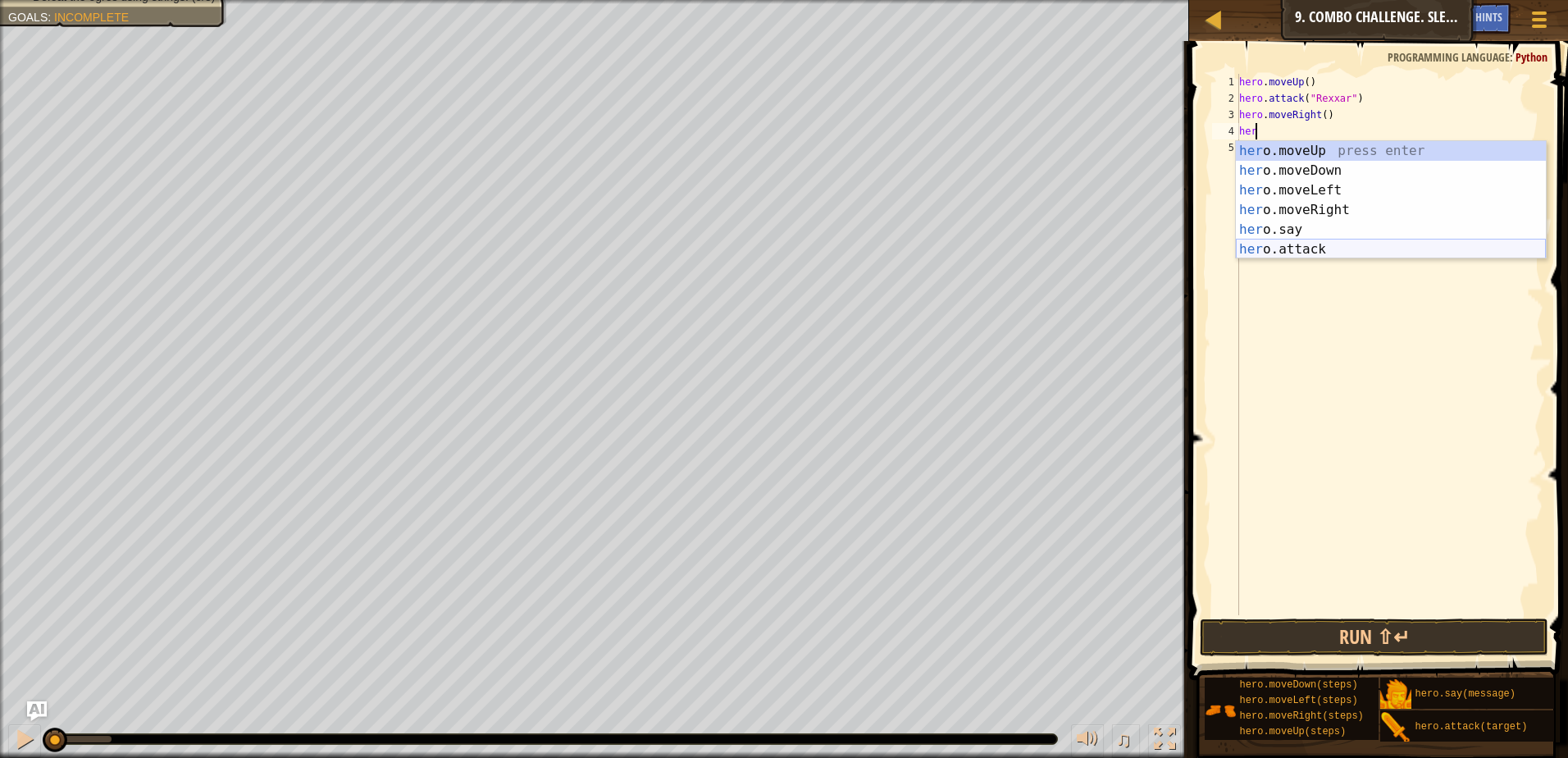
click at [1294, 253] on div "her o.moveUp press enter her o.moveDown press enter her o.moveLeft press enter …" at bounding box center [1391, 220] width 310 height 158
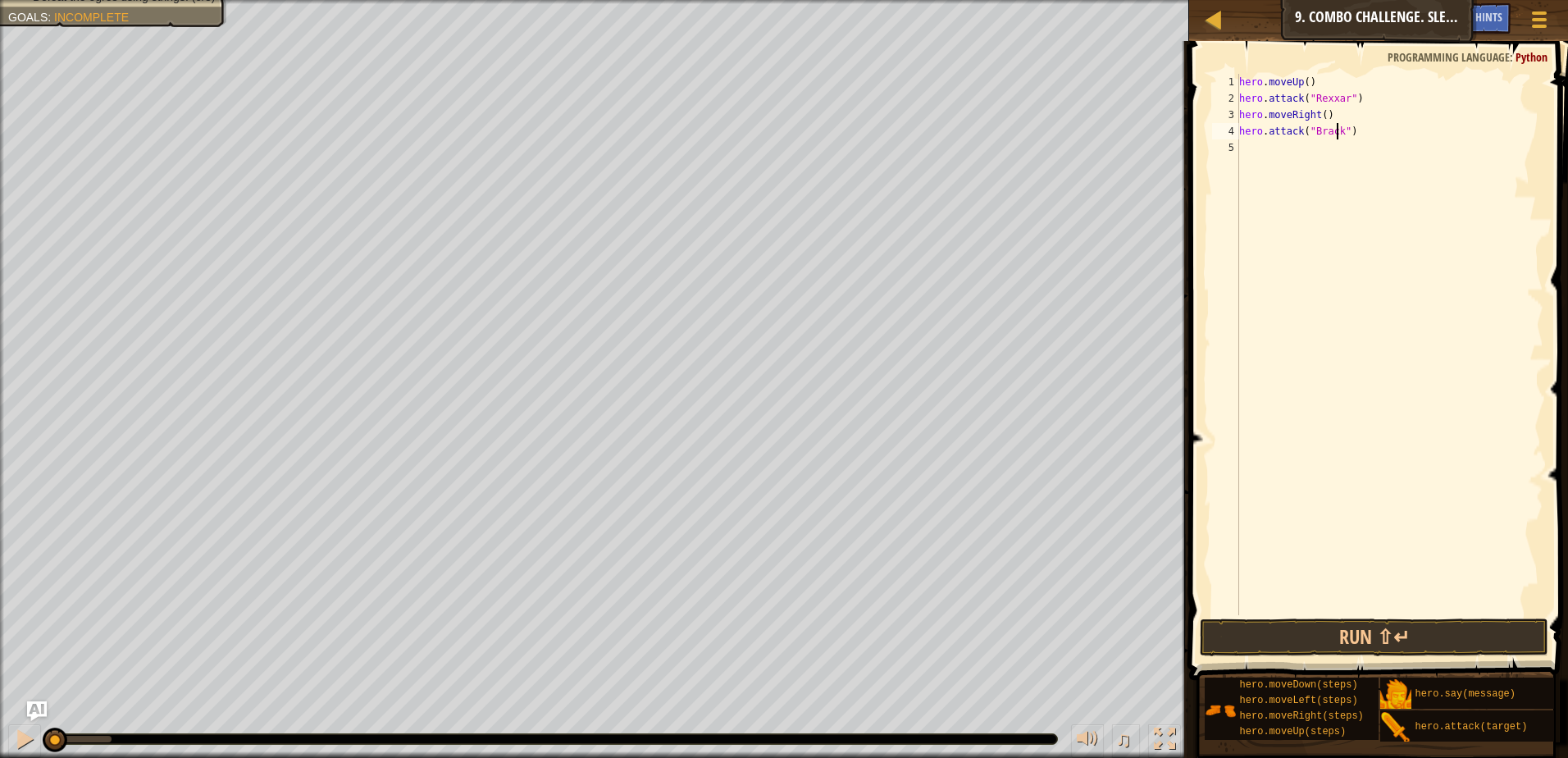
scroll to position [7, 7]
click at [1366, 95] on div "hero . moveUp ( ) hero . attack ( "Rexxar" ) hero . moveRight ( ) hero . attack…" at bounding box center [1389, 360] width 307 height 574
type textarea "hero.attack("Rexxar")"
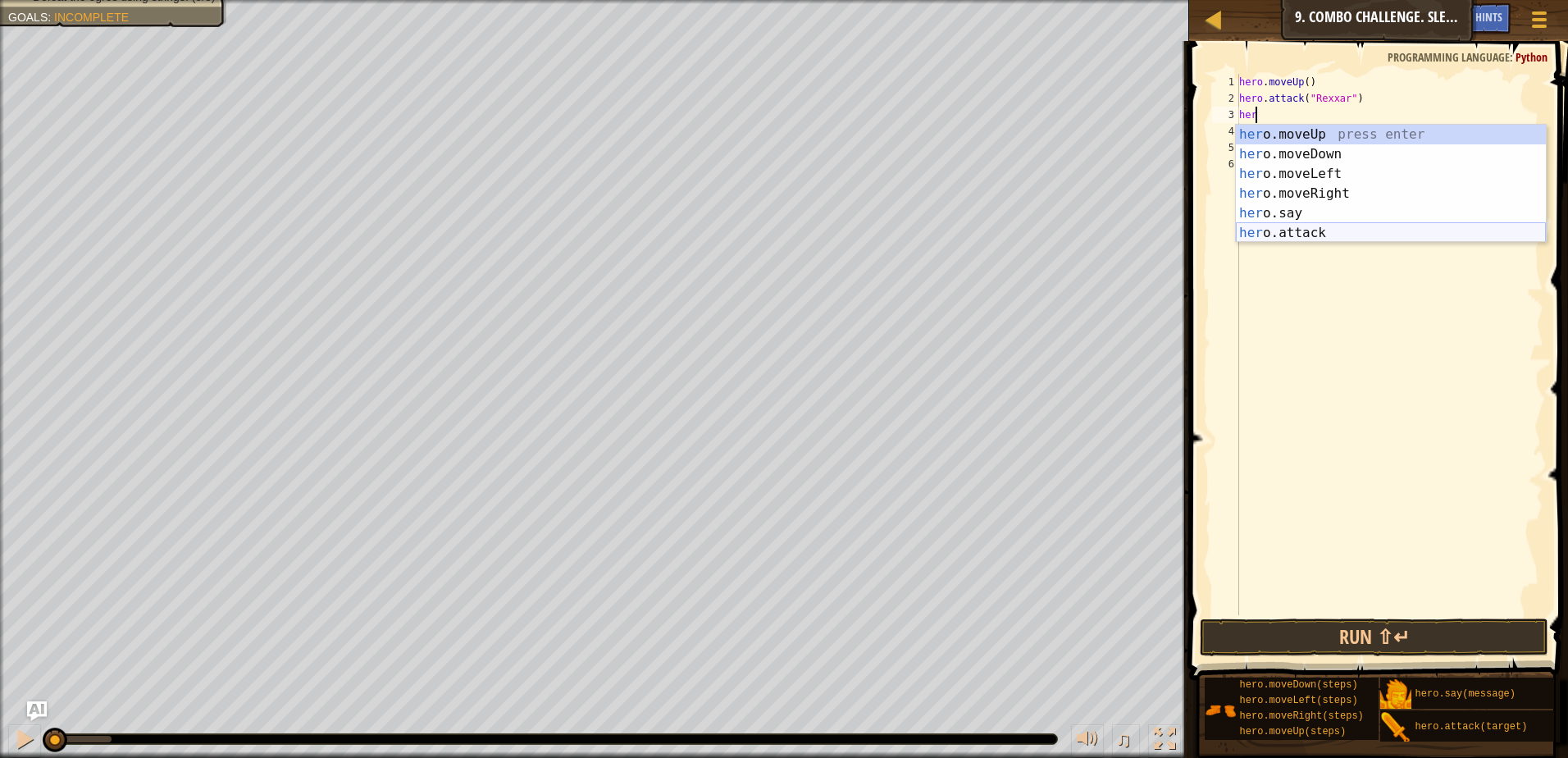
click at [1281, 226] on div "her o.moveUp press enter her o.moveDown press enter her o.moveLeft press enter …" at bounding box center [1391, 203] width 310 height 158
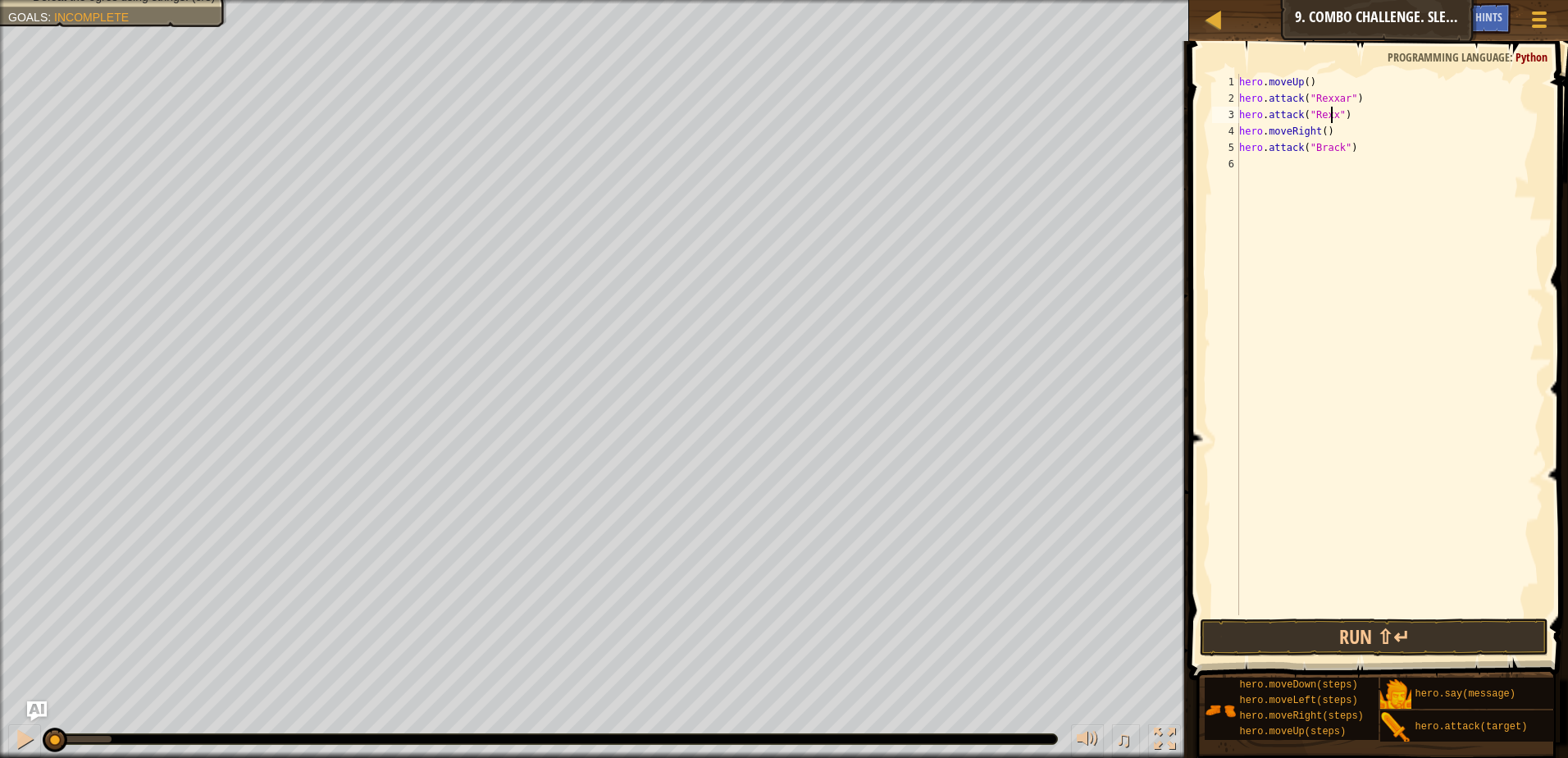
type textarea "hero.attack("Rexxar")"
click at [1296, 172] on div "hero . moveUp ( ) hero . attack ( "Rexxar" ) hero . attack ( "Rexxar" ) hero . …" at bounding box center [1389, 360] width 307 height 574
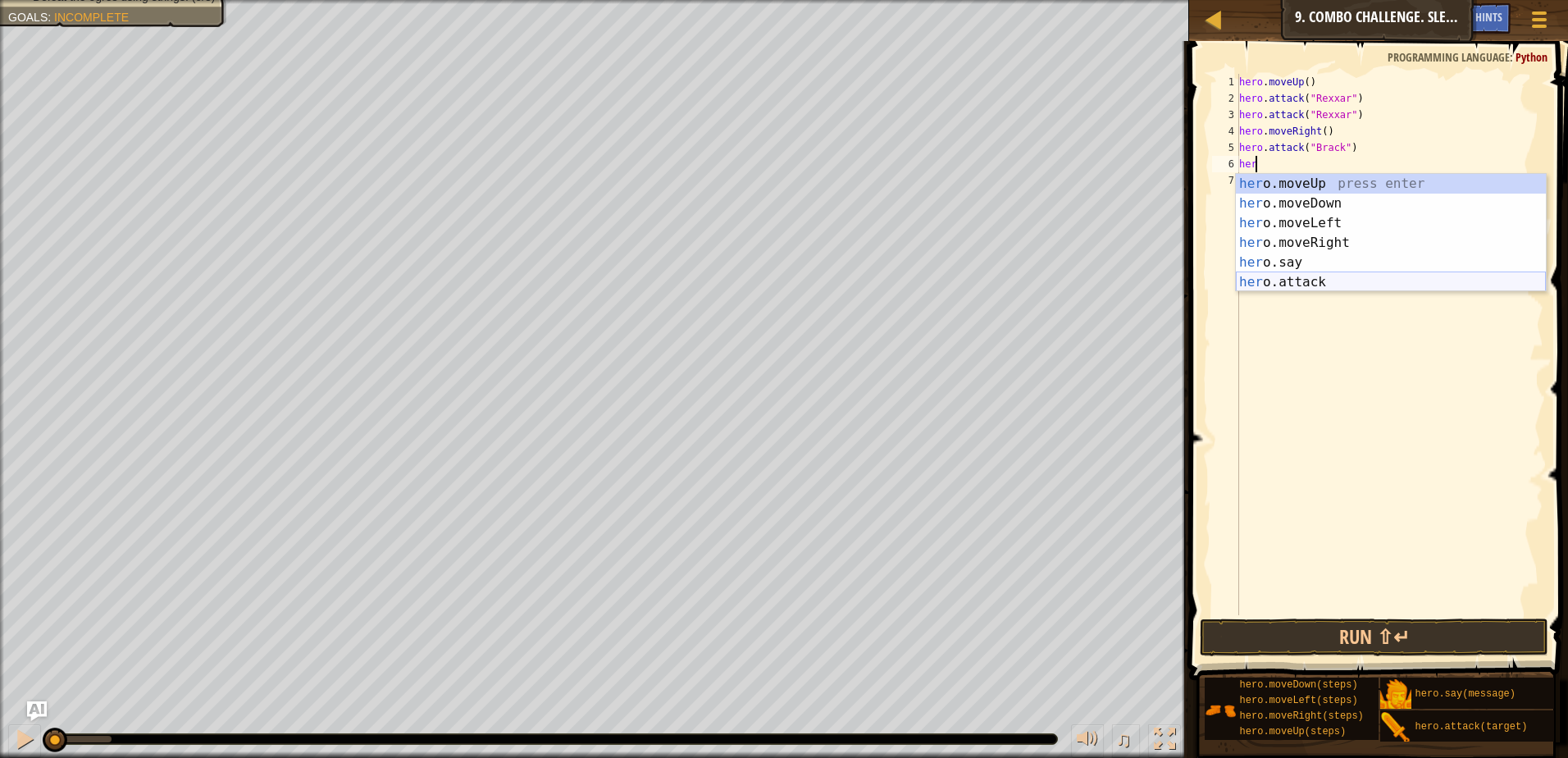
click at [1284, 278] on div "her o.moveUp press enter her o.moveDown press enter her o.moveLeft press enter …" at bounding box center [1391, 253] width 310 height 158
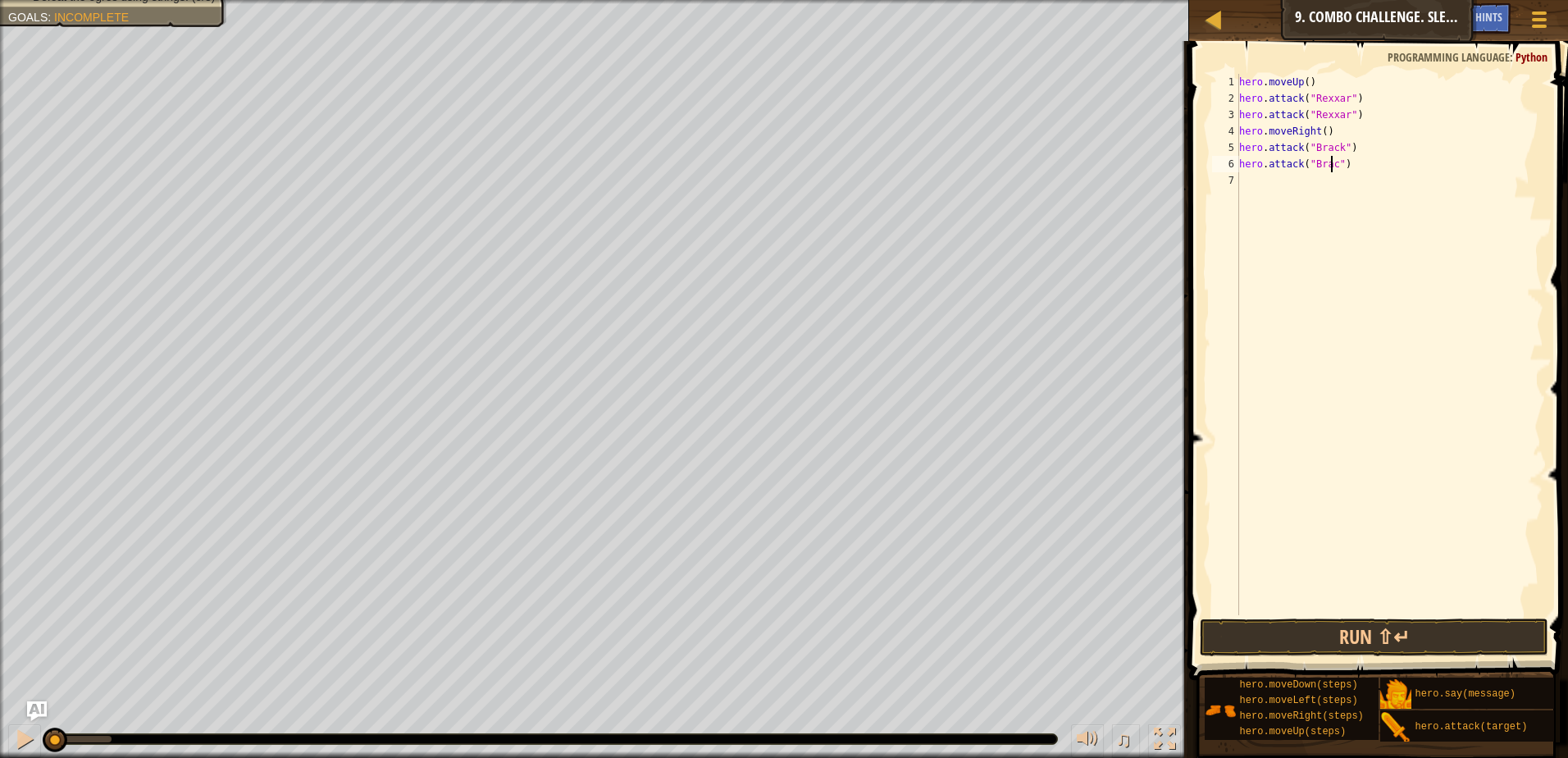
scroll to position [7, 7]
type textarea "hero.attack("Brack")"
click at [1388, 635] on button "Run ⇧↵" at bounding box center [1374, 637] width 348 height 38
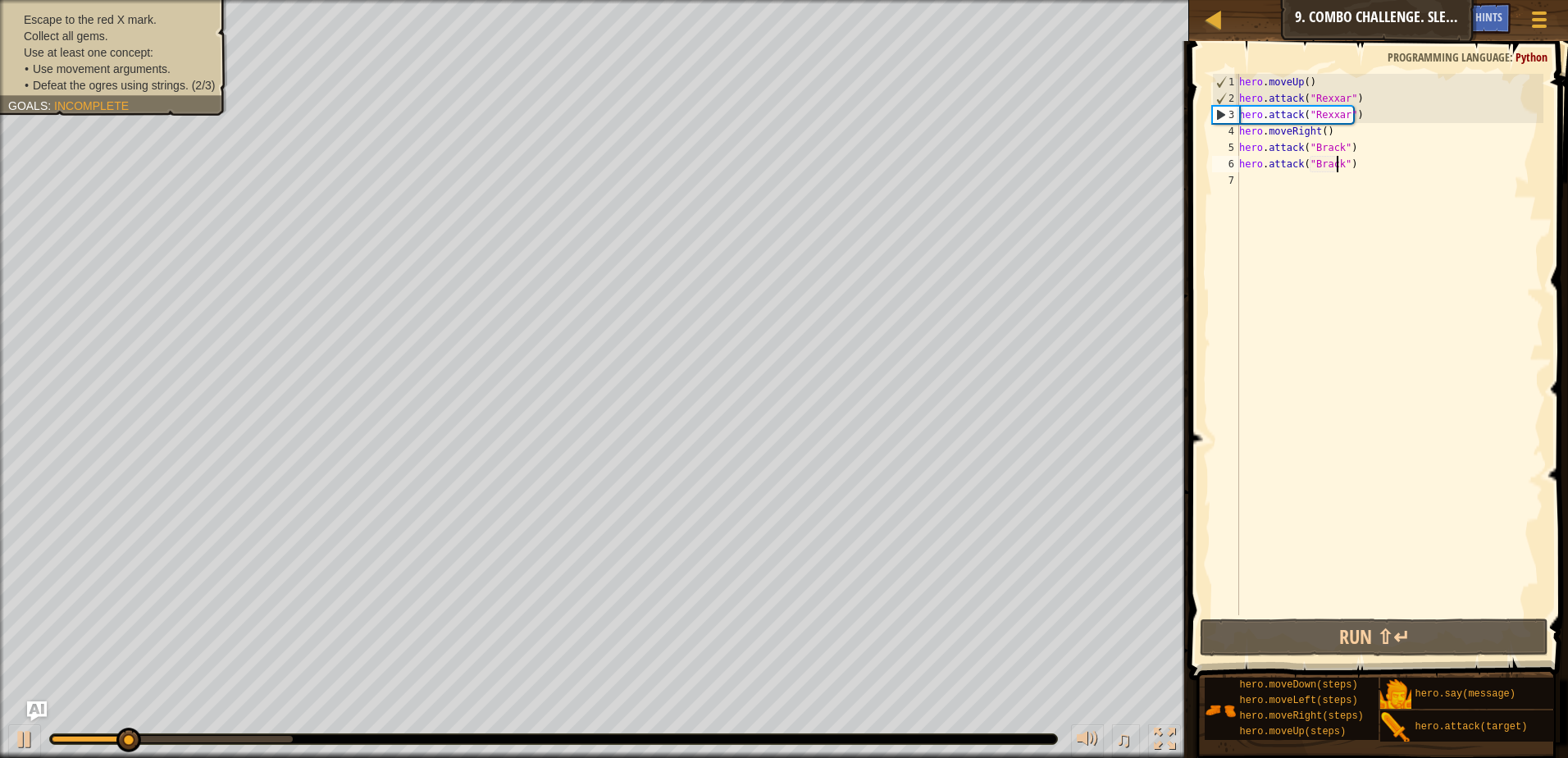
click at [94, 17] on div "Escape to the red X mark. Collect all gems. Use at least one concept: • Use mov…" at bounding box center [113, 53] width 210 height 82
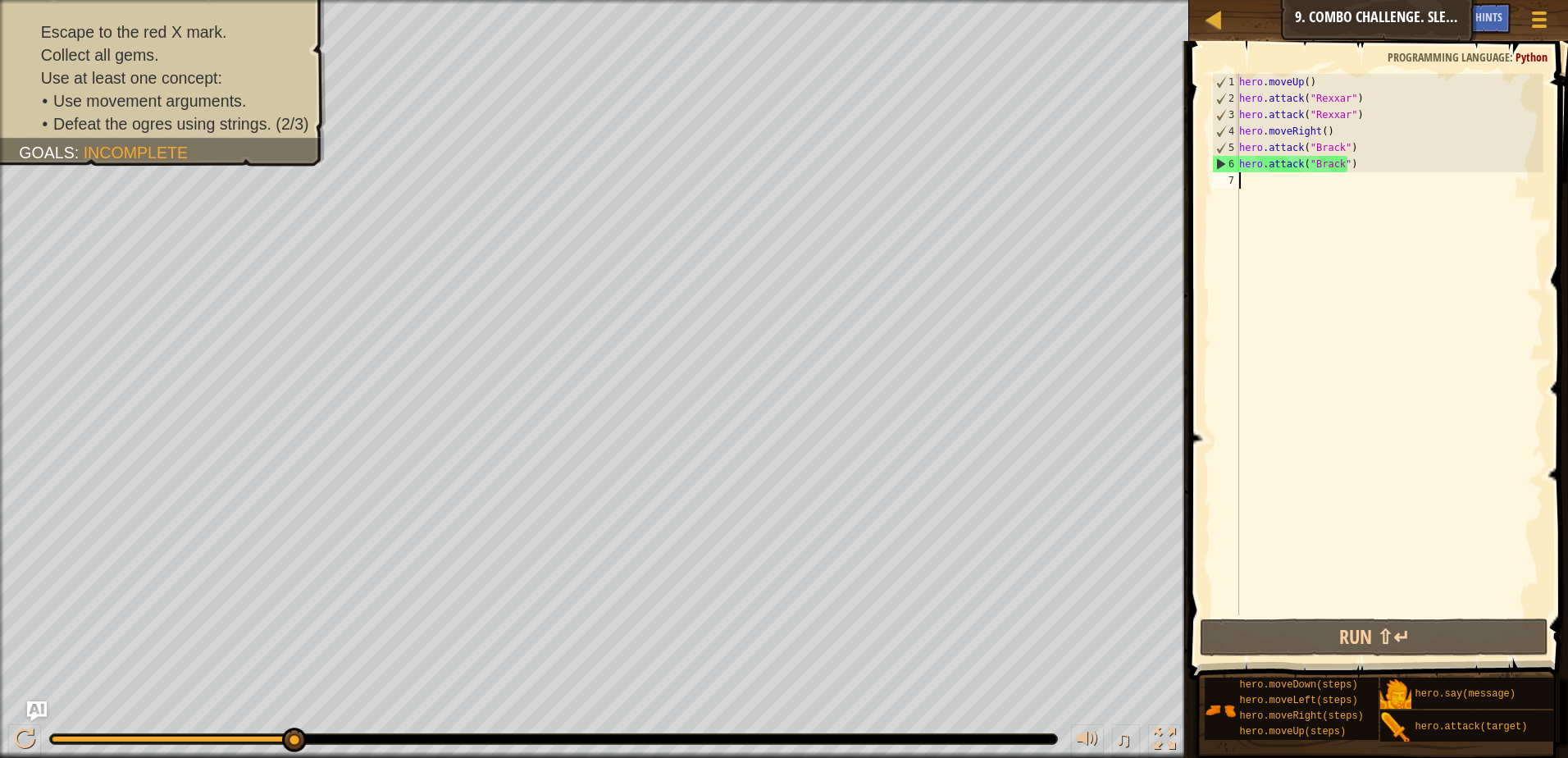
click at [1278, 190] on div "hero . moveUp ( ) hero . attack ( "Rexxar" ) hero . attack ( "Rexxar" ) hero . …" at bounding box center [1389, 360] width 307 height 574
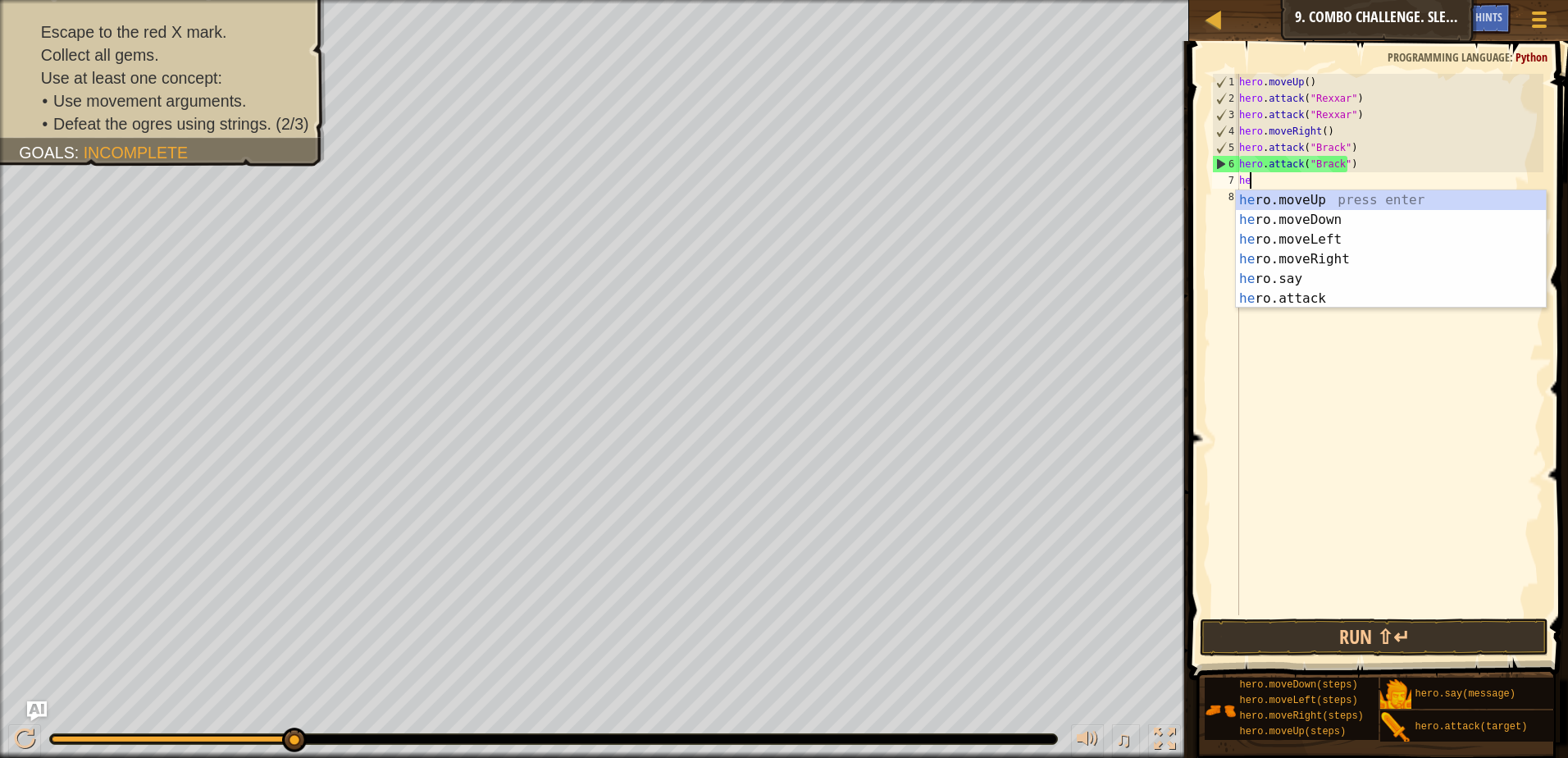
type textarea "her"
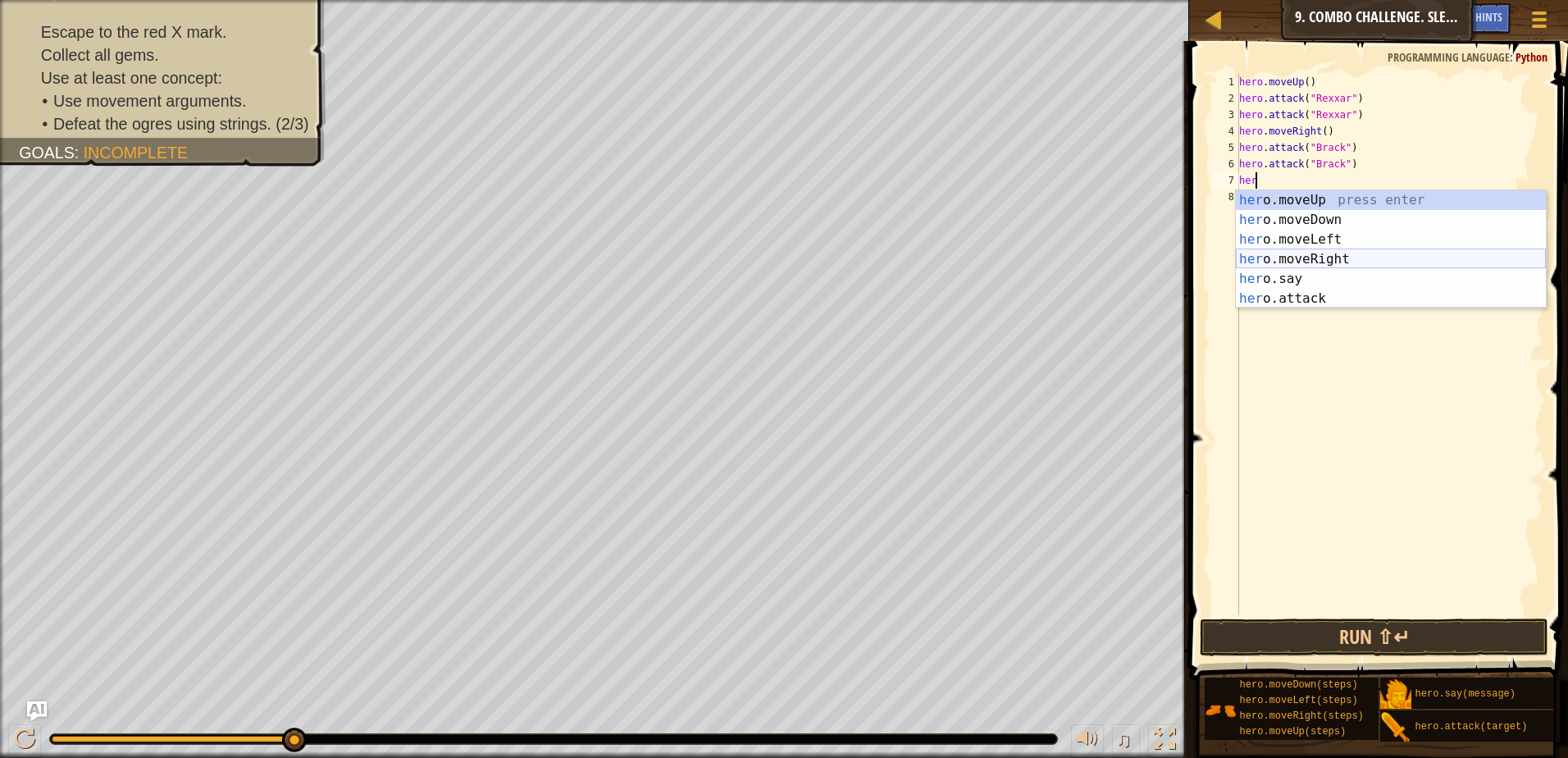
click at [1346, 261] on div "her o.moveUp press enter her o.moveDown press enter her o.moveLeft press enter …" at bounding box center [1391, 269] width 310 height 158
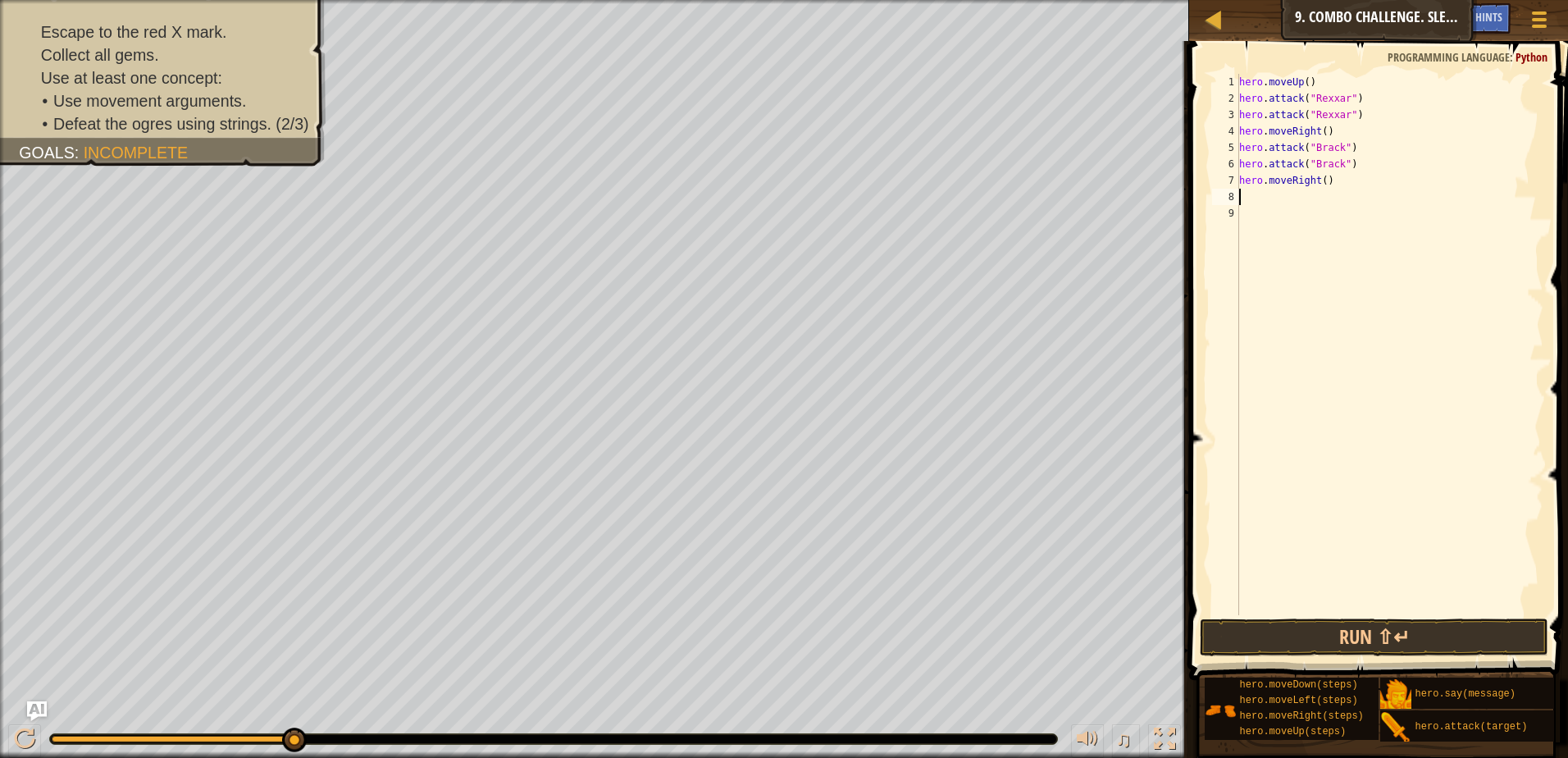
type textarea "her"
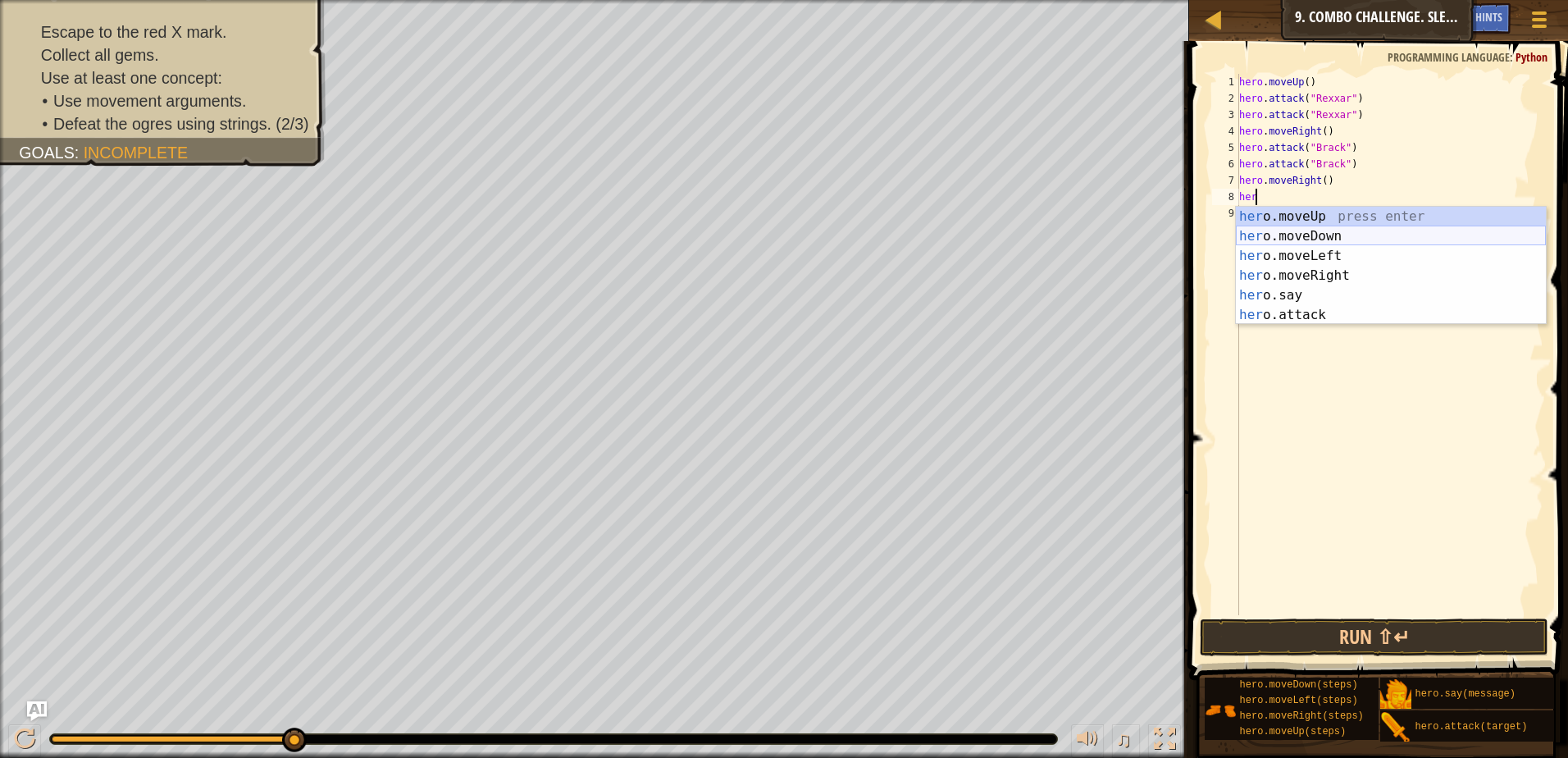
click at [1346, 238] on div "her o.moveUp press enter her o.moveDown press enter her o.moveLeft press enter …" at bounding box center [1391, 286] width 310 height 158
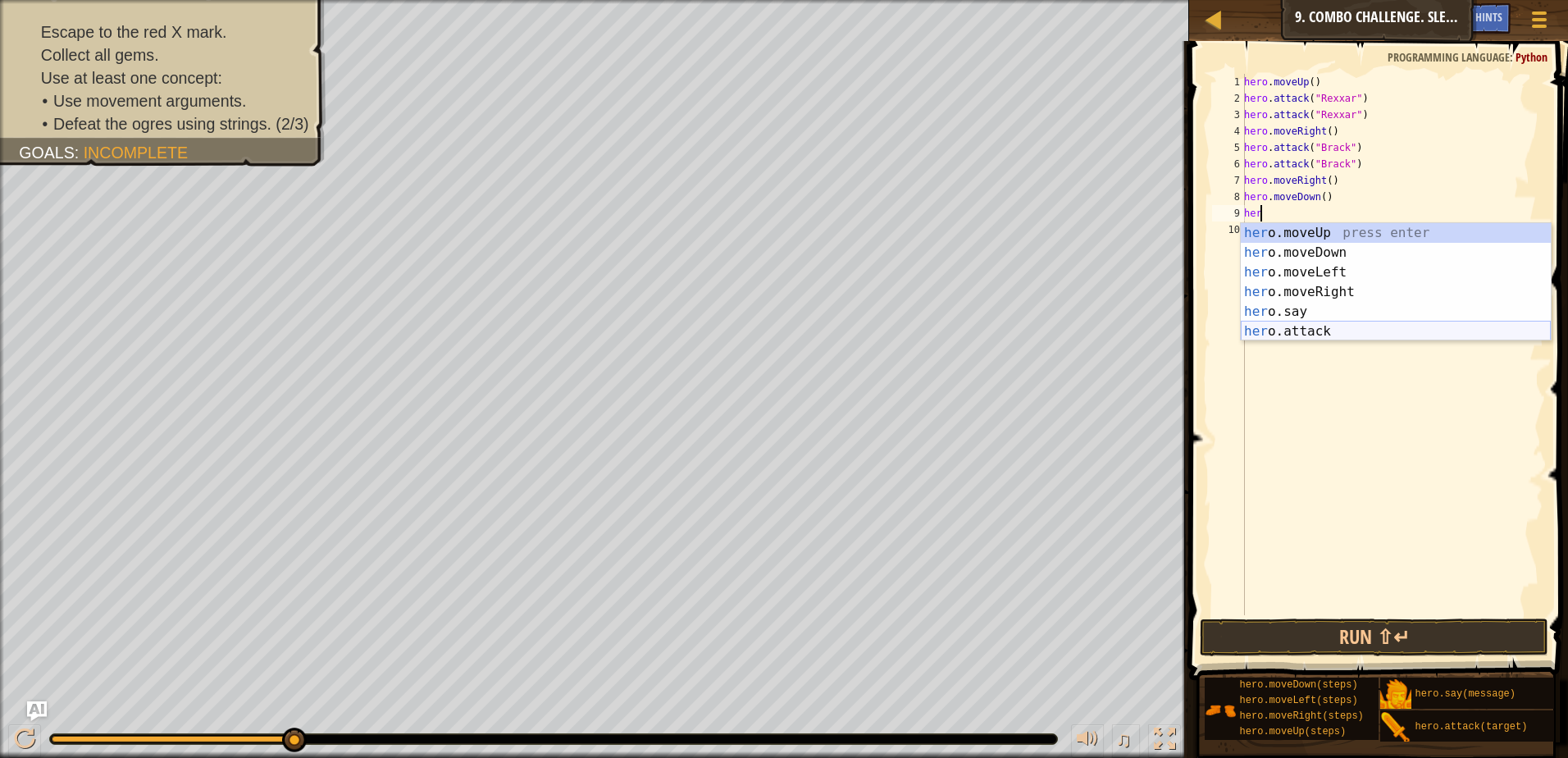
click at [1292, 328] on div "her o.moveUp press enter her o.moveDown press enter her o.moveLeft press enter …" at bounding box center [1396, 302] width 310 height 158
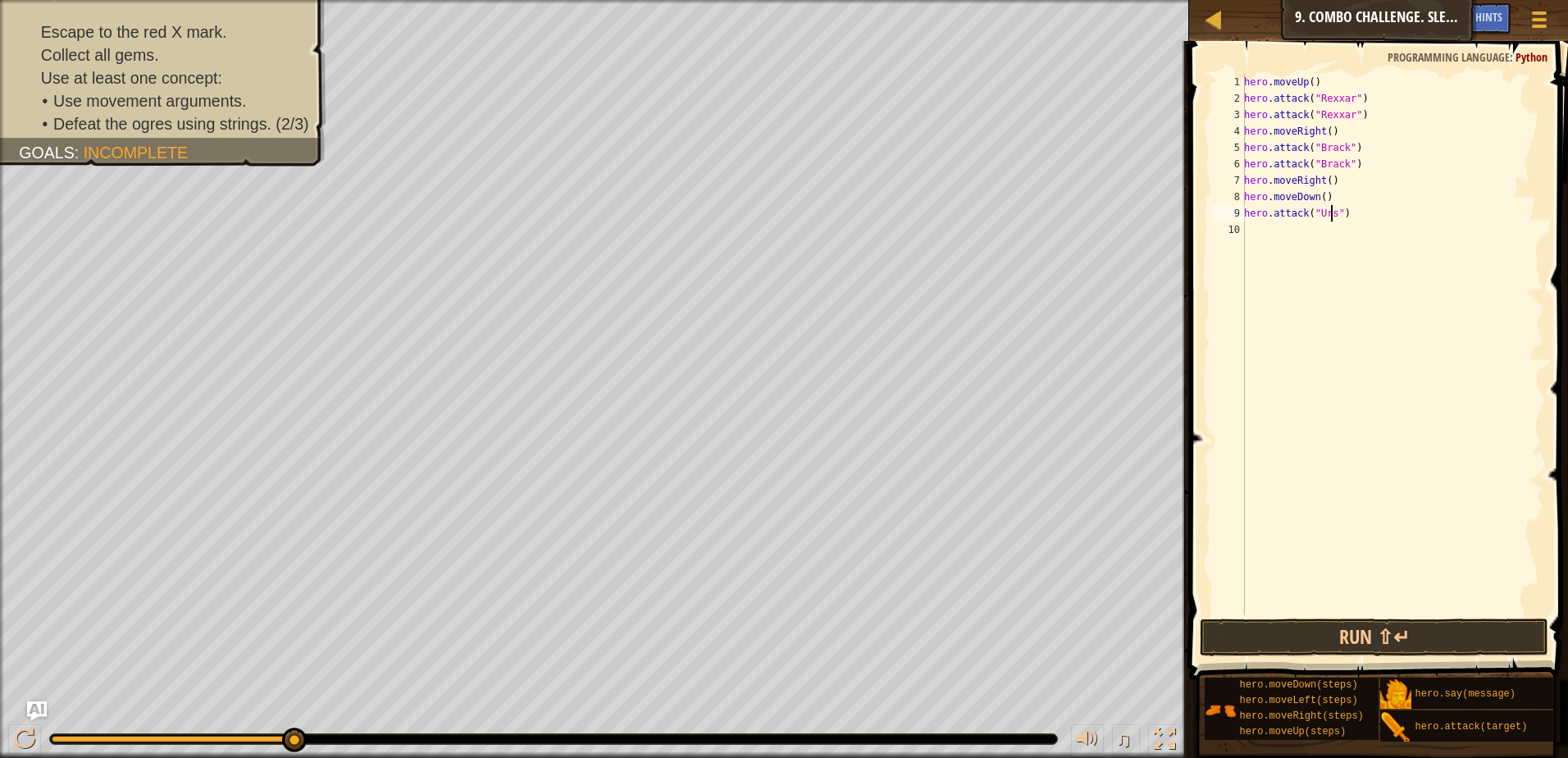
type textarea "hero.attack("Ursa")"
click at [1281, 236] on div "hero . moveUp ( ) hero . attack ( "Rexxar" ) hero . attack ( "Rexxar" ) hero . …" at bounding box center [1392, 360] width 303 height 574
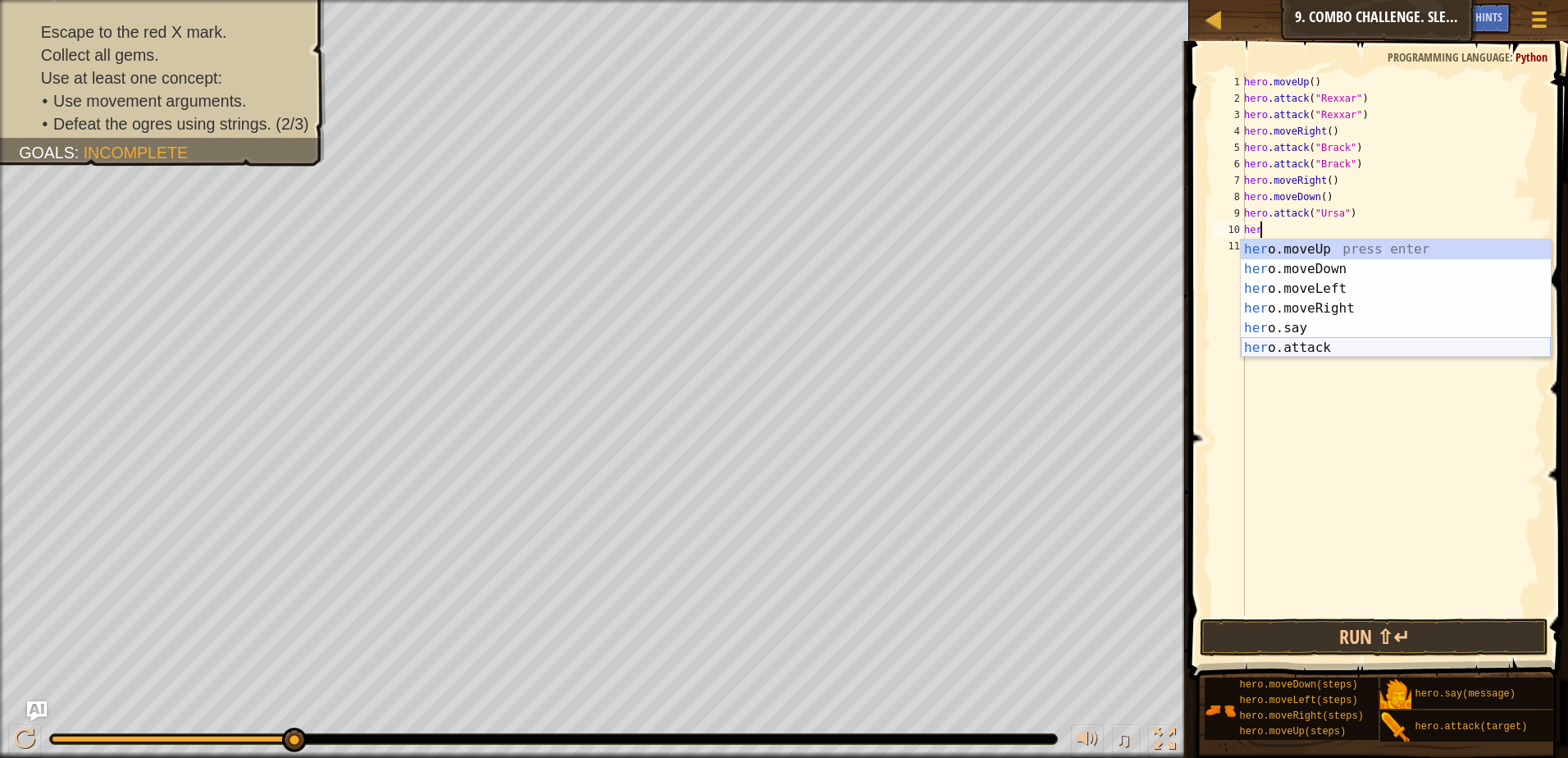
click at [1313, 351] on div "her o.moveUp press enter her o.moveDown press enter her o.moveLeft press enter …" at bounding box center [1396, 318] width 310 height 158
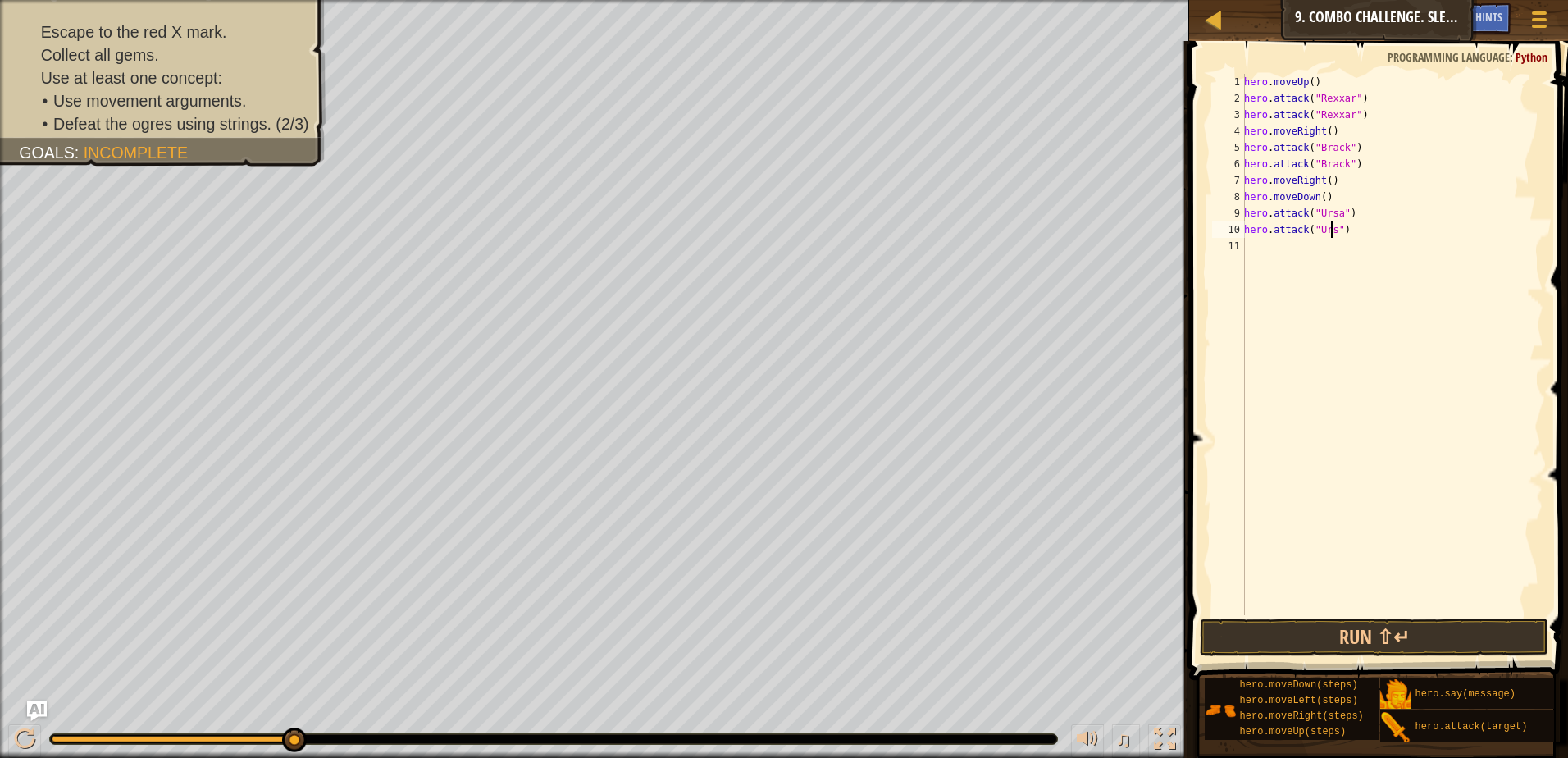
scroll to position [7, 7]
click at [1433, 643] on button "Run ⇧↵" at bounding box center [1374, 637] width 348 height 38
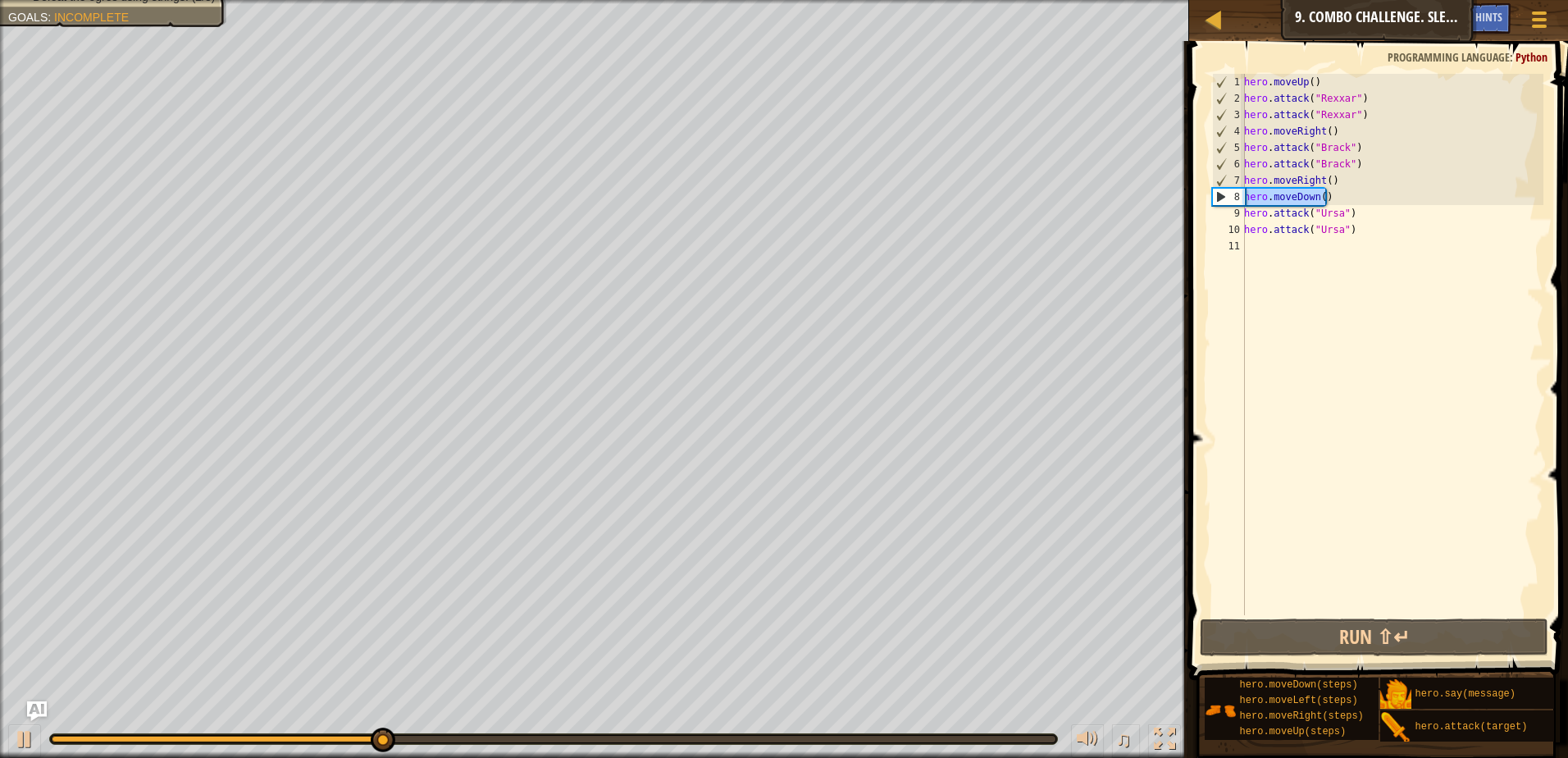
drag, startPoint x: 1330, startPoint y: 195, endPoint x: 1222, endPoint y: 196, distance: 108.0
click at [1222, 196] on div "hero.attack("Ursa") 1 2 3 4 5 6 7 8 9 10 11 hero . moveUp ( ) hero . attack ( "…" at bounding box center [1376, 344] width 335 height 541
type textarea "hero.moveDown()"
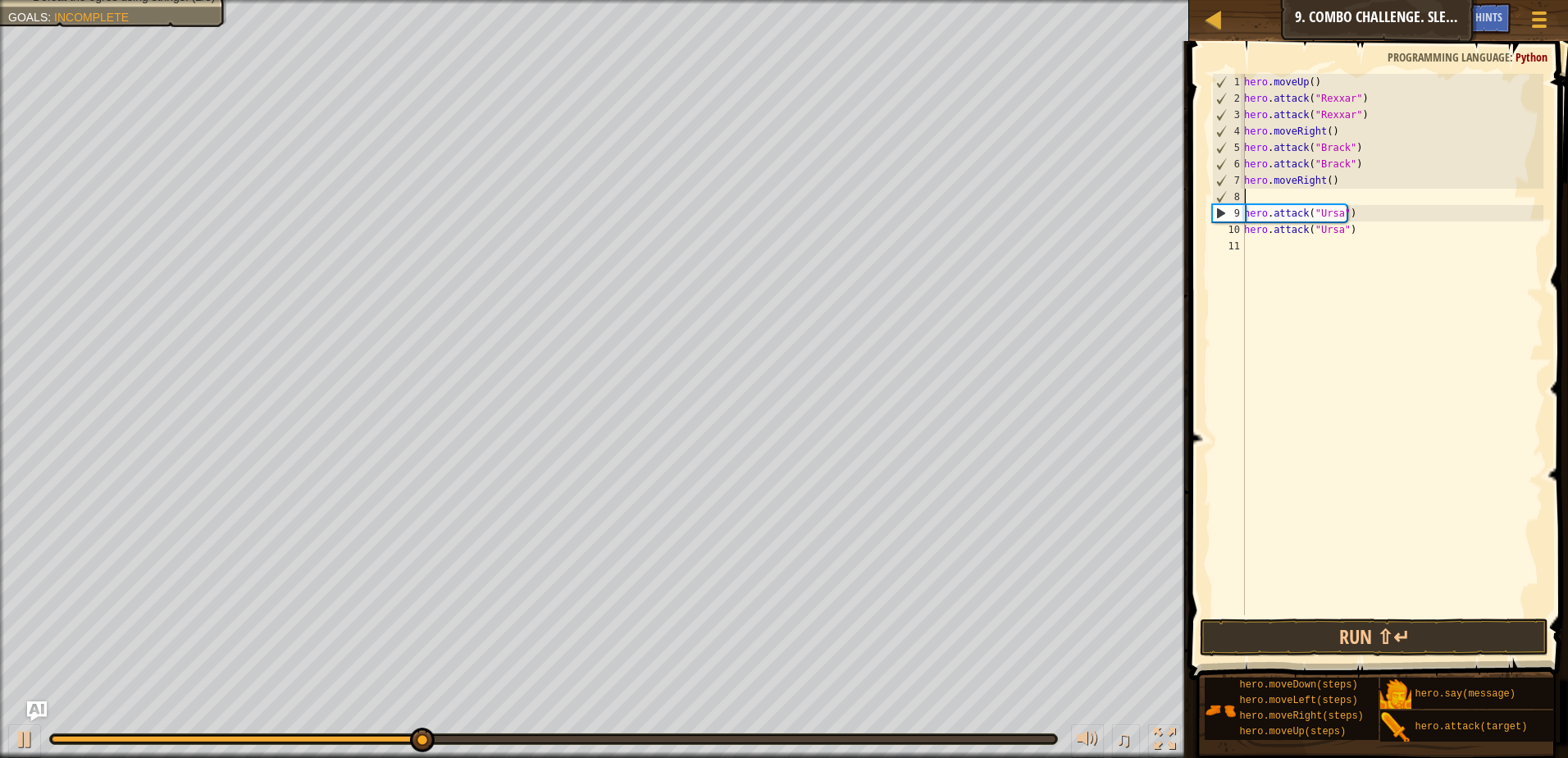
scroll to position [7, 0]
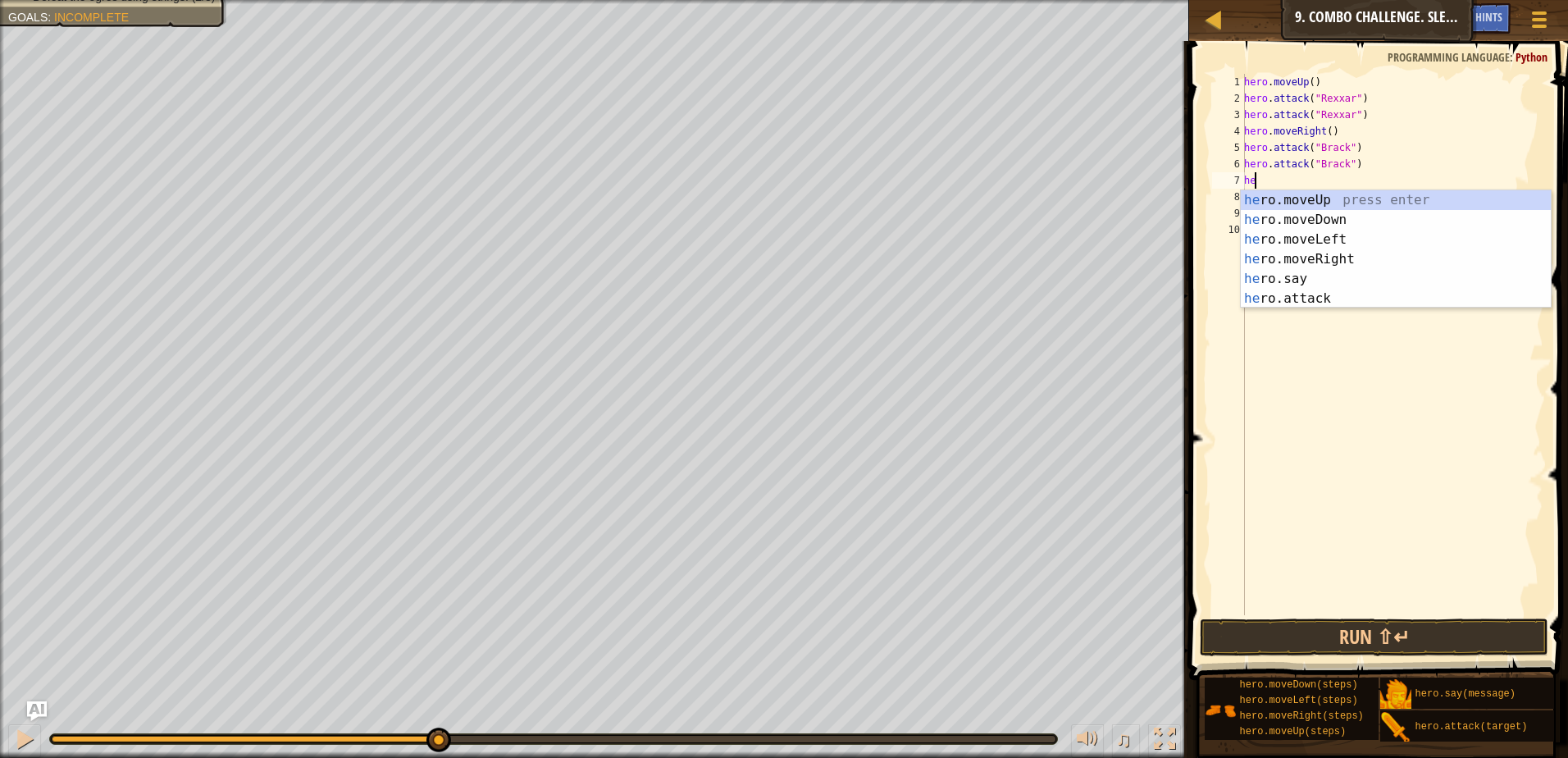
type textarea "h"
type textarea "her"
click at [1289, 230] on div "her o.moveUp press enter her o.moveDown press enter her o.moveLeft press enter …" at bounding box center [1396, 269] width 310 height 158
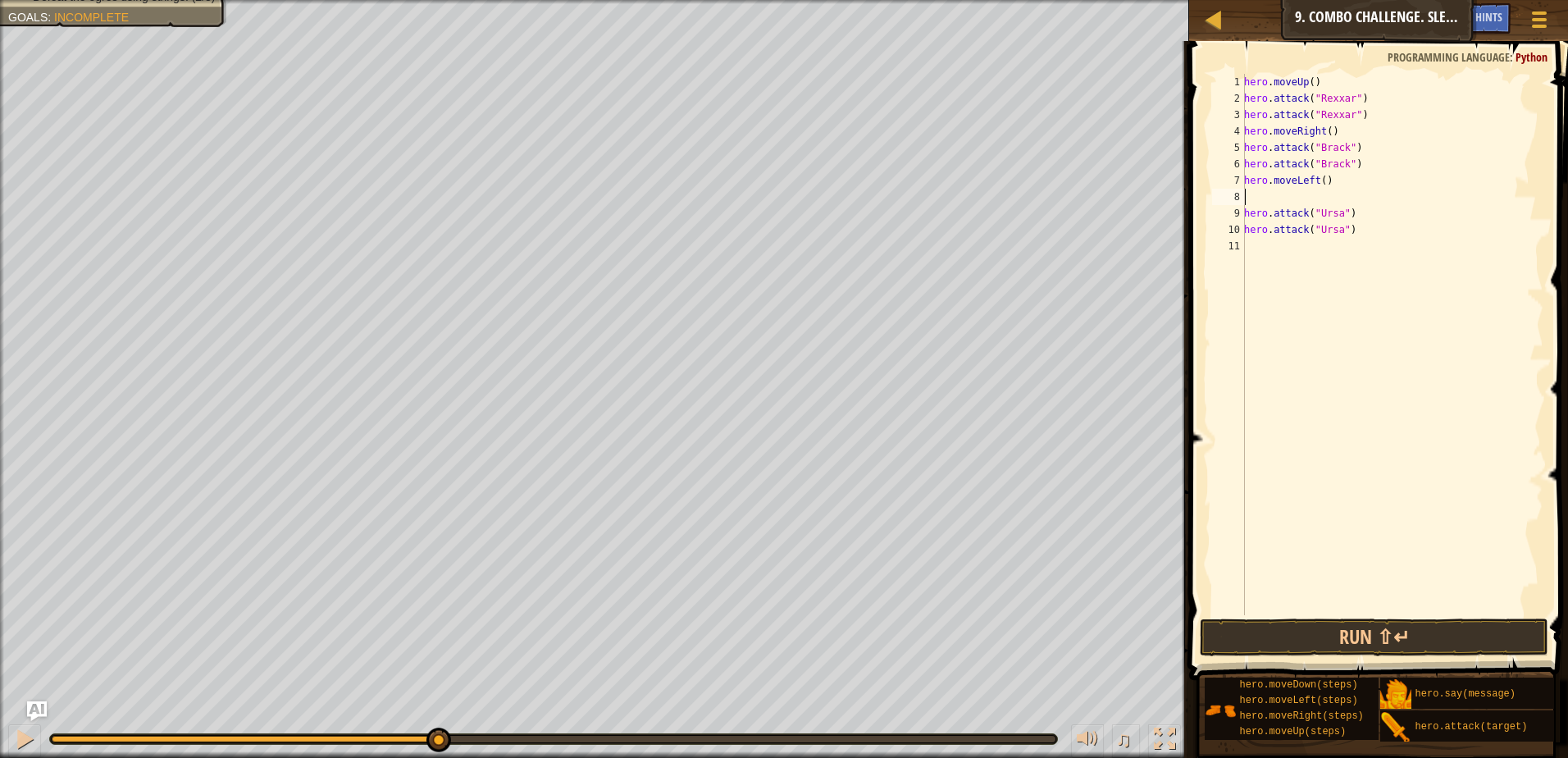
click at [1320, 183] on div "hero . moveUp ( ) hero . attack ( "Rexxar" ) hero . attack ( "Rexxar" ) hero . …" at bounding box center [1392, 360] width 303 height 574
click at [1329, 632] on button "Run ⇧↵" at bounding box center [1374, 637] width 348 height 38
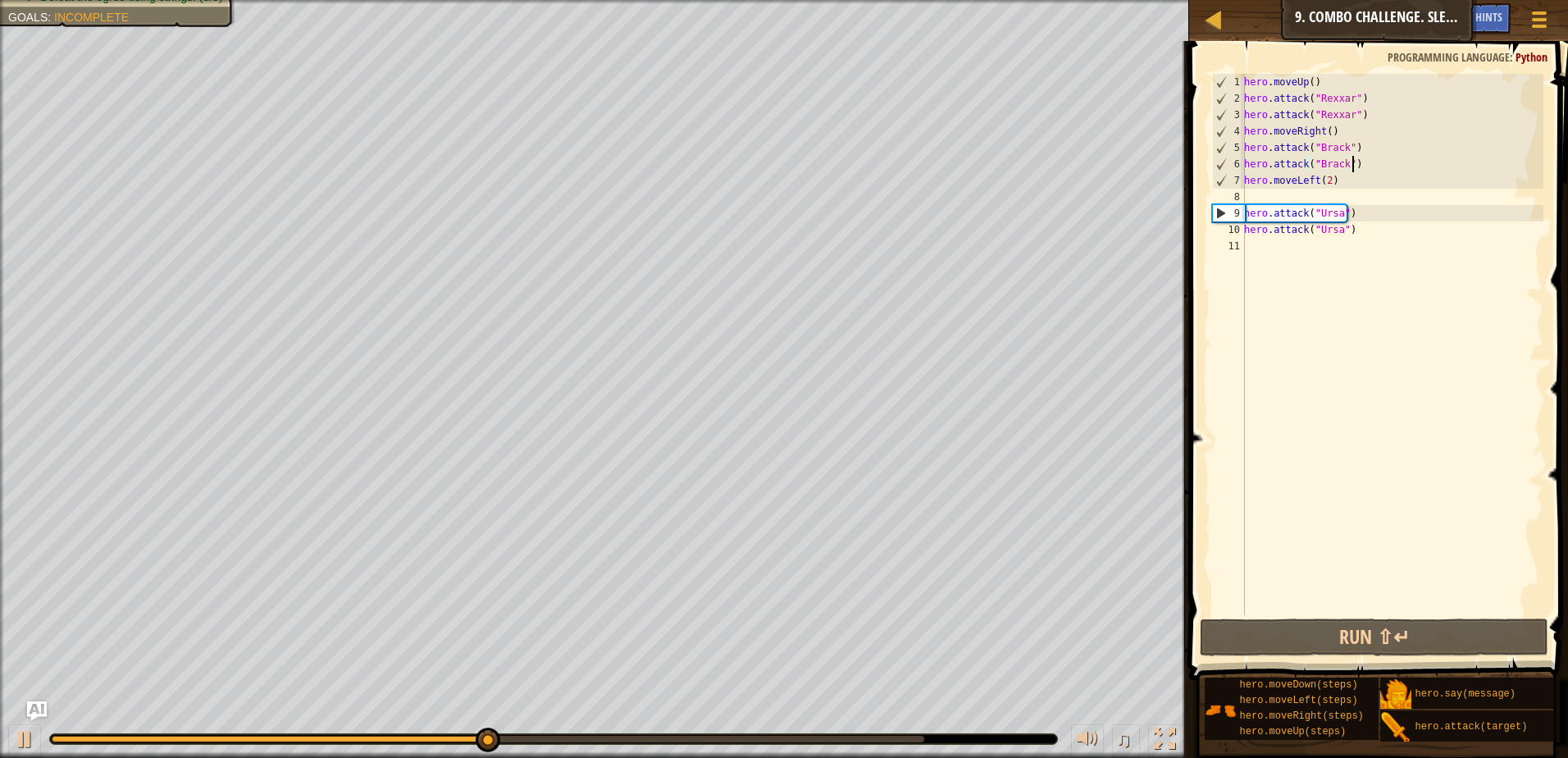
click at [1373, 162] on div "hero . moveUp ( ) hero . attack ( "Rexxar" ) hero . attack ( "Rexxar" ) hero . …" at bounding box center [1392, 360] width 303 height 574
type textarea "hero.attack("Brack")"
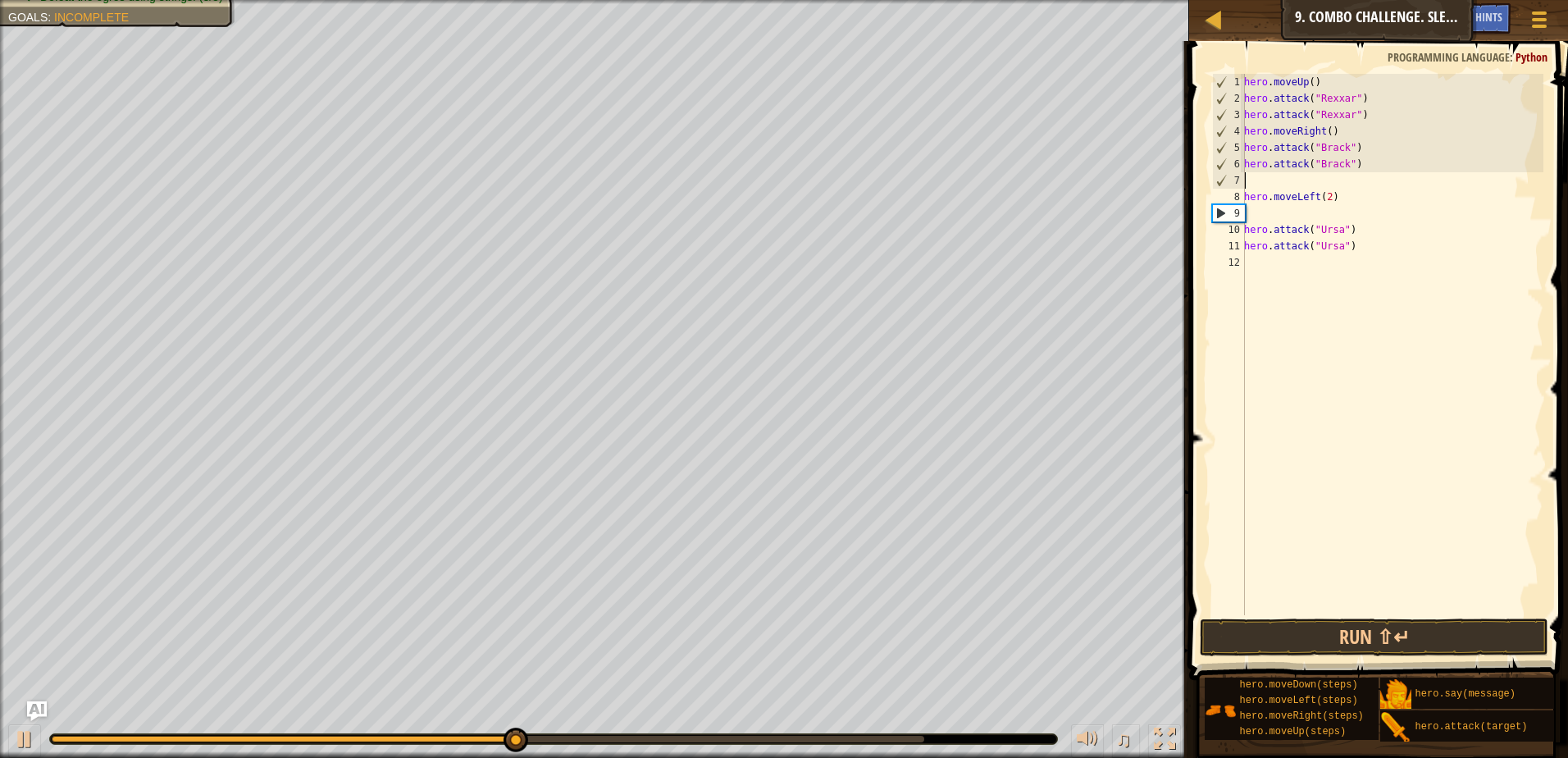
type textarea "her"
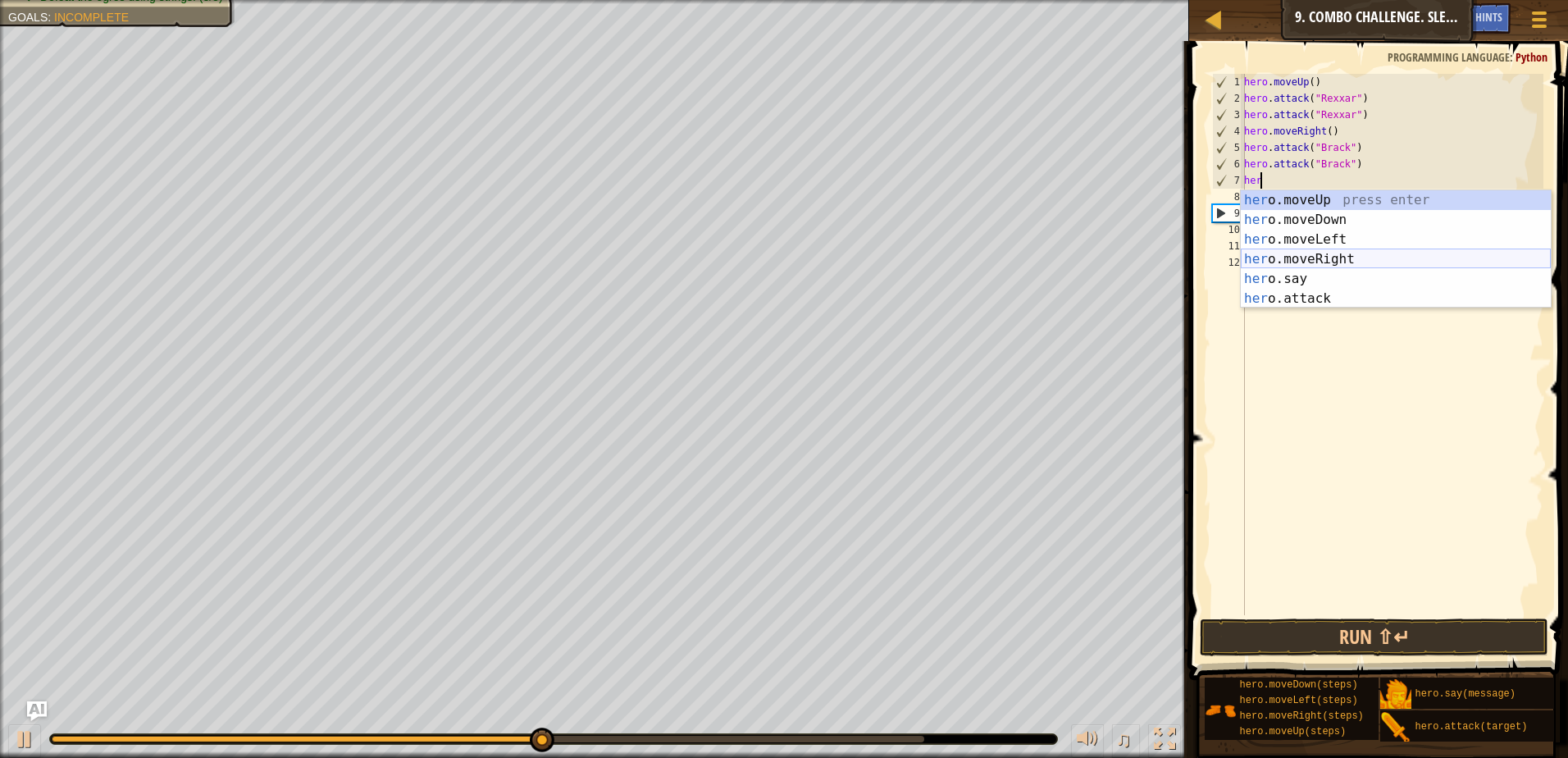
click at [1341, 256] on div "her o.moveUp press enter her o.moveDown press enter her o.moveLeft press enter …" at bounding box center [1396, 269] width 310 height 158
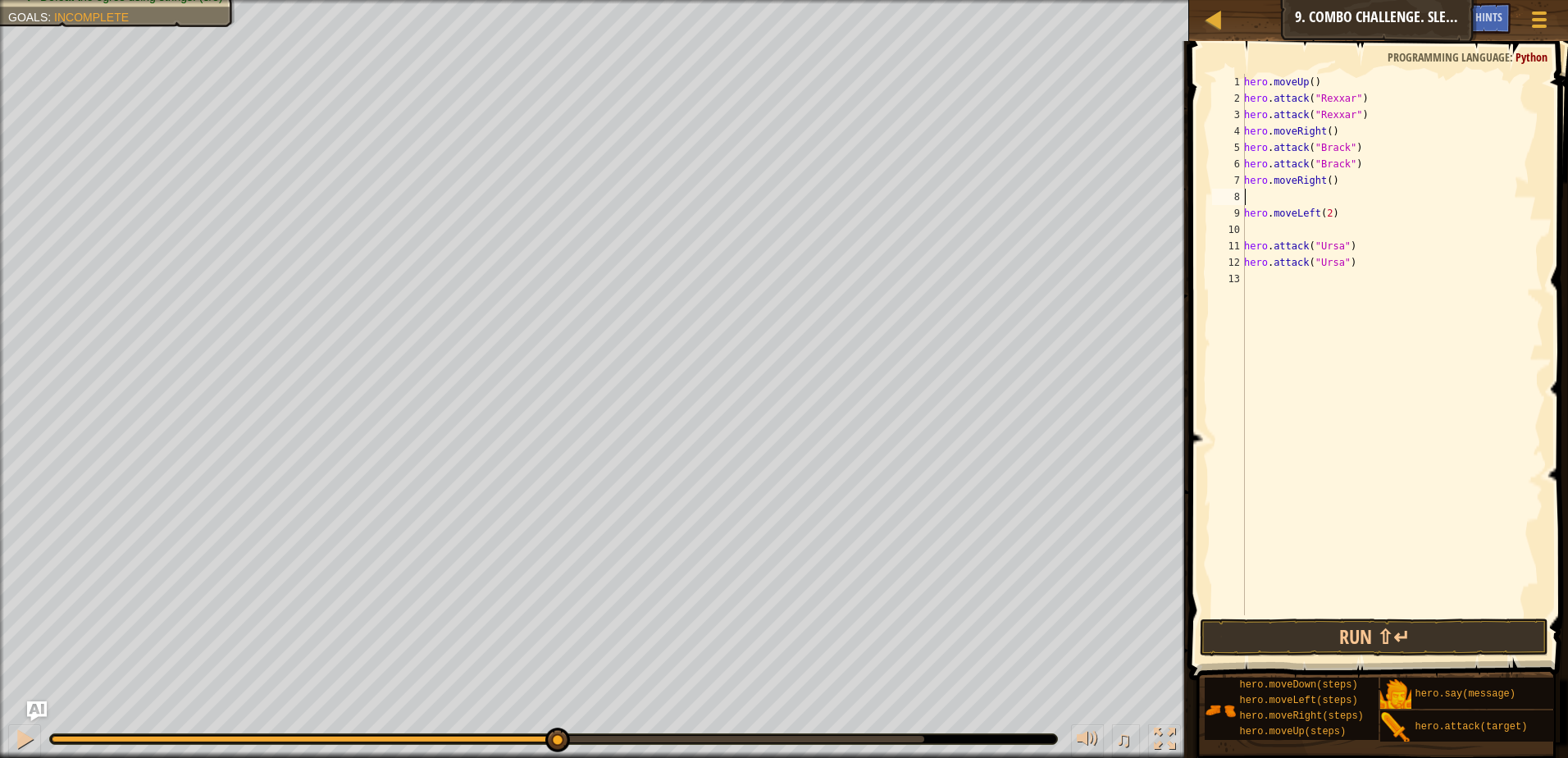
click at [1322, 179] on div "hero . moveUp ( ) hero . attack ( "Rexxar" ) hero . attack ( "Rexxar" ) hero . …" at bounding box center [1392, 360] width 303 height 574
type textarea "hero.moveRight()"
click at [1325, 183] on div "hero . moveUp ( ) hero . attack ( "Rexxar" ) hero . attack ( "Rexxar" ) hero . …" at bounding box center [1392, 360] width 303 height 574
click at [1290, 194] on div "hero . moveUp ( ) hero . attack ( "Rexxar" ) hero . attack ( "Rexxar" ) hero . …" at bounding box center [1392, 360] width 303 height 574
click at [1325, 197] on div "hero . moveUp ( ) hero . attack ( "Rexxar" ) hero . attack ( "Rexxar" ) hero . …" at bounding box center [1392, 360] width 303 height 574
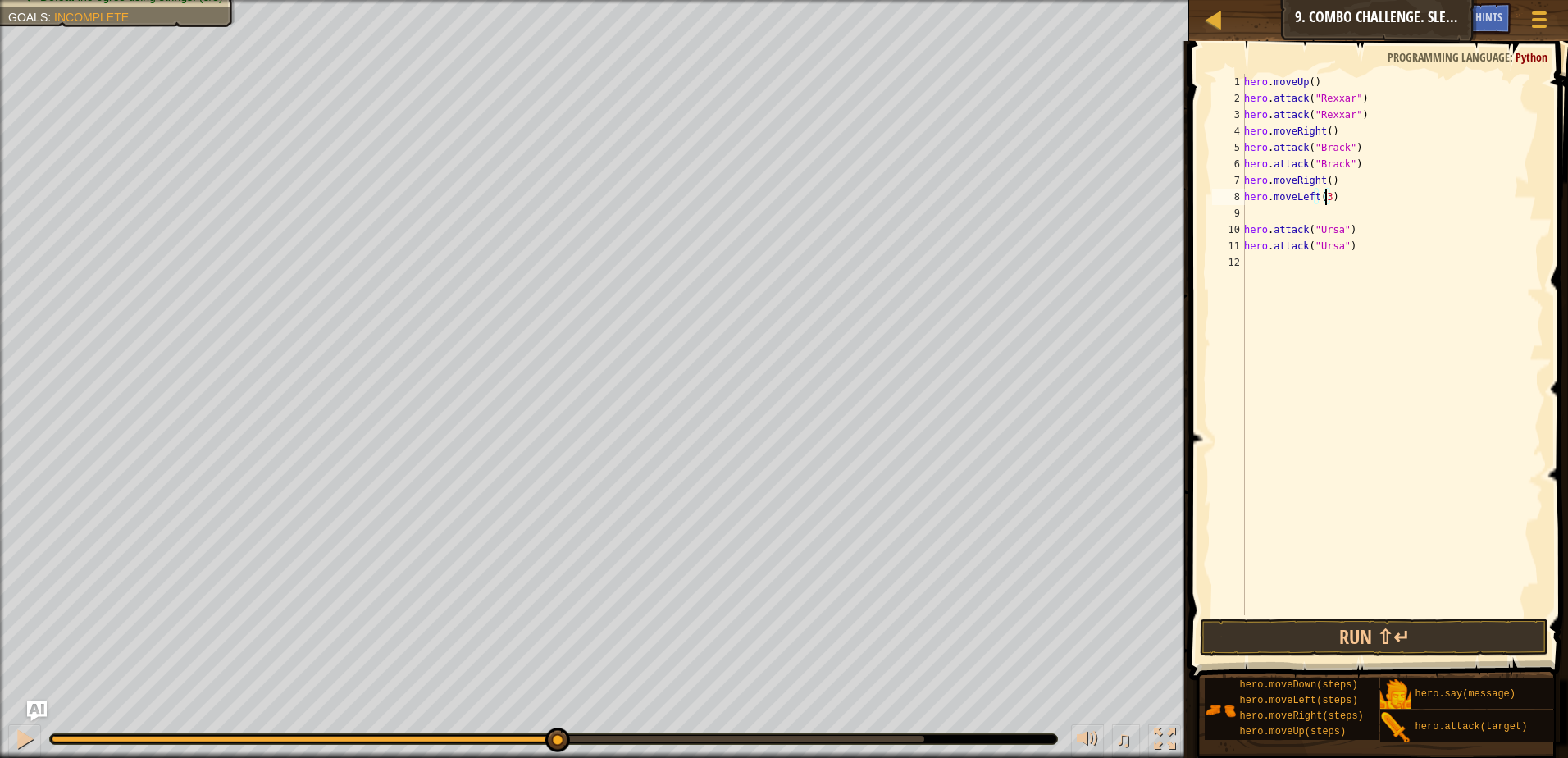
scroll to position [7, 5]
type textarea "hero.moveLeft(3)"
click at [1398, 640] on button "Run ⇧↵" at bounding box center [1374, 637] width 348 height 38
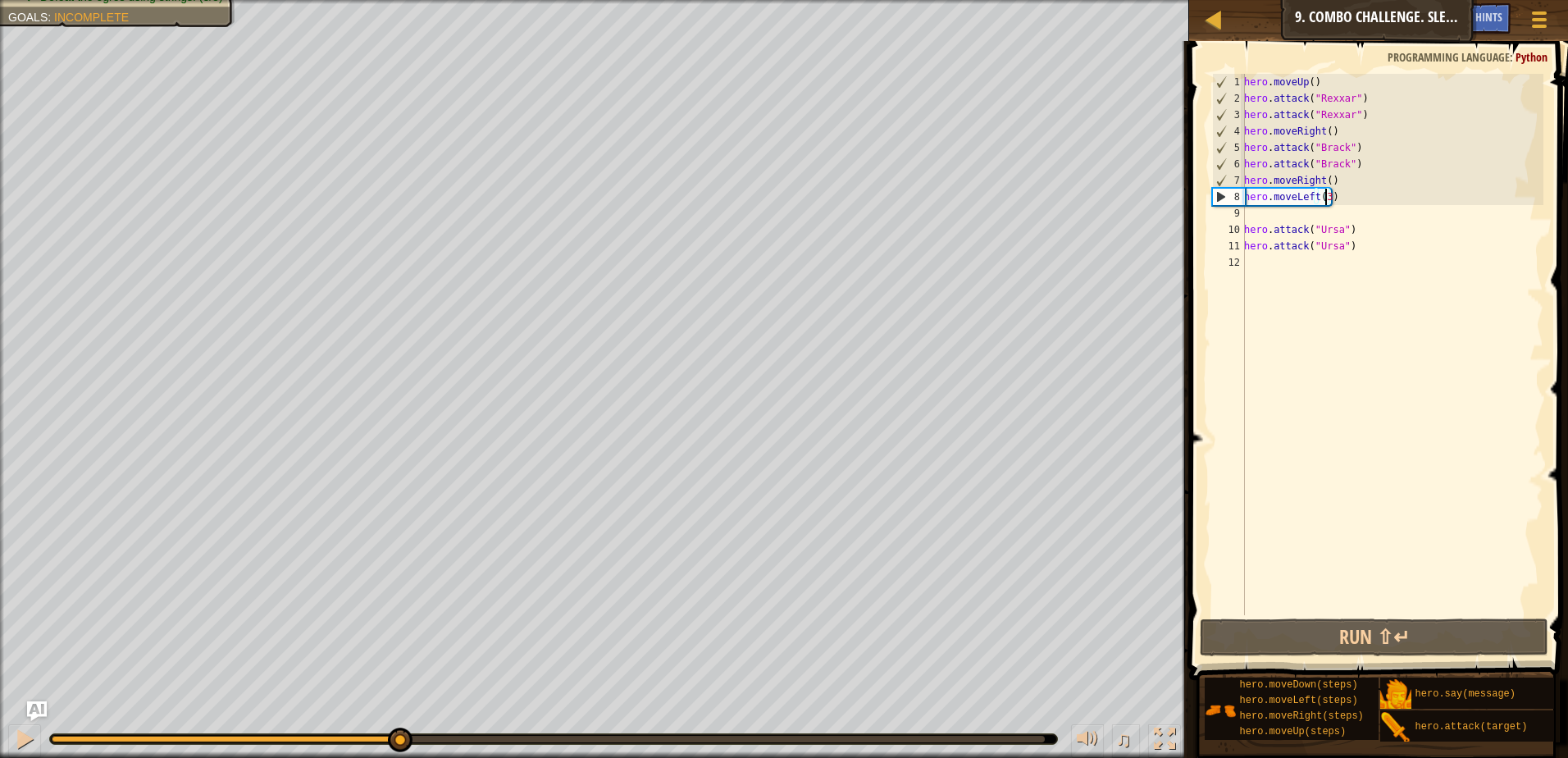
drag, startPoint x: 161, startPoint y: 740, endPoint x: 400, endPoint y: 720, distance: 239.8
click at [400, 720] on div "♫" at bounding box center [594, 734] width 1189 height 49
click at [1272, 219] on div "hero . moveUp ( ) hero . attack ( "Rexxar" ) hero . attack ( "Rexxar" ) hero . …" at bounding box center [1392, 360] width 303 height 574
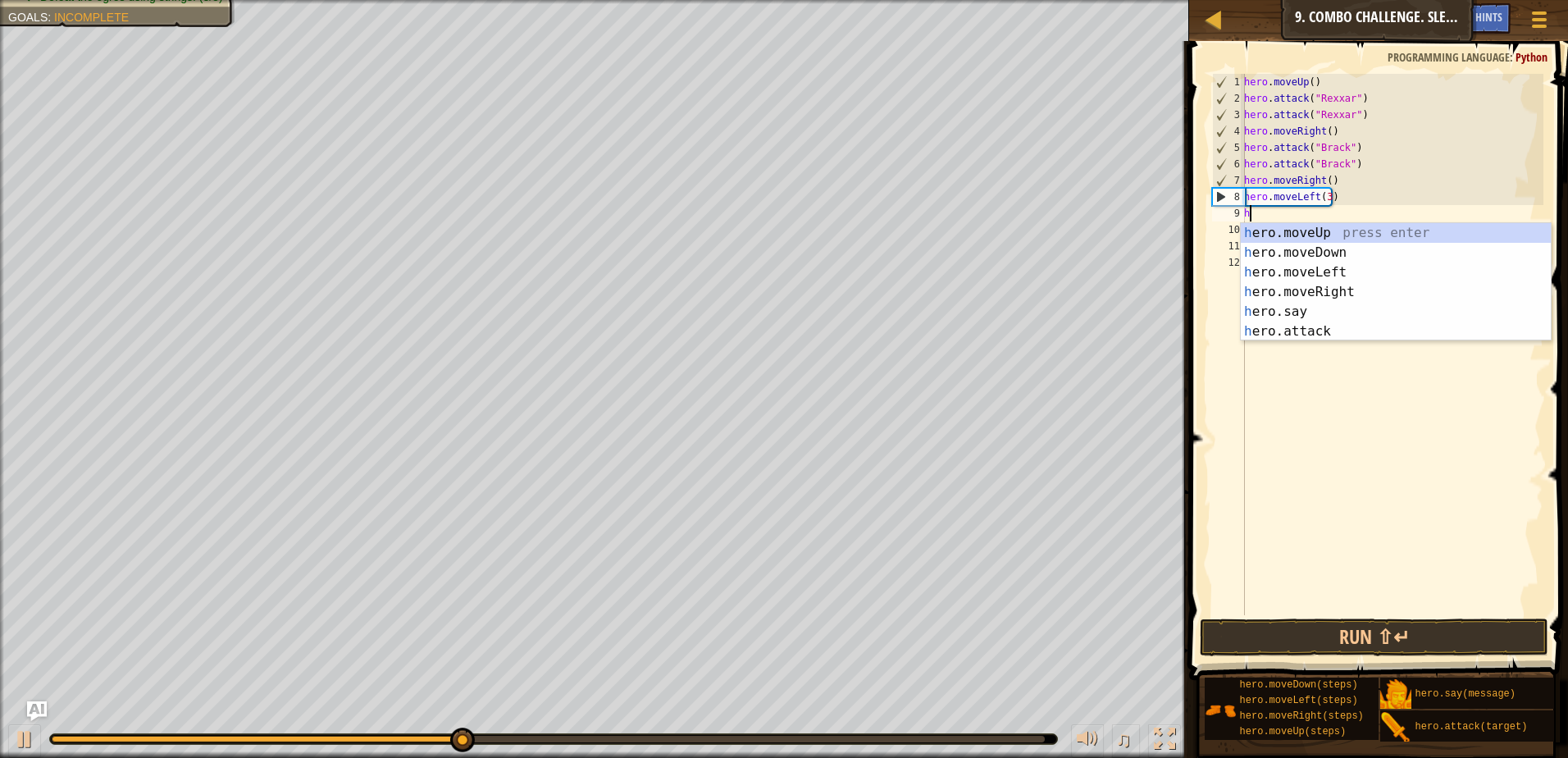
type textarea "her"
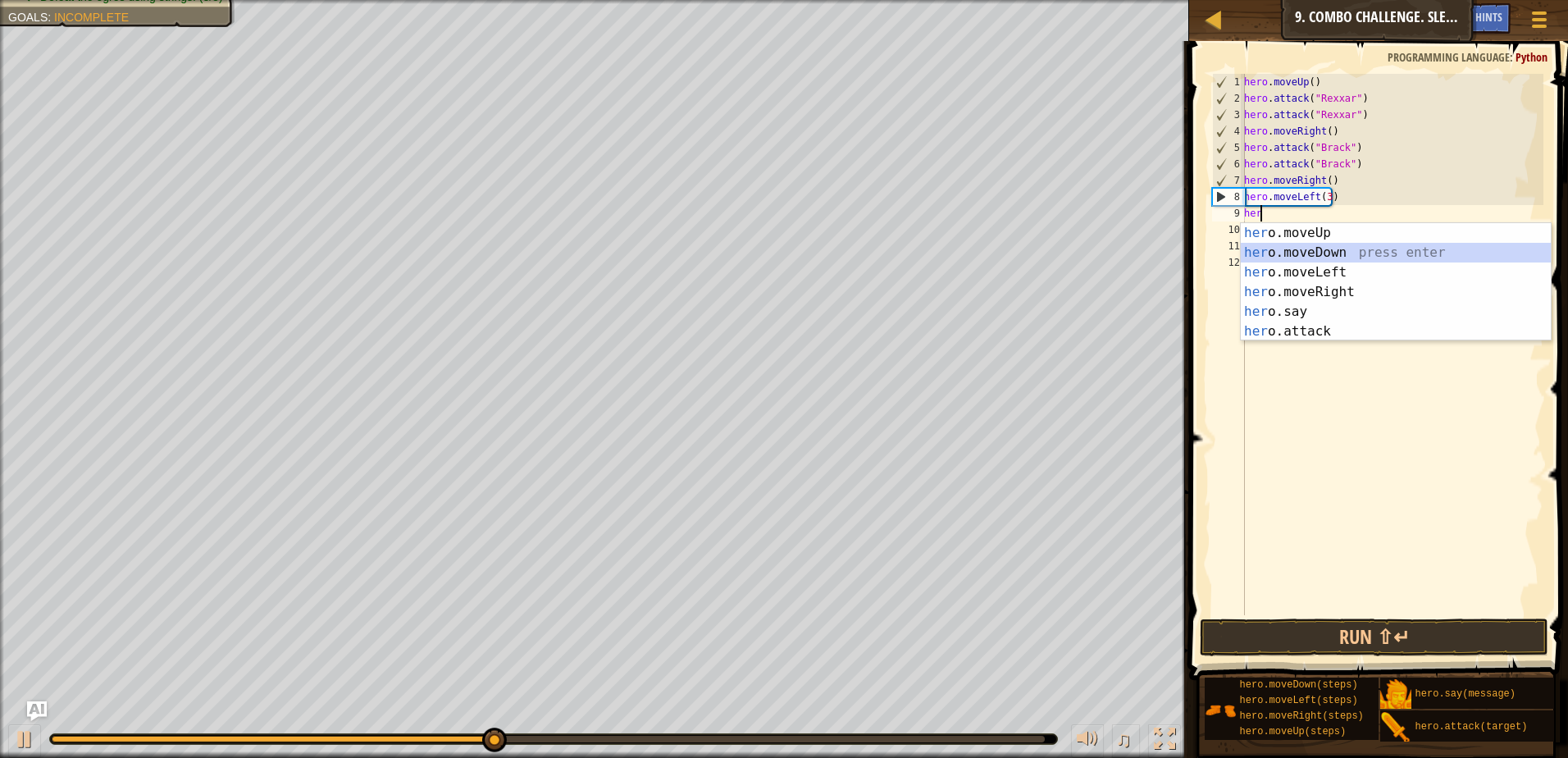
click at [1319, 247] on div "her o.moveUp press enter her o.moveDown press enter her o.moveLeft press enter …" at bounding box center [1396, 302] width 310 height 158
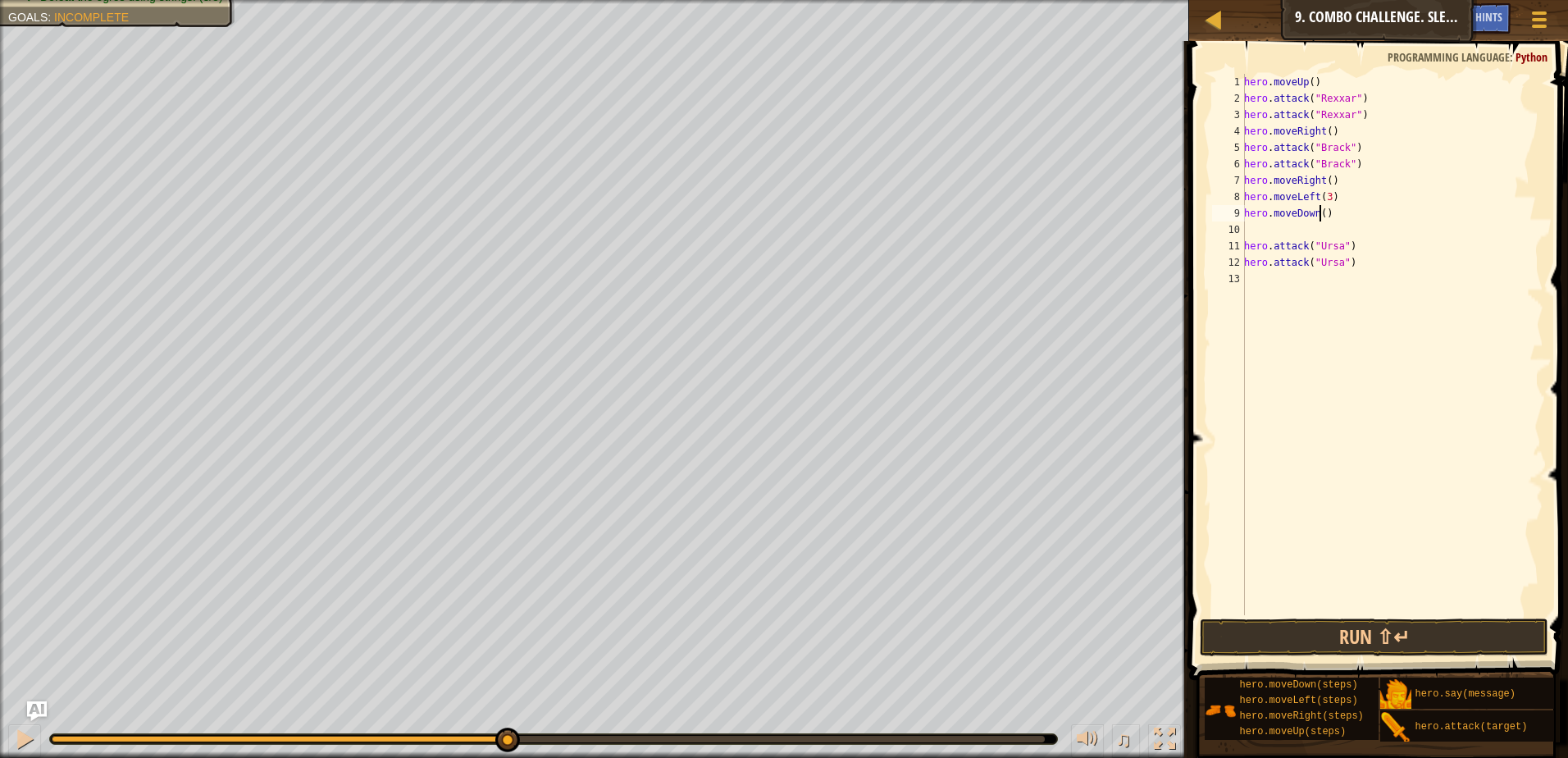
click at [1320, 219] on div "hero . moveUp ( ) hero . attack ( "Rexxar" ) hero . attack ( "Rexxar" ) hero . …" at bounding box center [1392, 360] width 303 height 574
type textarea "hero.moveDown(2)"
click at [1292, 231] on div "hero . moveUp ( ) hero . attack ( "Rexxar" ) hero . attack ( "Rexxar" ) hero . …" at bounding box center [1392, 360] width 303 height 574
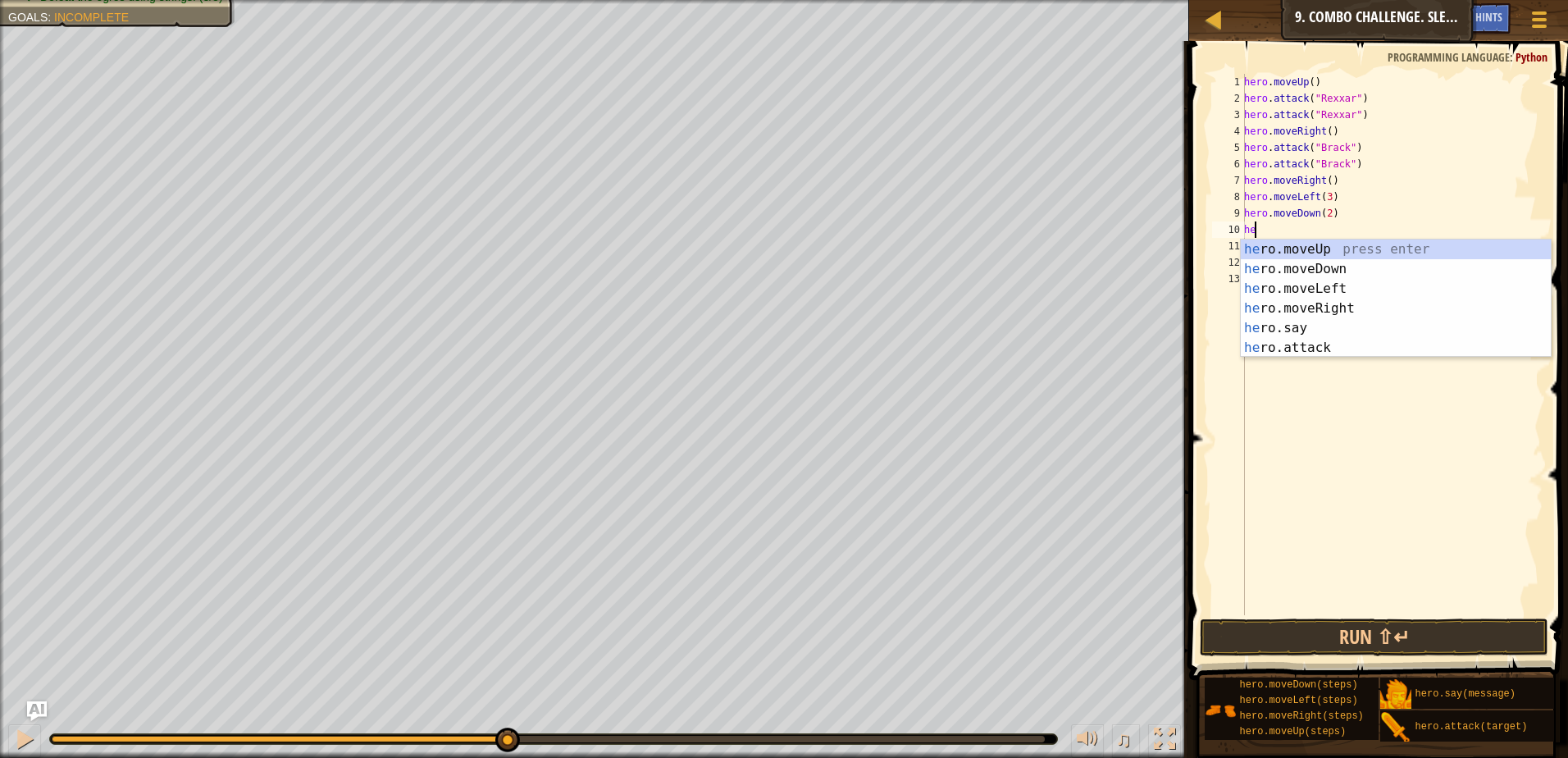
type textarea "her"
click at [1307, 304] on div "her o.moveUp press enter her o.moveDown press enter her o.moveLeft press enter …" at bounding box center [1396, 318] width 310 height 158
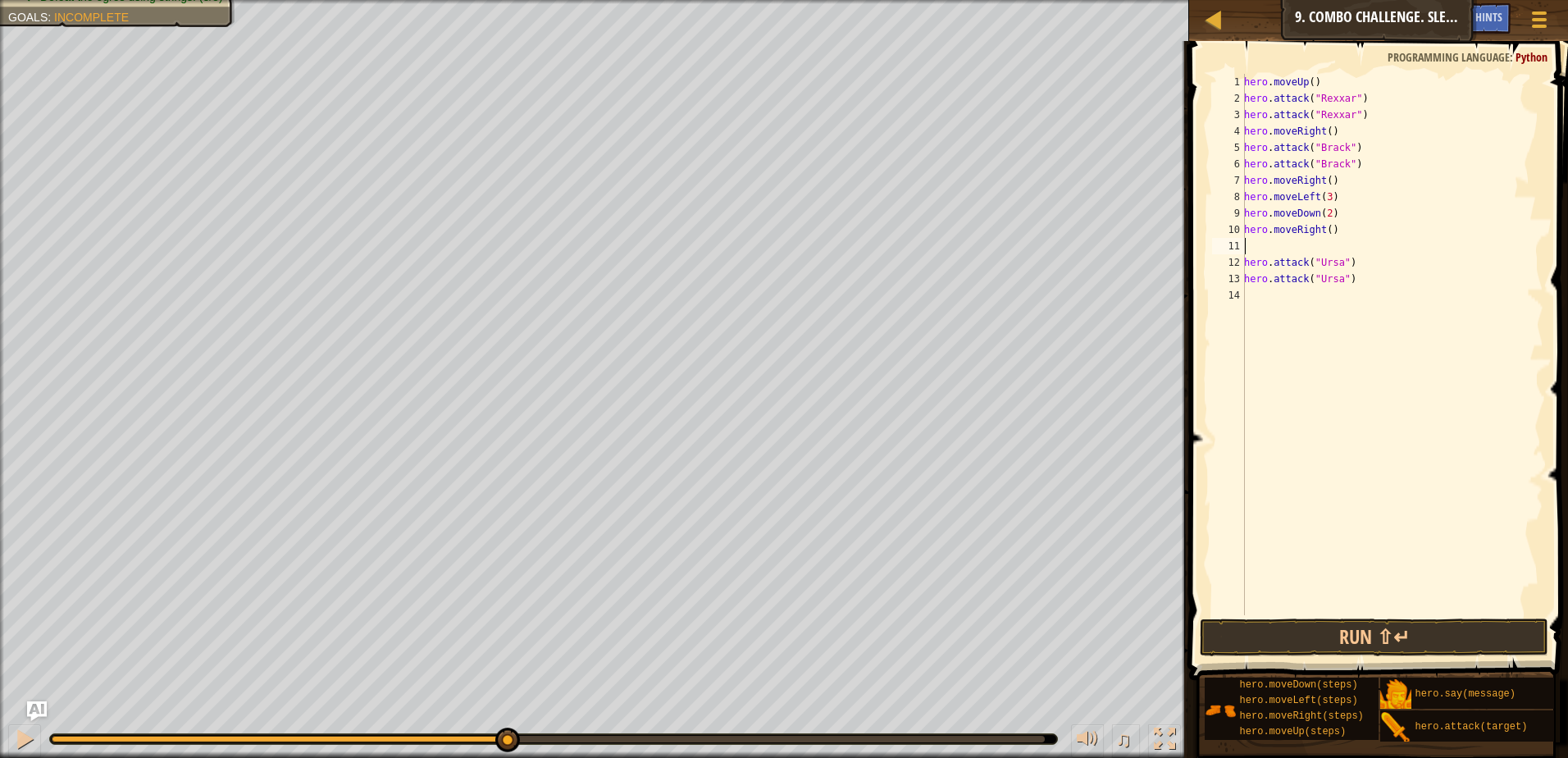
click at [1328, 233] on div "hero . moveUp ( ) hero . attack ( "Rexxar" ) hero . attack ( "Rexxar" ) hero . …" at bounding box center [1392, 360] width 303 height 574
click at [1325, 233] on div "hero . moveUp ( ) hero . attack ( "Rexxar" ) hero . attack ( "Rexxar" ) hero . …" at bounding box center [1392, 360] width 303 height 574
click at [1320, 236] on div "hero . moveUp ( ) hero . attack ( "Rexxar" ) hero . attack ( "Rexxar" ) hero . …" at bounding box center [1392, 360] width 303 height 574
click at [1323, 234] on div "hero . moveUp ( ) hero . attack ( "Rexxar" ) hero . attack ( "Rexxar" ) hero . …" at bounding box center [1392, 360] width 303 height 574
type textarea "hero.moveRight(2)"
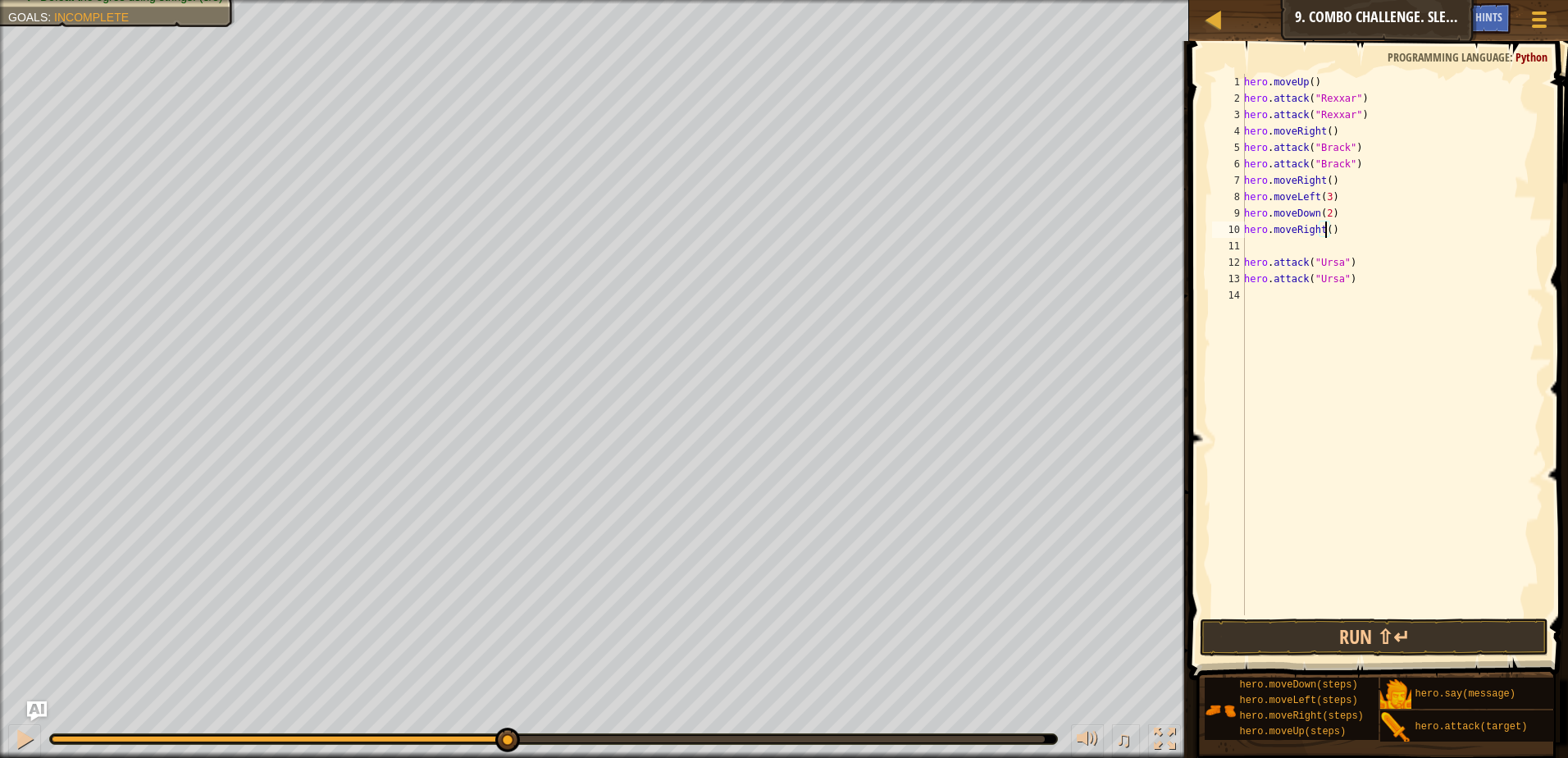
scroll to position [7, 6]
click at [1289, 245] on div "hero . moveUp ( ) hero . attack ( "Rexxar" ) hero . attack ( "Rexxar" ) hero . …" at bounding box center [1392, 360] width 303 height 574
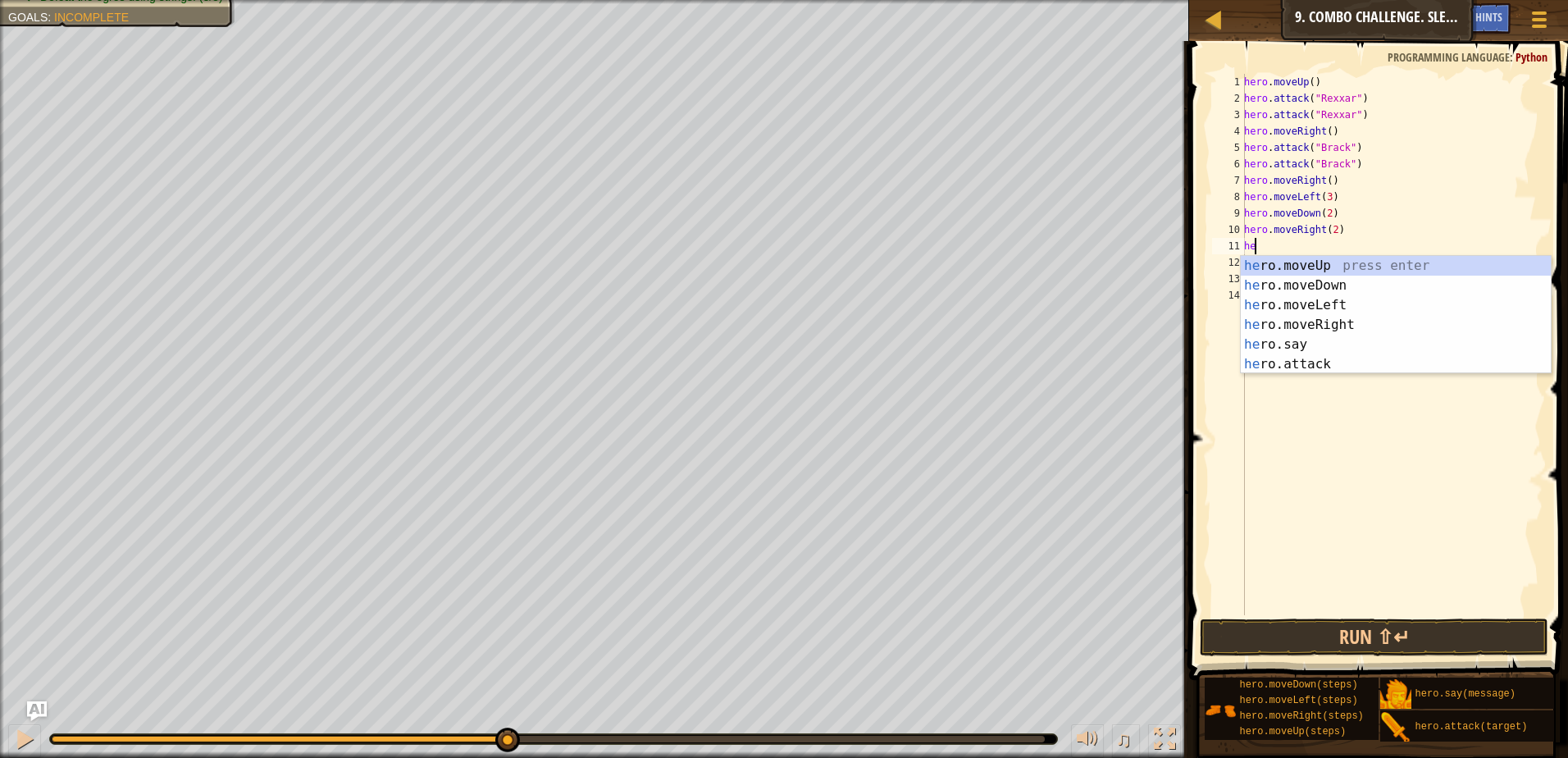
type textarea "her"
click at [1319, 267] on div "her o.moveUp press enter her o.moveDown press enter her o.moveLeft press enter …" at bounding box center [1396, 335] width 310 height 158
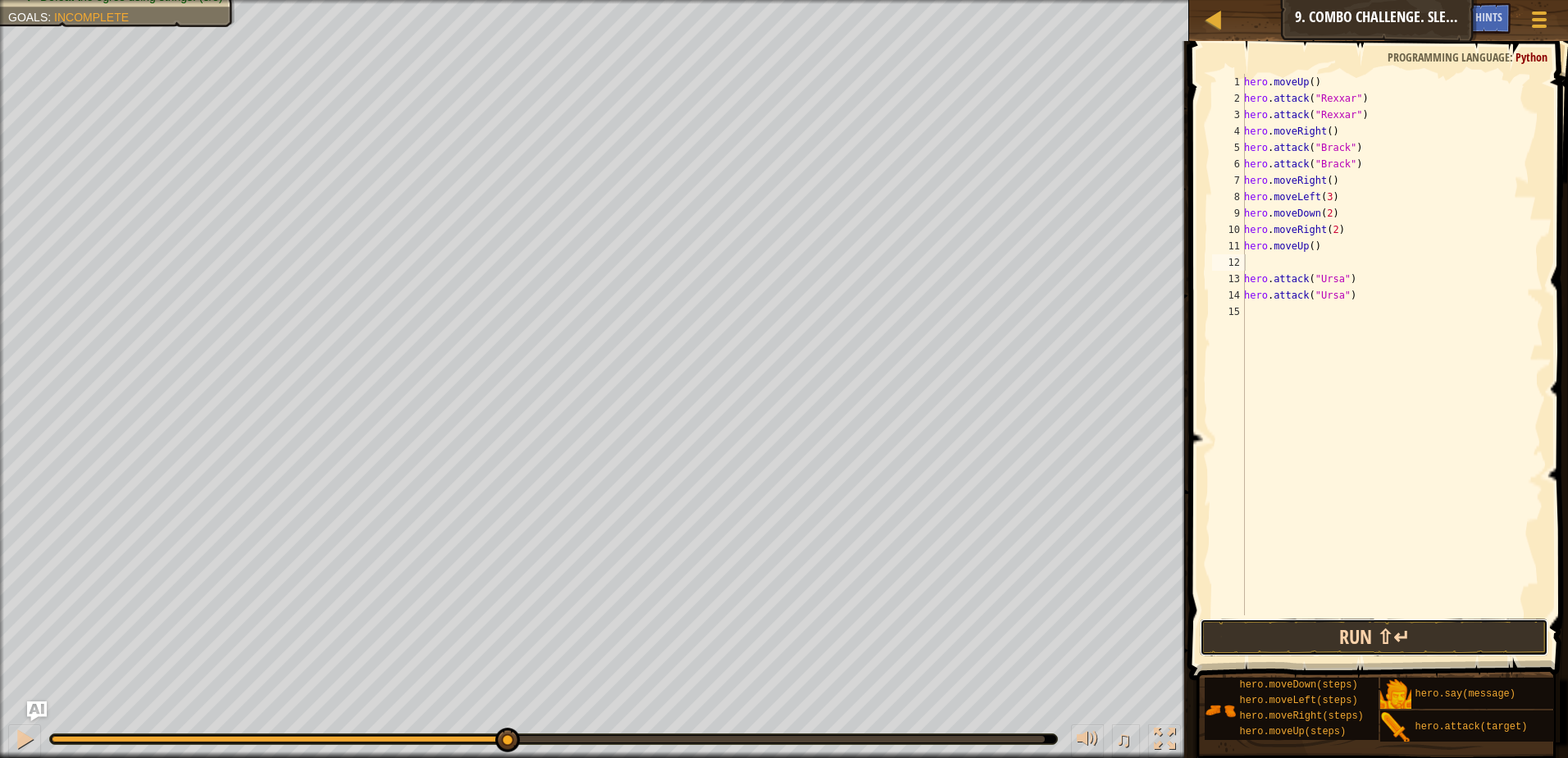
click at [1367, 630] on button "Run ⇧↵" at bounding box center [1374, 637] width 348 height 38
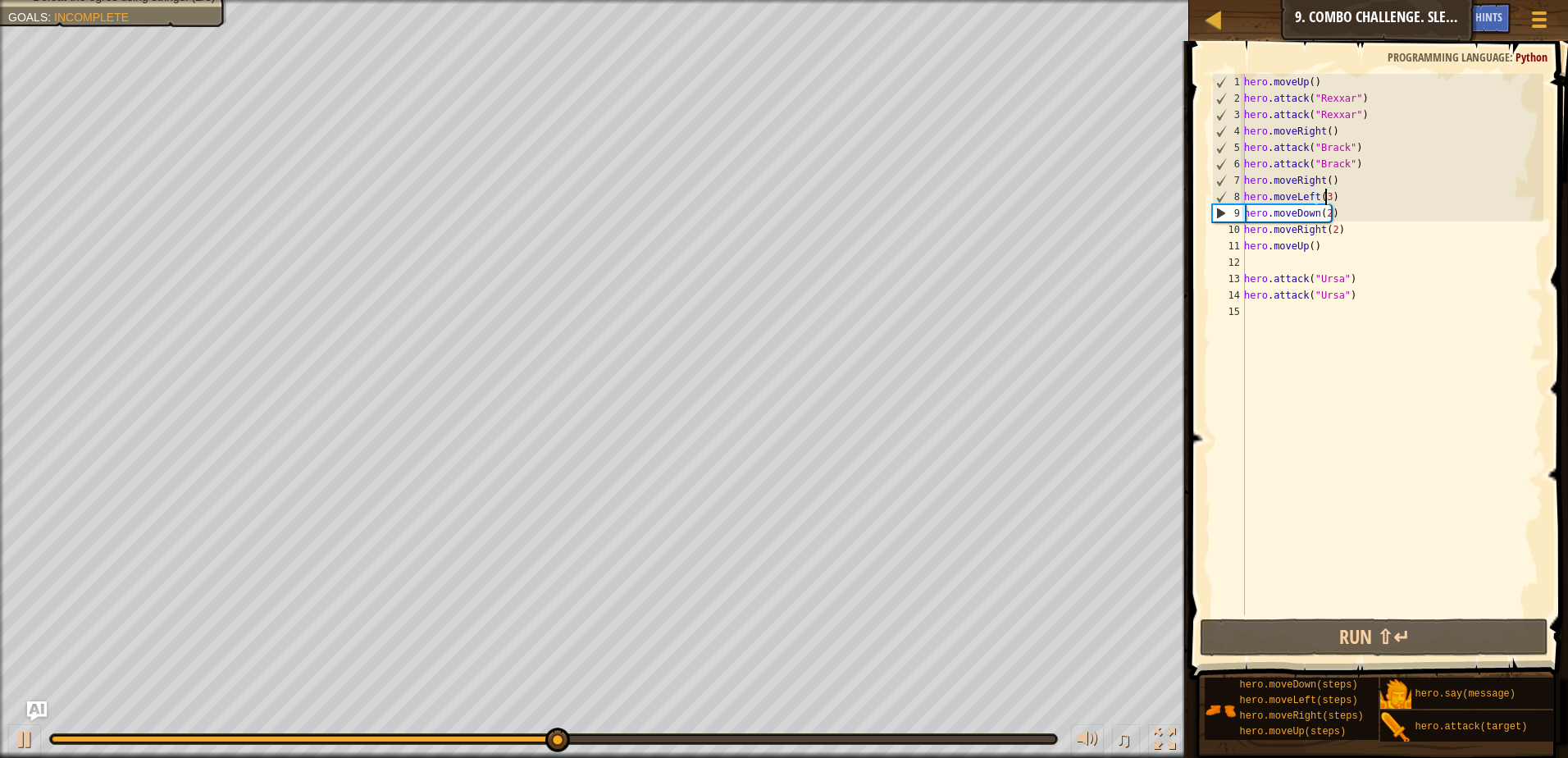
click at [1324, 199] on div "hero . moveUp ( ) hero . attack ( "Rexxar" ) hero . attack ( "Rexxar" ) hero . …" at bounding box center [1392, 360] width 303 height 574
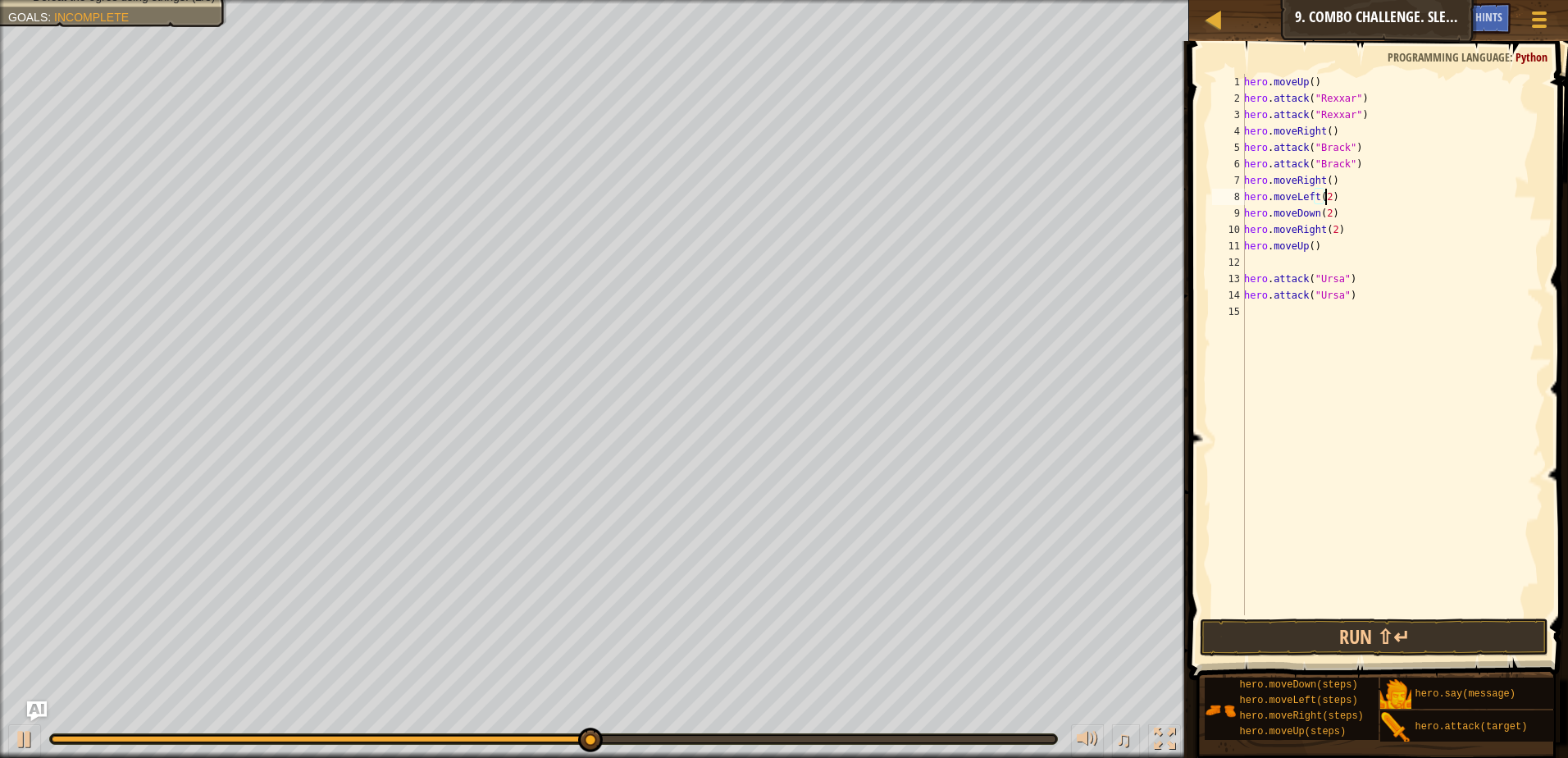
scroll to position [7, 5]
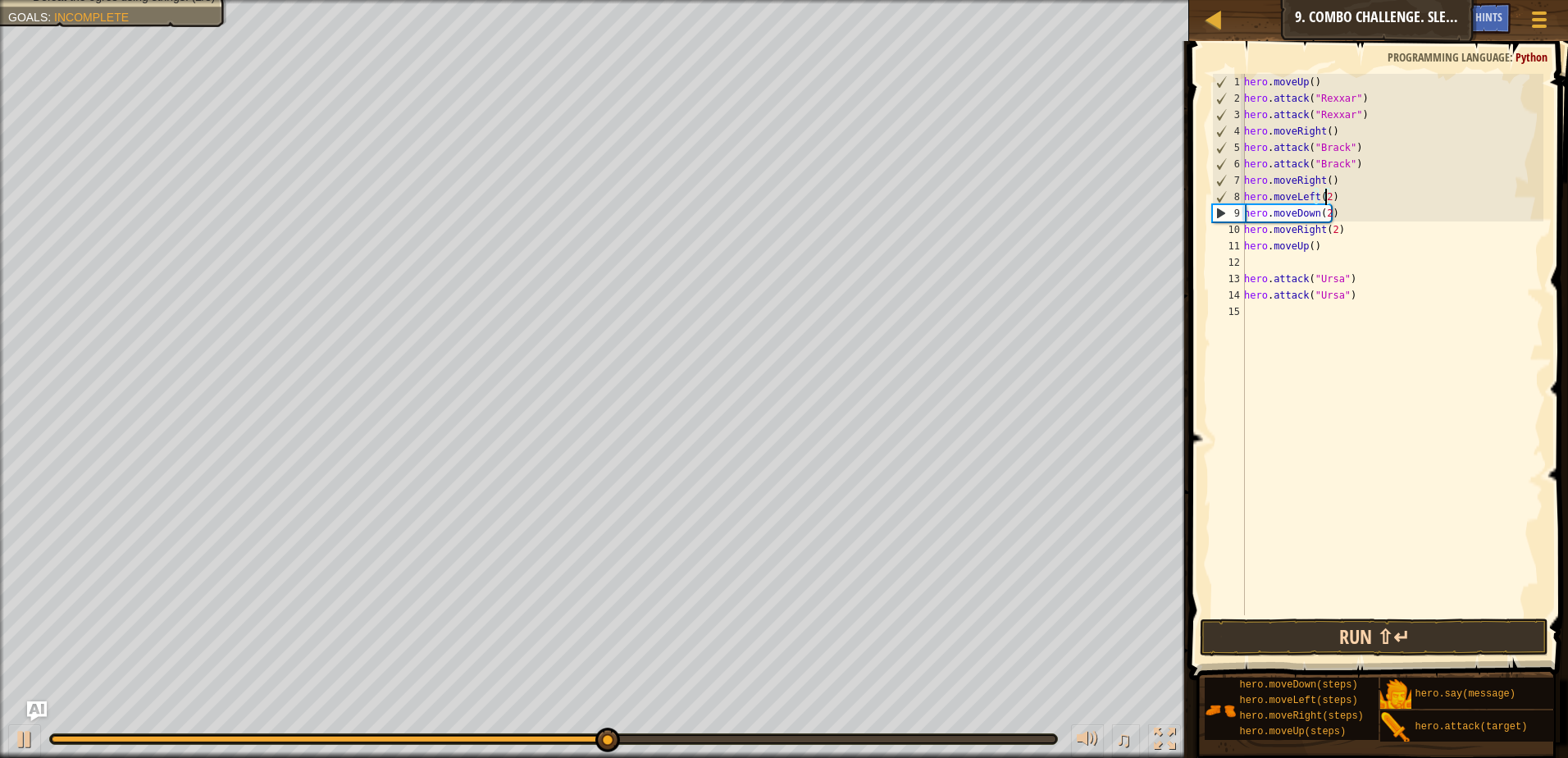
type textarea "hero.moveLeft(2)"
click at [1341, 645] on button "Run ⇧↵" at bounding box center [1374, 637] width 348 height 38
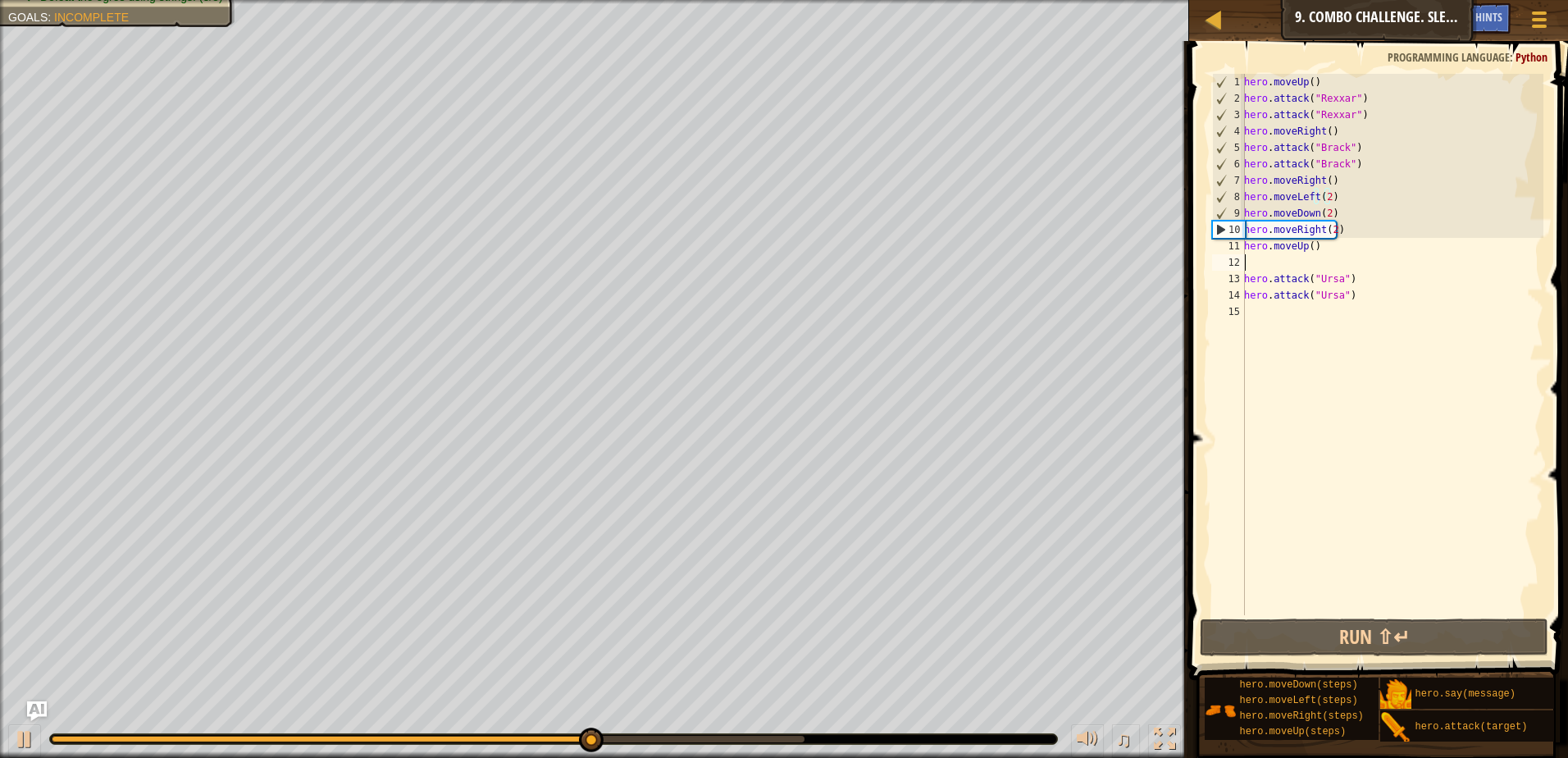
click at [1278, 267] on div "hero . moveUp ( ) hero . attack ( "Rexxar" ) hero . attack ( "Rexxar" ) hero . …" at bounding box center [1392, 360] width 303 height 574
type textarea "hero.moveUp()"
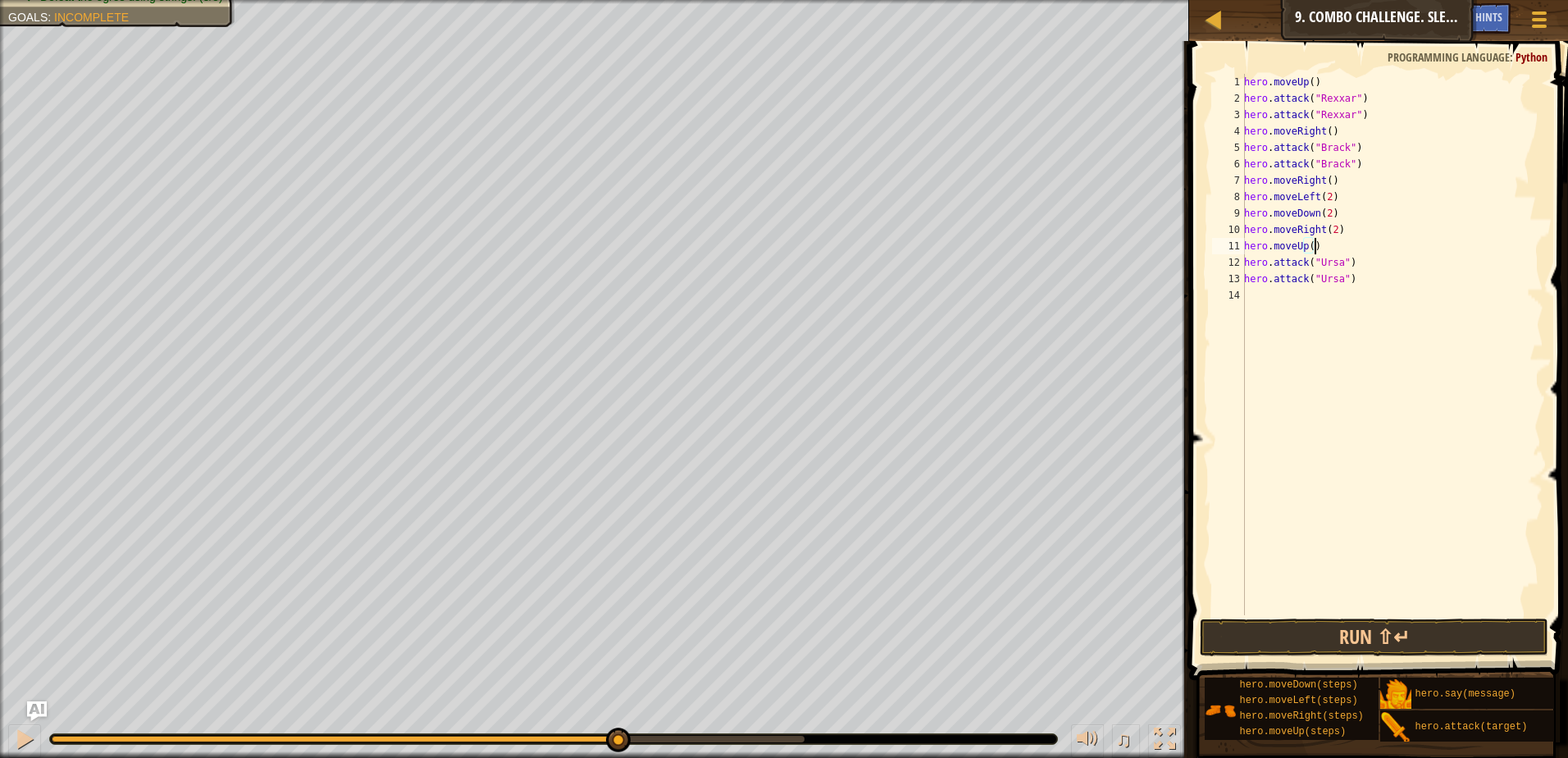
click at [1261, 296] on div "hero . moveUp ( ) hero . attack ( "Rexxar" ) hero . attack ( "Rexxar" ) hero . …" at bounding box center [1392, 360] width 303 height 574
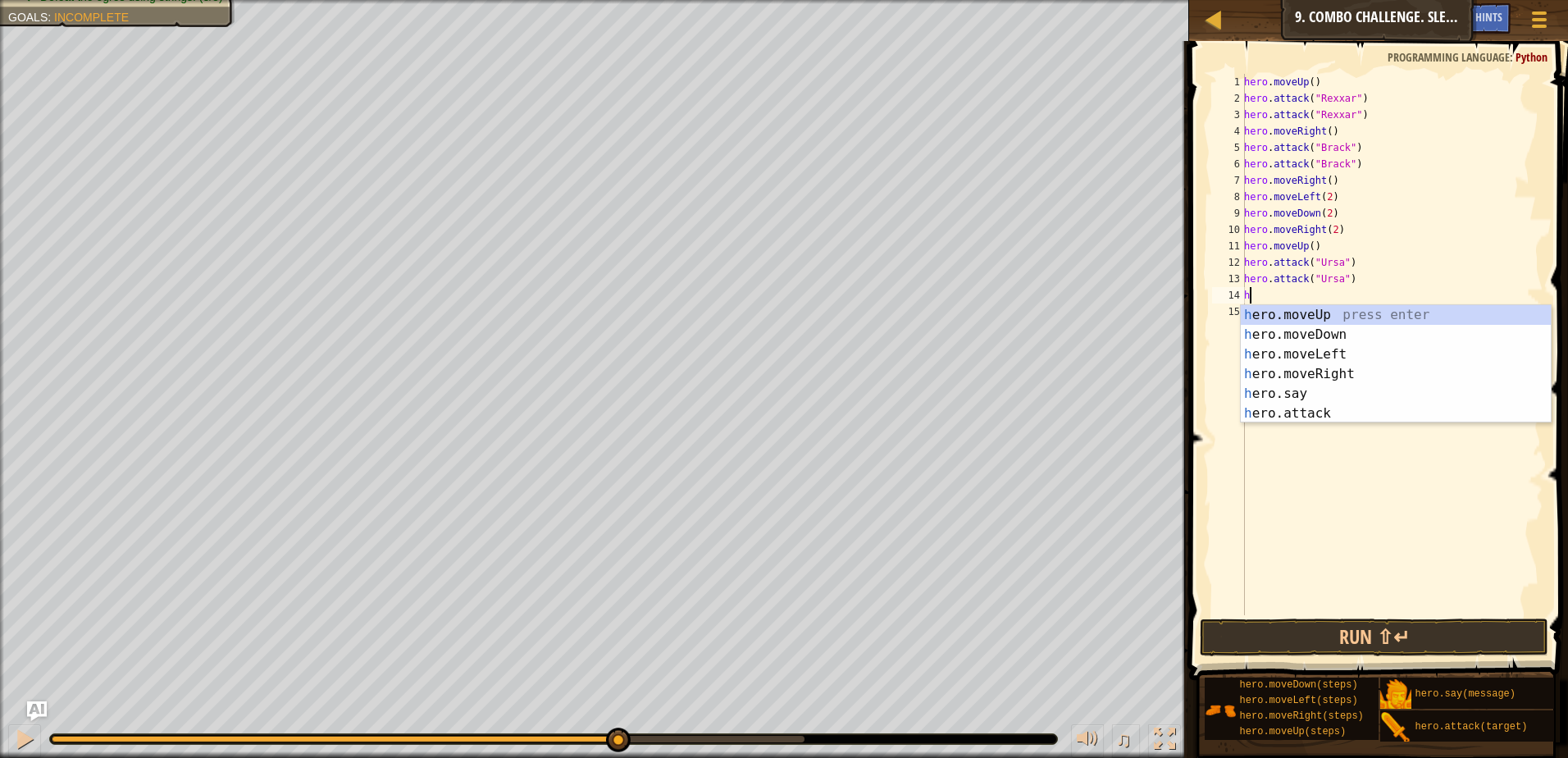
type textarea "her"
click at [1348, 356] on div "her o.moveUp press enter her o.moveDown press enter her o.moveLeft press enter …" at bounding box center [1396, 384] width 310 height 158
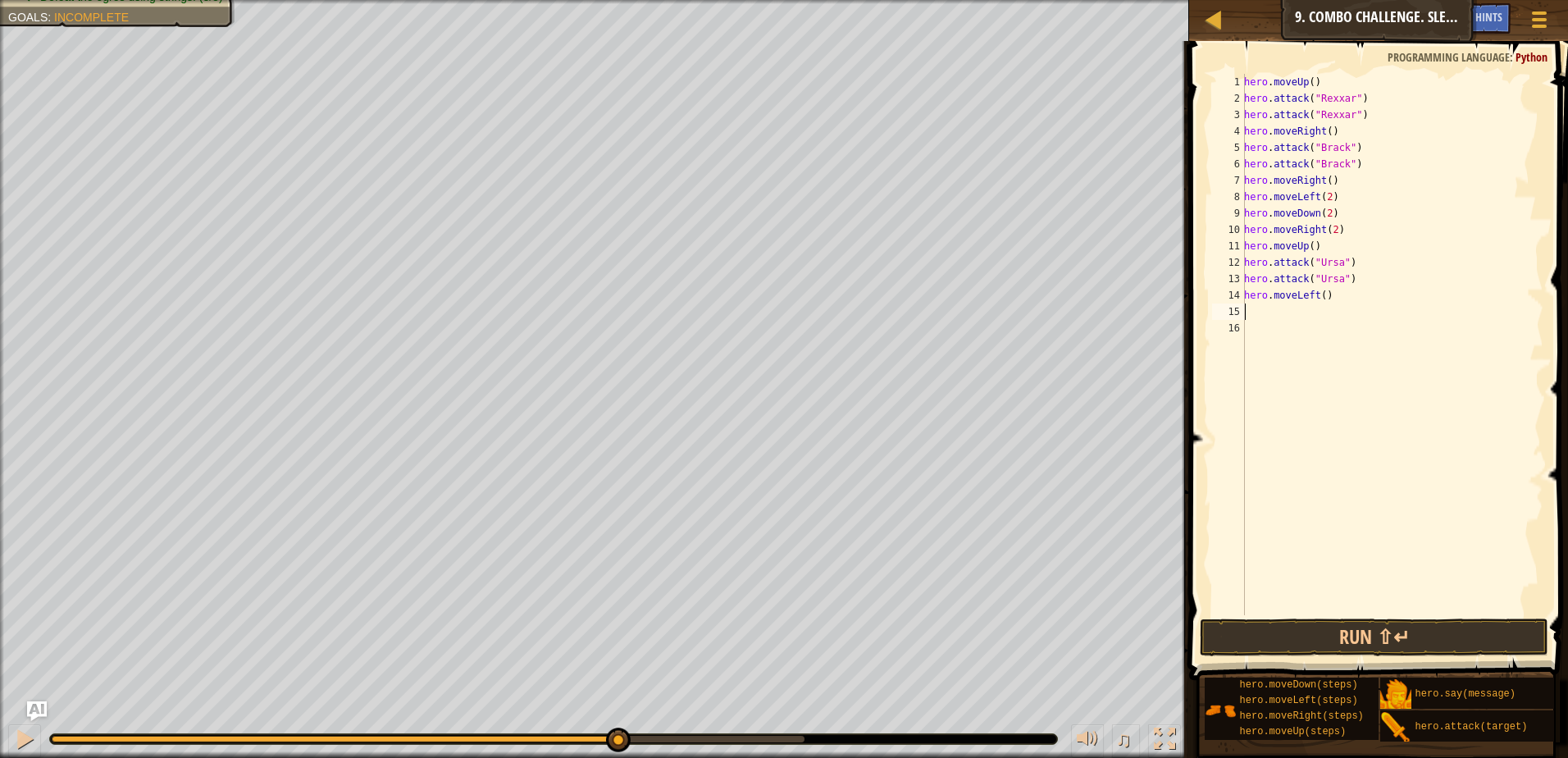
click at [1319, 295] on div "hero . moveUp ( ) hero . attack ( "Rexxar" ) hero . attack ( "Rexxar" ) hero . …" at bounding box center [1392, 360] width 303 height 574
type textarea "hero.moveLeft(2)"
click at [1293, 314] on div "hero . moveUp ( ) hero . attack ( "Rexxar" ) hero . attack ( "Rexxar" ) hero . …" at bounding box center [1392, 360] width 303 height 574
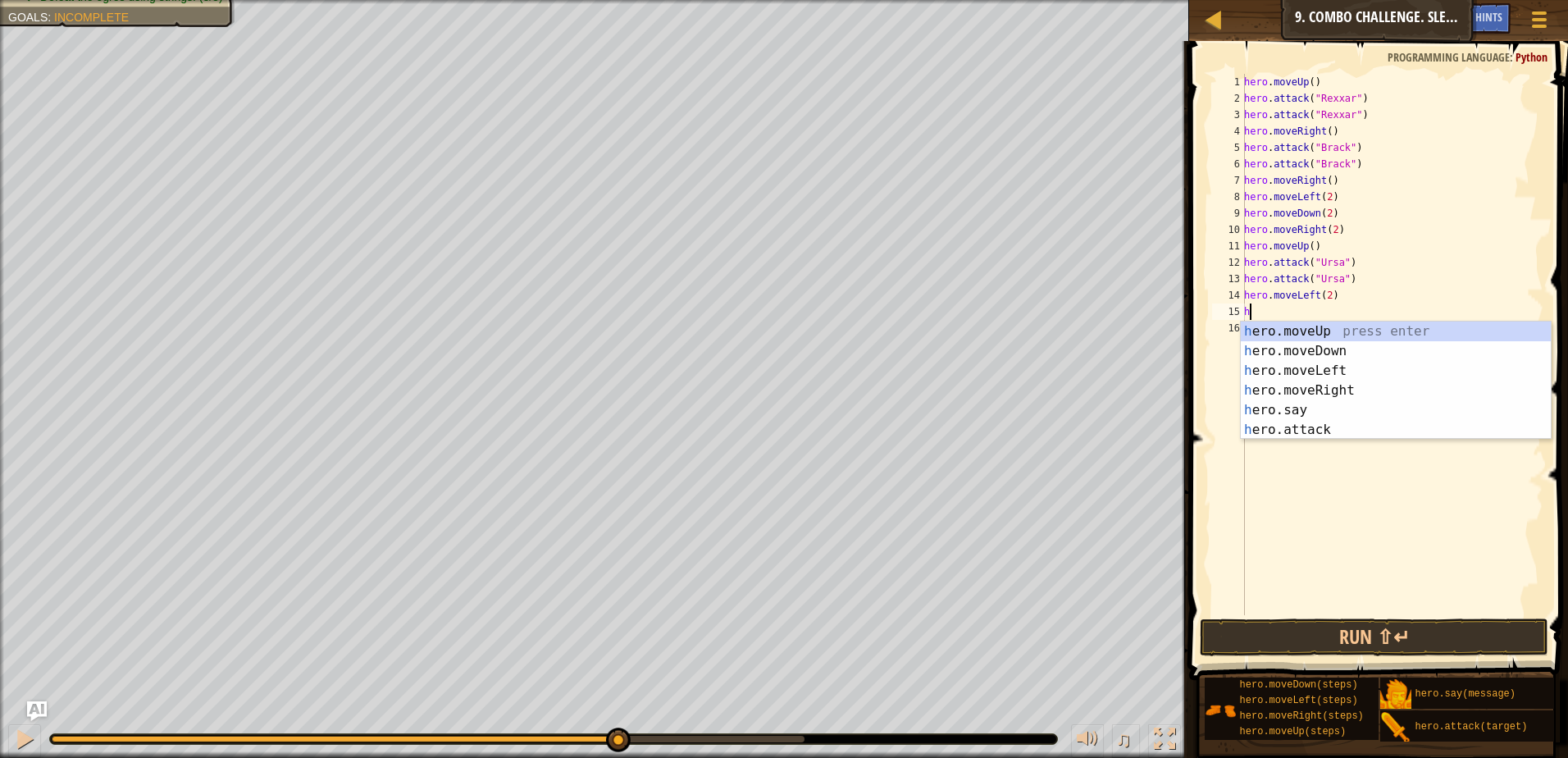
type textarea "her"
click at [1349, 330] on div "her o.moveUp press enter her o.moveDown press enter her o.moveLeft press enter …" at bounding box center [1396, 400] width 310 height 158
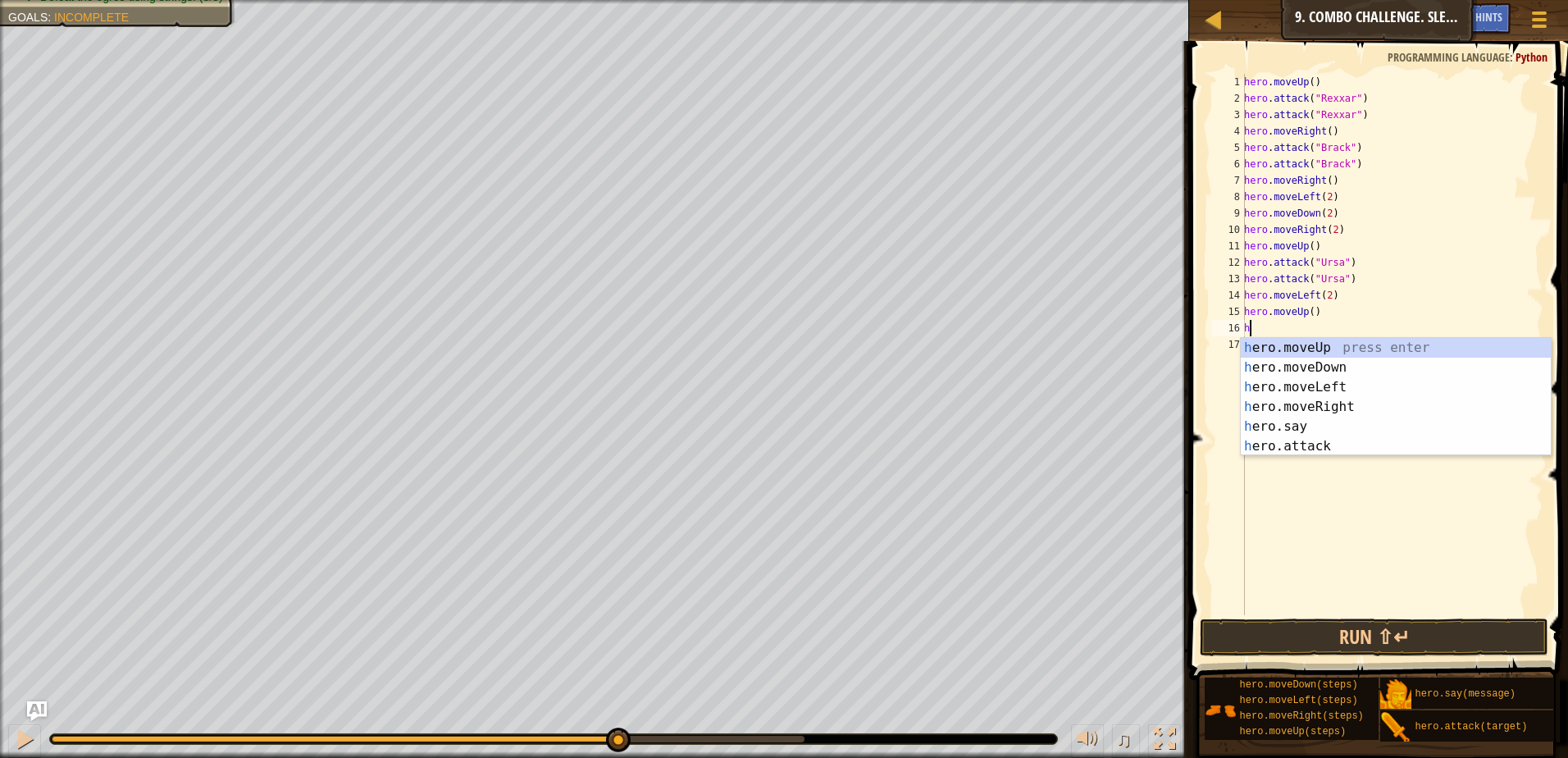
type textarea "her"
click at [1351, 405] on div "her o.moveUp press enter her o.moveDown press enter her o.moveLeft press enter …" at bounding box center [1396, 417] width 310 height 158
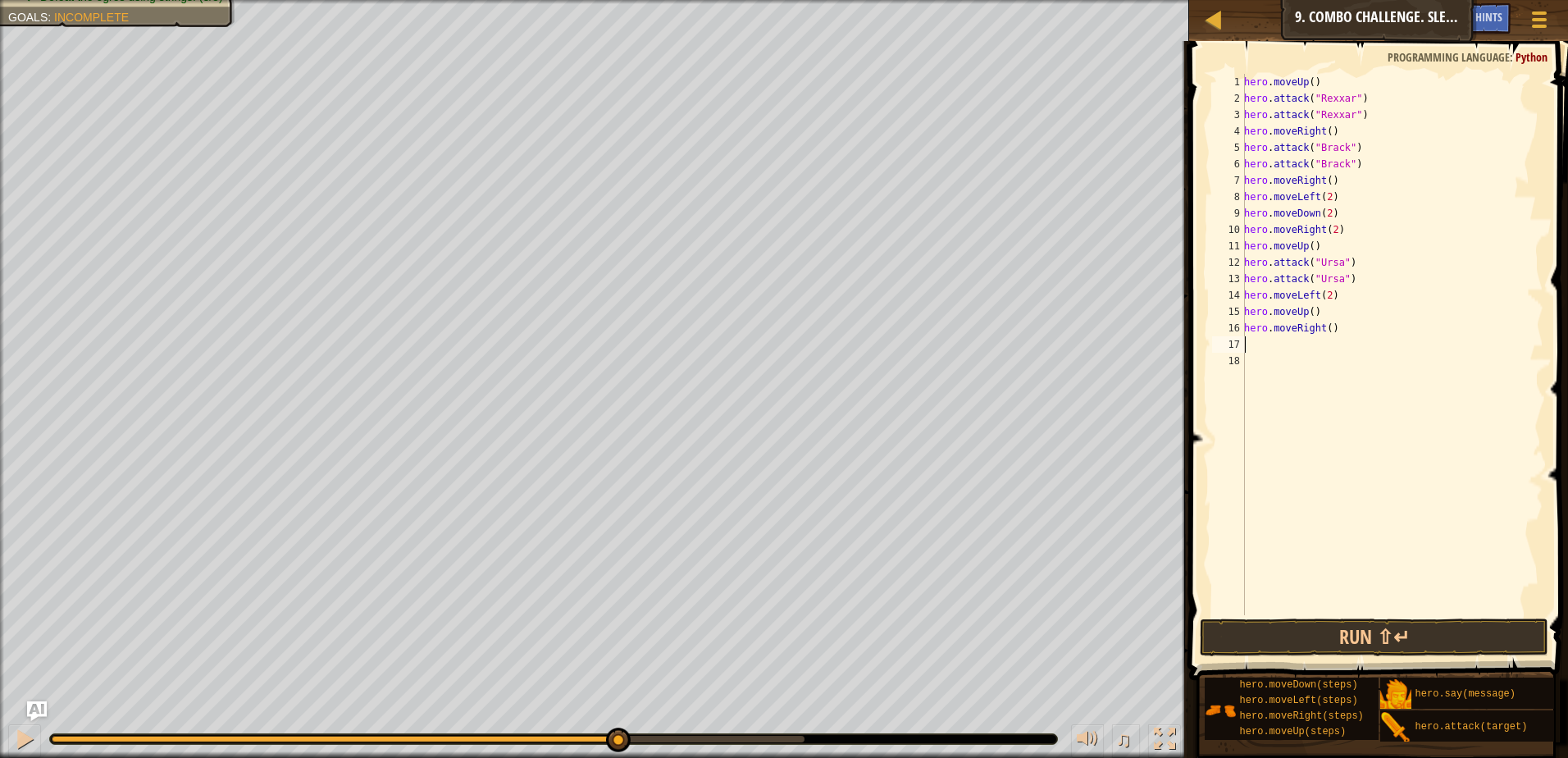
click at [1325, 326] on div "hero . moveUp ( ) hero . attack ( "Rexxar" ) hero . attack ( "Rexxar" ) hero . …" at bounding box center [1392, 360] width 303 height 574
type textarea "hero.moveRight(3)"
click at [1372, 630] on button "Run ⇧↵" at bounding box center [1374, 637] width 348 height 38
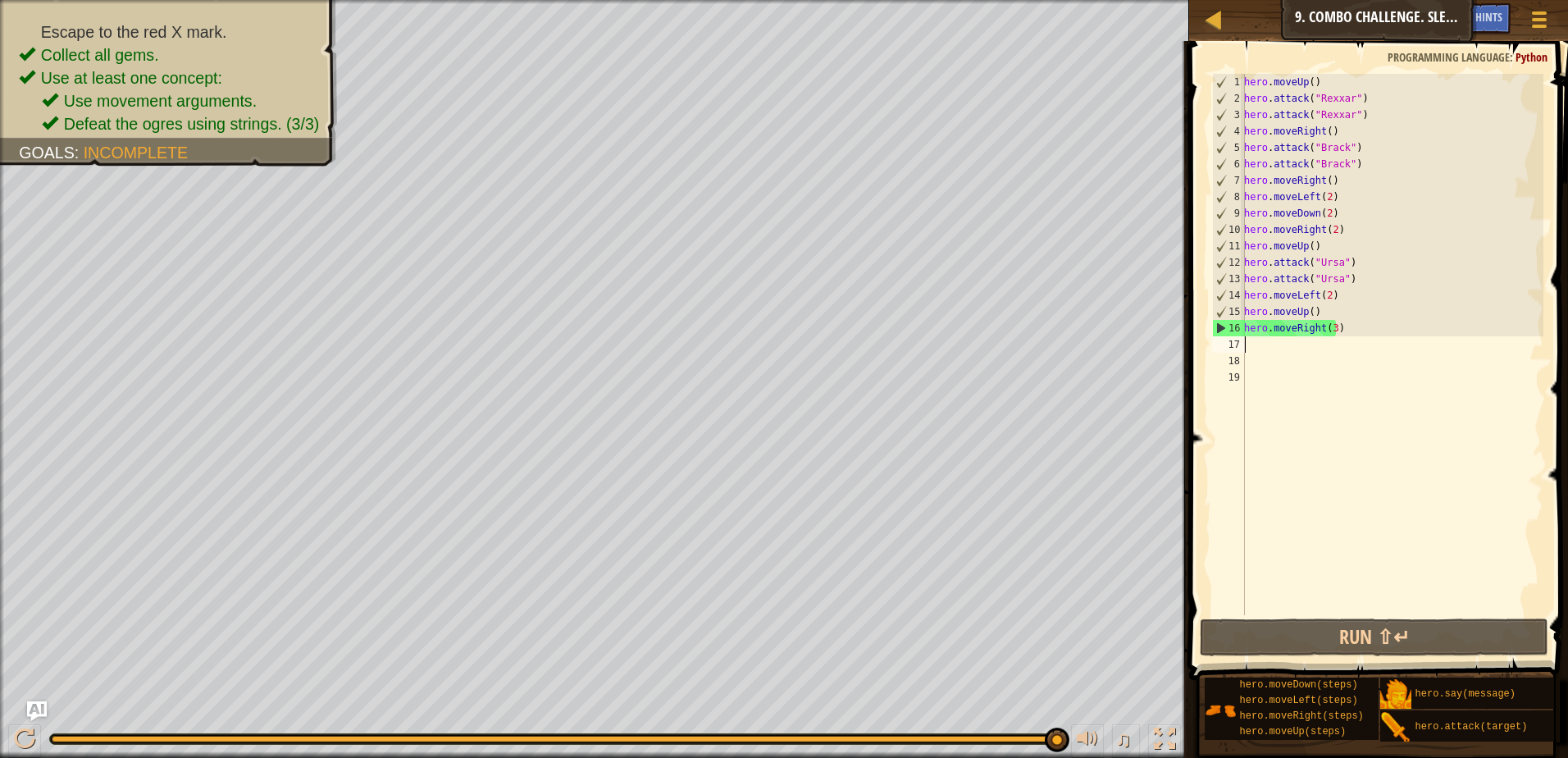
drag, startPoint x: 704, startPoint y: 742, endPoint x: 1100, endPoint y: 758, distance: 396.3
click at [1100, 0] on html "Map Introduction to Computer Science 9. Combo Challenge. Sleep Hour Game Menu D…" at bounding box center [784, 0] width 1568 height 0
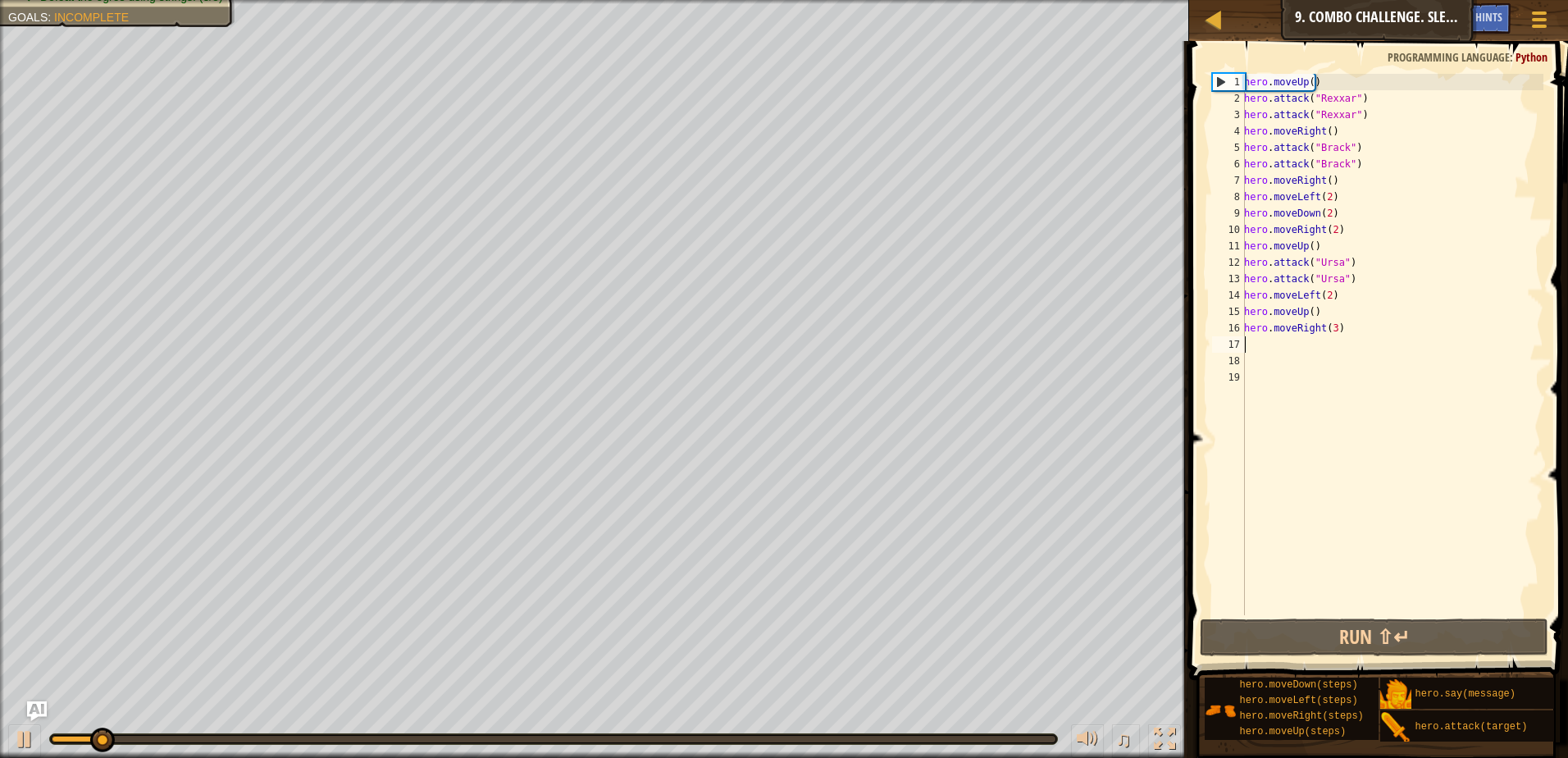
click at [1329, 330] on div "hero . moveUp ( ) hero . attack ( "Rexxar" ) hero . attack ( "Rexxar" ) hero . …" at bounding box center [1392, 360] width 303 height 574
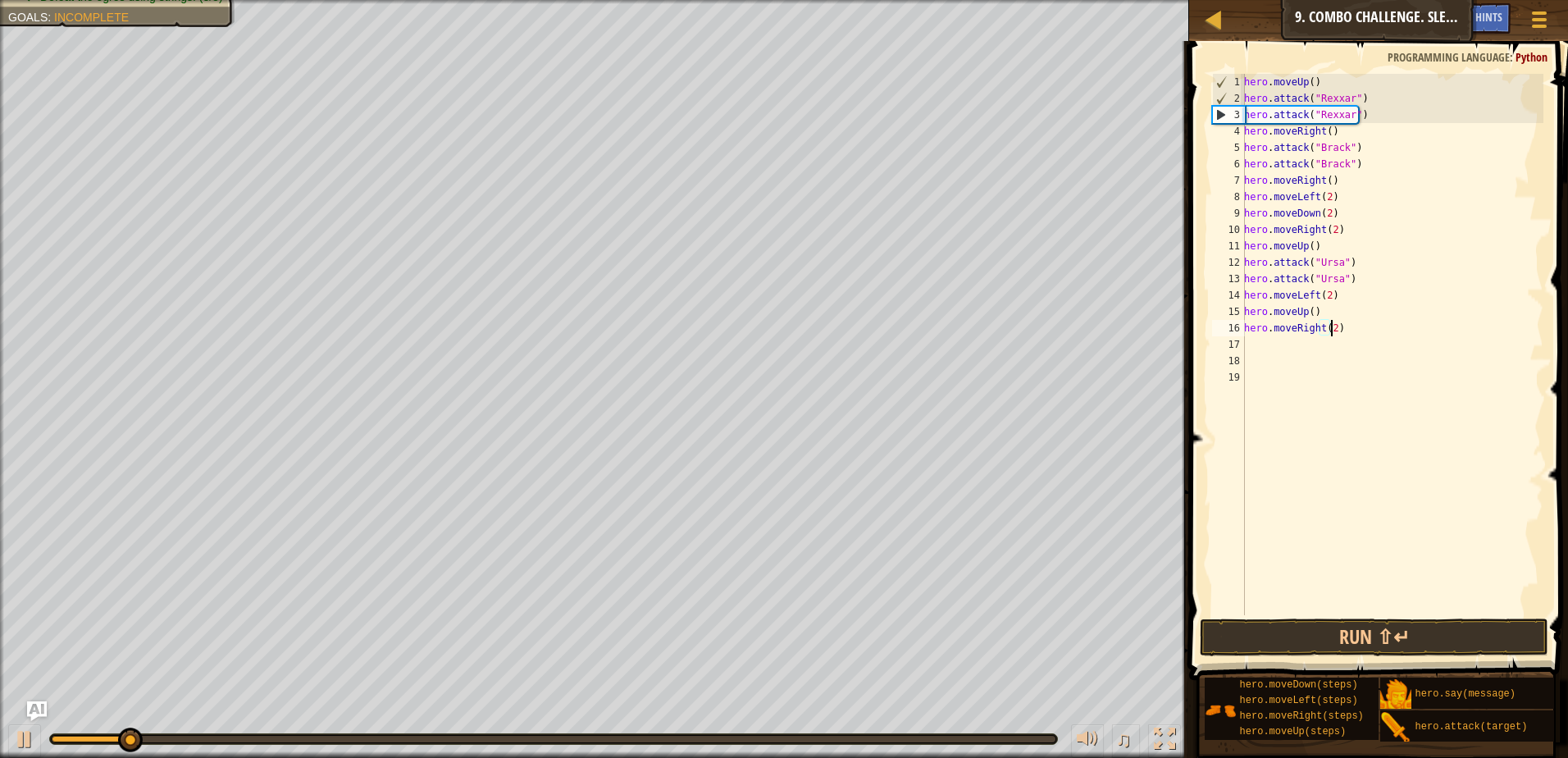
scroll to position [7, 6]
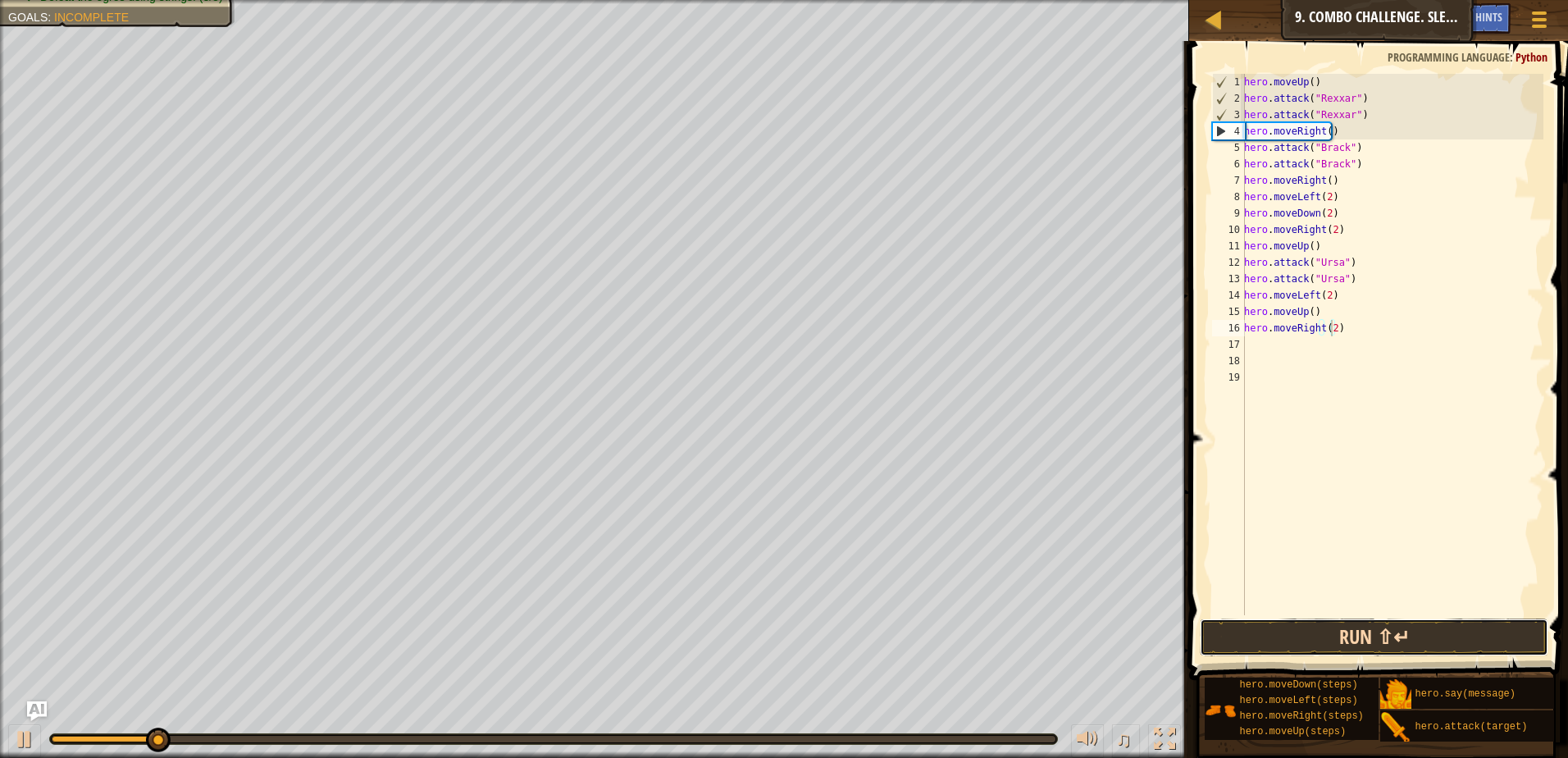
click at [1409, 637] on button "Run ⇧↵" at bounding box center [1374, 637] width 348 height 38
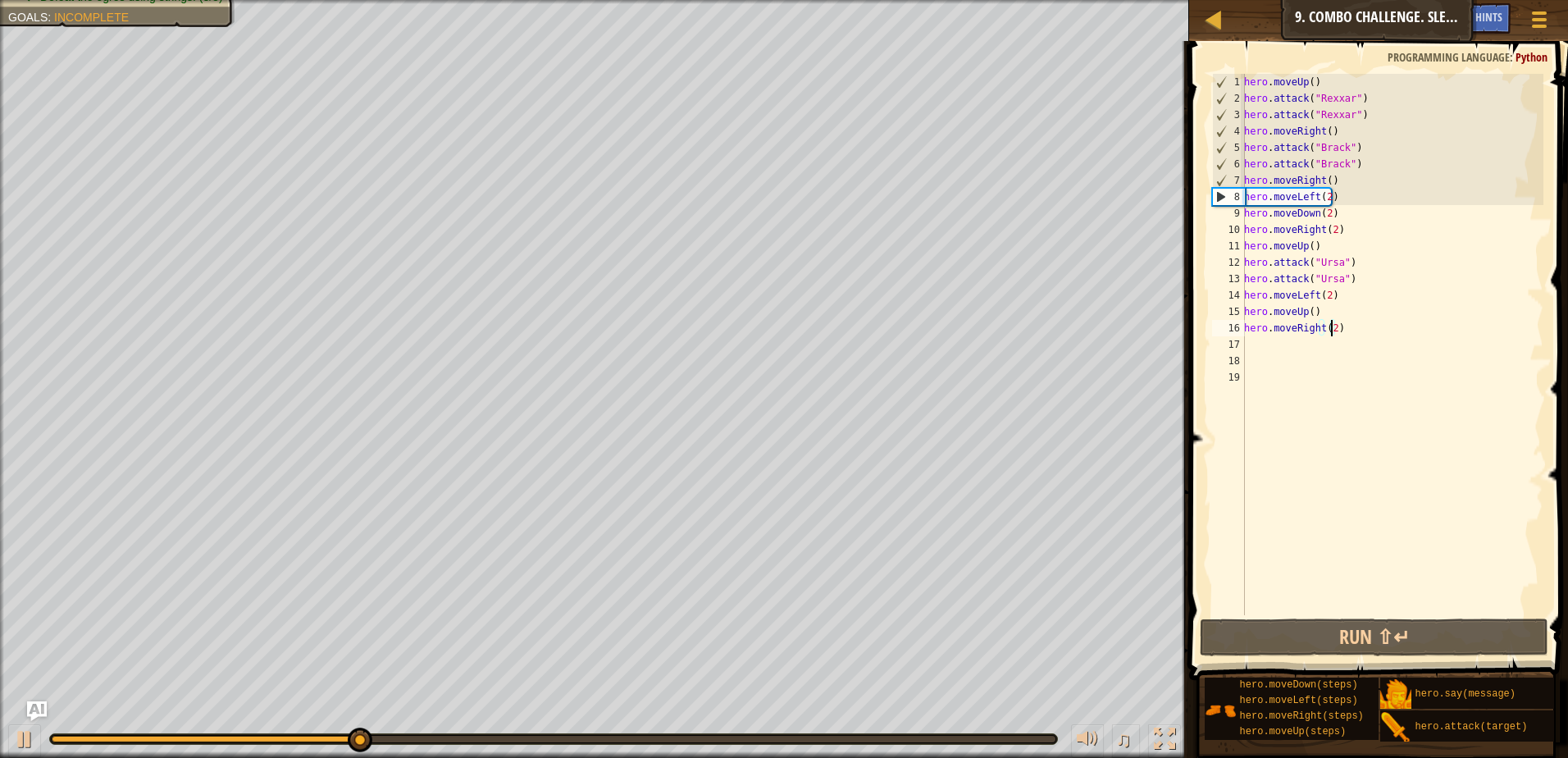
click at [444, 736] on div at bounding box center [553, 738] width 1004 height 6
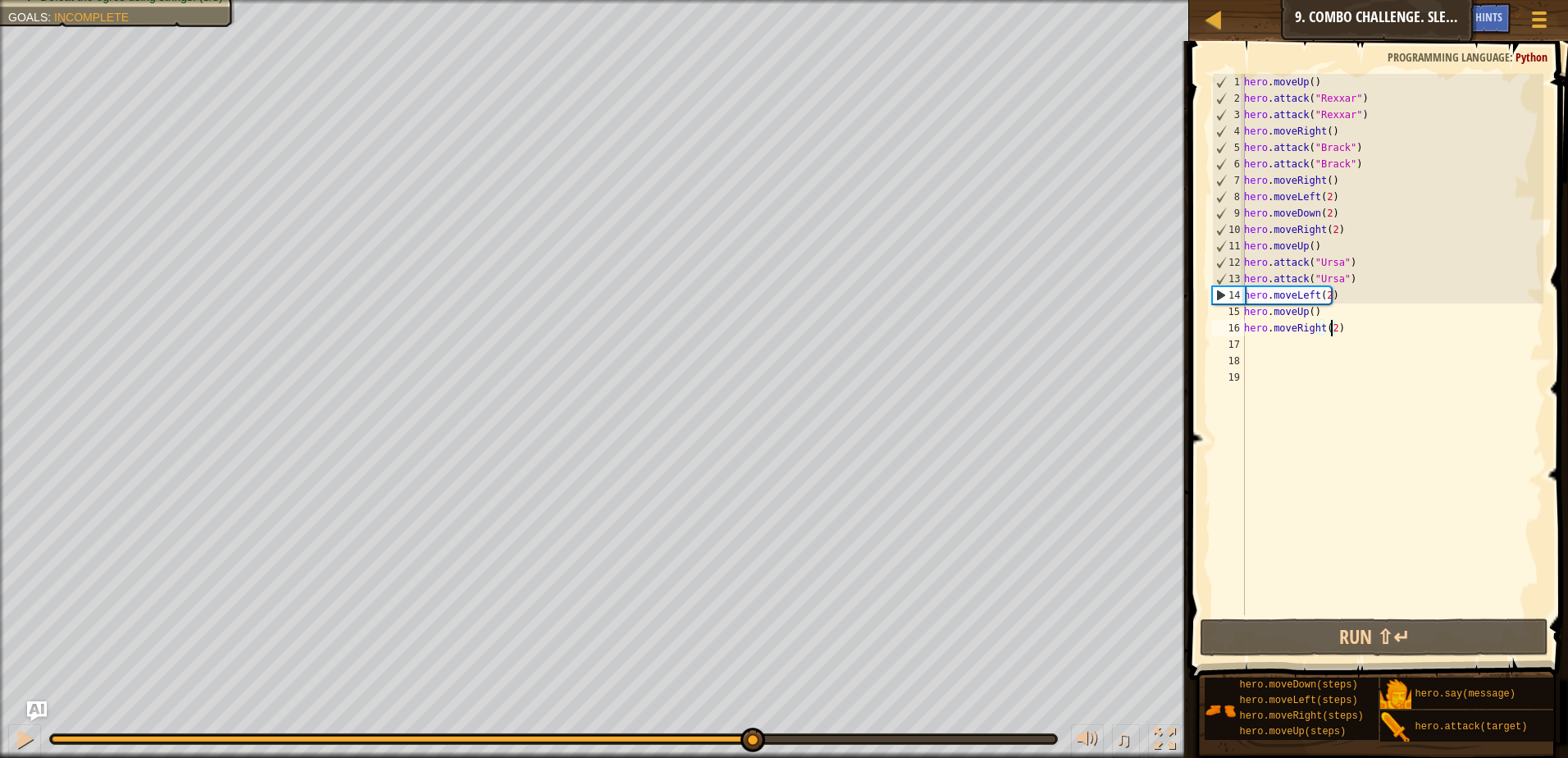
click at [750, 691] on div "Escape to the red X mark. Collect all gems. Use at least one concept: Use movem…" at bounding box center [784, 379] width 1568 height 758
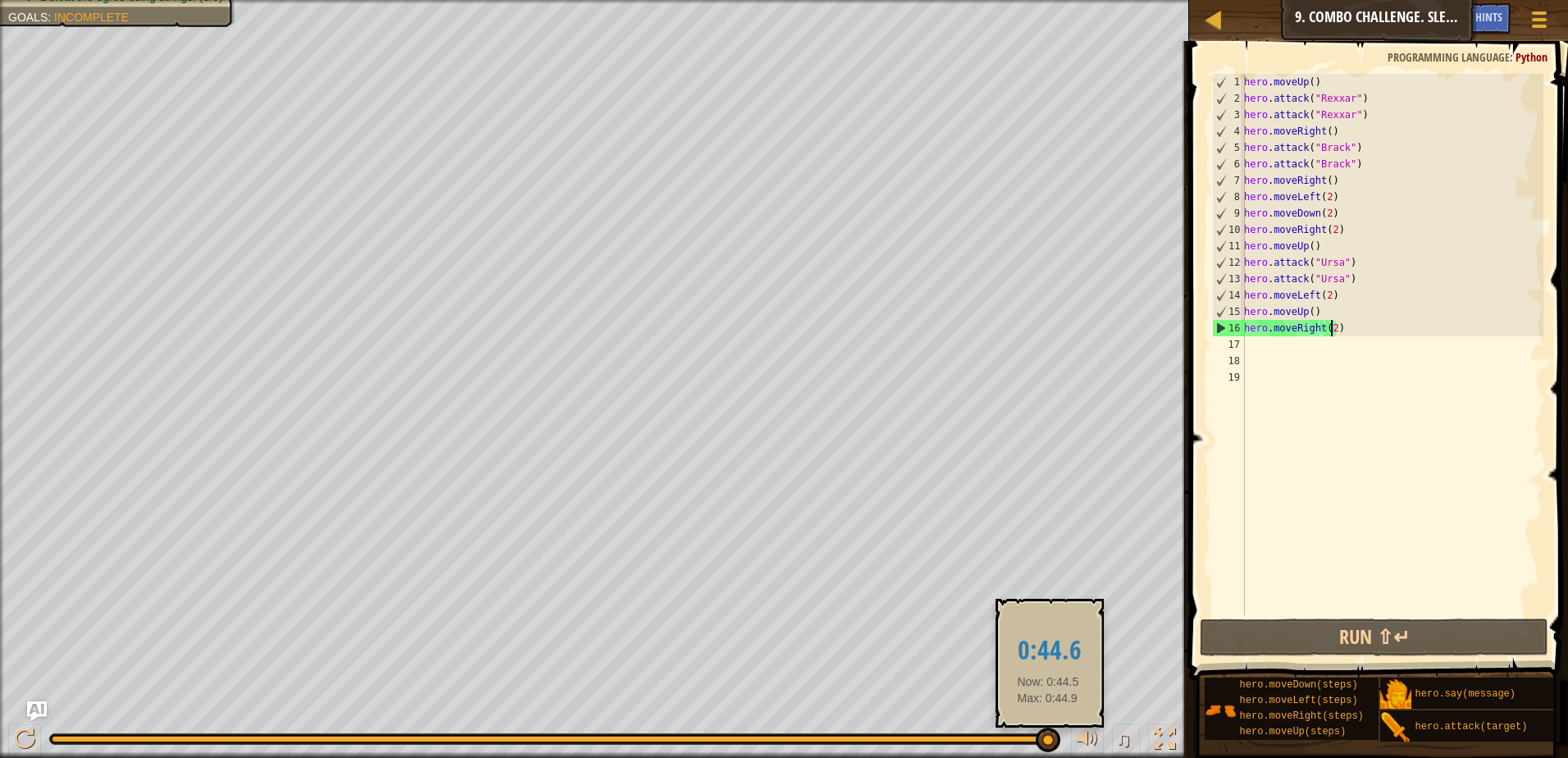
drag, startPoint x: 755, startPoint y: 738, endPoint x: 1048, endPoint y: 744, distance: 293.1
click at [1048, 744] on div at bounding box center [1047, 739] width 24 height 24
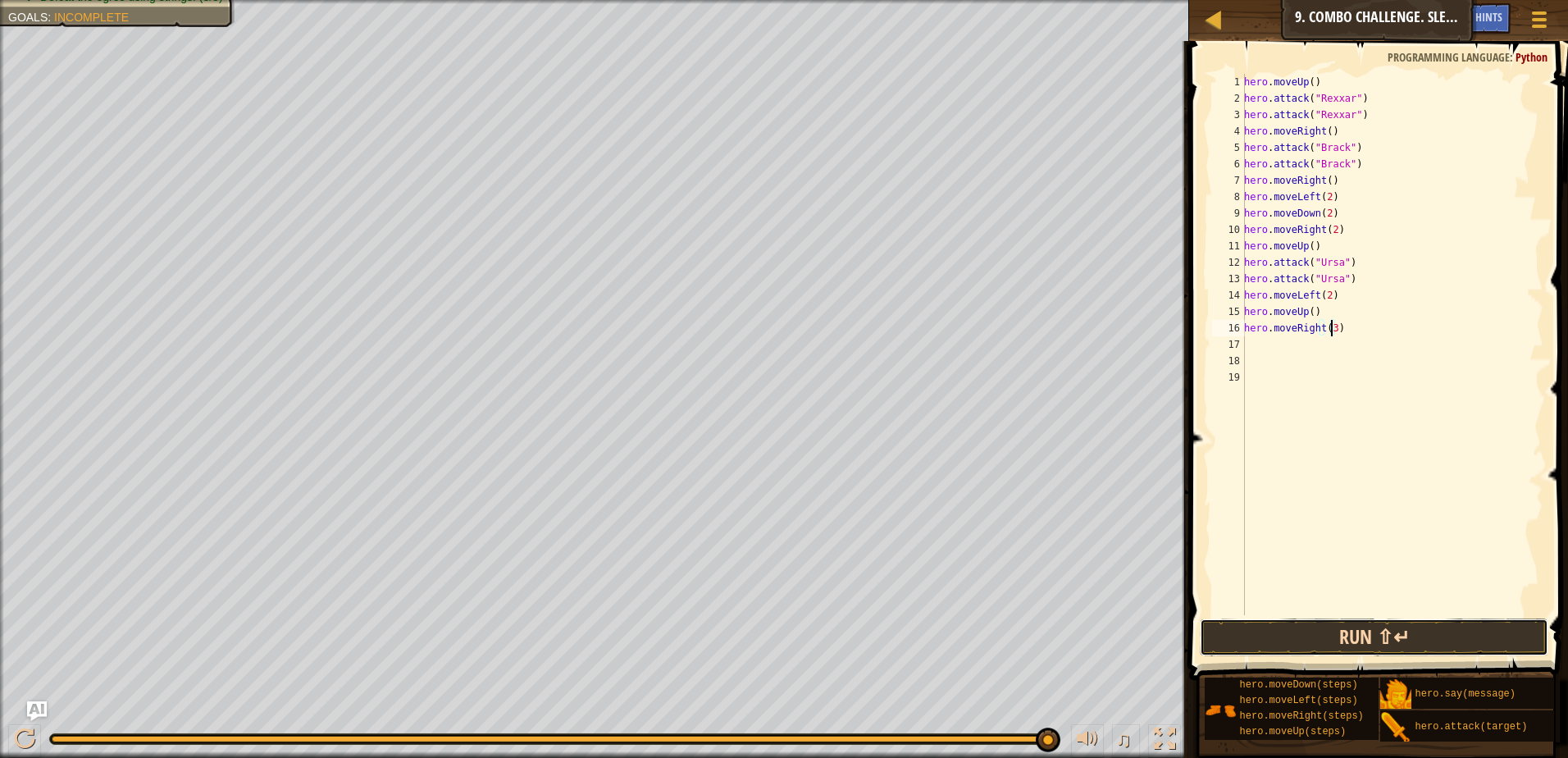
click at [1364, 630] on button "Run ⇧↵" at bounding box center [1374, 637] width 348 height 38
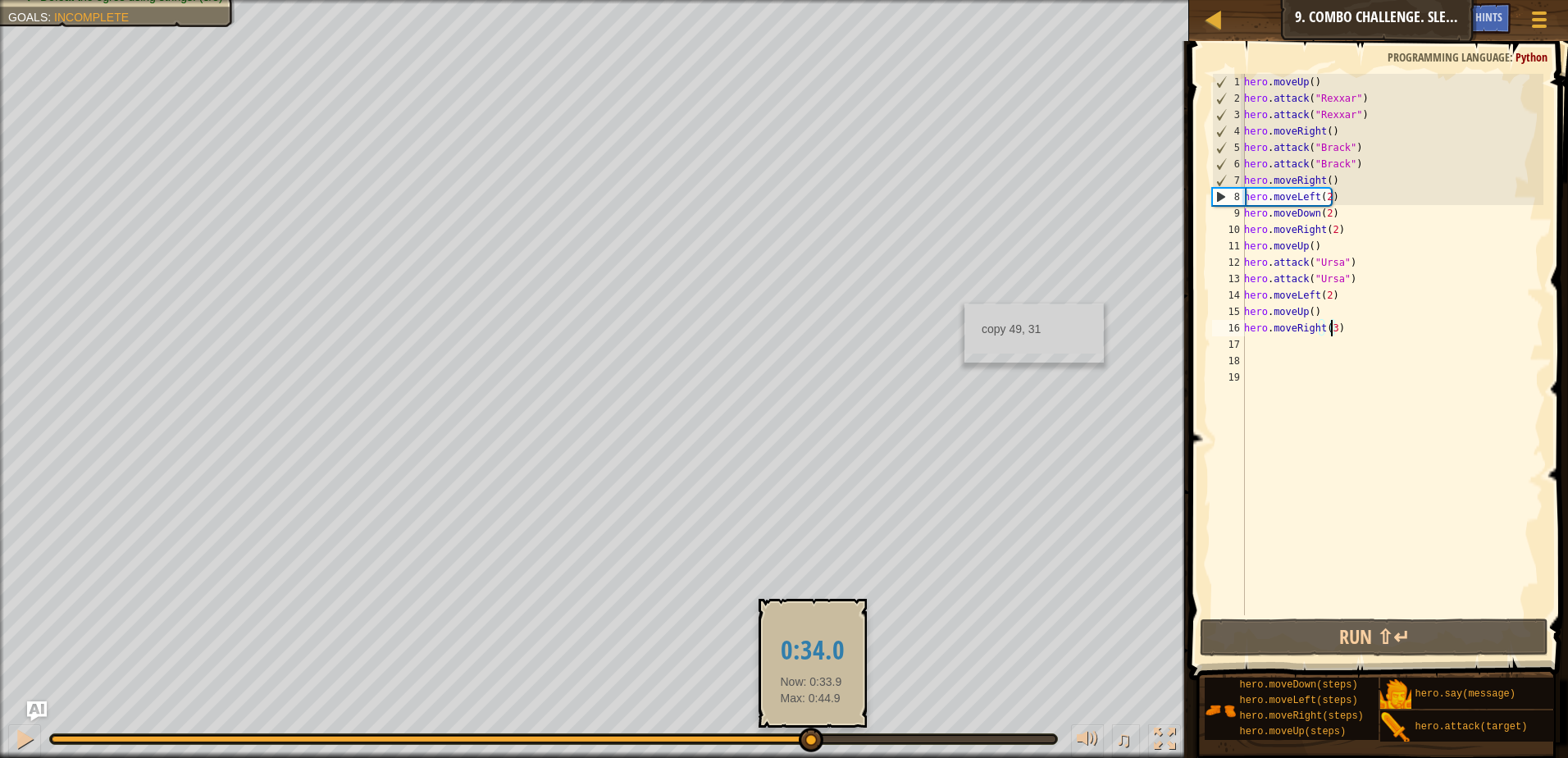
click at [811, 735] on div at bounding box center [553, 738] width 1004 height 6
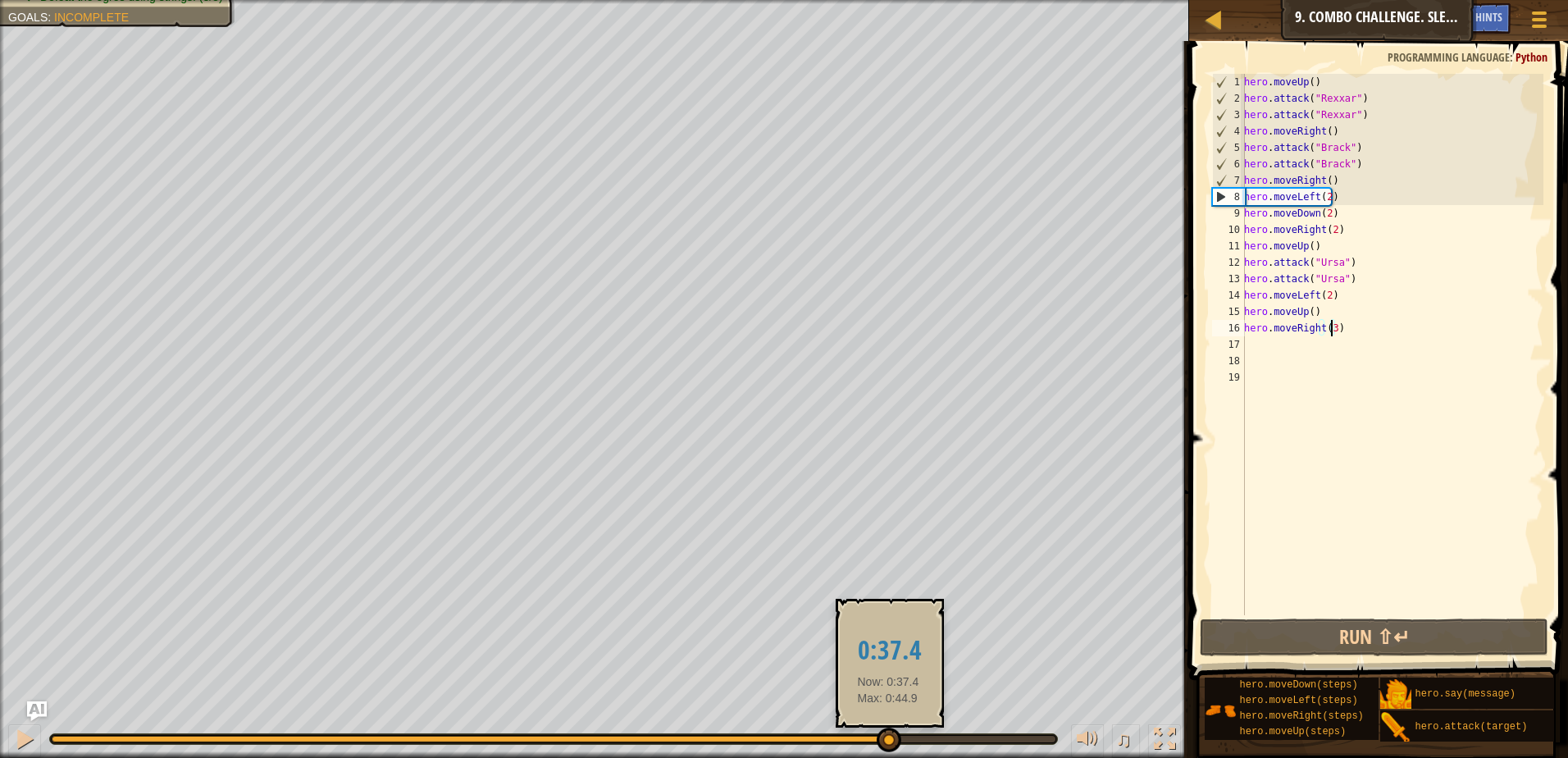
drag, startPoint x: 809, startPoint y: 743, endPoint x: 888, endPoint y: 727, distance: 80.6
click at [888, 727] on div at bounding box center [889, 739] width 24 height 24
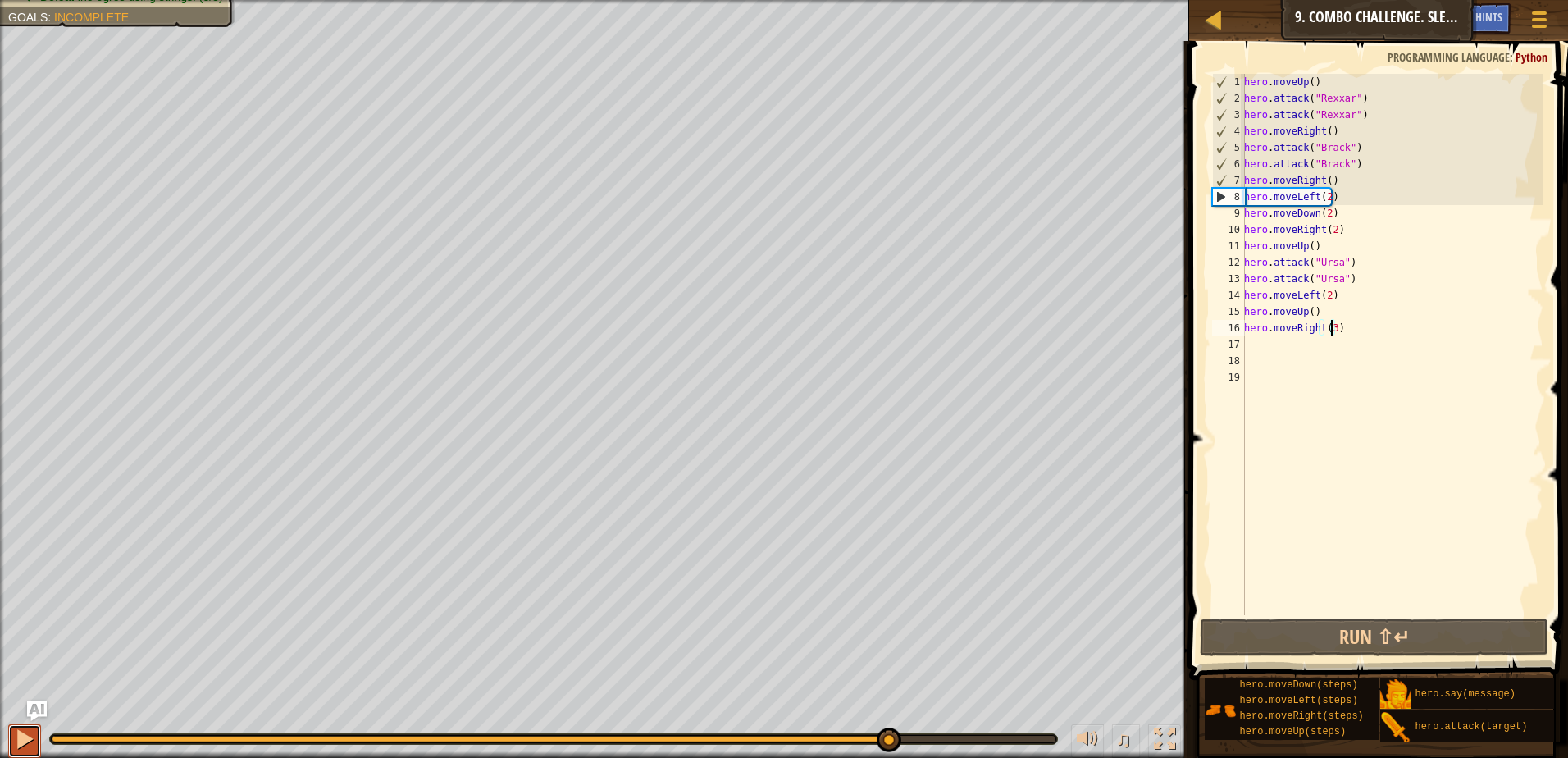
click at [30, 743] on div at bounding box center [24, 739] width 22 height 22
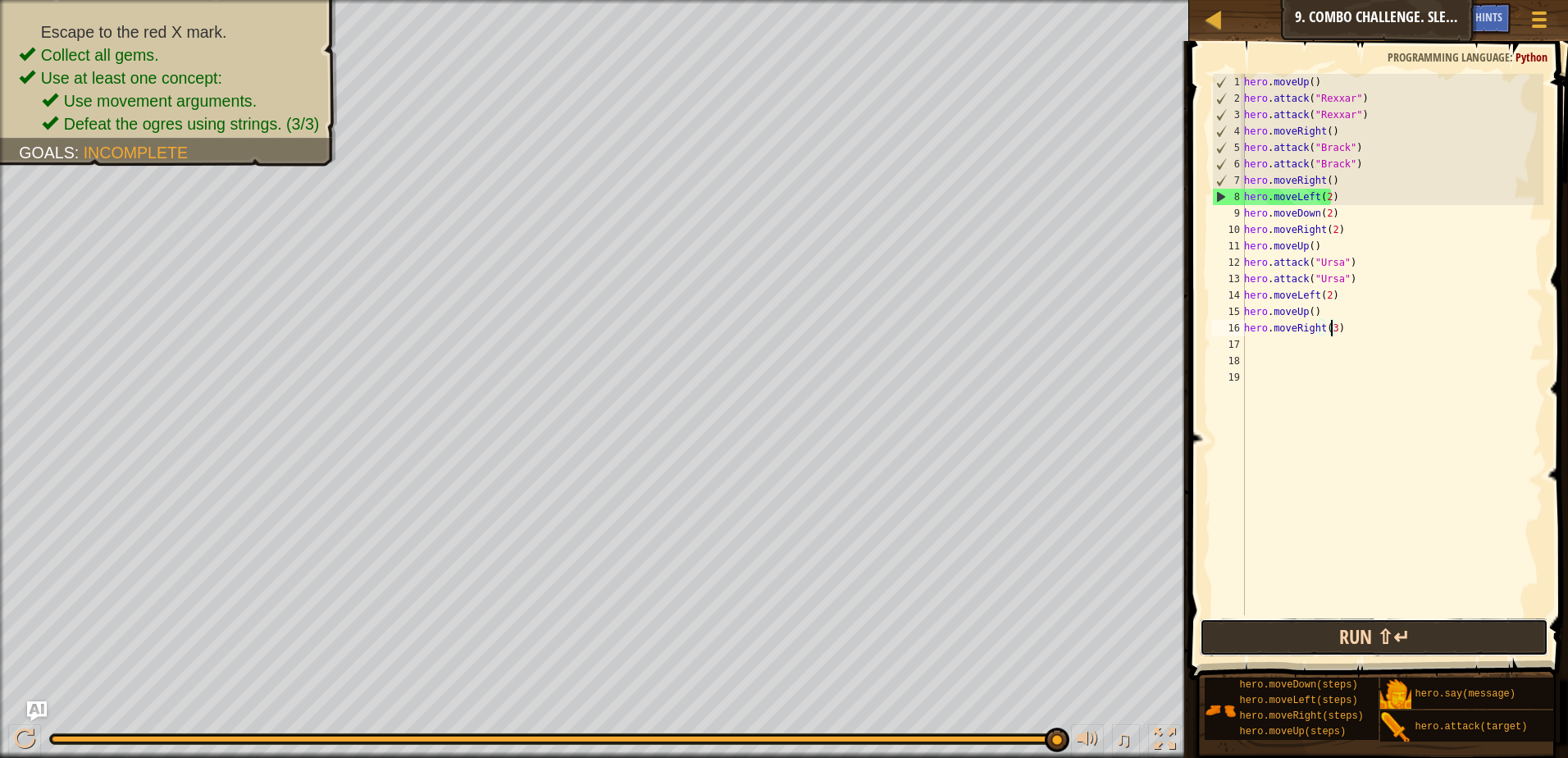
click at [1342, 632] on button "Run ⇧↵" at bounding box center [1374, 637] width 348 height 38
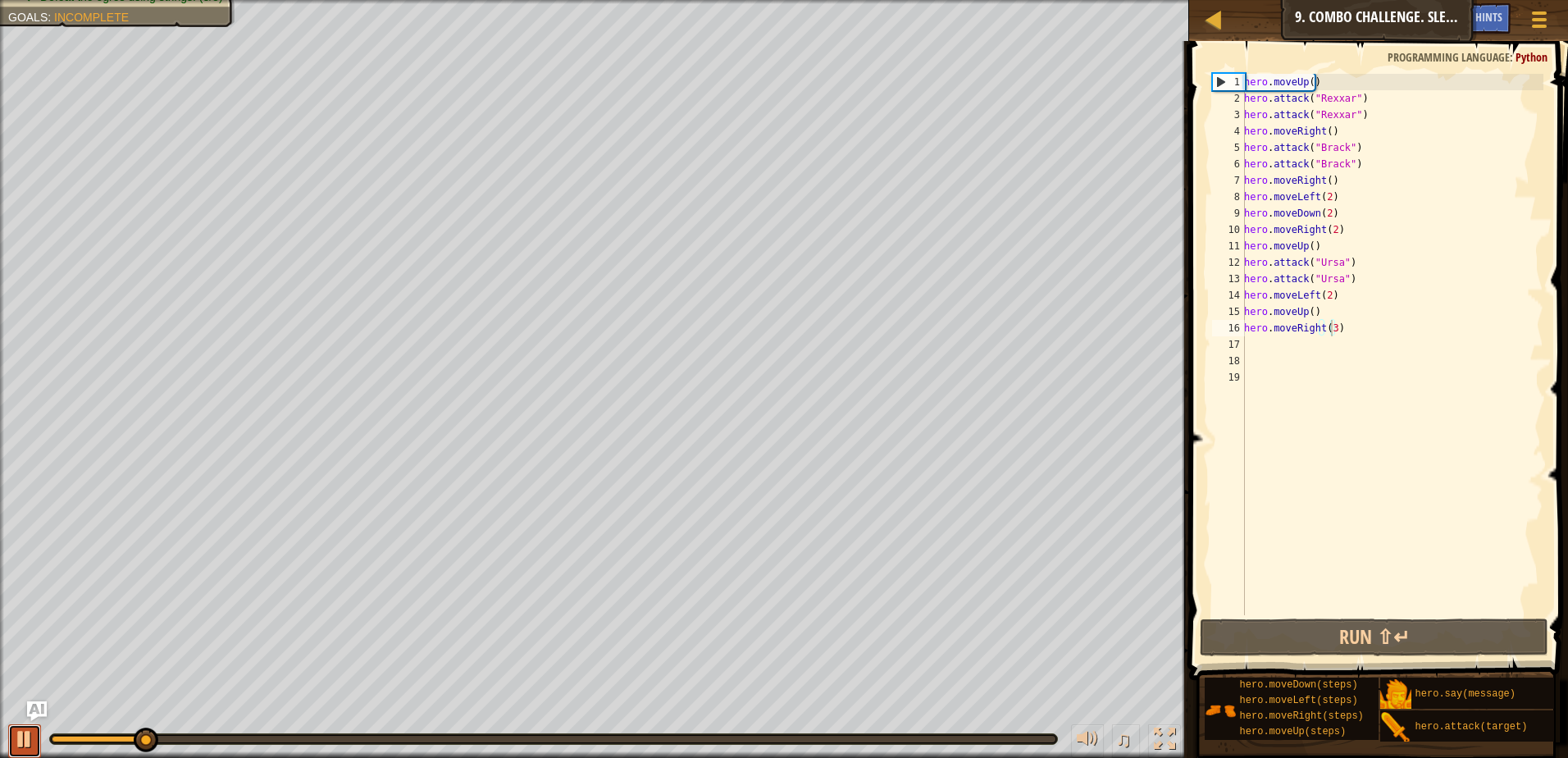
click at [29, 742] on div at bounding box center [24, 739] width 22 height 22
click at [1320, 82] on div "hero . moveUp ( ) hero . attack ( "Rexxar" ) hero . attack ( "Rexxar" ) hero . …" at bounding box center [1392, 360] width 303 height 574
click at [1309, 83] on div "hero . moveUp ( ) hero . attack ( "Rexxar" ) hero . attack ( "Rexxar" ) hero . …" at bounding box center [1392, 360] width 303 height 574
type textarea "hero.moveUp(2)"
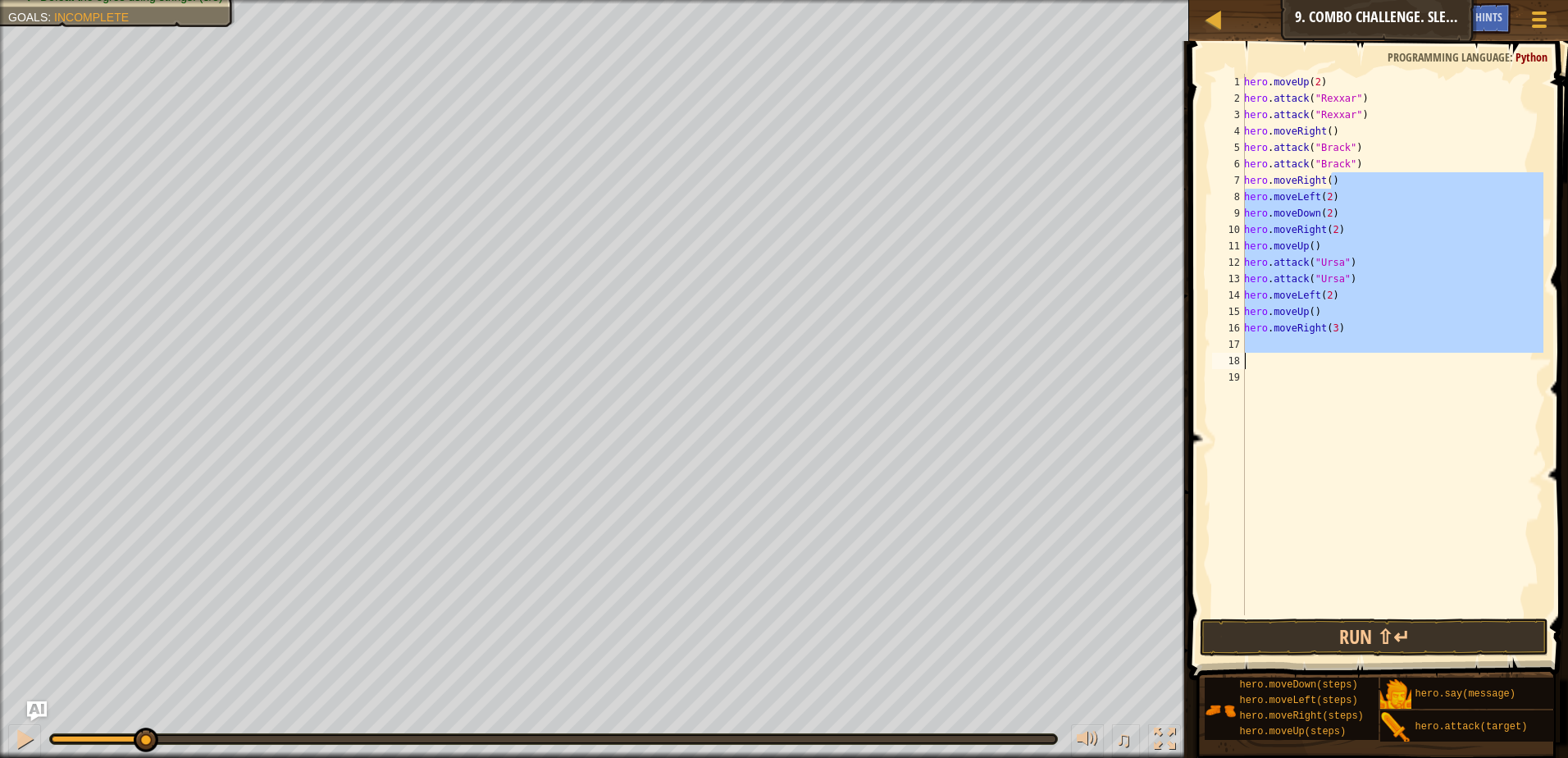
drag, startPoint x: 1333, startPoint y: 180, endPoint x: 1232, endPoint y: 362, distance: 208.1
click at [1230, 363] on div "hero.moveUp(2) 1 2 3 4 5 6 7 8 9 10 11 12 13 14 15 16 17 18 19 hero . moveUp ( …" at bounding box center [1376, 344] width 335 height 541
type textarea "hero.moveRight()"
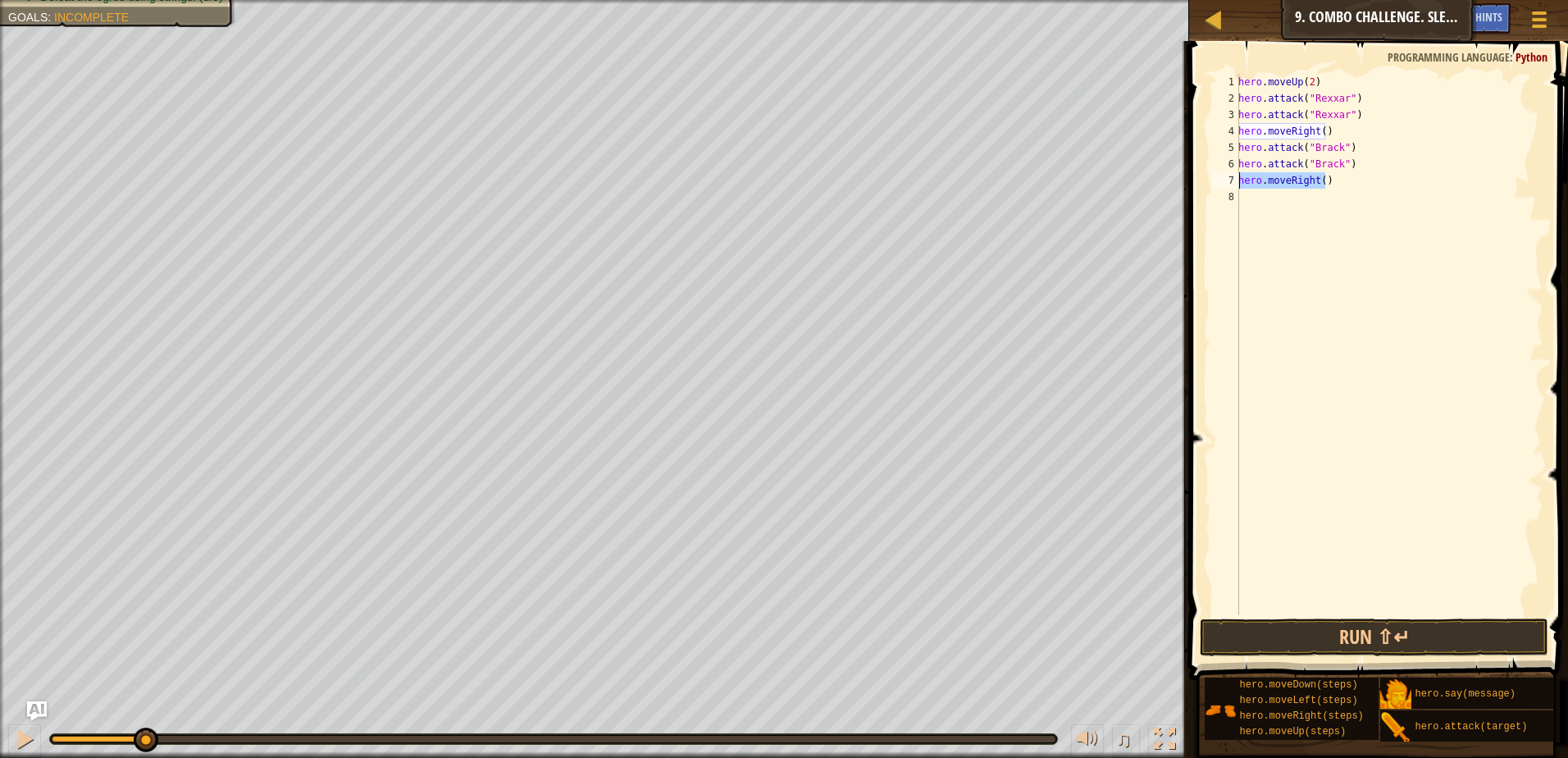
drag, startPoint x: 1329, startPoint y: 180, endPoint x: 1195, endPoint y: 177, distance: 134.0
click at [1195, 177] on div "hero.moveRight() 1 2 3 4 5 6 7 8 hero . moveUp ( 2 ) hero . attack ( "Rexxar" )…" at bounding box center [1376, 393] width 384 height 687
click at [1392, 632] on button "Run ⇧↵" at bounding box center [1374, 637] width 348 height 38
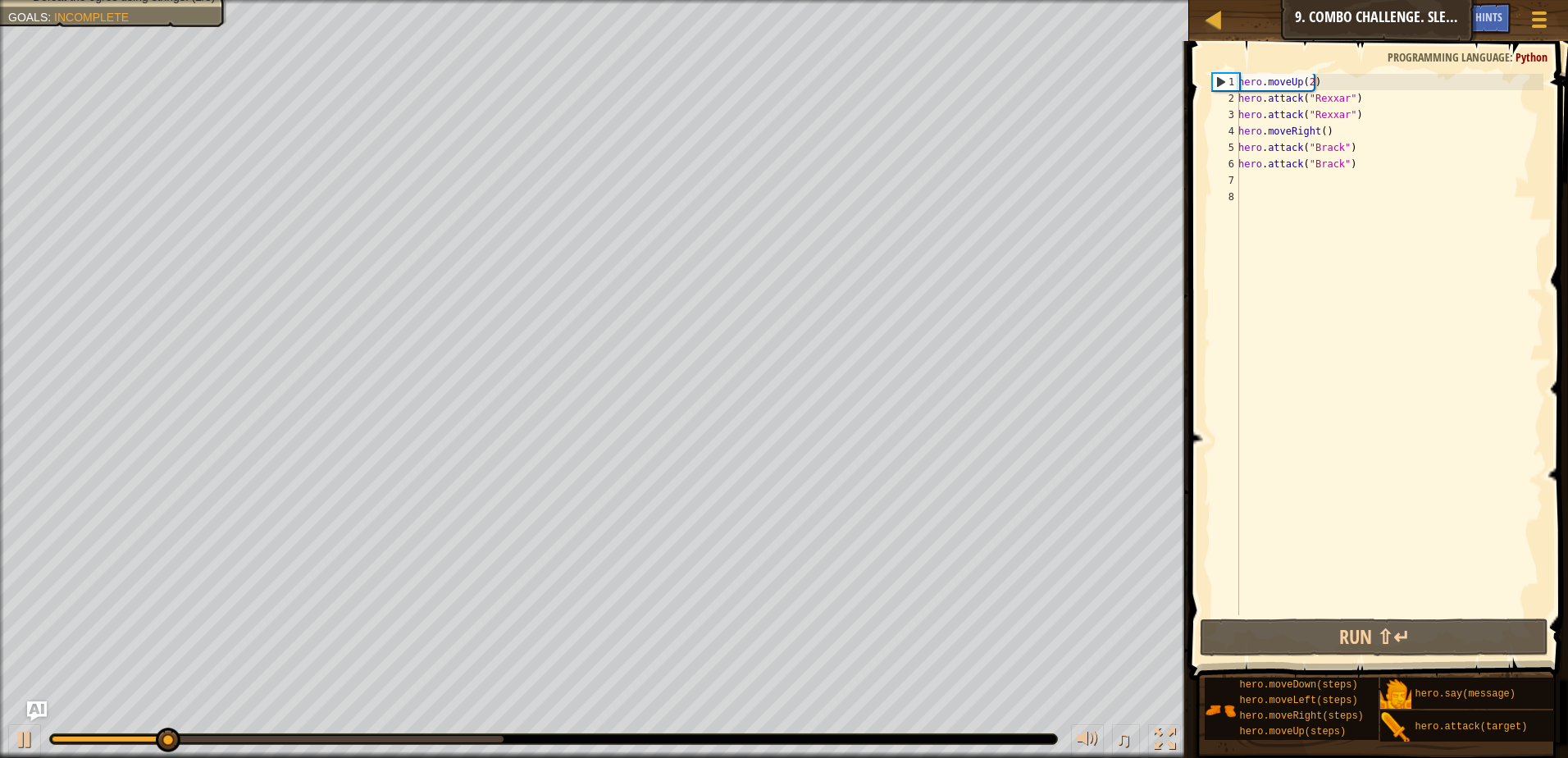
click at [1240, 84] on div "hero . moveUp ( 2 ) hero . attack ( "Rexxar" ) hero . attack ( "Rexxar" ) hero …" at bounding box center [1389, 360] width 308 height 574
type textarea "hero.moveUp(2)"
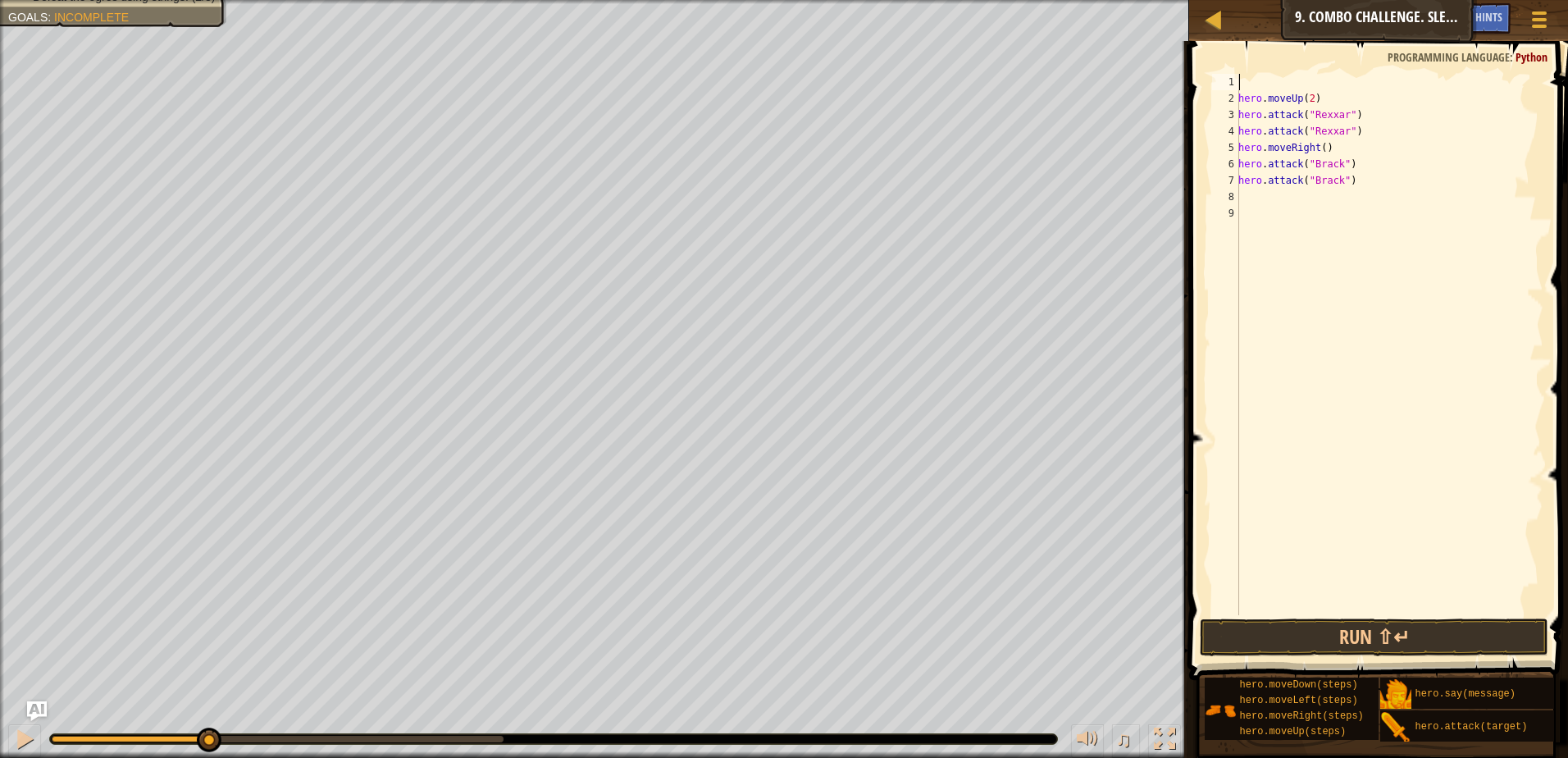
click at [1270, 76] on div "hero . moveUp ( 2 ) hero . attack ( "Rexxar" ) hero . attack ( "Rexxar" ) hero …" at bounding box center [1389, 360] width 308 height 574
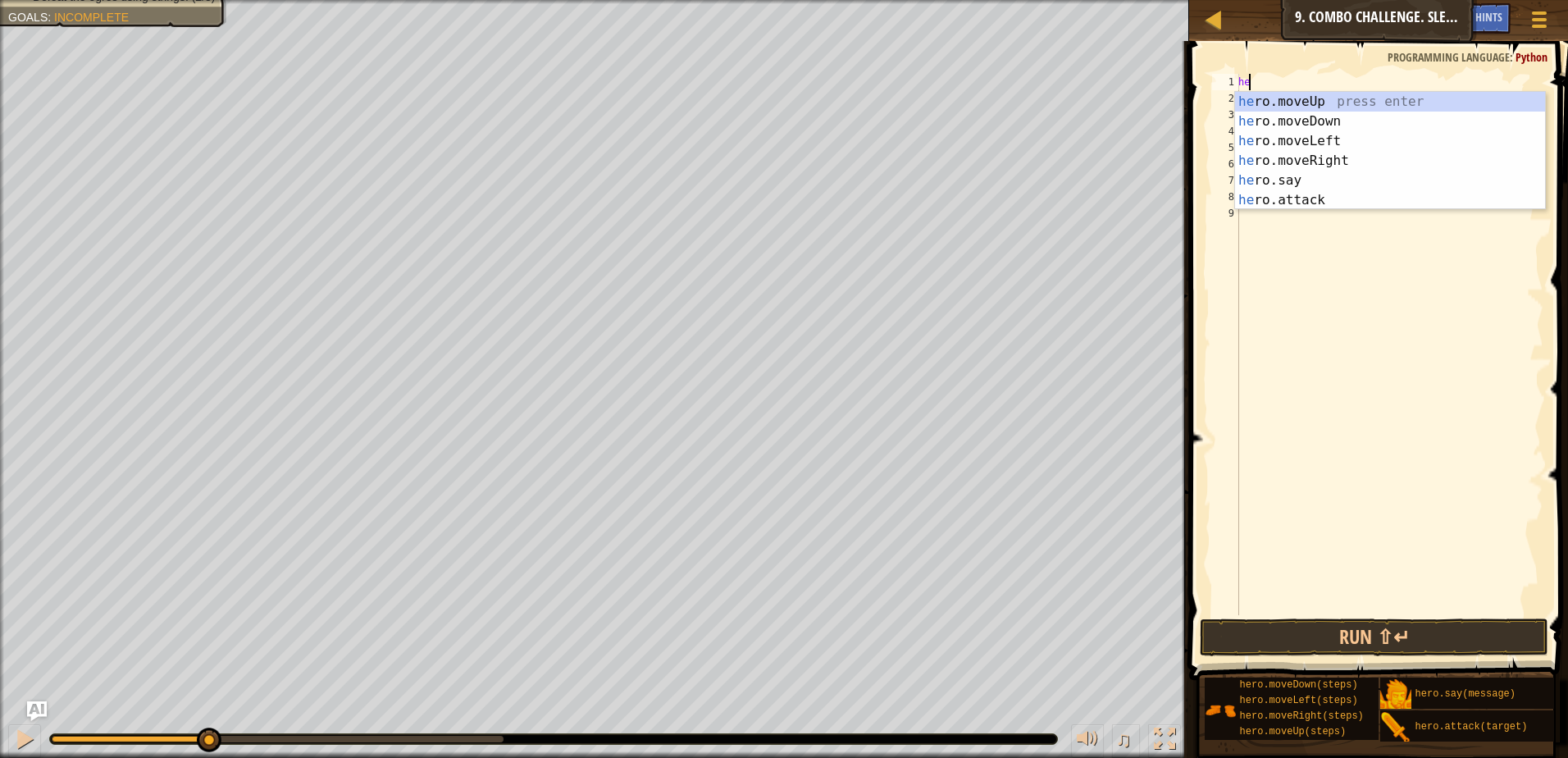
type textarea "her"
click at [1315, 116] on div "her o.moveUp press enter her o.moveDown press enter her o.moveLeft press enter …" at bounding box center [1390, 170] width 310 height 158
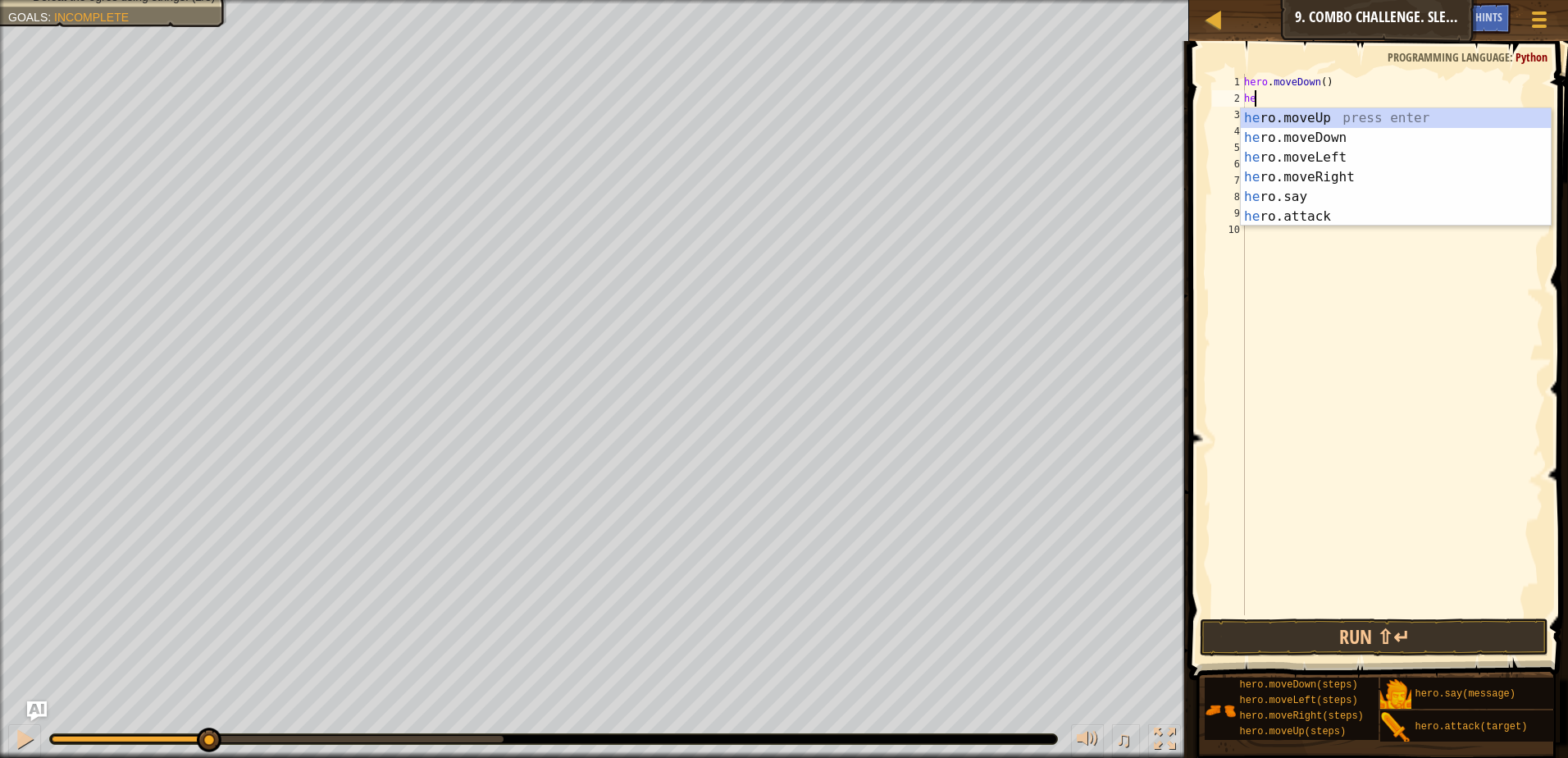
type textarea "her"
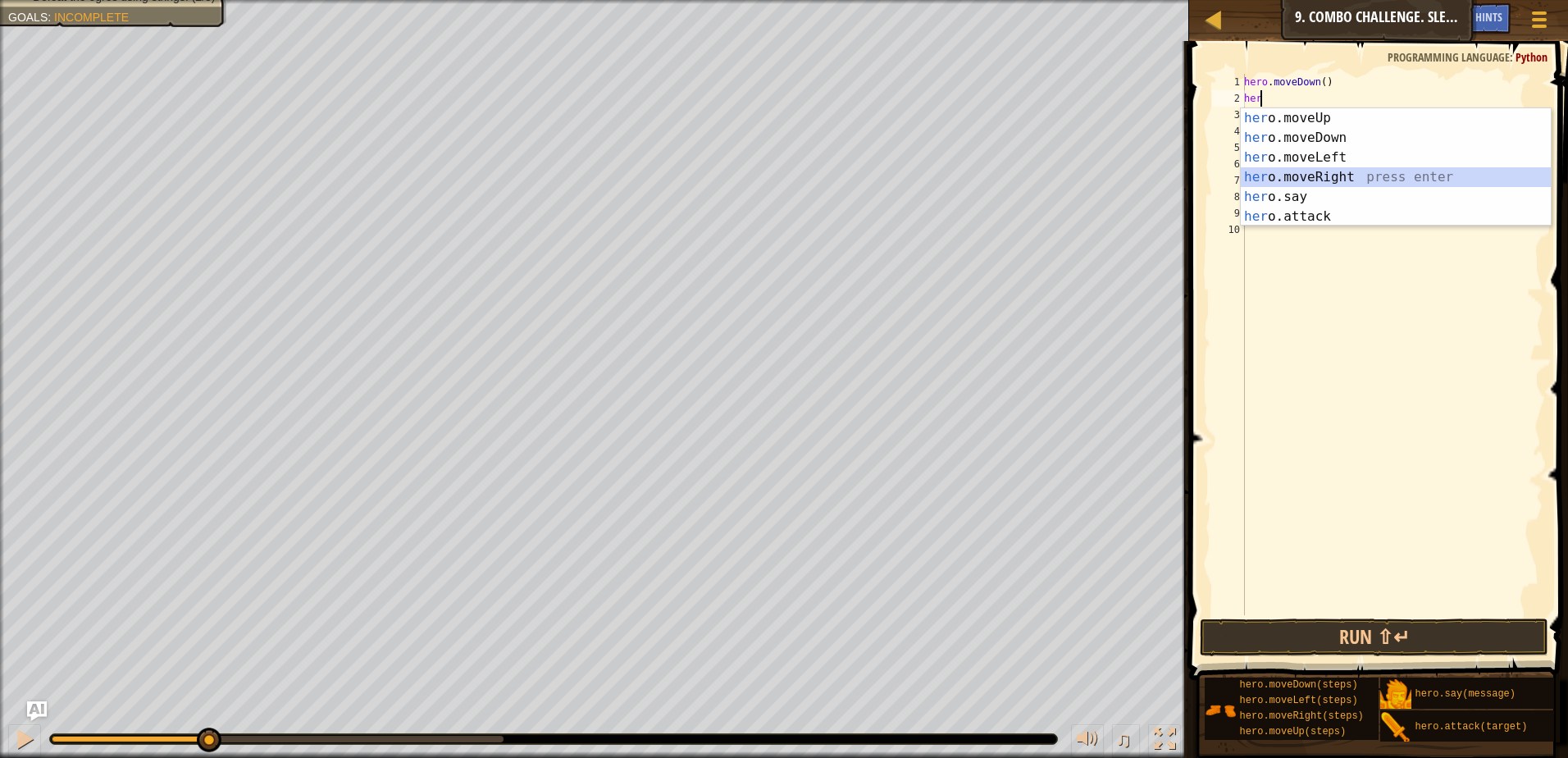
click at [1318, 175] on div "her o.moveUp press enter her o.moveDown press enter her o.moveLeft press enter …" at bounding box center [1396, 187] width 310 height 158
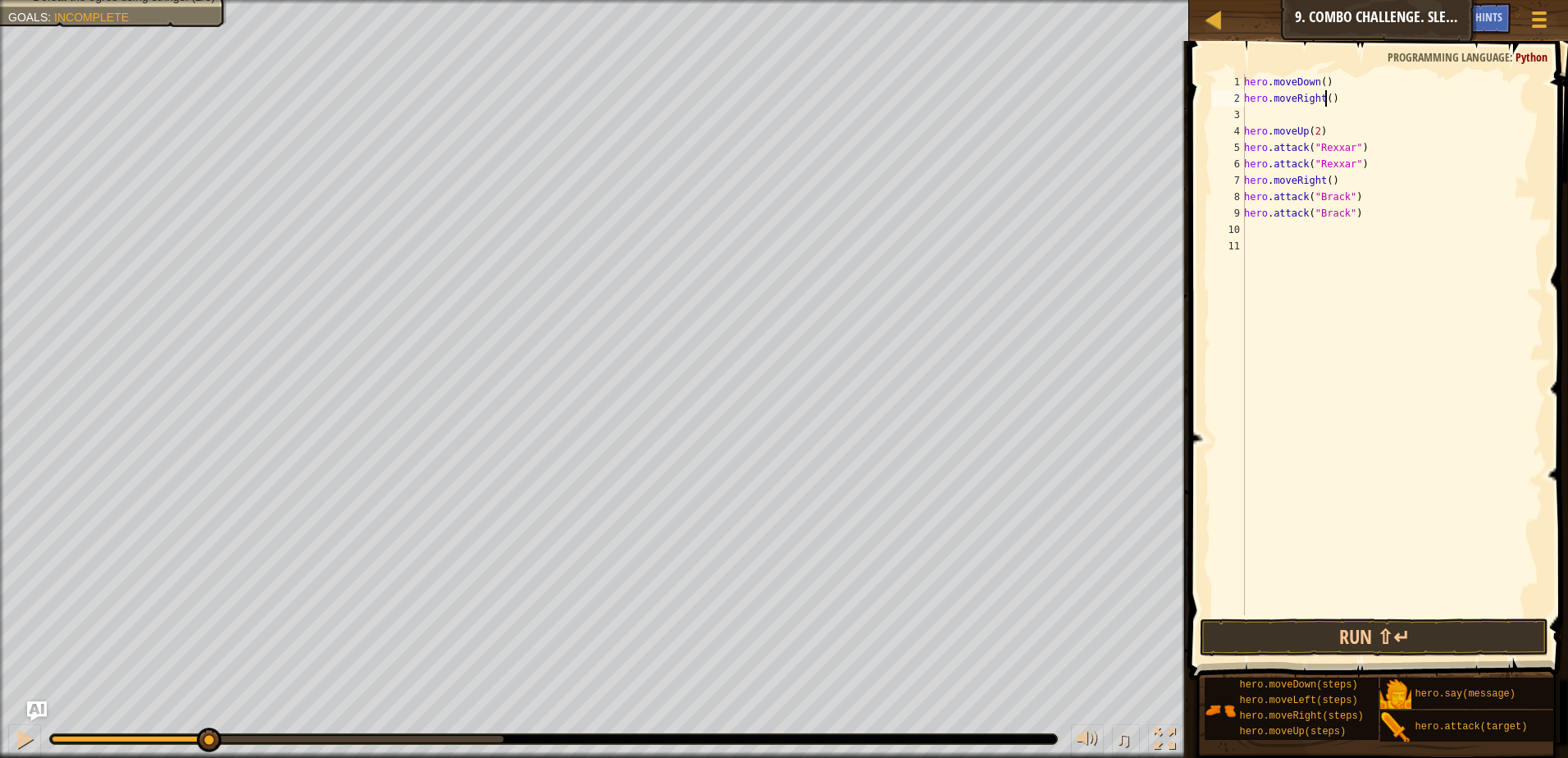
click at [1323, 100] on div "hero . moveDown ( ) hero . moveRight ( ) hero . moveUp ( 2 ) hero . attack ( "R…" at bounding box center [1392, 360] width 303 height 574
type textarea "hero.moveRight(2)"
click at [1281, 117] on div "hero . moveDown ( ) hero . moveRight ( 2 ) hero . moveUp ( 2 ) hero . attack ( …" at bounding box center [1392, 360] width 303 height 574
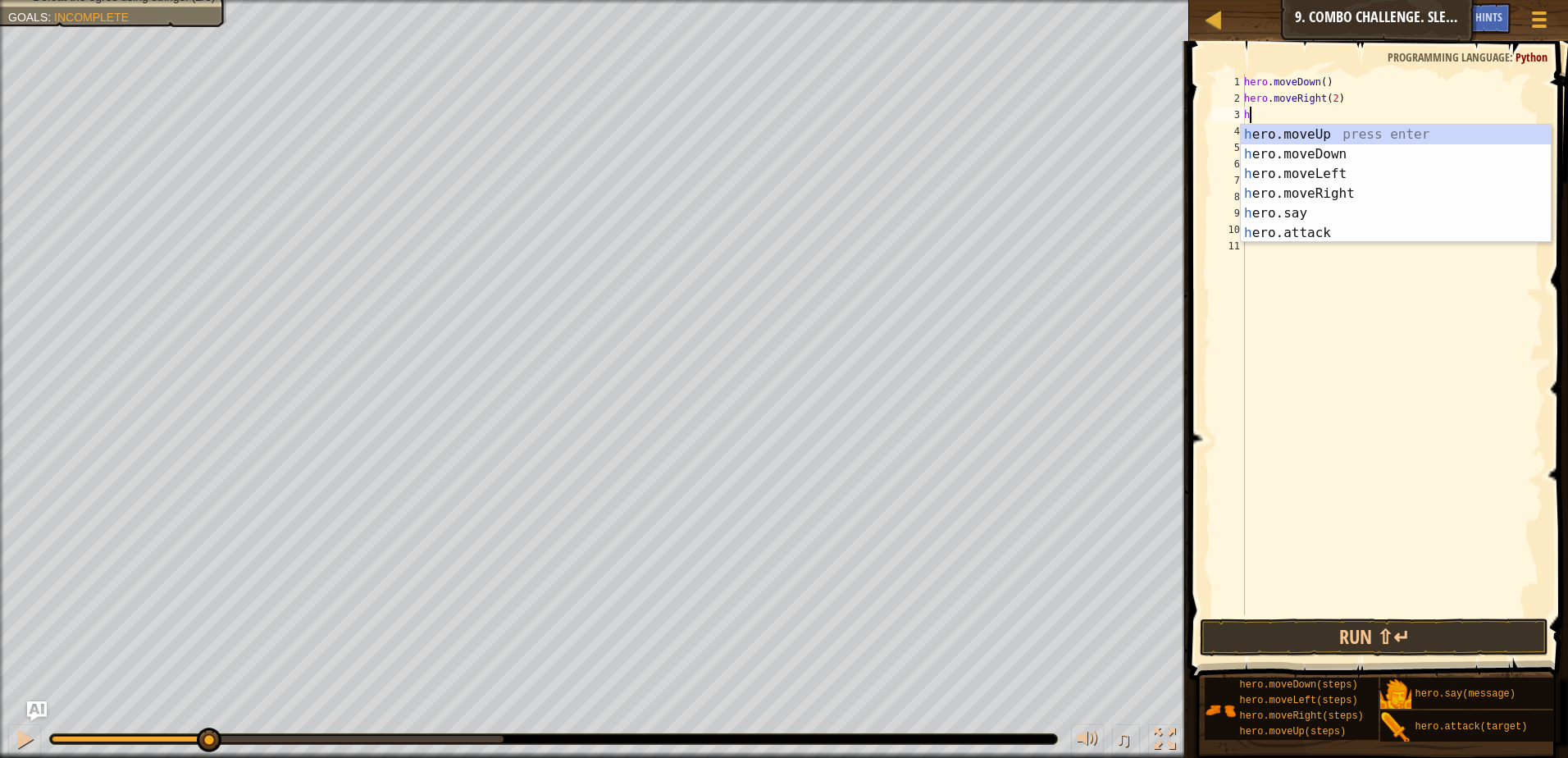
type textarea "her"
click at [1319, 133] on div "her o.moveUp press enter her o.moveDown press enter her o.moveLeft press enter …" at bounding box center [1396, 203] width 310 height 158
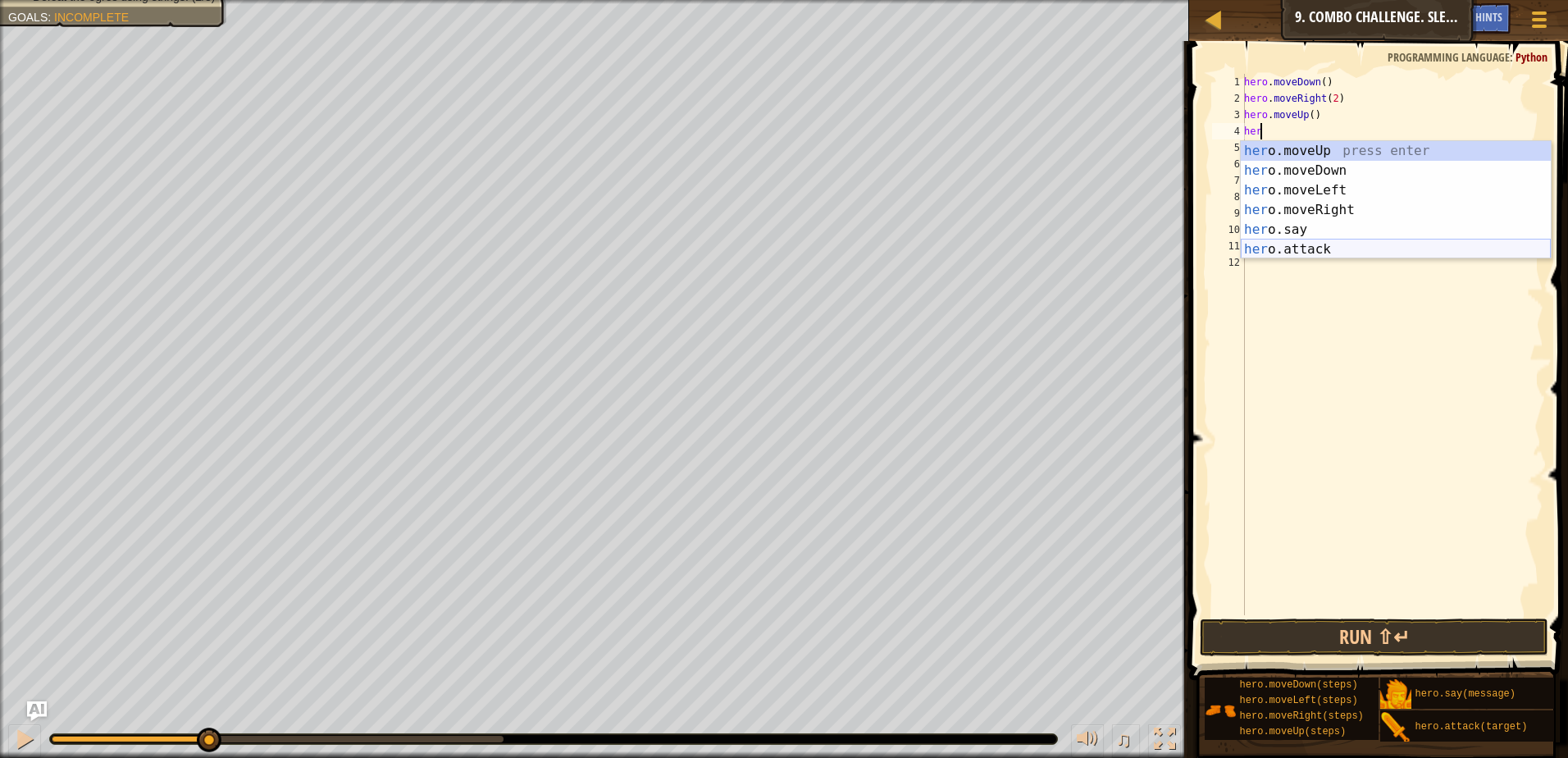
click at [1320, 246] on div "her o.moveUp press enter her o.moveDown press enter her o.moveLeft press enter …" at bounding box center [1396, 220] width 310 height 158
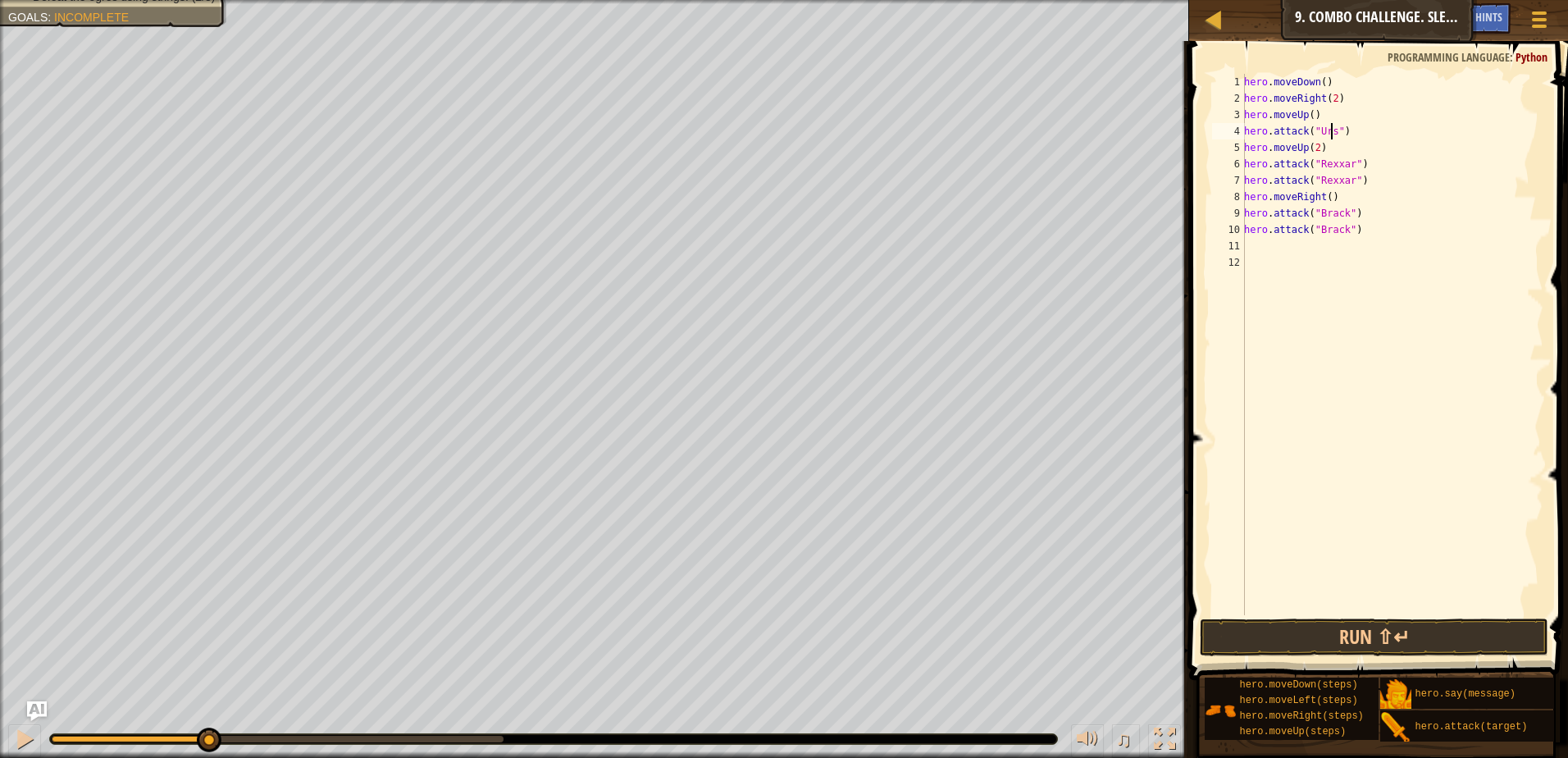
type textarea "hero.attack("Ursa")"
click at [1357, 131] on div "hero . moveDown ( ) hero . moveRight ( 2 ) hero . moveUp ( ) hero . attack ( "U…" at bounding box center [1392, 360] width 303 height 574
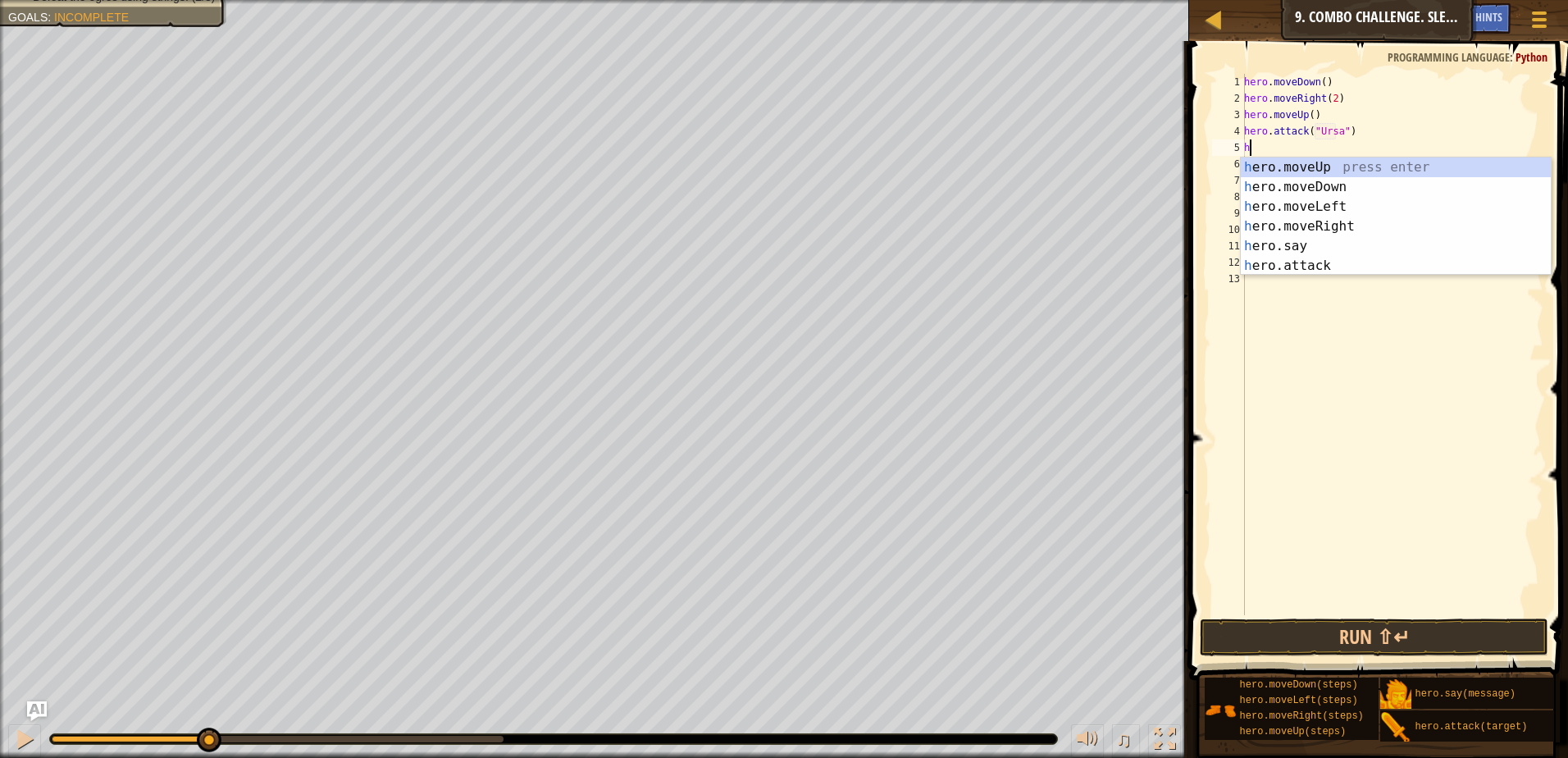
type textarea "her"
click at [1324, 207] on div "her o.moveUp press enter her o.moveDown press enter her o.moveLeft press enter …" at bounding box center [1396, 237] width 310 height 158
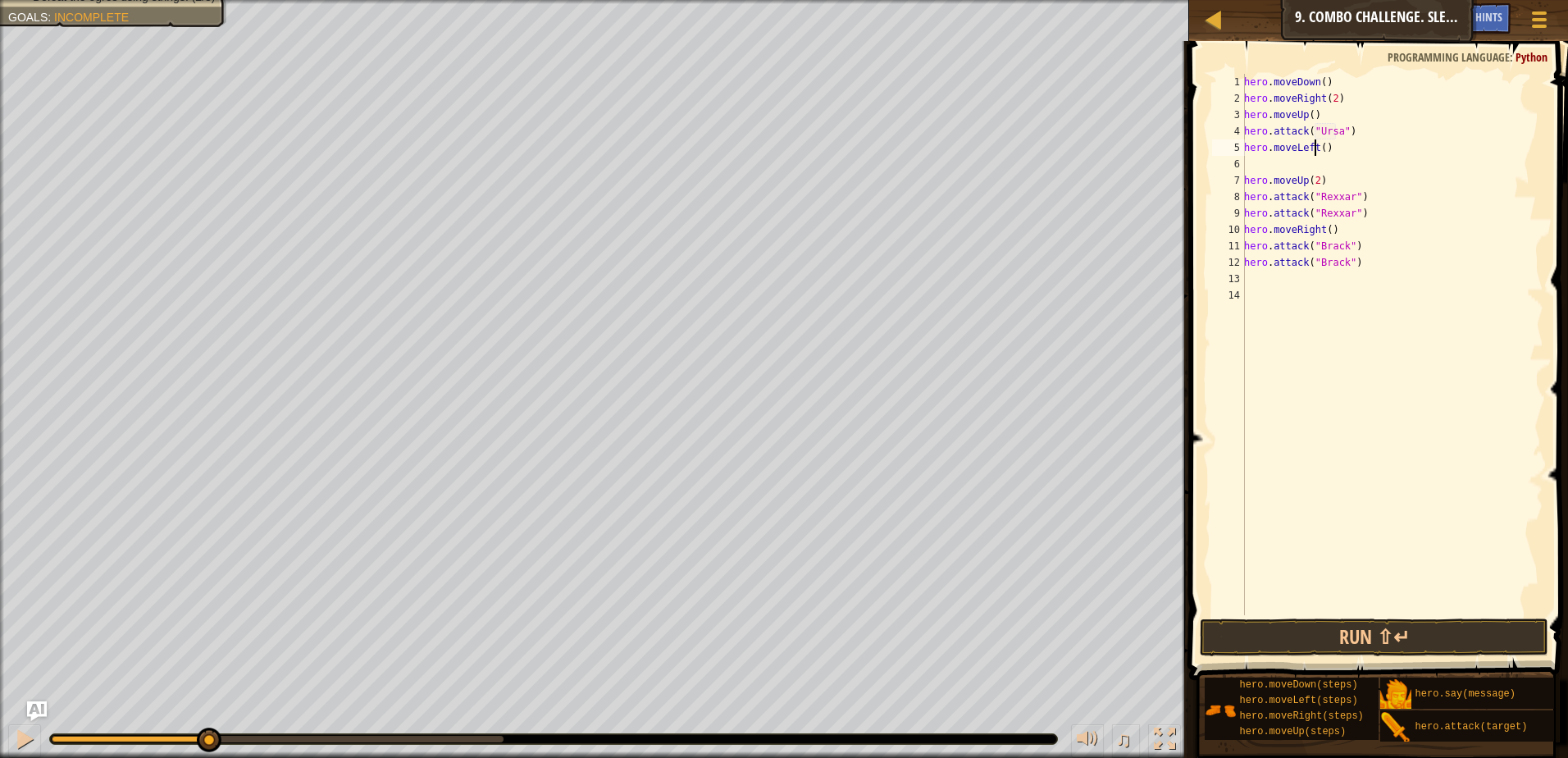
click at [1316, 150] on div "hero . moveDown ( ) hero . moveRight ( 2 ) hero . moveUp ( ) hero . attack ( "U…" at bounding box center [1392, 360] width 303 height 574
click at [1320, 151] on div "hero . moveDown ( ) hero . moveRight ( 2 ) hero . moveUp ( ) hero . attack ( "U…" at bounding box center [1392, 360] width 303 height 574
click at [1333, 636] on button "Run ⇧↵" at bounding box center [1374, 637] width 348 height 38
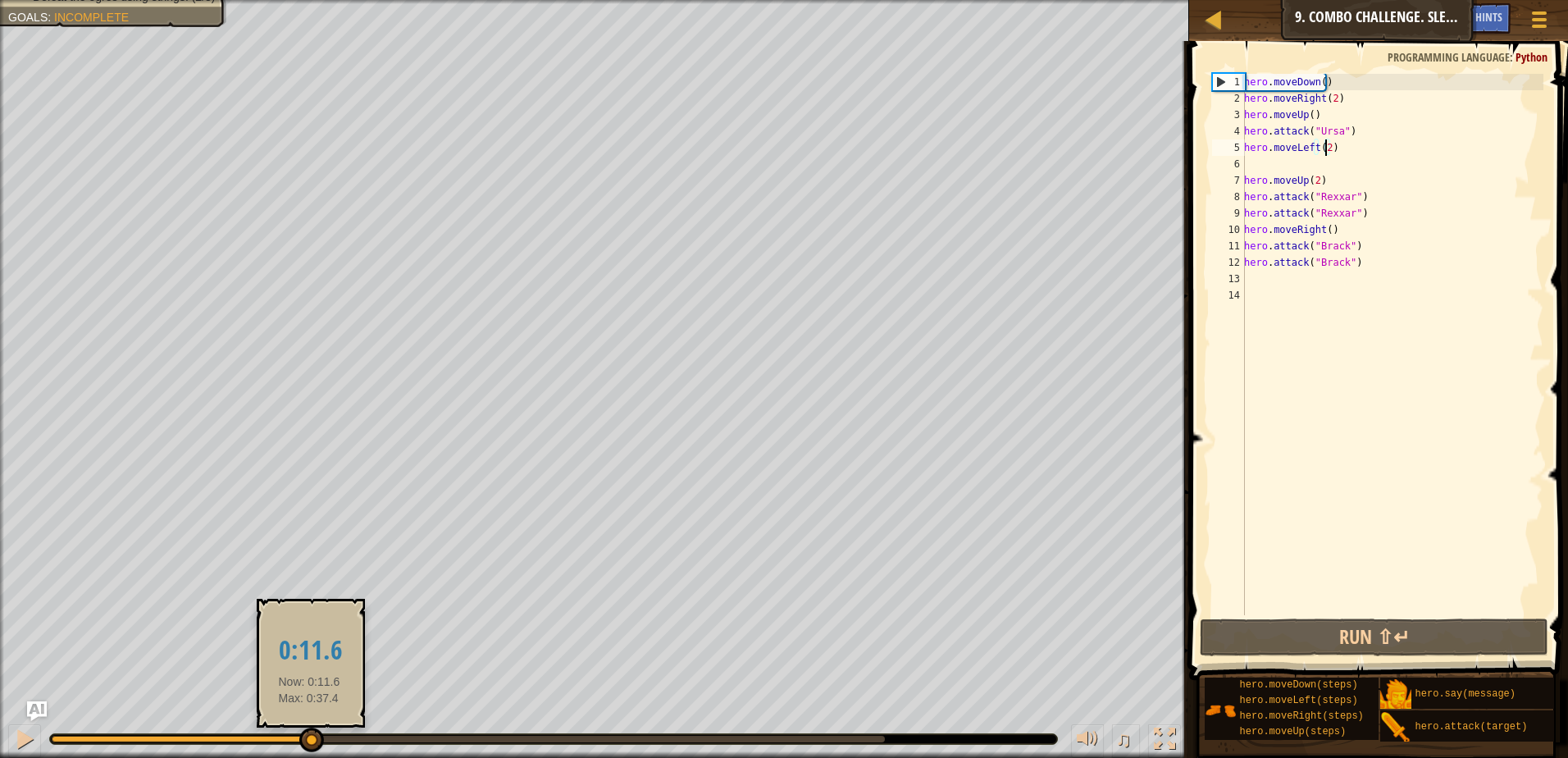
drag, startPoint x: 186, startPoint y: 740, endPoint x: 309, endPoint y: 735, distance: 123.1
click at [309, 735] on div at bounding box center [311, 739] width 24 height 24
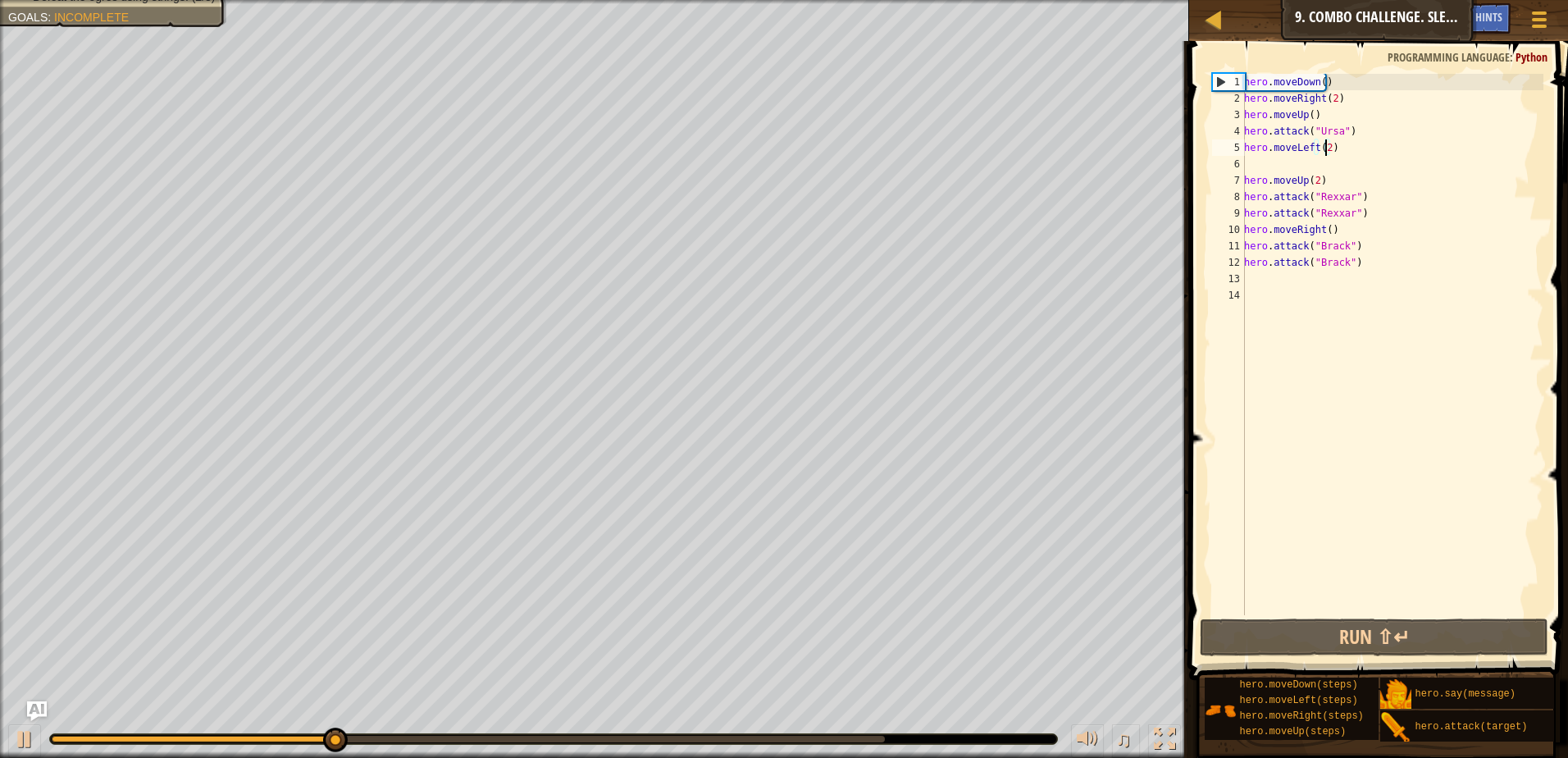
click at [1352, 129] on div "hero . moveDown ( ) hero . moveRight ( 2 ) hero . moveUp ( ) hero . attack ( "U…" at bounding box center [1392, 360] width 303 height 574
type textarea "hero.attack("Ursa")"
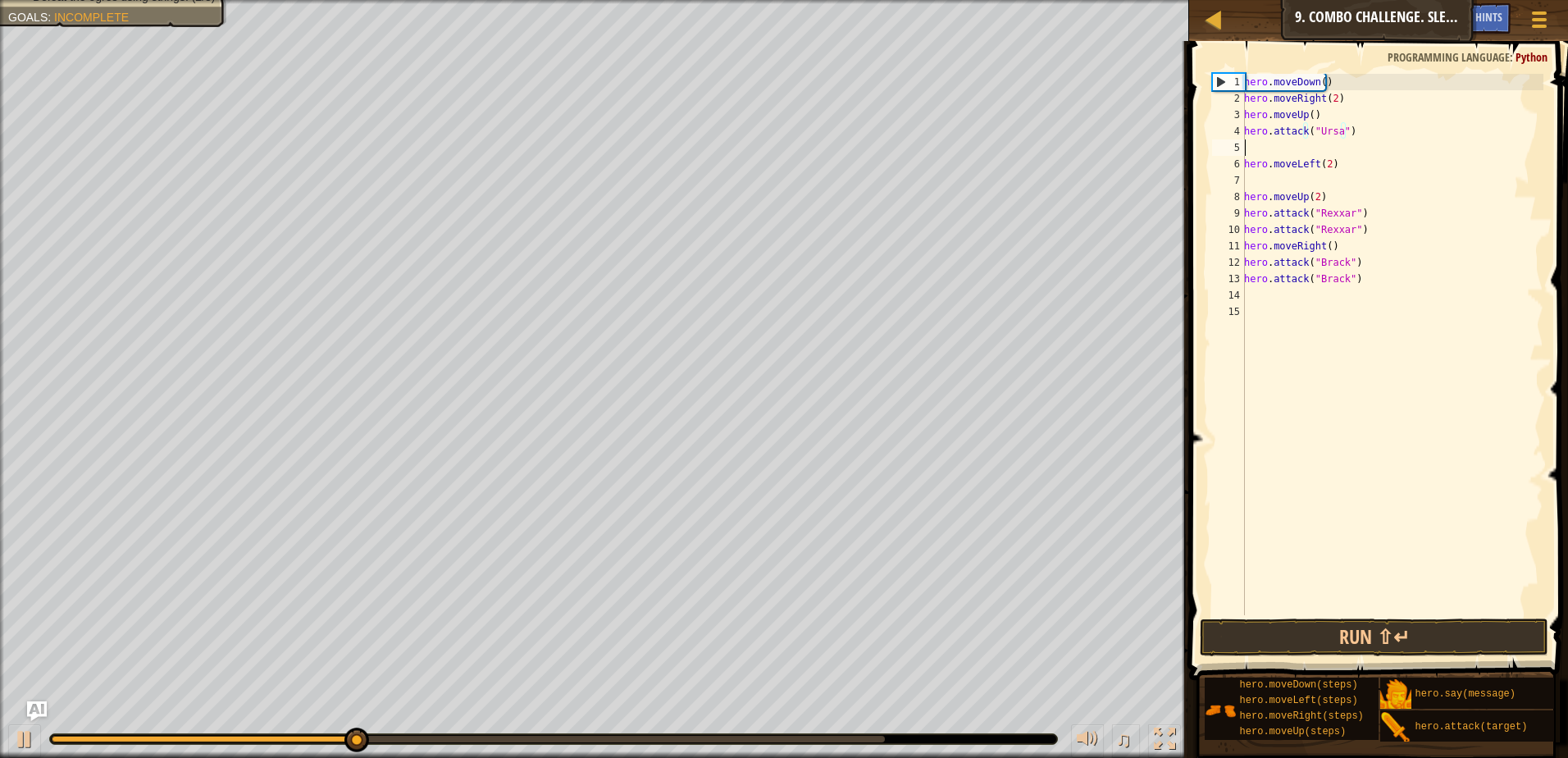
scroll to position [7, 0]
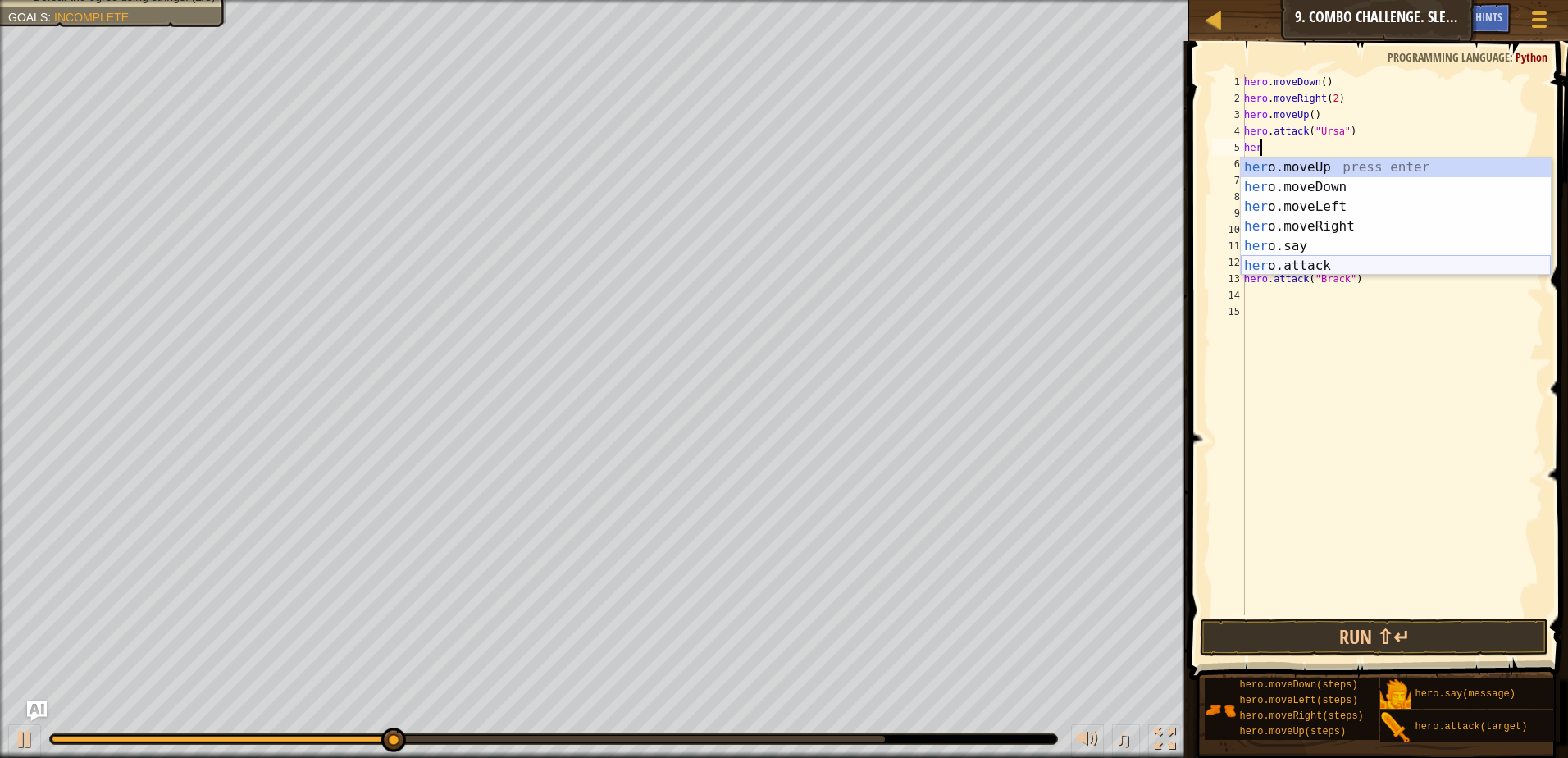
click at [1311, 264] on div "her o.moveUp press enter her o.moveDown press enter her o.moveLeft press enter …" at bounding box center [1396, 237] width 310 height 158
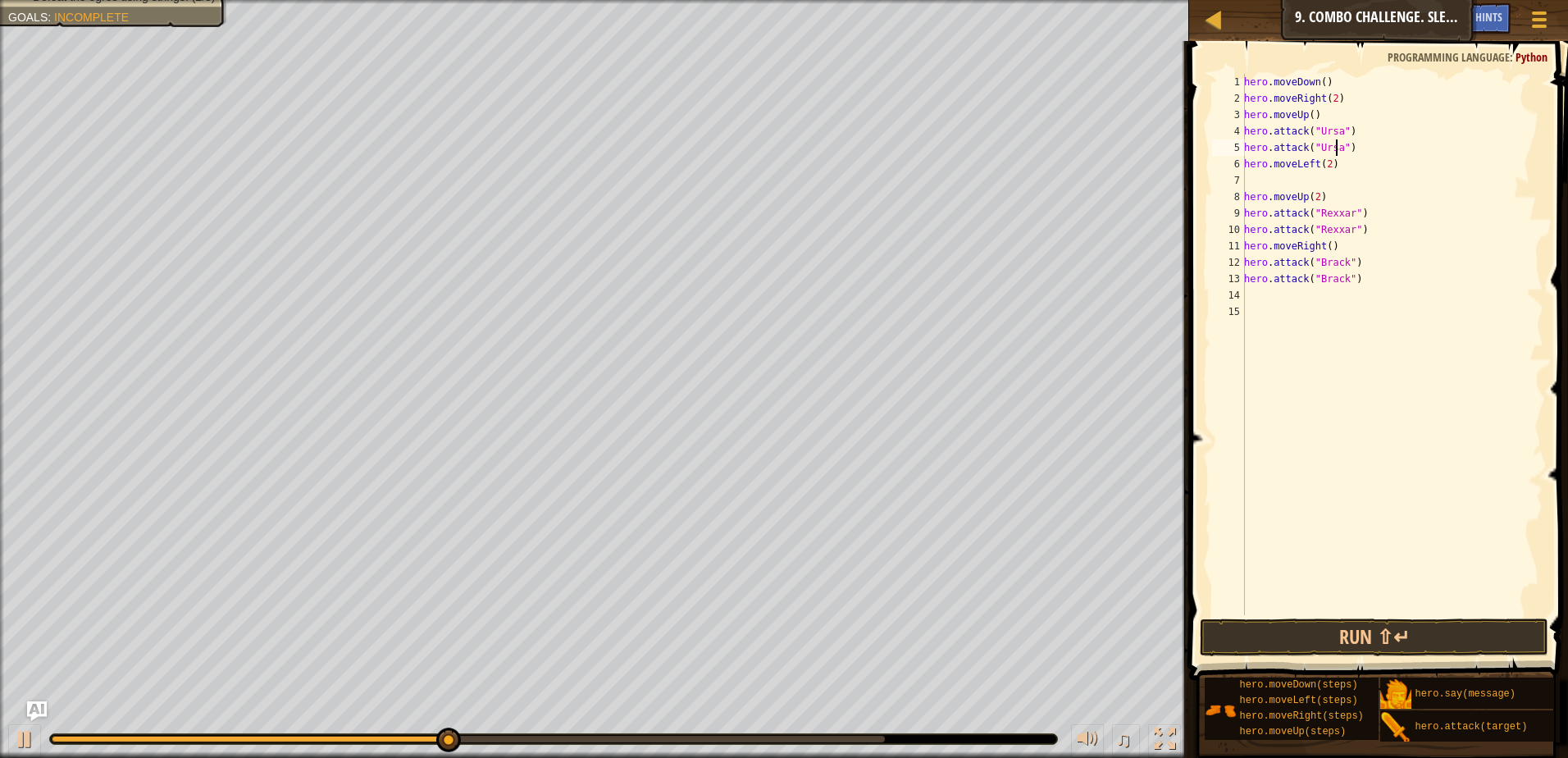
scroll to position [7, 7]
click at [1400, 642] on button "Run ⇧↵" at bounding box center [1374, 637] width 348 height 38
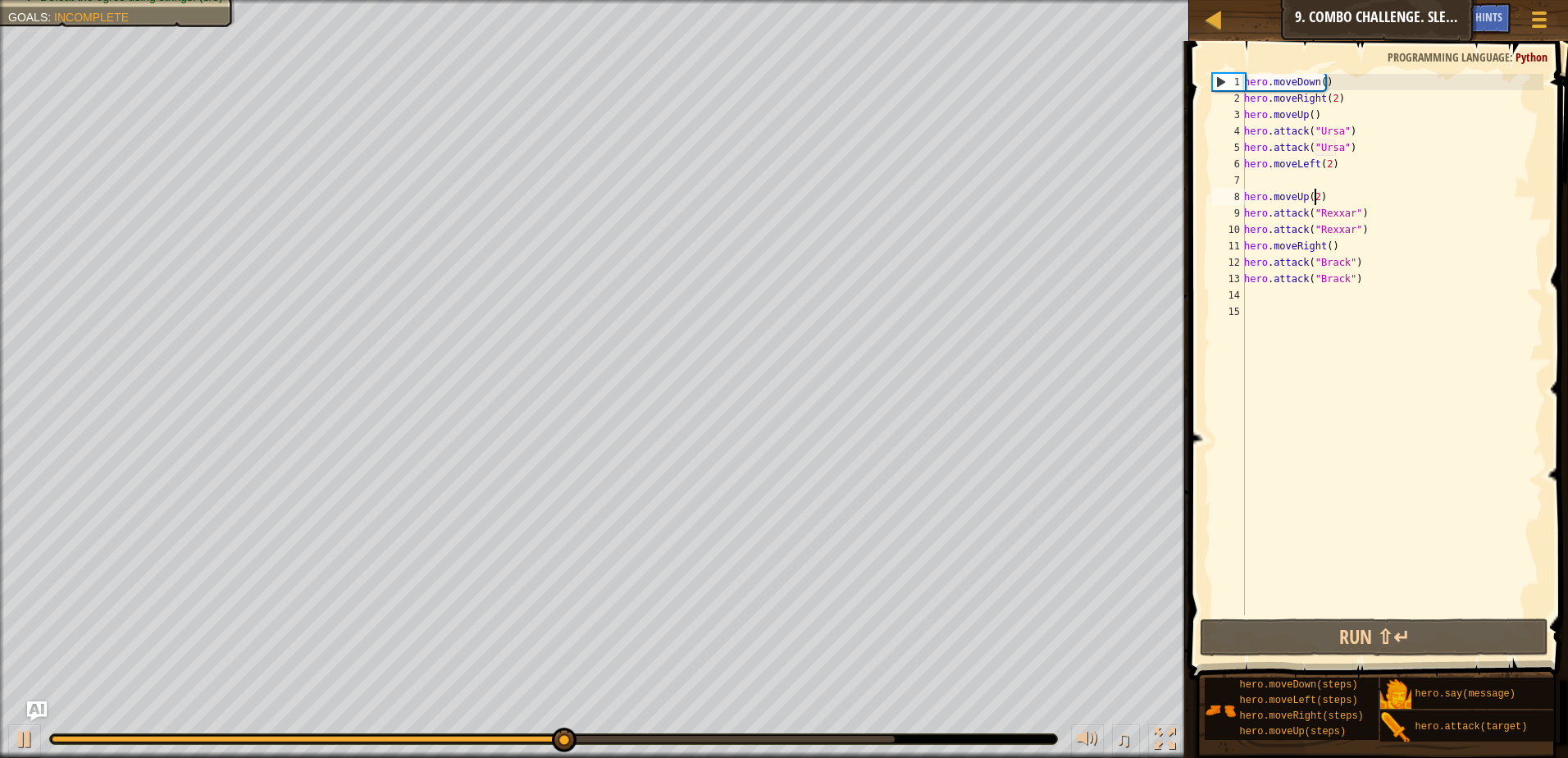
click at [1315, 202] on div "hero . moveDown ( ) hero . moveRight ( 2 ) hero . moveUp ( ) hero . attack ( "U…" at bounding box center [1392, 360] width 303 height 574
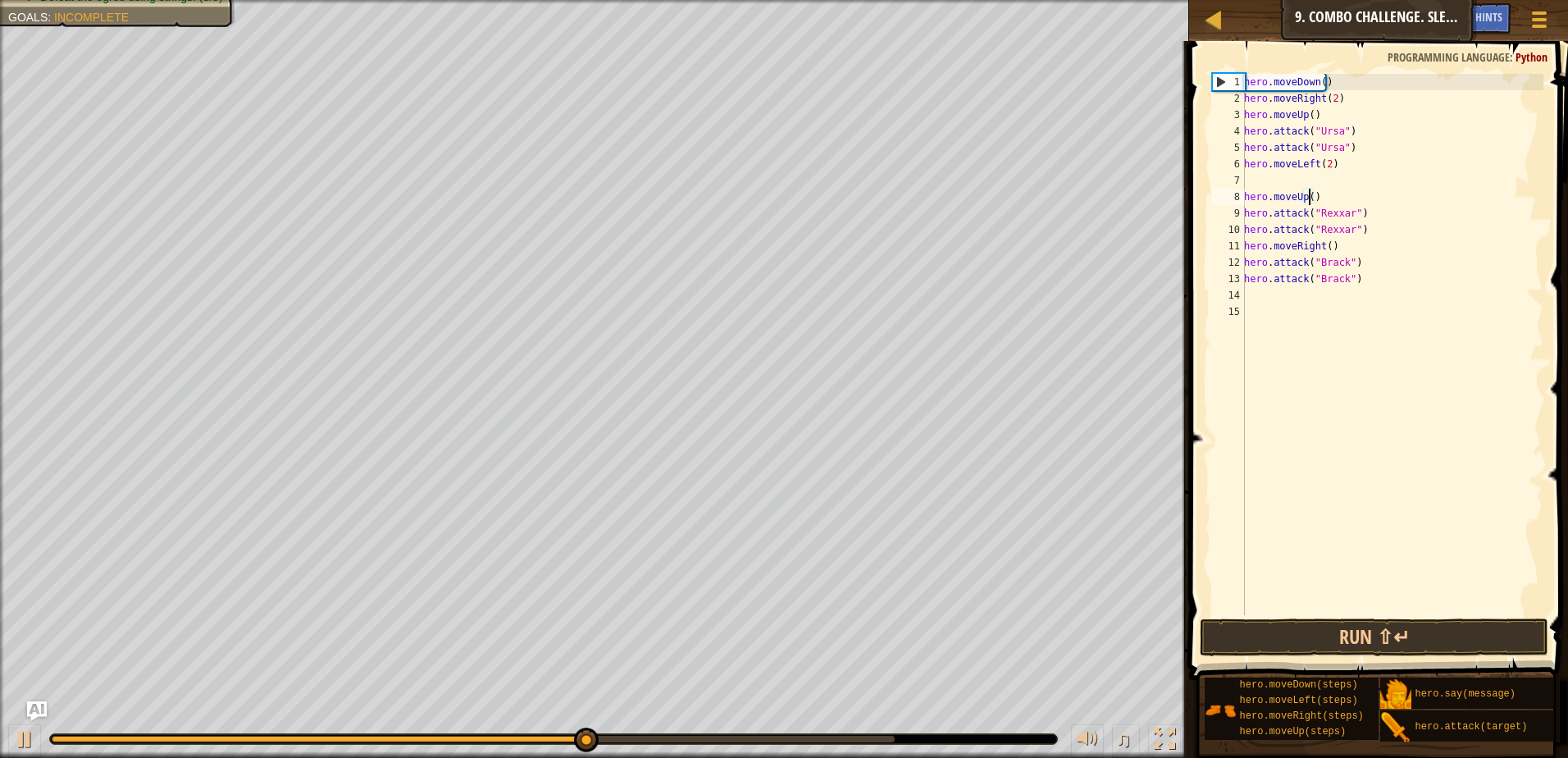
scroll to position [7, 5]
type textarea "hero.moveUp(1)"
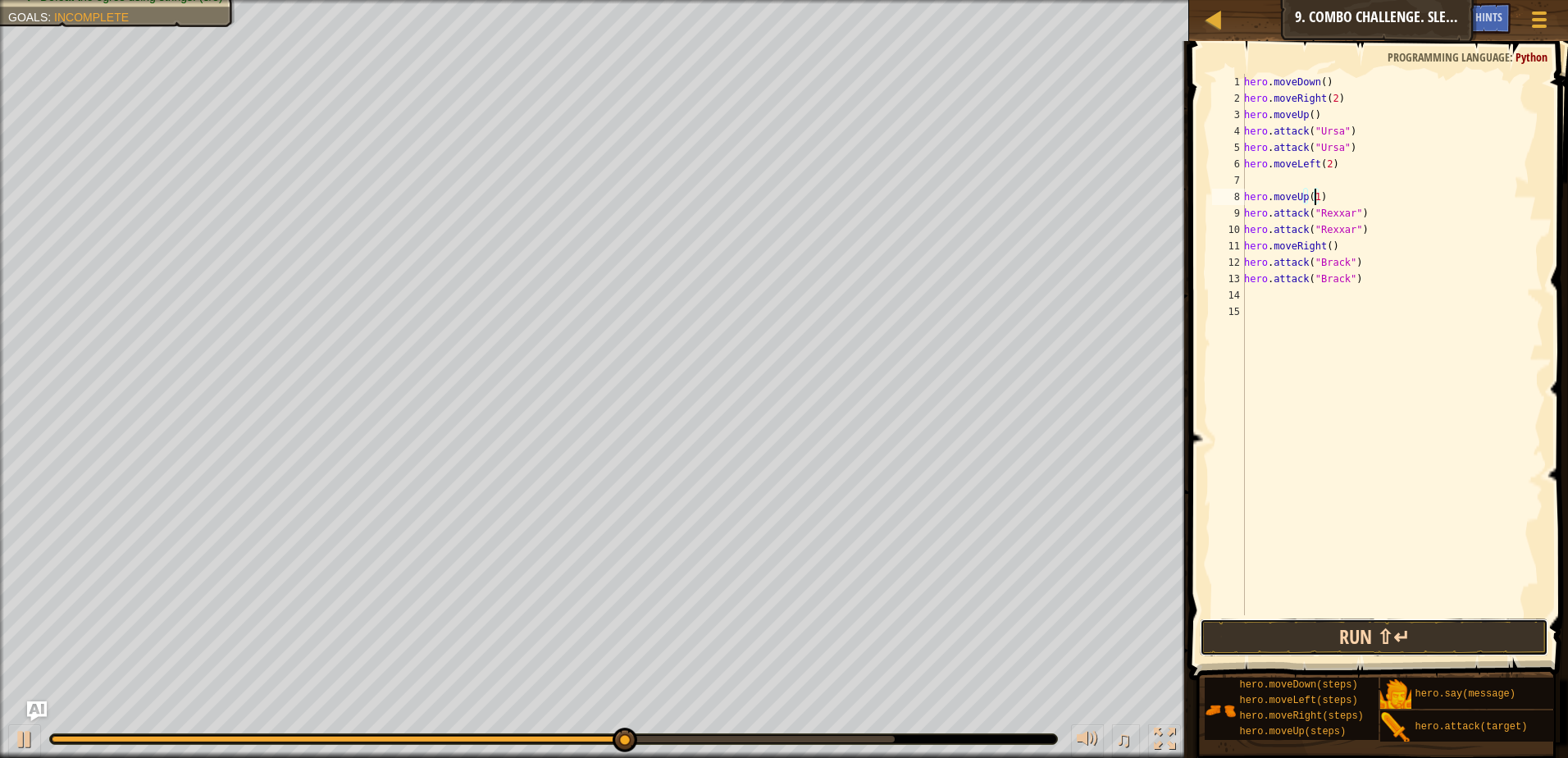
click at [1353, 633] on button "Run ⇧↵" at bounding box center [1374, 637] width 348 height 38
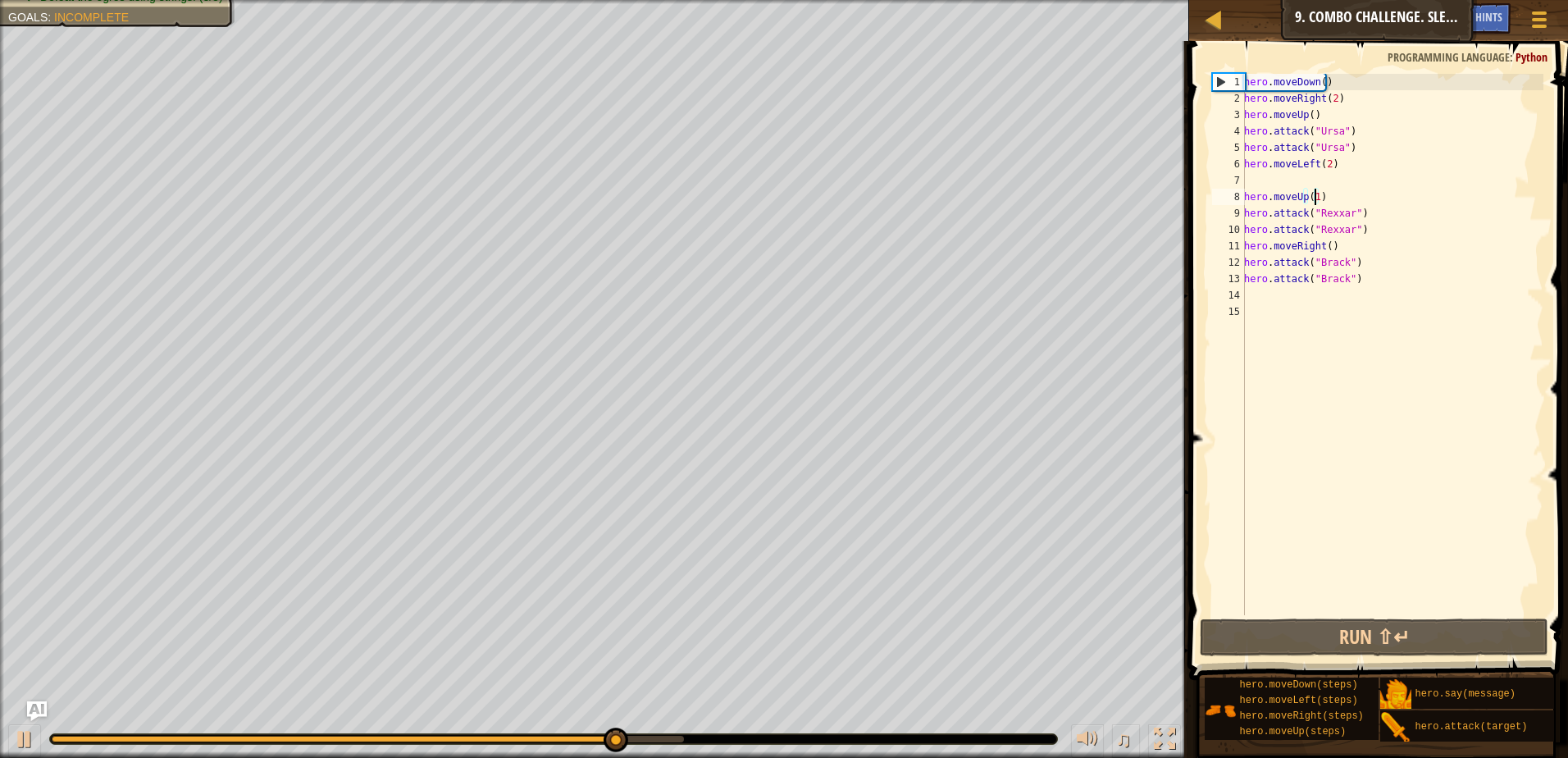
click at [1274, 295] on div "hero . moveDown ( ) hero . moveRight ( 2 ) hero . moveUp ( ) hero . attack ( "U…" at bounding box center [1392, 360] width 303 height 574
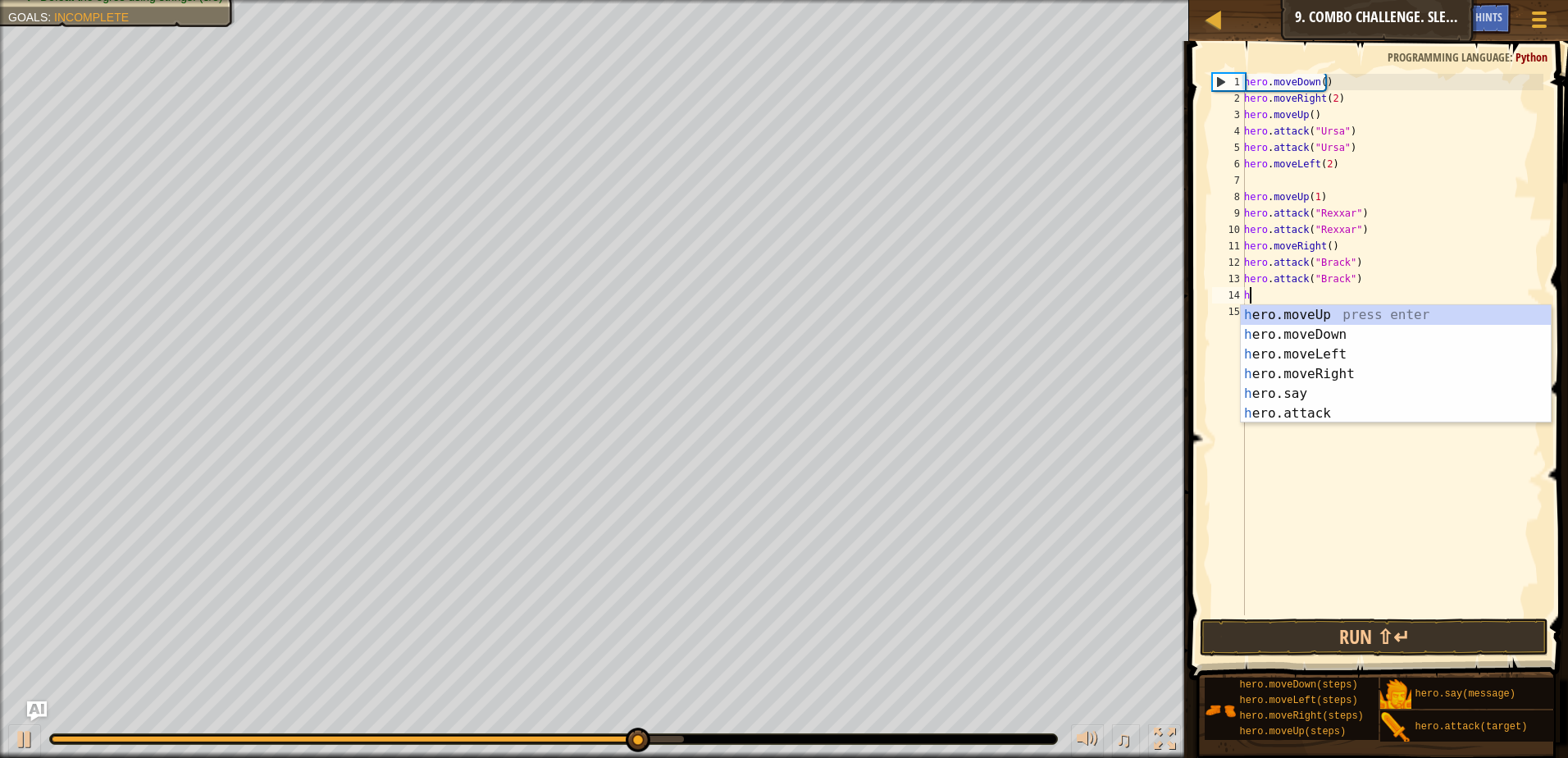
type textarea "her"
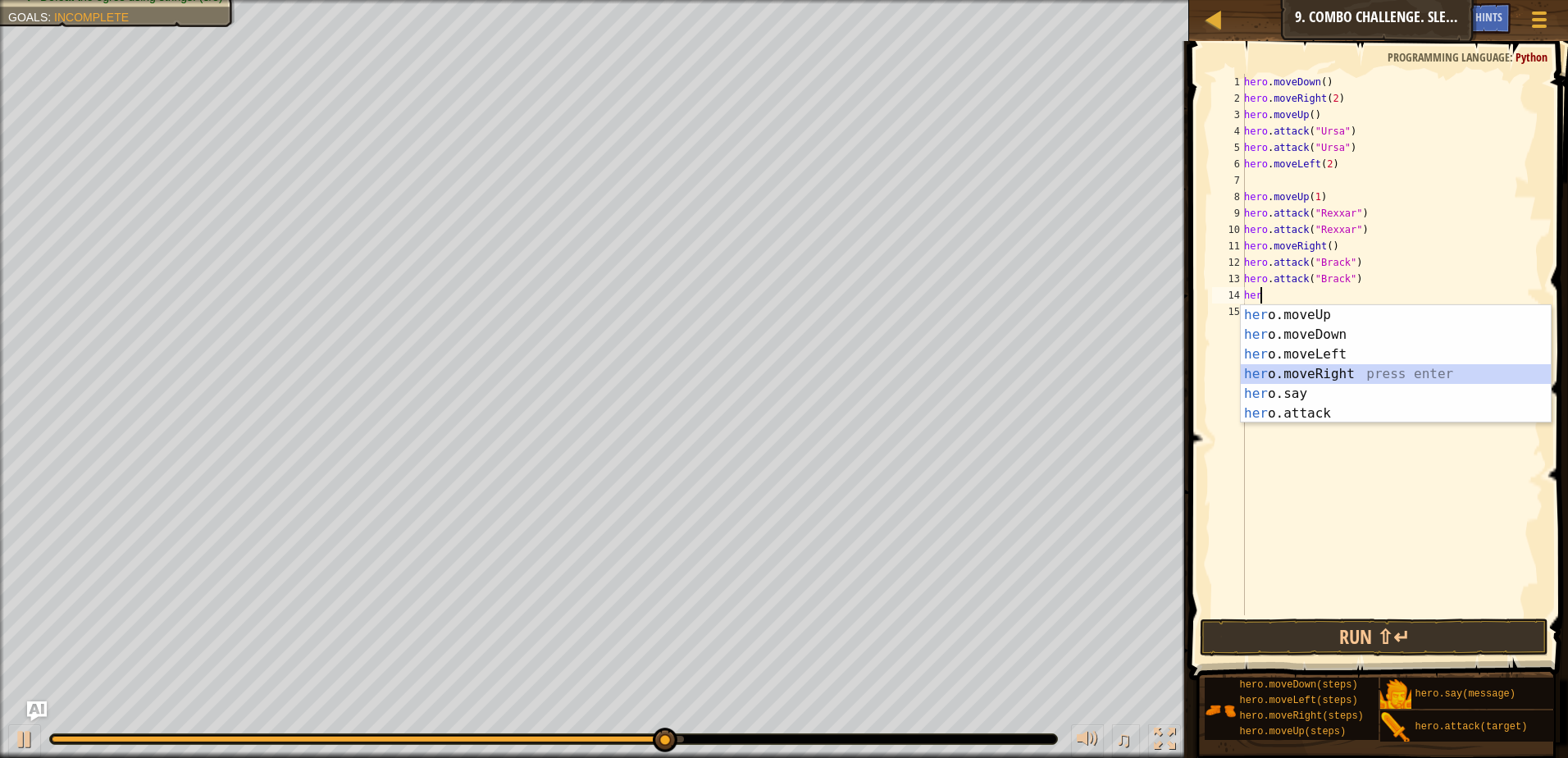
click at [1371, 374] on div "her o.moveUp press enter her o.moveDown press enter her o.moveLeft press enter …" at bounding box center [1396, 384] width 310 height 158
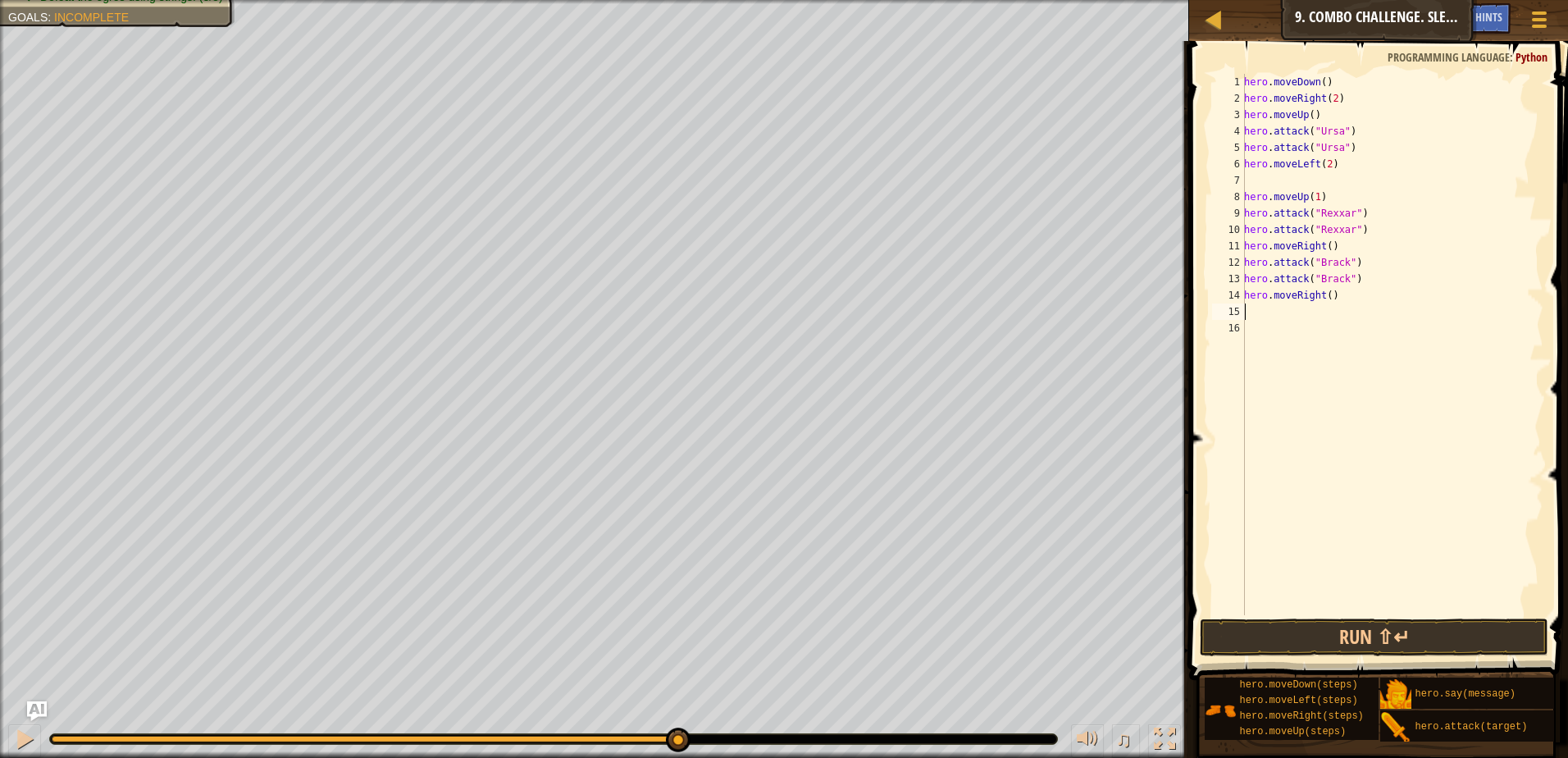
click at [1324, 299] on div "hero . moveDown ( ) hero . moveRight ( 2 ) hero . moveUp ( ) hero . attack ( "U…" at bounding box center [1392, 360] width 303 height 574
type textarea "hero.moveRight(2)"
click at [1388, 625] on button "Run ⇧↵" at bounding box center [1374, 637] width 348 height 38
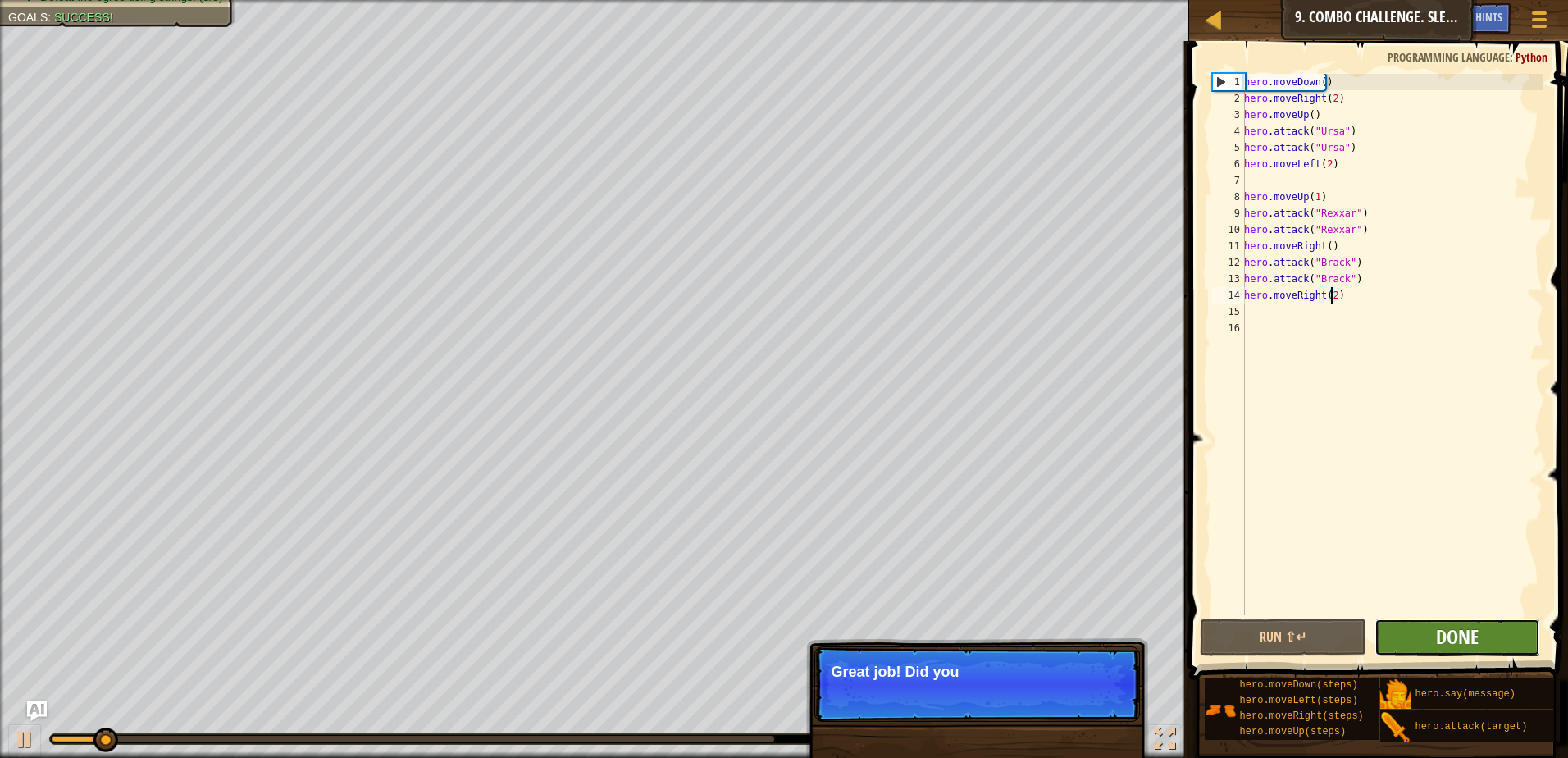
click at [1440, 630] on span "Done" at bounding box center [1456, 636] width 43 height 26
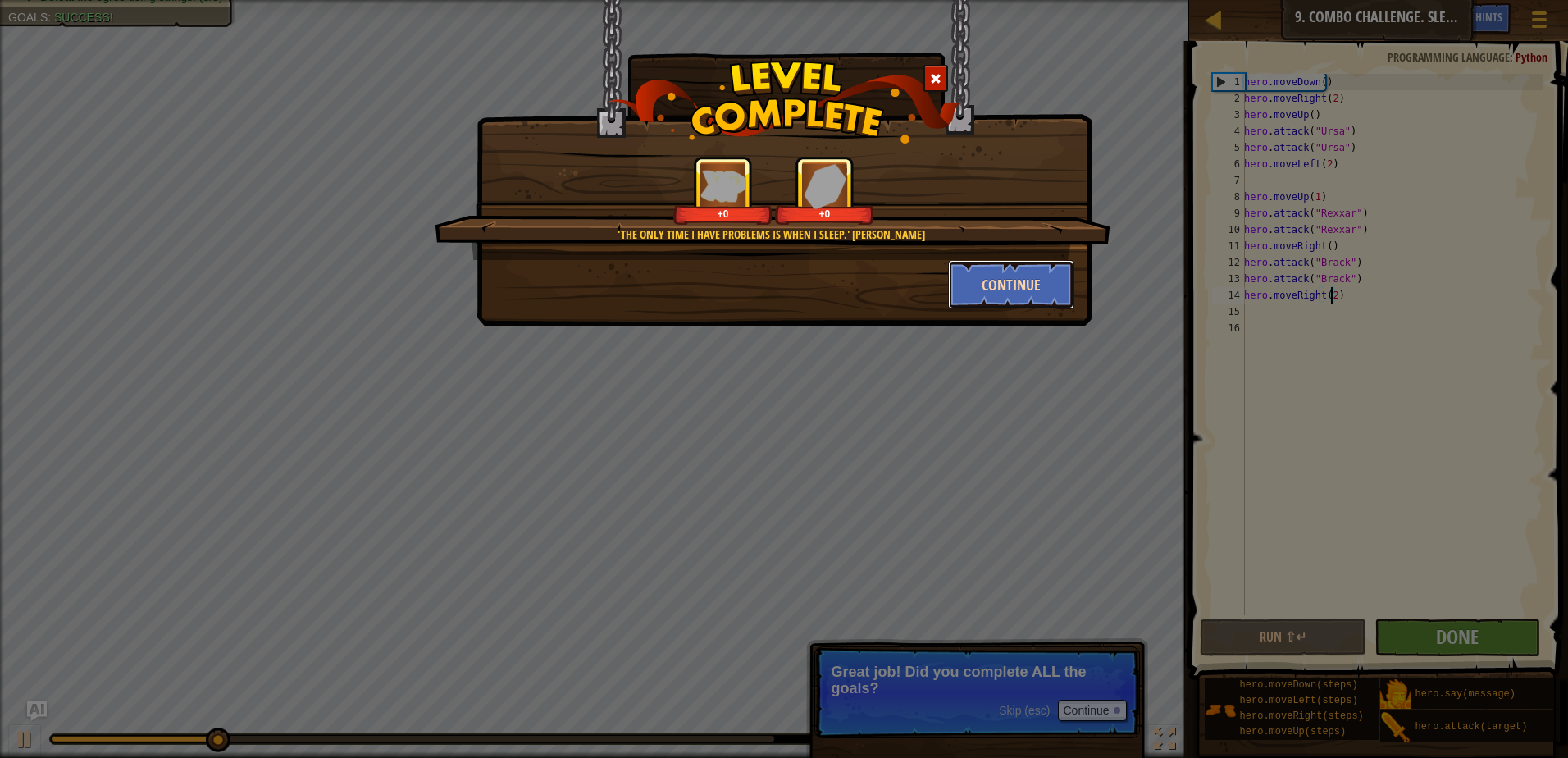
click at [1024, 293] on button "Continue" at bounding box center [1011, 285] width 127 height 49
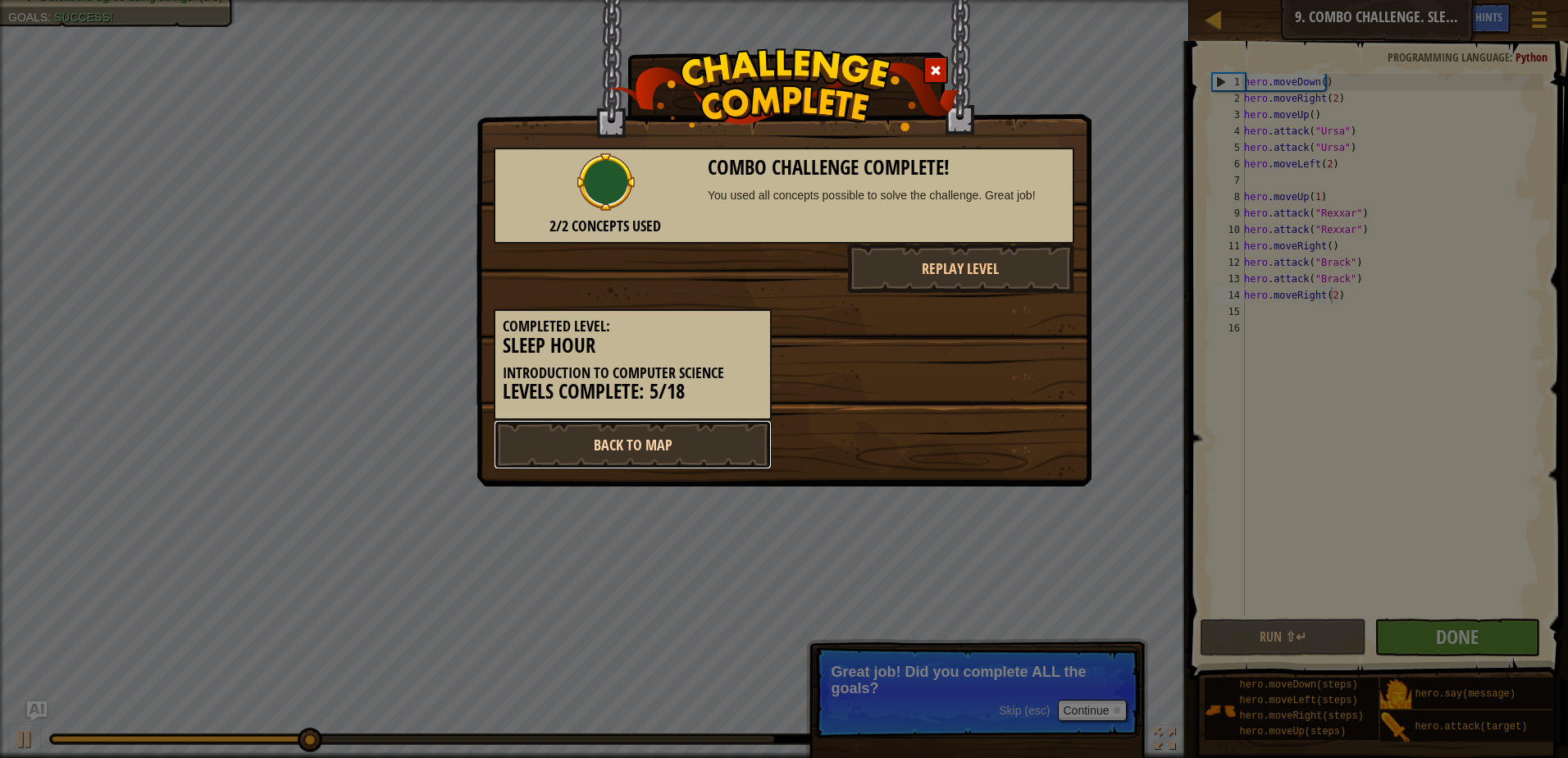
click at [673, 440] on link "Back to Map" at bounding box center [632, 444] width 278 height 49
